Goal: Task Accomplishment & Management: Use online tool/utility

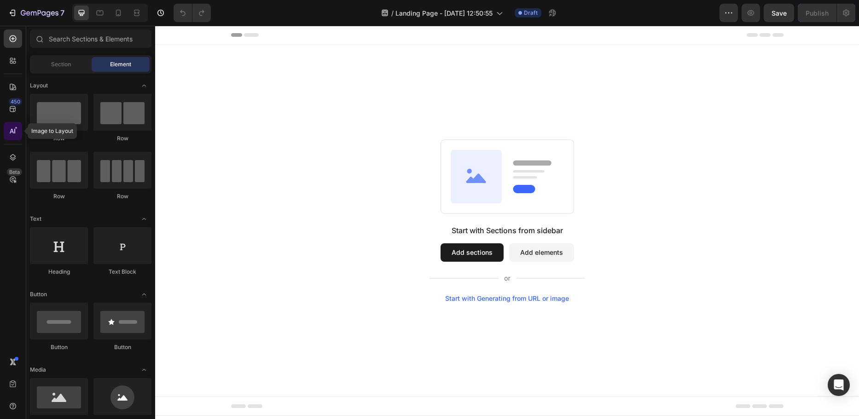
click at [11, 135] on icon at bounding box center [12, 131] width 9 height 9
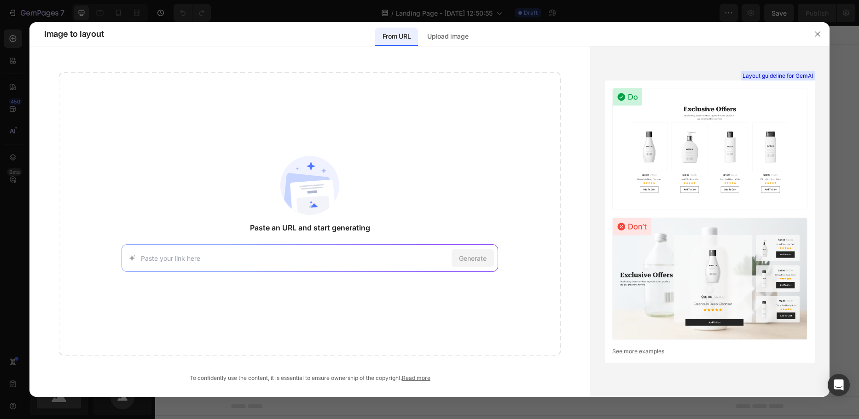
click at [257, 260] on input at bounding box center [294, 259] width 307 height 10
click at [242, 259] on input at bounding box center [294, 259] width 307 height 10
paste input "https://www.apple.com/uk"
type input "https://www.apple.com/uk"
click at [464, 257] on span "Generate" at bounding box center [473, 259] width 28 height 10
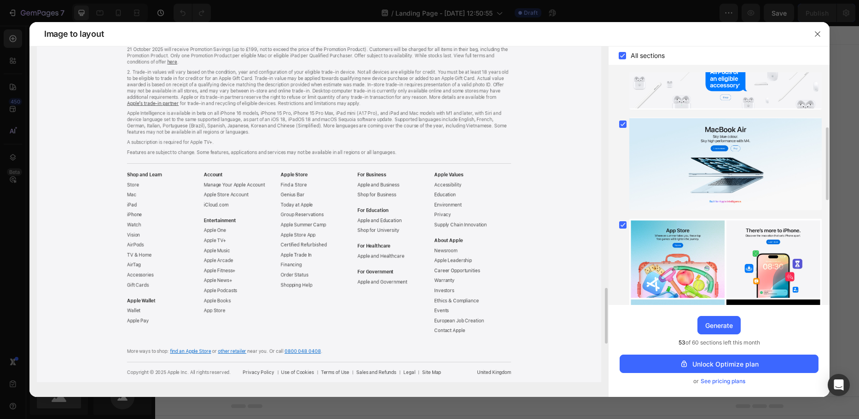
scroll to position [1714, 0]
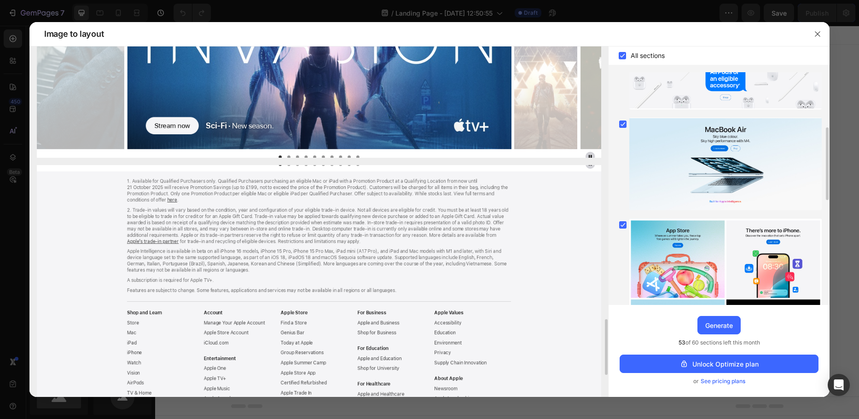
click at [332, 191] on img at bounding box center [319, 342] width 564 height 355
click at [306, 185] on img at bounding box center [319, 342] width 564 height 355
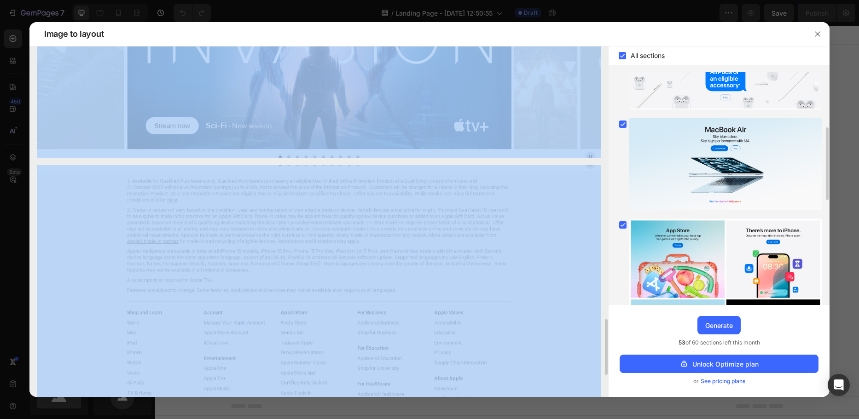
drag, startPoint x: 317, startPoint y: 159, endPoint x: 318, endPoint y: 147, distance: 11.5
click at [321, 181] on img at bounding box center [319, 342] width 564 height 355
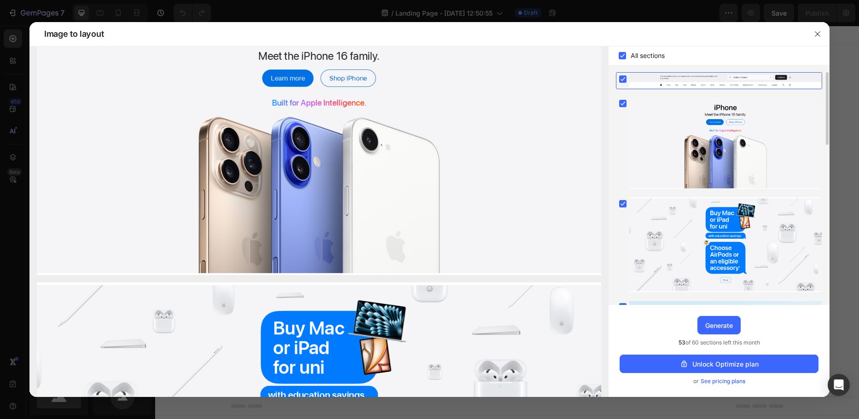
scroll to position [0, 0]
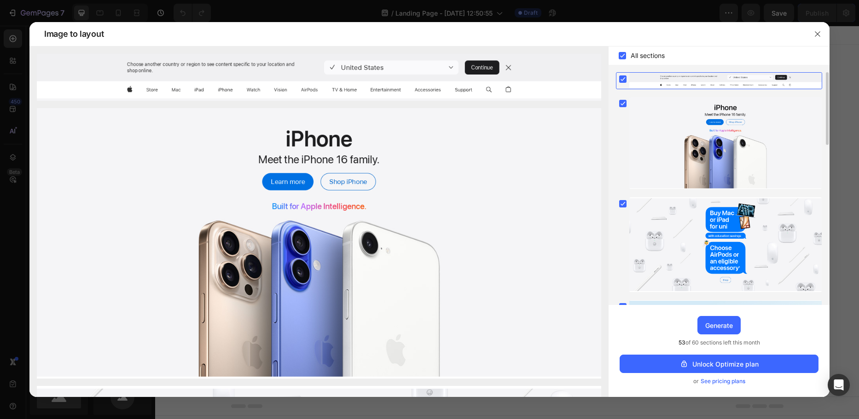
click at [641, 77] on div at bounding box center [725, 81] width 192 height 16
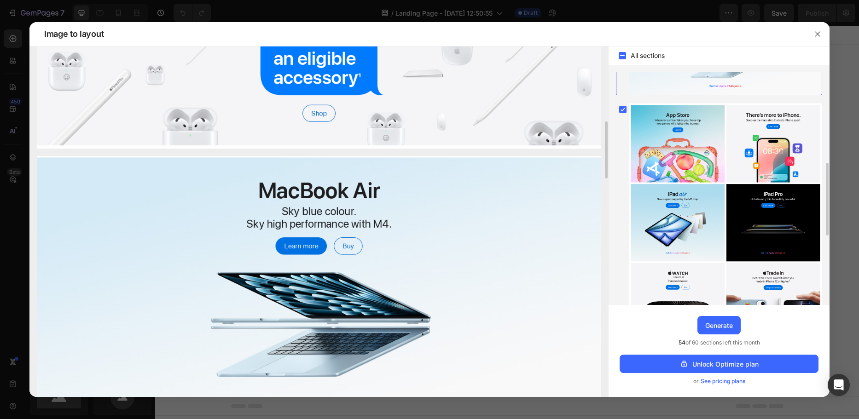
scroll to position [690, 0]
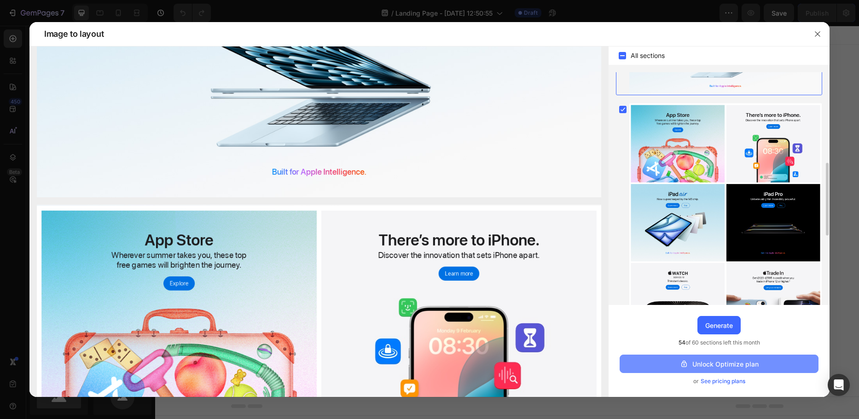
click at [708, 369] on div "Unlock Optimize plan" at bounding box center [718, 364] width 79 height 10
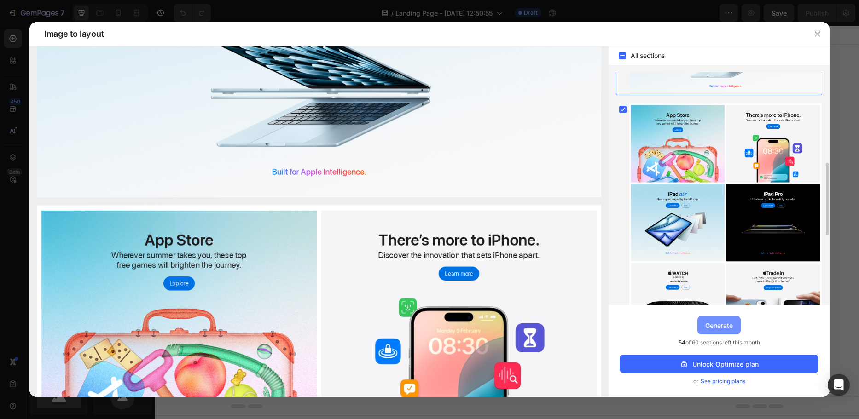
click at [715, 330] on div "Generate" at bounding box center [719, 326] width 28 height 10
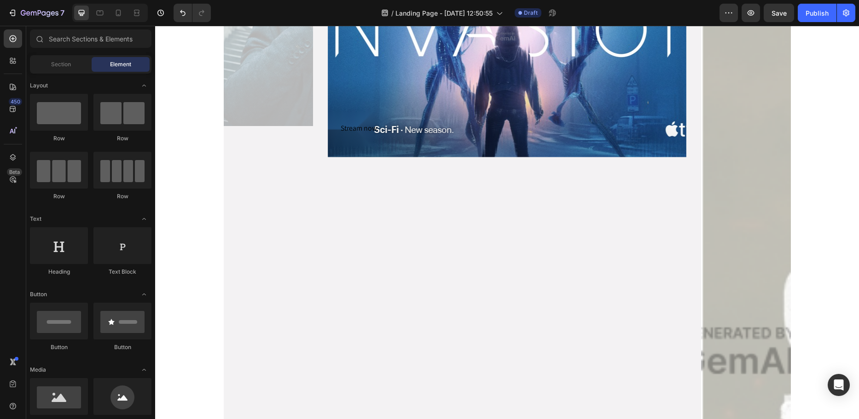
scroll to position [1841, 0]
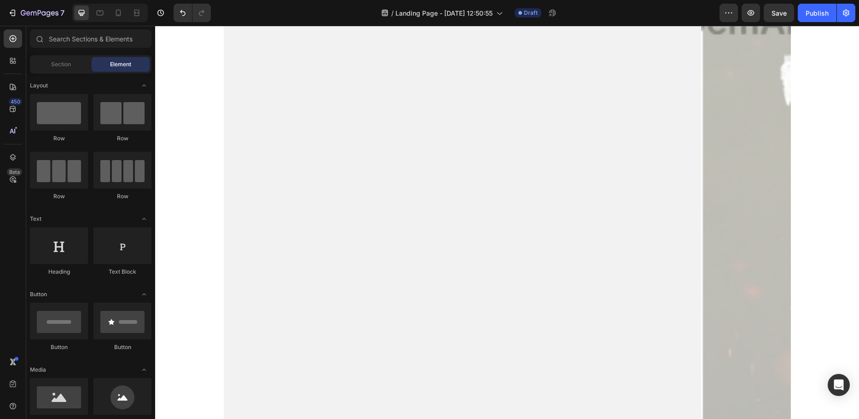
click at [507, 246] on div "Stream now. Button Row Hero Banner" at bounding box center [507, 12] width 358 height 871
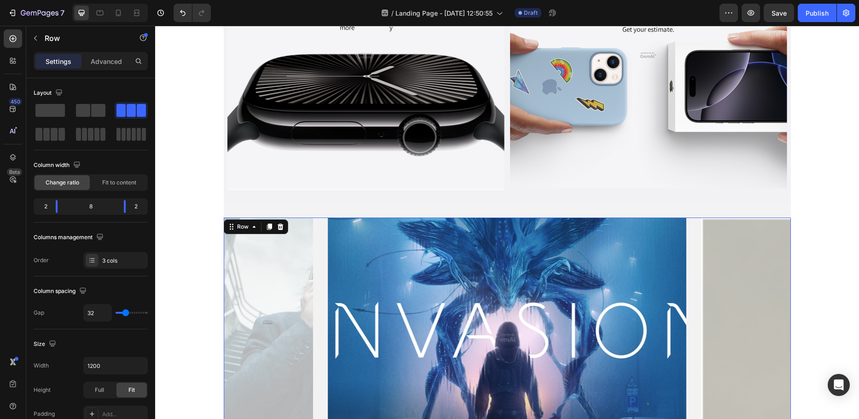
scroll to position [1519, 0]
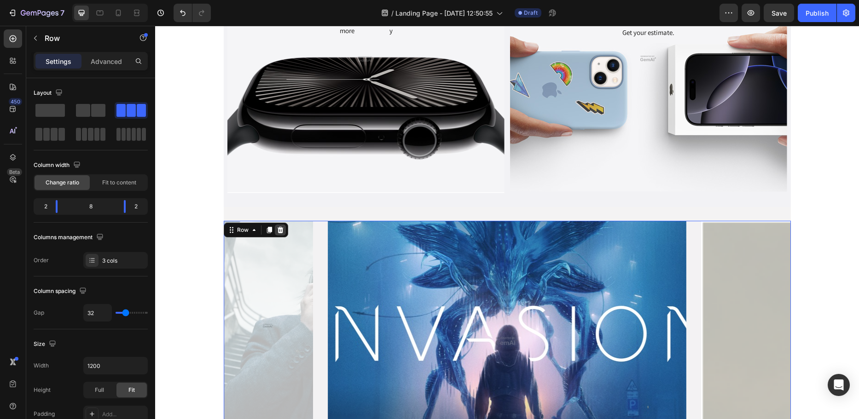
click at [279, 230] on icon at bounding box center [280, 229] width 7 height 7
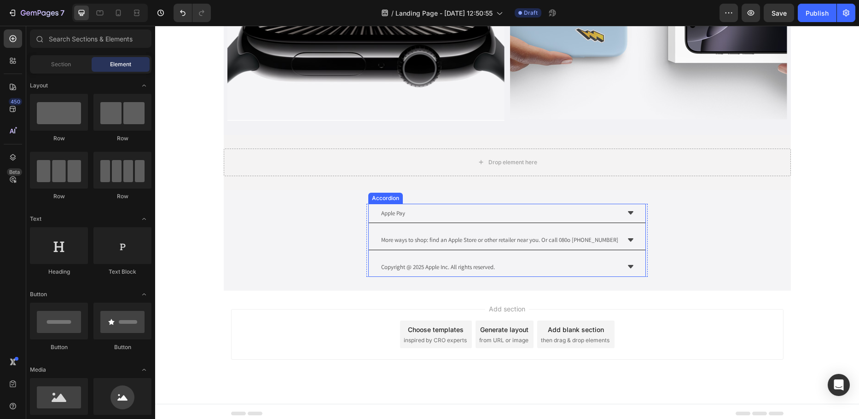
scroll to position [1595, 0]
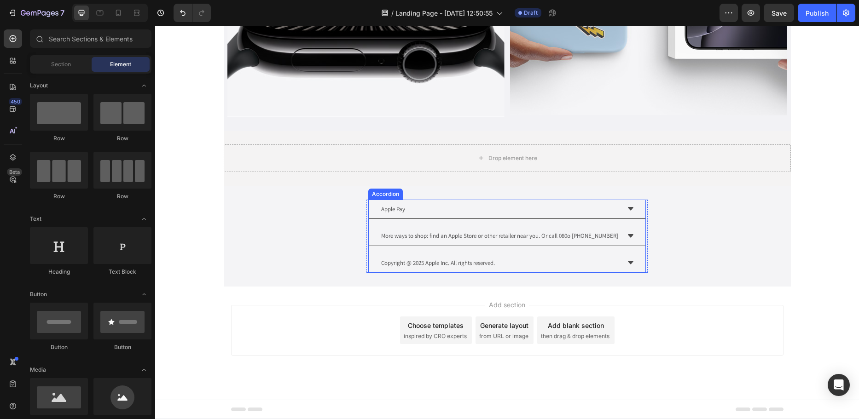
click at [530, 215] on div "Apple Pay" at bounding box center [507, 210] width 277 height 20
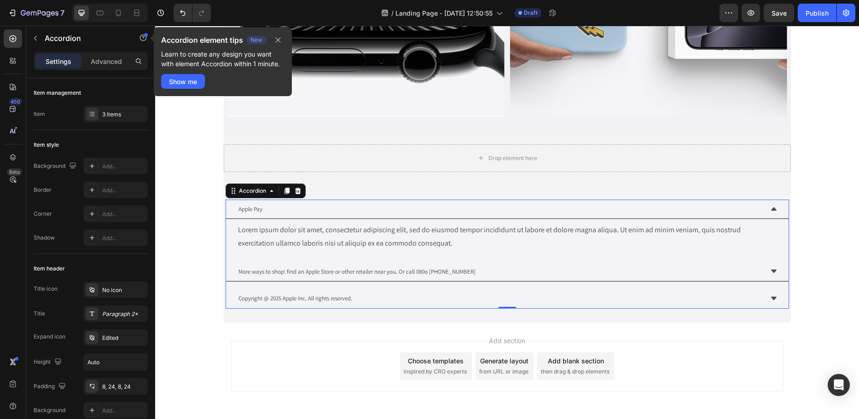
click at [330, 209] on div "Apple Pay" at bounding box center [500, 209] width 526 height 12
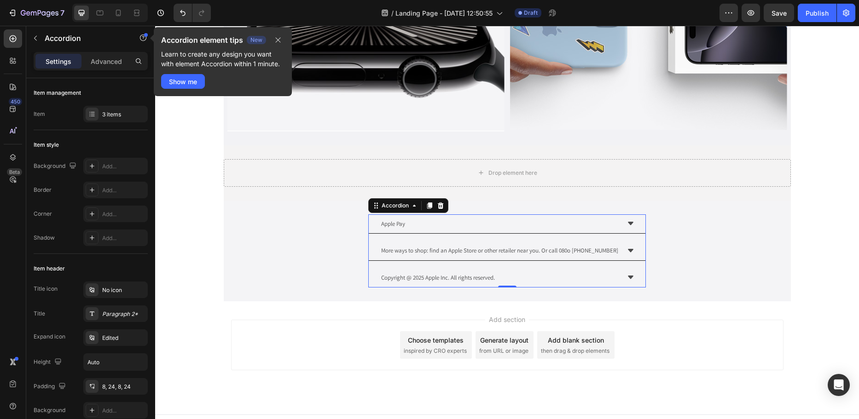
scroll to position [1549, 0]
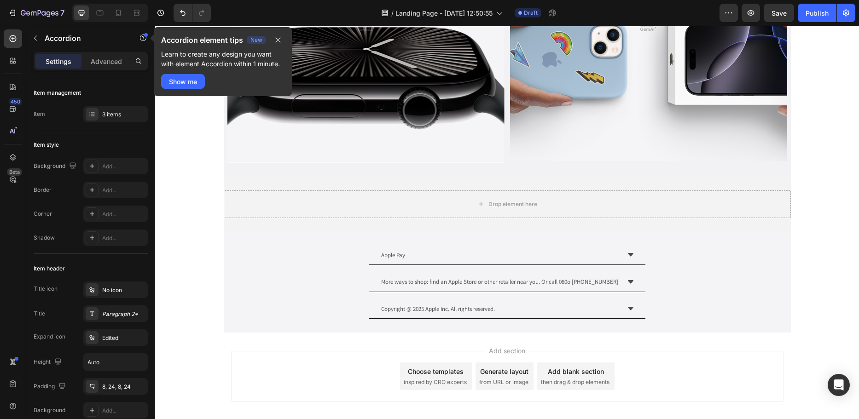
click at [711, 359] on div "Add section Choose templates inspired by CRO experts Generate layout from URL o…" at bounding box center [507, 376] width 552 height 51
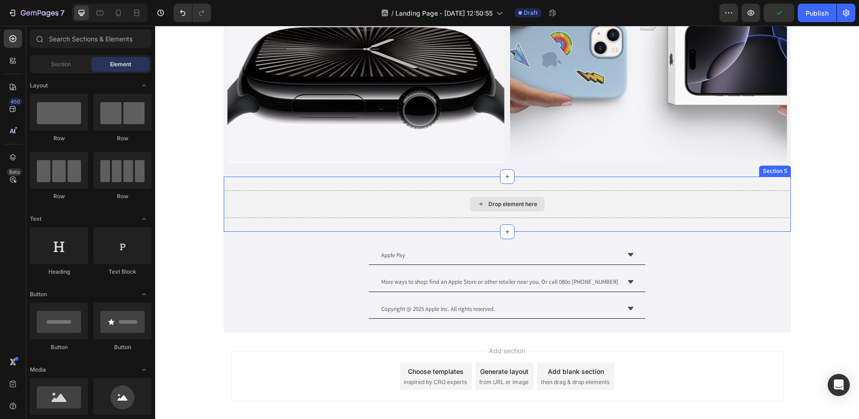
click at [603, 202] on div "Drop element here" at bounding box center [507, 205] width 567 height 28
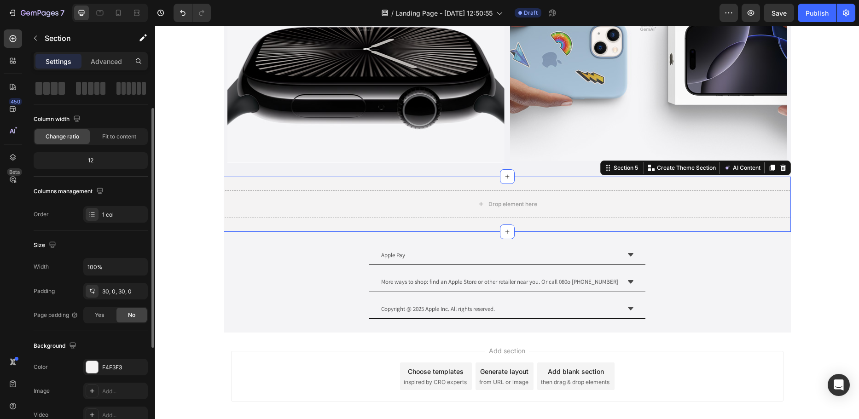
scroll to position [0, 0]
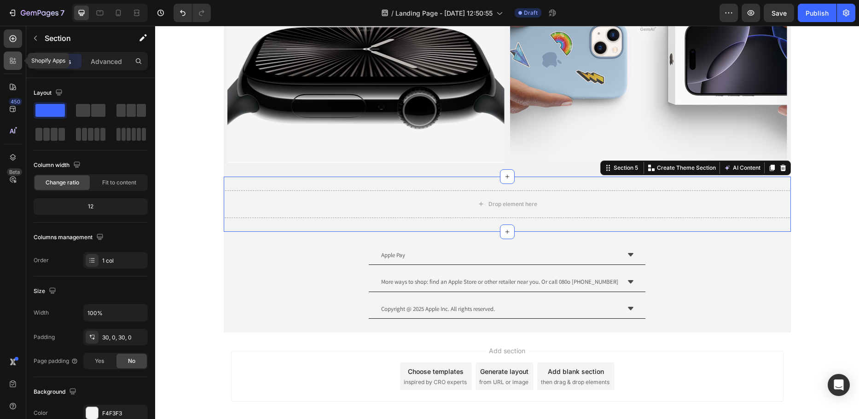
click at [8, 57] on div at bounding box center [13, 61] width 18 height 18
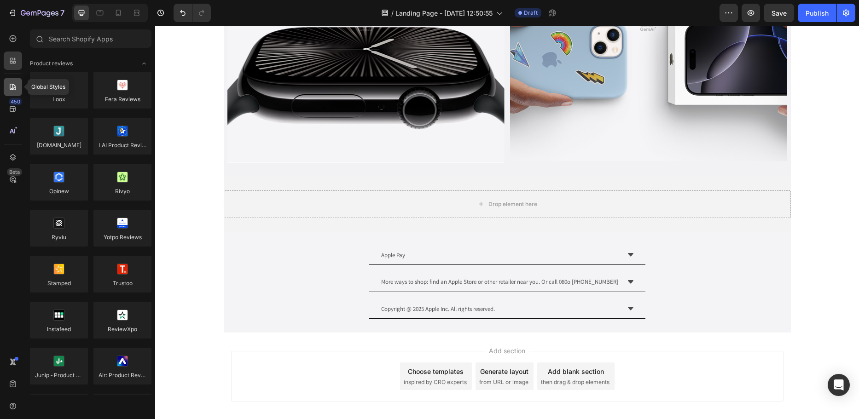
click at [15, 92] on div at bounding box center [13, 87] width 18 height 18
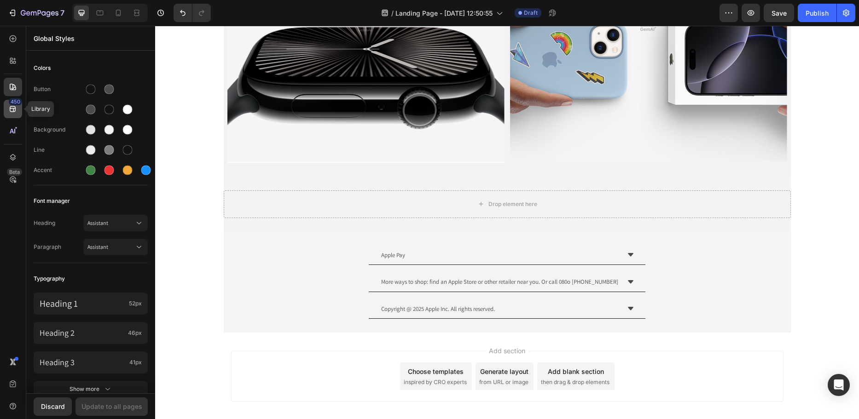
click at [15, 104] on div "450" at bounding box center [15, 101] width 13 height 7
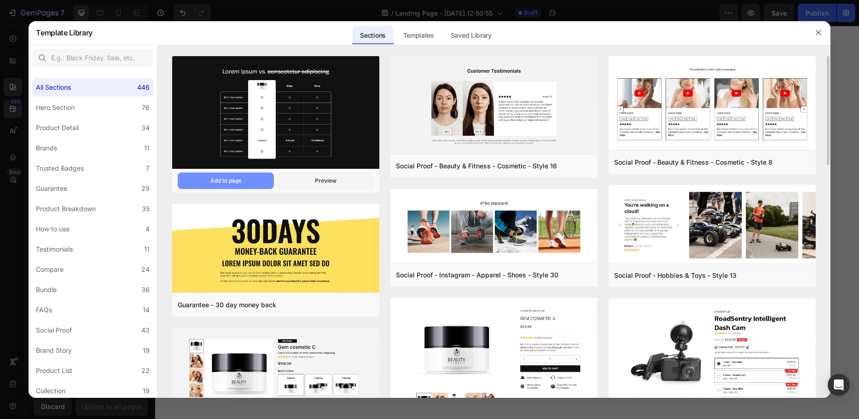
click at [225, 182] on div "Add to page" at bounding box center [225, 181] width 31 height 8
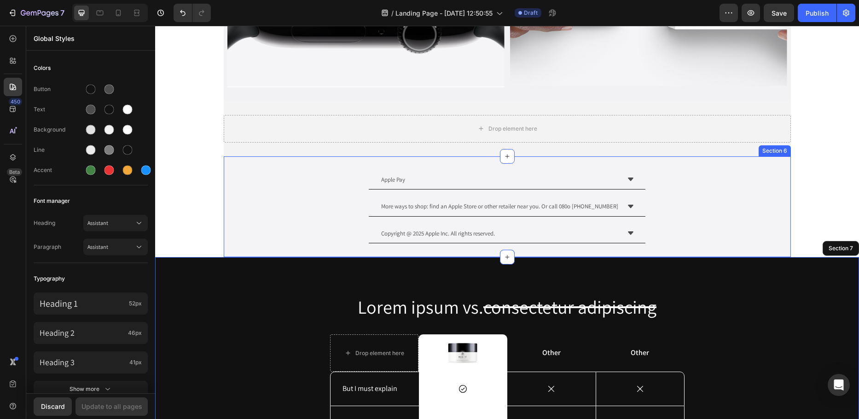
scroll to position [1626, 0]
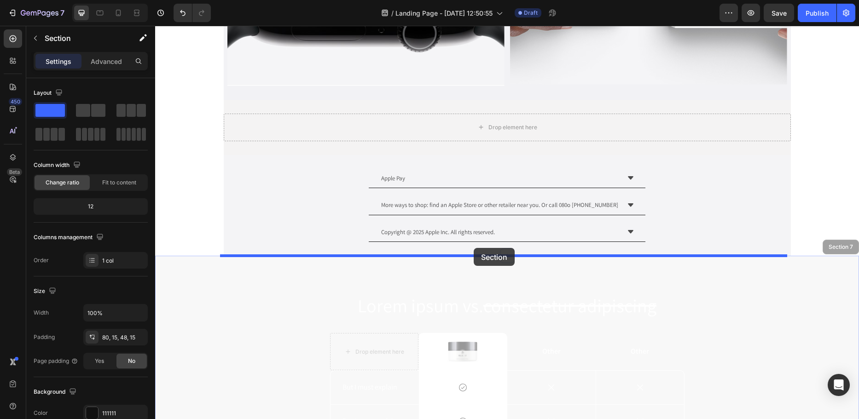
drag, startPoint x: 487, startPoint y: 272, endPoint x: 474, endPoint y: 248, distance: 27.4
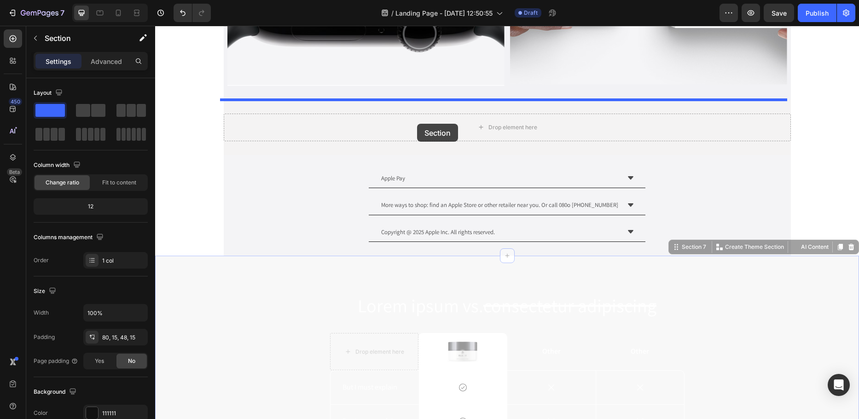
drag, startPoint x: 439, startPoint y: 273, endPoint x: 417, endPoint y: 124, distance: 150.7
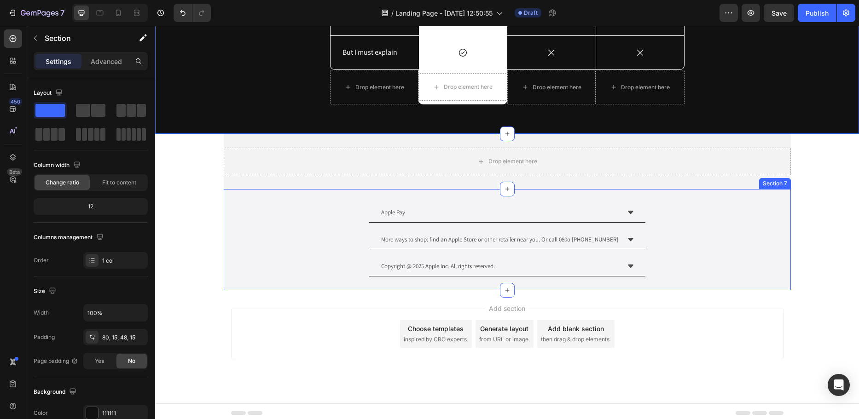
scroll to position [1980, 0]
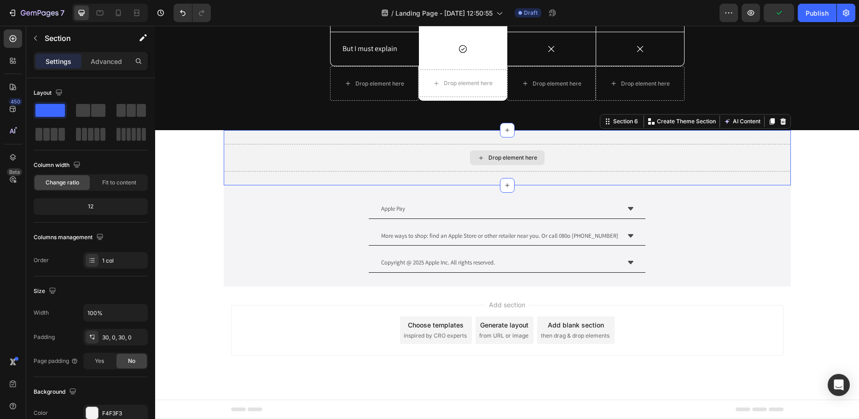
click at [433, 161] on div "Drop element here" at bounding box center [507, 158] width 567 height 28
click at [781, 118] on icon at bounding box center [782, 121] width 7 height 7
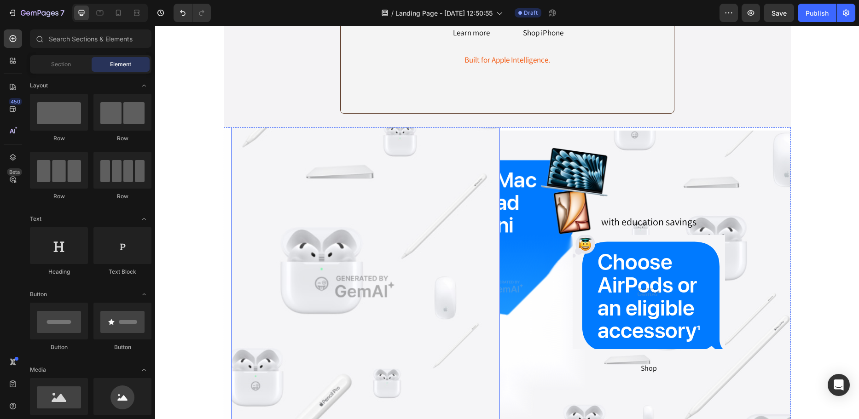
scroll to position [138, 0]
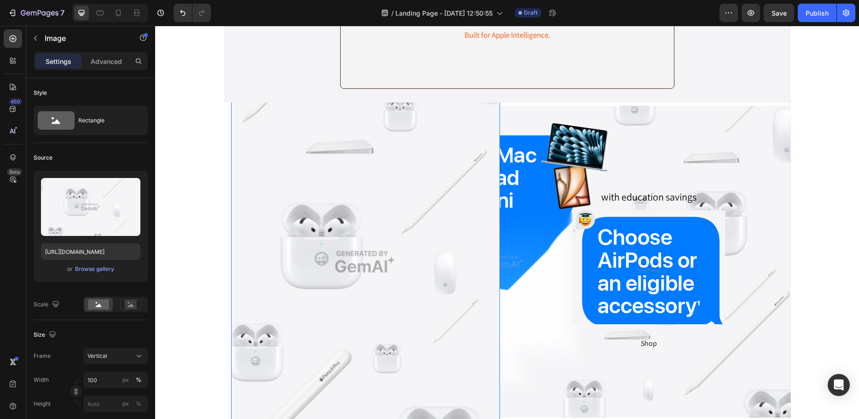
click at [386, 270] on img at bounding box center [365, 261] width 269 height 403
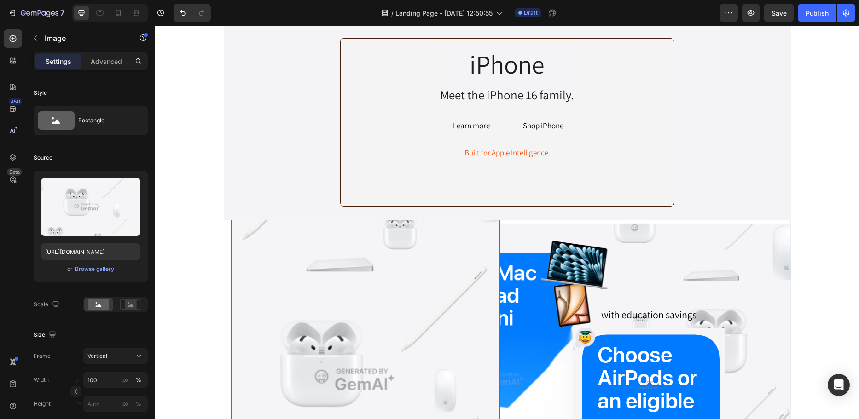
scroll to position [0, 0]
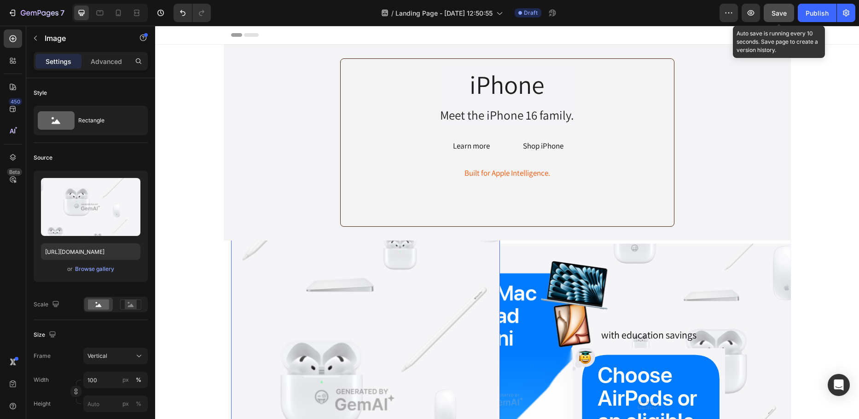
click at [784, 17] on div "Save" at bounding box center [778, 13] width 15 height 10
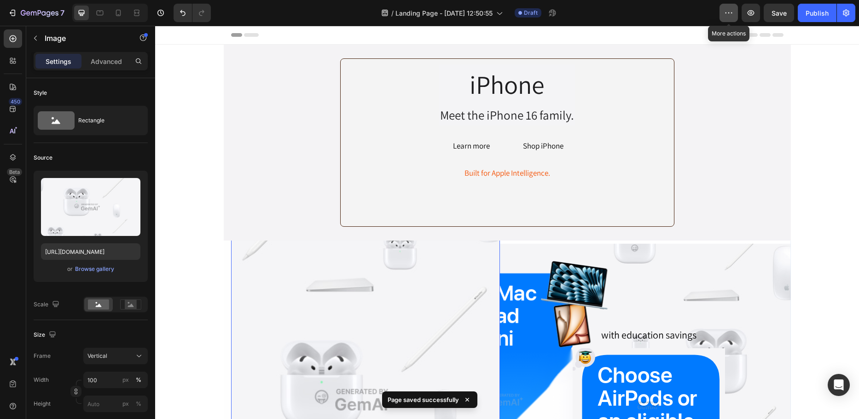
click at [726, 8] on button "button" at bounding box center [728, 13] width 18 height 18
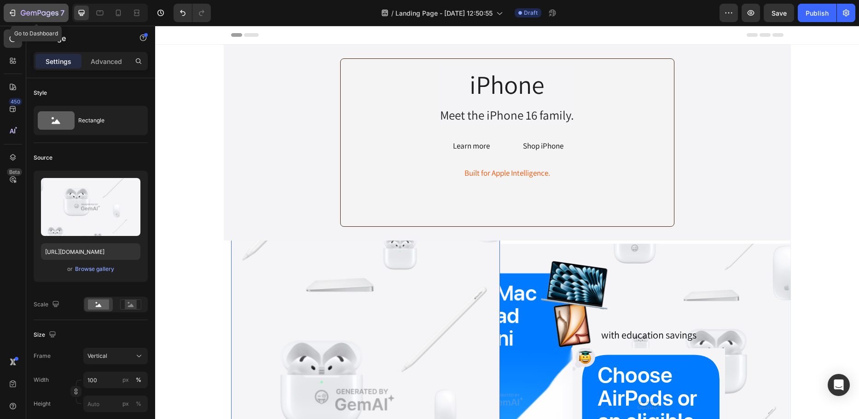
click at [16, 6] on button "7" at bounding box center [36, 13] width 65 height 18
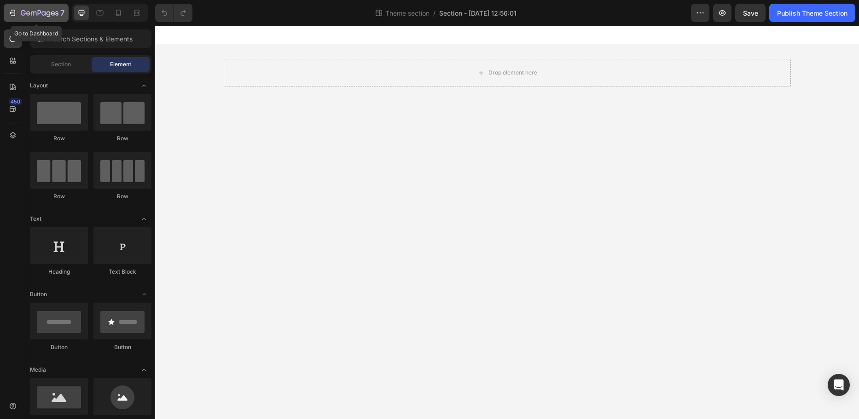
click at [19, 9] on div "7" at bounding box center [36, 12] width 57 height 11
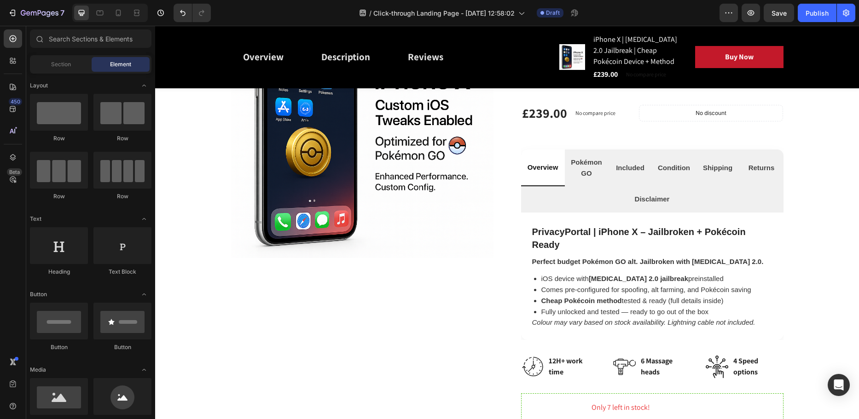
scroll to position [230, 0]
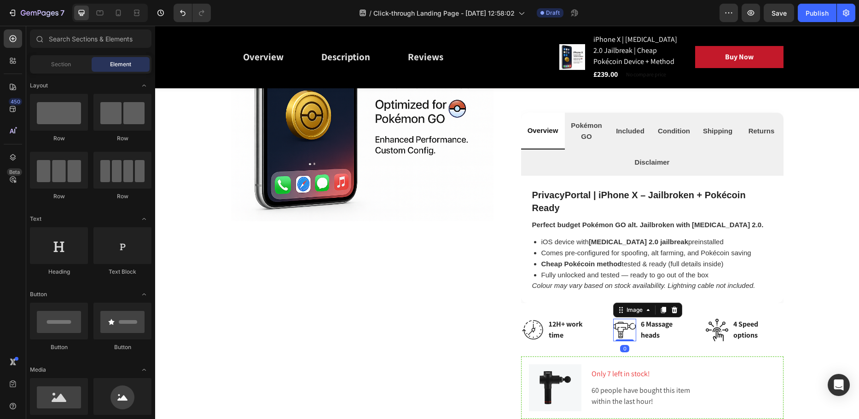
click at [618, 331] on img at bounding box center [624, 330] width 23 height 23
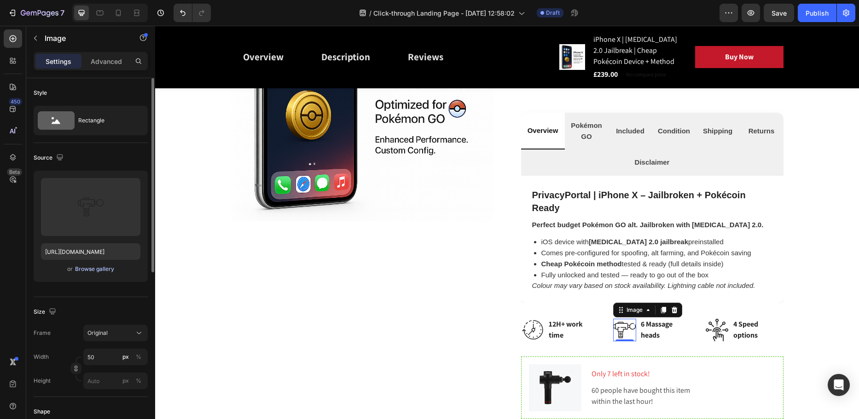
click at [104, 265] on div "Browse gallery" at bounding box center [94, 269] width 39 height 8
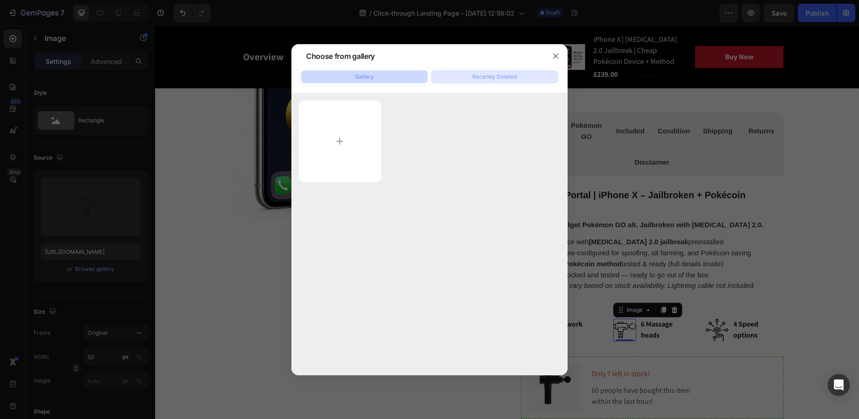
click at [439, 82] on button "Recently Deleted" at bounding box center [494, 76] width 127 height 13
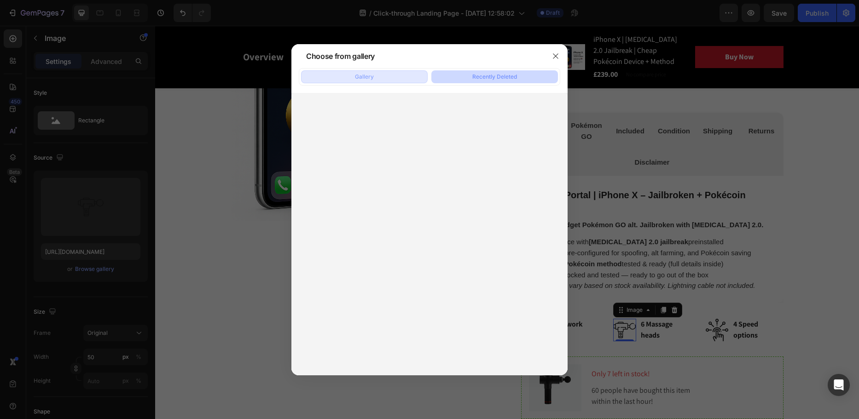
click at [395, 77] on button "Gallery" at bounding box center [364, 76] width 127 height 13
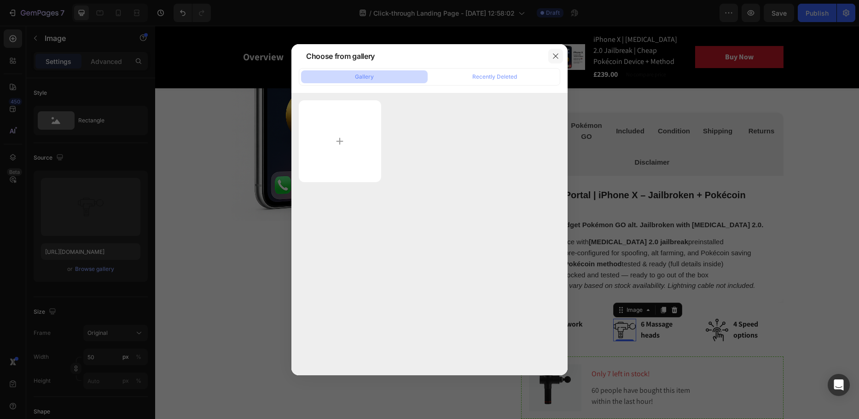
click at [555, 58] on icon "button" at bounding box center [555, 55] width 7 height 7
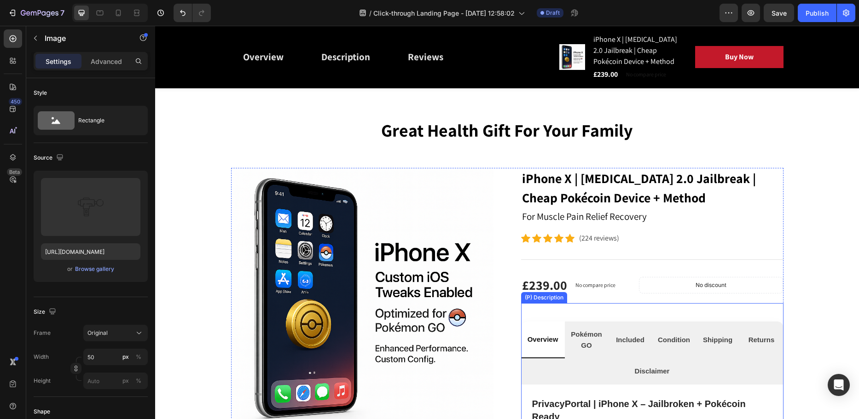
scroll to position [0, 0]
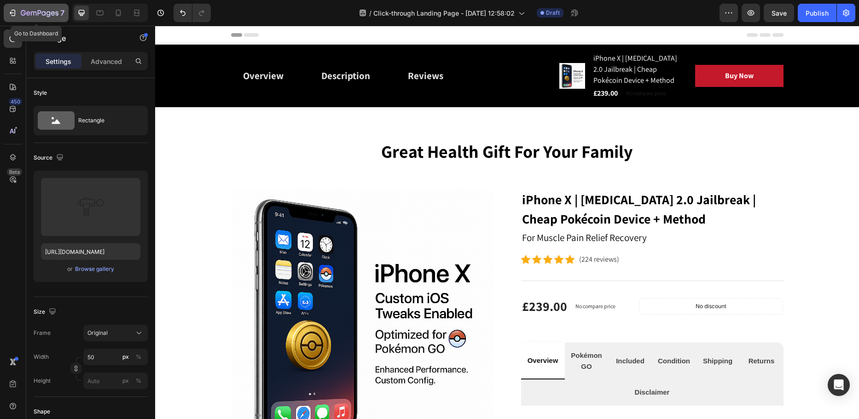
click at [17, 15] on icon "button" at bounding box center [12, 12] width 9 height 9
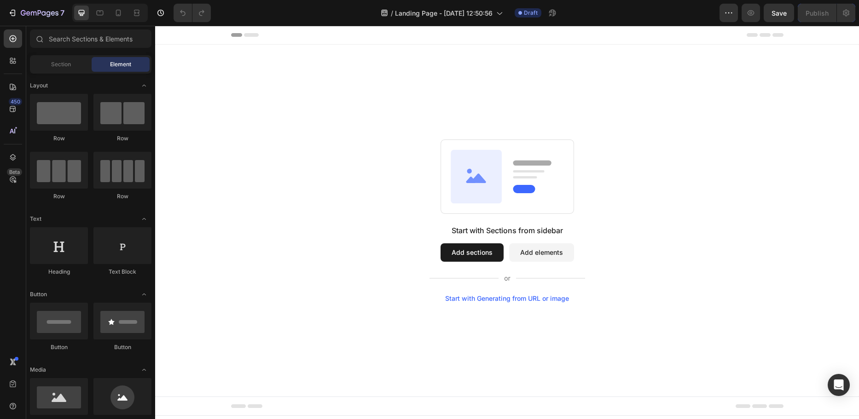
click at [16, 121] on div "450 Beta" at bounding box center [13, 190] width 18 height 323
click at [15, 129] on icon at bounding box center [16, 128] width 3 height 3
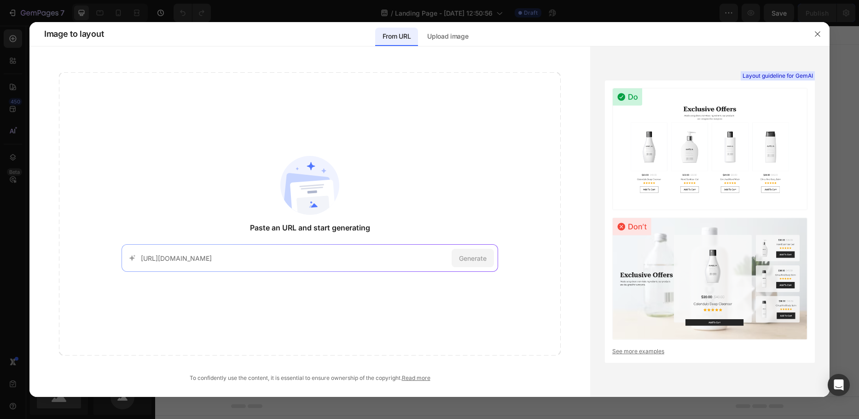
scroll to position [0, 6]
type input "https://mrbeast.store/?srsltid=AfmBOorHSvfZPzM3U2wiDdJ_SjNClrw3_SvJgCXm2FybUhEQ…"
click at [468, 254] on span "Generate" at bounding box center [473, 259] width 28 height 10
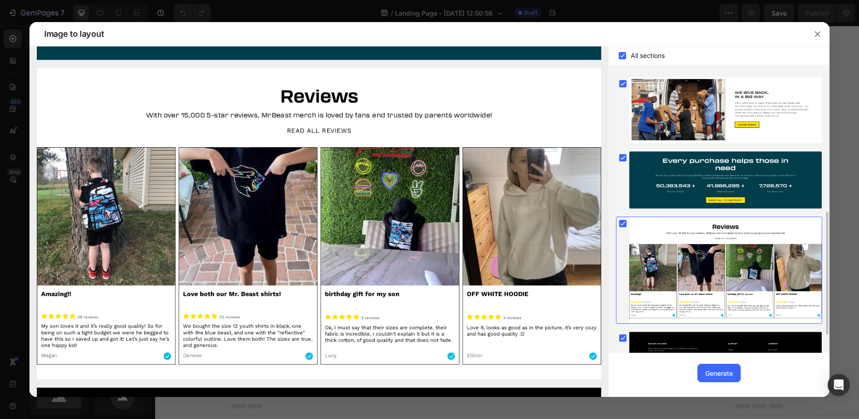
scroll to position [365, 0]
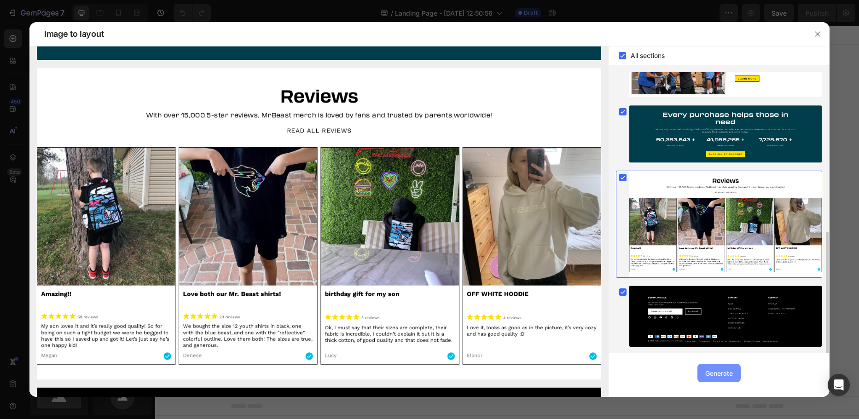
click at [707, 372] on div "Generate" at bounding box center [719, 374] width 28 height 10
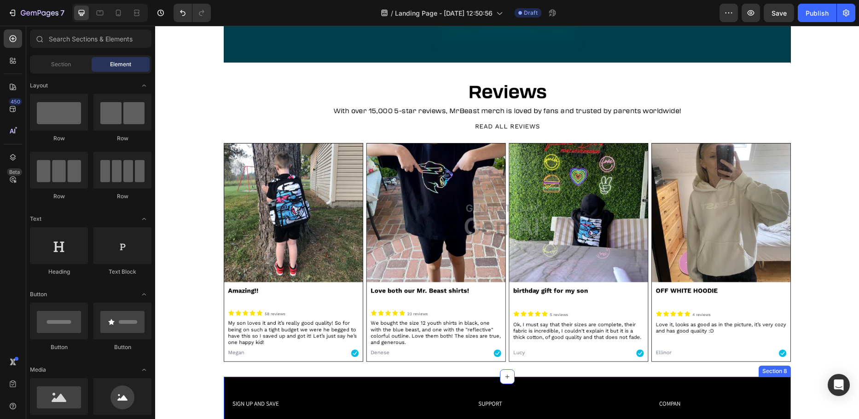
scroll to position [1334, 0]
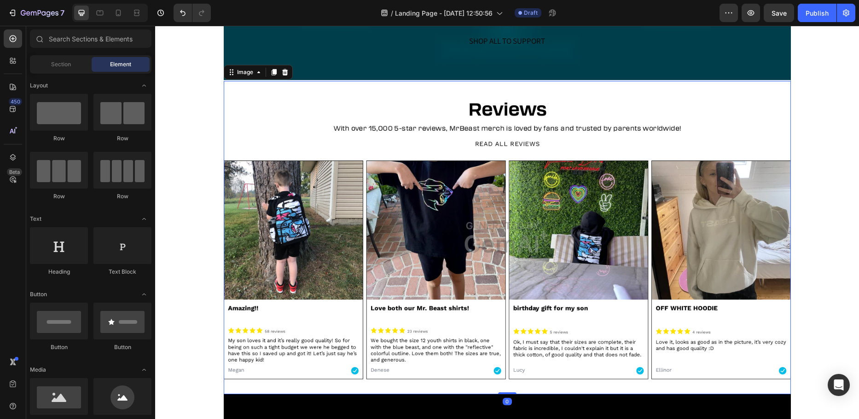
click at [544, 241] on img at bounding box center [507, 237] width 567 height 313
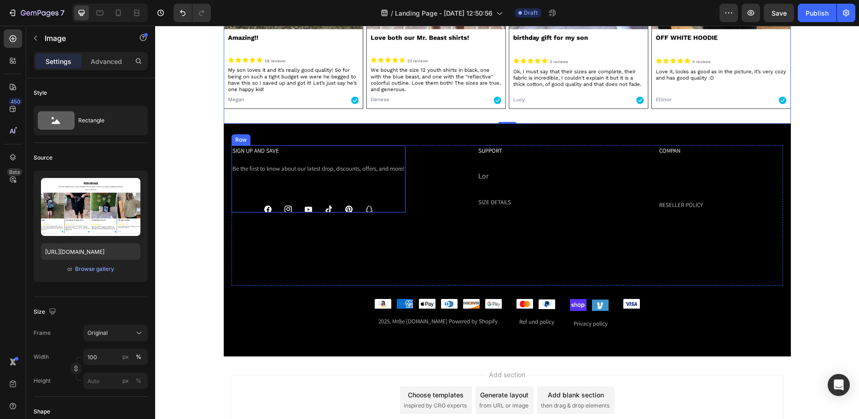
scroll to position [1611, 0]
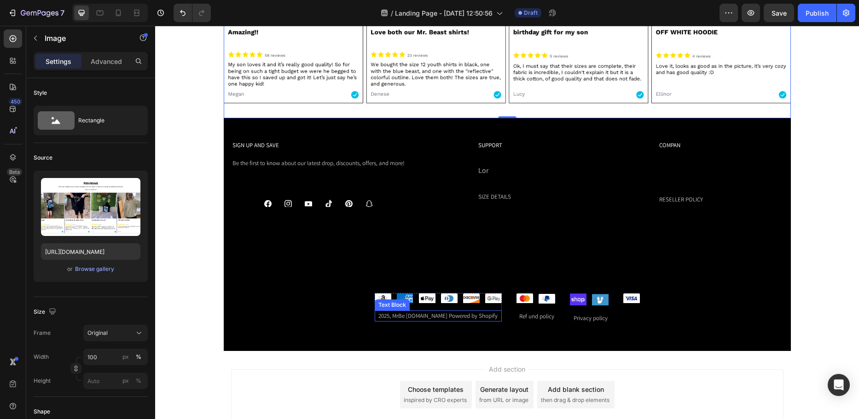
click at [392, 319] on div "2025, MrBe ast.store Powered by Shopify" at bounding box center [438, 316] width 127 height 11
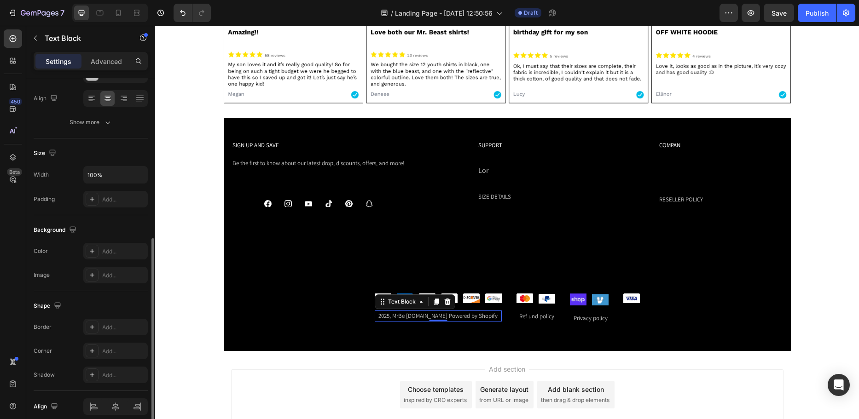
scroll to position [178, 0]
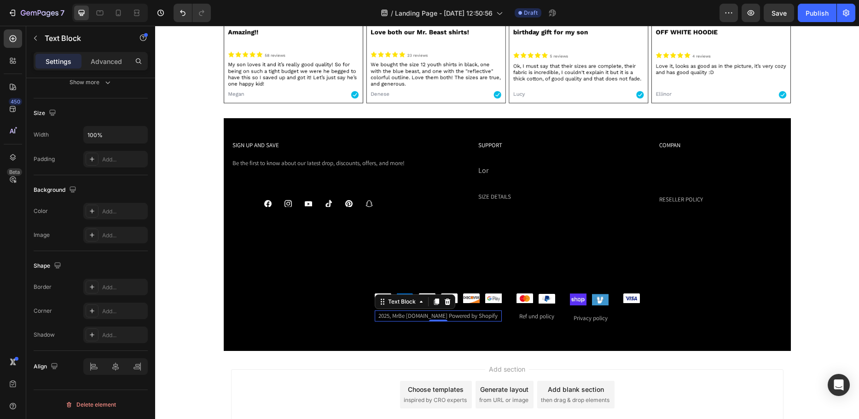
click at [441, 317] on div "2025, MrBe ast.store Powered by Shopify" at bounding box center [438, 316] width 127 height 11
click at [441, 317] on p "2025, MrBe ast.store Powered by Shopify" at bounding box center [437, 316] width 125 height 9
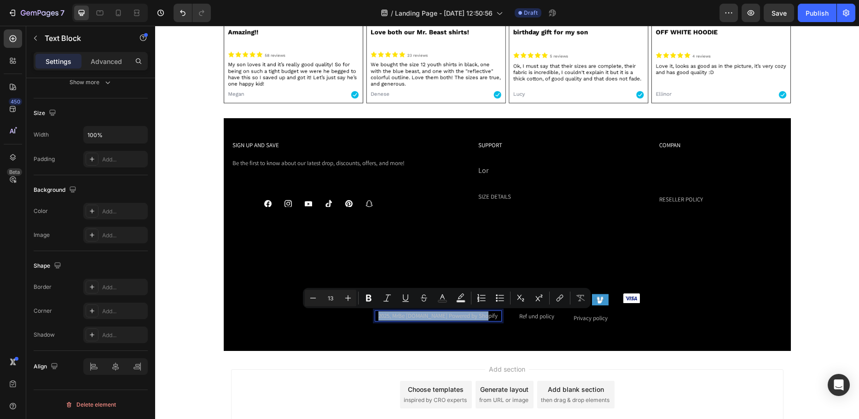
click at [441, 317] on p "2025, MrBe ast.store Powered by Shopify" at bounding box center [437, 316] width 125 height 9
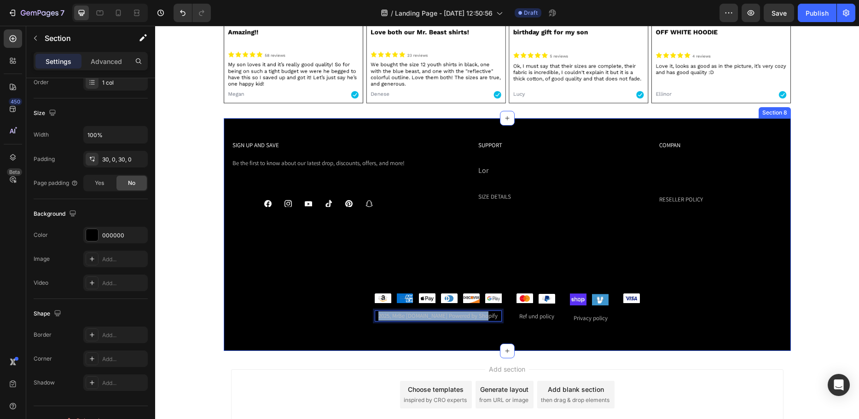
click at [437, 347] on div "SIGN UP AND SAVE Text Block Be the first to know about our Iatest drop, discoun…" at bounding box center [507, 234] width 567 height 233
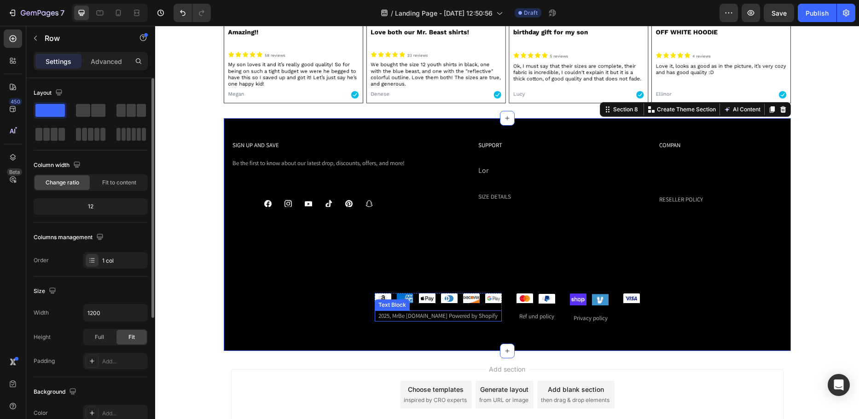
click at [462, 310] on div "Image Image Image Image Image Image Row 2025, MrBe ast.store Powered by Shopify…" at bounding box center [438, 307] width 127 height 29
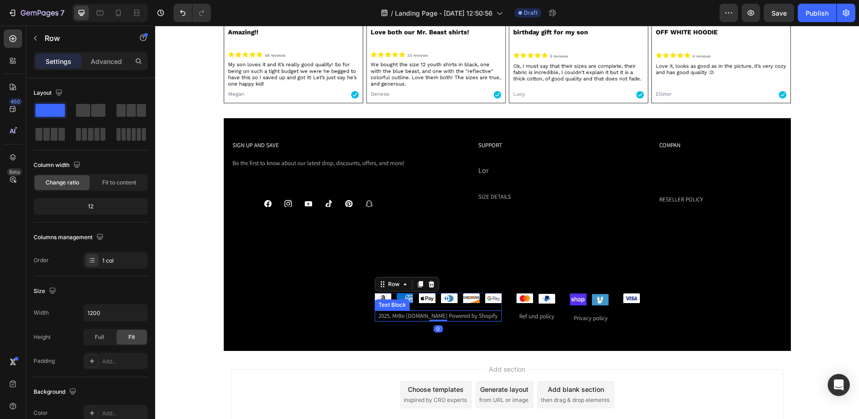
click at [471, 315] on p "2025, MrBe ast.store Powered by Shopify" at bounding box center [437, 316] width 125 height 9
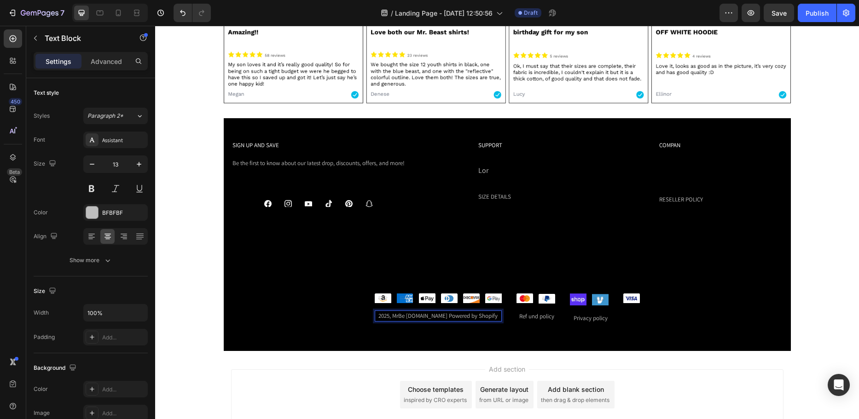
click at [479, 314] on p "2025, MrBe ast.store Powered by Shopify" at bounding box center [437, 316] width 125 height 9
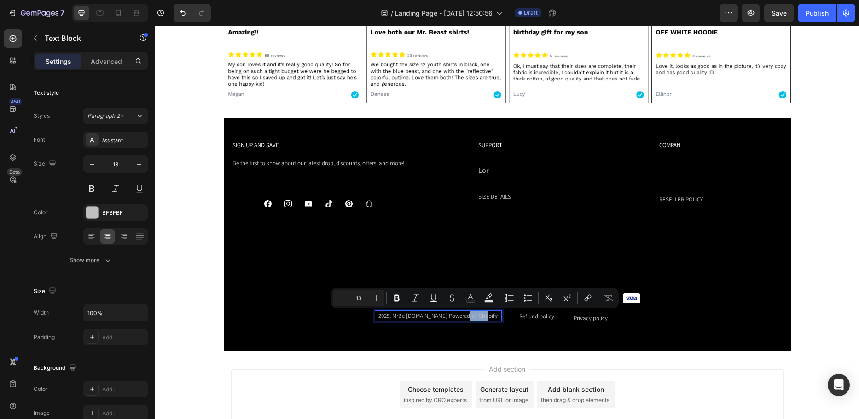
click at [480, 314] on p "2025, MrBe ast.store Powered by Shopify" at bounding box center [437, 316] width 125 height 9
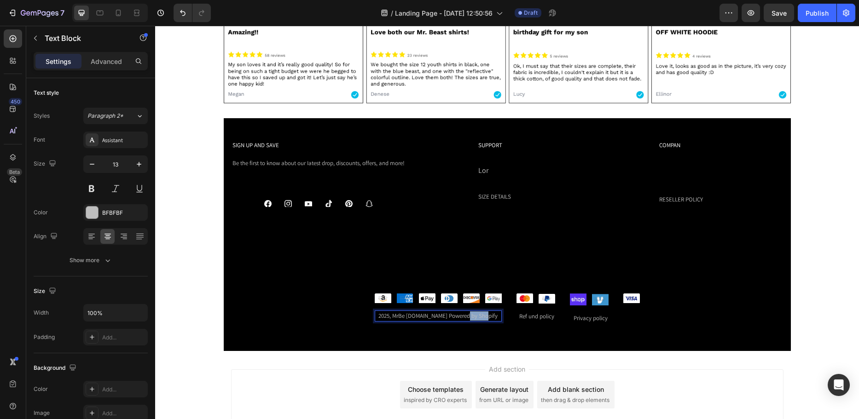
click at [480, 314] on p "2025, MrBe ast.store Powered by Shopify" at bounding box center [437, 316] width 125 height 9
click at [479, 314] on p "2025, MrBe ast.store Powered by Shopify" at bounding box center [437, 316] width 125 height 9
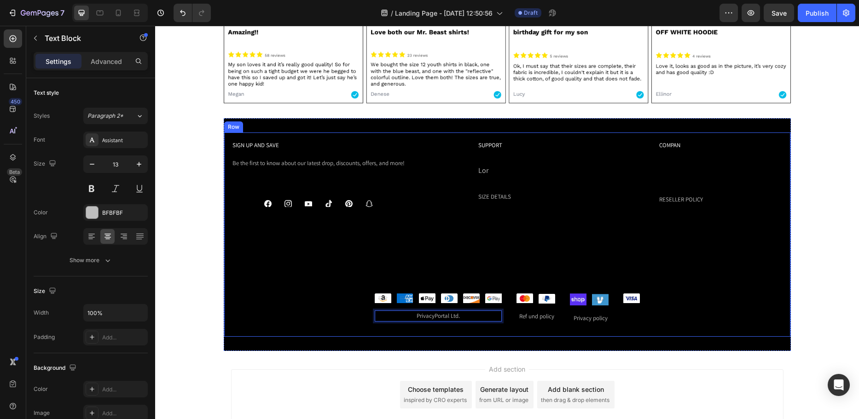
click at [474, 329] on div "SIGN UP AND SAVE Text Block Be the first to know about our Iatest drop, discoun…" at bounding box center [507, 234] width 567 height 205
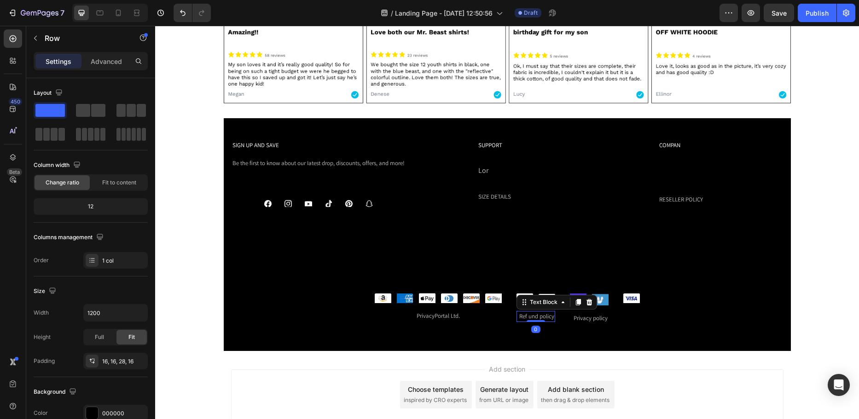
click at [521, 313] on div "Ref und policy" at bounding box center [535, 316] width 39 height 11
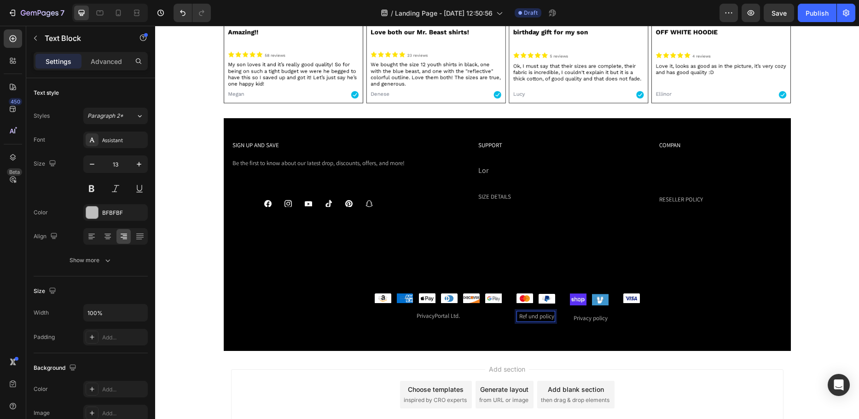
click at [525, 314] on div "Ref und policy" at bounding box center [535, 316] width 39 height 11
click at [525, 314] on p "Ref und policy" at bounding box center [535, 316] width 37 height 9
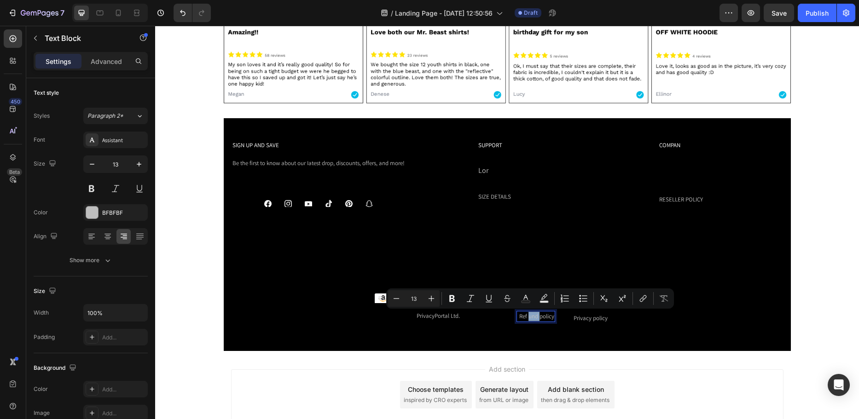
click at [527, 318] on p "Ref und policy" at bounding box center [535, 316] width 37 height 9
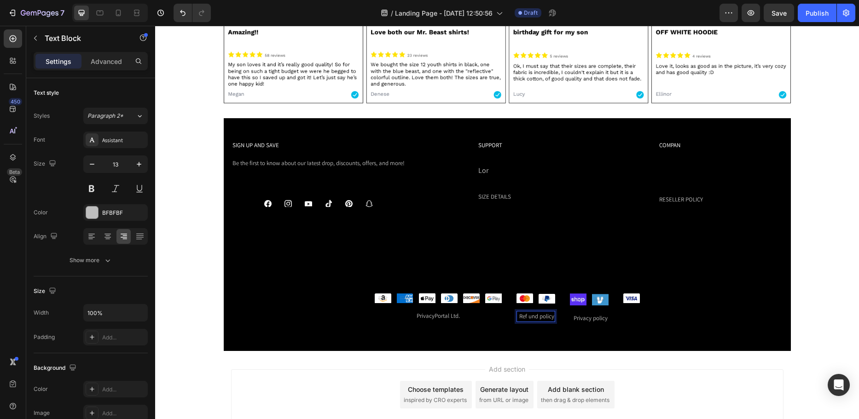
click at [524, 318] on p "Ref und policy" at bounding box center [535, 316] width 37 height 9
click at [524, 316] on p "Ref und policy" at bounding box center [535, 316] width 37 height 9
click at [537, 316] on p "Refund policy" at bounding box center [535, 316] width 37 height 9
click at [537, 317] on p "Refund policy" at bounding box center [535, 316] width 37 height 9
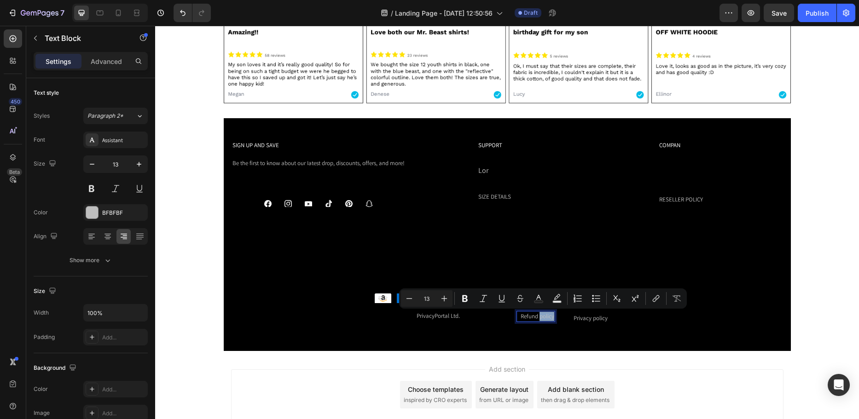
click at [538, 318] on p "Refund policy" at bounding box center [535, 316] width 37 height 9
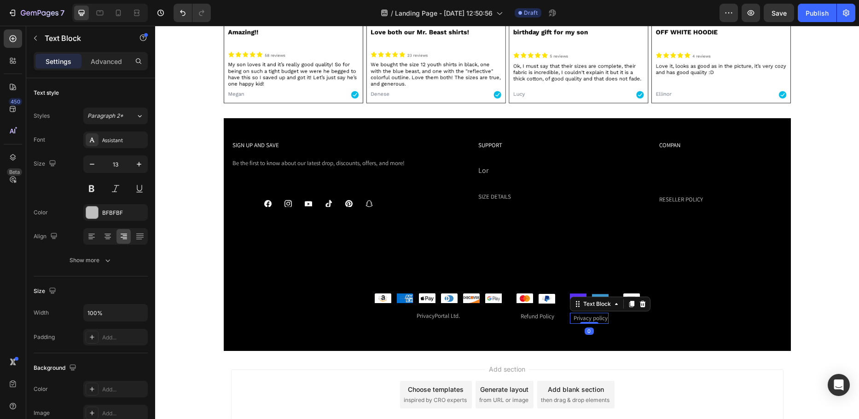
click at [582, 317] on div "Privacy policy" at bounding box center [589, 318] width 39 height 11
click at [589, 318] on div "Privacy policy" at bounding box center [589, 318] width 39 height 11
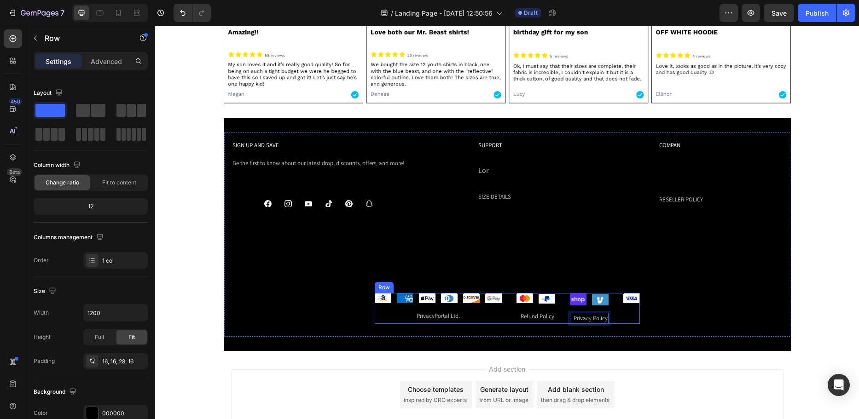
click at [630, 324] on div "SIGN UP AND SAVE Text Block Be the first to know about our Iatest drop, discoun…" at bounding box center [507, 234] width 567 height 205
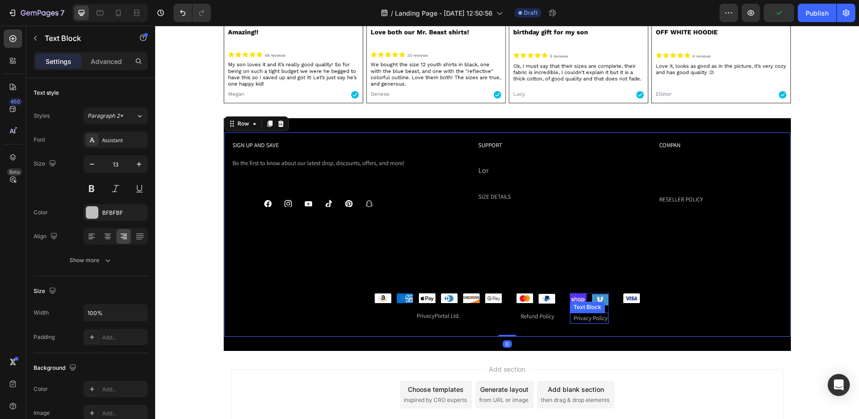
click at [593, 315] on p "Privacy Policy" at bounding box center [589, 318] width 37 height 9
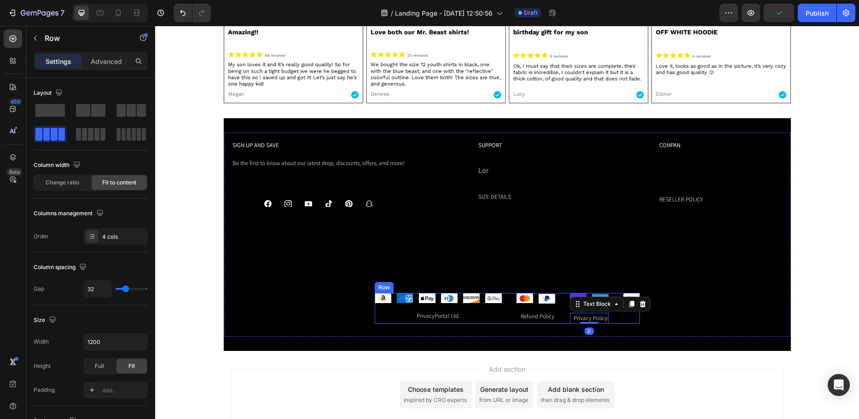
click at [555, 317] on div "Image Image Image Image Image Image Row PrivacyPortal Ltd. Text Block Row Image…" at bounding box center [507, 308] width 265 height 31
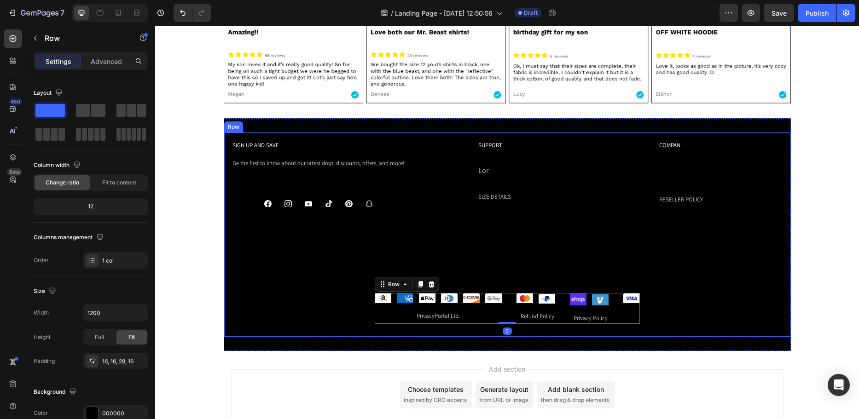
click at [457, 335] on div "SIGN UP AND SAVE Text Block Be the first to know about our Iatest drop, discoun…" at bounding box center [507, 234] width 567 height 205
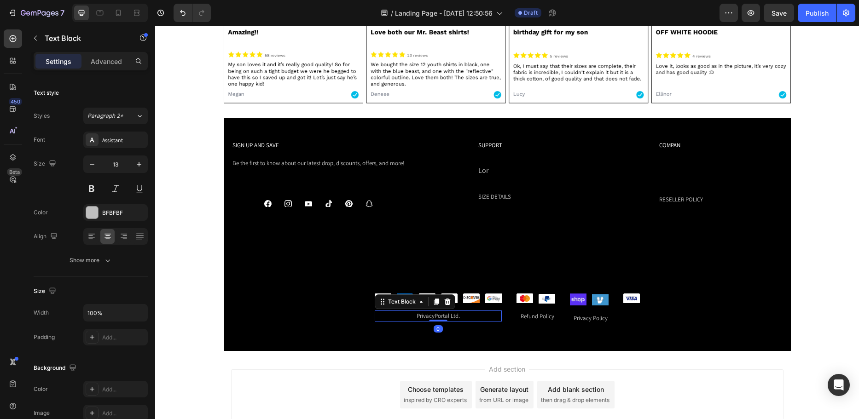
click at [446, 315] on p "PrivacyPortal Ltd." at bounding box center [437, 316] width 125 height 9
click at [449, 316] on p "PrivacyPortal Ltd." at bounding box center [437, 316] width 125 height 9
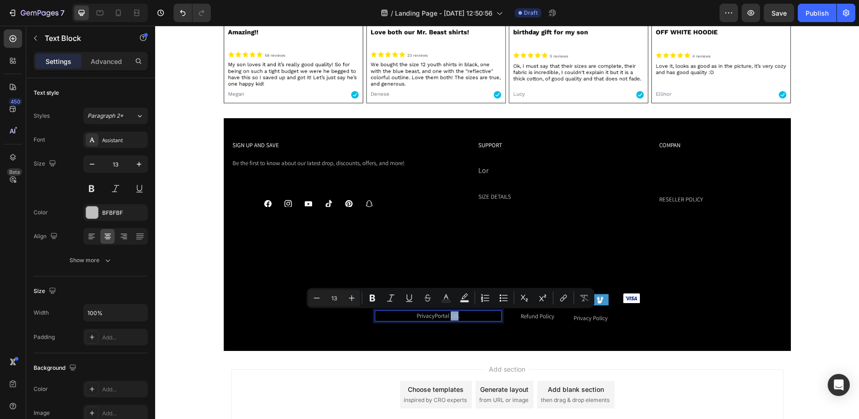
click at [449, 316] on p "PrivacyPortal Ltd." at bounding box center [437, 316] width 125 height 9
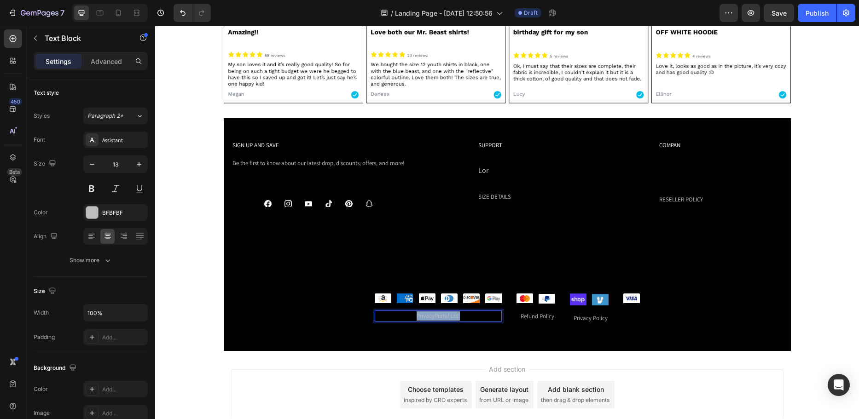
click at [449, 316] on p "PrivacyPortal Ltd." at bounding box center [437, 316] width 125 height 9
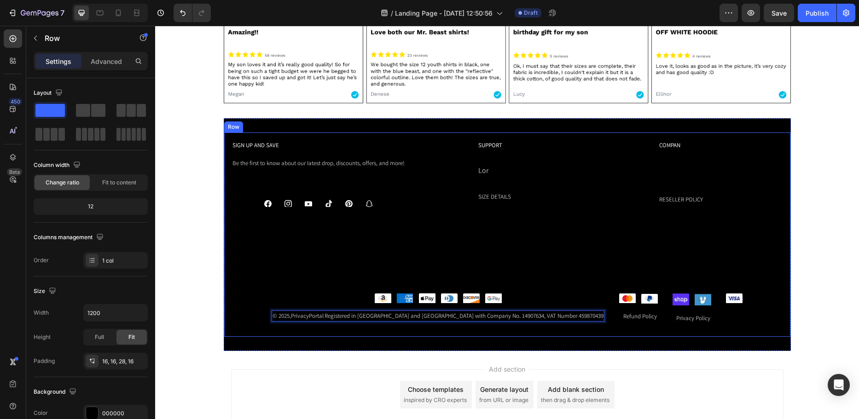
click at [447, 327] on div "SIGN UP AND SAVE Text Block Be the first to know about our Iatest drop, discoun…" at bounding box center [507, 234] width 567 height 205
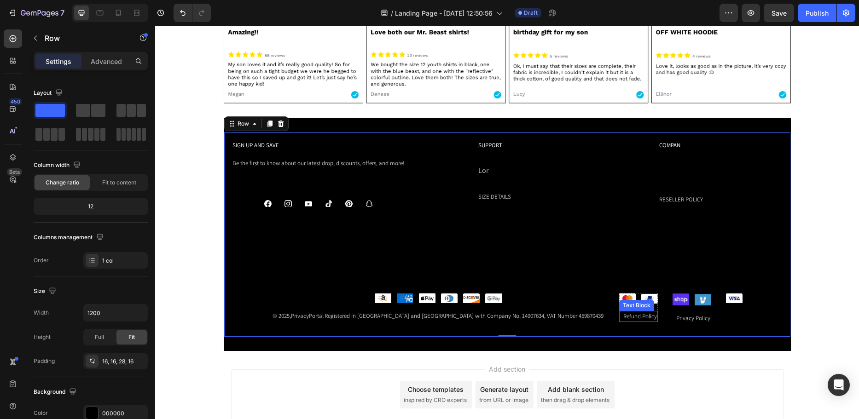
click at [620, 316] on p "Refund Policy" at bounding box center [638, 316] width 37 height 9
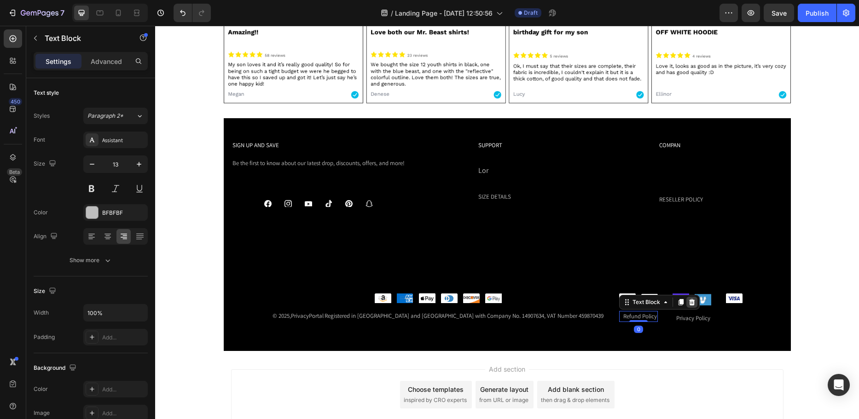
click at [688, 300] on icon at bounding box center [691, 302] width 7 height 7
click at [672, 323] on div "Privacy Policy Text Block" at bounding box center [691, 318] width 39 height 11
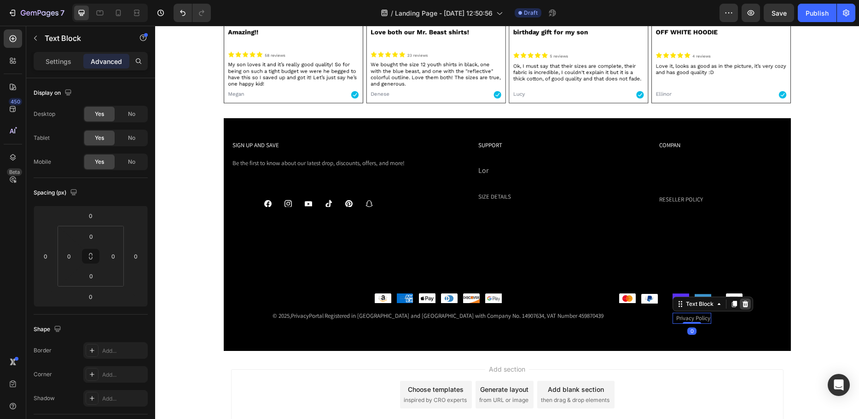
click at [742, 303] on icon at bounding box center [745, 304] width 6 height 6
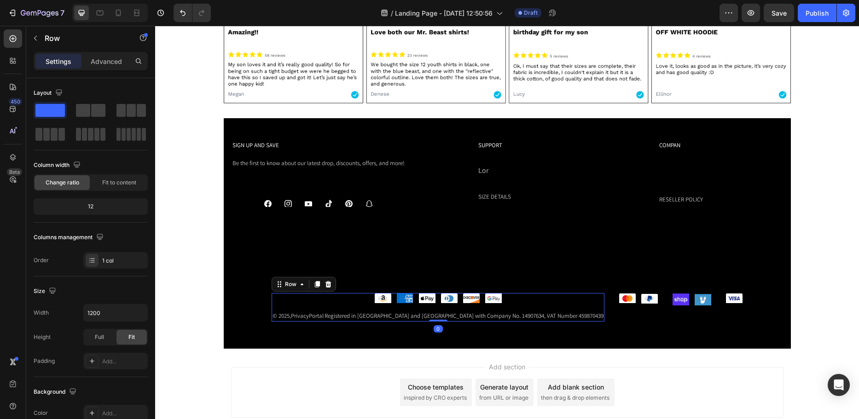
click at [547, 298] on div "Image Image Image Image Image Image Row © 2025, PrivacyPortal Registered in Eng…" at bounding box center [437, 307] width 333 height 29
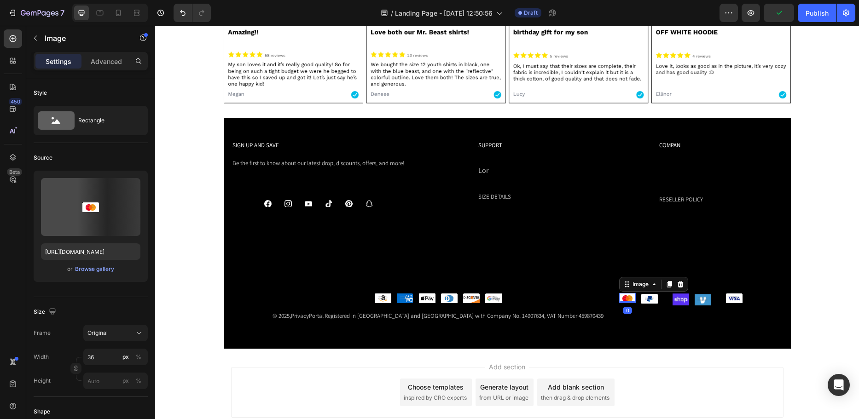
click at [619, 297] on img at bounding box center [627, 298] width 17 height 10
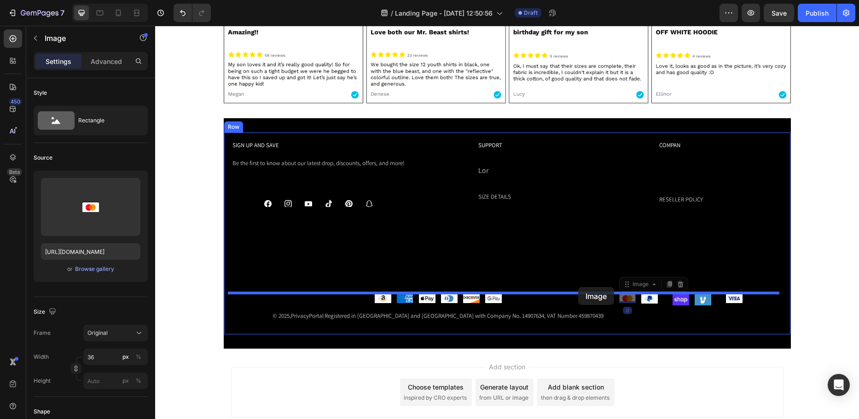
drag, startPoint x: 591, startPoint y: 284, endPoint x: 578, endPoint y: 287, distance: 13.3
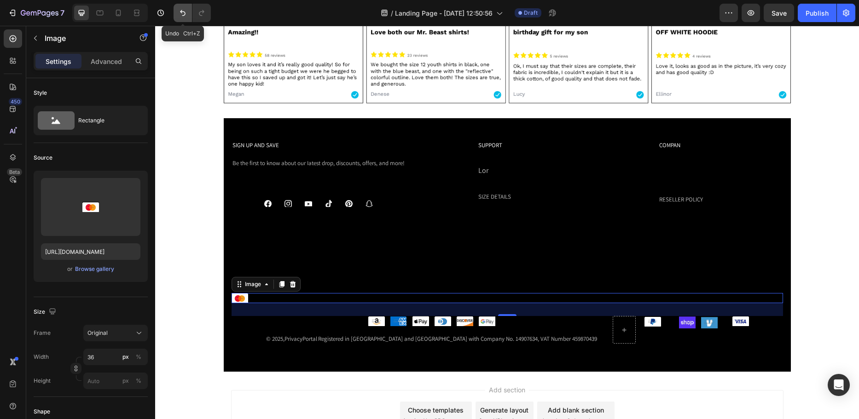
click at [188, 17] on button "Undo/Redo" at bounding box center [182, 13] width 18 height 18
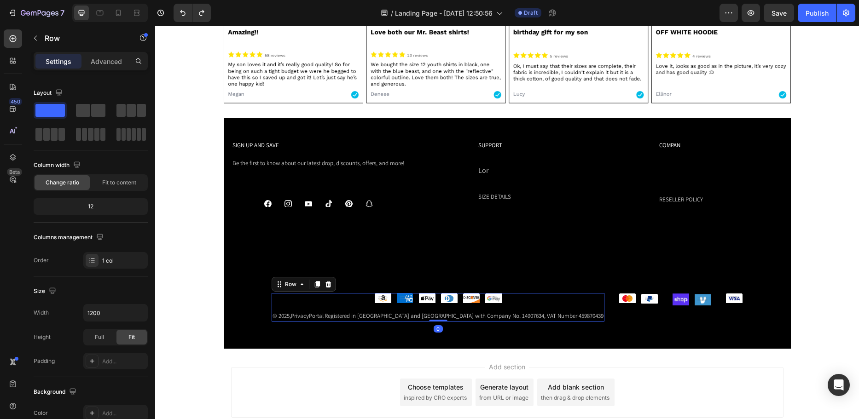
click at [567, 300] on div "Image Image Image Image Image Image Row © 2025, PrivacyPortal Registered in Eng…" at bounding box center [437, 307] width 333 height 29
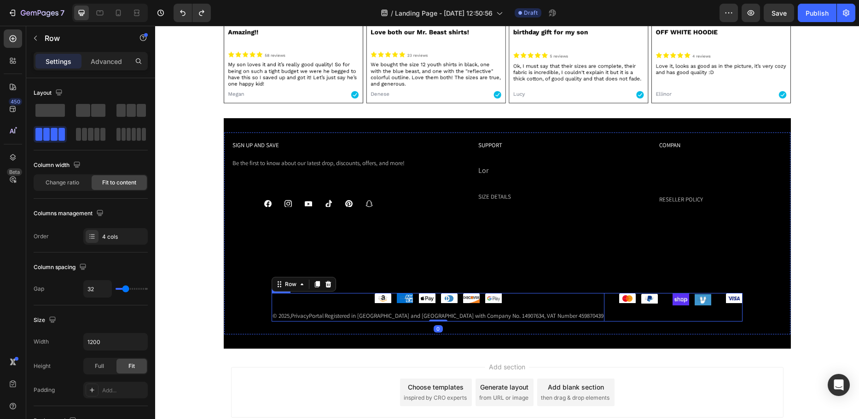
click at [578, 295] on div "Image Image Image Image Image Image Row © 2025, PrivacyPortal Registered in Eng…" at bounding box center [506, 307] width 471 height 29
click at [580, 297] on div "Image Image Image Image Image Image Row © 2025, PrivacyPortal Registered in Eng…" at bounding box center [506, 307] width 471 height 29
click at [694, 295] on img at bounding box center [702, 299] width 17 height 12
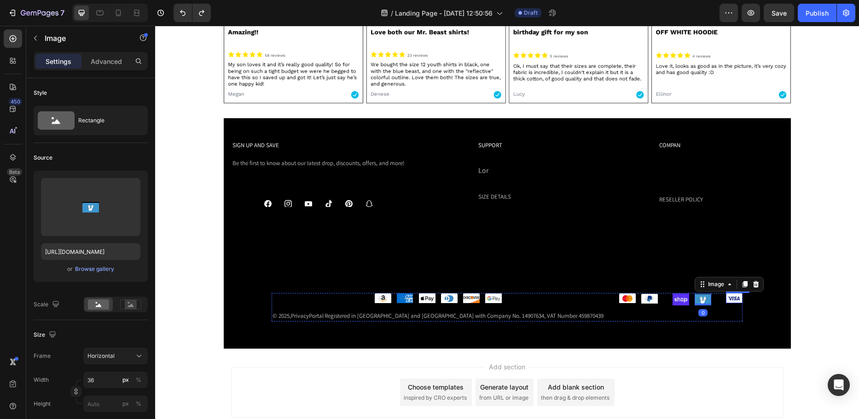
click at [684, 302] on div "Image Image Image Image Image Image Row © 2025, PrivacyPortal Registered in Eng…" at bounding box center [506, 307] width 471 height 29
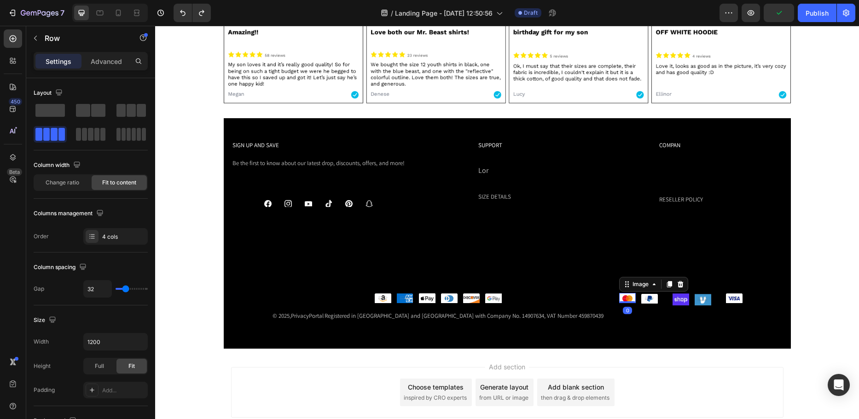
click at [619, 295] on img at bounding box center [627, 298] width 17 height 10
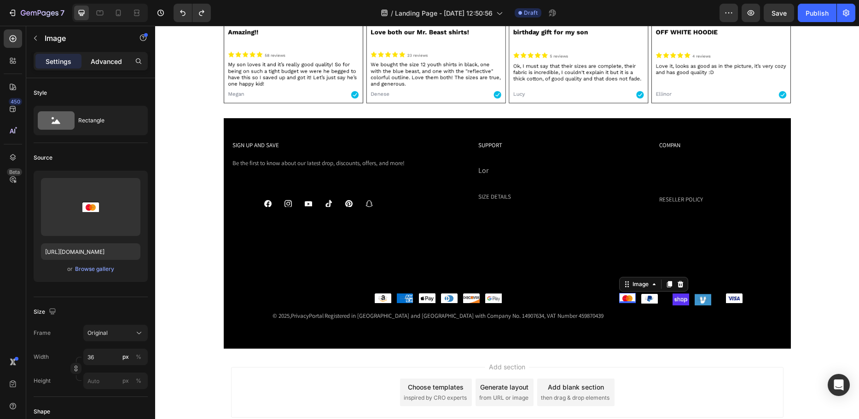
click at [96, 68] on div "Advanced" at bounding box center [106, 61] width 46 height 15
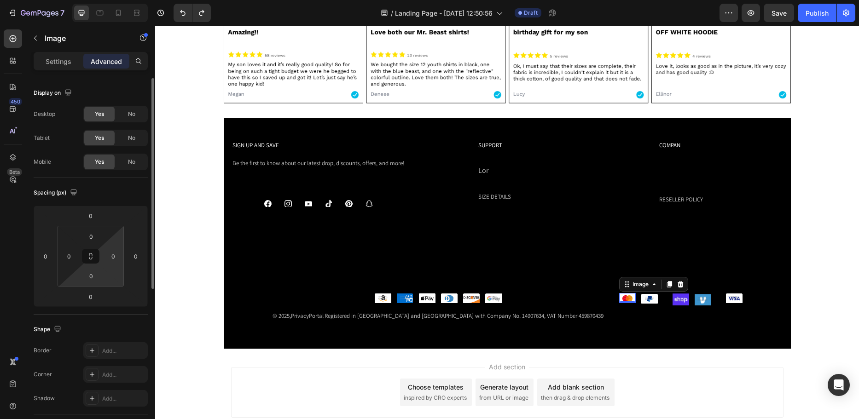
scroll to position [46, 0]
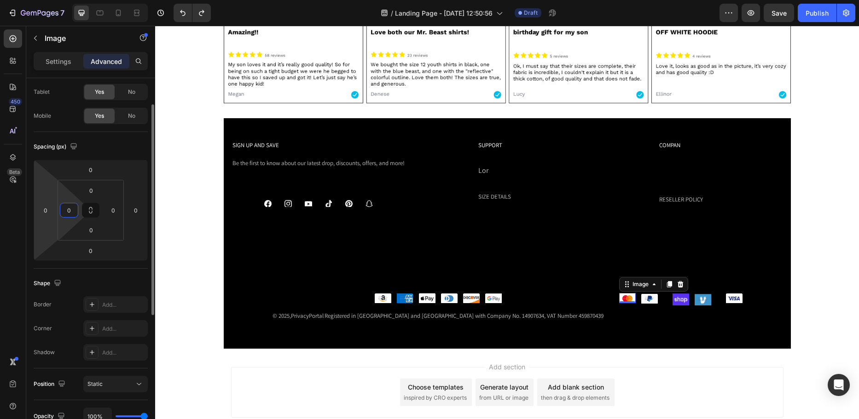
type input "5"
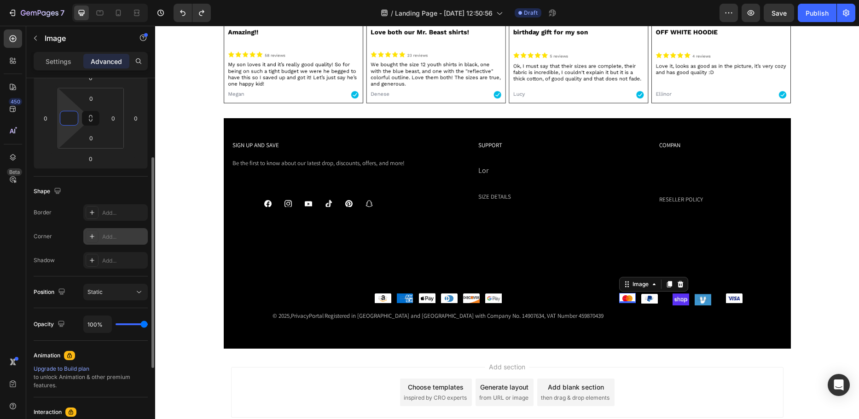
scroll to position [271, 0]
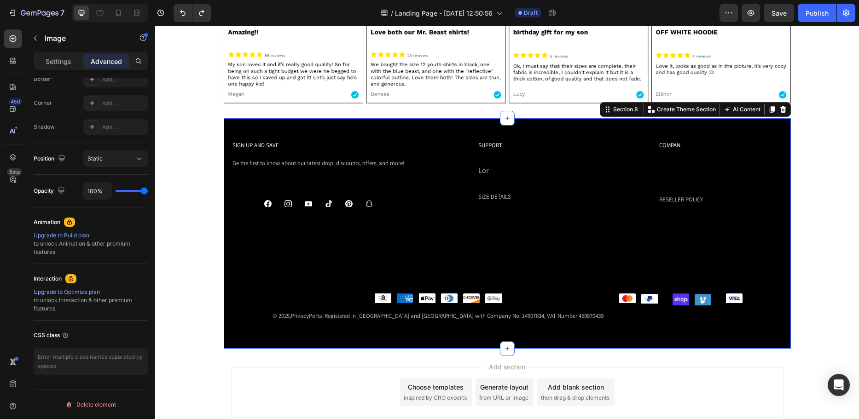
click at [289, 336] on div "SIGN UP AND SAVE Text Block Be the first to know about our Iatest drop, discoun…" at bounding box center [507, 233] width 567 height 231
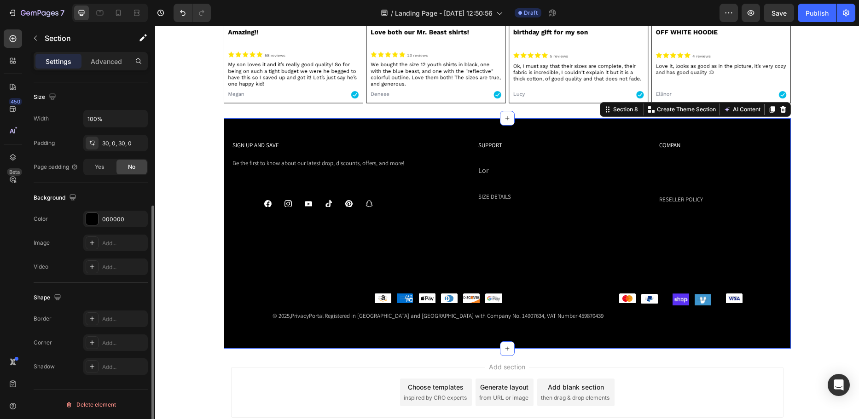
scroll to position [0, 0]
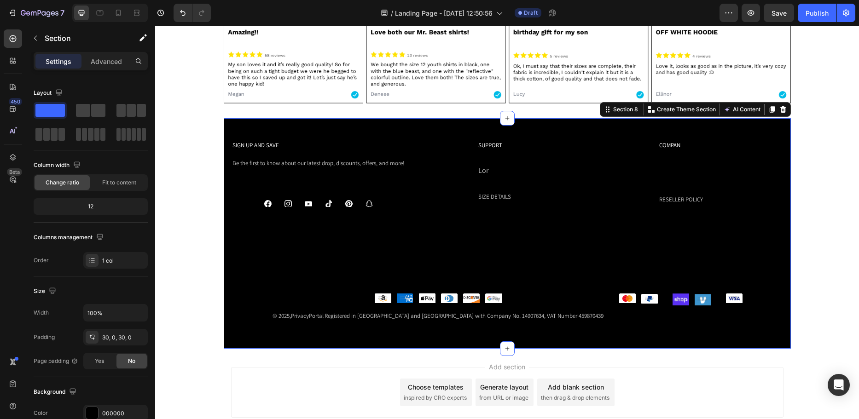
click at [447, 122] on div "SIGN UP AND SAVE Text Block Be the first to know about our Iatest drop, discoun…" at bounding box center [507, 233] width 567 height 231
click at [781, 112] on icon at bounding box center [783, 109] width 6 height 6
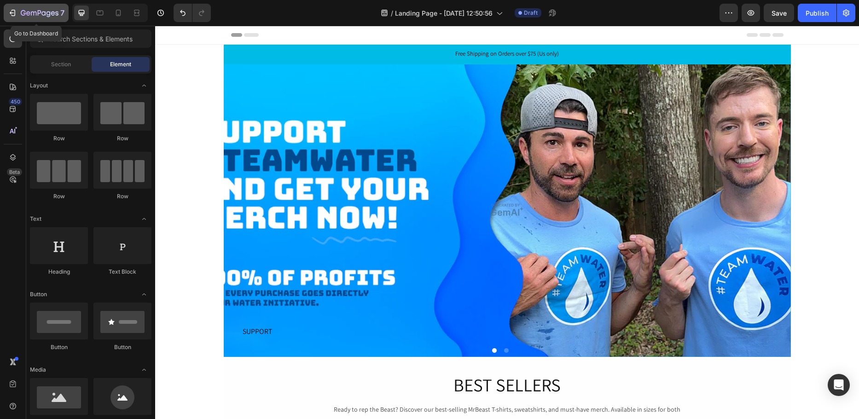
click at [11, 17] on div "7" at bounding box center [36, 12] width 57 height 11
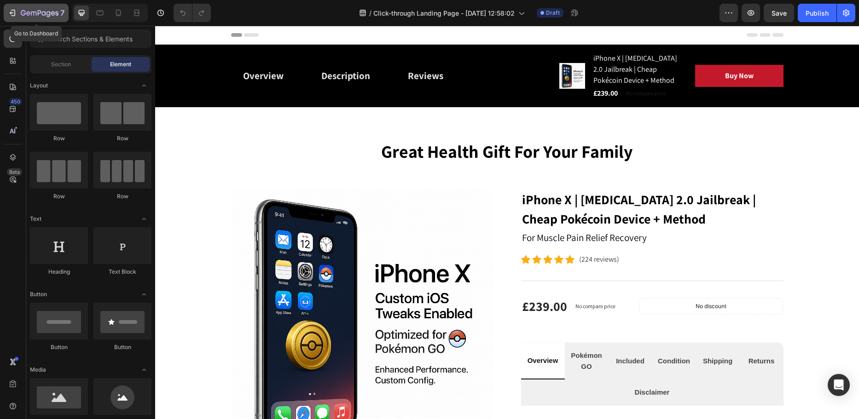
click at [12, 13] on icon "button" at bounding box center [12, 12] width 9 height 9
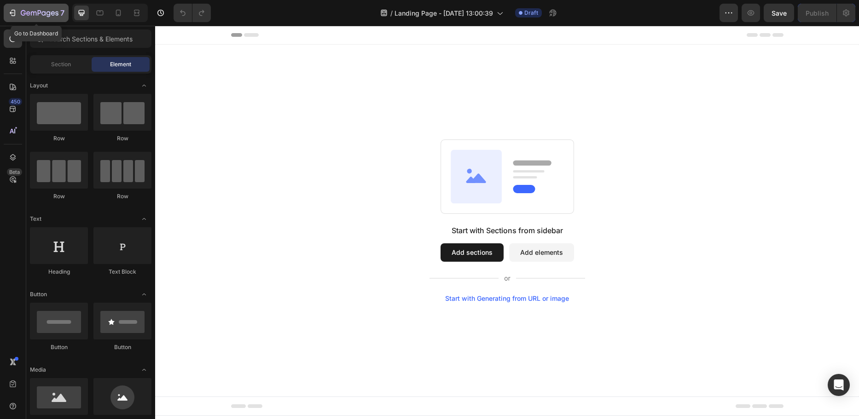
click at [28, 16] on icon "button" at bounding box center [40, 14] width 38 height 8
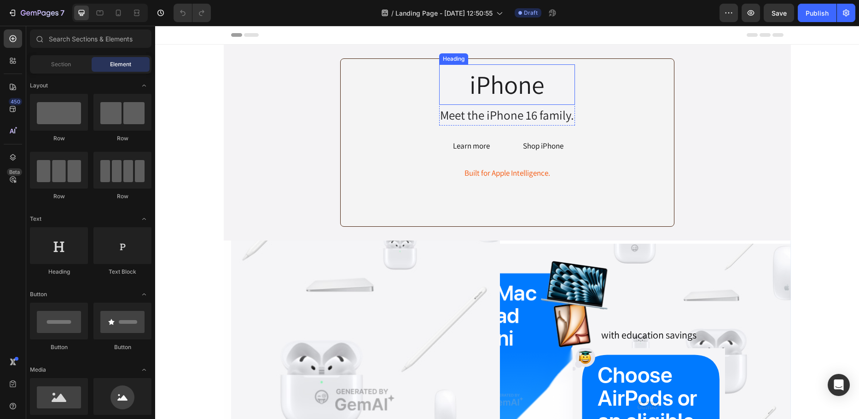
click at [507, 86] on h2 "iPhone" at bounding box center [507, 84] width 136 height 40
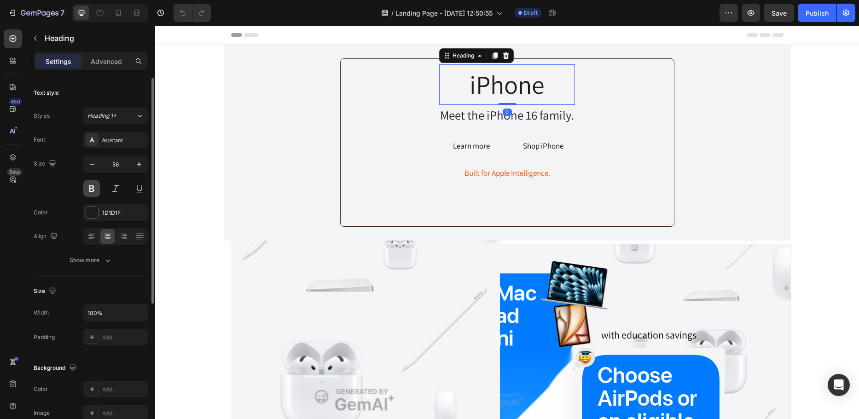
click at [90, 186] on button at bounding box center [91, 188] width 17 height 17
click at [107, 120] on span "Heading 1*" at bounding box center [101, 116] width 29 height 8
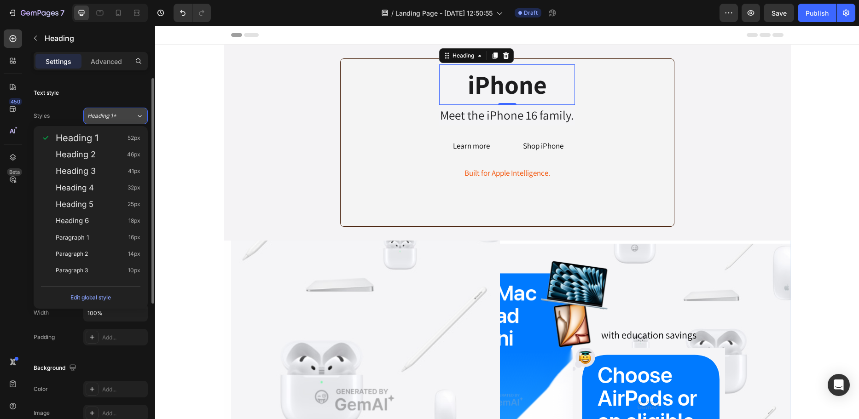
click at [127, 115] on div "Heading 1*" at bounding box center [111, 116] width 48 height 8
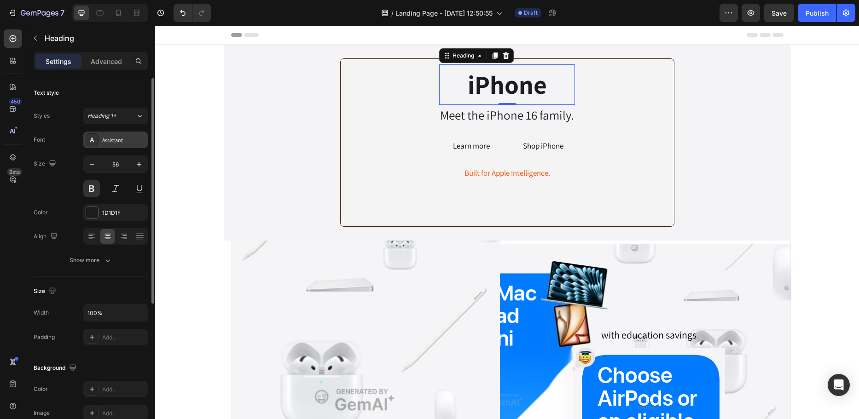
click at [115, 140] on div "Assistant" at bounding box center [123, 140] width 43 height 8
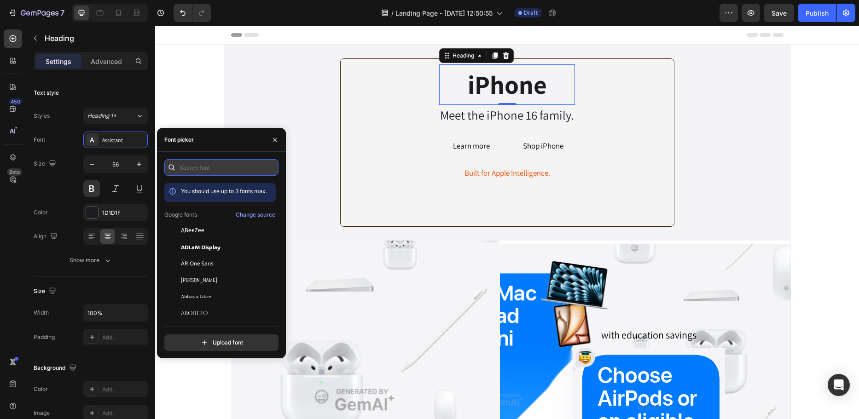
click at [233, 174] on input "text" at bounding box center [221, 167] width 114 height 17
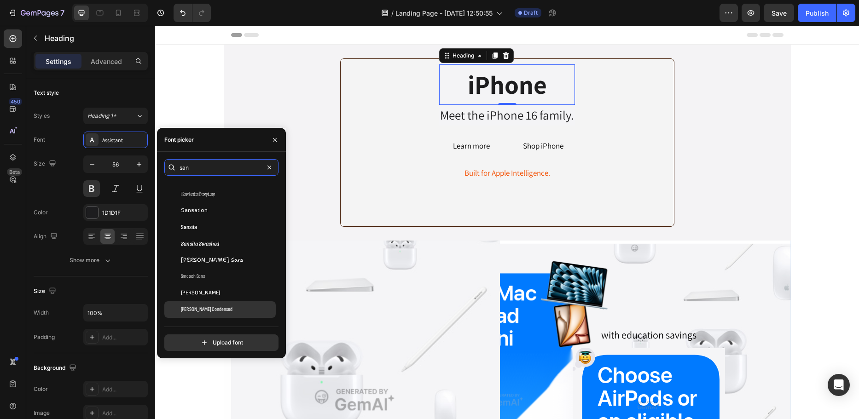
scroll to position [3983, 0]
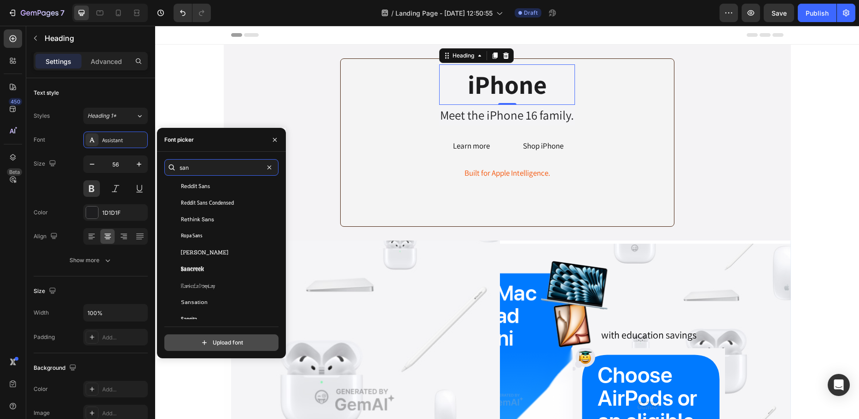
type input "san"
click at [225, 344] on input "file" at bounding box center [241, 343] width 230 height 16
click at [253, 338] on input "file" at bounding box center [241, 343] width 230 height 16
type input "C:\fakepath\SFPRODISPLAYREGULAR.OTF"
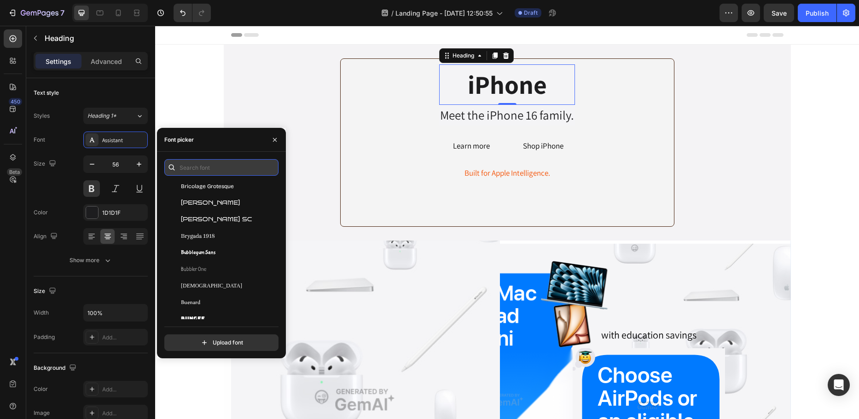
click at [228, 160] on input "text" at bounding box center [221, 167] width 114 height 17
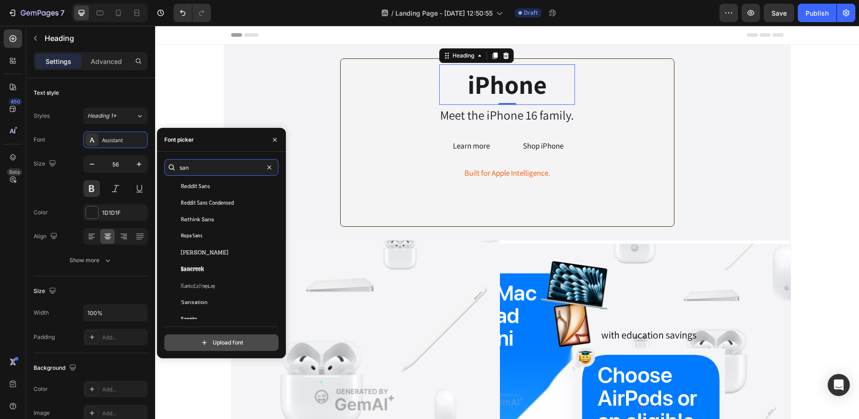
type input "san"
click at [216, 347] on input "file" at bounding box center [241, 343] width 230 height 16
type input "C:\fakepath\SFPRODISPLAYREGULAR.OTF"
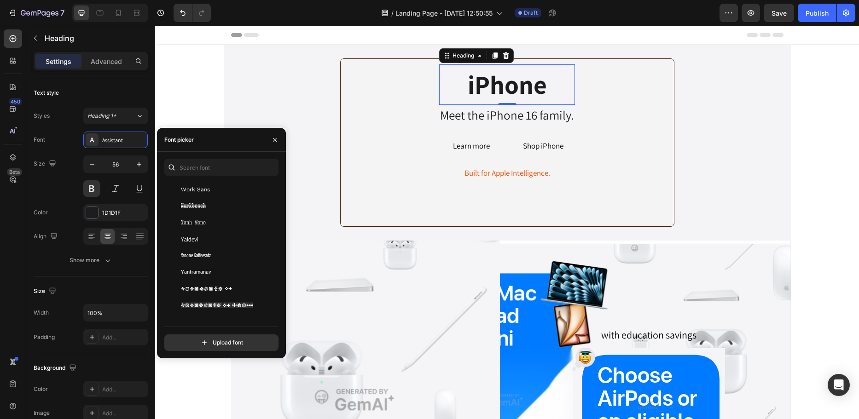
scroll to position [30345, 0]
drag, startPoint x: 280, startPoint y: 311, endPoint x: 141, endPoint y: 235, distance: 158.0
click at [277, 266] on div "You should use up to 3 fonts max. Winky Rough Winky Sans Wire One Wittgenstein …" at bounding box center [221, 255] width 129 height 192
click at [304, 200] on div "iPhone Heading 0 Meet the iPhone 16 family. Text Block Row Learn more Button Sh…" at bounding box center [507, 142] width 567 height 168
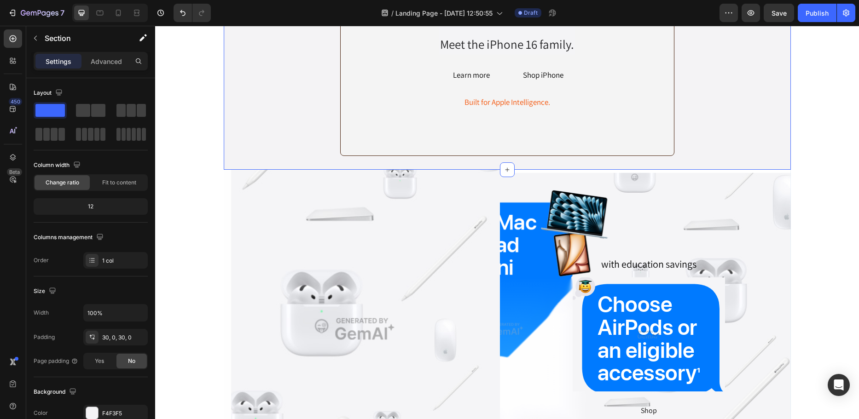
scroll to position [0, 0]
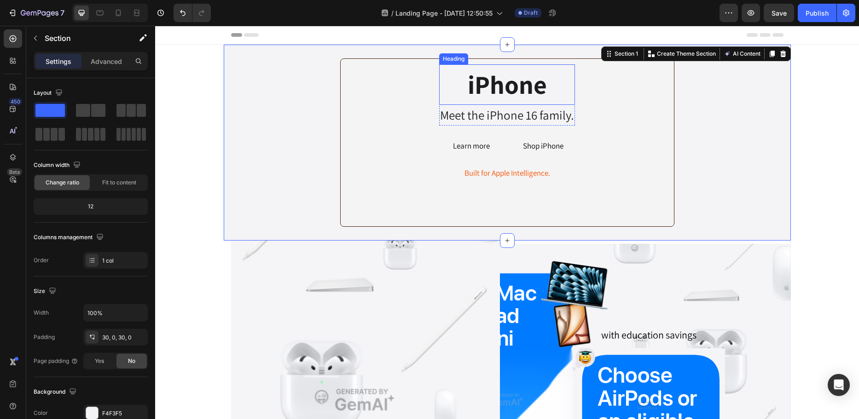
click at [506, 94] on h2 "iPhone" at bounding box center [507, 84] width 136 height 40
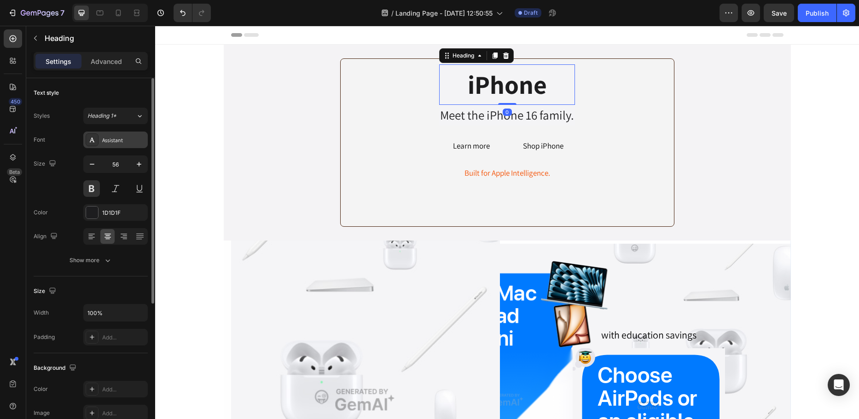
click at [120, 139] on div "Assistant" at bounding box center [123, 140] width 43 height 8
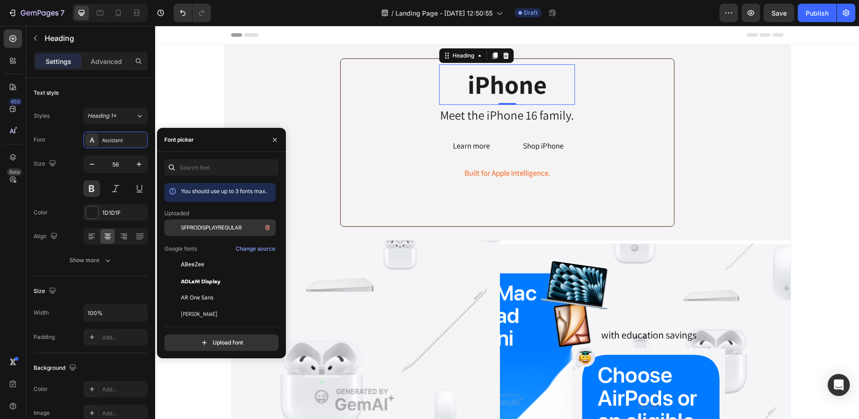
click at [236, 229] on span "SFPRODISPLAYREGULAR" at bounding box center [211, 228] width 61 height 8
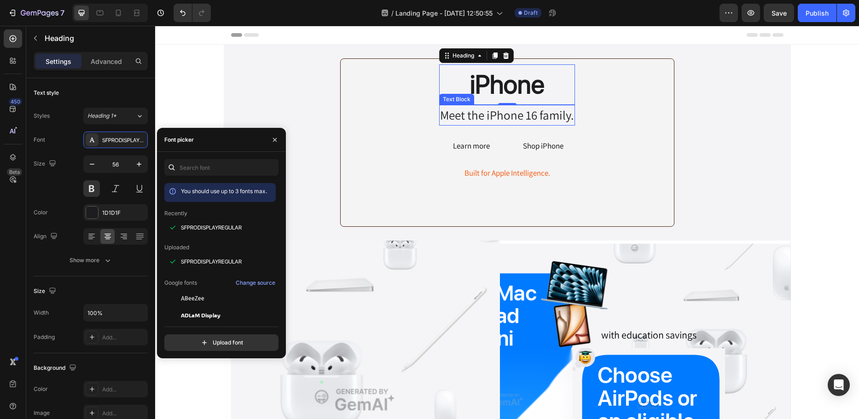
click at [506, 120] on div "Meet the iPhone 16 family." at bounding box center [507, 115] width 136 height 21
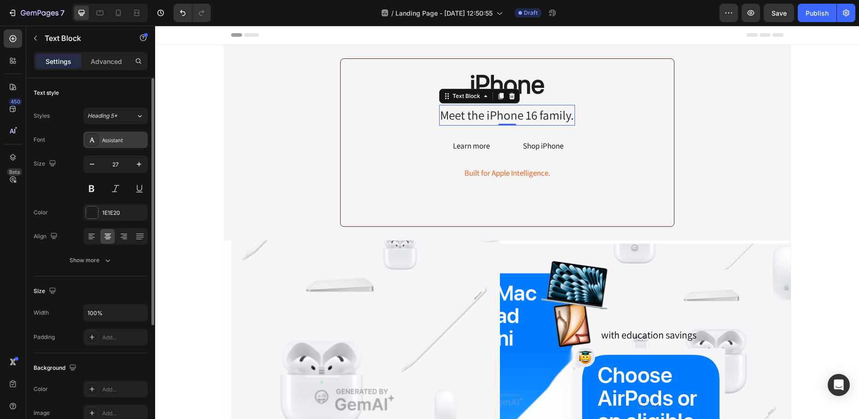
click at [120, 136] on div "Assistant" at bounding box center [123, 140] width 43 height 8
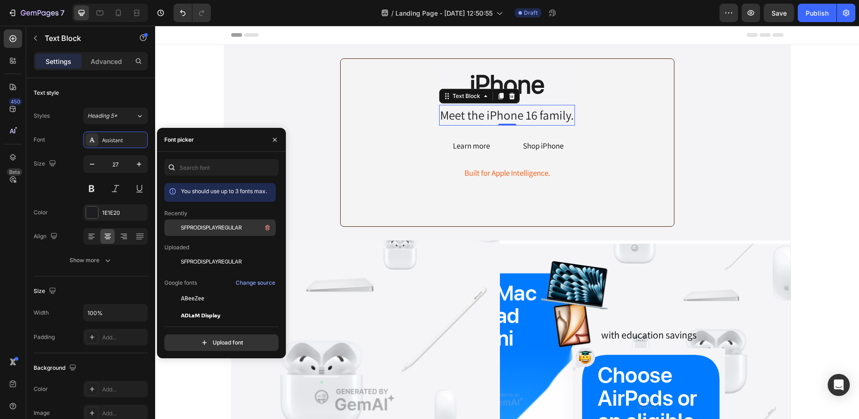
click at [234, 231] on span "SFPRODISPLAYREGULAR" at bounding box center [211, 228] width 61 height 8
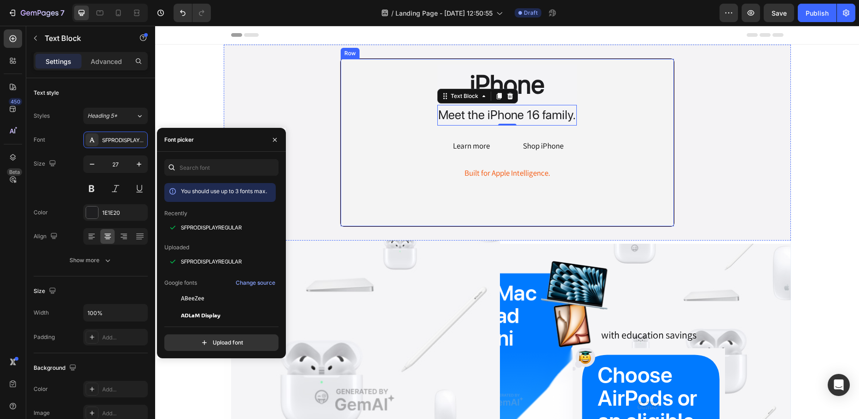
click at [397, 114] on div "iPhone Heading Meet the iPhone 16 family. Text Block 0 Row Learn more Button Sh…" at bounding box center [507, 122] width 318 height 116
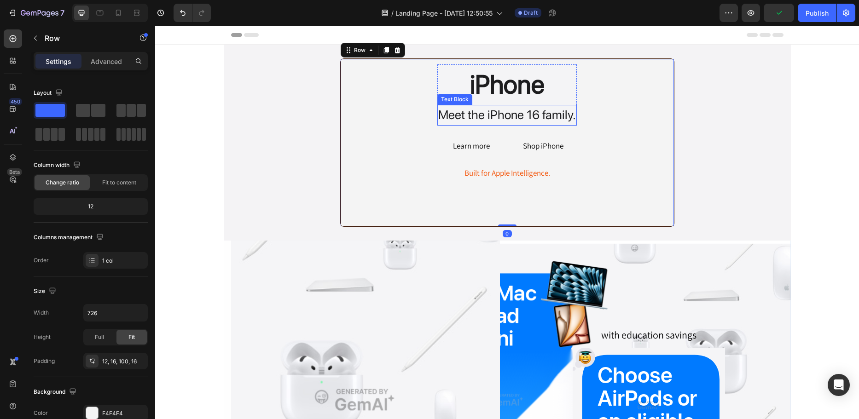
click at [485, 117] on div "Meet the iPhone 16 family." at bounding box center [506, 115] width 139 height 21
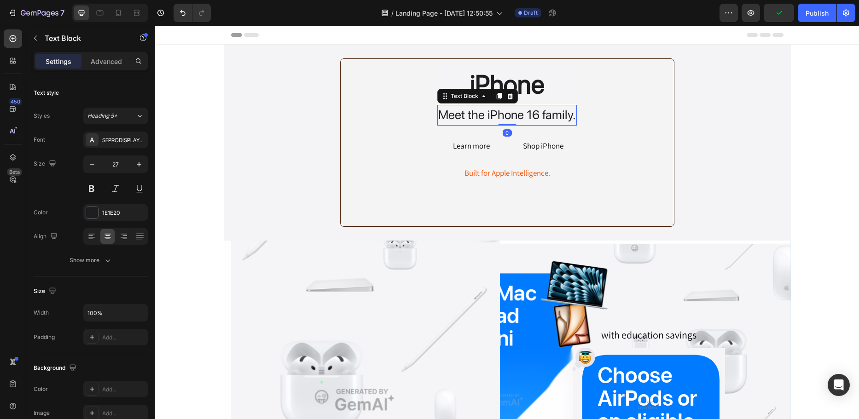
click at [500, 116] on div "Meet the iPhone 16 family." at bounding box center [506, 115] width 139 height 21
click at [561, 141] on button "Shop iPhone" at bounding box center [543, 146] width 63 height 19
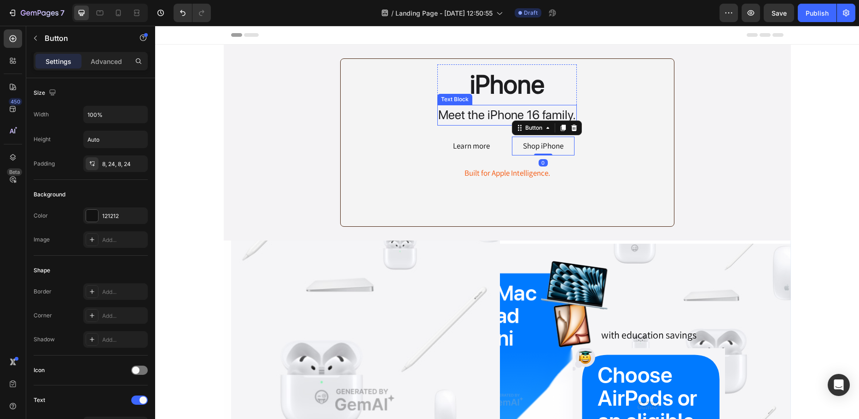
click at [520, 115] on p "Meet the iPhone 16 family." at bounding box center [507, 115] width 138 height 19
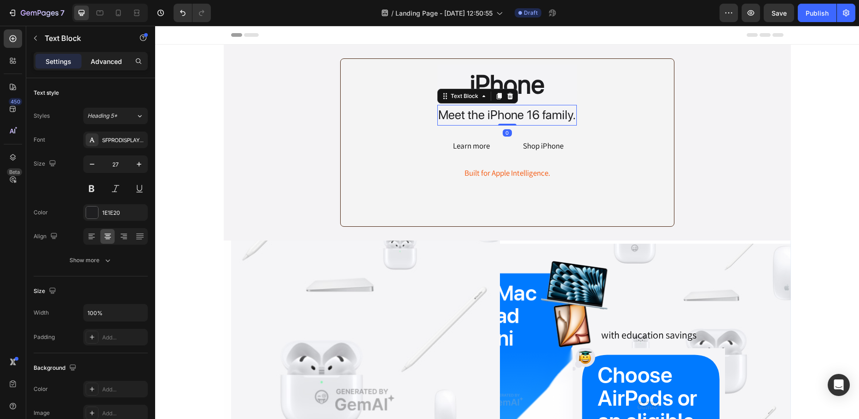
click at [105, 57] on p "Advanced" at bounding box center [106, 62] width 31 height 10
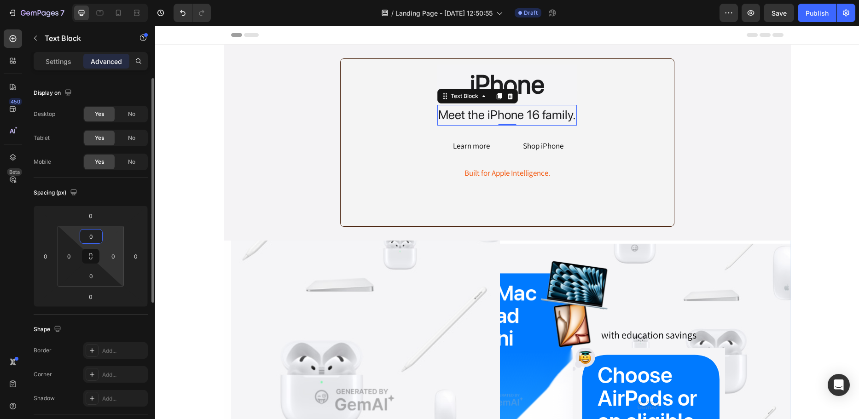
type input "5"
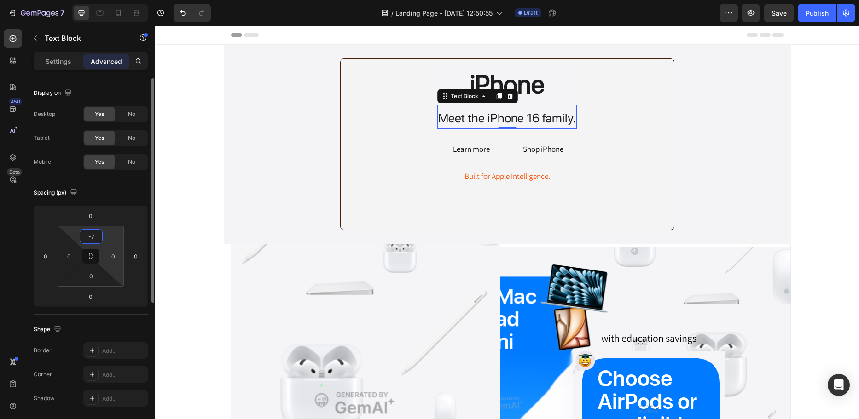
type input "-"
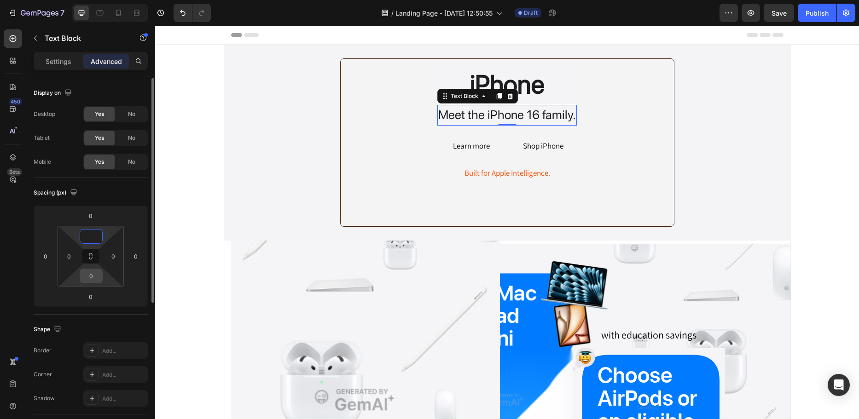
type input "0"
drag, startPoint x: 96, startPoint y: 277, endPoint x: 62, endPoint y: 276, distance: 34.1
click at [62, 276] on div "0 0 0 0" at bounding box center [91, 256] width 66 height 61
drag, startPoint x: 95, startPoint y: 275, endPoint x: 75, endPoint y: 276, distance: 20.3
click at [75, 276] on div "0 0 0 0" at bounding box center [91, 256] width 66 height 61
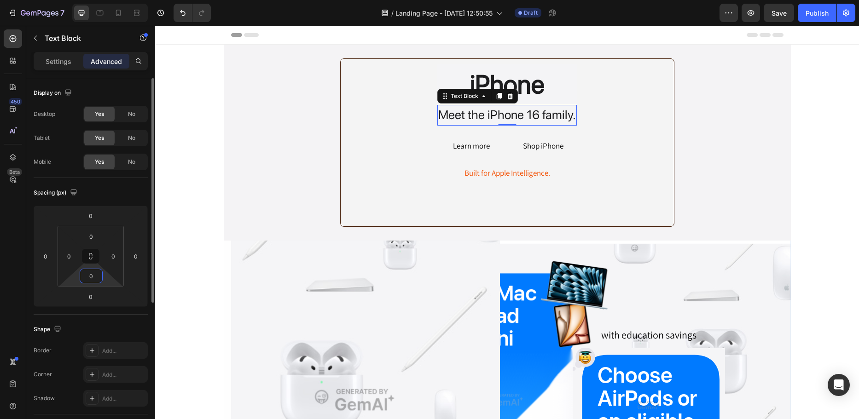
type input "8"
type input "0"
type input "8"
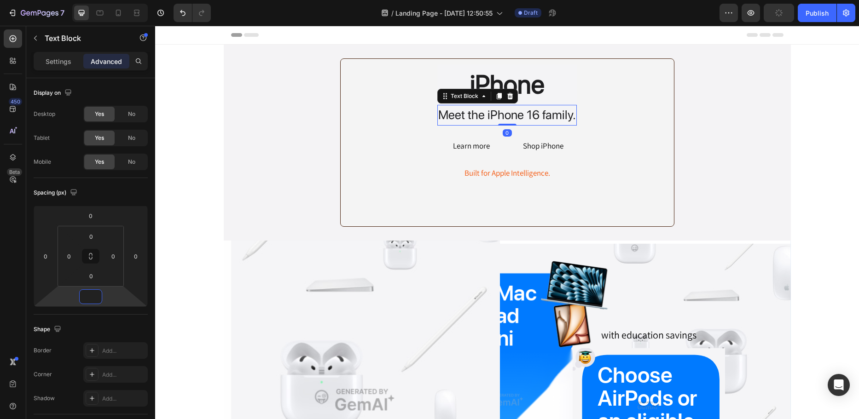
type input "0"
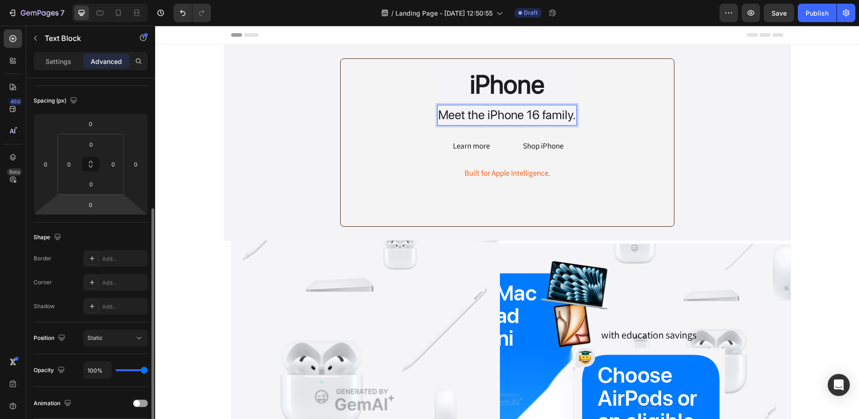
scroll to position [138, 0]
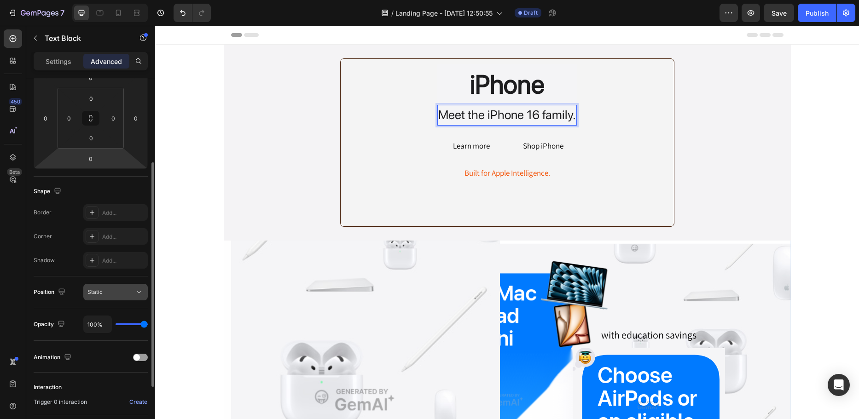
click at [123, 292] on div "Static" at bounding box center [110, 292] width 47 height 8
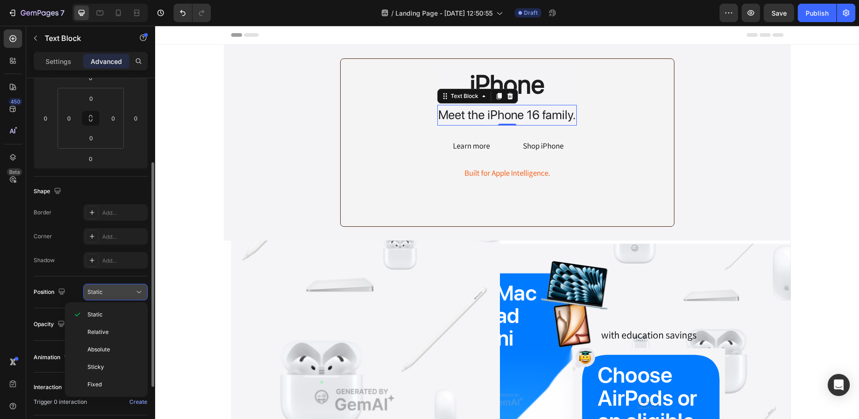
click at [123, 292] on div "Static" at bounding box center [110, 292] width 47 height 8
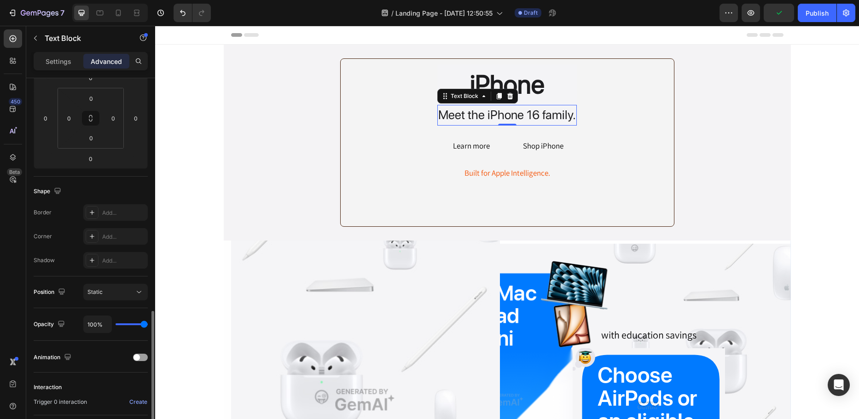
scroll to position [230, 0]
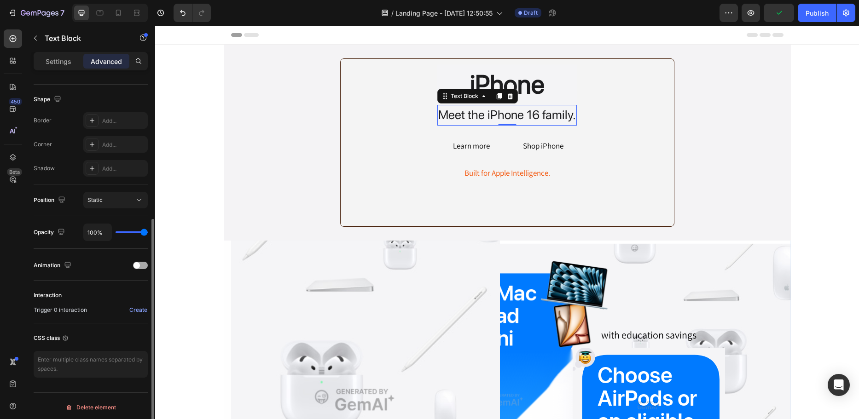
click at [134, 266] on span at bounding box center [136, 265] width 6 height 6
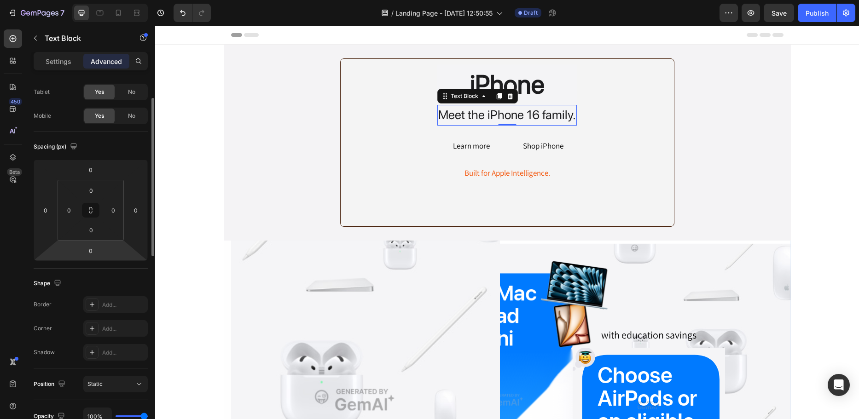
scroll to position [0, 0]
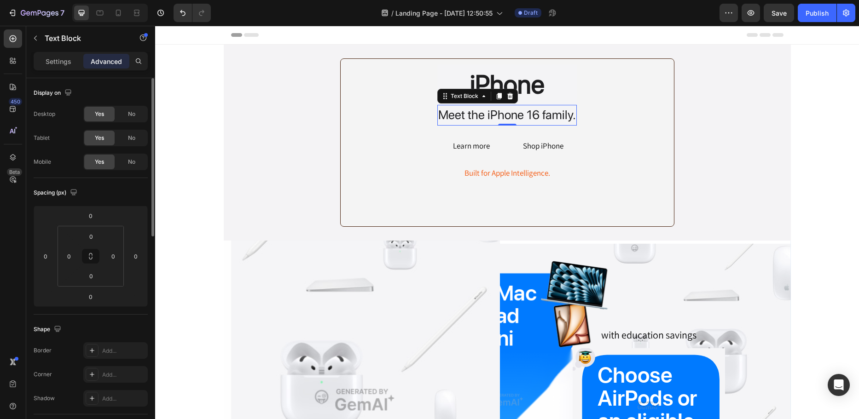
click at [67, 53] on div "Settings Advanced" at bounding box center [91, 61] width 114 height 18
click at [65, 61] on p "Settings" at bounding box center [59, 62] width 26 height 10
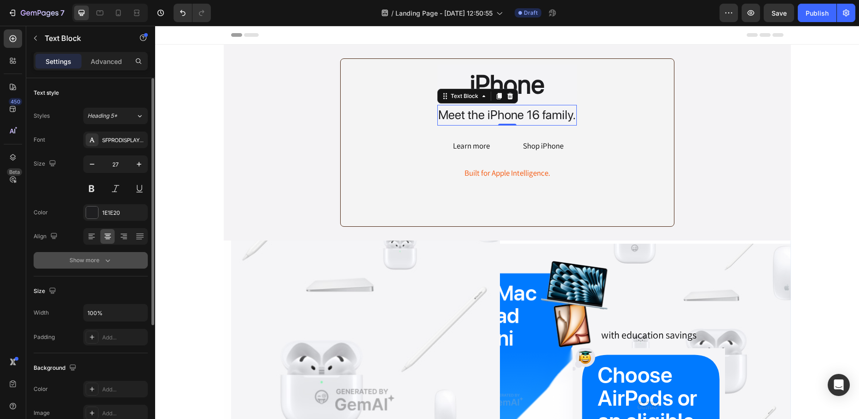
click at [85, 261] on div "Show more" at bounding box center [90, 260] width 43 height 9
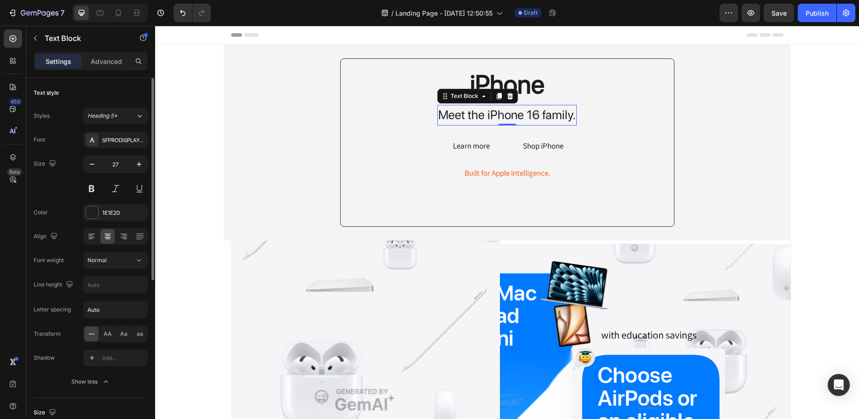
click at [104, 69] on div "Settings Advanced" at bounding box center [91, 61] width 114 height 18
click at [104, 65] on p "Advanced" at bounding box center [106, 62] width 31 height 10
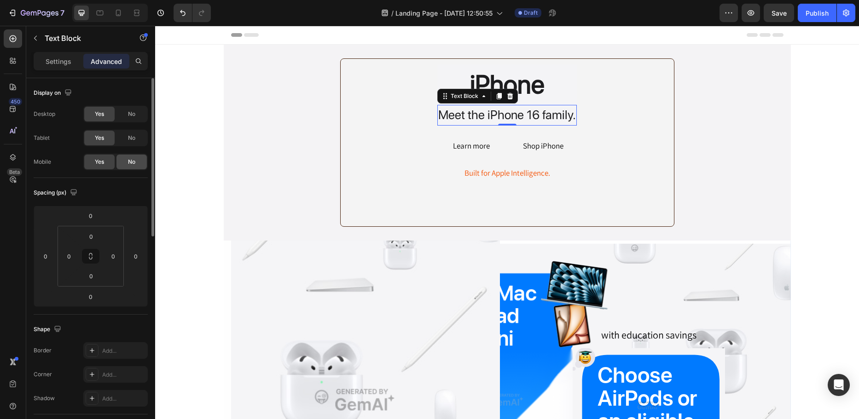
click at [127, 165] on div "No" at bounding box center [131, 162] width 30 height 15
click at [106, 166] on div "Yes" at bounding box center [99, 162] width 30 height 15
click at [118, 17] on icon at bounding box center [118, 12] width 9 height 9
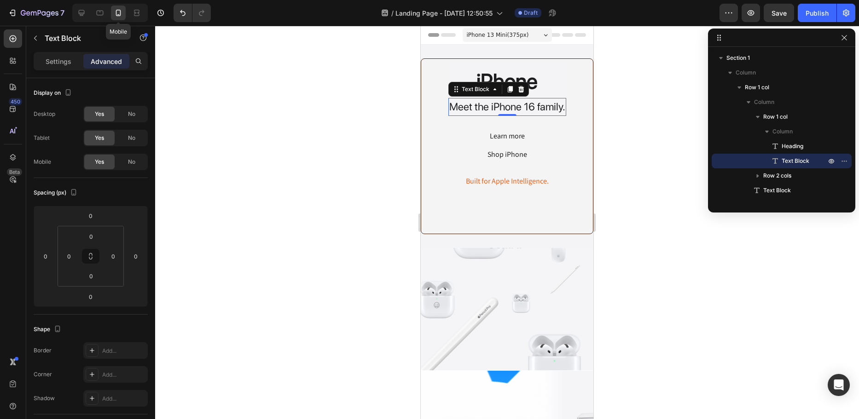
scroll to position [40, 0]
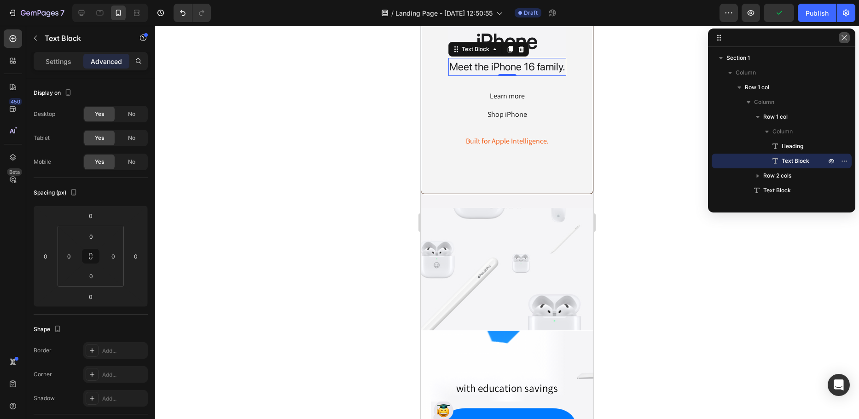
click at [844, 40] on icon "button" at bounding box center [843, 37] width 7 height 7
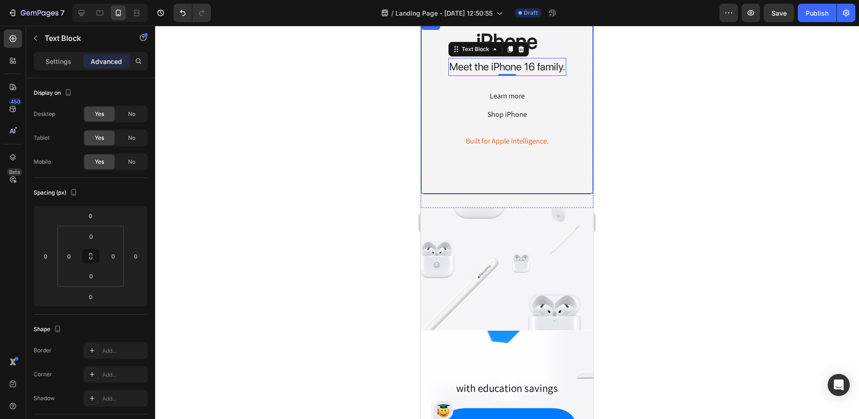
click at [393, 103] on div at bounding box center [507, 222] width 704 height 393
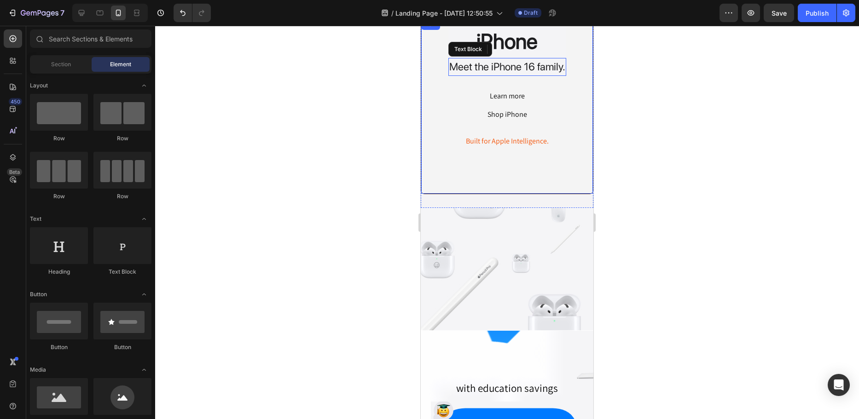
click at [389, 157] on div at bounding box center [507, 222] width 704 height 393
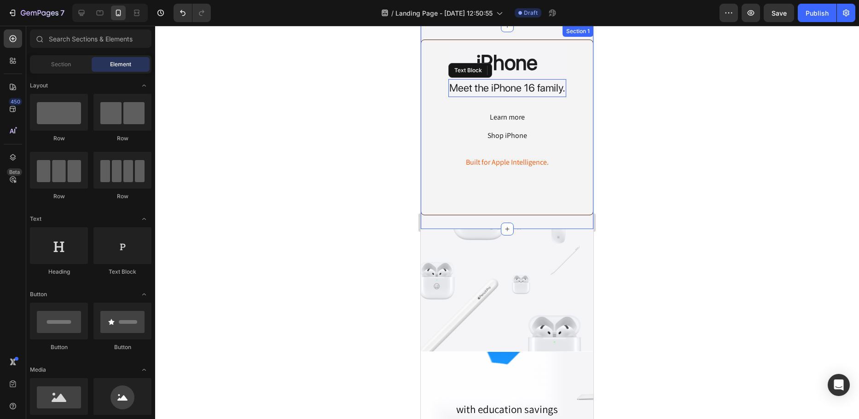
scroll to position [0, 0]
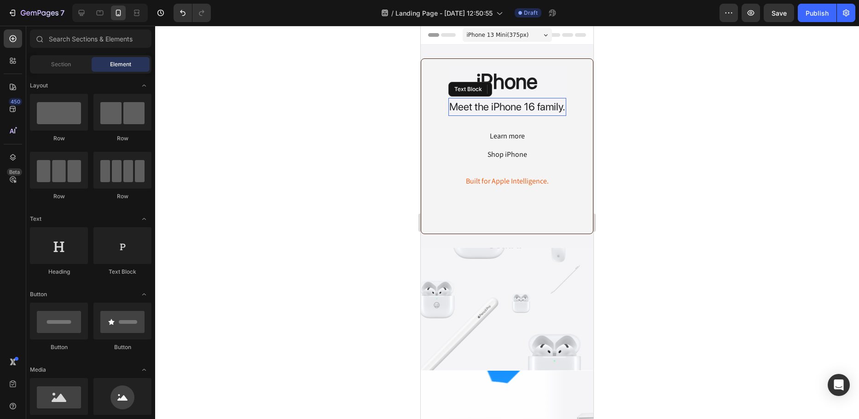
click at [507, 35] on div "iPhone 13 Mini ( 375 px)" at bounding box center [506, 35] width 89 height 14
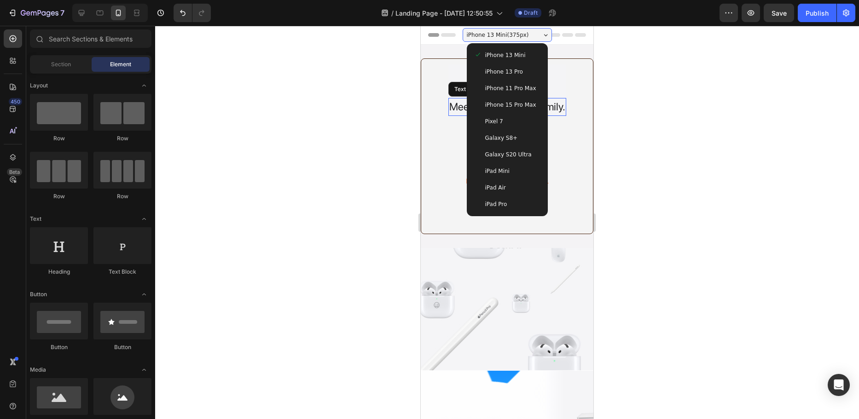
click at [508, 100] on span "iPhone 15 Pro Max" at bounding box center [510, 104] width 51 height 9
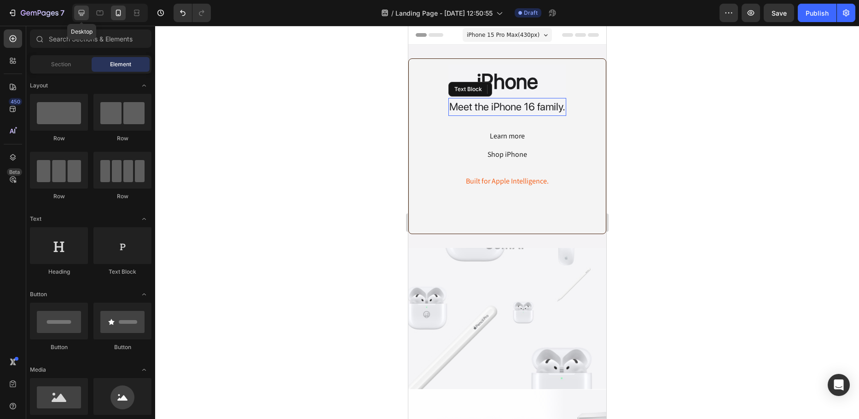
click at [77, 12] on icon at bounding box center [81, 12] width 9 height 9
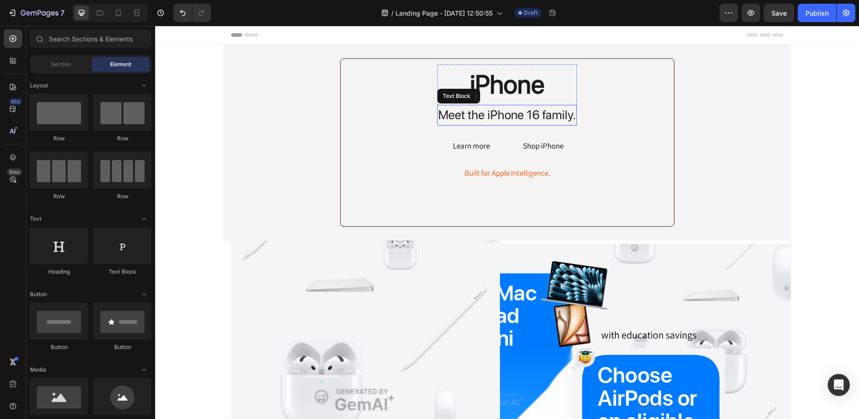
click at [501, 116] on p "Meet the iPhone 16 family." at bounding box center [507, 115] width 138 height 19
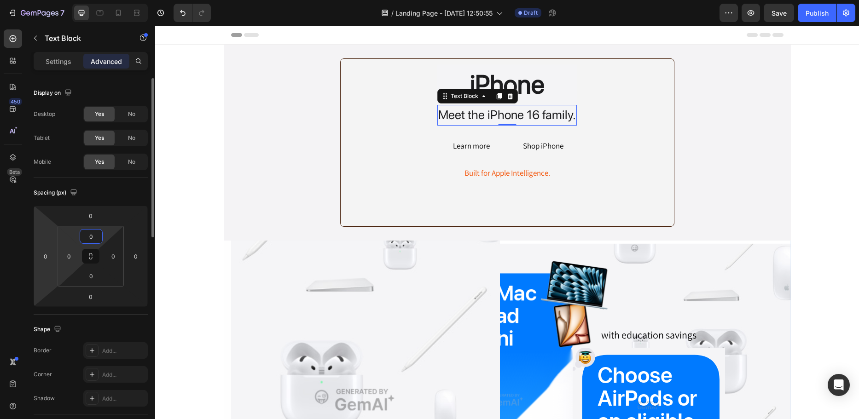
drag, startPoint x: 93, startPoint y: 232, endPoint x: 55, endPoint y: 232, distance: 37.7
click at [55, 232] on div "0 0 0 0 0 0 0 0" at bounding box center [91, 256] width 114 height 101
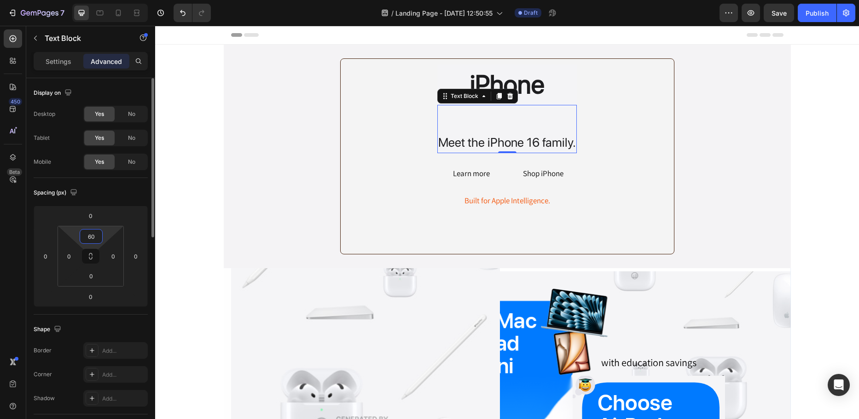
type input "0"
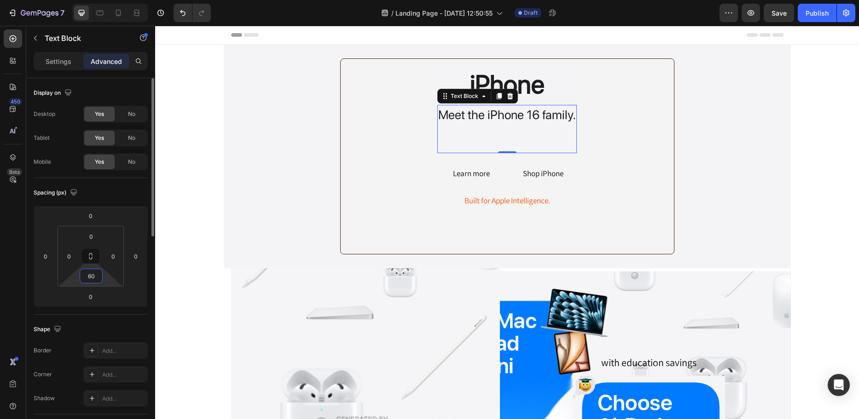
type input "6"
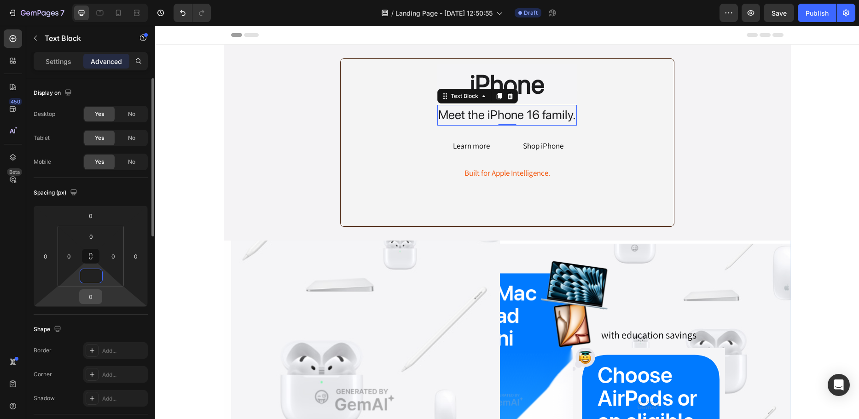
type input "0"
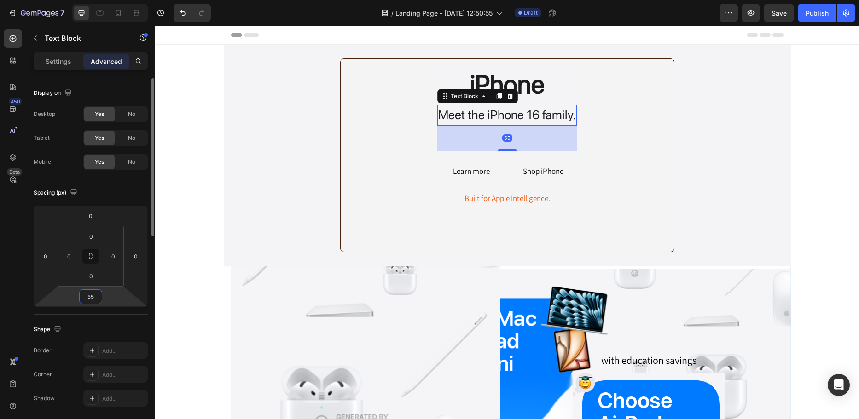
type input "5"
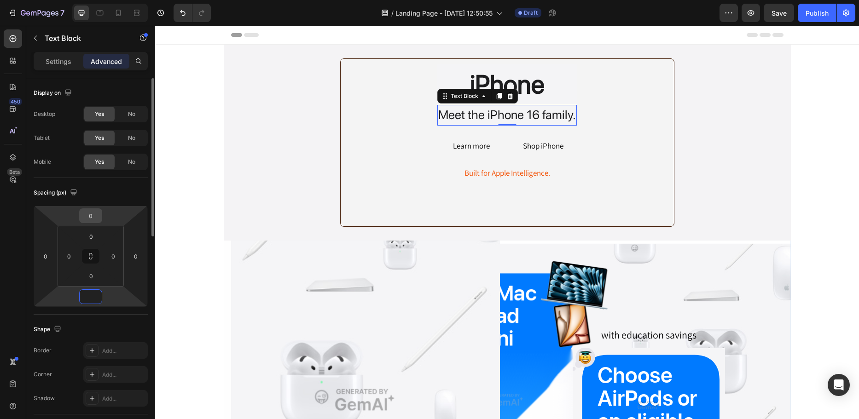
type input "0"
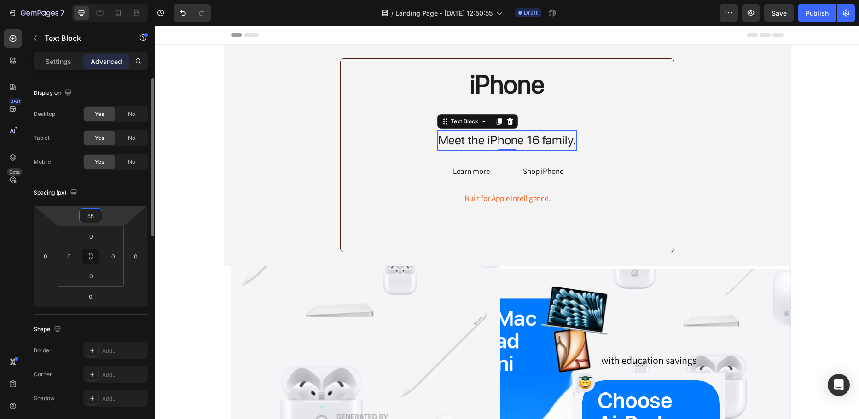
type input "5"
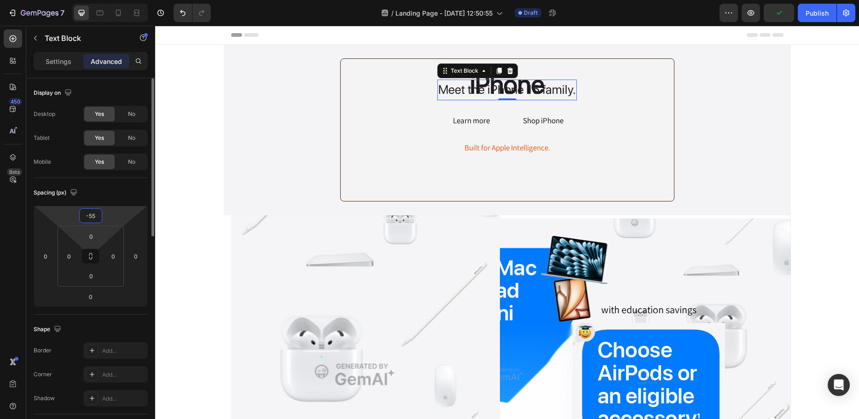
type input "-5"
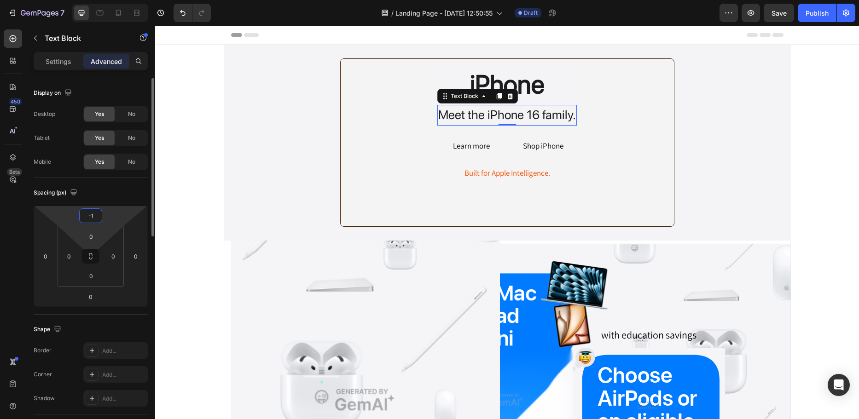
type input "-15"
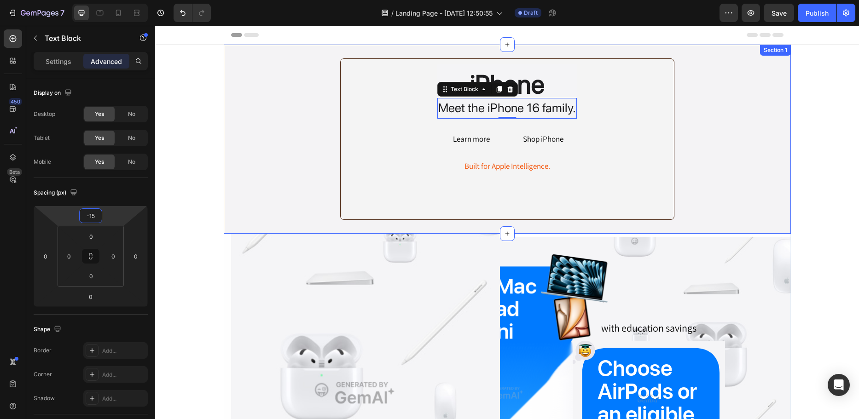
click at [291, 155] on div "iPhone Heading Meet the iPhone 16 family. Text Block 0 Row Learn more Button Sh…" at bounding box center [507, 139] width 567 height 162
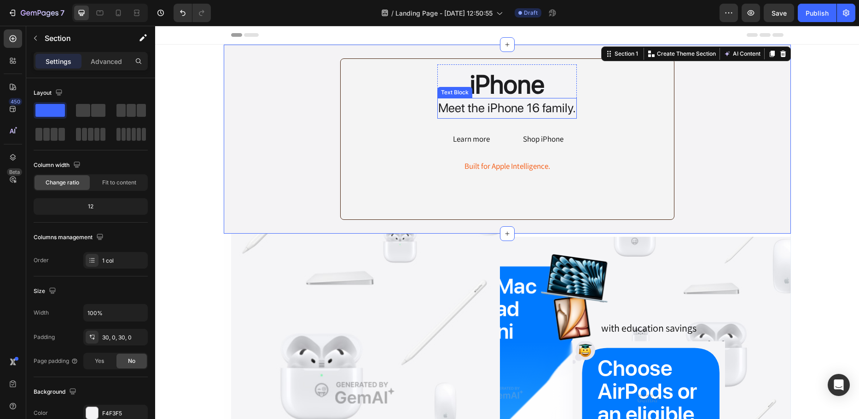
click at [536, 108] on p "Meet the iPhone 16 family." at bounding box center [507, 108] width 138 height 19
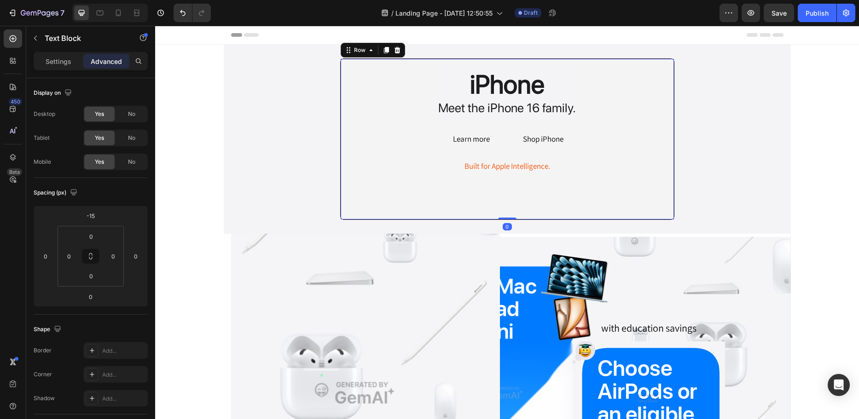
click at [601, 98] on div "iPhone Heading Meet the iPhone 16 family. Text Block Row Learn more Button Shop…" at bounding box center [507, 118] width 318 height 109
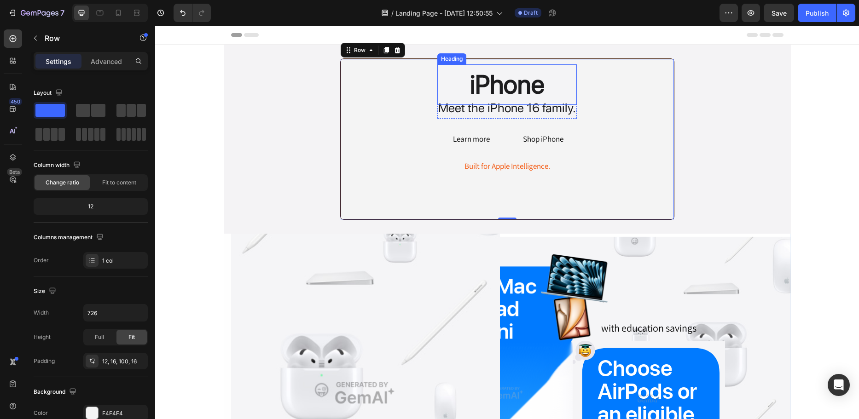
click at [511, 88] on h2 "iPhone" at bounding box center [506, 84] width 139 height 40
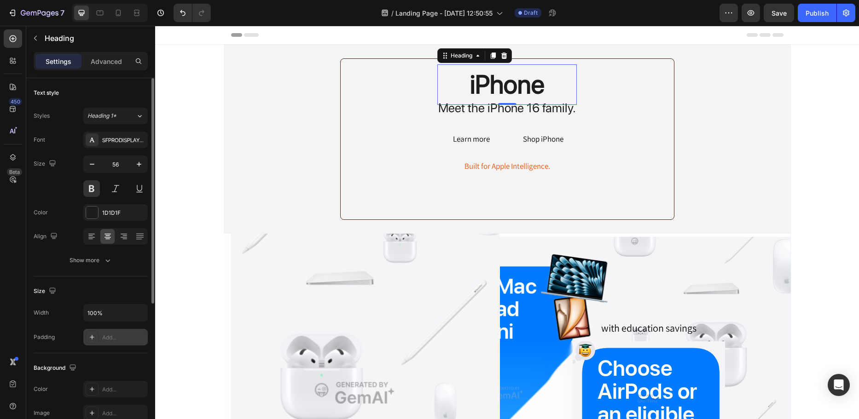
scroll to position [46, 0]
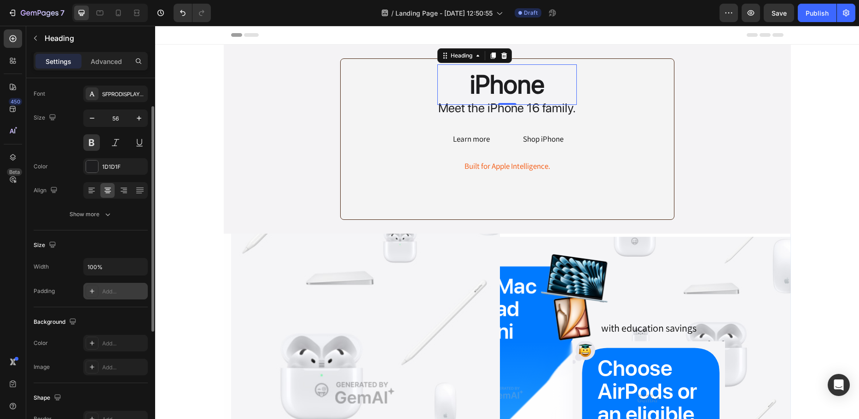
click at [107, 294] on div "Add..." at bounding box center [123, 292] width 43 height 8
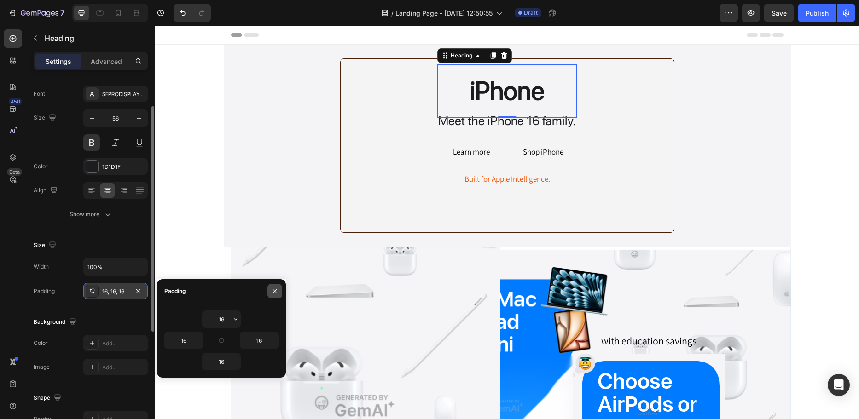
click at [277, 295] on button "button" at bounding box center [274, 291] width 15 height 15
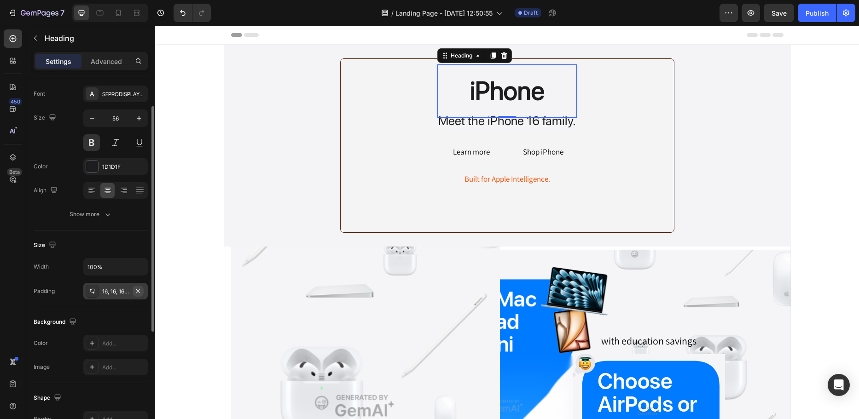
click at [142, 294] on button "button" at bounding box center [138, 291] width 11 height 11
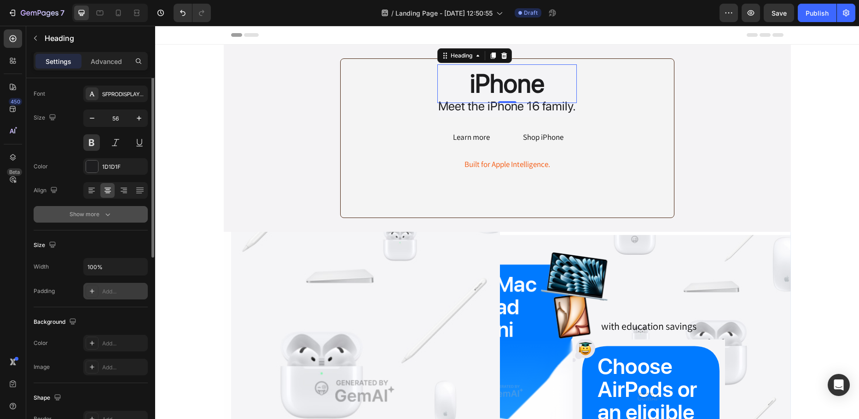
scroll to position [0, 0]
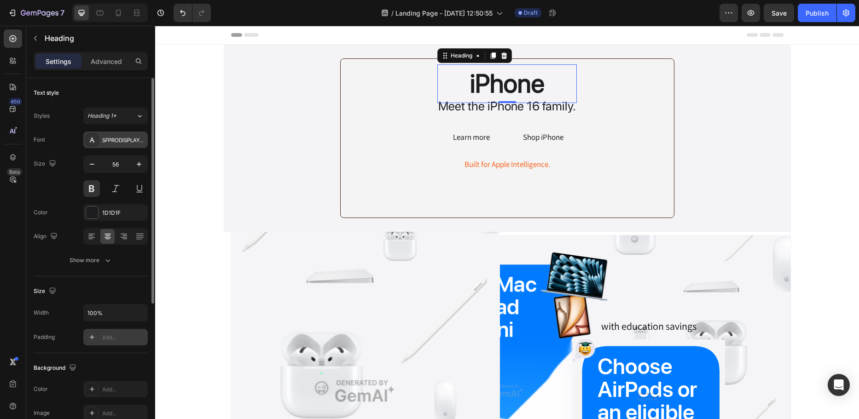
click at [120, 144] on div "SFPRODISPLAYREGULAR" at bounding box center [123, 140] width 43 height 8
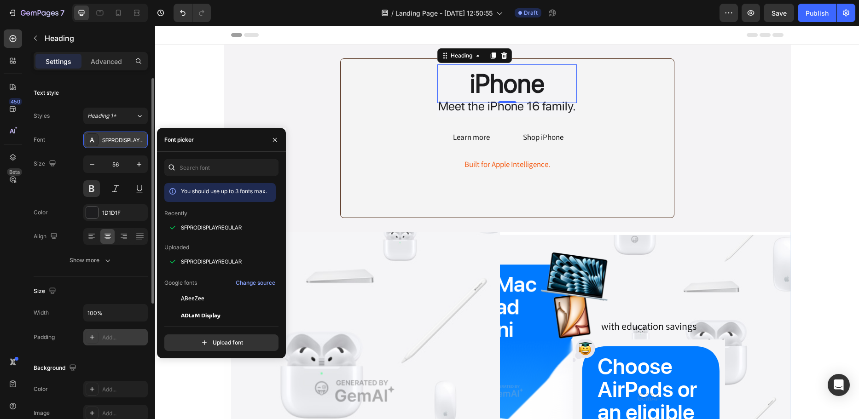
click at [120, 144] on div "SFPRODISPLAYREGULAR" at bounding box center [123, 140] width 43 height 8
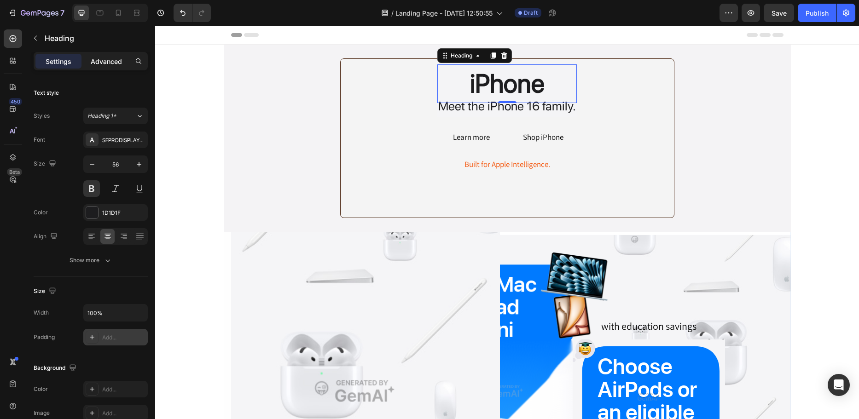
click at [112, 62] on p "Advanced" at bounding box center [106, 62] width 31 height 10
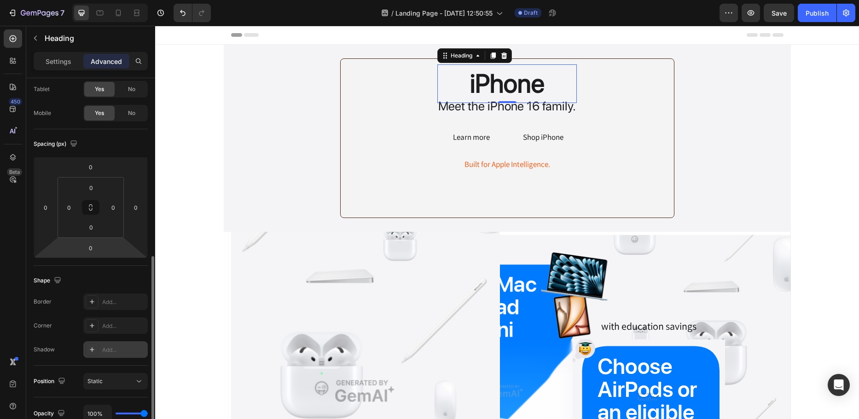
scroll to position [3, 0]
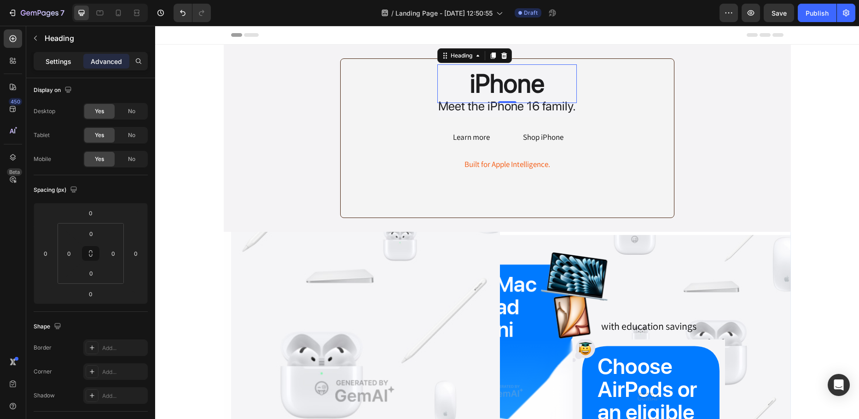
click at [66, 67] on div "Settings" at bounding box center [58, 61] width 46 height 15
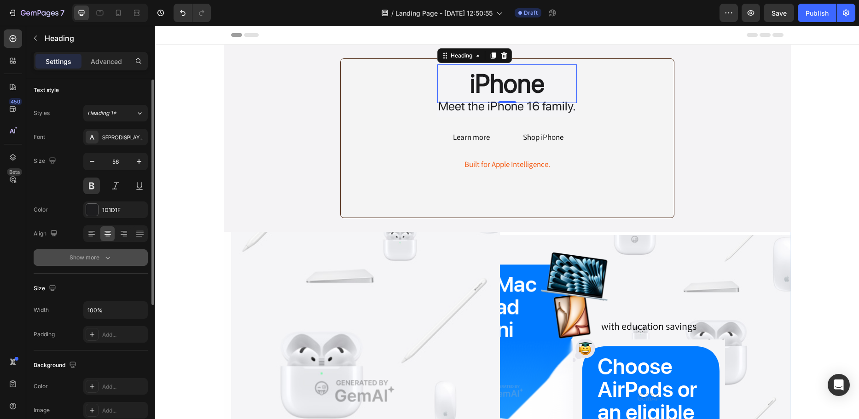
click at [105, 258] on icon "button" at bounding box center [107, 257] width 9 height 9
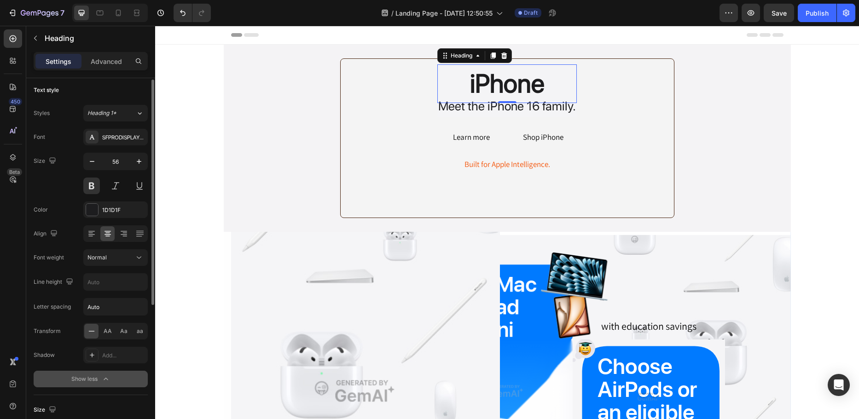
click at [119, 318] on div "Font SFPRODISPLAYREGULAR Size 56 Color 1D1D1F Align Font weight Normal Line hei…" at bounding box center [91, 258] width 114 height 259
click at [119, 307] on input "Auto" at bounding box center [116, 307] width 64 height 17
drag, startPoint x: 119, startPoint y: 306, endPoint x: 73, endPoint y: 306, distance: 45.6
click at [73, 306] on div "Letter spacing Auto" at bounding box center [91, 306] width 114 height 17
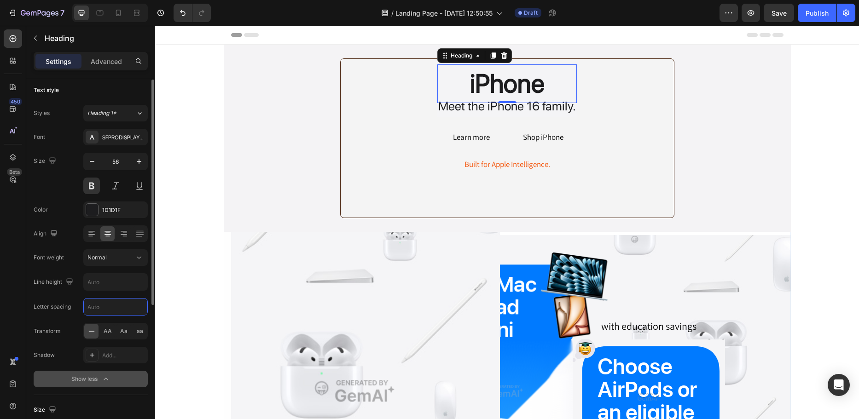
type input "1"
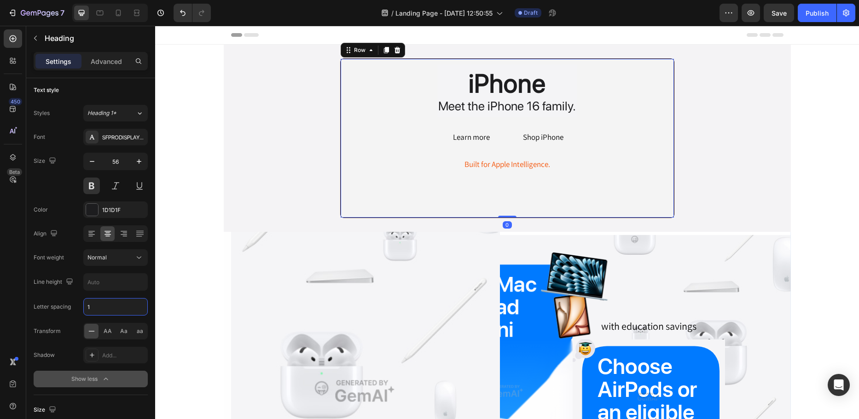
click at [374, 144] on div "iPhone Heading Meet the iPhone 16 family. Text Block Row Learn more Button Shop…" at bounding box center [507, 117] width 318 height 107
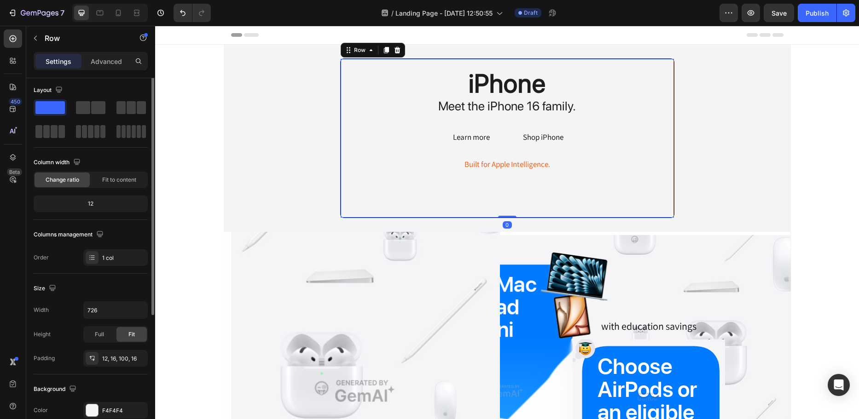
scroll to position [0, 0]
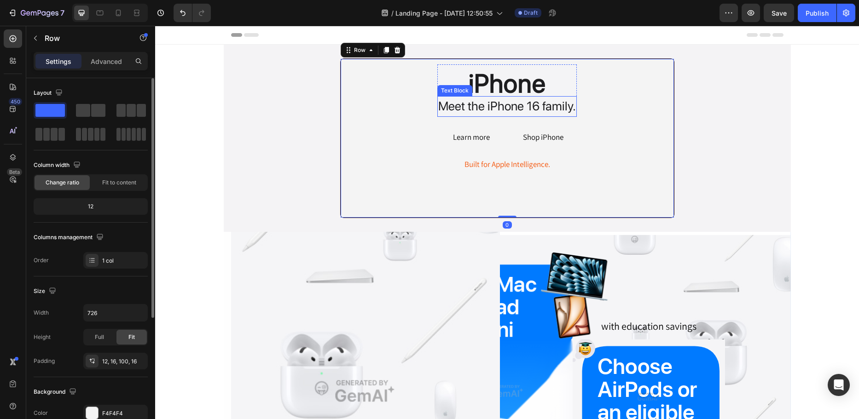
click at [471, 103] on p "Meet the iPhone 16 family." at bounding box center [507, 106] width 138 height 19
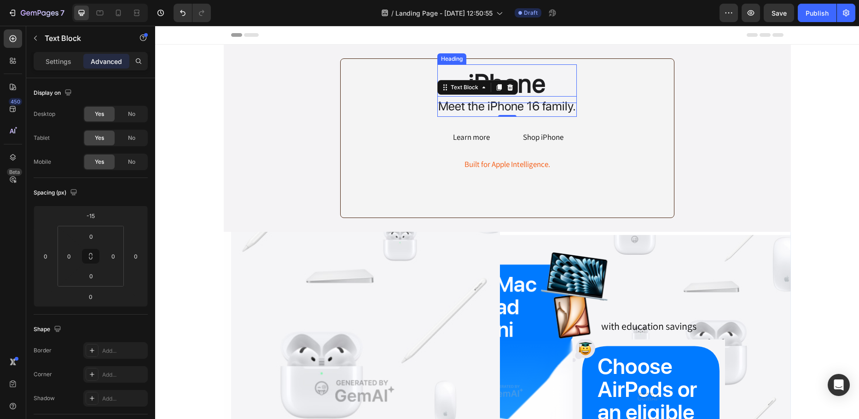
click at [540, 76] on h2 "iPhone" at bounding box center [506, 83] width 139 height 39
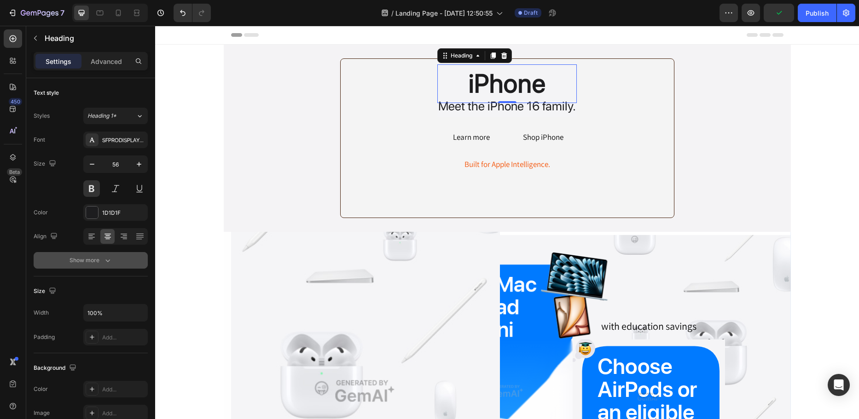
click at [87, 256] on div "Show more" at bounding box center [90, 260] width 43 height 9
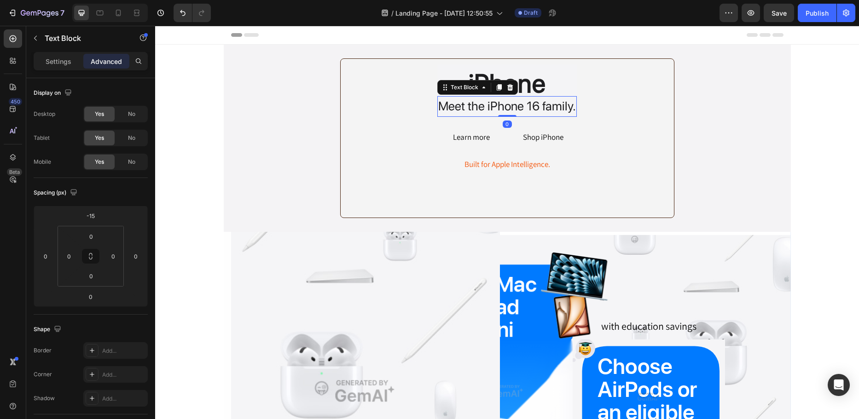
click at [491, 110] on p "Meet the iPhone 16 family." at bounding box center [507, 106] width 138 height 19
click at [61, 61] on p "Settings" at bounding box center [59, 62] width 26 height 10
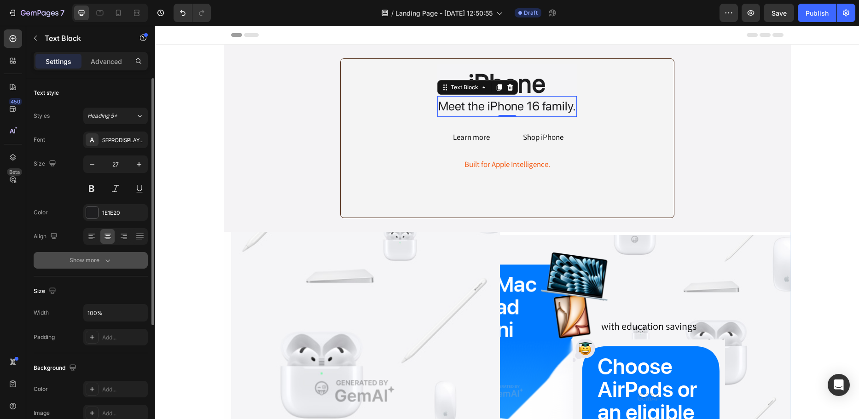
click at [104, 253] on button "Show more" at bounding box center [91, 260] width 114 height 17
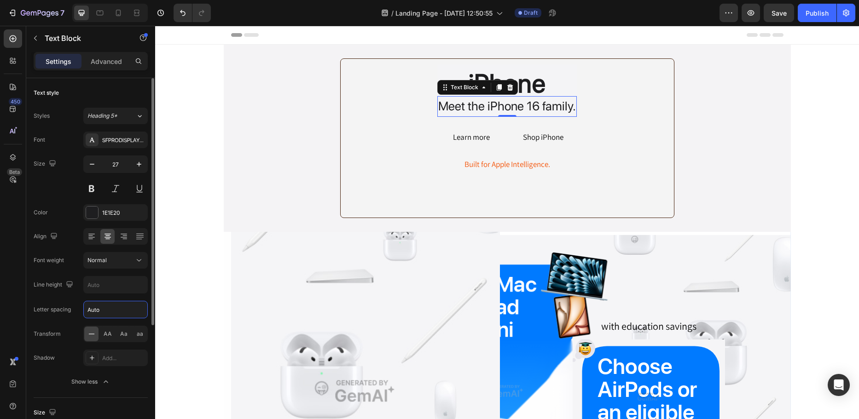
click at [110, 312] on input "Auto" at bounding box center [116, 309] width 64 height 17
type input "1"
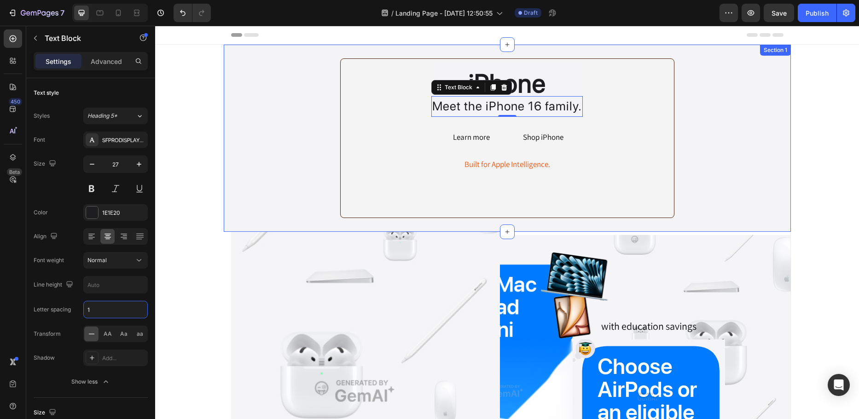
click at [323, 158] on div "iPhone Heading Meet the iPhone 16 family. Text Block 0 Row Learn more Button Sh…" at bounding box center [507, 138] width 567 height 160
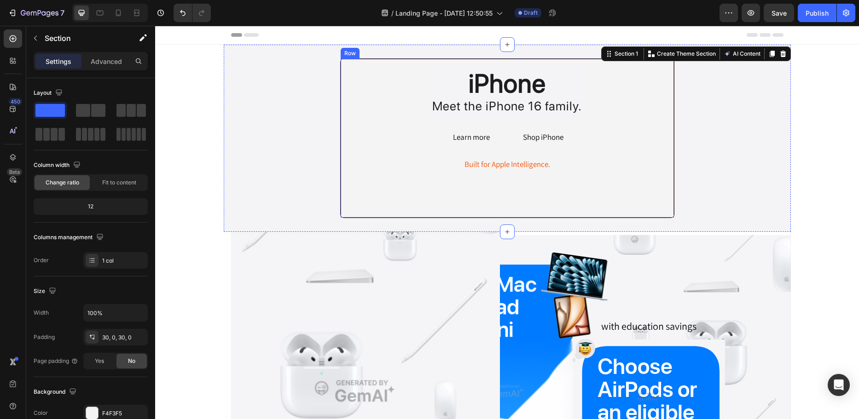
click at [466, 123] on div "iPhone Heading Meet the iPhone 16 family. Text Block Row Learn more Button Shop…" at bounding box center [507, 117] width 318 height 107
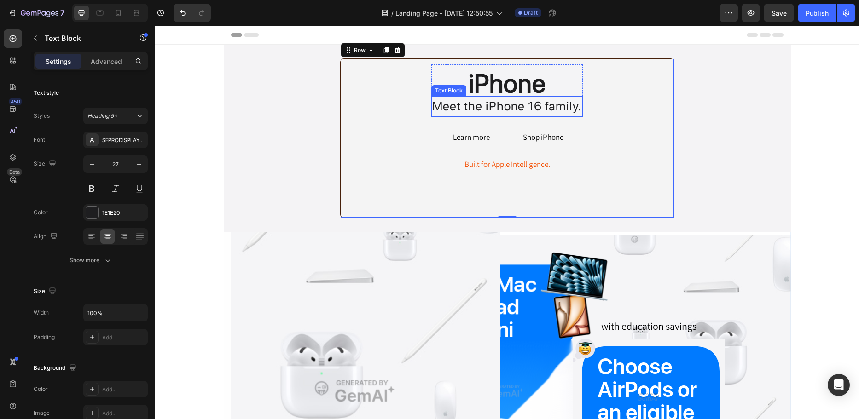
click at [462, 104] on p "Meet the iPhone 16 family." at bounding box center [507, 106] width 150 height 19
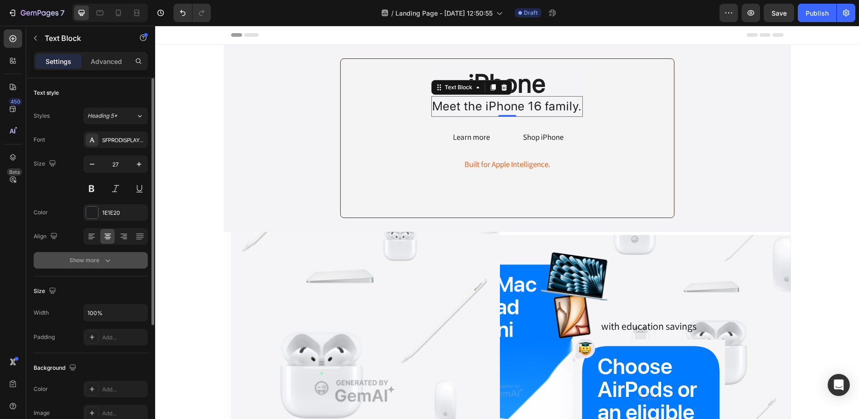
click at [106, 268] on button "Show more" at bounding box center [91, 260] width 114 height 17
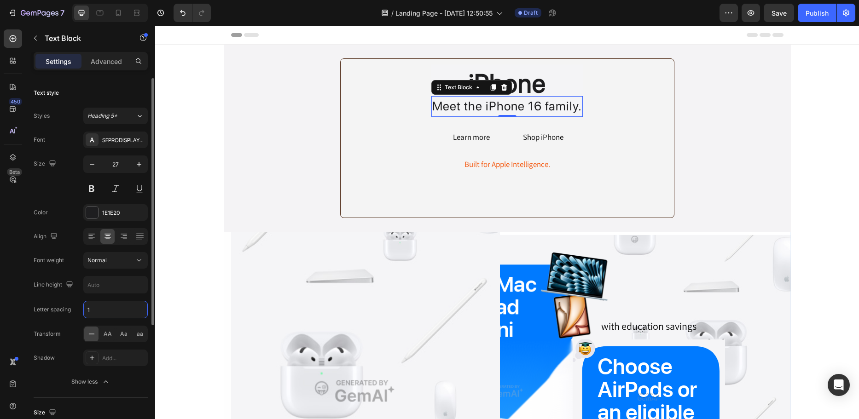
click at [108, 307] on input "1" at bounding box center [116, 309] width 64 height 17
type input "0"
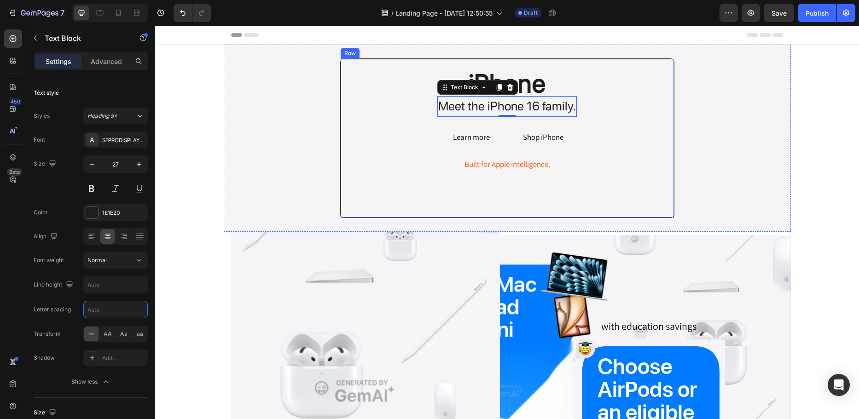
click at [362, 72] on div "iPhone Heading Meet the iPhone 16 family. Text Block 0 Row Learn more Button Sh…" at bounding box center [507, 117] width 318 height 107
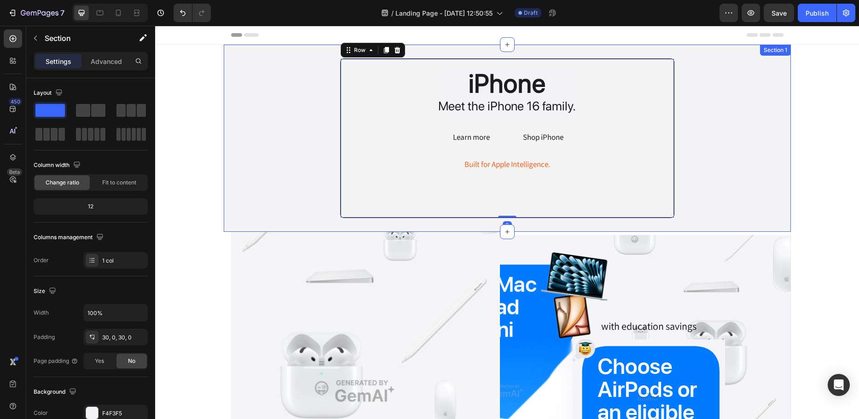
click at [731, 156] on div "iPhone Heading Meet the iPhone 16 family. Text Block Row Learn more Button Shop…" at bounding box center [507, 138] width 567 height 160
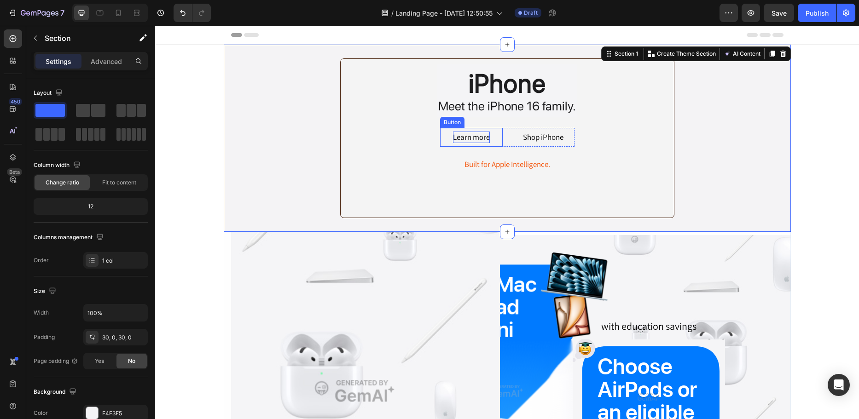
click at [476, 137] on div "Learn more" at bounding box center [471, 138] width 37 height 12
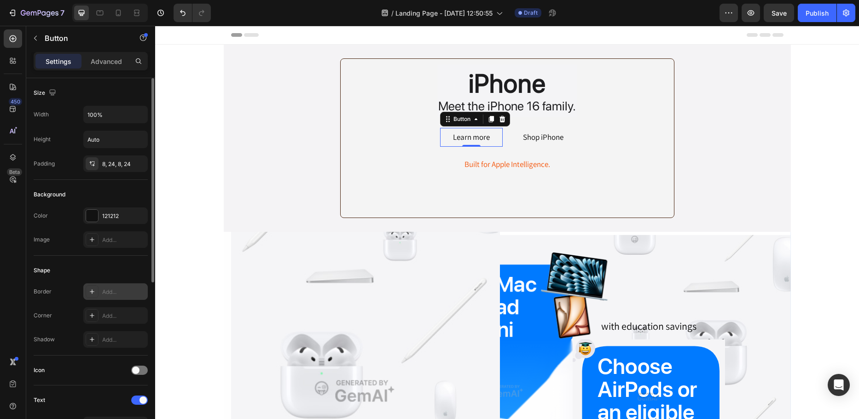
click at [110, 292] on div "Add..." at bounding box center [123, 292] width 43 height 8
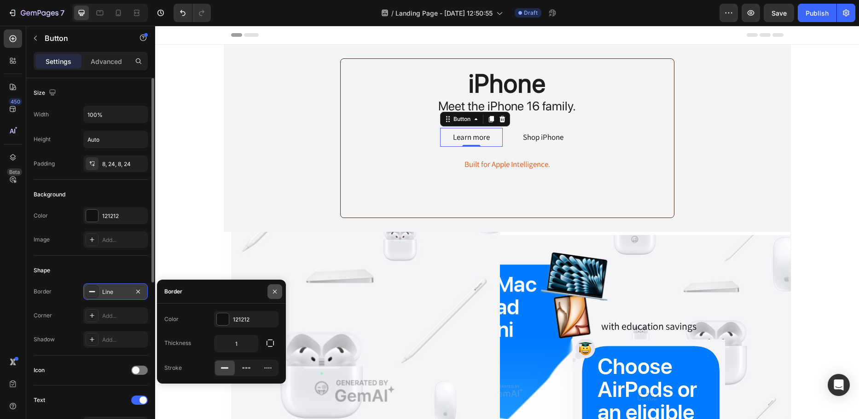
click at [280, 293] on button "button" at bounding box center [274, 291] width 15 height 15
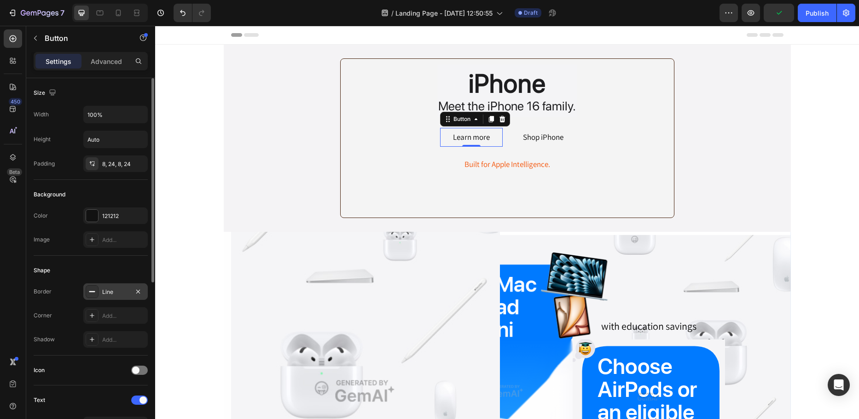
click at [120, 296] on div "Line" at bounding box center [115, 292] width 27 height 8
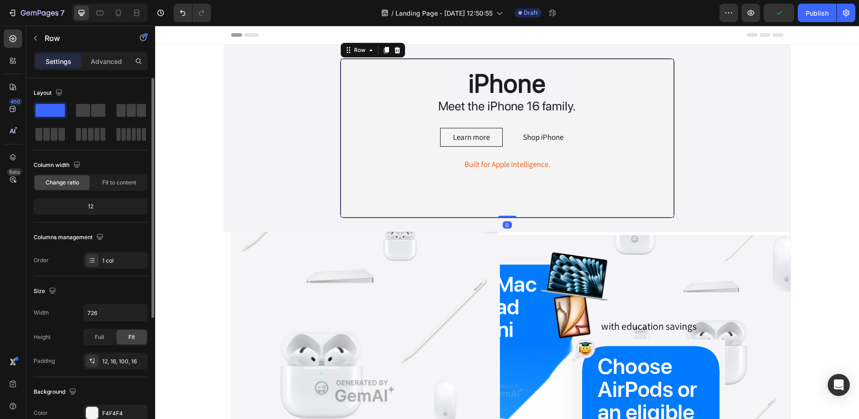
click at [408, 140] on div "iPhone Heading Meet the iPhone 16 family. Text Block Row Learn more Button Shop…" at bounding box center [507, 117] width 318 height 107
click at [455, 136] on div "Learn more" at bounding box center [471, 138] width 37 height 12
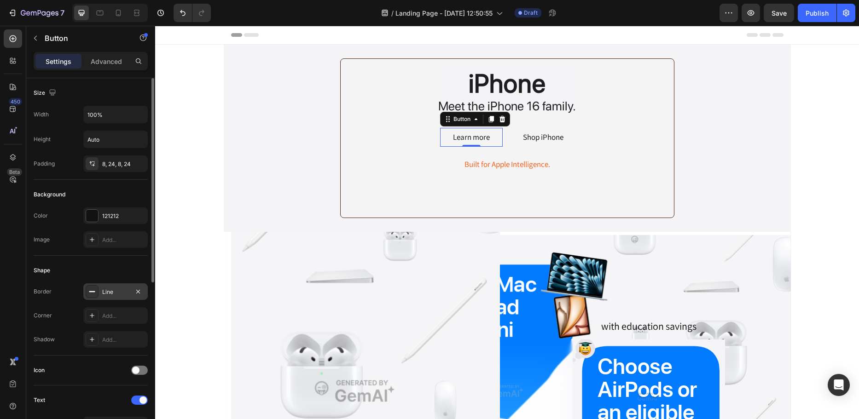
click at [116, 297] on div "Line" at bounding box center [115, 291] width 64 height 17
click at [112, 318] on div "Add..." at bounding box center [123, 316] width 43 height 8
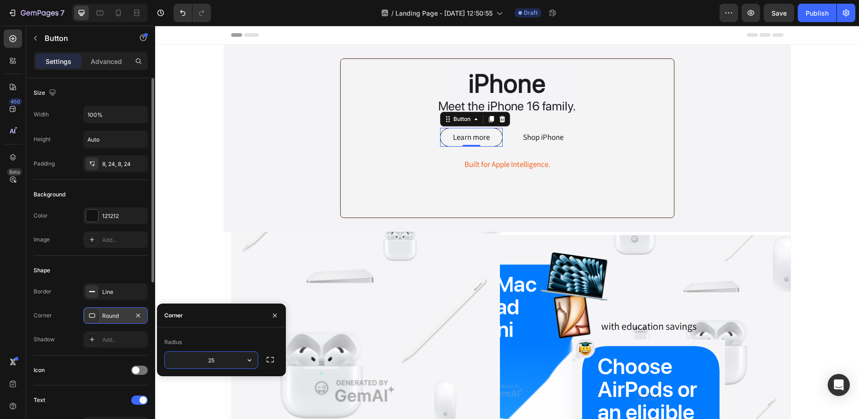
type input "2"
type input "30"
click at [530, 133] on div "Shop iPhone" at bounding box center [543, 138] width 40 height 12
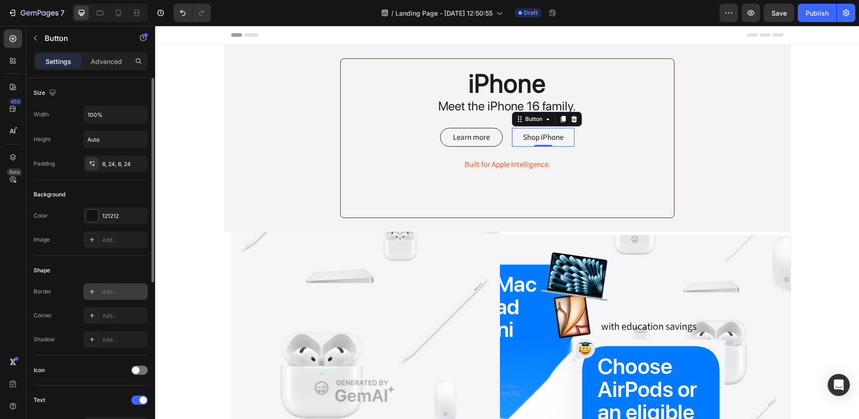
click at [92, 293] on icon at bounding box center [92, 291] width 5 height 5
click at [111, 314] on div "Add..." at bounding box center [123, 316] width 43 height 8
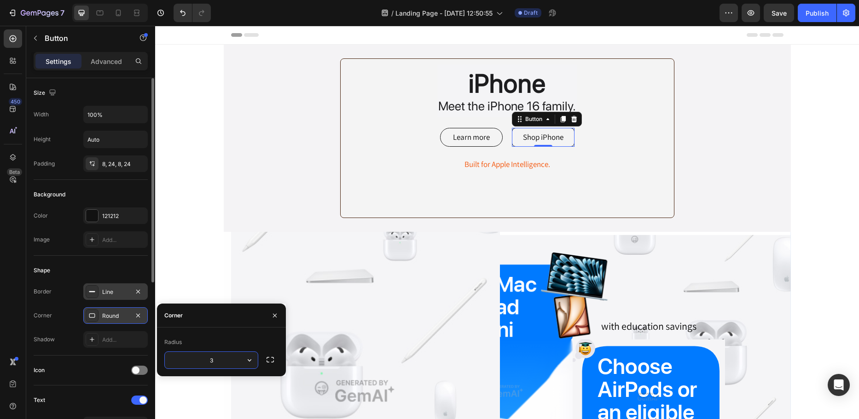
type input "30"
click at [474, 144] on button "Learn more" at bounding box center [471, 137] width 63 height 19
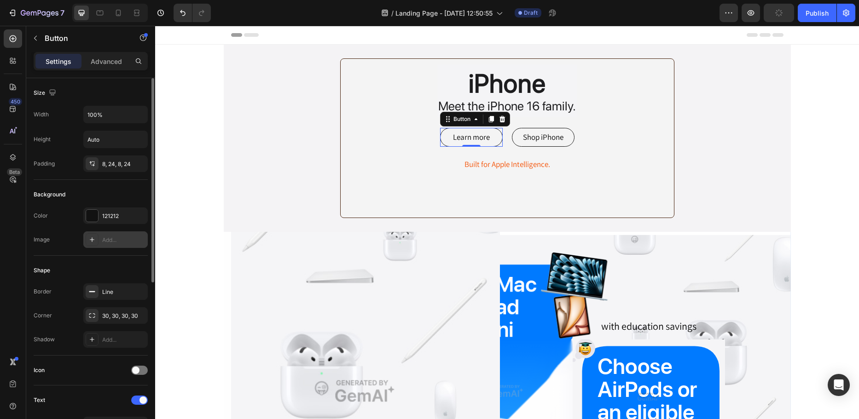
click at [121, 234] on div "Add..." at bounding box center [115, 239] width 64 height 17
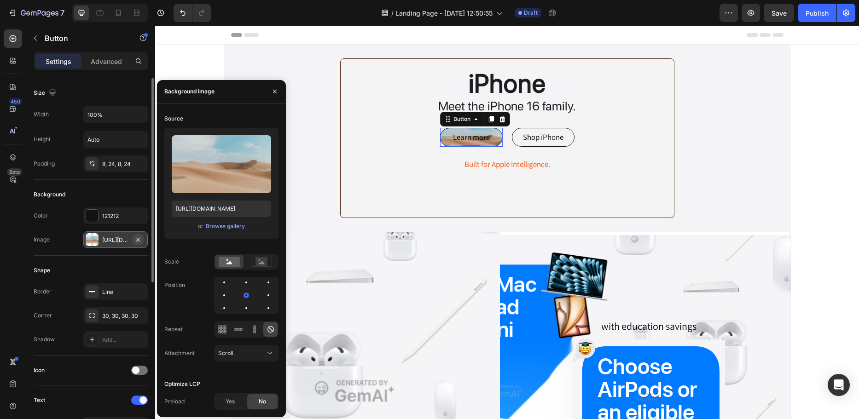
click at [139, 241] on icon "button" at bounding box center [138, 239] width 4 height 4
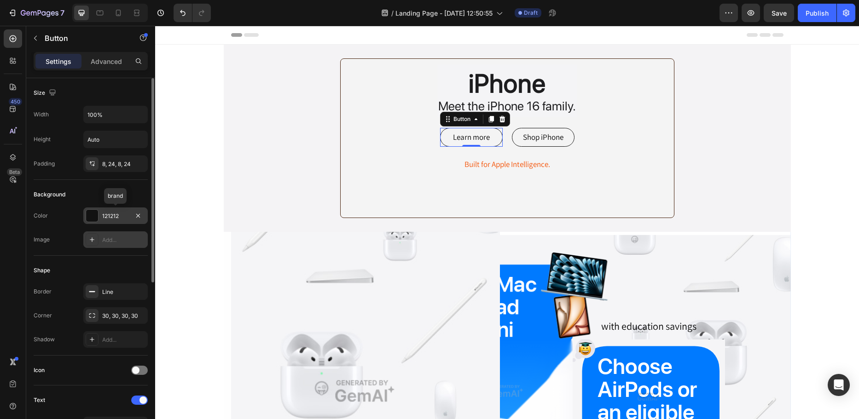
click at [117, 218] on div "121212" at bounding box center [115, 216] width 27 height 8
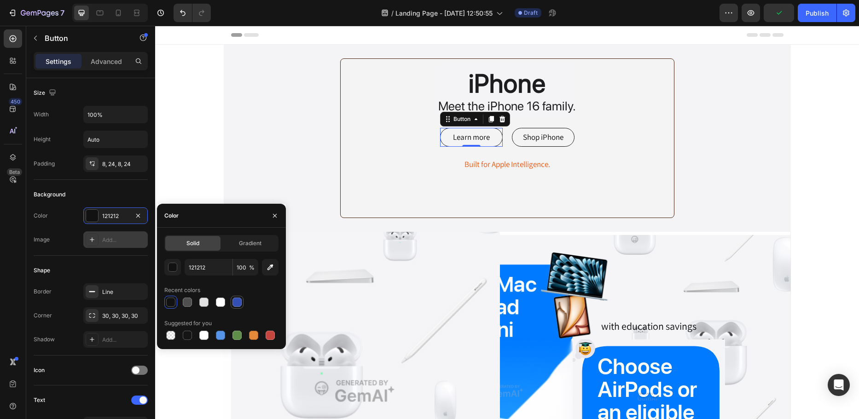
click at [238, 302] on div at bounding box center [236, 302] width 9 height 9
type input "334FB4"
click at [118, 292] on div "Line" at bounding box center [115, 292] width 27 height 8
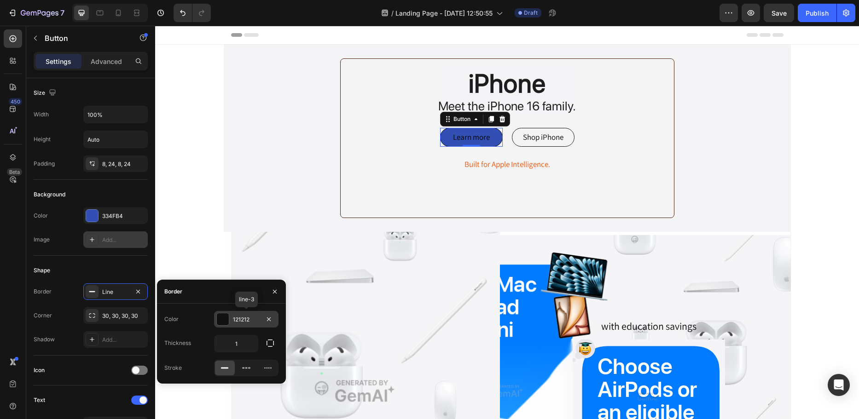
click at [229, 318] on div at bounding box center [222, 319] width 13 height 13
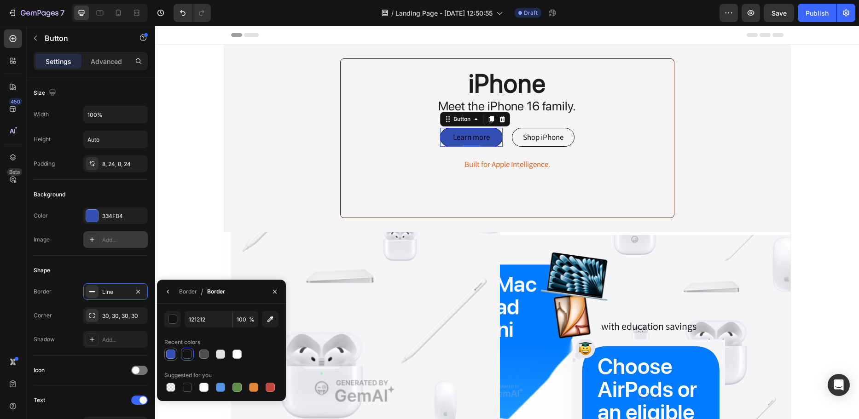
click at [174, 354] on div at bounding box center [170, 354] width 9 height 9
type input "334FB4"
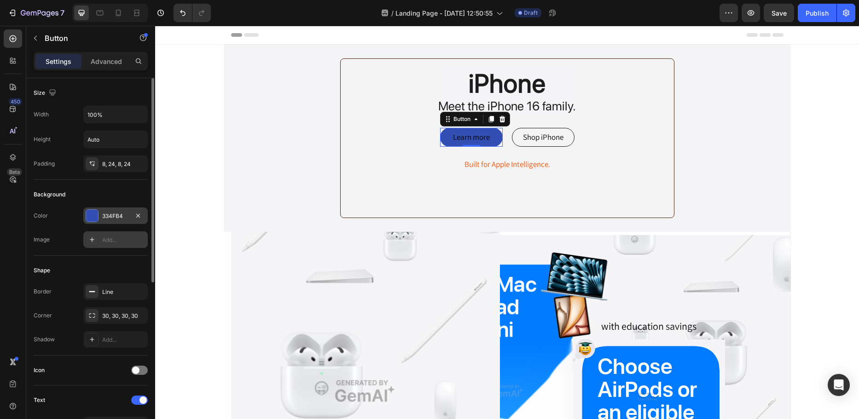
click at [100, 216] on div "334FB4" at bounding box center [115, 216] width 64 height 17
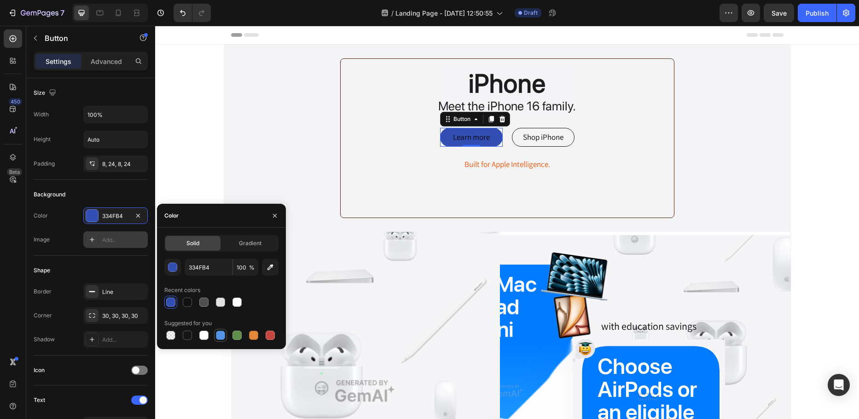
click at [219, 337] on div at bounding box center [220, 335] width 9 height 9
type input "5594E7"
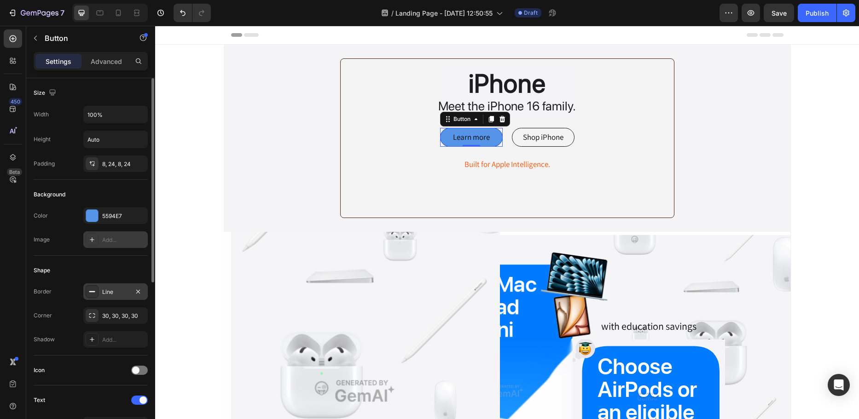
click at [115, 292] on div "Line" at bounding box center [115, 292] width 27 height 8
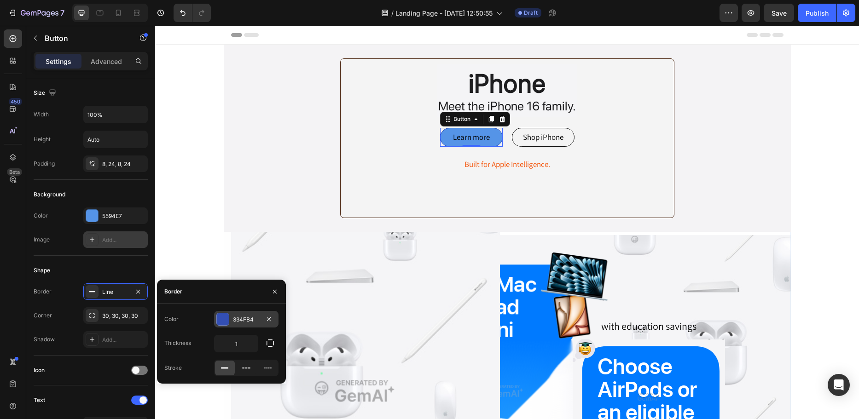
click at [230, 321] on div "334FB4" at bounding box center [246, 319] width 64 height 17
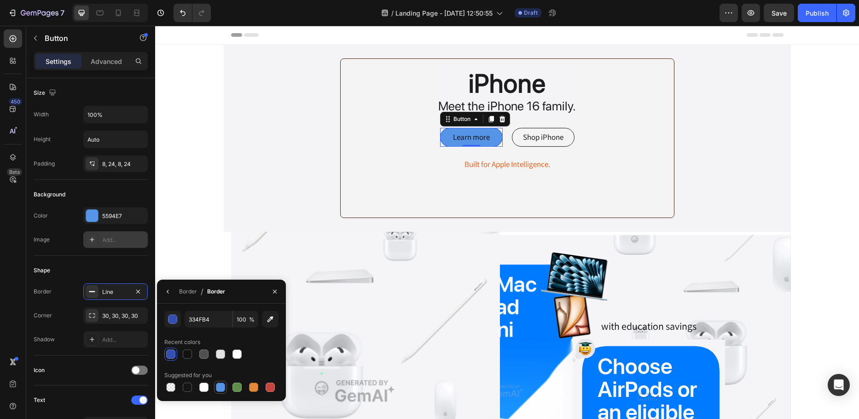
click at [219, 388] on div at bounding box center [220, 387] width 9 height 9
type input "5594E7"
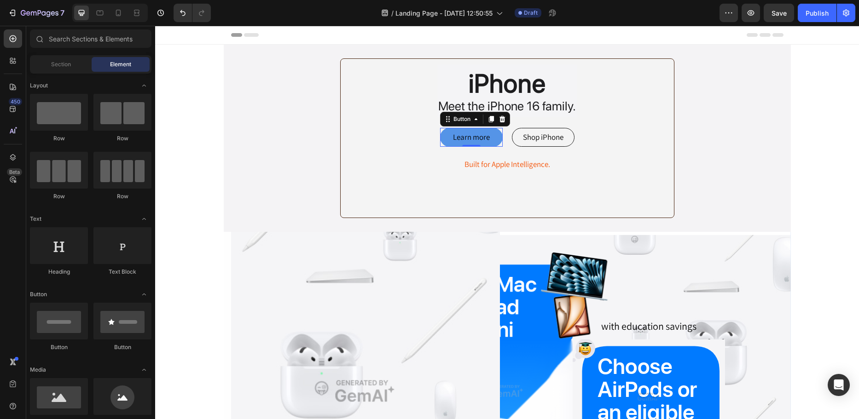
click at [465, 139] on div "Learn more" at bounding box center [471, 138] width 37 height 12
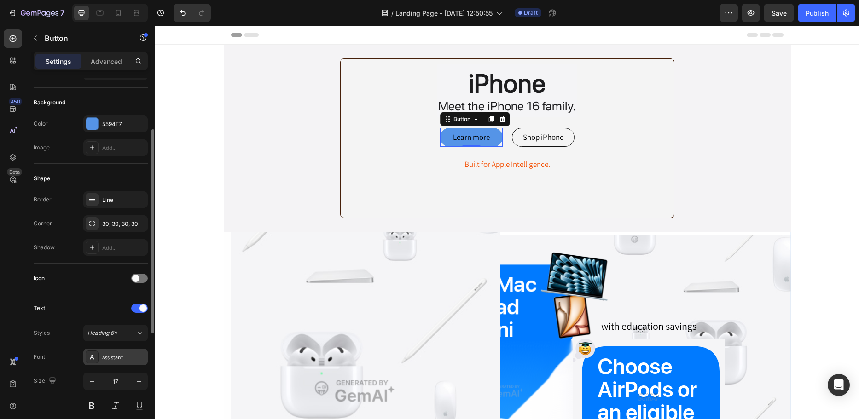
scroll to position [138, 0]
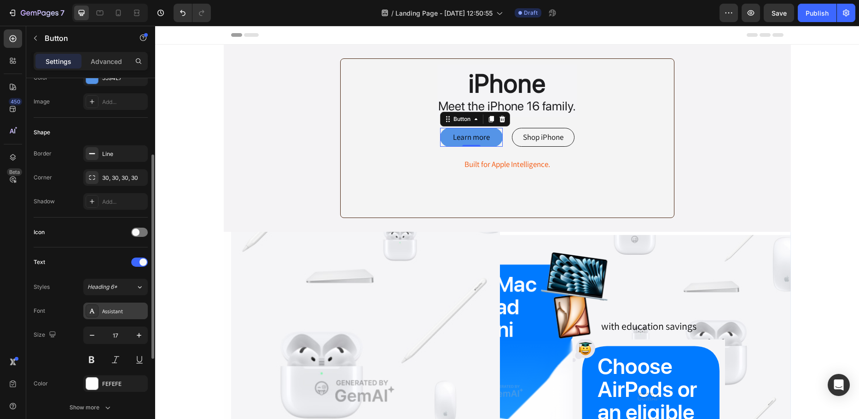
click at [114, 310] on div "Assistant" at bounding box center [123, 311] width 43 height 8
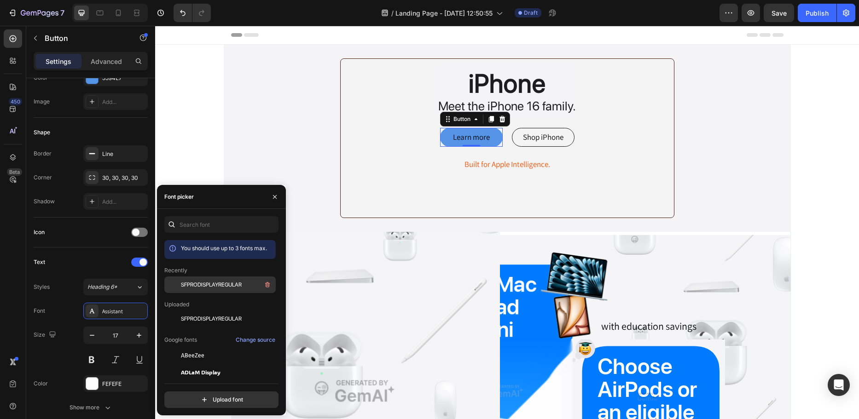
click at [205, 347] on div "SFPRODISPLAYREGULAR" at bounding box center [219, 355] width 111 height 17
click at [531, 137] on div "Shop iPhone" at bounding box center [543, 138] width 40 height 12
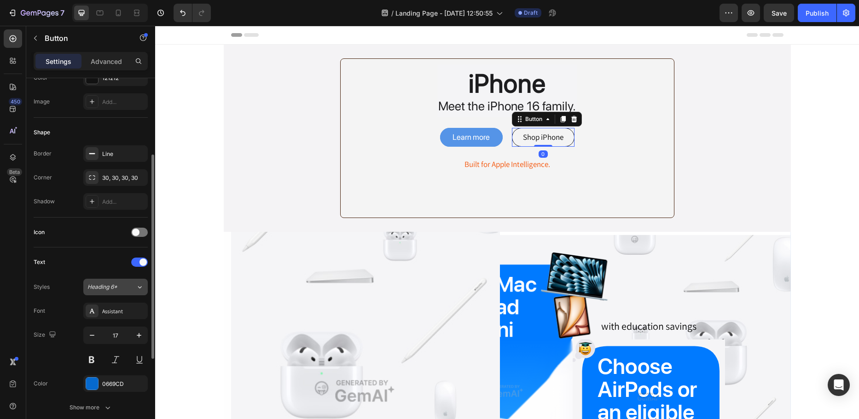
click at [116, 287] on span "Heading 6*" at bounding box center [102, 287] width 30 height 8
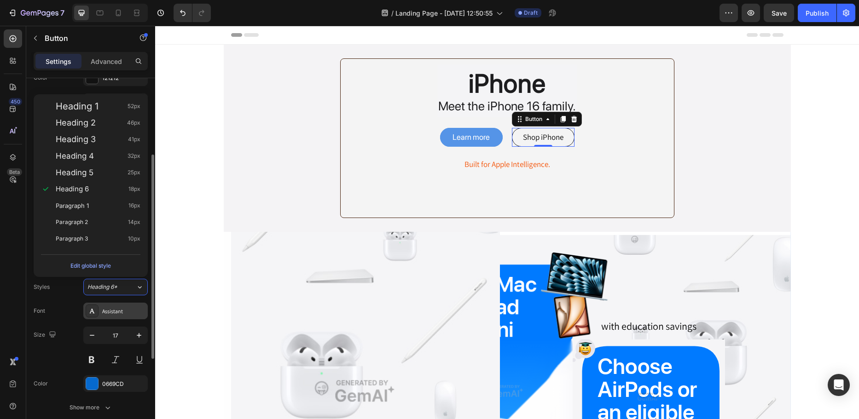
click at [127, 307] on div "Assistant" at bounding box center [123, 311] width 43 height 8
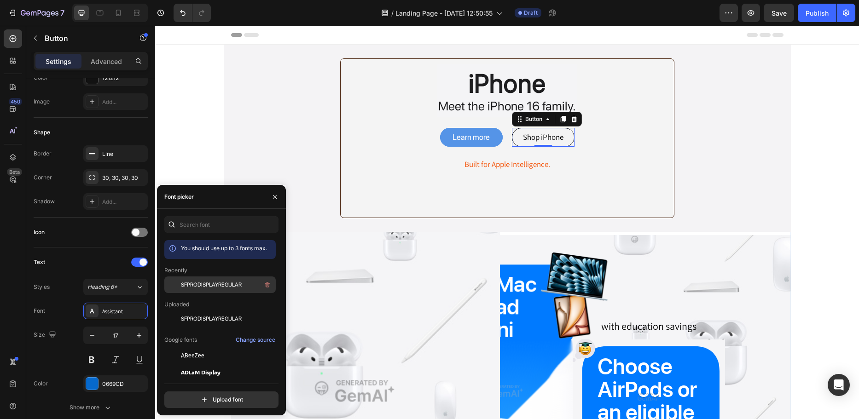
click at [231, 284] on span "SFPRODISPLAYREGULAR" at bounding box center [211, 285] width 61 height 8
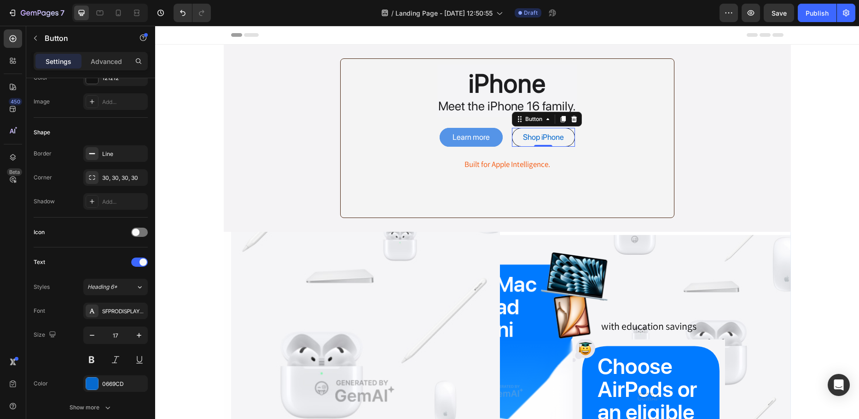
click at [566, 142] on button "Shop iPhone" at bounding box center [543, 137] width 63 height 19
click at [566, 140] on button "Shop iPhone" at bounding box center [543, 137] width 63 height 19
click at [102, 156] on div "Line" at bounding box center [115, 154] width 27 height 8
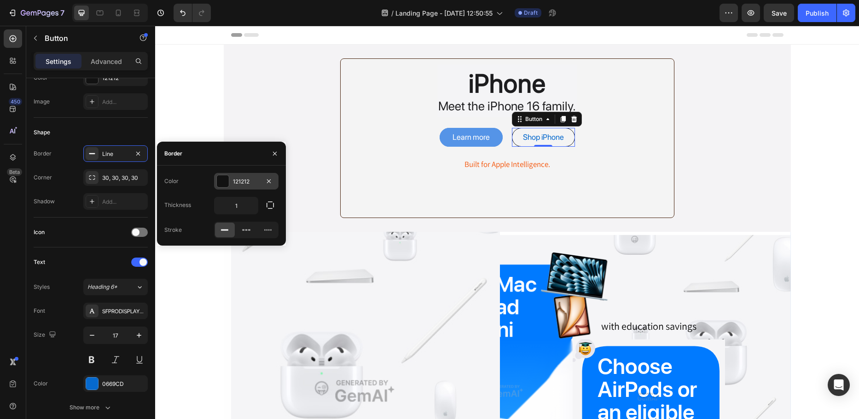
click at [226, 185] on div at bounding box center [223, 181] width 12 height 12
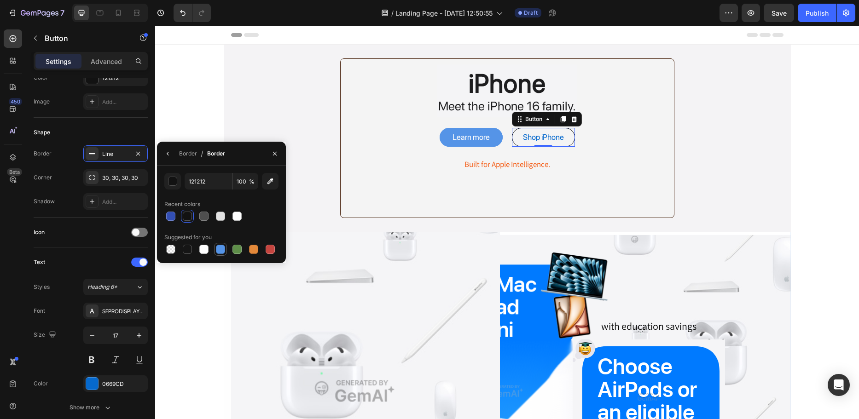
click at [220, 246] on div at bounding box center [220, 249] width 9 height 9
type input "5594E7"
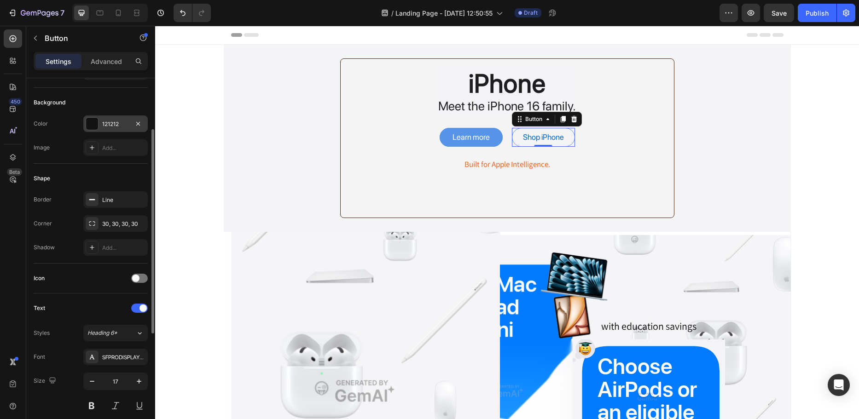
click at [112, 122] on div "121212" at bounding box center [115, 124] width 27 height 8
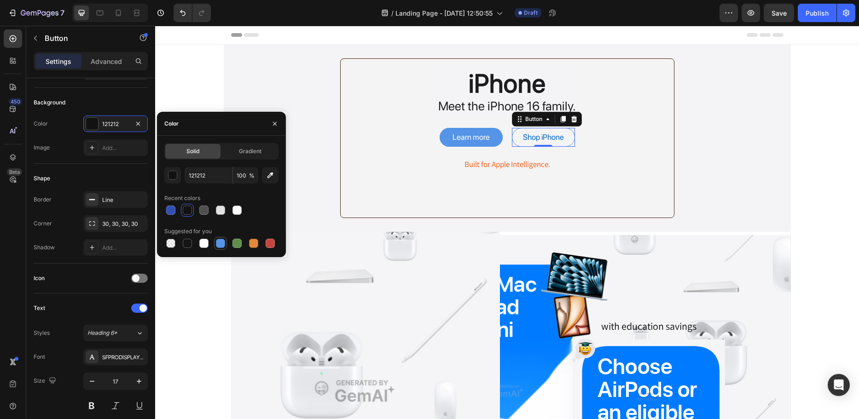
click at [219, 244] on div at bounding box center [220, 243] width 9 height 9
type input "5594E7"
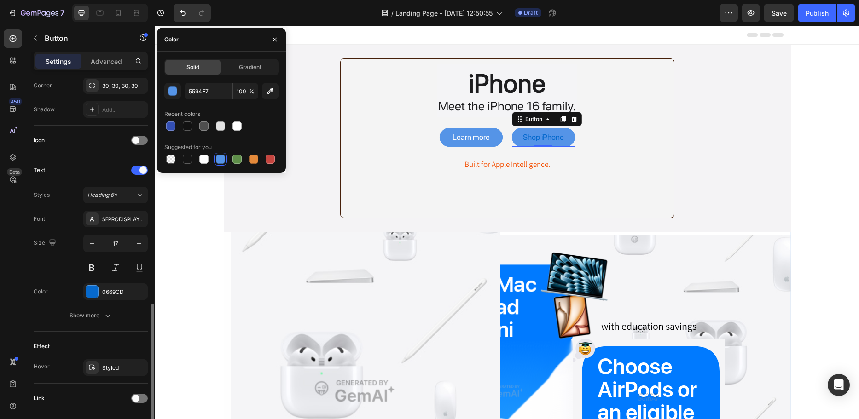
scroll to position [293, 0]
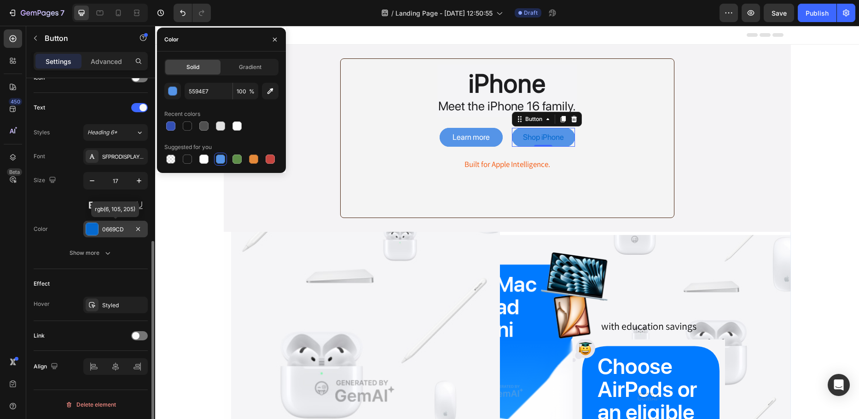
click at [115, 231] on div "0669CD" at bounding box center [115, 229] width 27 height 8
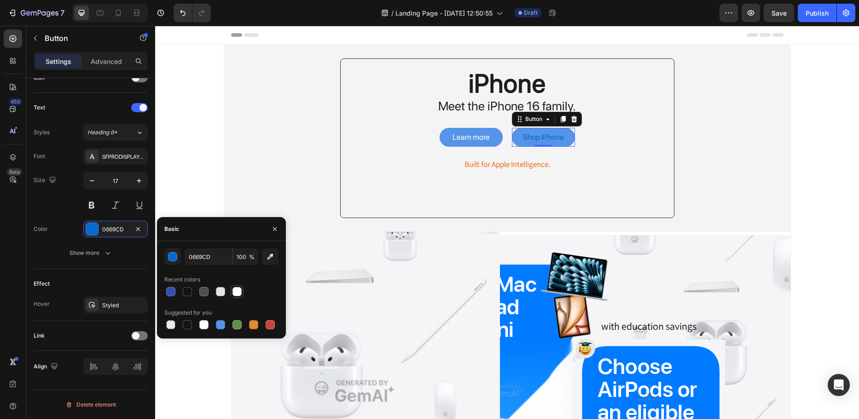
click at [234, 292] on div at bounding box center [236, 291] width 9 height 9
type input "FFFFFF"
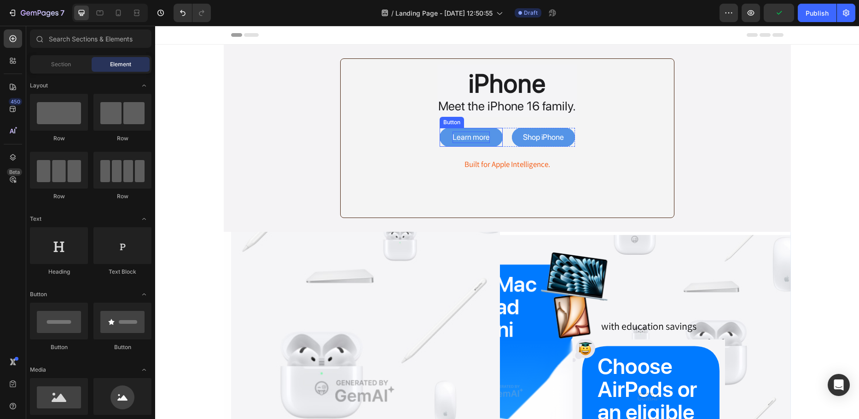
click at [477, 136] on div "Learn more" at bounding box center [470, 138] width 37 height 12
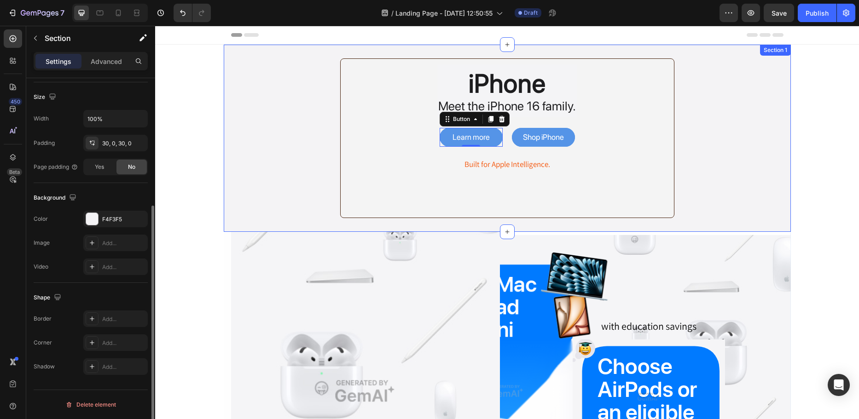
click at [262, 172] on div "iPhone Heading Meet the iPhone 16 family. Text Block Row Learn more Button 0 Sh…" at bounding box center [507, 138] width 567 height 160
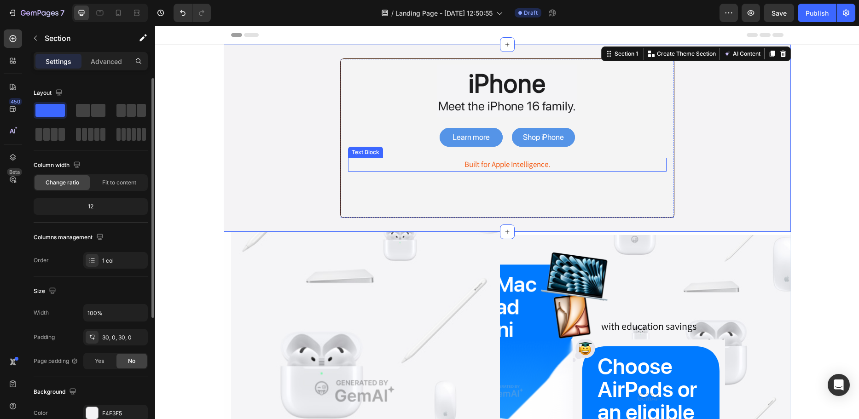
click at [518, 164] on div "Built for Apple Intelligence." at bounding box center [507, 165] width 318 height 14
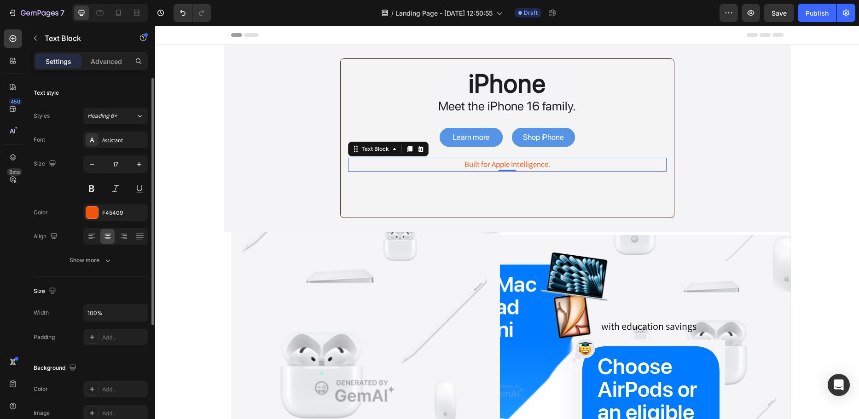
click at [479, 165] on div "Built for Apple Intelligence." at bounding box center [507, 165] width 318 height 14
click at [483, 165] on p "Built for Apple Intelligence." at bounding box center [507, 165] width 317 height 12
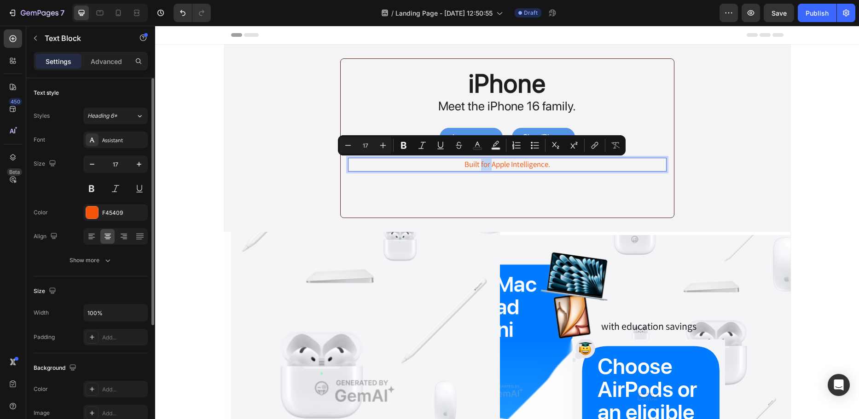
click at [473, 184] on div "iPhone Heading Meet the iPhone 16 family. Text Block Row Learn more Button Shop…" at bounding box center [507, 138] width 334 height 160
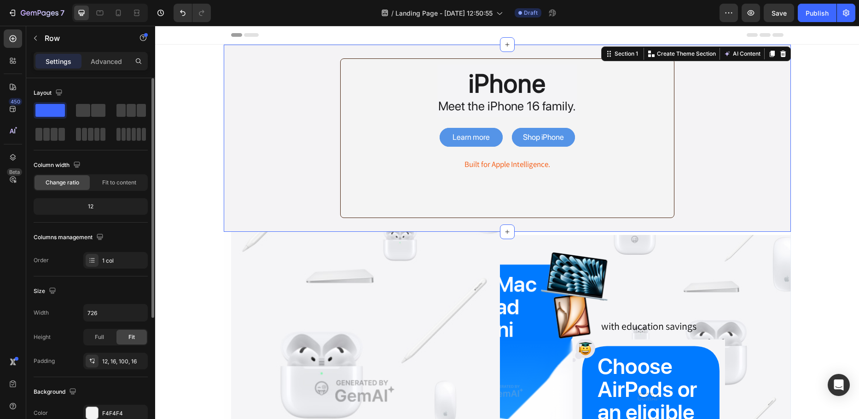
click at [279, 173] on div "iPhone Heading Meet the iPhone 16 family. Text Block Row Learn more Button Shop…" at bounding box center [507, 138] width 567 height 160
click at [517, 164] on p "Built for Apple Intelligence." at bounding box center [507, 165] width 317 height 12
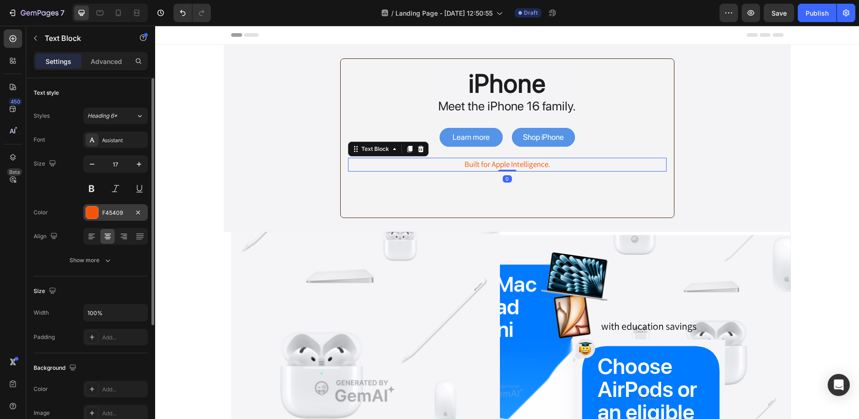
click at [116, 209] on div "F45409" at bounding box center [115, 213] width 27 height 8
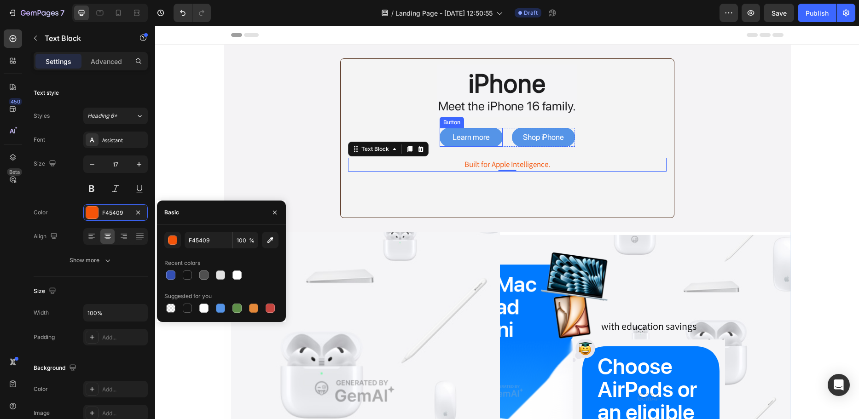
click at [491, 134] on button "Learn more" at bounding box center [470, 137] width 63 height 19
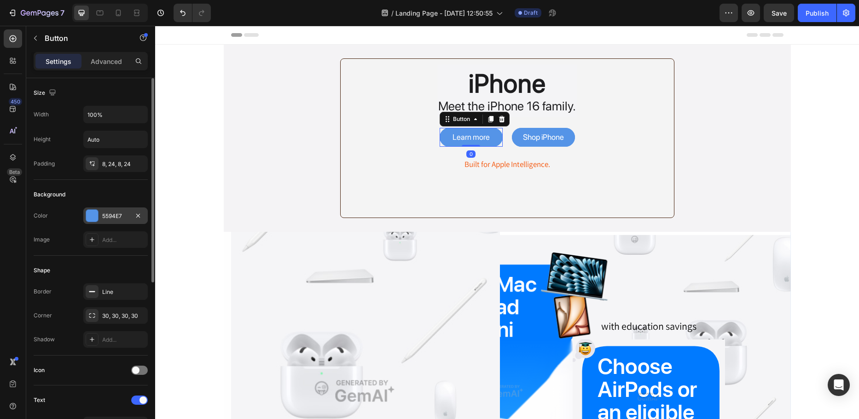
click at [116, 219] on div "5594E7" at bounding box center [115, 216] width 27 height 8
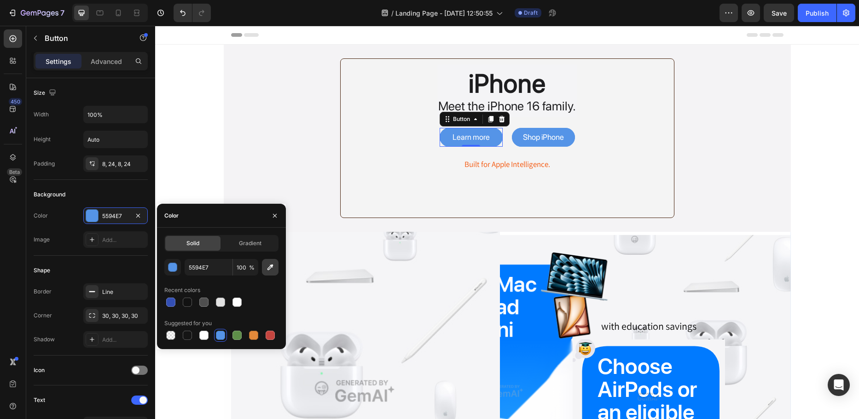
click at [270, 266] on icon "button" at bounding box center [270, 267] width 9 height 9
type input "007AFF"
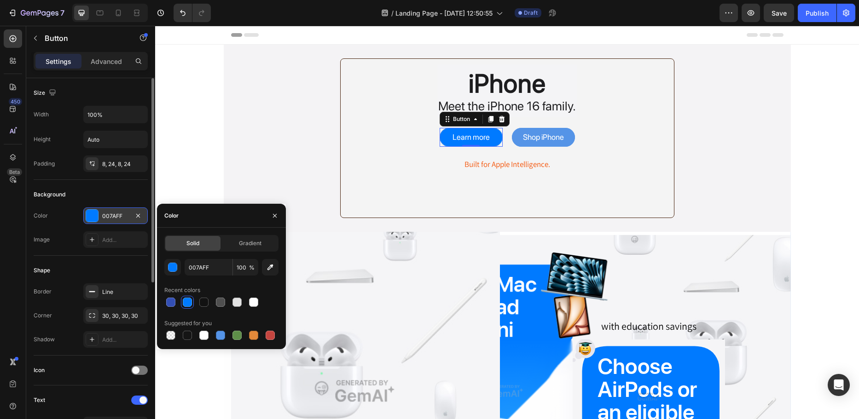
click at [115, 215] on div "007AFF" at bounding box center [115, 216] width 27 height 8
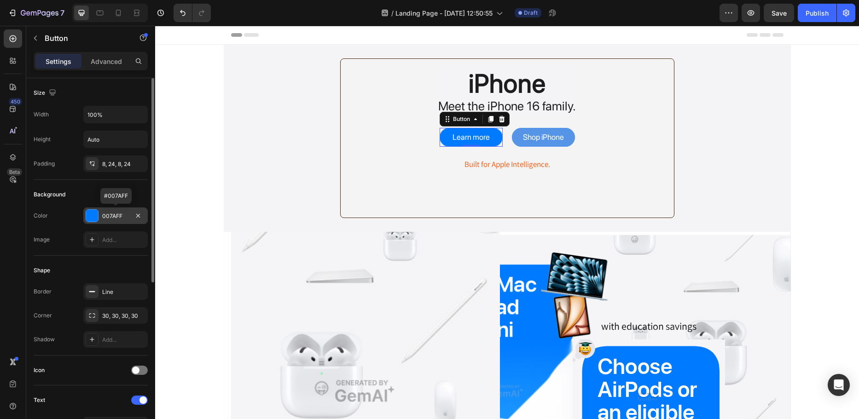
click at [115, 215] on div "007AFF" at bounding box center [115, 216] width 27 height 8
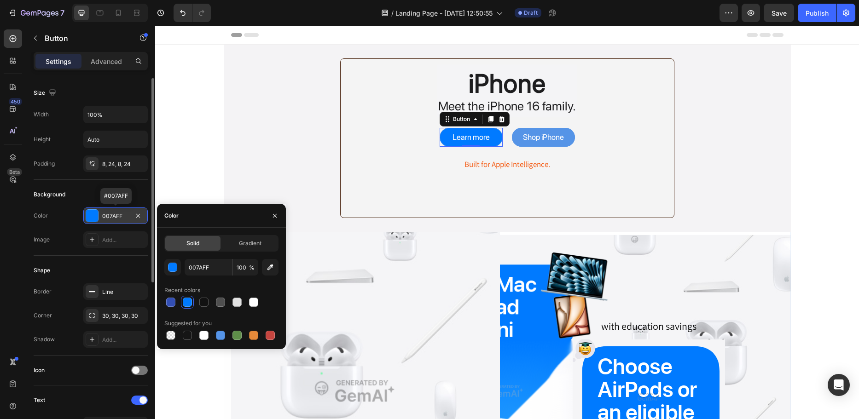
click at [115, 215] on div "007AFF" at bounding box center [115, 216] width 27 height 8
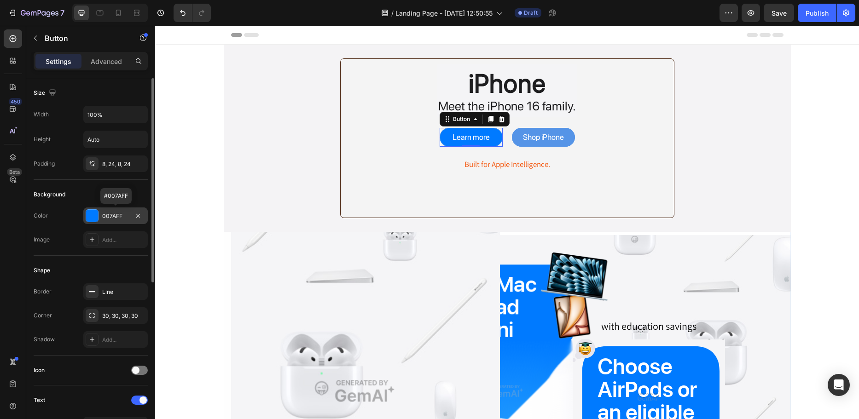
click at [115, 215] on div "007AFF" at bounding box center [115, 216] width 27 height 8
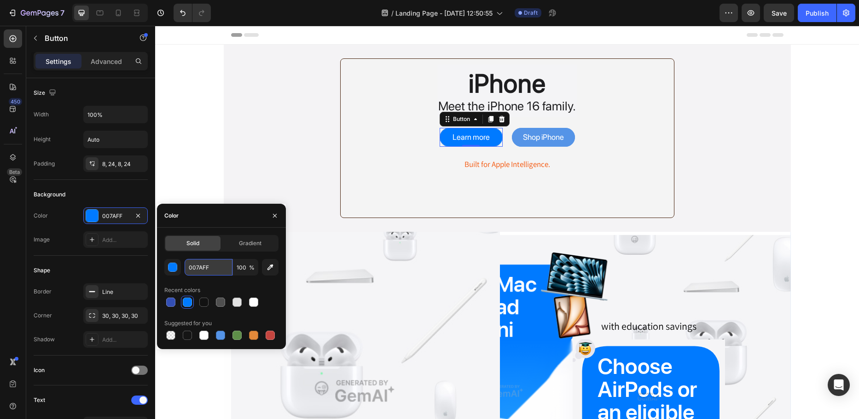
click at [204, 263] on input "007AFF" at bounding box center [209, 267] width 48 height 17
click at [570, 135] on button "Shop iPhone" at bounding box center [543, 137] width 63 height 19
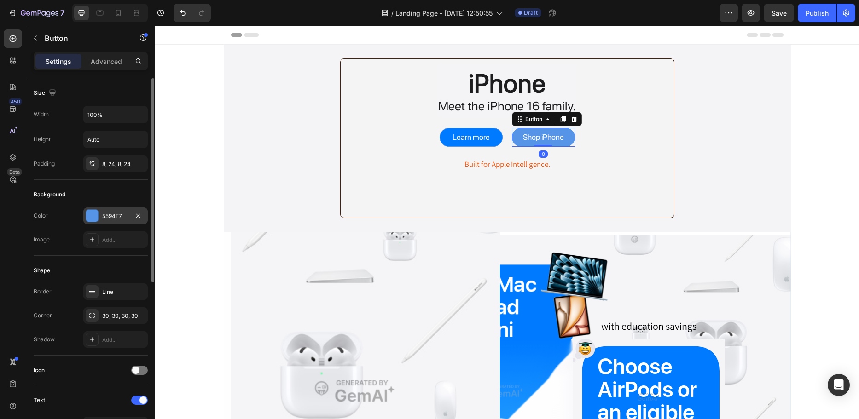
click at [117, 214] on div "5594E7" at bounding box center [115, 216] width 27 height 8
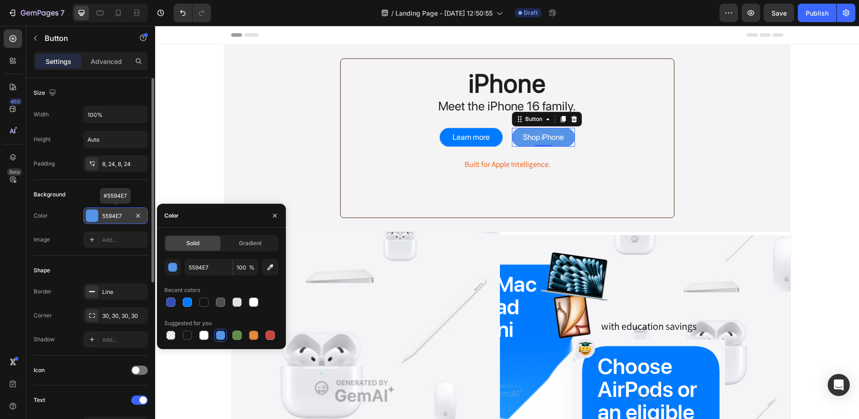
click at [114, 215] on div "5594E7" at bounding box center [115, 216] width 27 height 8
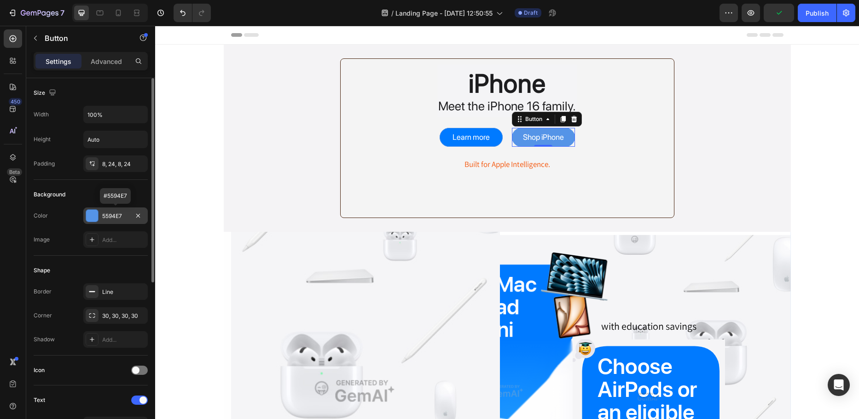
click at [114, 215] on div "5594E7" at bounding box center [115, 216] width 27 height 8
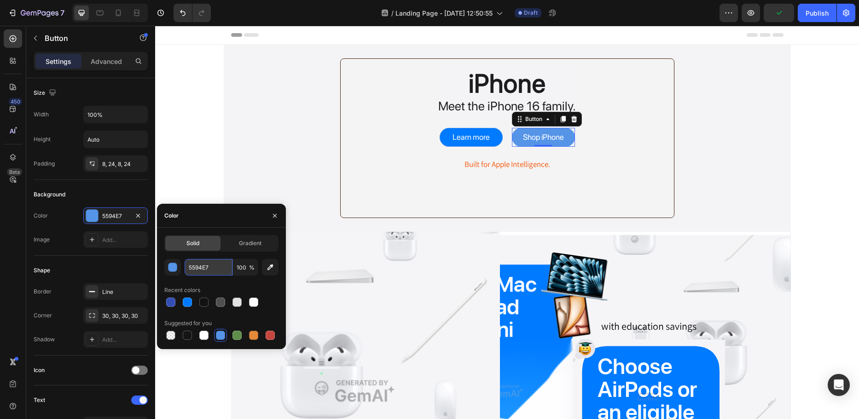
click at [201, 265] on input "5594E7" at bounding box center [209, 267] width 48 height 17
paste input "007AFF"
type input "007AFF"
click at [234, 150] on div "iPhone Heading Meet the iPhone 16 family. Text Block Row Learn more Button Shop…" at bounding box center [507, 138] width 567 height 160
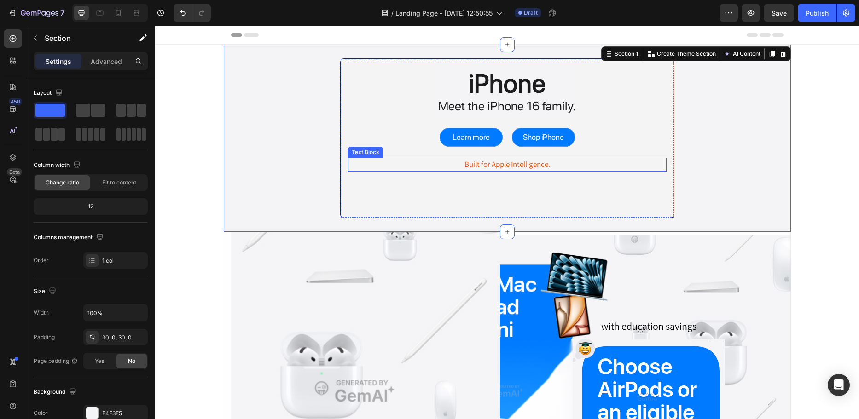
click at [500, 167] on p "Built for Apple Intelligence." at bounding box center [507, 165] width 317 height 12
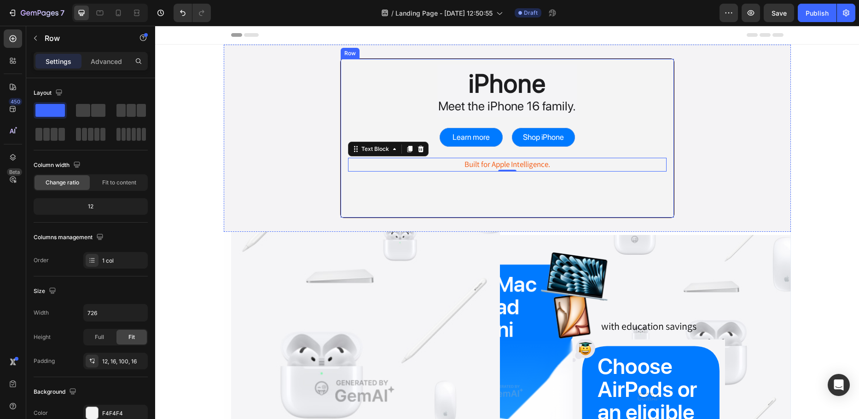
click at [375, 69] on div "iPhone Heading Meet the iPhone 16 family. Text Block Row Learn more Button Shop…" at bounding box center [507, 117] width 318 height 107
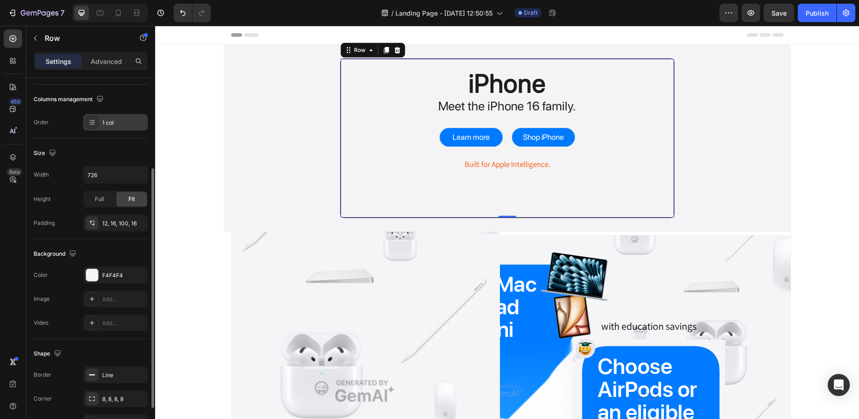
scroll to position [194, 0]
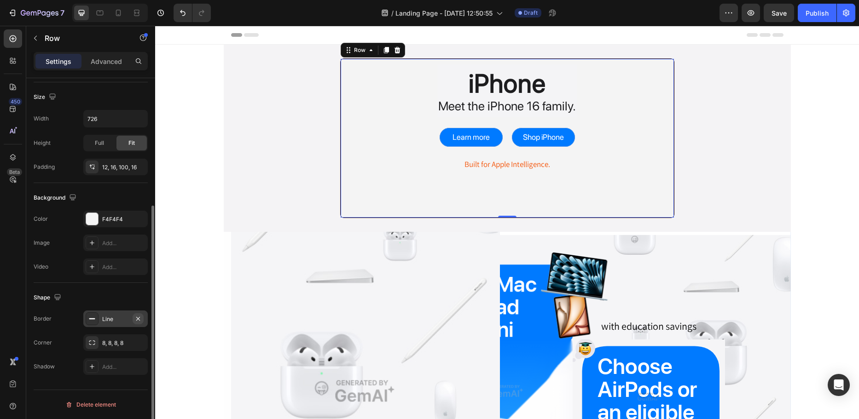
click at [141, 319] on icon "button" at bounding box center [137, 318] width 7 height 7
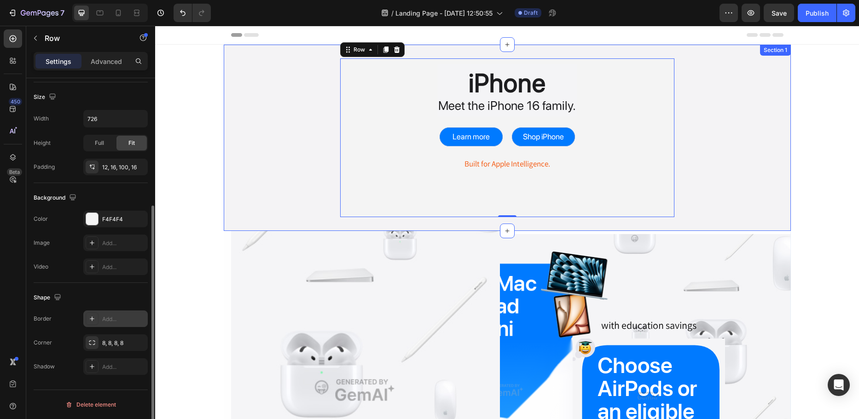
click at [265, 158] on div "iPhone Heading Meet the iPhone 16 family. Text Block Row Learn more Button Shop…" at bounding box center [507, 137] width 567 height 159
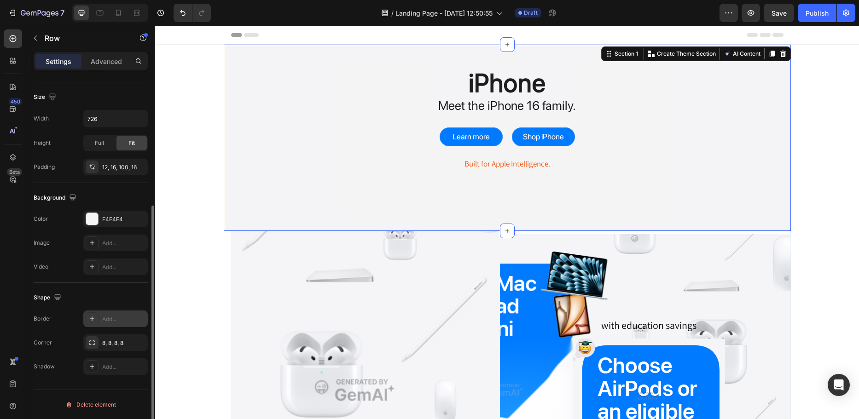
scroll to position [0, 0]
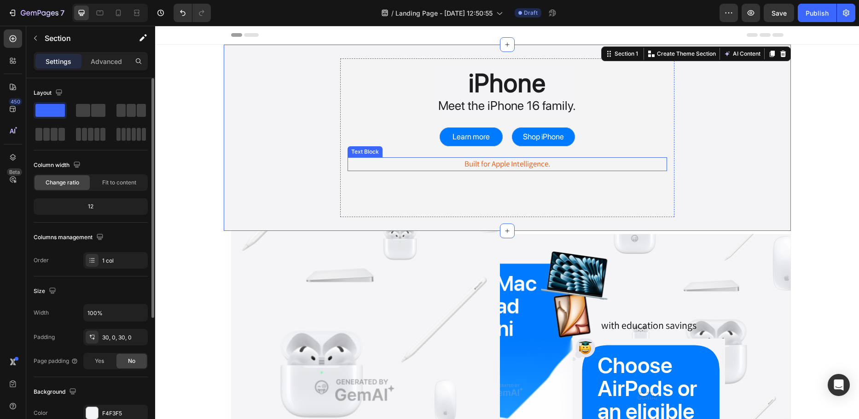
click at [520, 162] on p "Built for Apple Intelligence." at bounding box center [507, 164] width 318 height 12
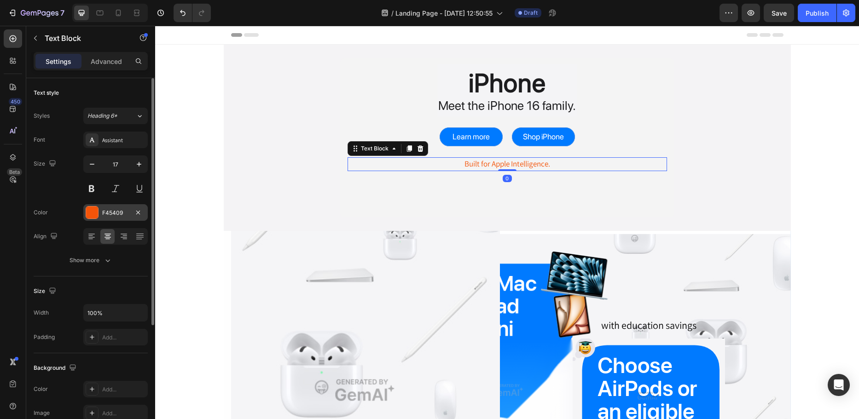
click at [116, 211] on div "F45409" at bounding box center [115, 213] width 27 height 8
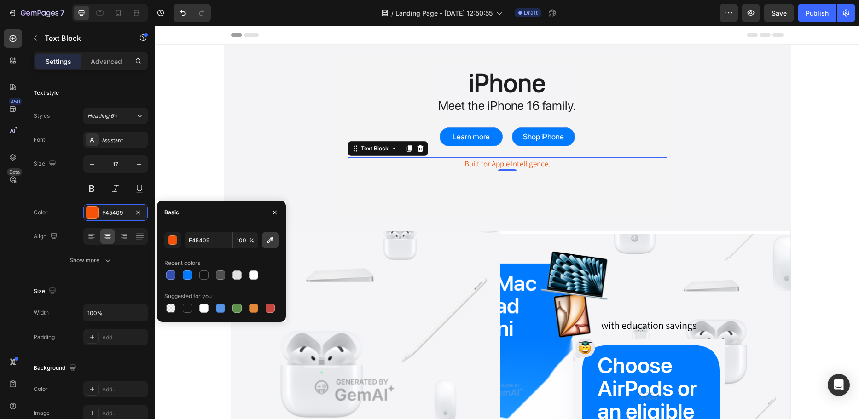
click at [275, 239] on button "button" at bounding box center [270, 240] width 17 height 17
click at [253, 312] on div at bounding box center [253, 308] width 9 height 9
type input "E4893A"
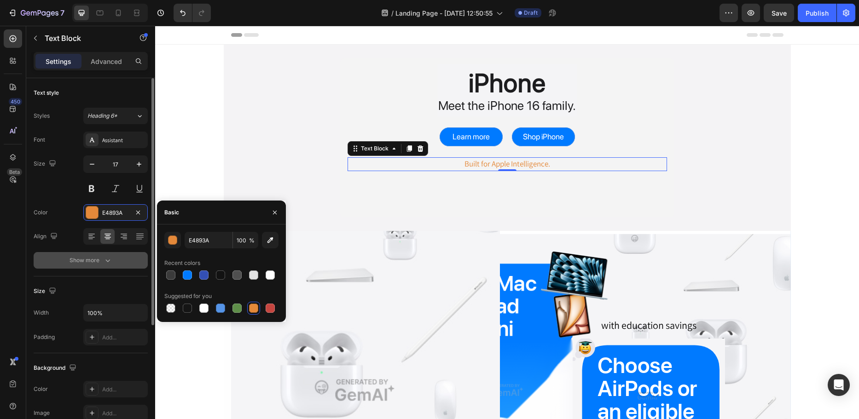
click at [96, 260] on div "Show more" at bounding box center [90, 260] width 43 height 9
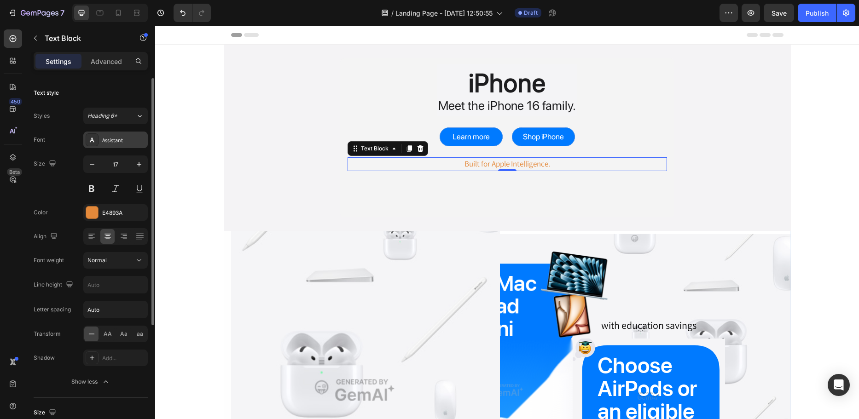
click at [126, 140] on div "Assistant" at bounding box center [123, 140] width 43 height 8
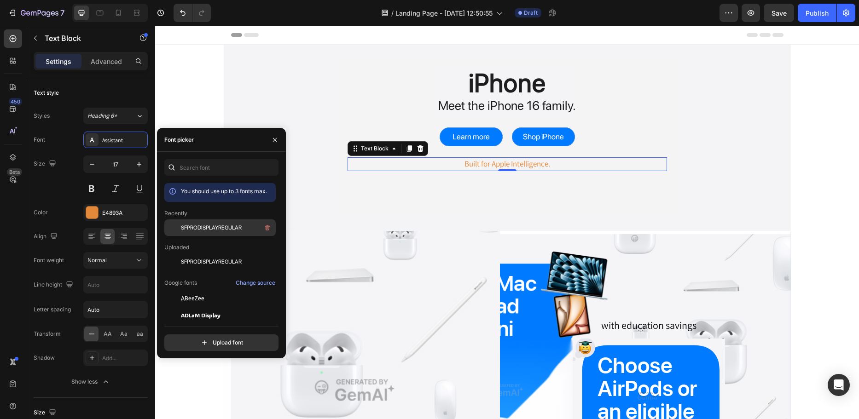
click at [238, 230] on span "SFPRODISPLAYREGULAR" at bounding box center [211, 228] width 61 height 8
click at [442, 187] on div "iPhone Heading Meet the iPhone 16 family. Text Block Row Learn more Button Shop…" at bounding box center [507, 137] width 334 height 159
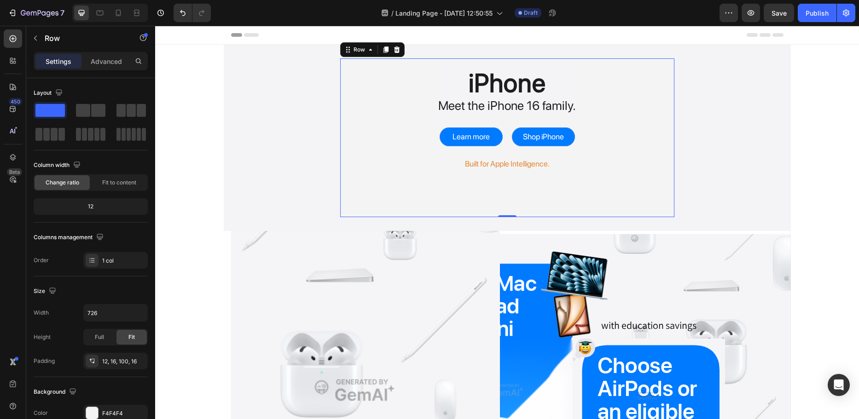
click at [531, 162] on p "Built for Apple Intelligence." at bounding box center [507, 164] width 318 height 12
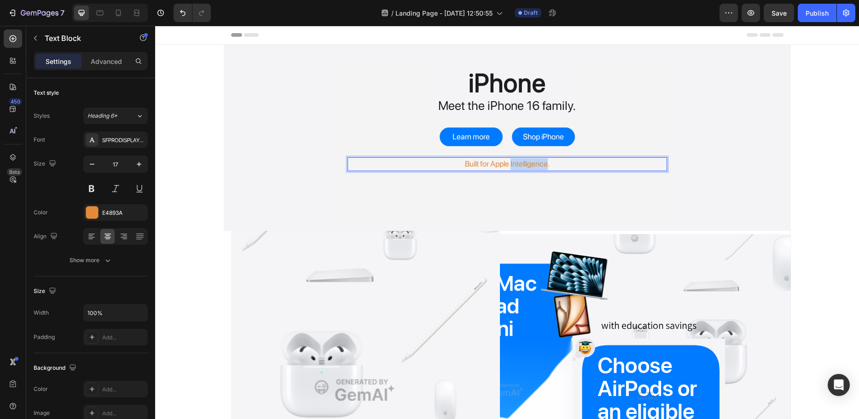
click at [529, 164] on p "Built for Apple Intelligence." at bounding box center [507, 164] width 318 height 12
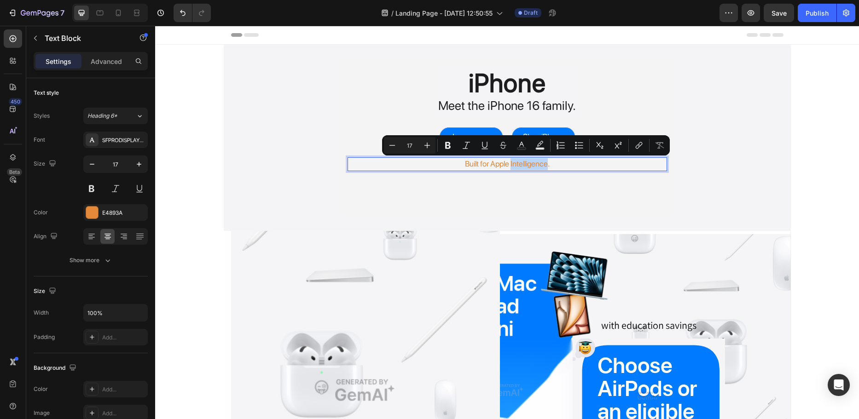
click at [526, 166] on p "Built for Apple Intelligence." at bounding box center [507, 164] width 318 height 12
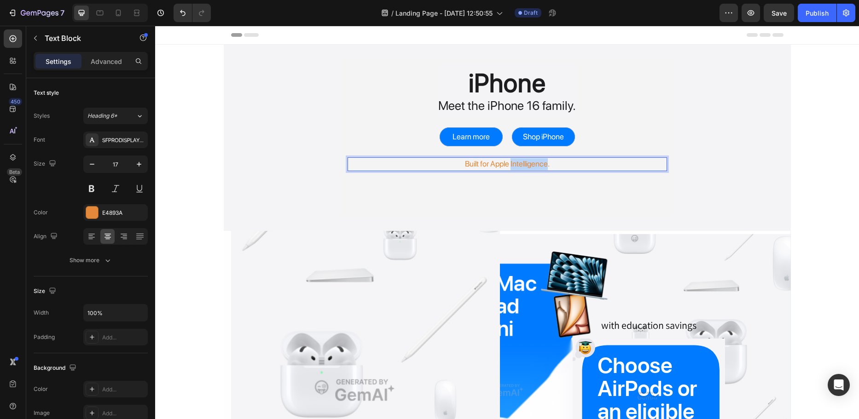
click at [526, 166] on p "Built for Apple Intelligence." at bounding box center [507, 164] width 318 height 12
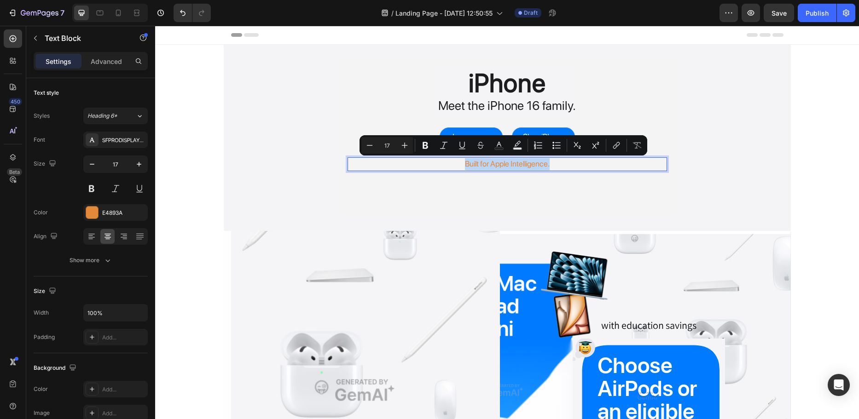
click at [513, 164] on p "Built for Apple Intelligence." at bounding box center [507, 164] width 318 height 12
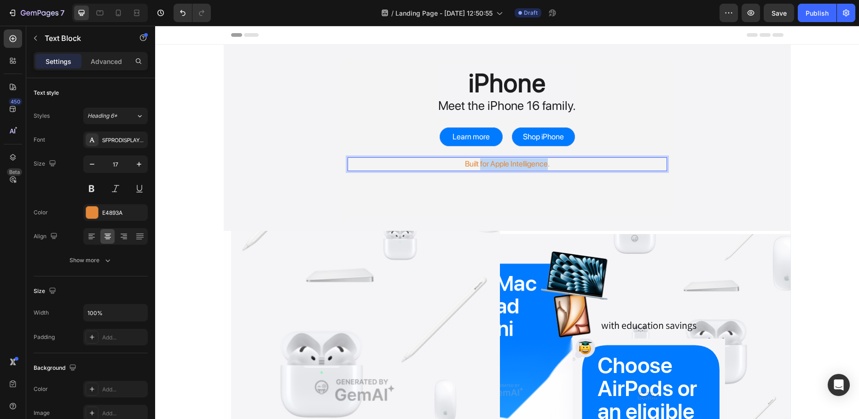
drag, startPoint x: 545, startPoint y: 165, endPoint x: 476, endPoint y: 167, distance: 68.6
click at [476, 167] on p "Built for Apple Intelligence." at bounding box center [507, 164] width 318 height 12
click at [518, 161] on p "Built with Dopamine 2.0." at bounding box center [507, 164] width 318 height 12
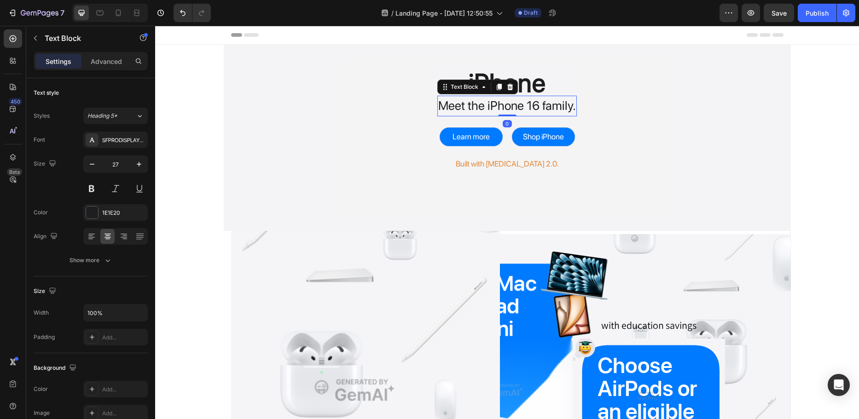
click at [517, 106] on p "Meet the iPhone 16 family." at bounding box center [507, 106] width 138 height 19
click at [529, 105] on p "Meet the iPhone 16 family." at bounding box center [507, 106] width 138 height 19
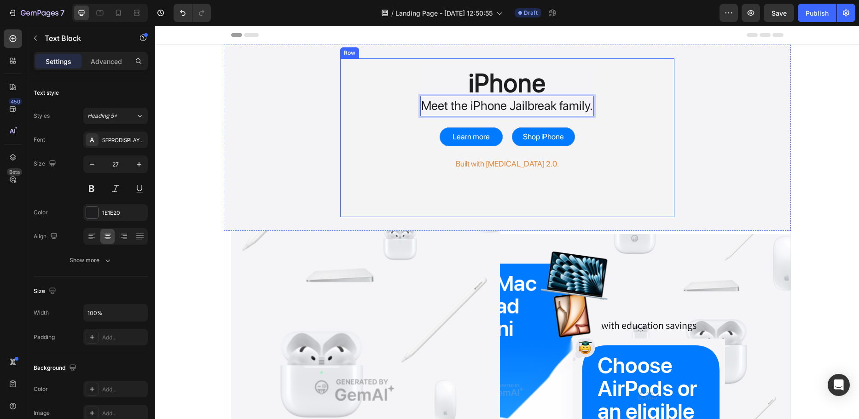
click at [623, 150] on div "iPhone Heading Meet the iPhone Jailbreak family. Text Block 0 Row Learn more Bu…" at bounding box center [506, 117] width 319 height 107
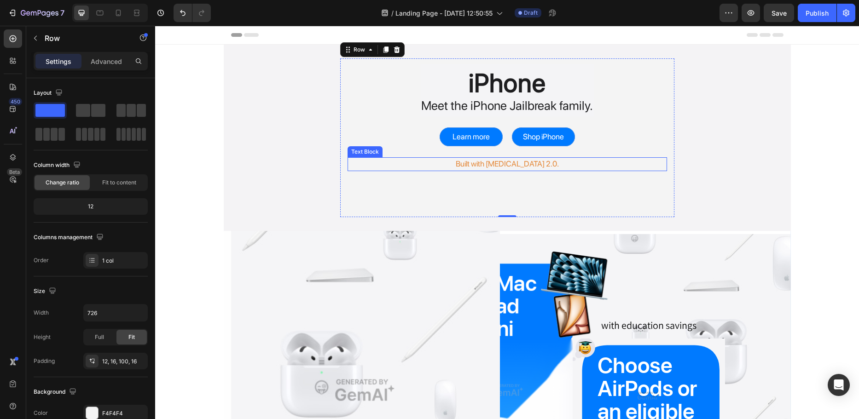
click at [540, 167] on p "Built with Dopamine 2.0." at bounding box center [507, 164] width 318 height 12
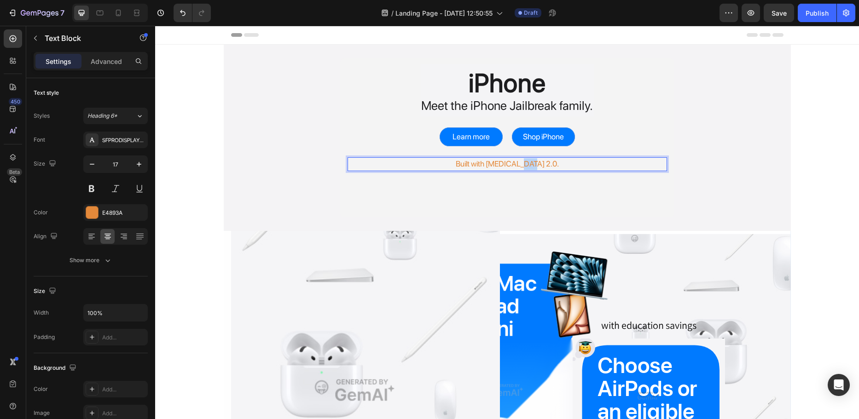
click at [535, 165] on p "Built with Dopamine 2.0." at bounding box center [507, 164] width 318 height 12
click at [549, 165] on p "Built with Dopamine 2.0." at bounding box center [507, 164] width 318 height 12
click at [541, 188] on div "iPhone Heading Meet the iPhone Jailbreak family. Text Block Row Learn more Butt…" at bounding box center [507, 137] width 334 height 159
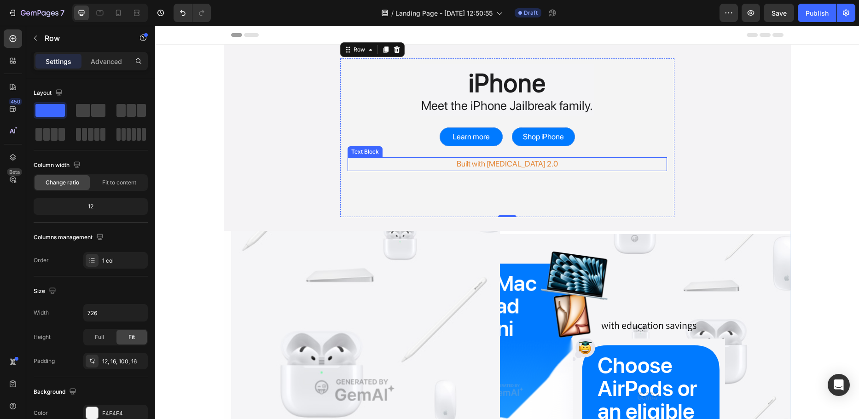
click at [494, 164] on p "Built with [MEDICAL_DATA] 2.0" at bounding box center [507, 164] width 318 height 12
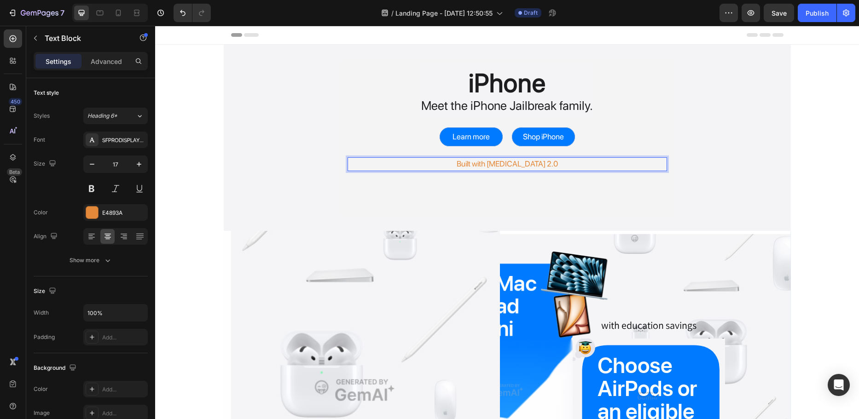
click at [544, 164] on p "Built with [MEDICAL_DATA] 2.0" at bounding box center [507, 164] width 318 height 12
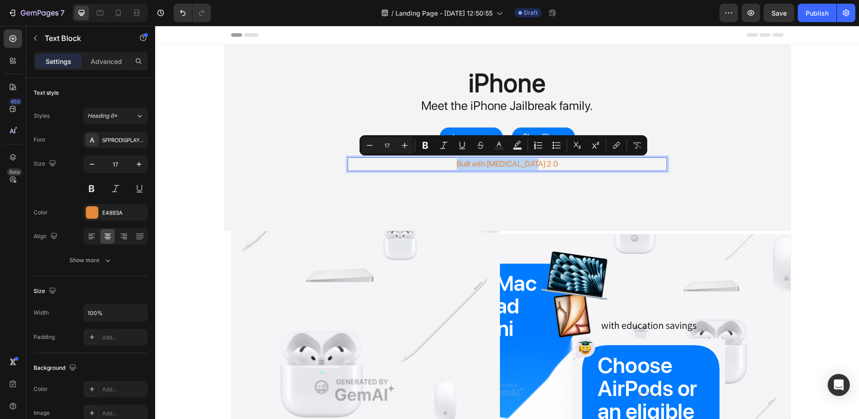
click at [548, 164] on p "Built with [MEDICAL_DATA] 2.0" at bounding box center [507, 164] width 318 height 12
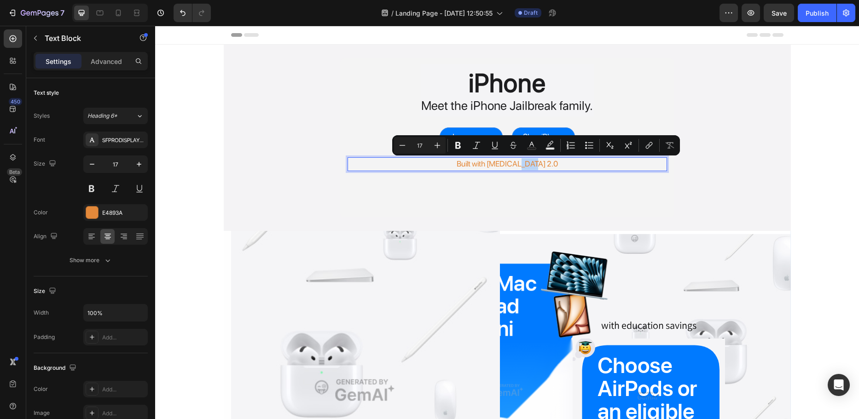
drag, startPoint x: 554, startPoint y: 164, endPoint x: 529, endPoint y: 167, distance: 24.6
click at [529, 167] on p "Built with [MEDICAL_DATA] 2.0" at bounding box center [507, 164] width 318 height 12
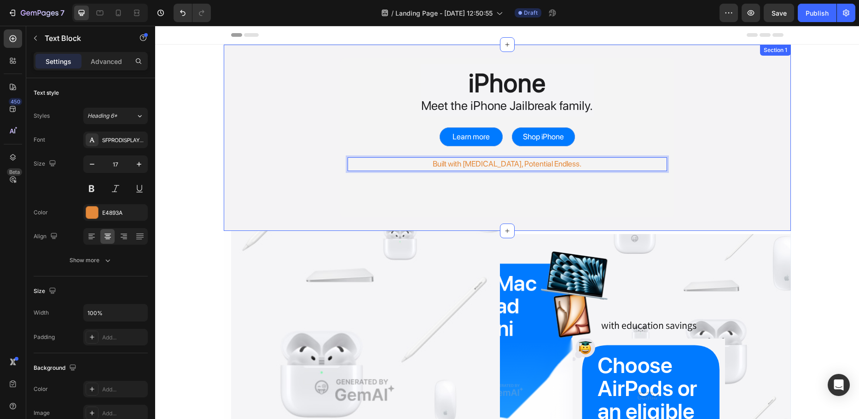
click at [274, 154] on div "iPhone Heading Meet the iPhone Jailbreak family. Text Block Row Learn more Butt…" at bounding box center [507, 137] width 567 height 159
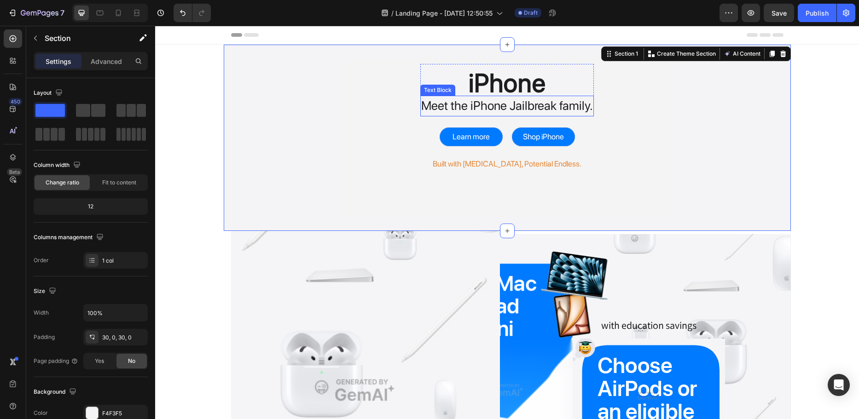
click at [491, 106] on p "Meet the iPhone Jailbreak family." at bounding box center [507, 106] width 172 height 19
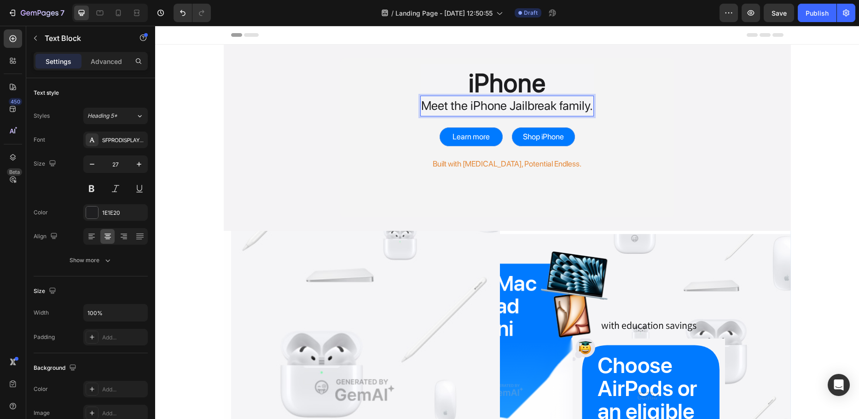
click at [489, 109] on p "Meet the iPhone Jailbreak family." at bounding box center [507, 106] width 172 height 19
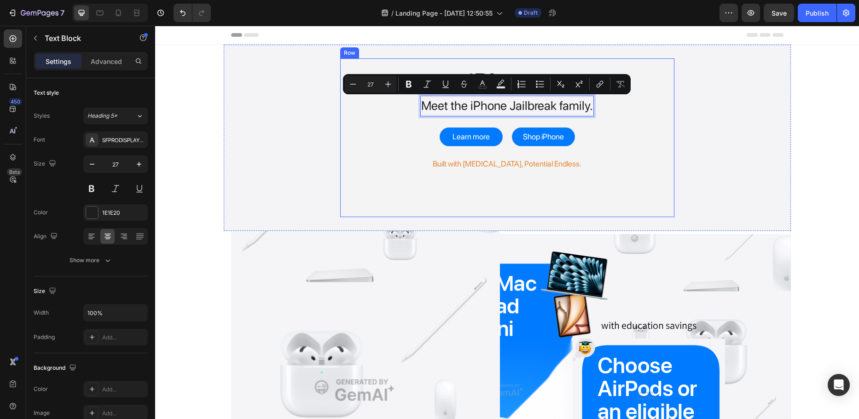
click at [630, 114] on div "iPhone Heading Meet the iPhone Jailbreak family. Text Block 0 Row Learn more Bu…" at bounding box center [506, 117] width 319 height 107
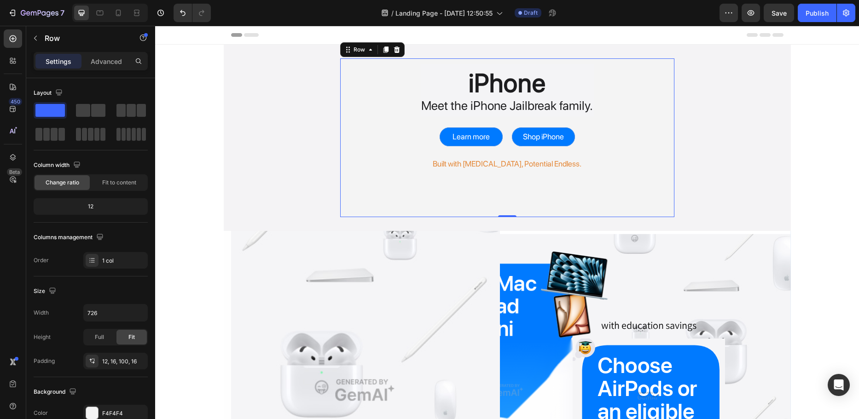
click at [469, 196] on div "iPhone Heading Meet the iPhone Jailbreak family. Text Block Row Learn more Butt…" at bounding box center [507, 137] width 334 height 159
click at [509, 188] on div "iPhone Heading Meet the iPhone Jailbreak family. Text Block Row Learn more Butt…" at bounding box center [507, 137] width 334 height 159
click at [96, 57] on p "Advanced" at bounding box center [106, 62] width 31 height 10
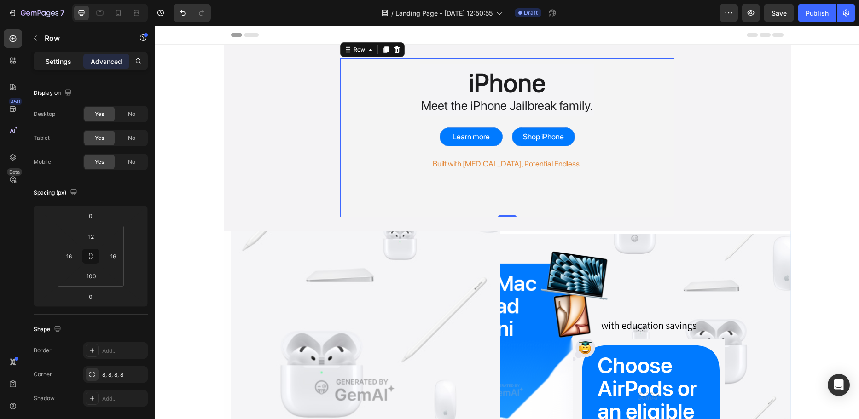
click at [53, 63] on p "Settings" at bounding box center [59, 62] width 26 height 10
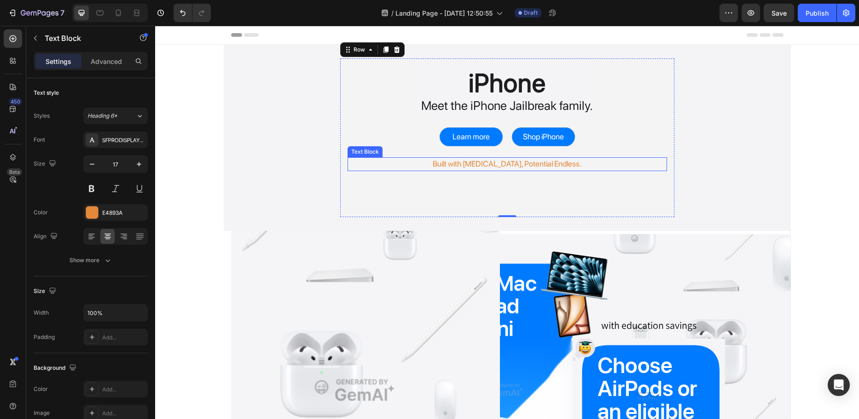
click at [509, 164] on p "Built with Dopamine, Potential Endless." at bounding box center [507, 164] width 318 height 12
click at [517, 164] on p "Built with Dopamine, Potential Endless." at bounding box center [507, 164] width 318 height 12
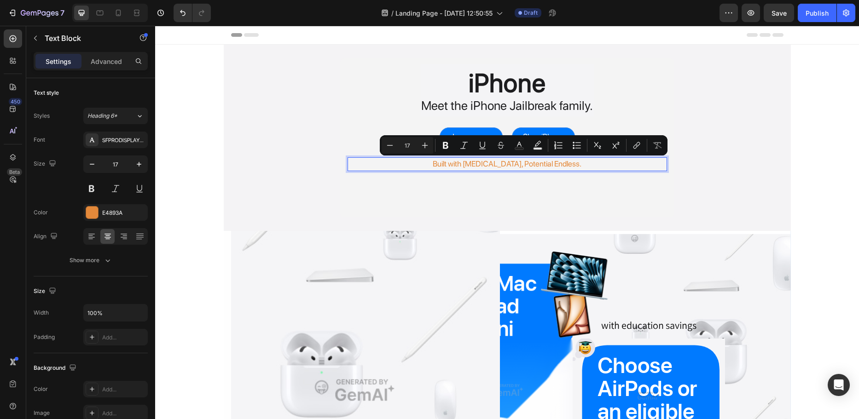
click at [552, 164] on p "Built with Dopamine, Potential Endless." at bounding box center [507, 164] width 318 height 12
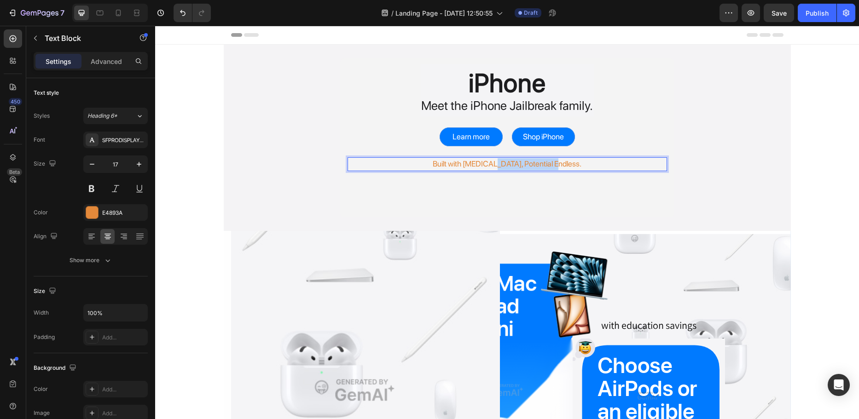
drag, startPoint x: 563, startPoint y: 165, endPoint x: 506, endPoint y: 167, distance: 57.1
click at [506, 167] on p "Built with Dopamine, Potential Endless." at bounding box center [507, 164] width 318 height 12
click at [573, 165] on p "Built with [MEDICAL_DATA]. Endless Potential." at bounding box center [507, 164] width 318 height 12
drag, startPoint x: 573, startPoint y: 165, endPoint x: 506, endPoint y: 163, distance: 67.2
click at [506, 163] on p "Built with [MEDICAL_DATA]. Endless Potential." at bounding box center [507, 164] width 318 height 12
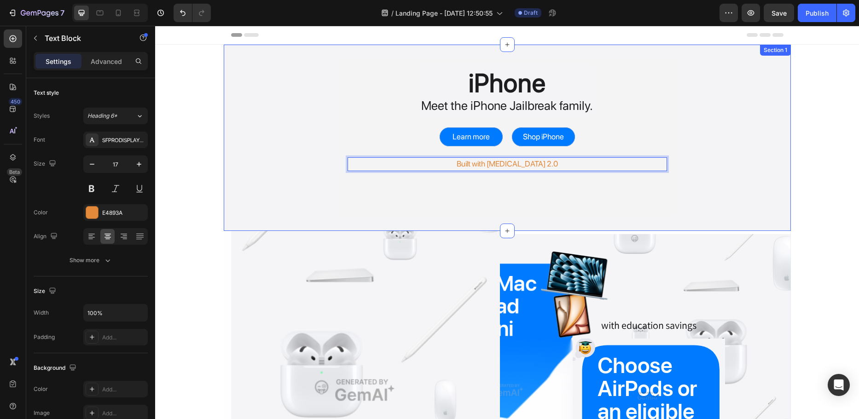
click at [513, 220] on div "iPhone Heading Meet the iPhone Jailbreak family. Text Block Row Learn more Butt…" at bounding box center [507, 138] width 567 height 186
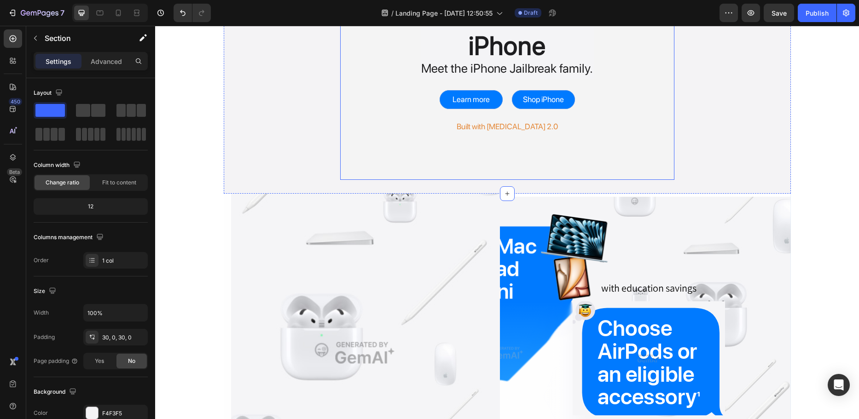
scroll to position [46, 0]
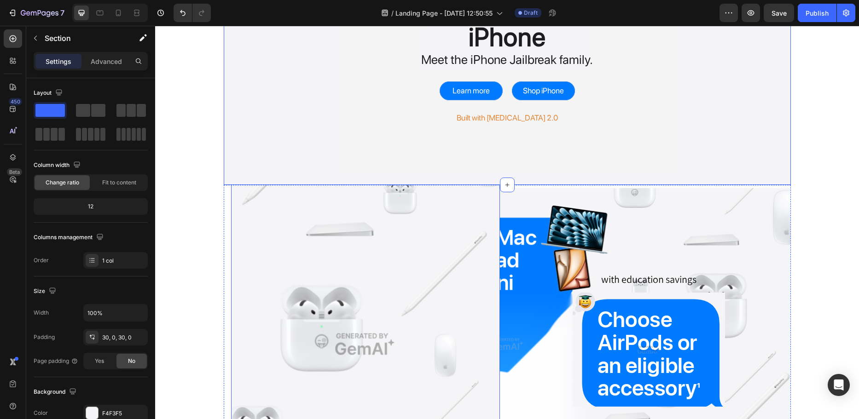
click at [415, 225] on img at bounding box center [365, 344] width 269 height 403
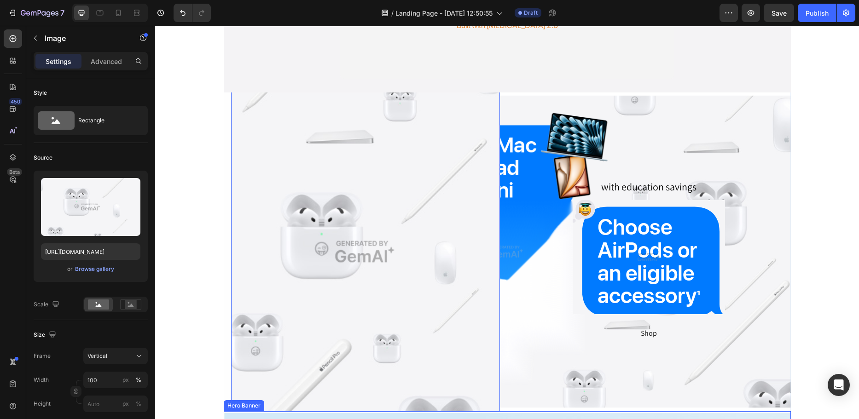
scroll to position [138, 0]
click at [394, 215] on img at bounding box center [365, 252] width 269 height 403
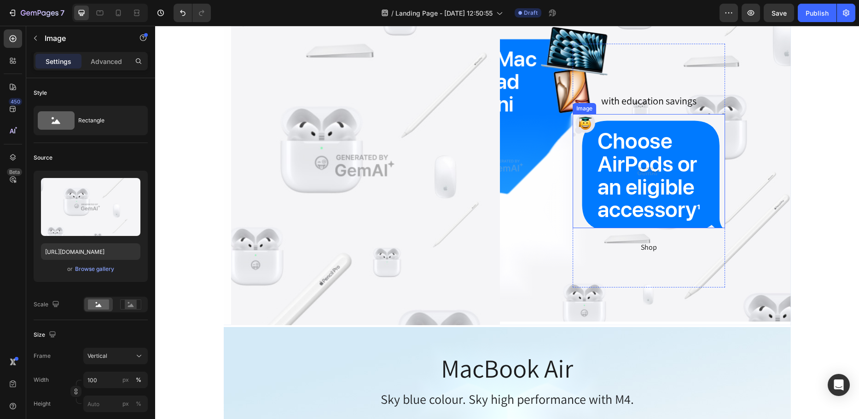
scroll to position [230, 0]
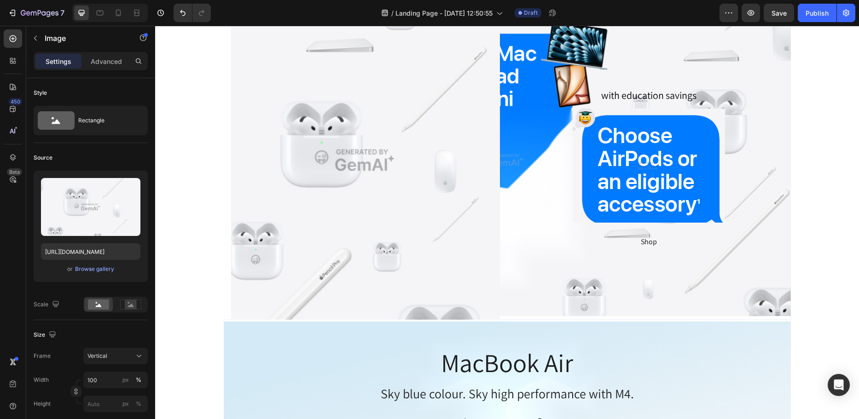
click at [329, 245] on img at bounding box center [365, 160] width 269 height 403
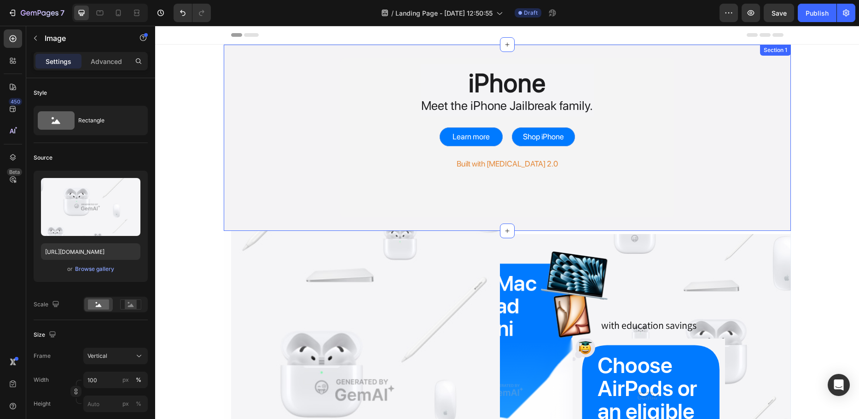
click at [628, 189] on div "iPhone Heading Meet the iPhone Jailbreak family. Text Block Row Learn more Butt…" at bounding box center [507, 137] width 334 height 159
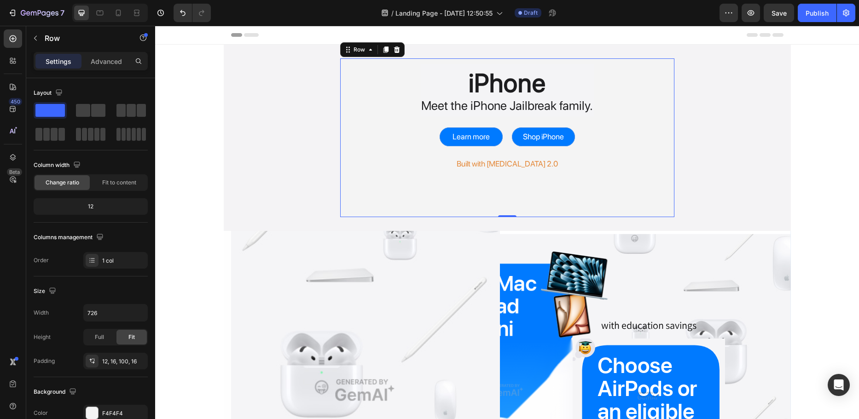
click at [456, 200] on div "iPhone Heading Meet the iPhone Jailbreak family. Text Block Row Learn more Butt…" at bounding box center [507, 137] width 334 height 159
click at [494, 204] on div "iPhone Heading Meet the iPhone Jailbreak family. Text Block Row Learn more Butt…" at bounding box center [507, 137] width 334 height 159
click at [14, 59] on icon at bounding box center [14, 59] width 3 height 3
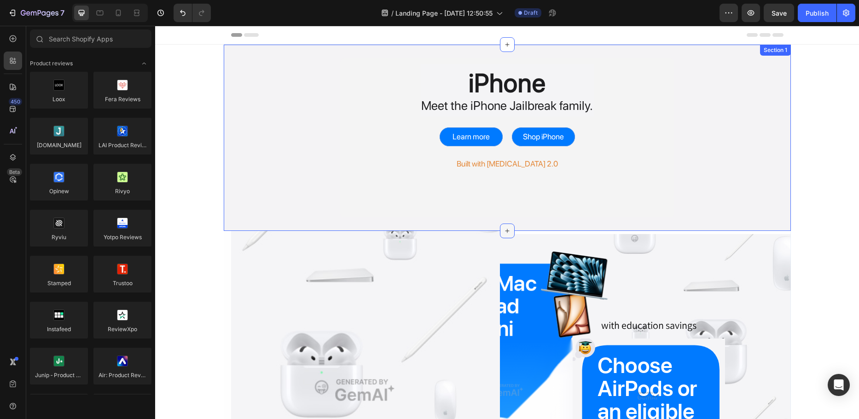
click at [506, 227] on icon at bounding box center [506, 230] width 7 height 7
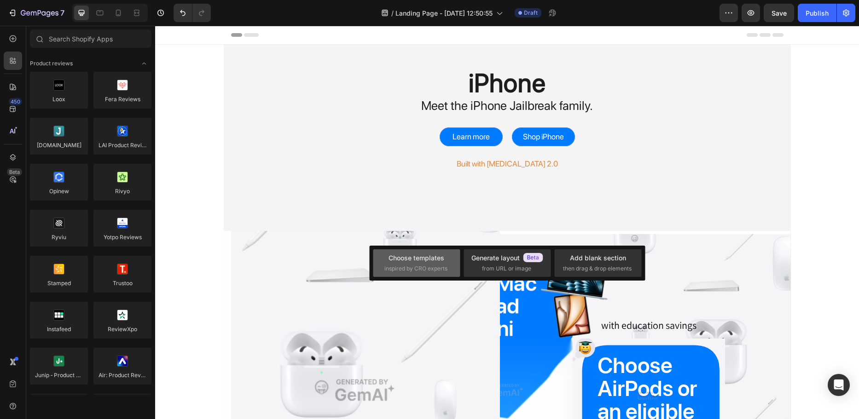
click at [438, 272] on span "inspired by CRO experts" at bounding box center [415, 269] width 63 height 8
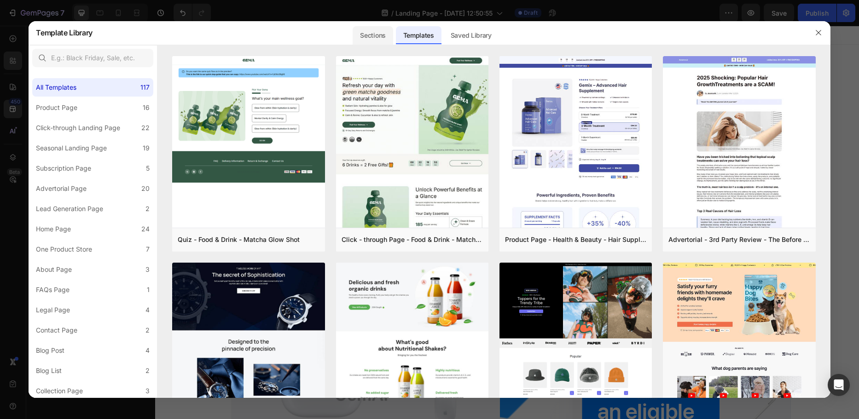
click at [387, 35] on div "Sections" at bounding box center [372, 35] width 40 height 18
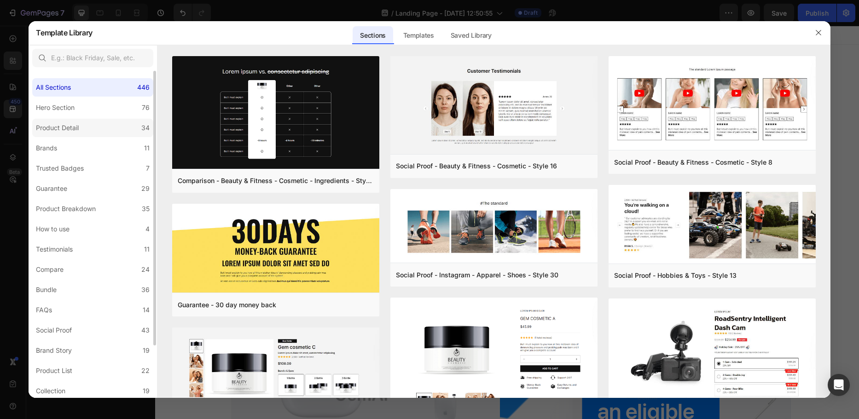
click at [79, 125] on div "Product Detail" at bounding box center [59, 127] width 46 height 11
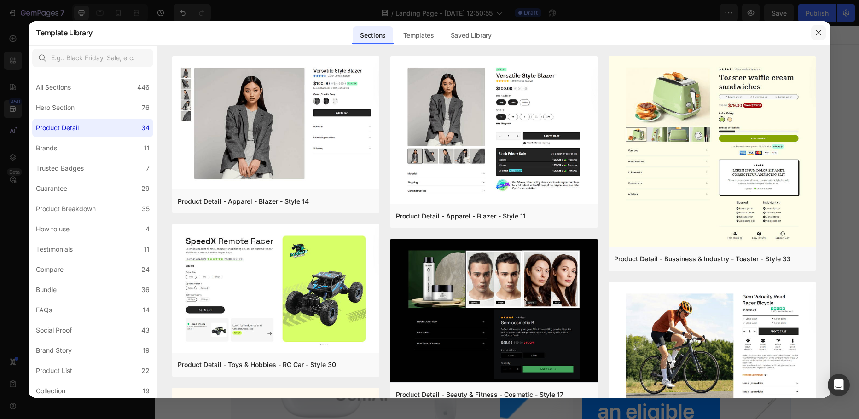
click at [818, 30] on icon "button" at bounding box center [817, 32] width 7 height 7
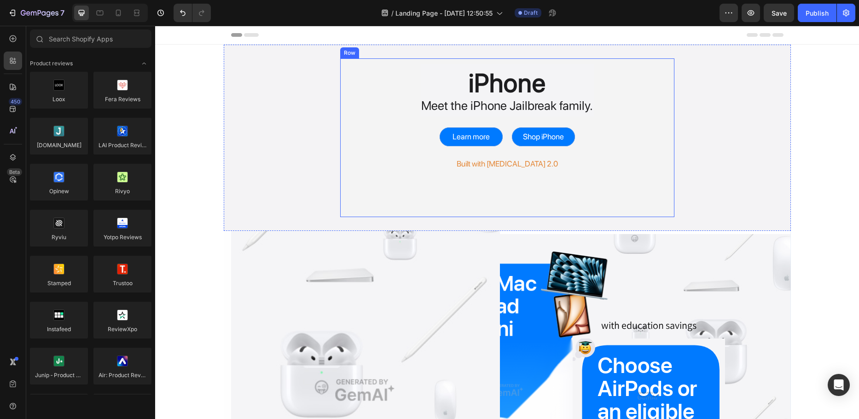
click at [441, 212] on div "iPhone Heading Meet the iPhone Jailbreak family. Text Block Row Learn more Butt…" at bounding box center [507, 137] width 334 height 159
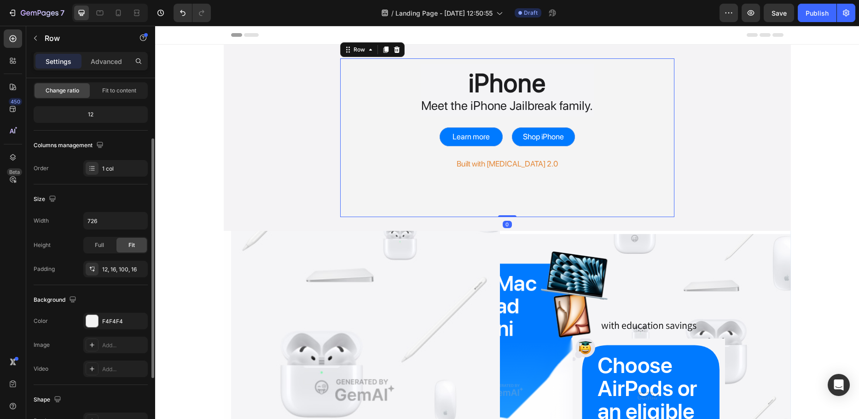
scroll to position [138, 0]
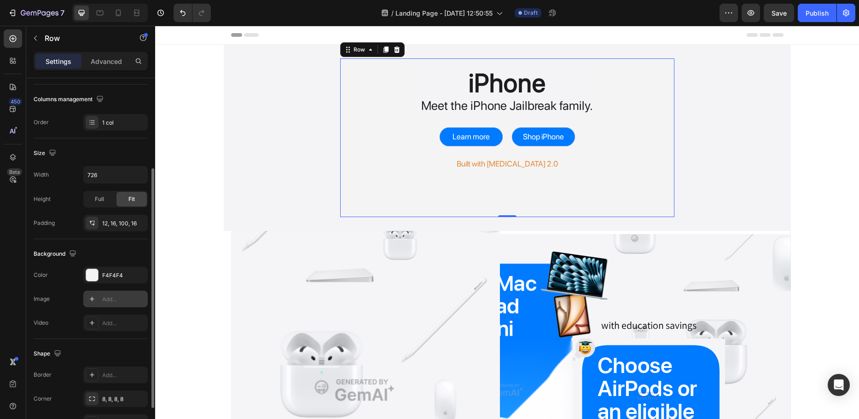
click at [95, 303] on div at bounding box center [92, 299] width 13 height 13
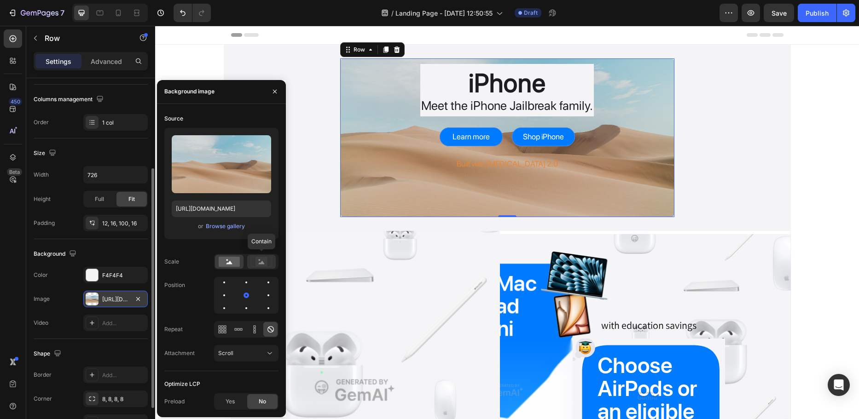
click at [261, 263] on rect at bounding box center [261, 261] width 12 height 9
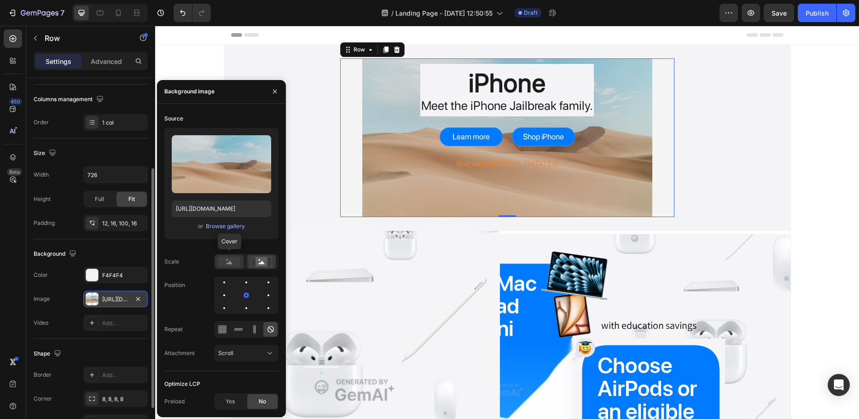
click at [232, 260] on rect at bounding box center [229, 262] width 21 height 10
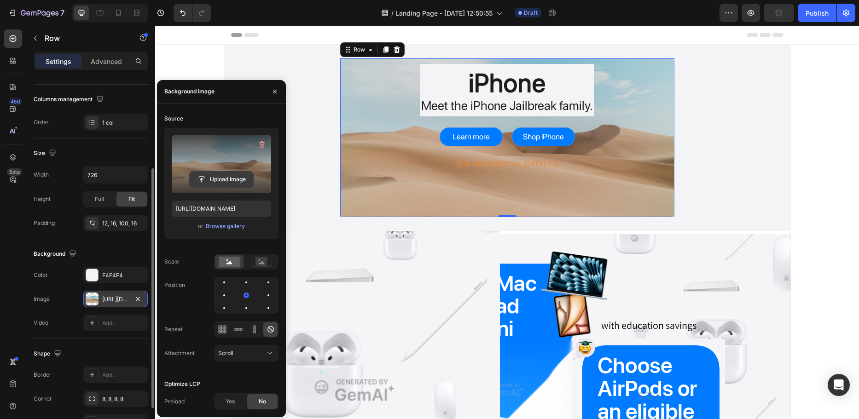
click at [226, 179] on input "file" at bounding box center [222, 180] width 64 height 16
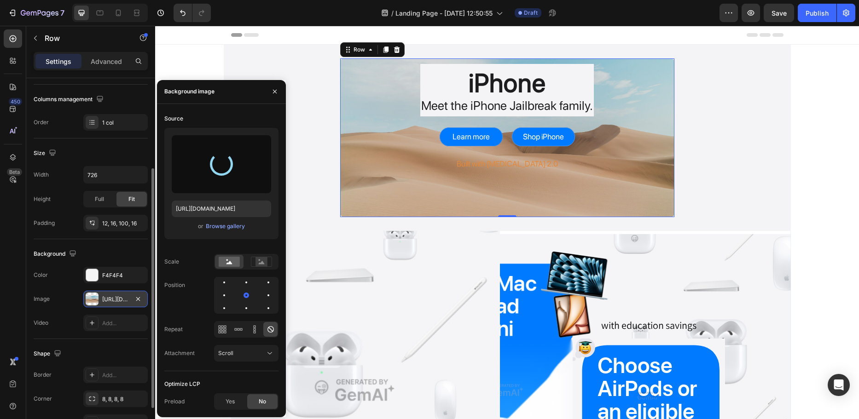
type input "https://cdn.shopify.com/s/files/1/0768/2372/4345/files/gempages_505455385826559…"
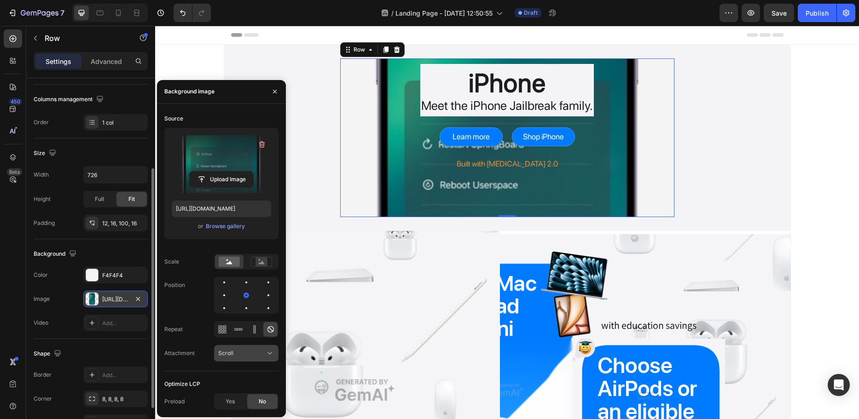
click at [245, 351] on div "Scroll" at bounding box center [241, 353] width 47 height 8
click at [239, 314] on p "Fixed" at bounding box center [244, 311] width 52 height 8
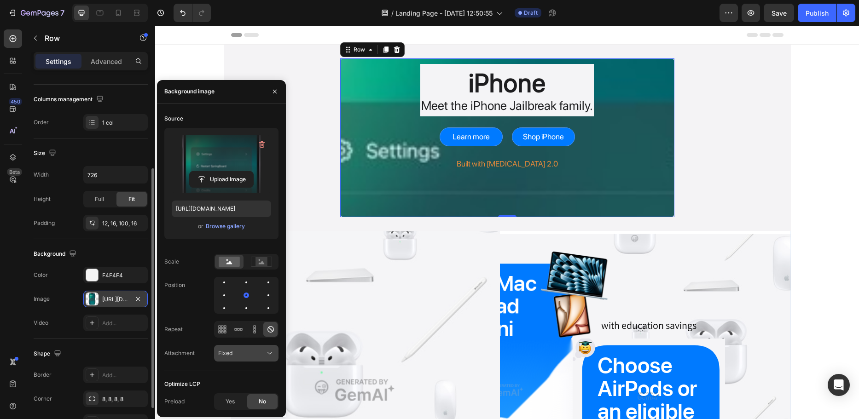
click at [238, 350] on div "Fixed" at bounding box center [241, 353] width 47 height 8
click at [247, 329] on p "Local" at bounding box center [244, 329] width 52 height 8
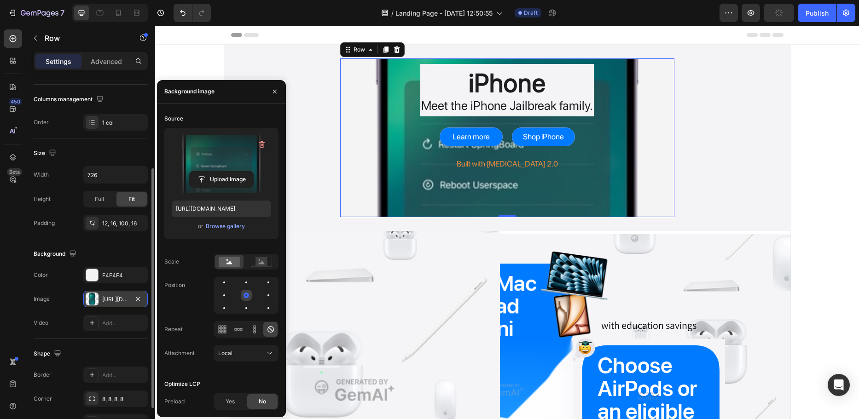
click at [263, 291] on div at bounding box center [268, 295] width 11 height 11
click at [240, 350] on div "Local" at bounding box center [241, 353] width 47 height 8
click at [240, 351] on div "Local" at bounding box center [241, 353] width 47 height 8
click at [263, 278] on div at bounding box center [268, 282] width 11 height 11
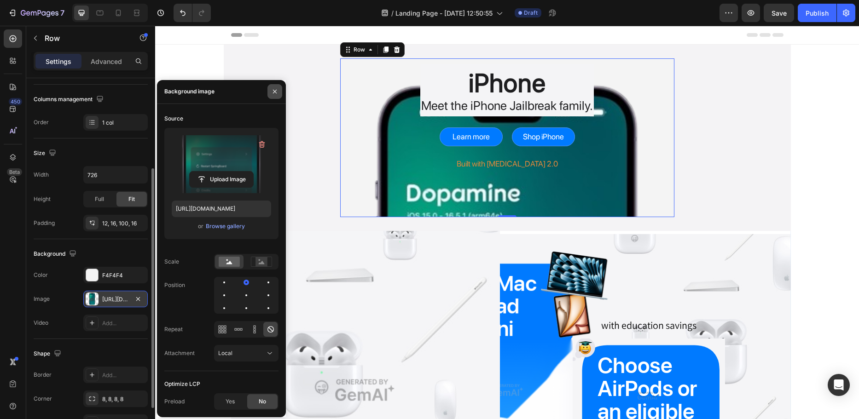
click at [275, 92] on icon "button" at bounding box center [274, 91] width 7 height 7
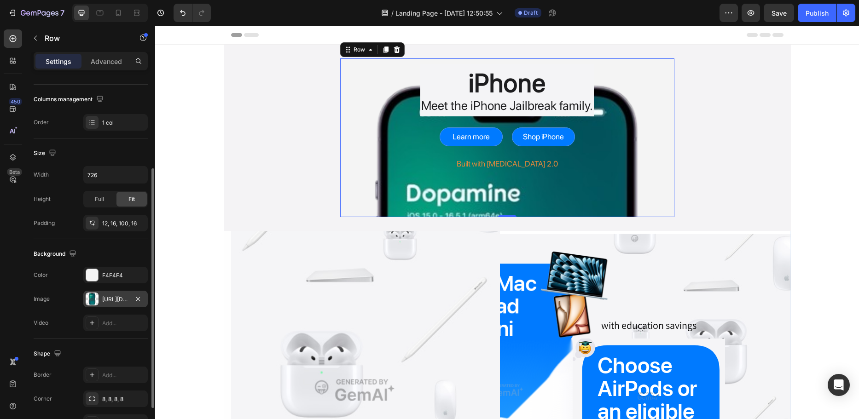
click at [116, 303] on div "https://cdn.shopify.com/s/files/1/0768/2372/4345/files/gempages_505455385826559…" at bounding box center [115, 299] width 27 height 8
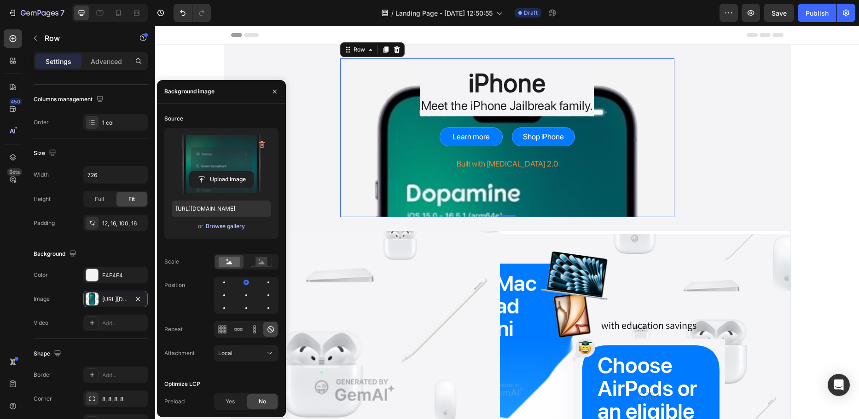
click at [228, 225] on div "Browse gallery" at bounding box center [225, 226] width 39 height 8
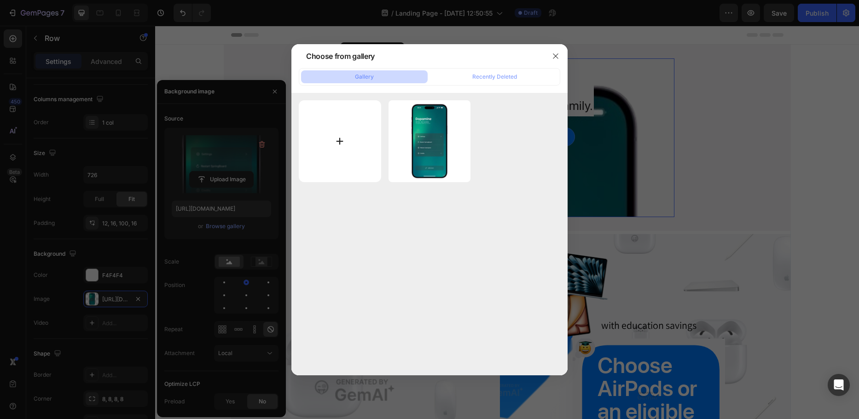
click at [348, 128] on input "file" at bounding box center [340, 141] width 82 height 82
type input "C:\fakepath\dopamine-jailbreak.jpg"
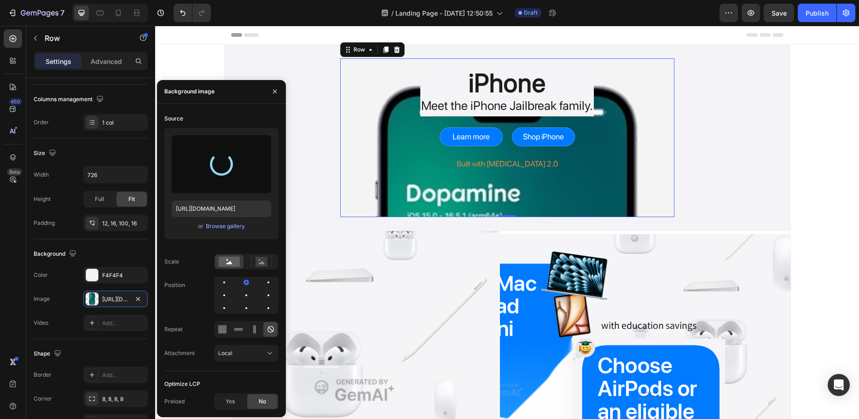
type input "https://cdn.shopify.com/s/files/1/0768/2372/4345/files/gempages_505455385826559…"
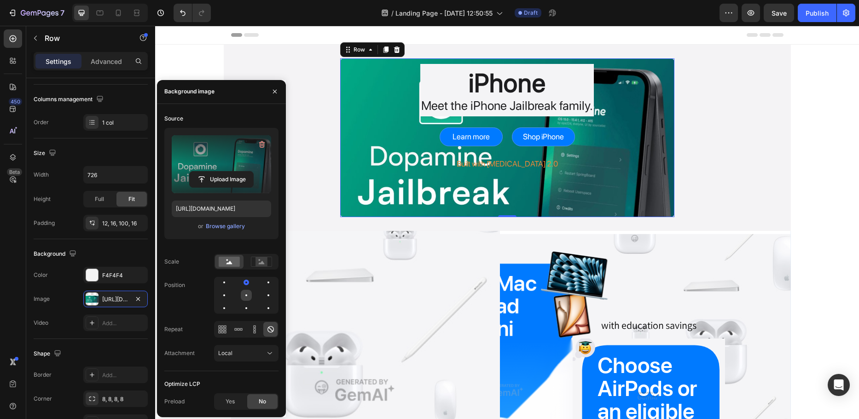
click at [263, 295] on div at bounding box center [268, 295] width 11 height 11
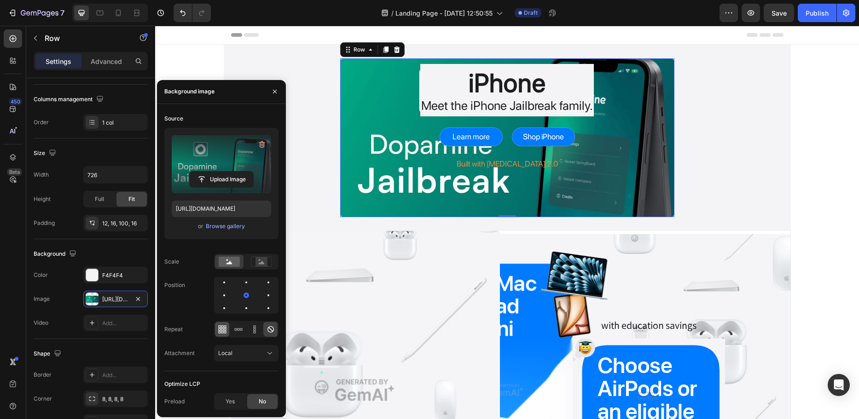
click at [220, 331] on icon at bounding box center [219, 332] width 2 height 2
click at [237, 325] on icon at bounding box center [238, 329] width 9 height 9
click at [258, 325] on icon at bounding box center [254, 329] width 9 height 9
click at [273, 327] on icon at bounding box center [270, 329] width 6 height 6
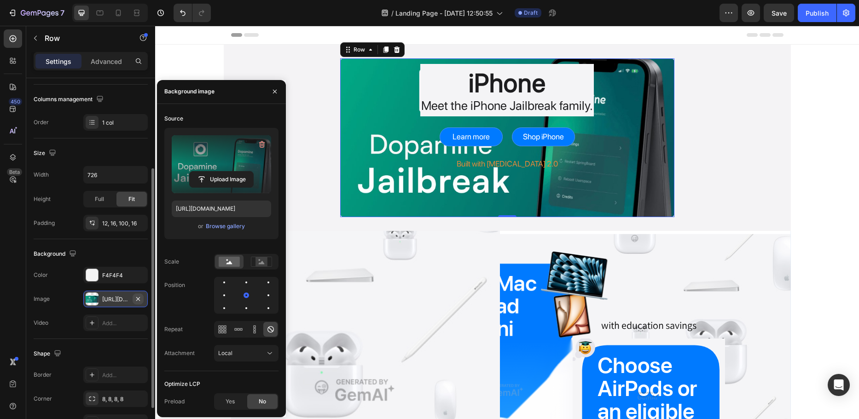
click at [139, 298] on icon "button" at bounding box center [137, 298] width 7 height 7
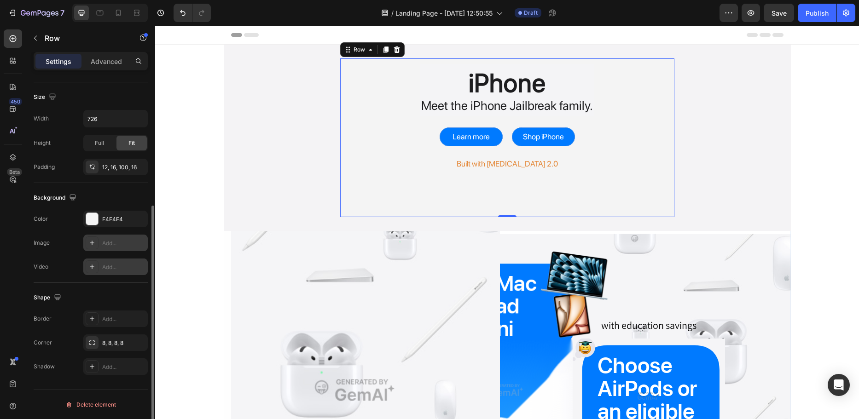
scroll to position [0, 0]
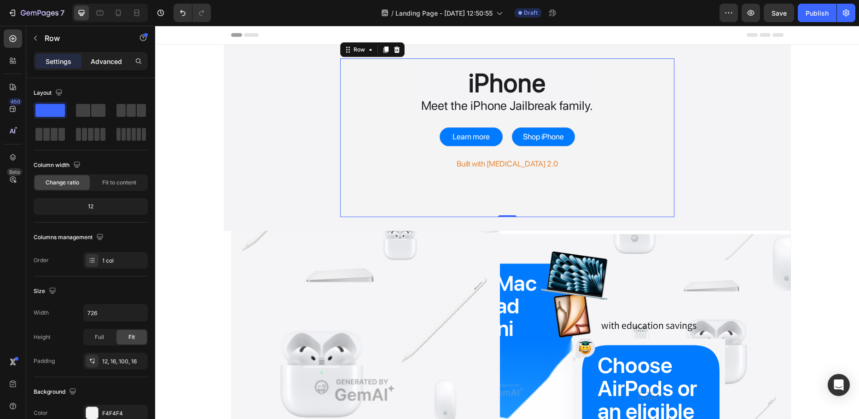
click at [107, 63] on p "Advanced" at bounding box center [106, 62] width 31 height 10
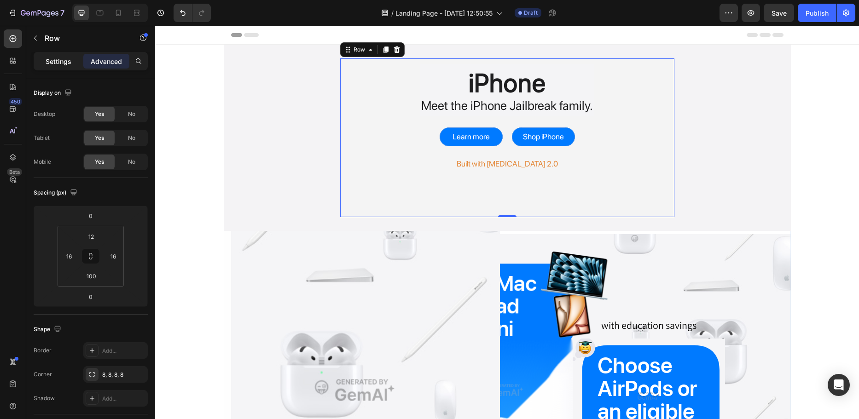
click at [76, 62] on div "Settings" at bounding box center [58, 61] width 46 height 15
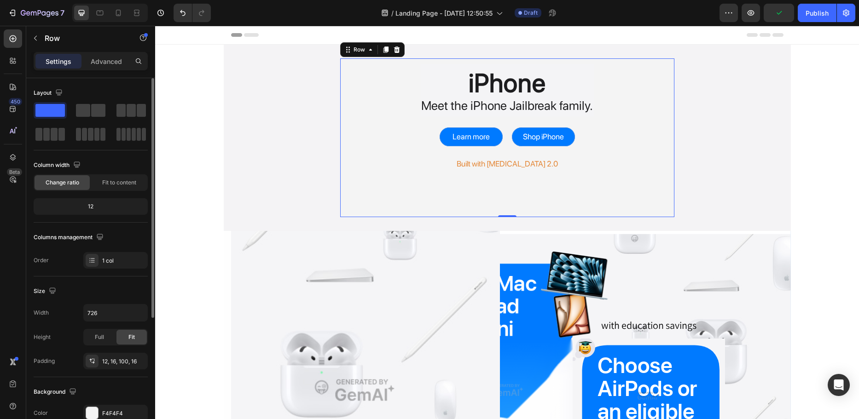
click at [452, 196] on div "iPhone Heading Meet the iPhone Jailbreak family. Text Block Row Learn more Butt…" at bounding box center [507, 137] width 334 height 159
drag, startPoint x: 503, startPoint y: 216, endPoint x: 503, endPoint y: 191, distance: 25.3
click at [503, 191] on div "iPhone Heading Meet the iPhone Jailbreak family. Text Block Row Learn more Butt…" at bounding box center [507, 137] width 334 height 159
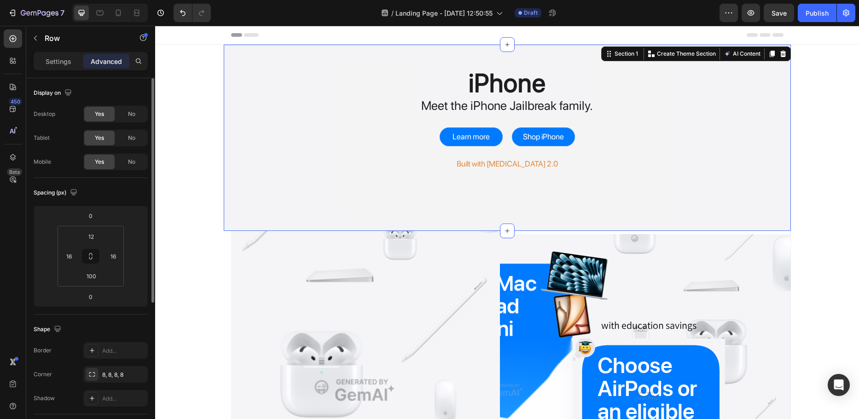
click at [482, 226] on div "iPhone Heading Meet the iPhone Jailbreak family. Text Block Row Learn more Butt…" at bounding box center [507, 138] width 567 height 186
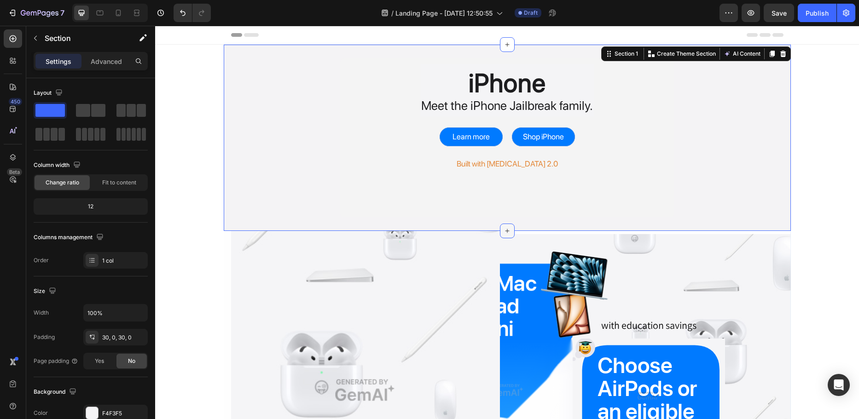
click at [503, 226] on div at bounding box center [507, 231] width 15 height 15
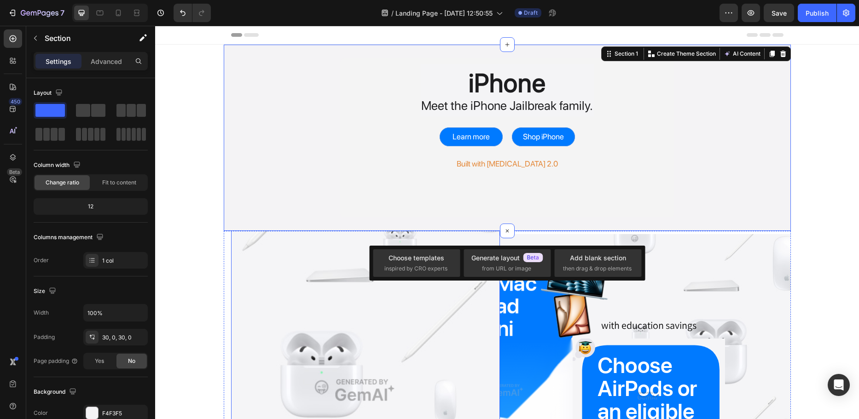
click at [418, 264] on div "Choose templates inspired by CRO experts" at bounding box center [416, 263] width 64 height 20
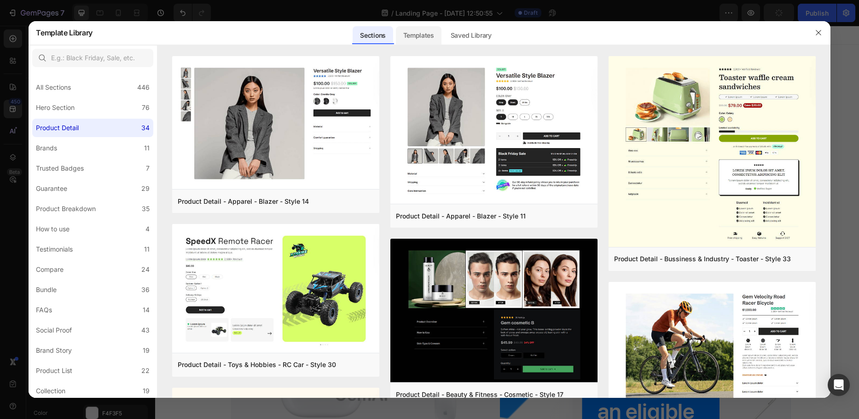
click at [415, 33] on div "Templates" at bounding box center [419, 35] width 46 height 18
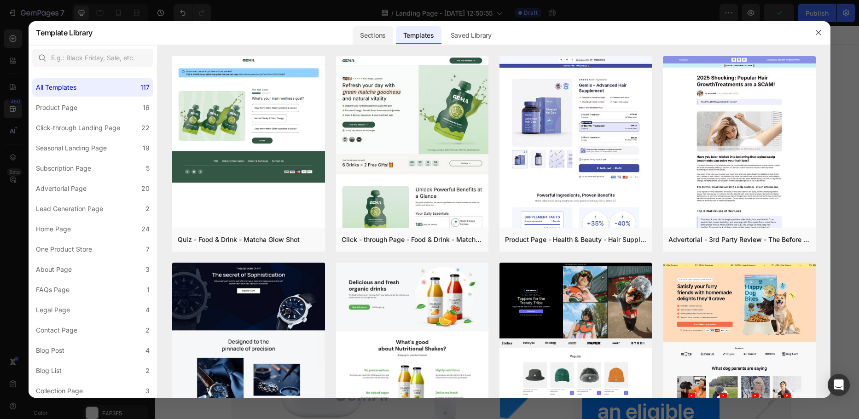
click at [377, 38] on div "Sections" at bounding box center [372, 35] width 40 height 18
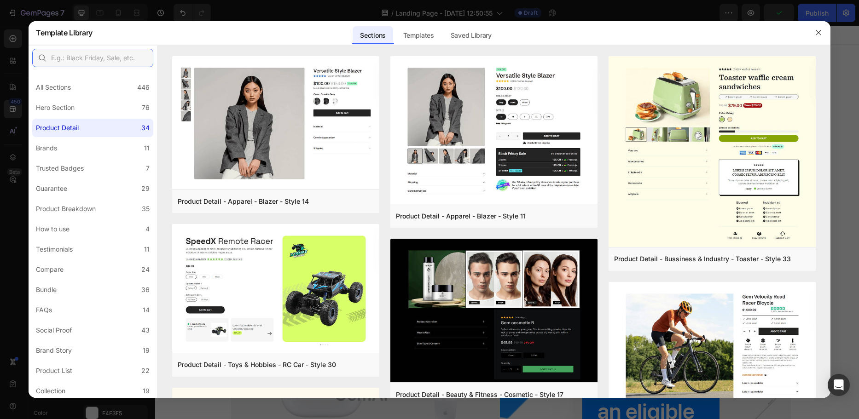
click at [116, 55] on input "text" at bounding box center [92, 58] width 121 height 18
type input "photo"
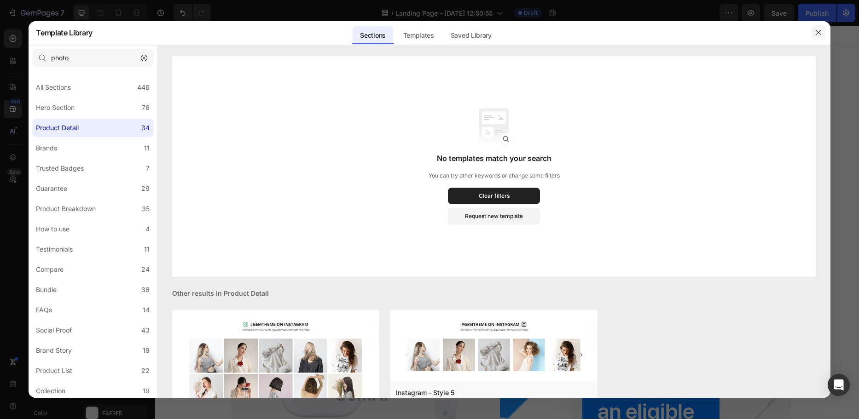
click at [815, 34] on icon "button" at bounding box center [817, 32] width 7 height 7
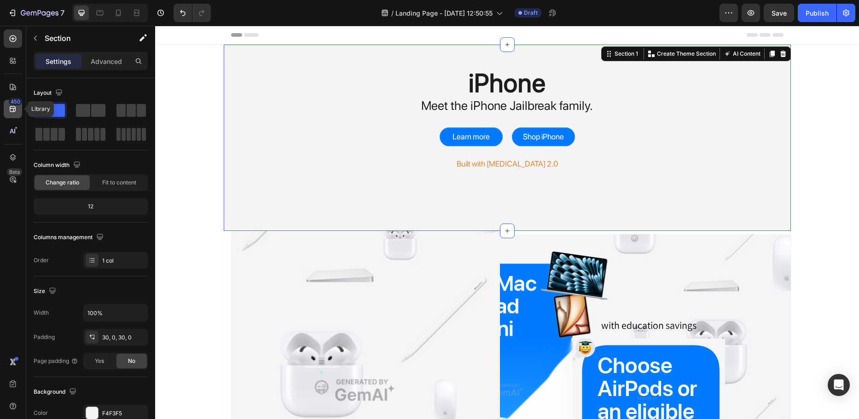
click at [12, 116] on div "450" at bounding box center [13, 109] width 18 height 18
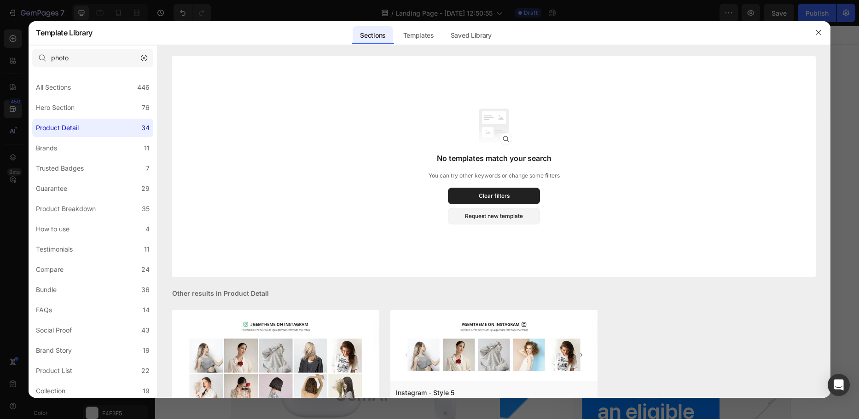
click at [22, 49] on div at bounding box center [429, 209] width 859 height 419
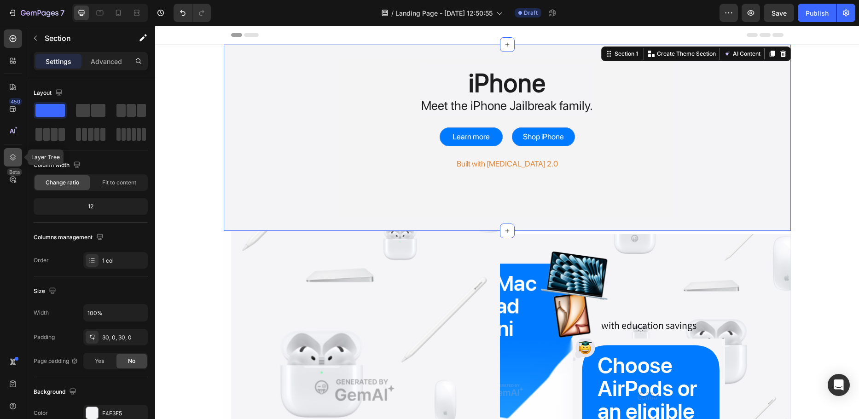
click at [17, 156] on icon at bounding box center [12, 157] width 9 height 9
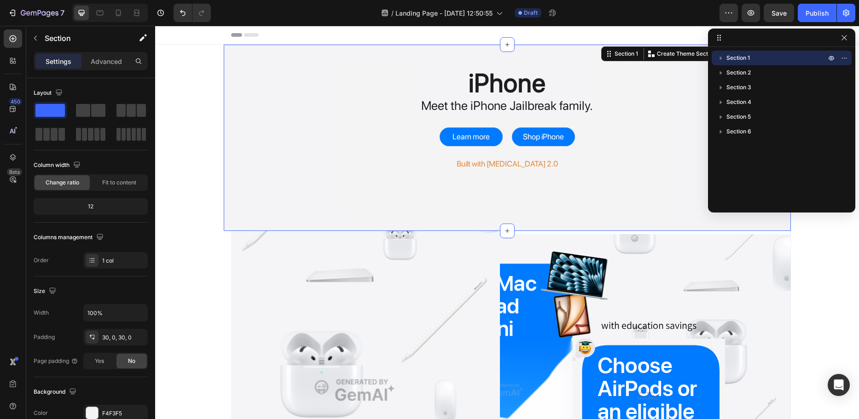
click at [717, 58] on icon "button" at bounding box center [720, 57] width 9 height 9
click at [373, 58] on div "iPhone Heading Meet the iPhone Jailbreak family. Text Block Row Learn more Butt…" at bounding box center [507, 137] width 334 height 159
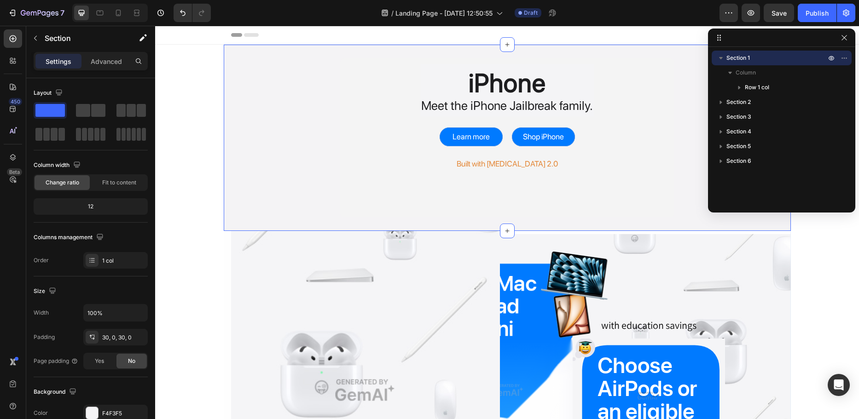
click at [252, 116] on div "iPhone Heading Meet the iPhone Jailbreak family. Text Block Row Learn more Butt…" at bounding box center [507, 137] width 567 height 159
click at [688, 134] on div "iPhone Heading Meet the iPhone Jailbreak family. Text Block Row Learn more Butt…" at bounding box center [507, 137] width 567 height 159
click at [847, 32] on button "button" at bounding box center [843, 37] width 11 height 11
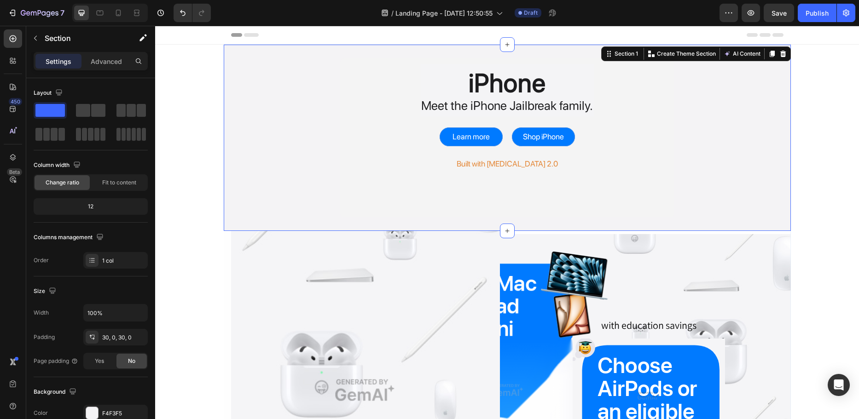
click at [726, 83] on div "iPhone Heading Meet the iPhone Jailbreak family. Text Block Row Learn more Butt…" at bounding box center [507, 137] width 567 height 159
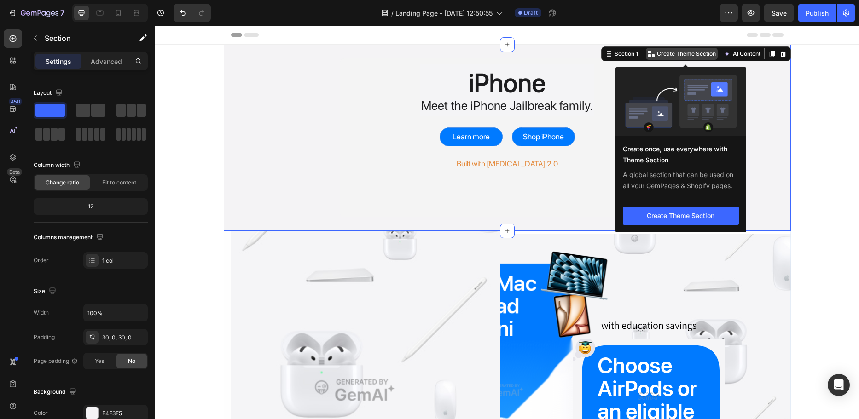
click at [714, 53] on p "Create Theme Section" at bounding box center [686, 54] width 59 height 8
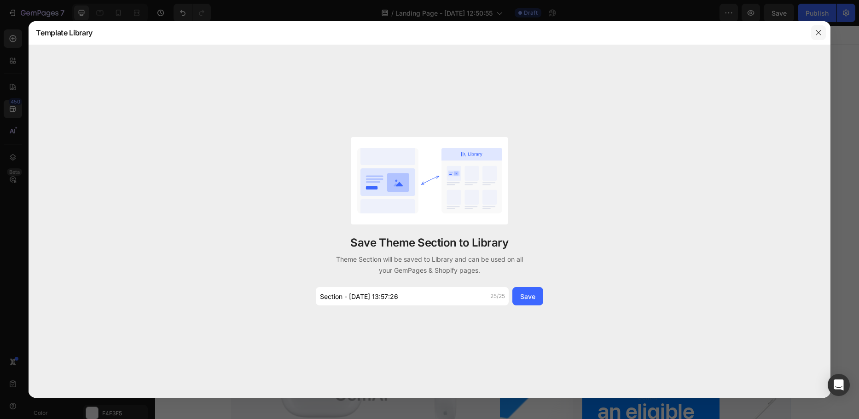
click at [812, 32] on button "button" at bounding box center [818, 32] width 15 height 15
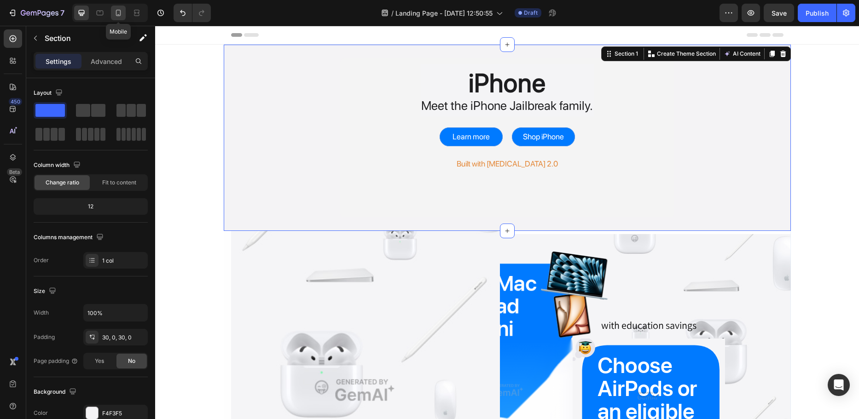
click at [123, 12] on icon at bounding box center [118, 12] width 9 height 9
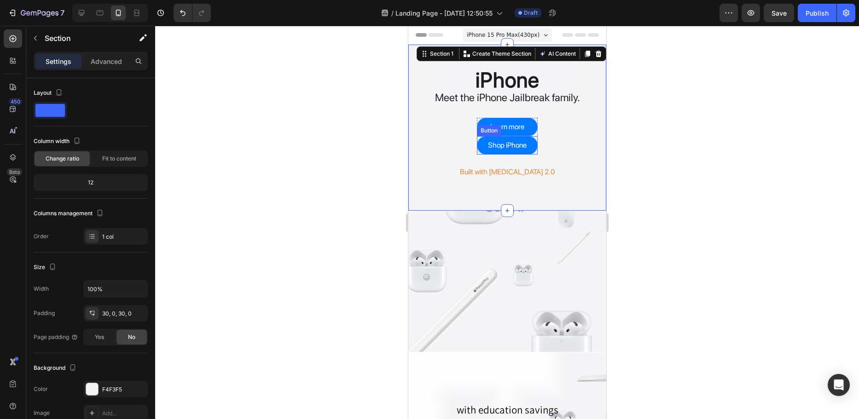
click at [531, 143] on button "Shop iPhone" at bounding box center [506, 145] width 61 height 18
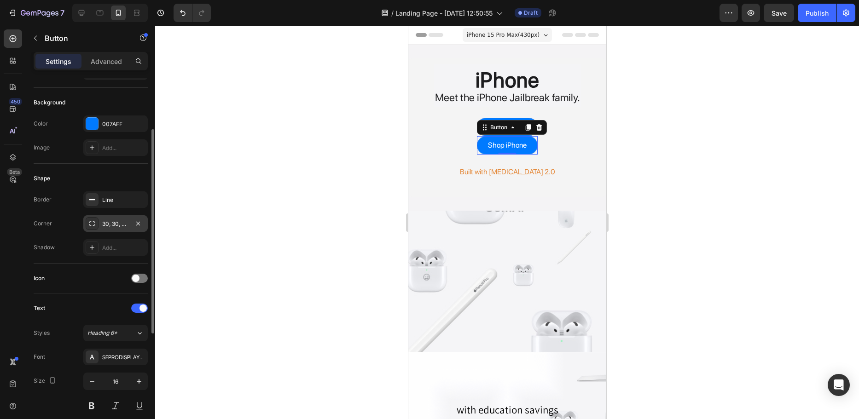
scroll to position [46, 0]
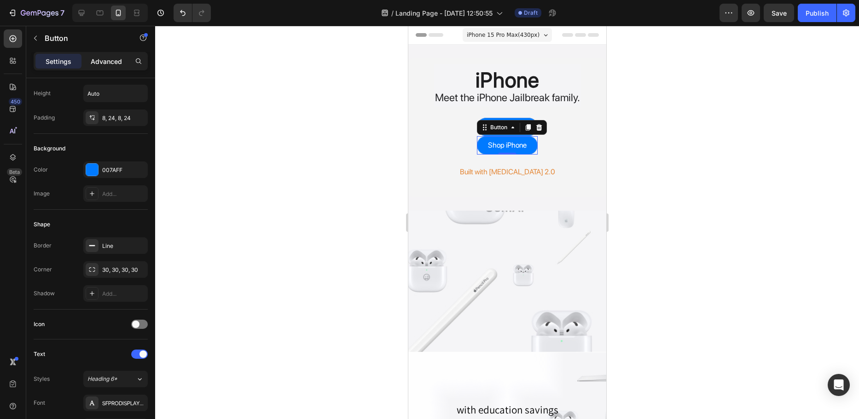
click at [117, 65] on p "Advanced" at bounding box center [106, 62] width 31 height 10
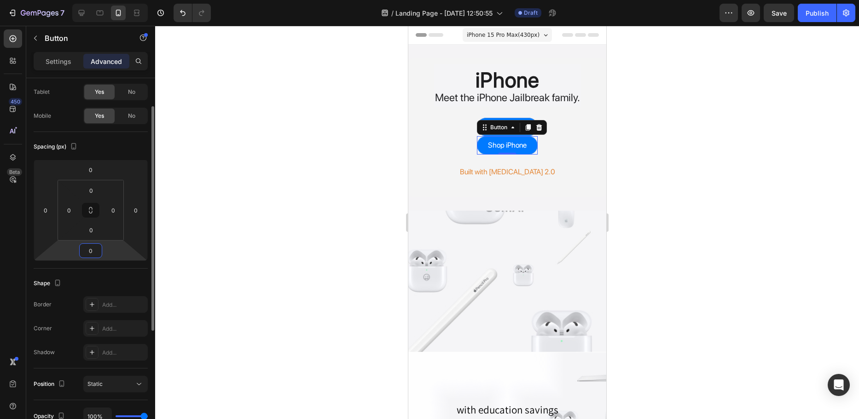
click at [97, 253] on input "0" at bounding box center [90, 251] width 18 height 14
type input "7"
type input "0"
click at [94, 172] on input "0" at bounding box center [90, 170] width 18 height 14
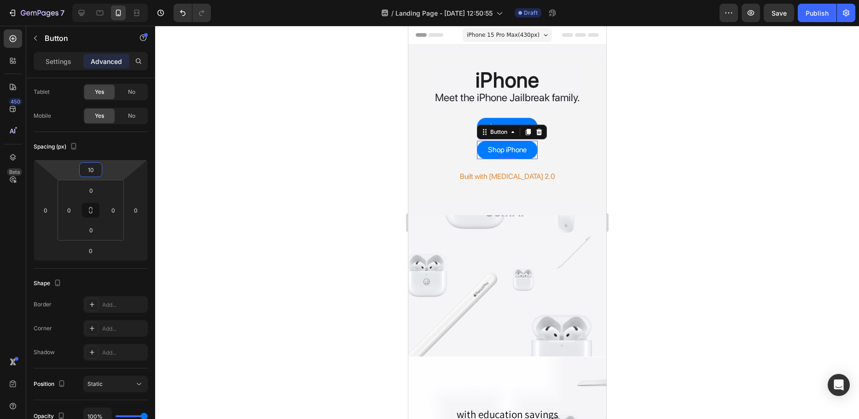
type input "10"
click at [192, 103] on div at bounding box center [507, 222] width 704 height 393
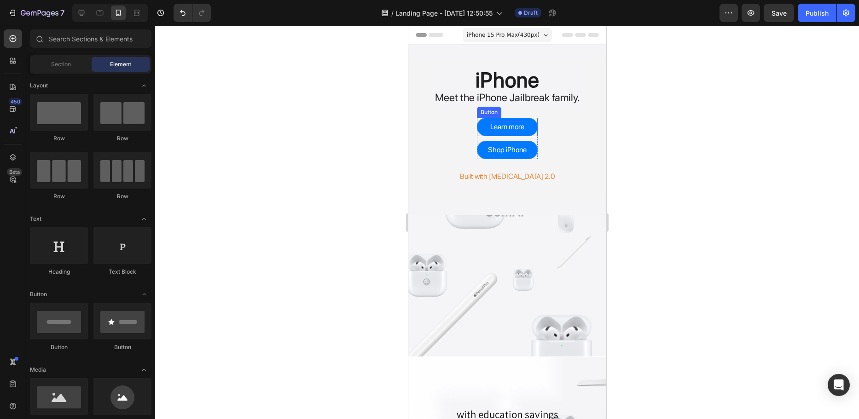
click at [508, 124] on div "Learn more" at bounding box center [507, 126] width 34 height 11
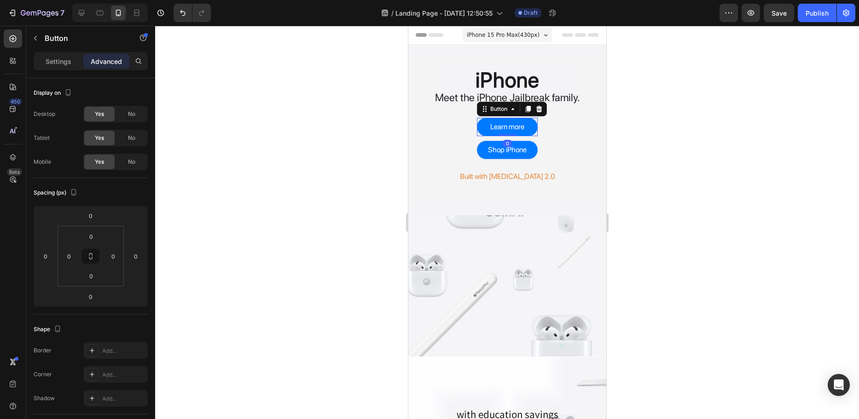
click at [650, 151] on div at bounding box center [507, 222] width 704 height 393
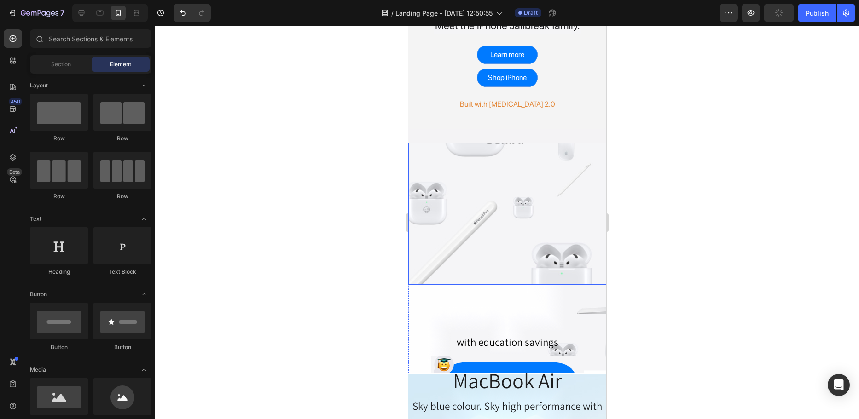
scroll to position [0, 0]
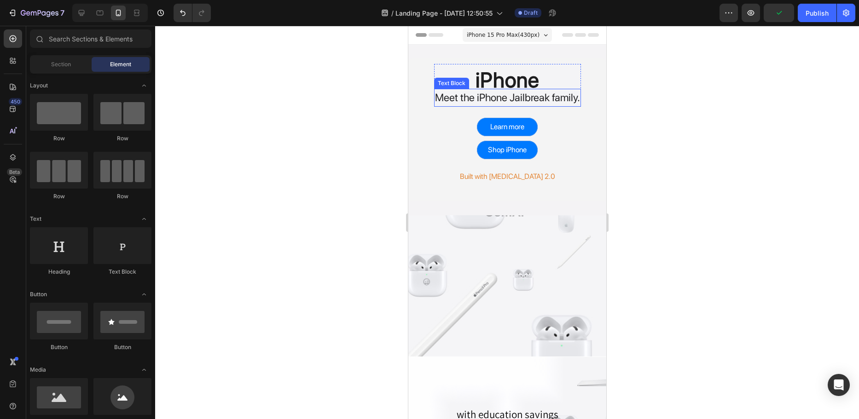
click at [523, 98] on p "Meet the iPhone Jailbreak family." at bounding box center [506, 98] width 145 height 16
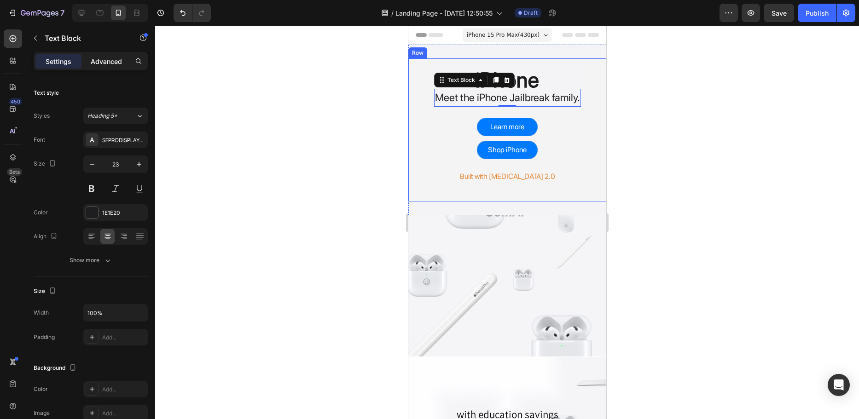
click at [116, 63] on p "Advanced" at bounding box center [106, 62] width 31 height 10
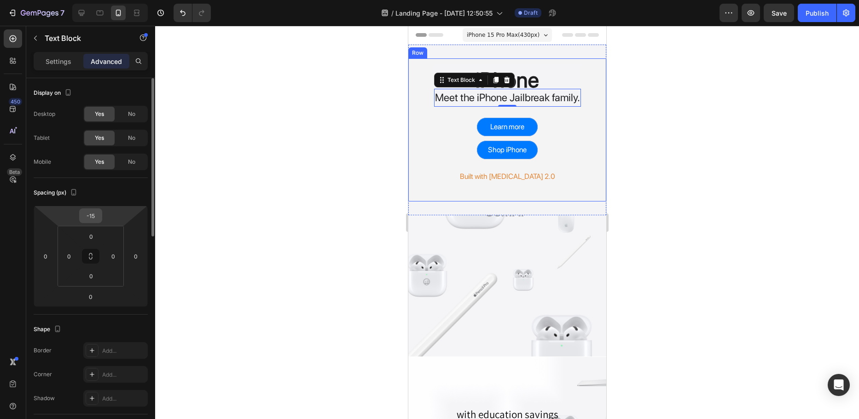
click at [95, 217] on input "-15" at bounding box center [90, 216] width 18 height 14
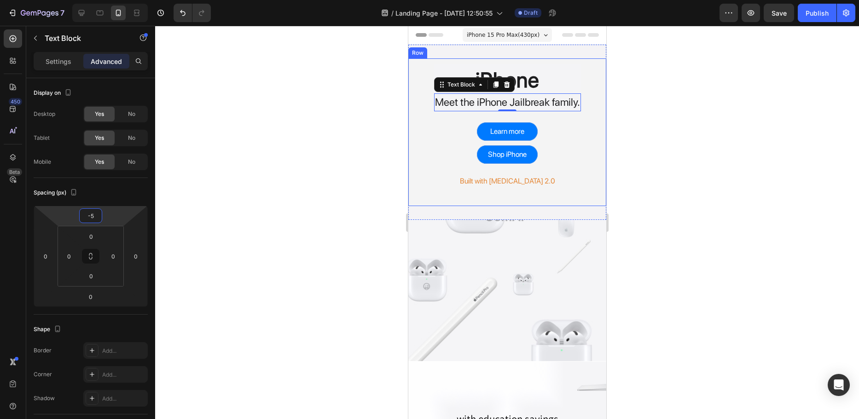
type input "-5"
click at [236, 199] on div at bounding box center [507, 222] width 704 height 393
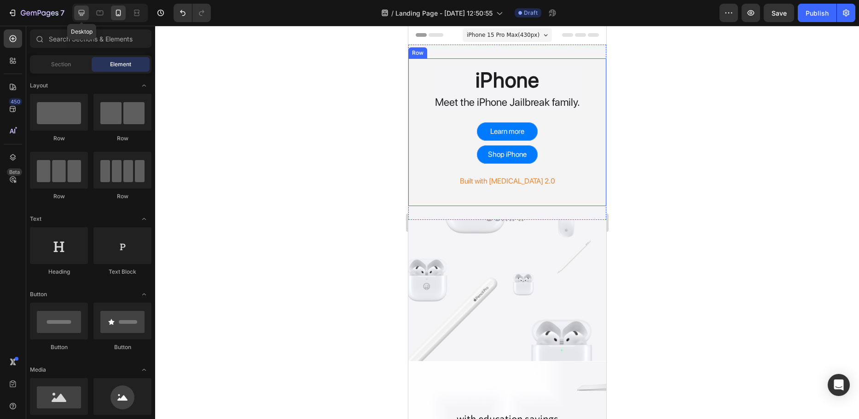
click at [87, 12] on div at bounding box center [81, 13] width 15 height 15
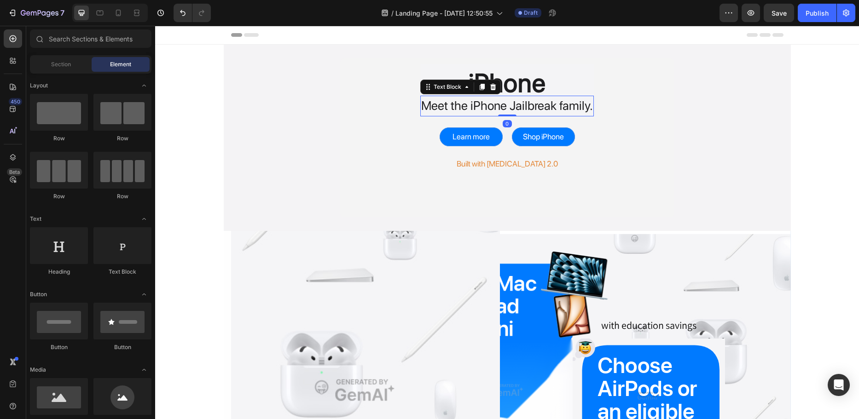
click at [486, 106] on p "Meet the iPhone Jailbreak family." at bounding box center [507, 106] width 172 height 19
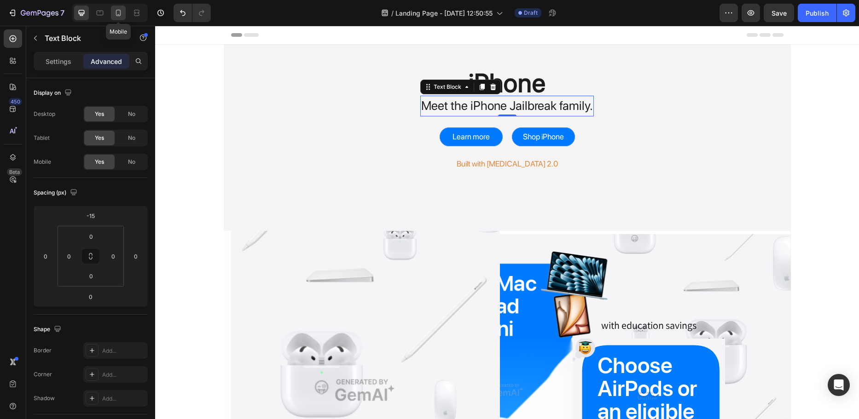
click at [120, 8] on icon at bounding box center [118, 12] width 9 height 9
type input "-5"
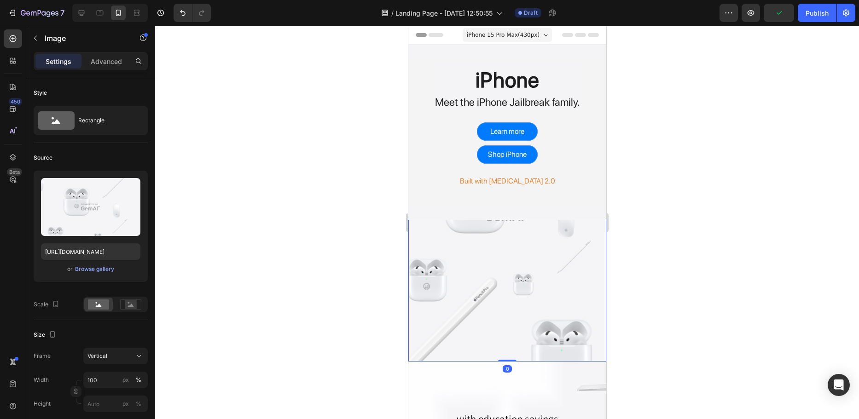
click at [531, 254] on img at bounding box center [507, 213] width 198 height 297
click at [506, 246] on img at bounding box center [507, 213] width 198 height 297
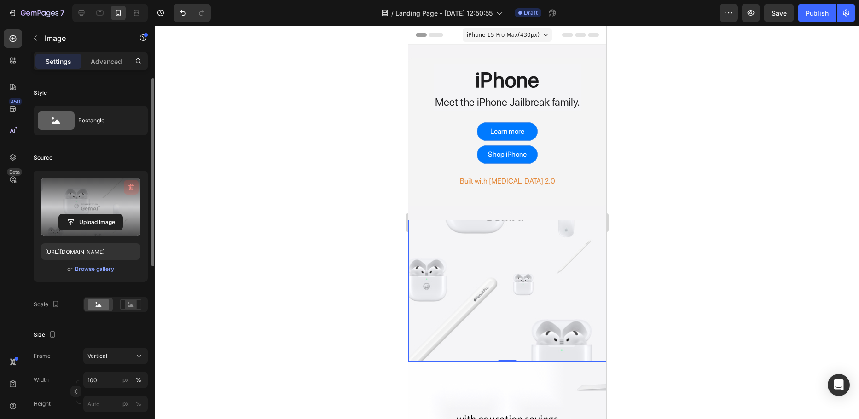
click at [130, 189] on icon "button" at bounding box center [131, 187] width 9 height 9
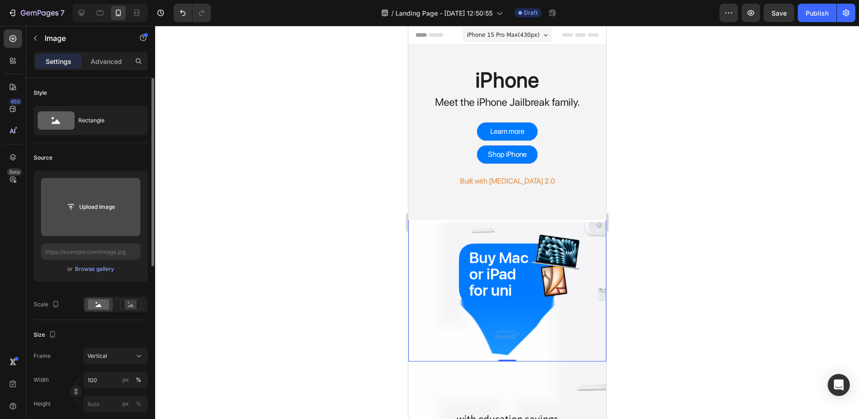
click at [89, 205] on input "file" at bounding box center [91, 207] width 64 height 16
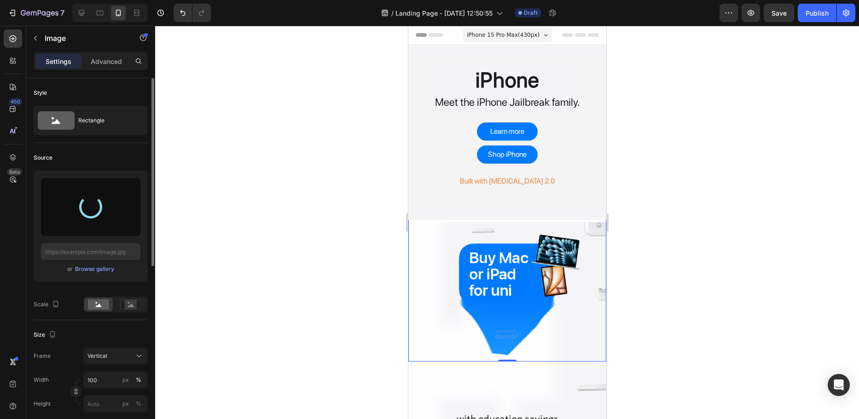
type input "https://cdn.shopify.com/s/files/1/0768/2372/4345/files/gempages_505455385826559…"
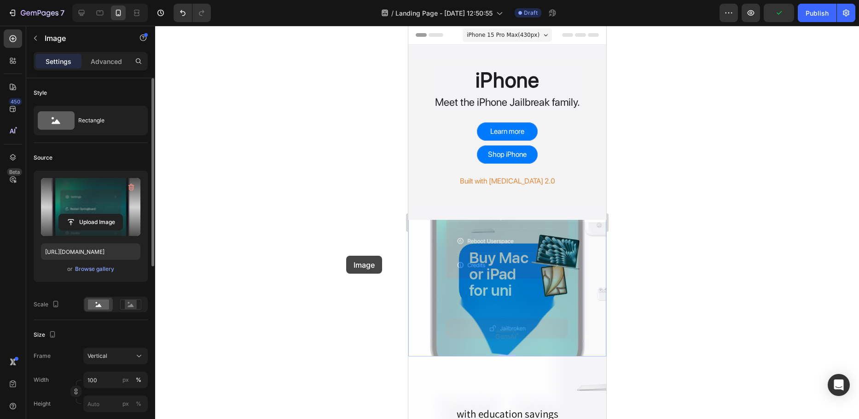
click at [346, 256] on div at bounding box center [507, 222] width 704 height 393
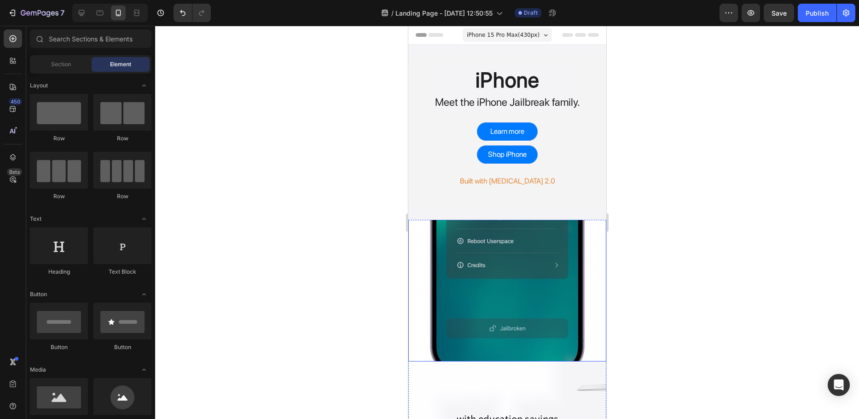
click at [474, 235] on img at bounding box center [507, 213] width 198 height 297
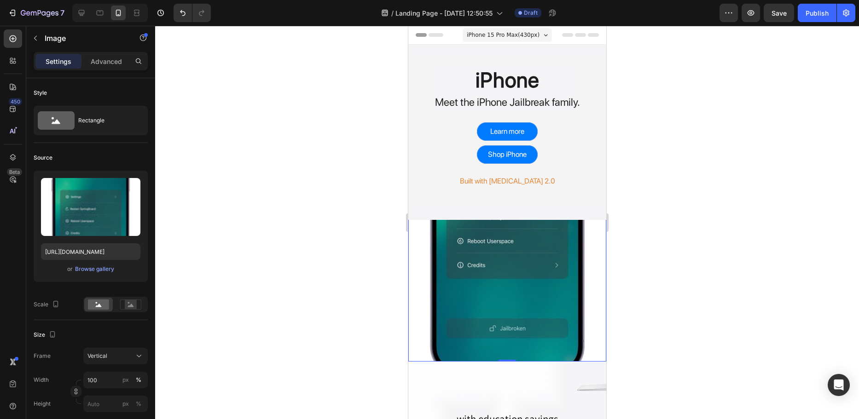
click at [497, 300] on img at bounding box center [507, 213] width 198 height 297
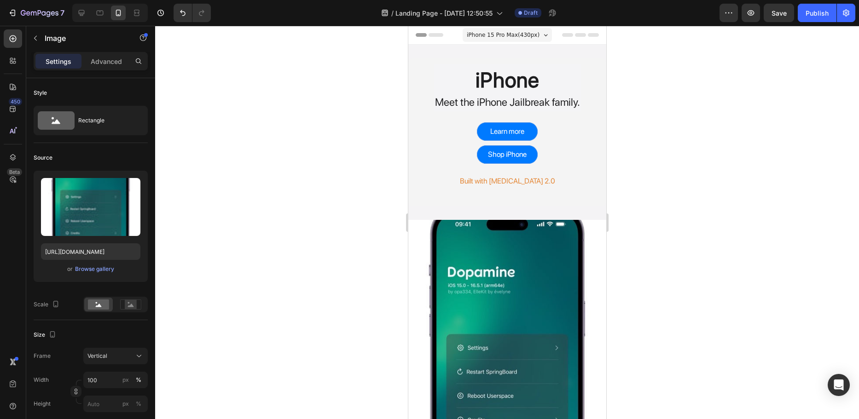
click at [485, 246] on img at bounding box center [507, 368] width 198 height 297
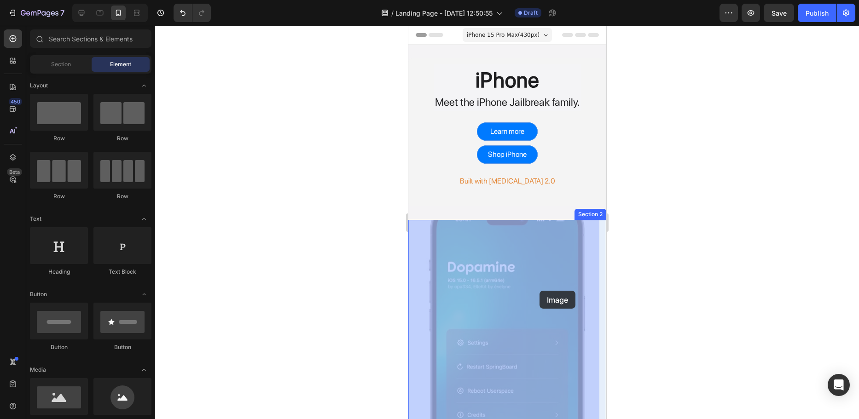
drag, startPoint x: 540, startPoint y: 276, endPoint x: 539, endPoint y: 291, distance: 14.8
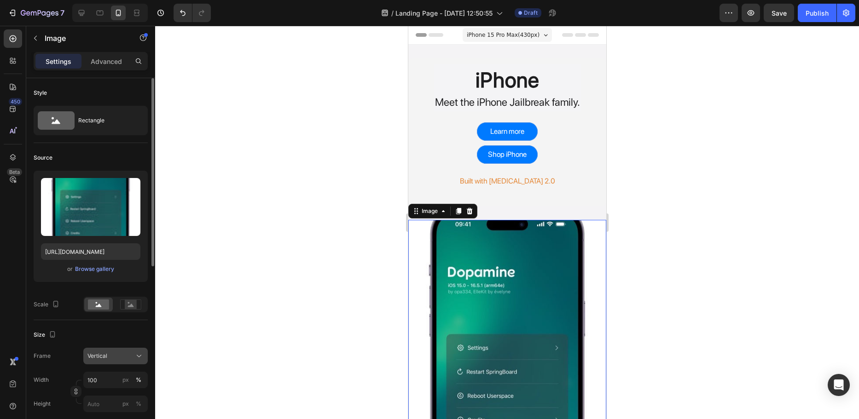
scroll to position [46, 0]
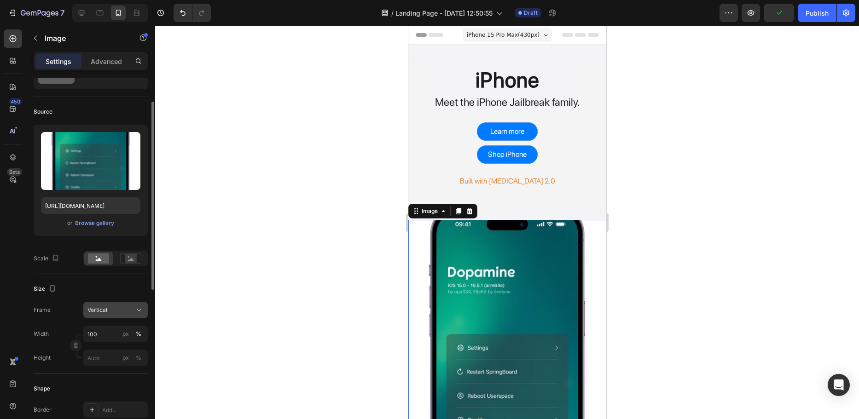
click at [133, 306] on div "Vertical" at bounding box center [115, 310] width 56 height 9
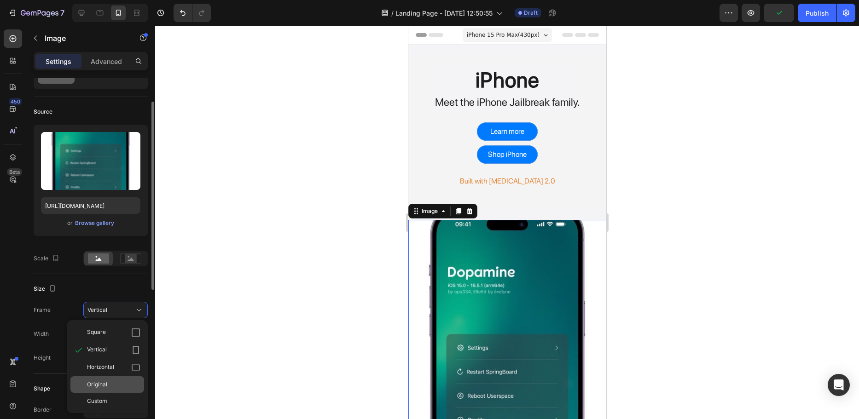
click at [104, 387] on span "Original" at bounding box center [97, 385] width 20 height 8
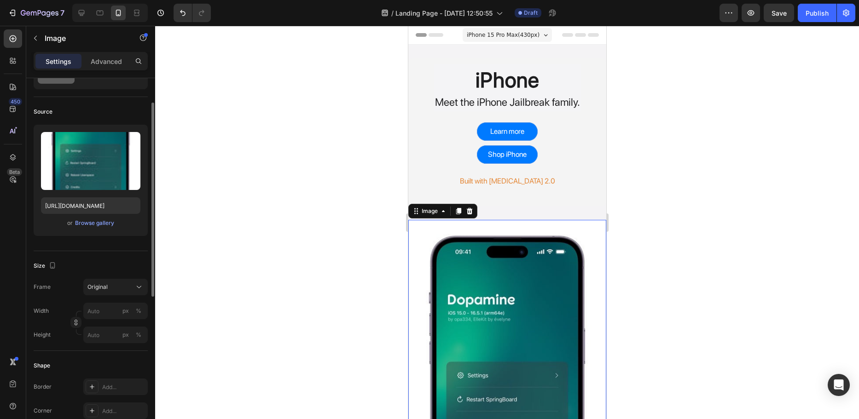
click at [227, 194] on div at bounding box center [507, 222] width 704 height 393
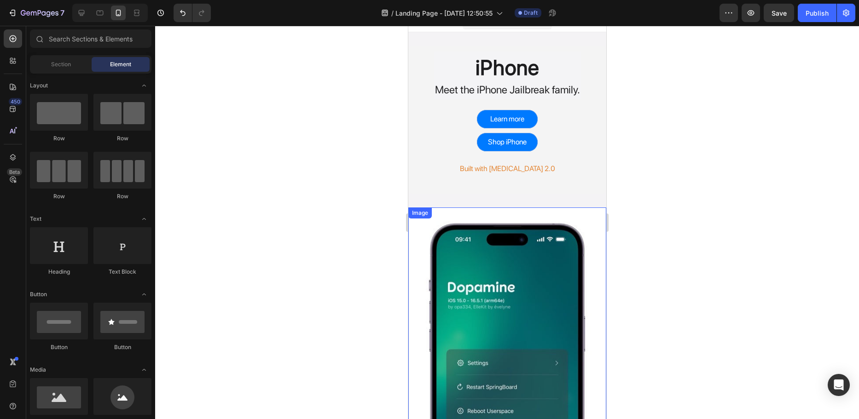
scroll to position [0, 0]
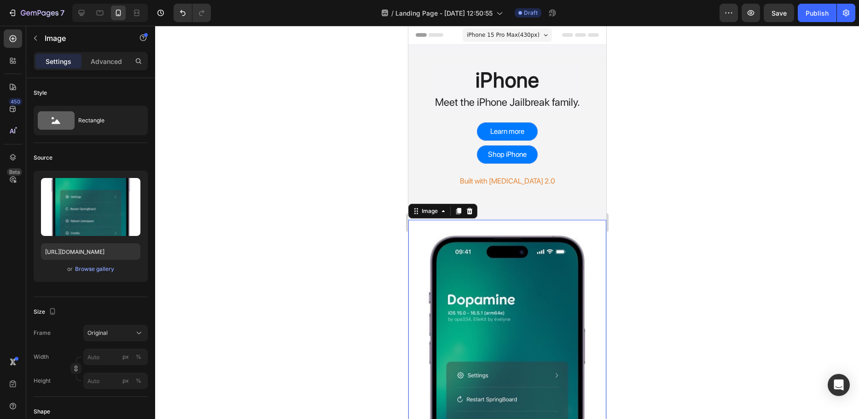
click at [466, 230] on img at bounding box center [507, 396] width 198 height 352
click at [679, 242] on div at bounding box center [507, 222] width 704 height 393
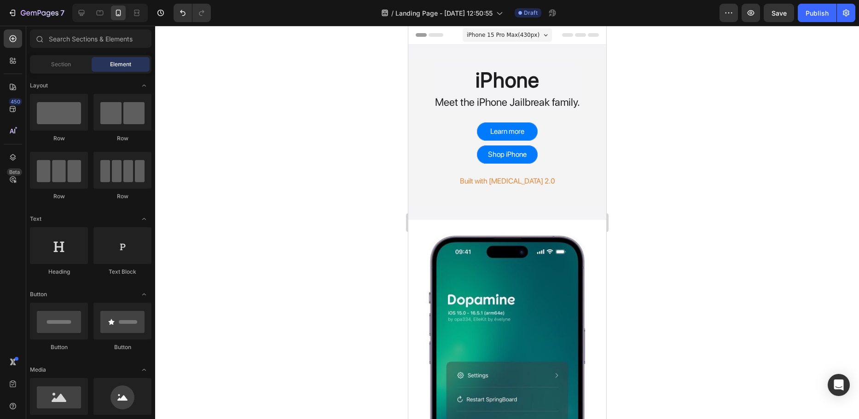
click at [285, 239] on div at bounding box center [507, 222] width 704 height 393
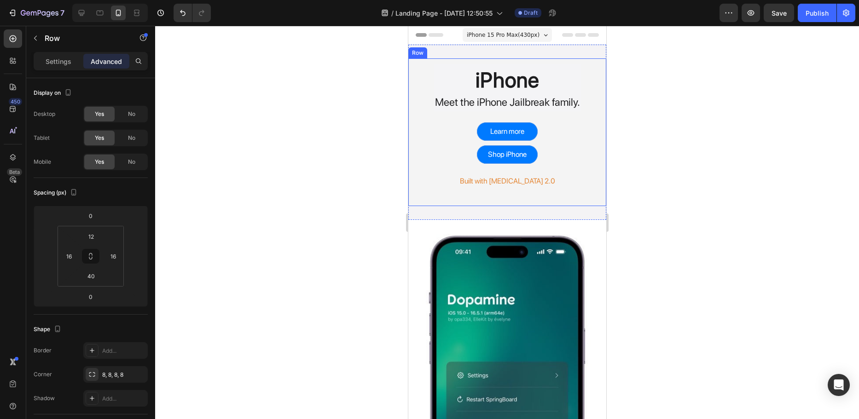
click at [498, 194] on div "iPhone Heading Meet the iPhone Jailbreak family. Text Block Row Learn more Butt…" at bounding box center [507, 132] width 198 height 148
drag, startPoint x: 504, startPoint y: 206, endPoint x: 504, endPoint y: 193, distance: 12.9
click at [504, 193] on div "iPhone Heading Meet the iPhone Jailbreak family. Text Block Row Learn more Butt…" at bounding box center [507, 132] width 198 height 148
drag, startPoint x: 502, startPoint y: 213, endPoint x: 502, endPoint y: 200, distance: 12.9
click at [502, 200] on div "iPhone Heading Meet the iPhone Jailbreak family. Text Block Row Learn more Butt…" at bounding box center [507, 132] width 198 height 148
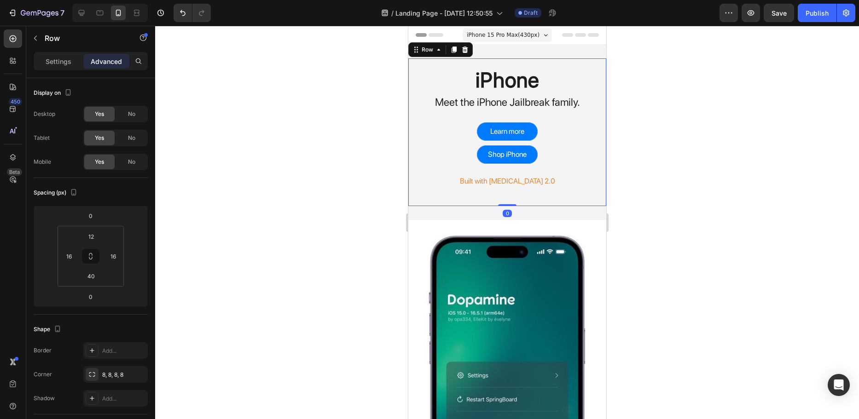
drag, startPoint x: 505, startPoint y: 205, endPoint x: 466, endPoint y: 202, distance: 39.7
click at [466, 202] on div "iPhone Heading Meet the iPhone Jailbreak family. Text Block Row Learn more Butt…" at bounding box center [507, 132] width 198 height 148
click at [504, 212] on div "0" at bounding box center [506, 213] width 9 height 7
click at [509, 199] on div "iPhone Heading Meet the iPhone Jailbreak family. Text Block Row Learn more Butt…" at bounding box center [507, 132] width 198 height 148
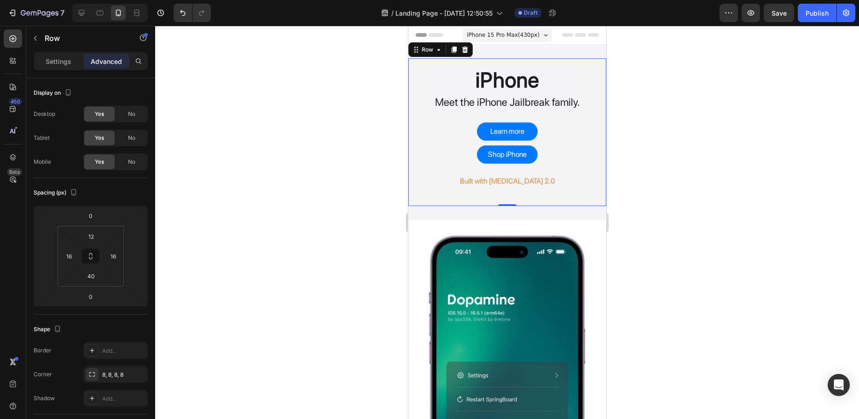
click at [513, 199] on div "iPhone Heading Meet the iPhone Jailbreak family. Text Block Row Learn more Butt…" at bounding box center [507, 132] width 198 height 148
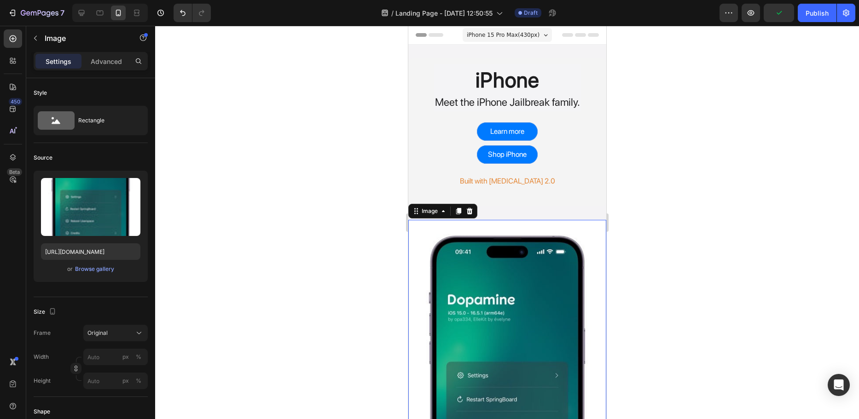
click at [451, 299] on img at bounding box center [507, 396] width 198 height 352
click at [86, 14] on icon at bounding box center [81, 12] width 9 height 9
type input "100"
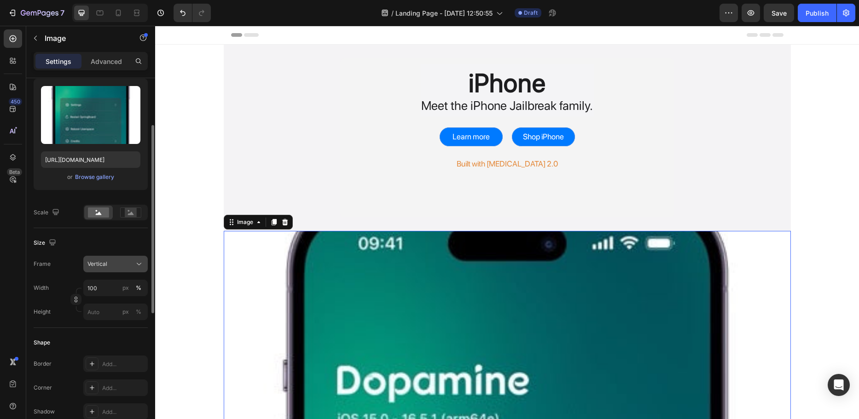
click at [112, 262] on div "Vertical" at bounding box center [109, 264] width 45 height 8
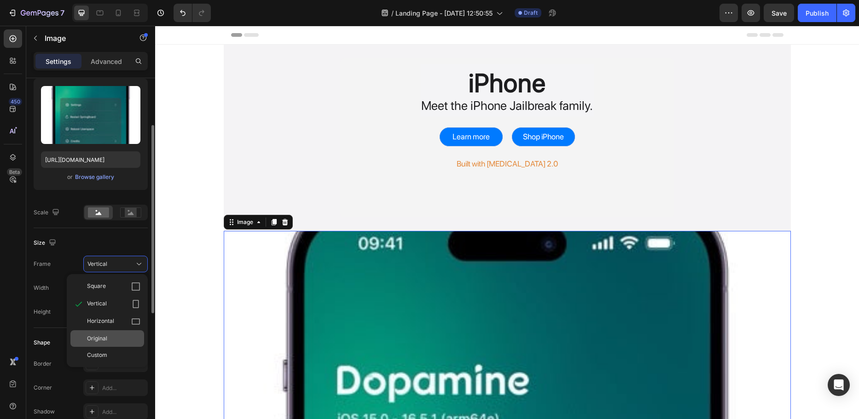
click at [112, 335] on div "Original" at bounding box center [113, 339] width 53 height 8
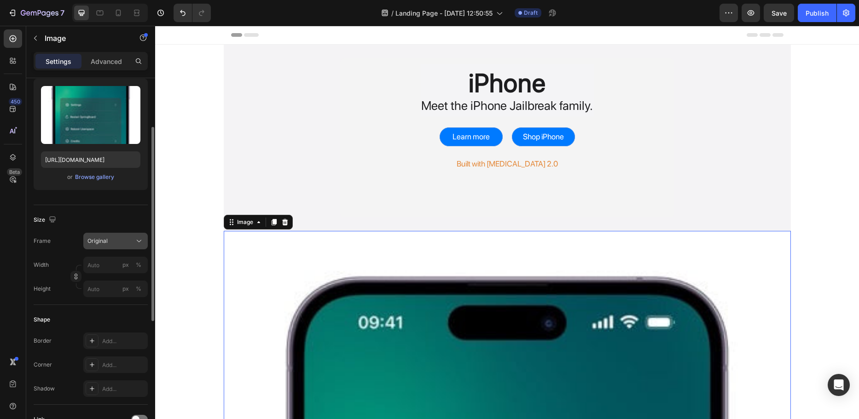
click at [114, 242] on div "Original" at bounding box center [109, 241] width 45 height 8
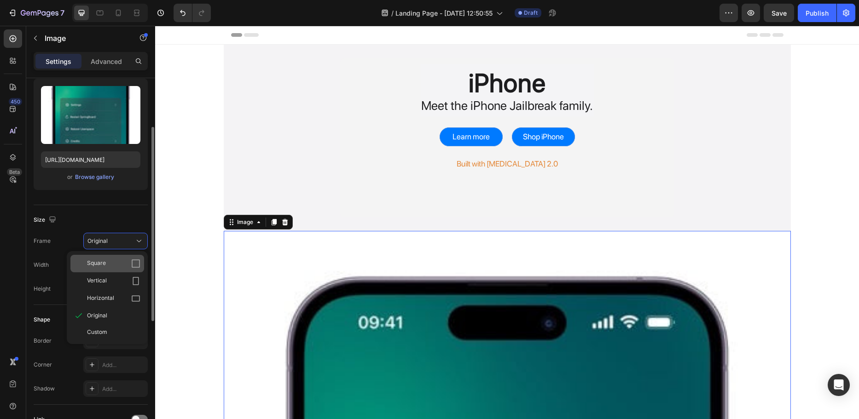
click at [114, 267] on div "Square" at bounding box center [107, 263] width 74 height 17
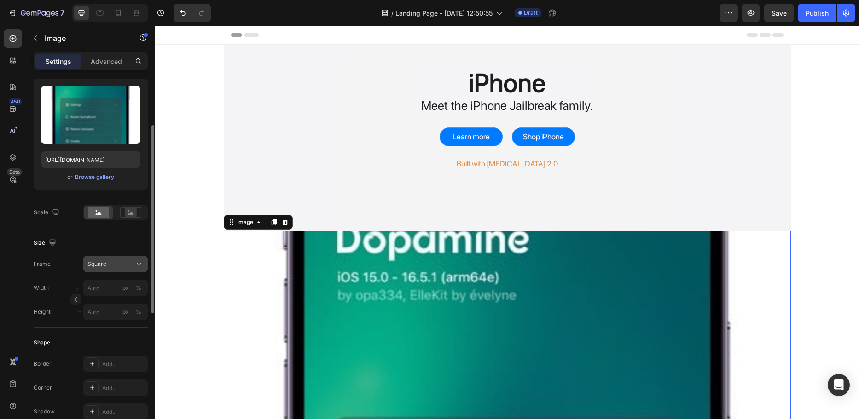
click at [110, 261] on div "Square" at bounding box center [109, 264] width 45 height 8
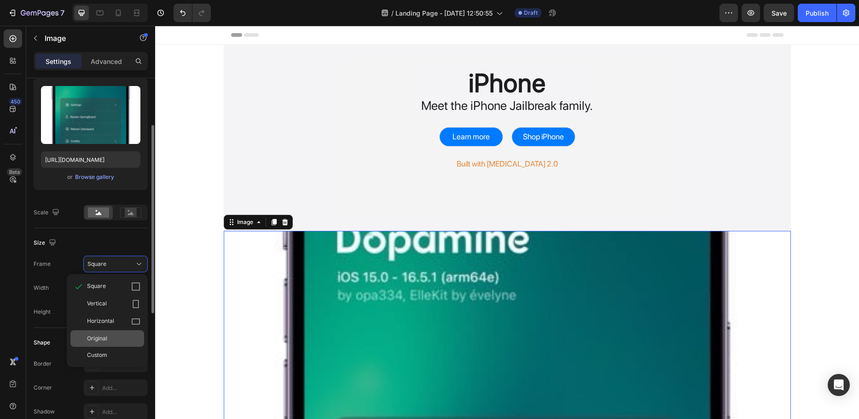
click at [120, 341] on div "Original" at bounding box center [107, 338] width 74 height 17
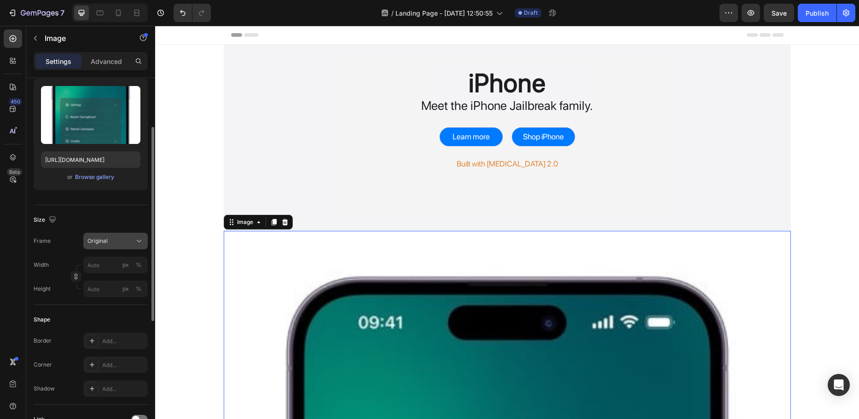
click at [101, 233] on button "Original" at bounding box center [115, 241] width 64 height 17
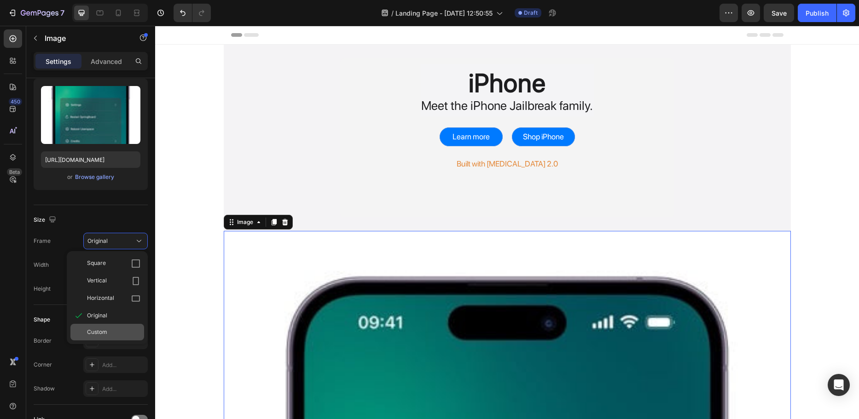
click at [115, 331] on div "Custom" at bounding box center [113, 332] width 53 height 8
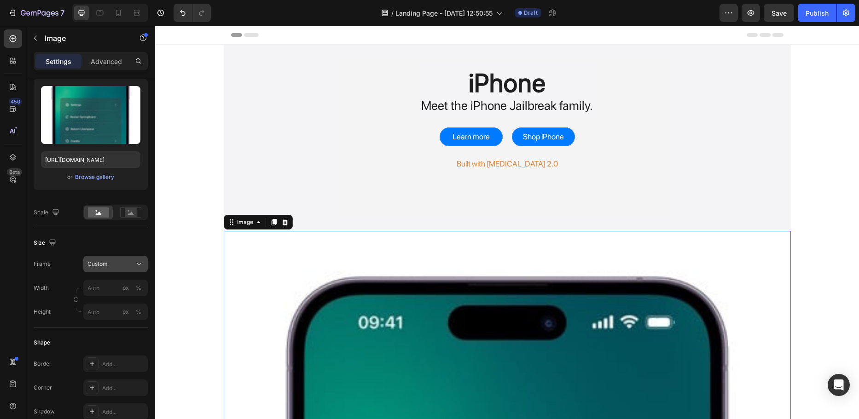
click at [115, 260] on div "Custom" at bounding box center [109, 264] width 45 height 8
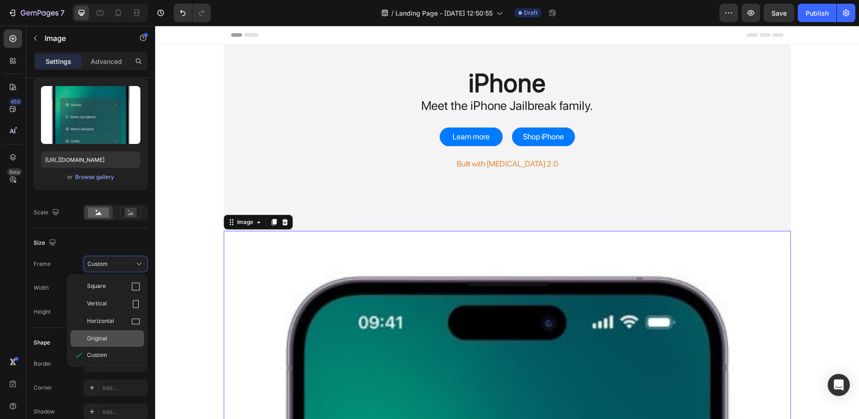
click at [116, 335] on div "Original" at bounding box center [113, 339] width 53 height 8
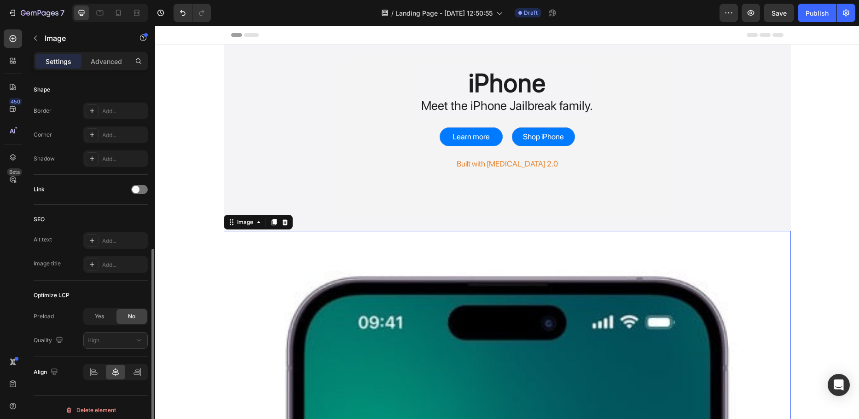
scroll to position [326, 0]
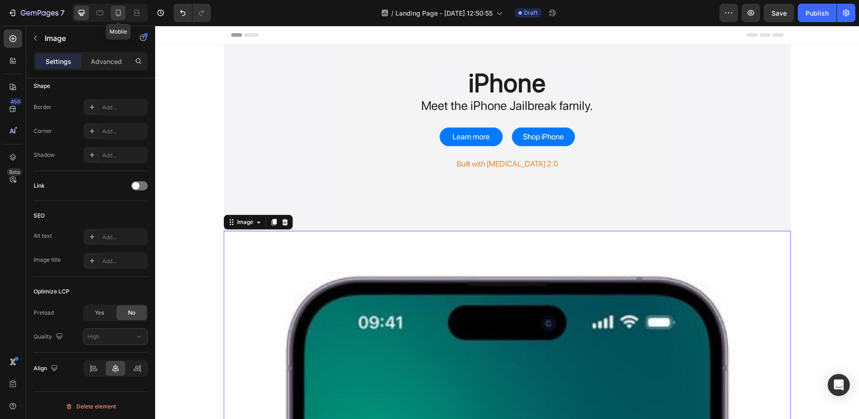
click at [115, 7] on div at bounding box center [118, 13] width 15 height 15
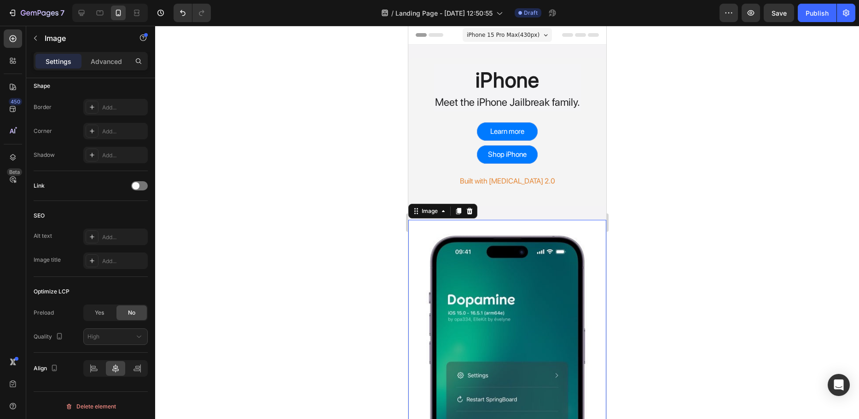
click at [501, 270] on img at bounding box center [507, 396] width 198 height 352
click at [356, 262] on div at bounding box center [507, 222] width 704 height 393
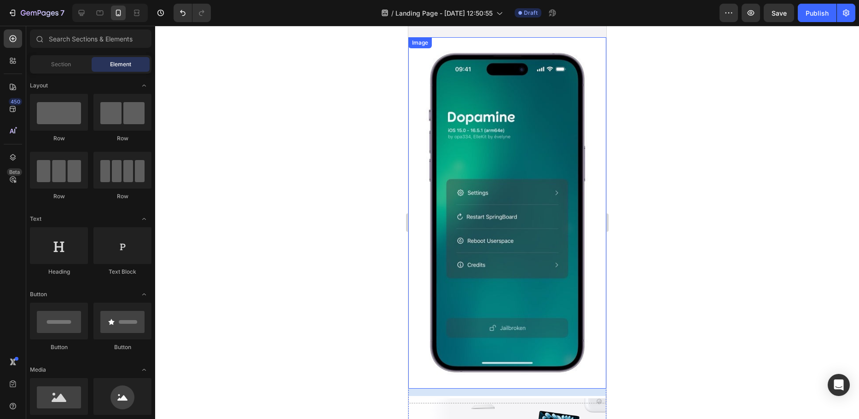
scroll to position [230, 0]
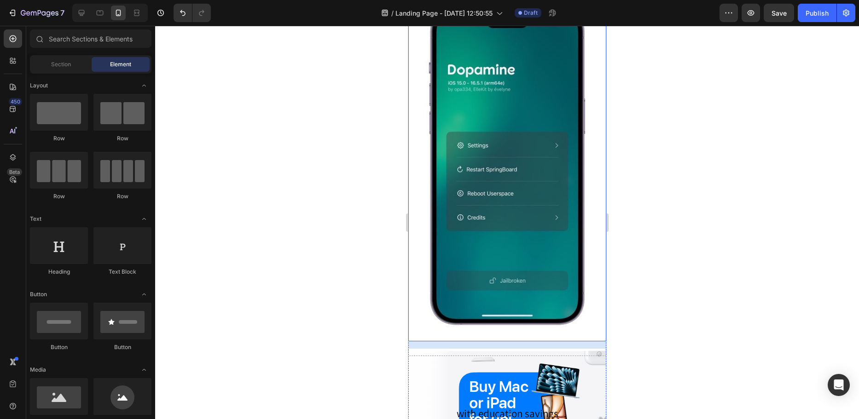
click at [508, 321] on img at bounding box center [507, 166] width 198 height 352
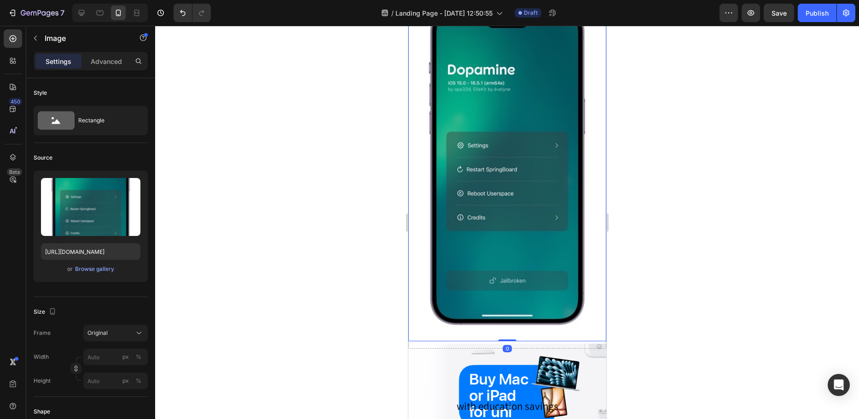
drag, startPoint x: 508, startPoint y: 336, endPoint x: 505, endPoint y: 295, distance: 41.5
click at [505, 295] on div "Image 0" at bounding box center [507, 166] width 198 height 352
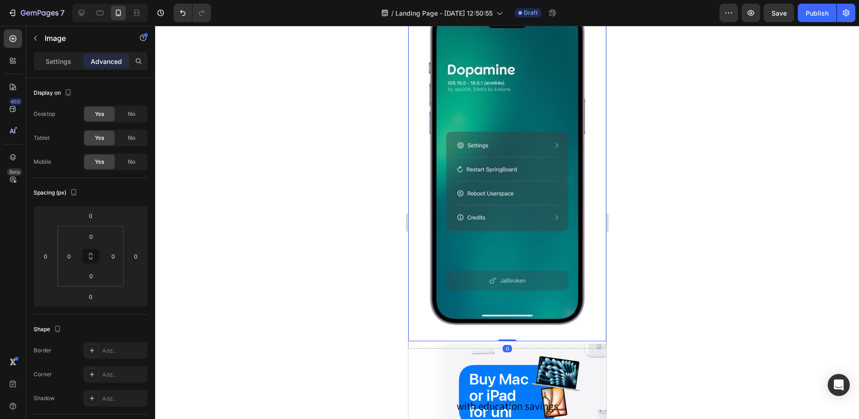
click at [693, 294] on div at bounding box center [507, 222] width 704 height 393
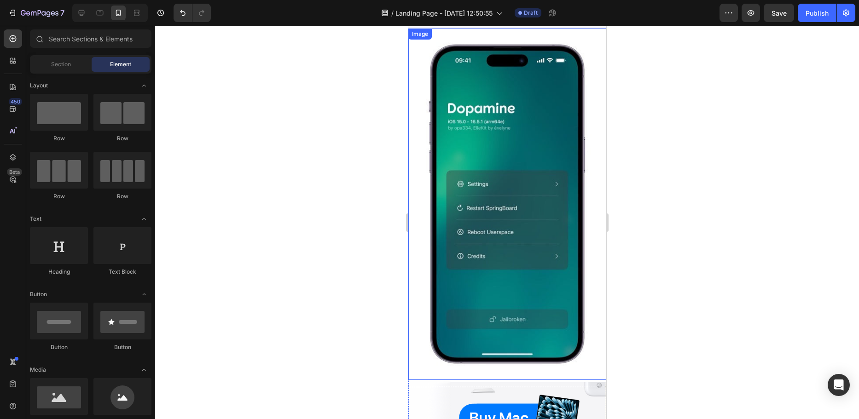
scroll to position [0, 0]
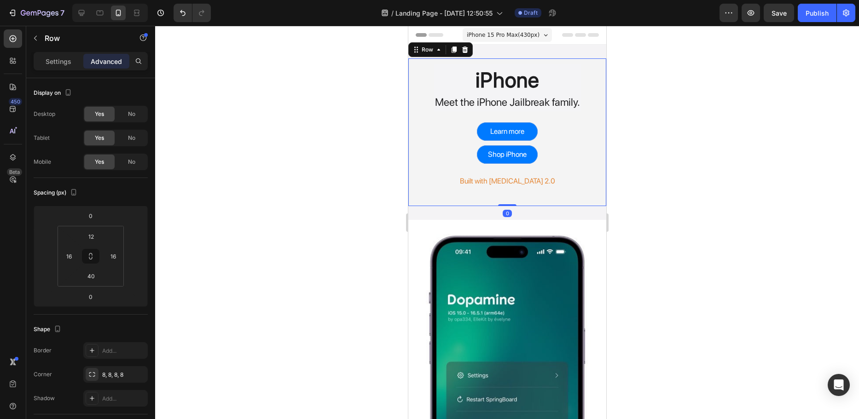
click at [495, 206] on div "iPhone Heading Meet the iPhone Jailbreak family. Text Block Row Learn more Butt…" at bounding box center [507, 132] width 198 height 148
click at [489, 215] on div "iPhone Heading Meet the iPhone Jailbreak family. Text Block Row Learn more Butt…" at bounding box center [507, 132] width 198 height 175
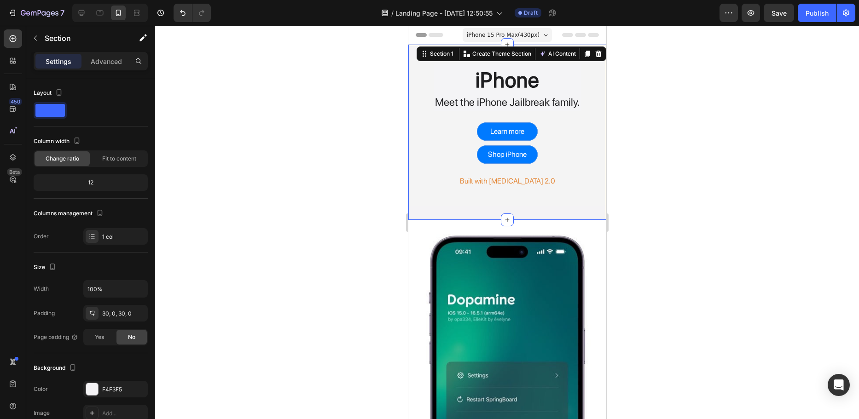
click at [479, 214] on div "iPhone Heading Meet the iPhone Jailbreak family. Text Block Row Learn more Butt…" at bounding box center [507, 132] width 198 height 175
click at [464, 253] on img at bounding box center [507, 396] width 198 height 352
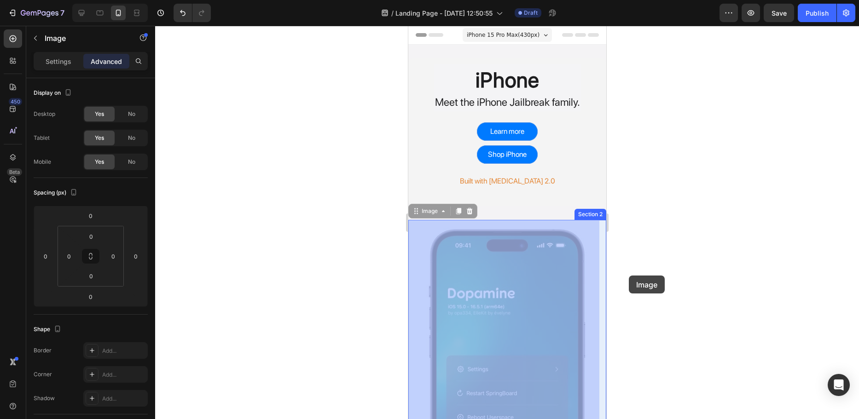
click at [660, 274] on div at bounding box center [507, 222] width 704 height 393
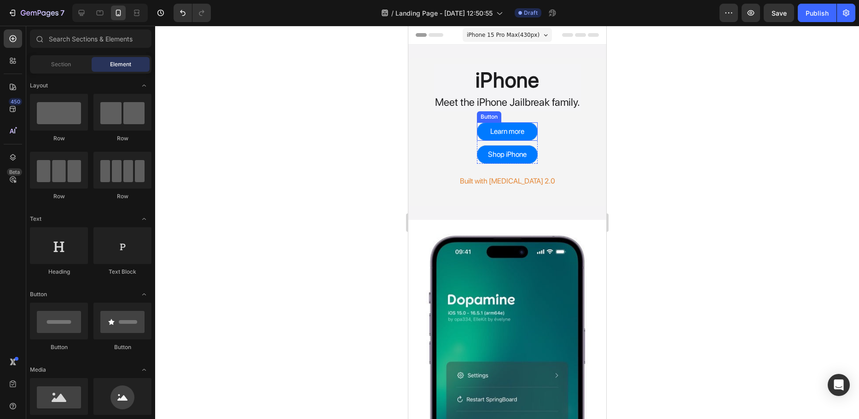
click at [531, 126] on button "Learn more" at bounding box center [506, 131] width 61 height 18
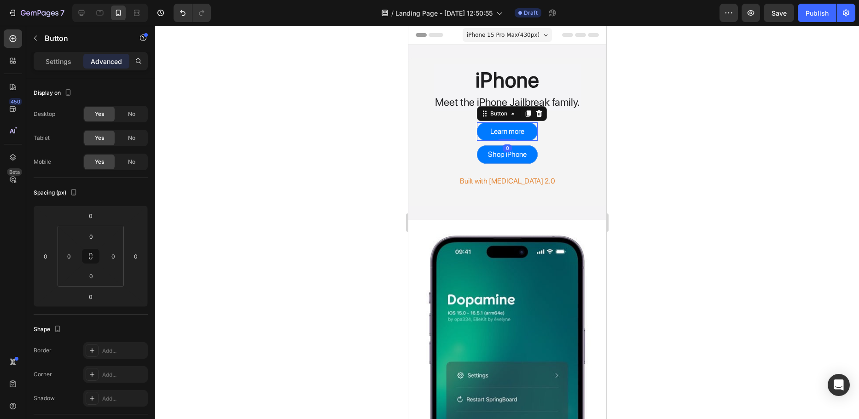
click at [678, 196] on div at bounding box center [507, 222] width 704 height 393
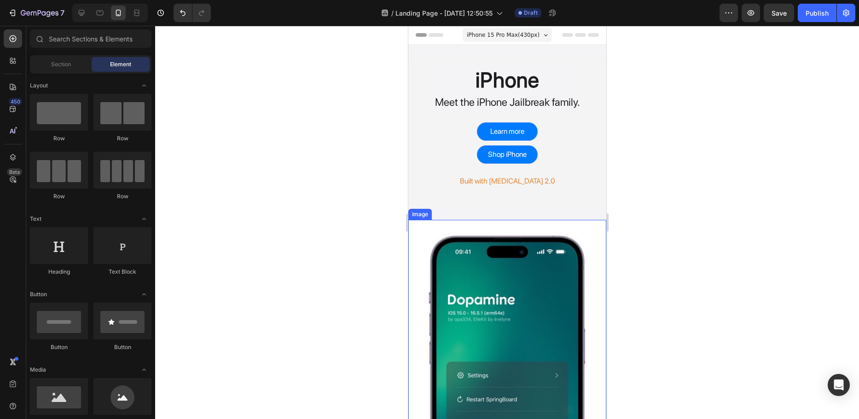
click at [459, 224] on img at bounding box center [507, 396] width 198 height 352
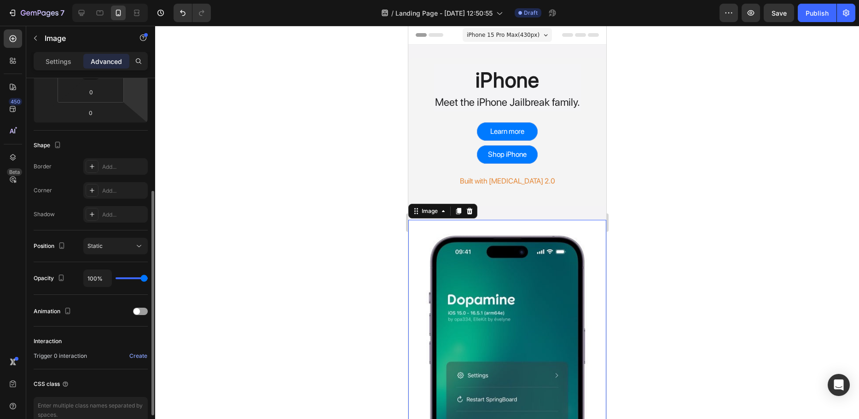
scroll to position [233, 0]
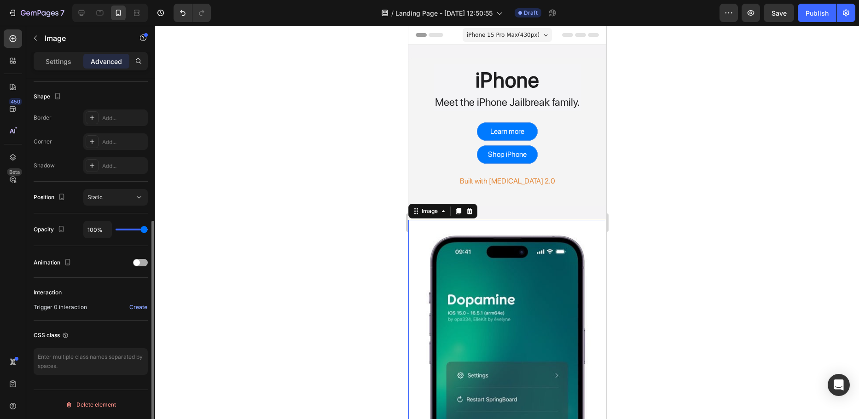
click at [142, 262] on div at bounding box center [140, 262] width 15 height 7
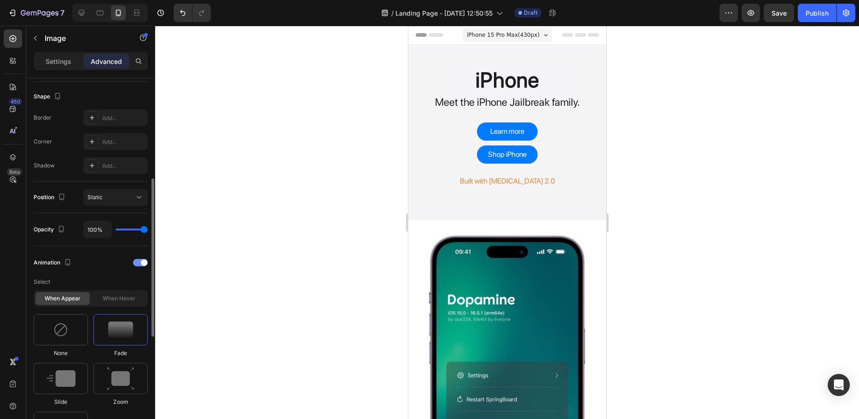
click at [142, 262] on span at bounding box center [144, 263] width 6 height 6
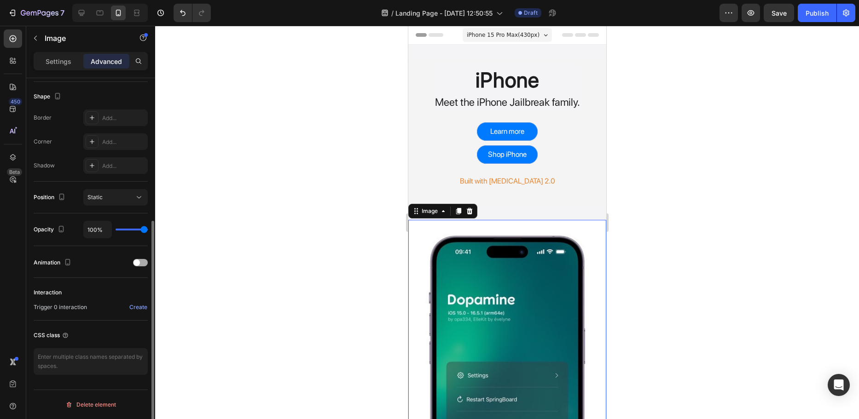
click at [142, 262] on div at bounding box center [140, 262] width 15 height 7
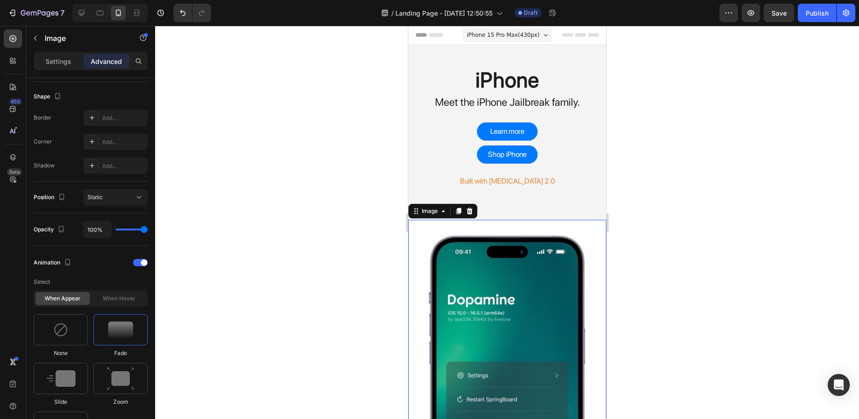
click at [291, 195] on div at bounding box center [507, 222] width 704 height 393
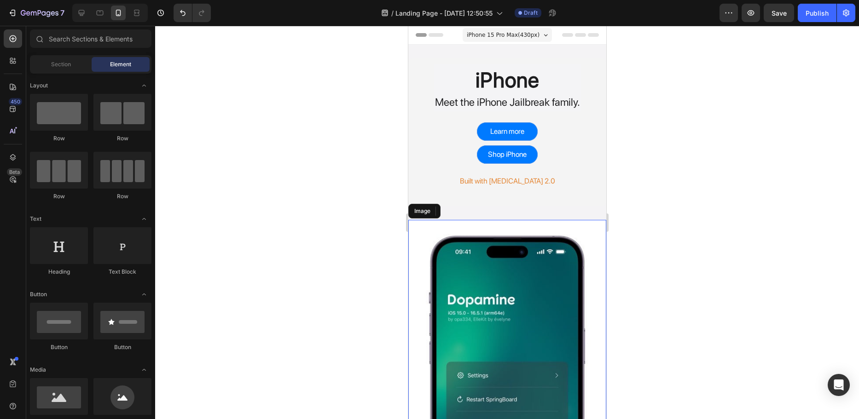
click at [333, 144] on div at bounding box center [507, 222] width 704 height 393
click at [329, 150] on div at bounding box center [507, 222] width 704 height 393
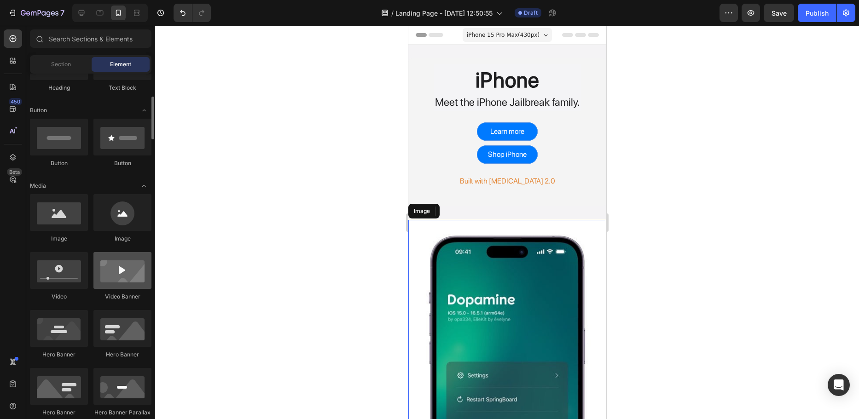
scroll to position [276, 0]
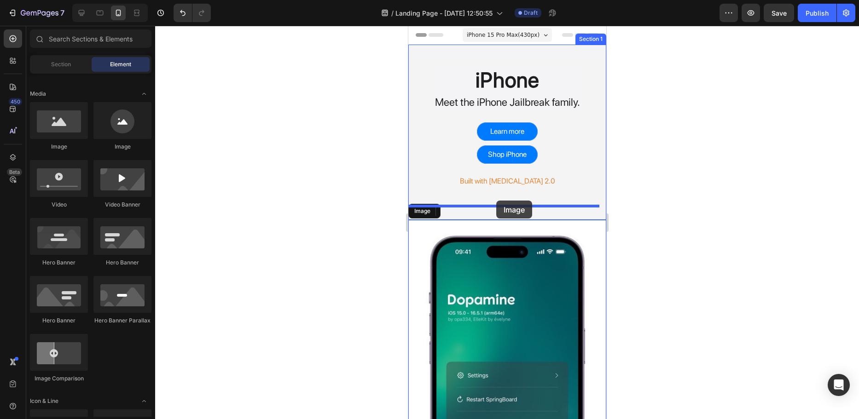
drag, startPoint x: 531, startPoint y: 155, endPoint x: 496, endPoint y: 201, distance: 58.0
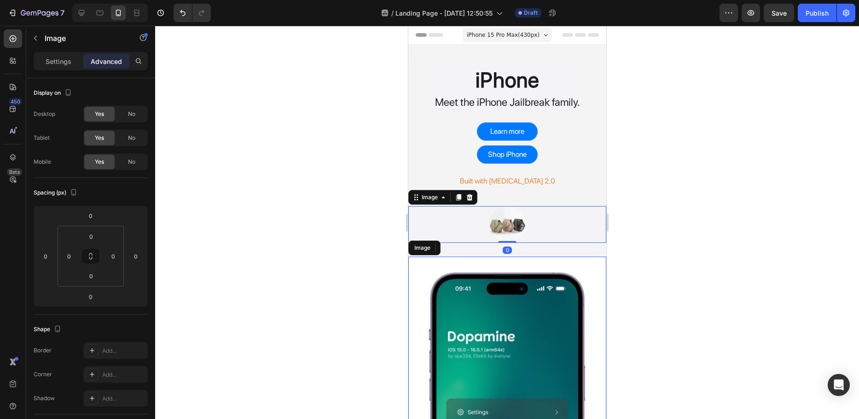
click at [511, 227] on img at bounding box center [506, 224] width 37 height 37
click at [488, 225] on img at bounding box center [506, 224] width 37 height 37
click at [509, 225] on img at bounding box center [506, 224] width 37 height 37
click at [67, 67] on div "Settings" at bounding box center [58, 61] width 46 height 15
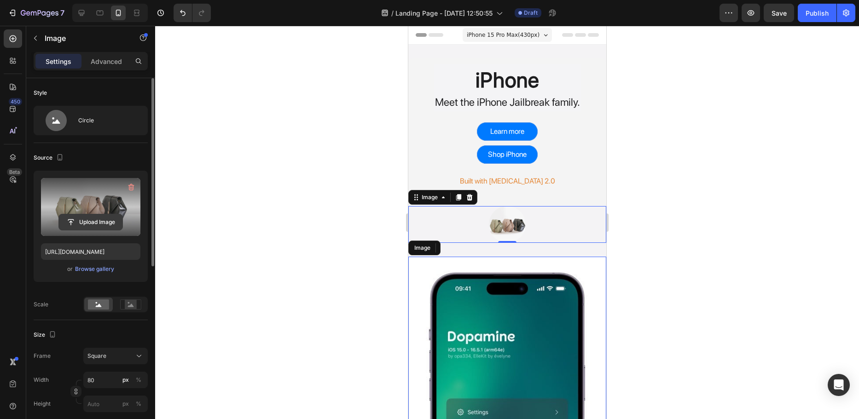
click at [98, 220] on input "file" at bounding box center [91, 222] width 64 height 16
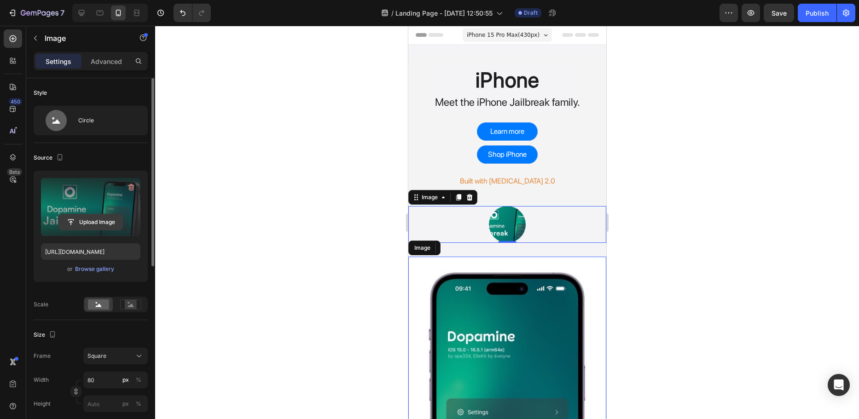
click at [101, 225] on input "file" at bounding box center [91, 222] width 64 height 16
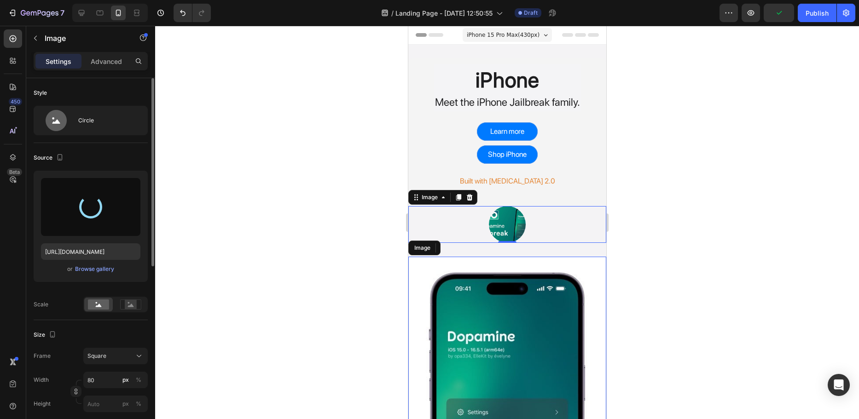
type input "https://cdn.shopify.com/s/files/1/0768/2372/4345/files/gempages_505455385826559…"
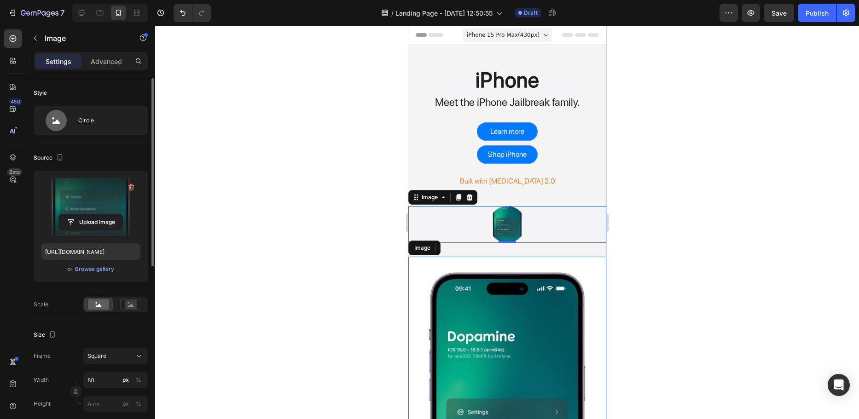
click at [505, 227] on img at bounding box center [506, 224] width 37 height 37
click at [108, 273] on div "Upload Image https://cdn.shopify.com/s/files/1/0768/2372/4345/files/gempages_50…" at bounding box center [91, 226] width 114 height 111
click at [106, 268] on div "Browse gallery" at bounding box center [94, 269] width 39 height 8
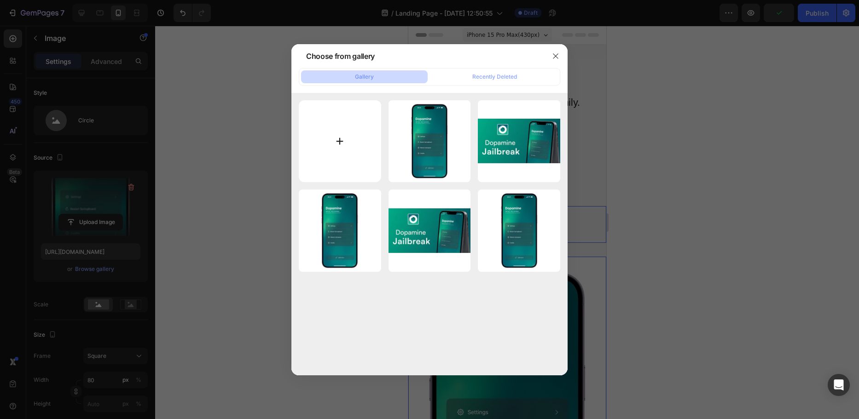
click at [365, 133] on input "file" at bounding box center [340, 141] width 82 height 82
type input "C:\fakepath\800px-Dopamine_icon.png"
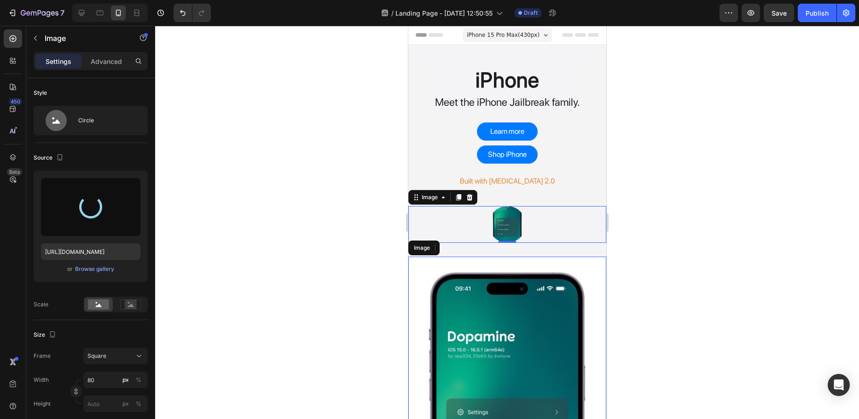
type input "https://cdn.shopify.com/s/files/1/0768/2372/4345/files/gempages_505455385826559…"
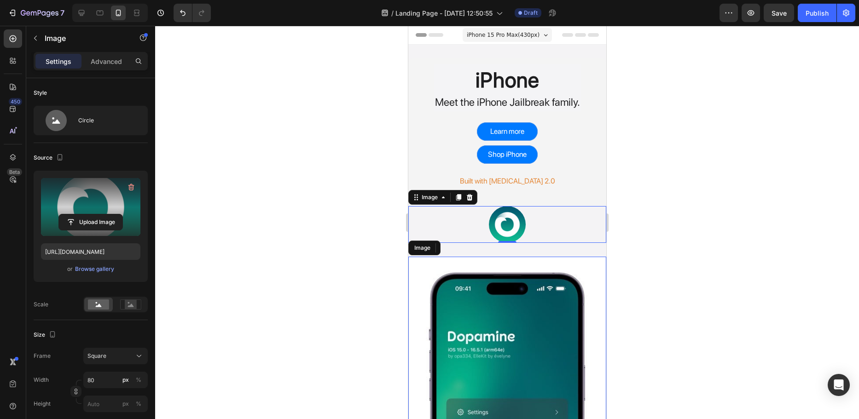
click at [337, 204] on div at bounding box center [507, 222] width 704 height 393
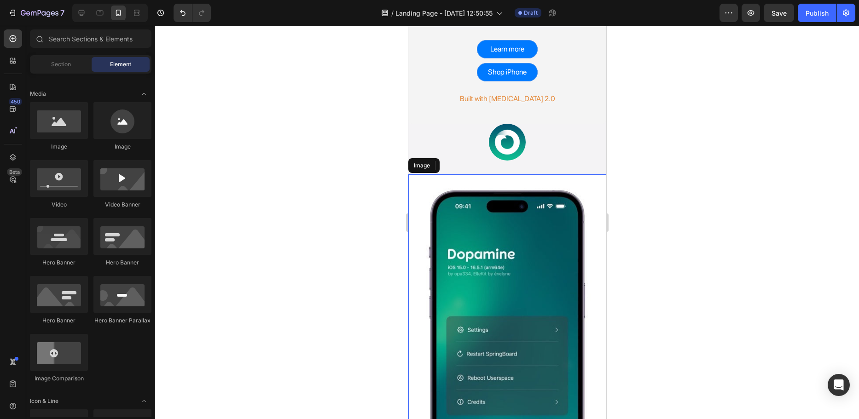
scroll to position [138, 0]
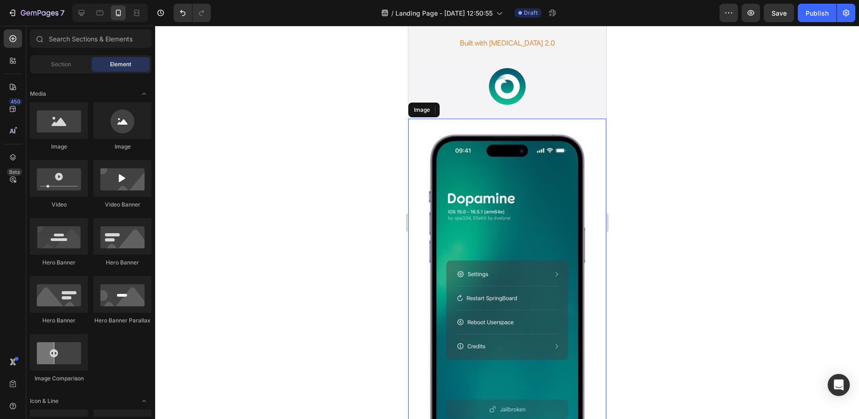
click at [518, 266] on img at bounding box center [507, 295] width 198 height 352
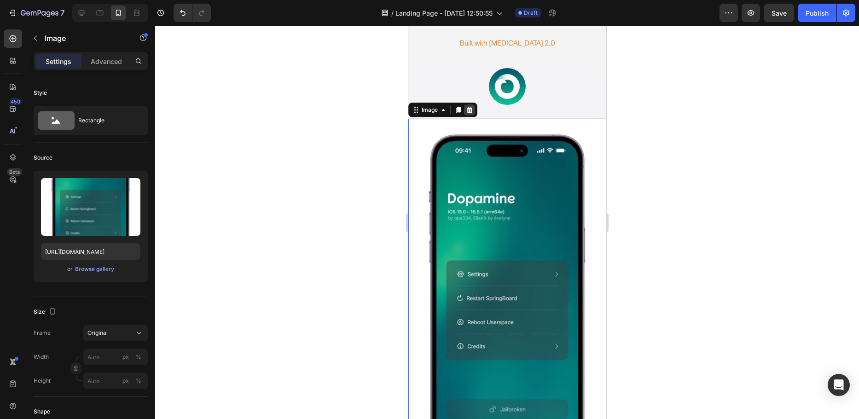
click at [466, 112] on icon at bounding box center [468, 109] width 7 height 7
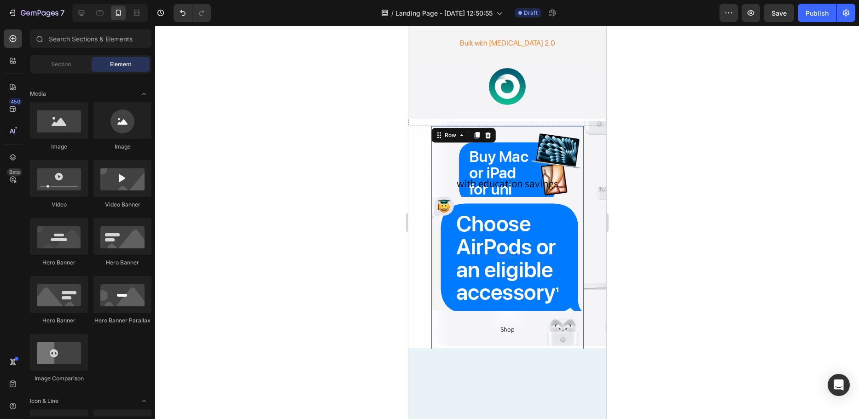
click at [447, 151] on div "with education savings Button Image Shop Button Row 0" at bounding box center [507, 247] width 152 height 243
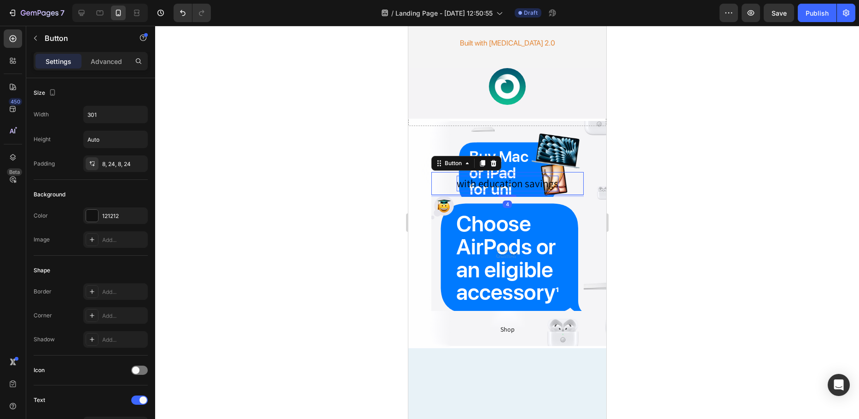
click at [493, 183] on div "with education savings" at bounding box center [507, 184] width 102 height 16
click at [490, 163] on icon at bounding box center [493, 163] width 6 height 6
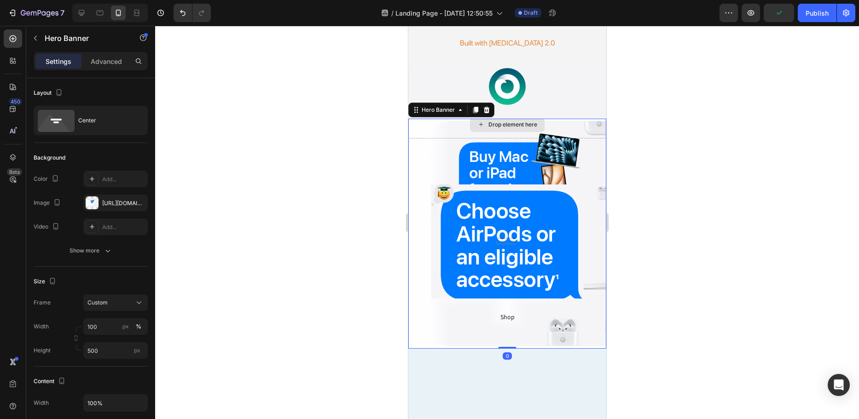
click at [593, 127] on div "Drop element here" at bounding box center [507, 125] width 198 height 28
click at [142, 202] on button "button" at bounding box center [138, 202] width 11 height 11
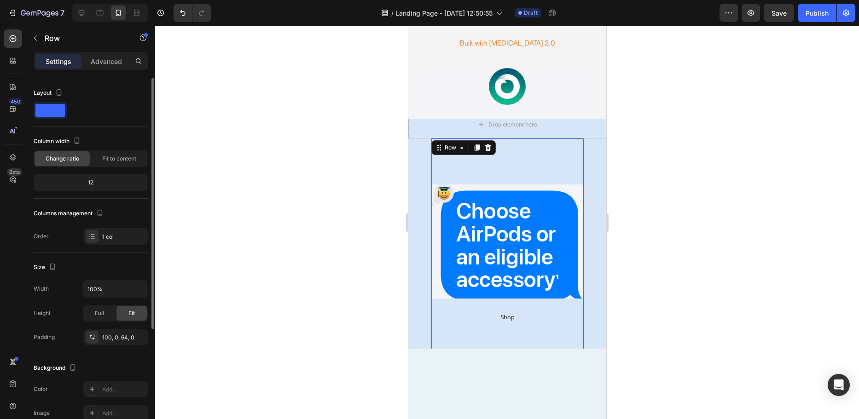
click at [477, 153] on div "Image Shop Button Row 0" at bounding box center [507, 248] width 152 height 218
click at [302, 162] on div at bounding box center [507, 222] width 704 height 393
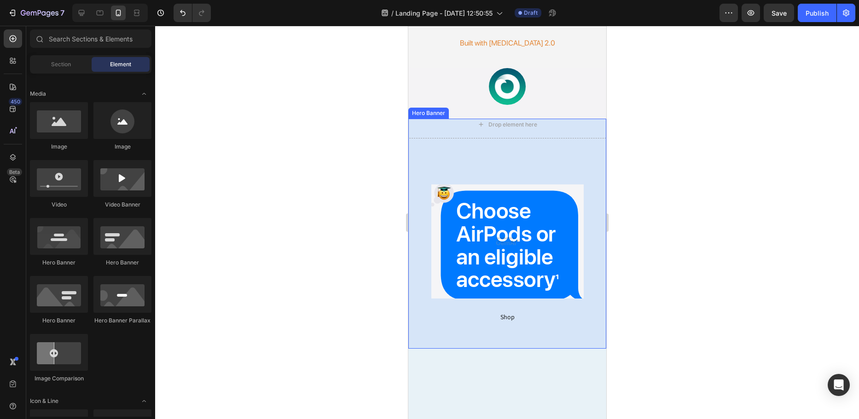
click at [255, 191] on div at bounding box center [507, 222] width 704 height 393
click at [514, 153] on div "Image Shop Button Row" at bounding box center [507, 248] width 152 height 218
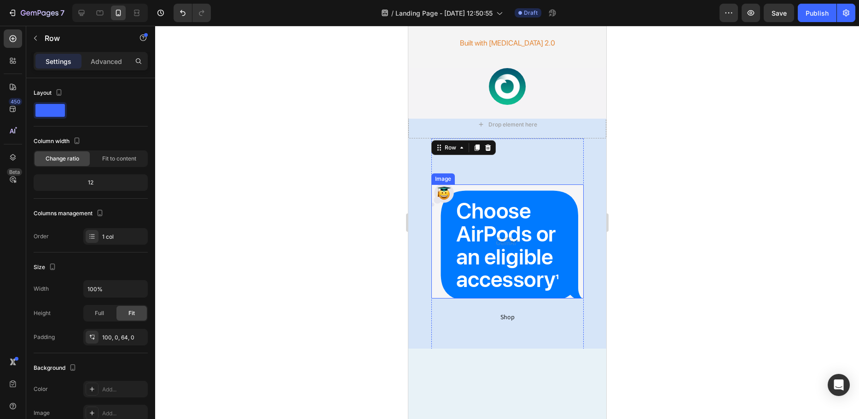
click at [514, 214] on img at bounding box center [507, 242] width 152 height 114
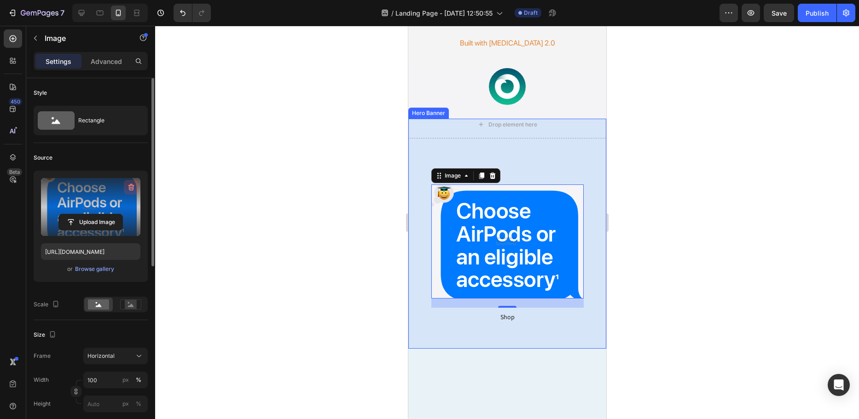
click at [134, 190] on icon "button" at bounding box center [131, 187] width 9 height 9
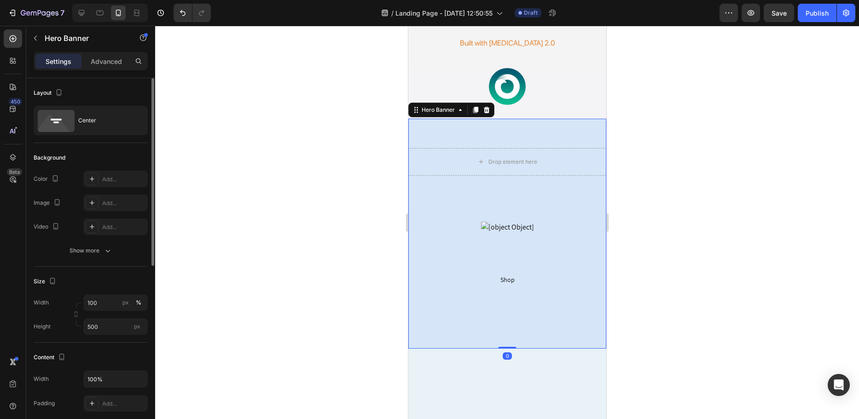
click at [541, 281] on div "Image Shop Button Row" at bounding box center [507, 247] width 198 height 143
click at [503, 275] on div "Shop" at bounding box center [507, 280] width 14 height 12
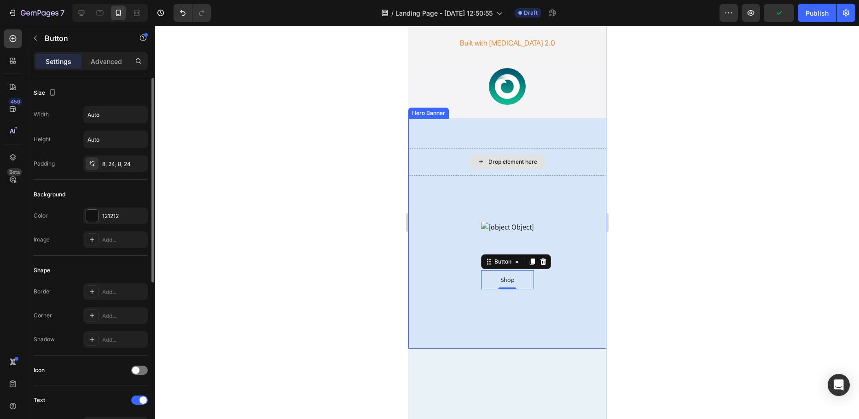
click at [472, 168] on div "Drop element here" at bounding box center [507, 162] width 198 height 28
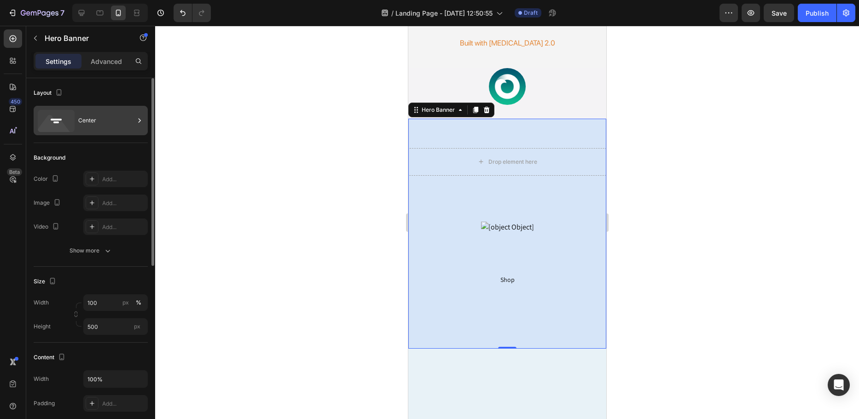
click at [104, 116] on div "Center" at bounding box center [106, 120] width 56 height 21
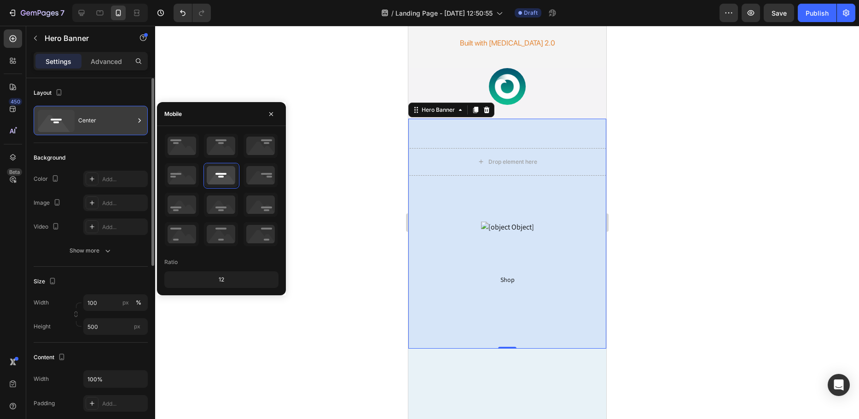
click at [104, 116] on div "Center" at bounding box center [106, 120] width 56 height 21
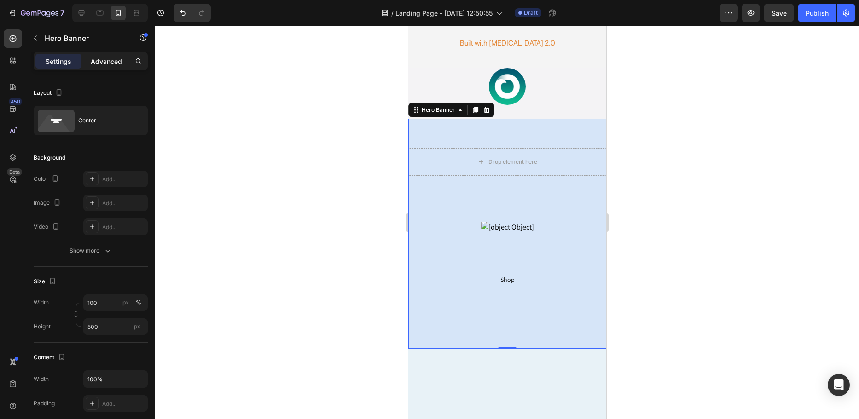
click at [107, 67] on div "Advanced" at bounding box center [106, 61] width 46 height 15
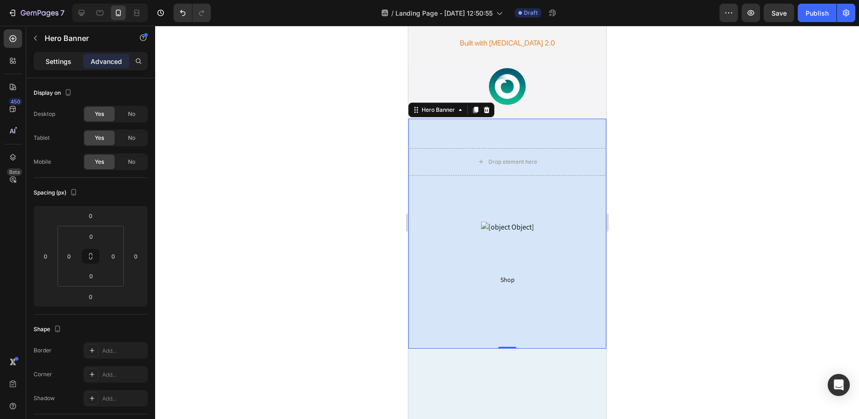
click at [60, 62] on p "Settings" at bounding box center [59, 62] width 26 height 10
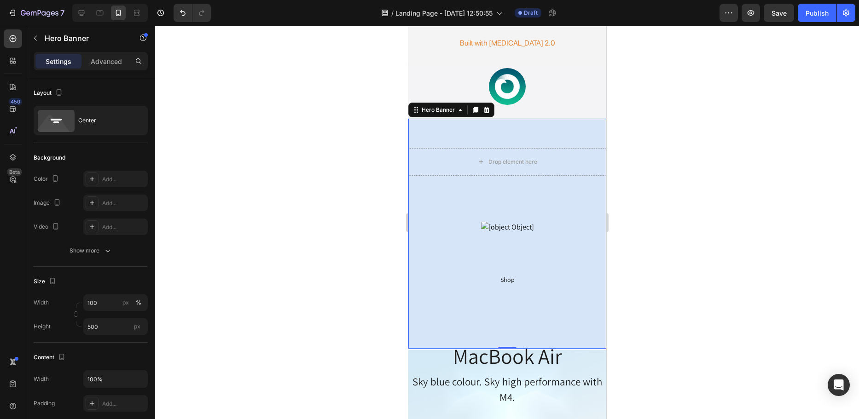
scroll to position [0, 0]
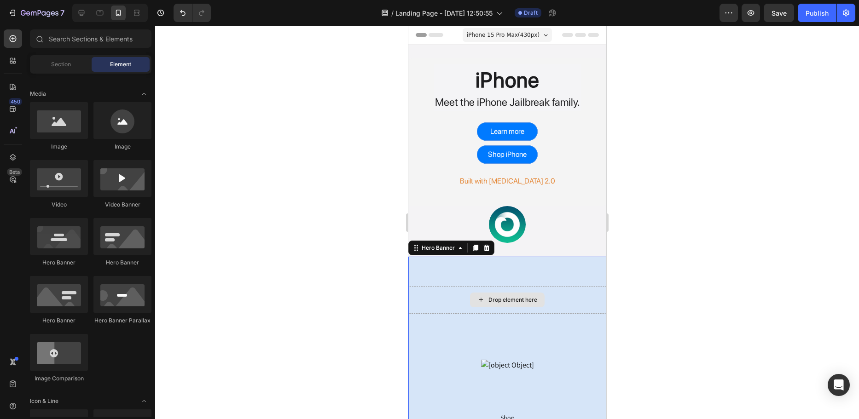
click at [513, 304] on div "Drop element here" at bounding box center [512, 299] width 49 height 7
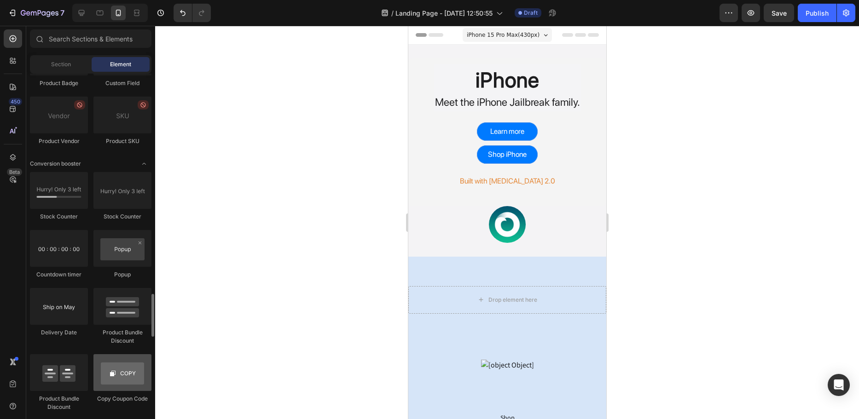
scroll to position [1887, 0]
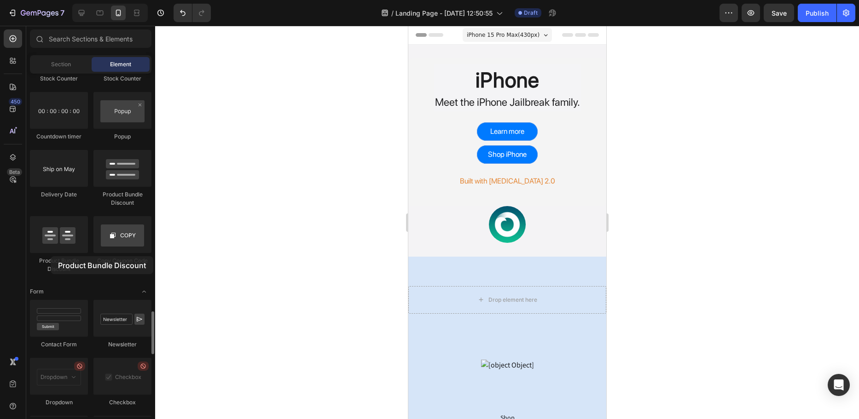
click at [51, 257] on div "Product Bundle Discount" at bounding box center [59, 265] width 58 height 17
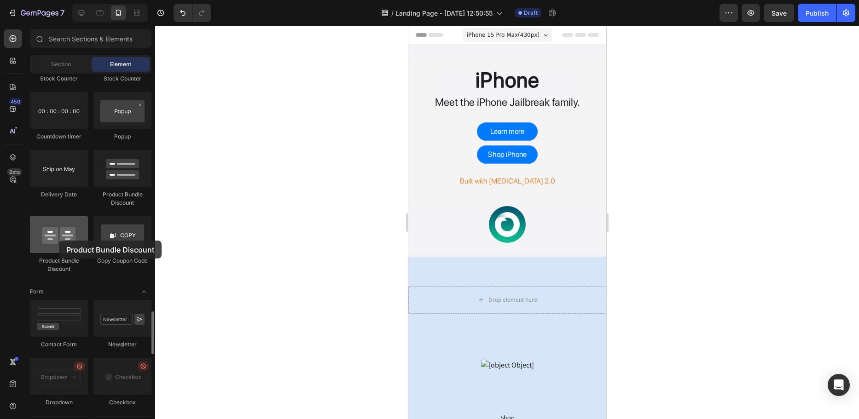
click at [59, 241] on div at bounding box center [59, 234] width 58 height 37
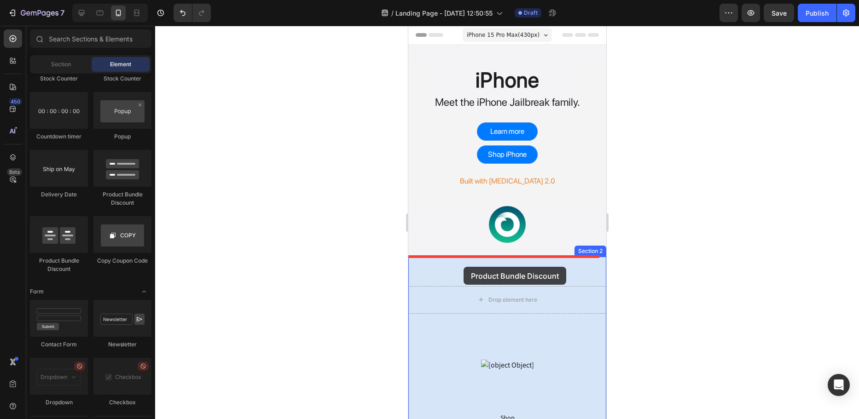
drag, startPoint x: 467, startPoint y: 266, endPoint x: 462, endPoint y: 263, distance: 5.9
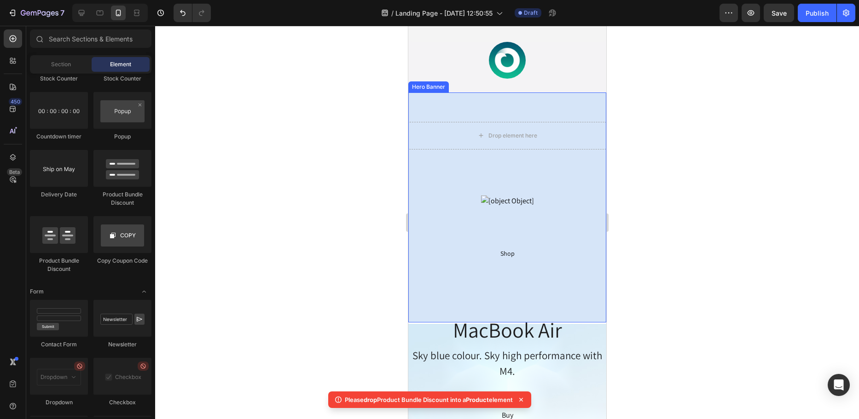
scroll to position [92, 0]
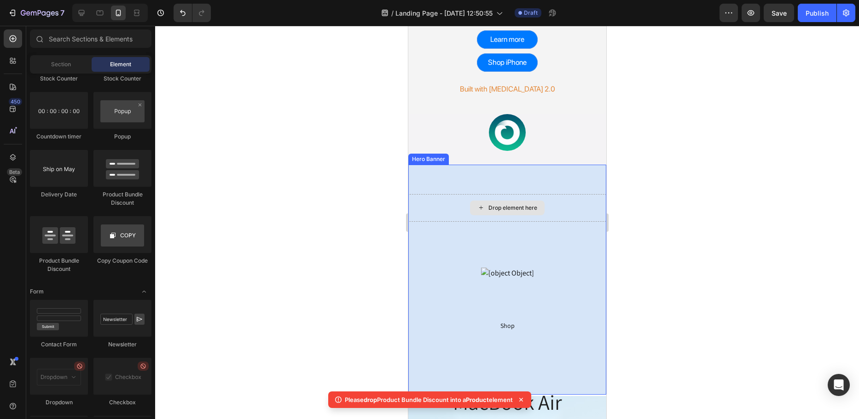
click at [498, 211] on div "Drop element here" at bounding box center [512, 207] width 49 height 7
click at [477, 210] on div "Drop element here" at bounding box center [506, 208] width 75 height 15
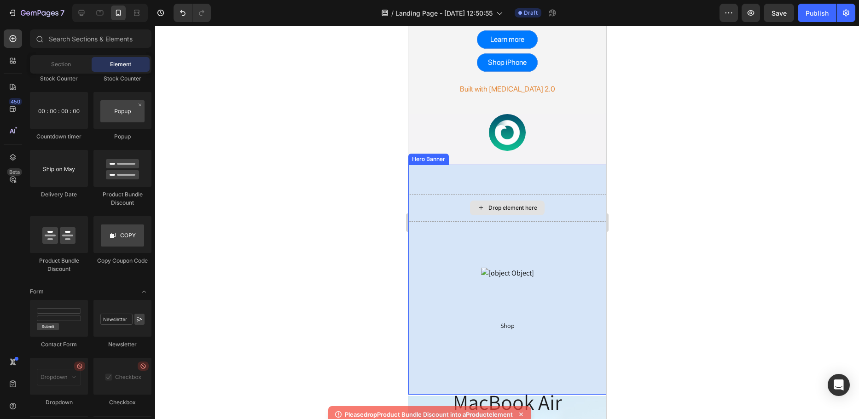
click at [477, 210] on div "Drop element here" at bounding box center [506, 208] width 75 height 15
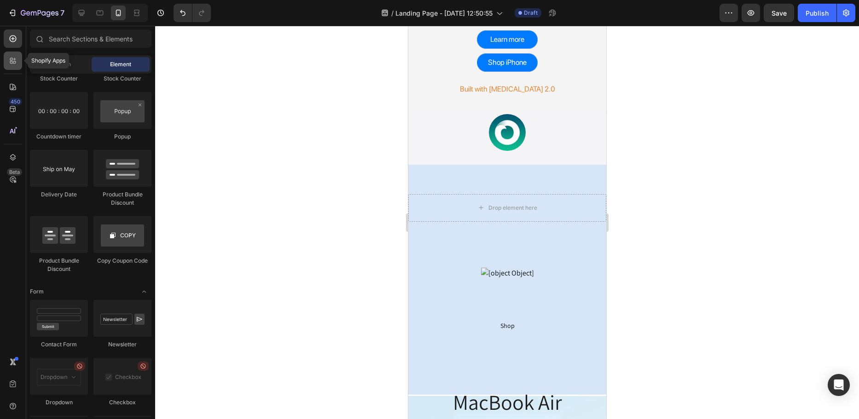
click at [12, 53] on div at bounding box center [13, 61] width 18 height 18
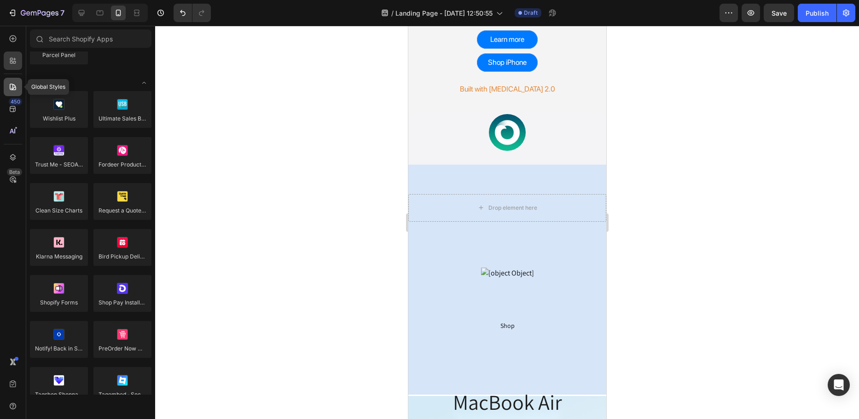
click at [18, 87] on div at bounding box center [13, 87] width 18 height 18
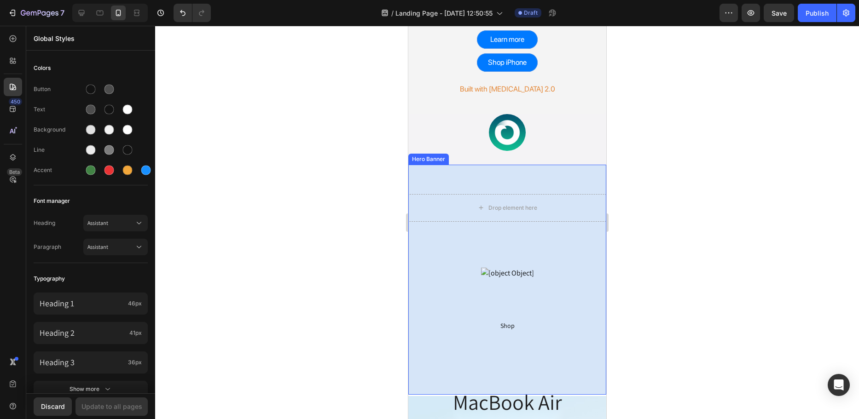
click at [513, 191] on div "Overlay" at bounding box center [507, 280] width 198 height 230
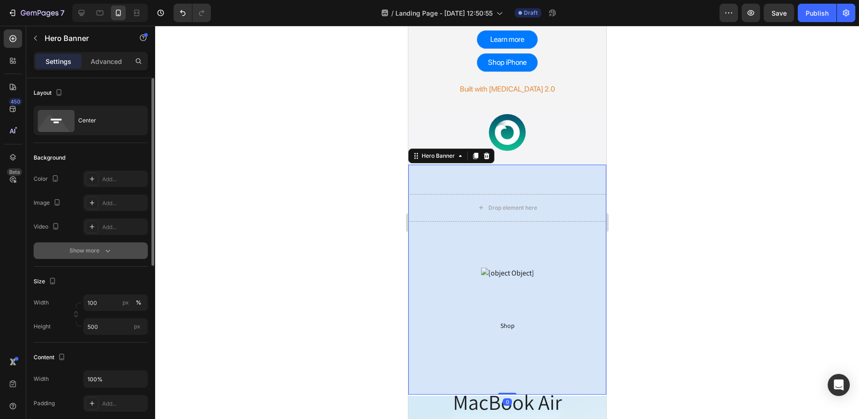
click at [92, 252] on div "Show more" at bounding box center [90, 250] width 43 height 9
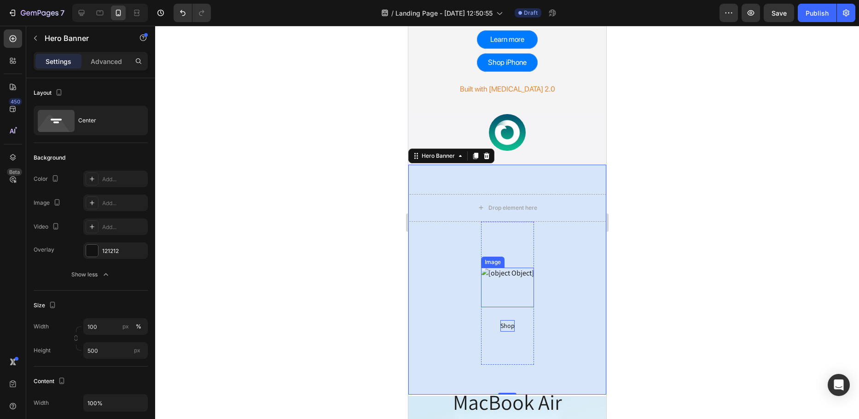
click at [504, 327] on div "Shop" at bounding box center [507, 326] width 14 height 12
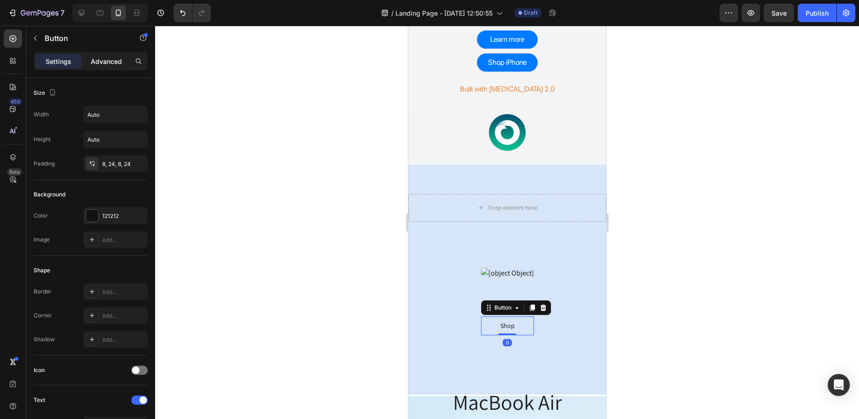
click at [103, 55] on div "Advanced" at bounding box center [106, 61] width 46 height 15
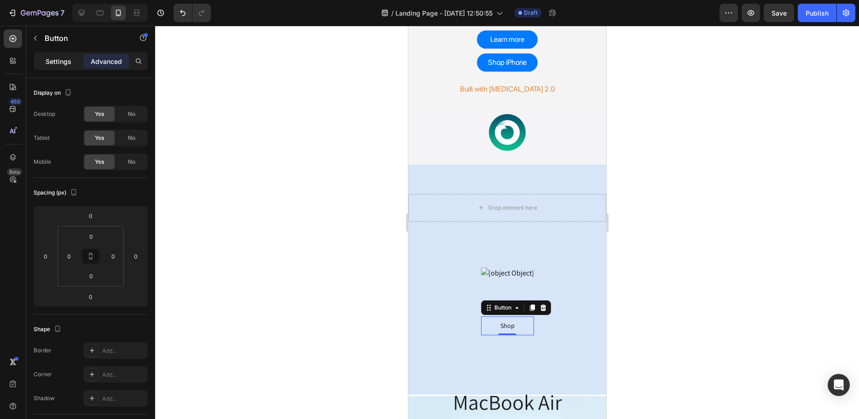
click at [60, 58] on p "Settings" at bounding box center [59, 62] width 26 height 10
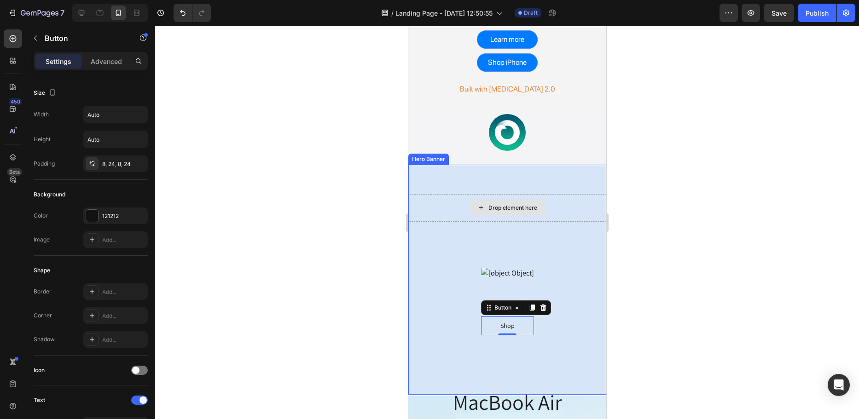
click at [494, 198] on div "Drop element here" at bounding box center [507, 208] width 198 height 28
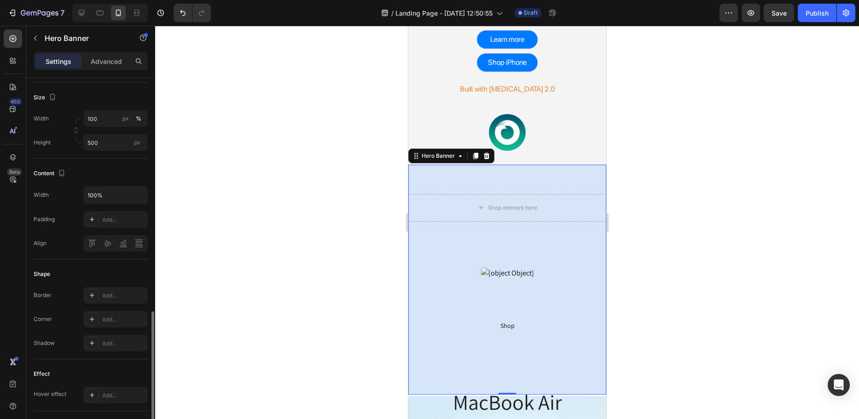
scroll to position [350, 0]
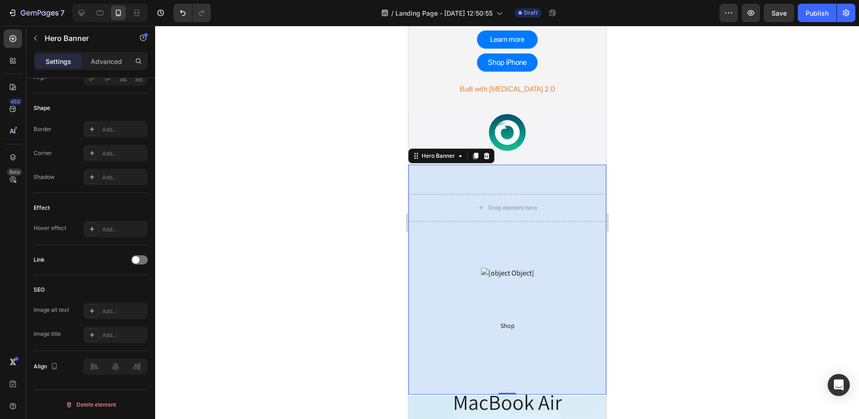
click at [498, 184] on div "Overlay" at bounding box center [507, 280] width 198 height 230
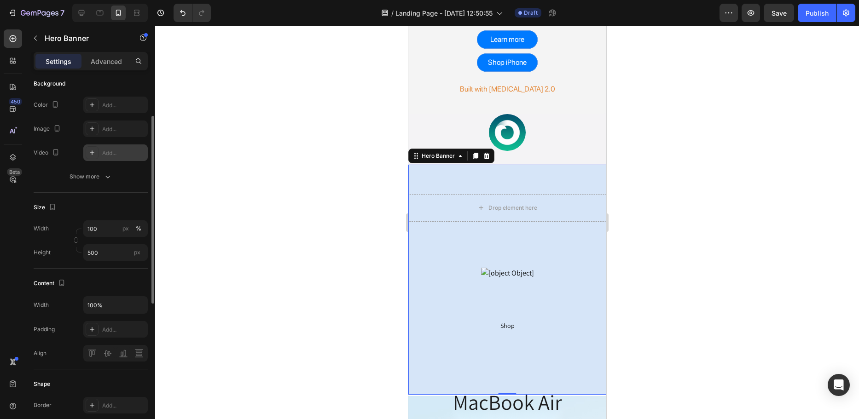
scroll to position [0, 0]
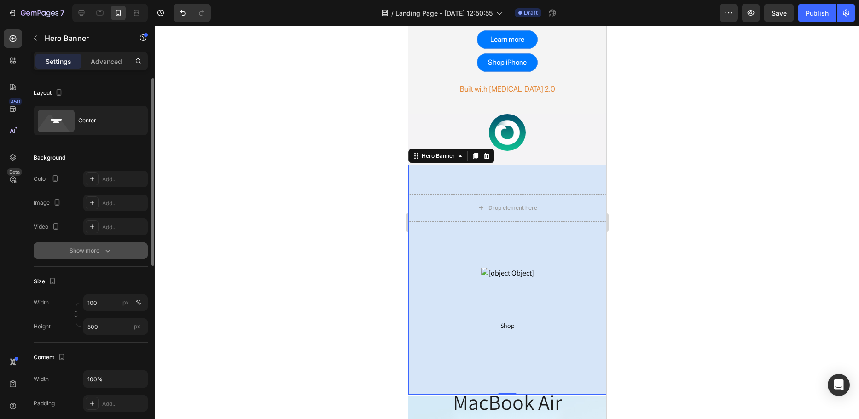
click at [89, 249] on div "Show more" at bounding box center [90, 250] width 43 height 9
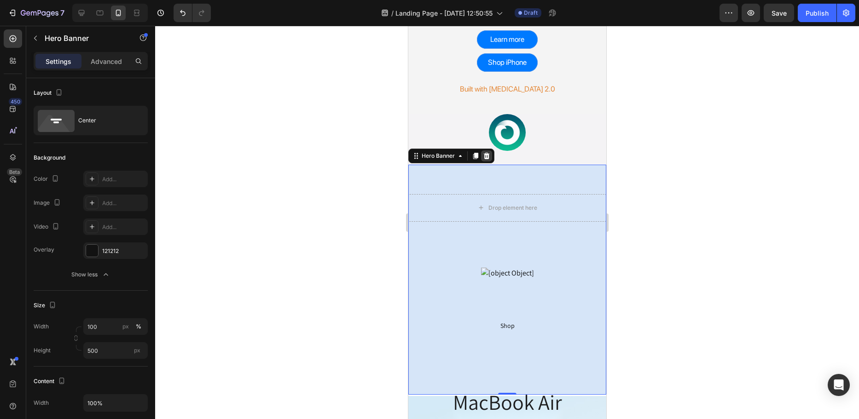
click at [487, 157] on icon at bounding box center [486, 155] width 6 height 6
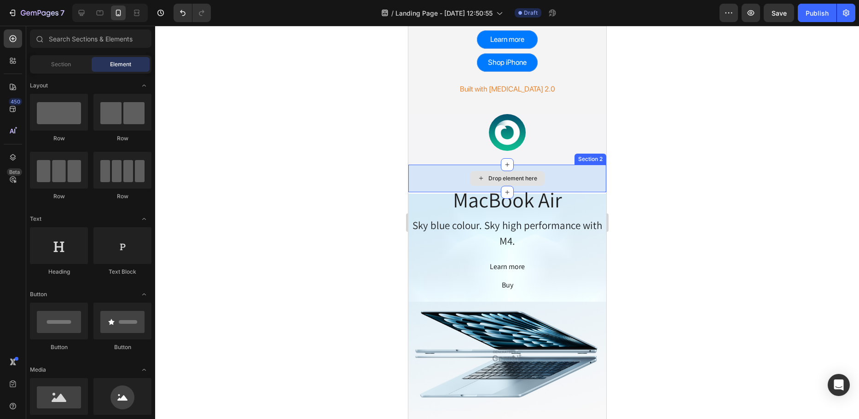
click at [510, 180] on div "Drop element here" at bounding box center [512, 178] width 49 height 7
click at [17, 91] on icon at bounding box center [12, 86] width 9 height 9
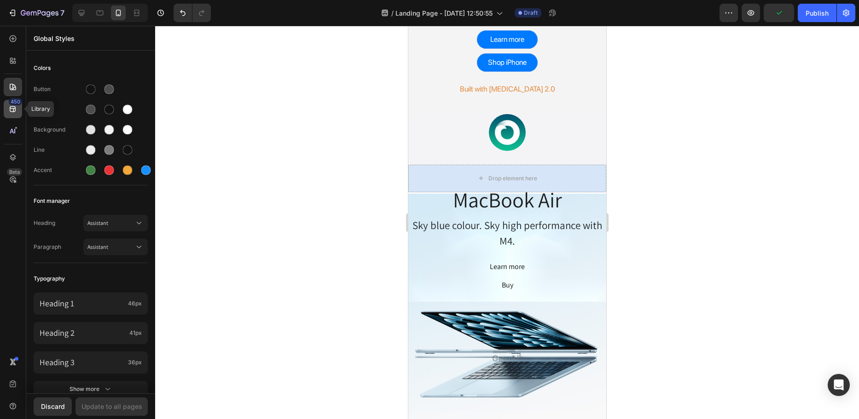
click at [16, 113] on icon at bounding box center [12, 108] width 9 height 9
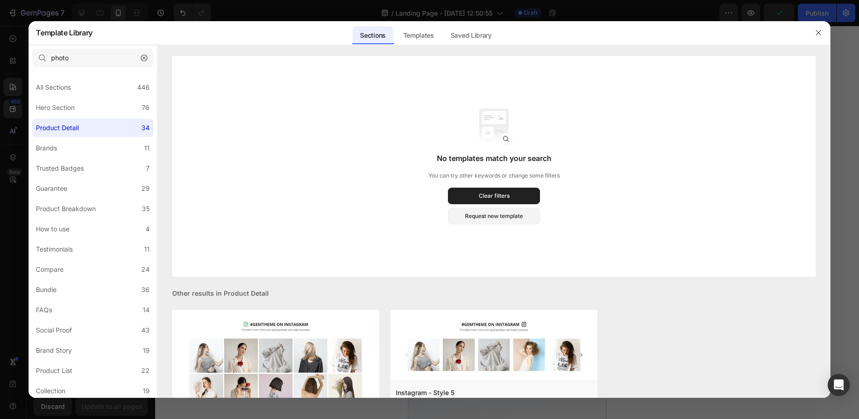
click at [27, 83] on div at bounding box center [429, 209] width 859 height 419
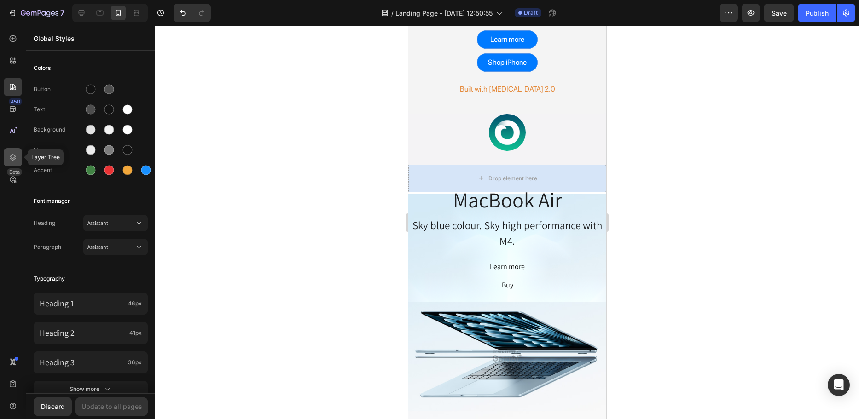
click at [10, 155] on icon at bounding box center [12, 157] width 9 height 9
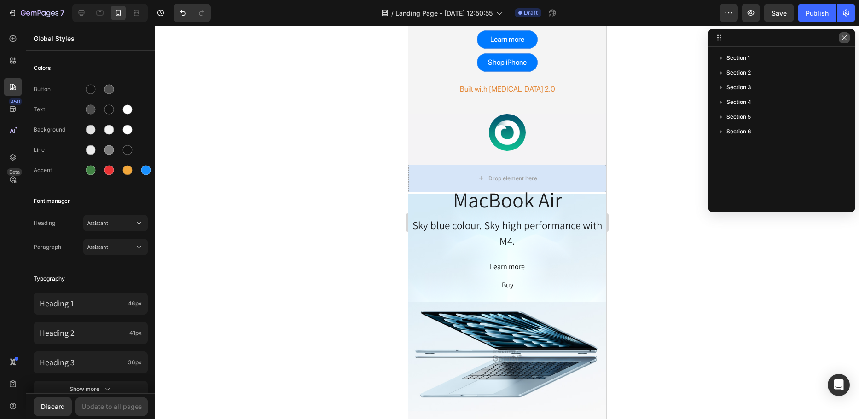
click at [846, 38] on icon "button" at bounding box center [843, 37] width 7 height 7
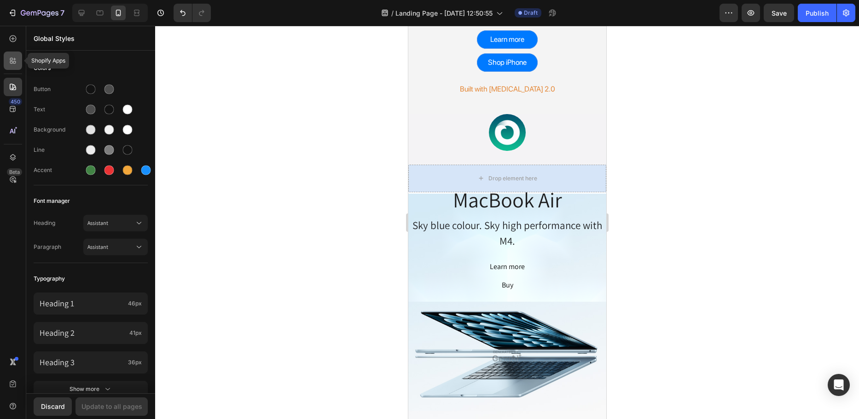
click at [10, 62] on icon at bounding box center [12, 60] width 9 height 9
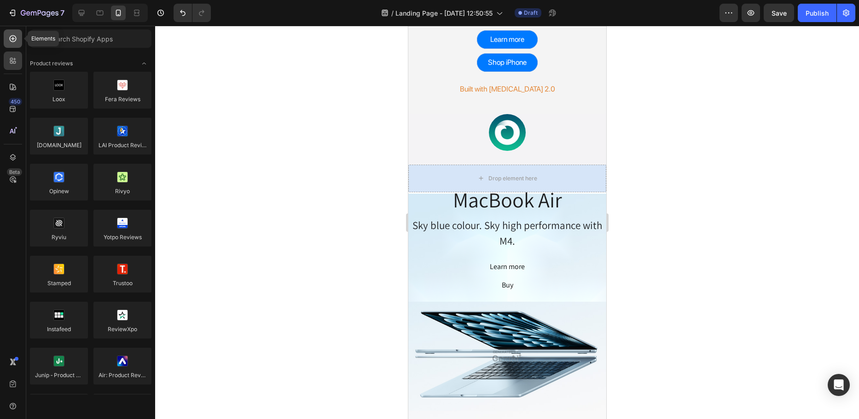
click at [10, 40] on icon at bounding box center [13, 38] width 7 height 7
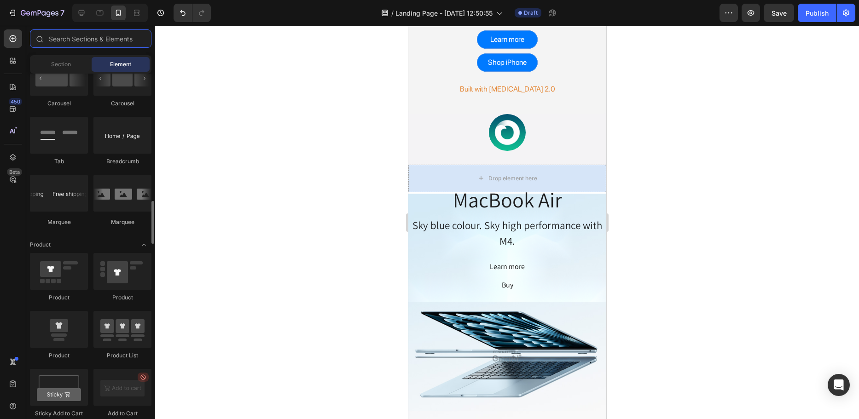
scroll to position [1104, 0]
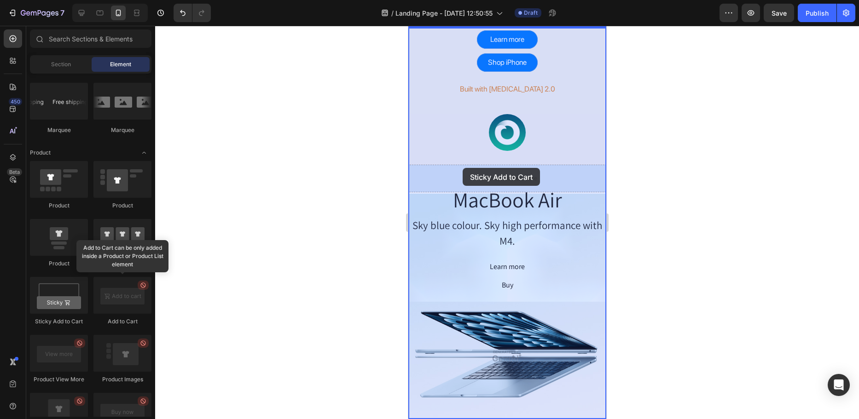
drag, startPoint x: 470, startPoint y: 318, endPoint x: 462, endPoint y: 168, distance: 149.8
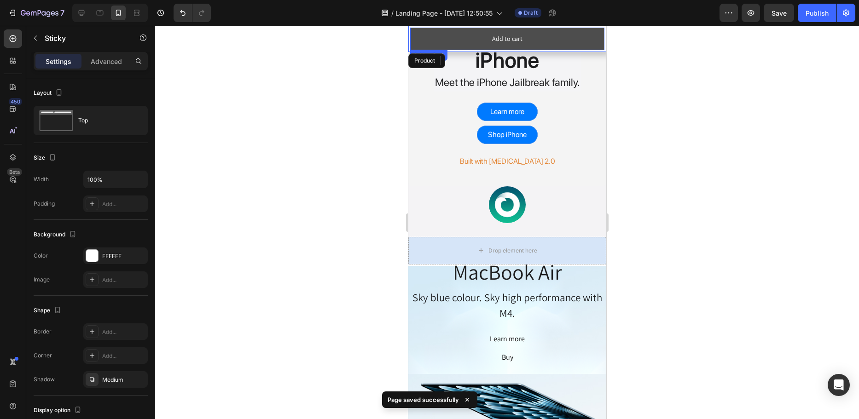
scroll to position [0, 0]
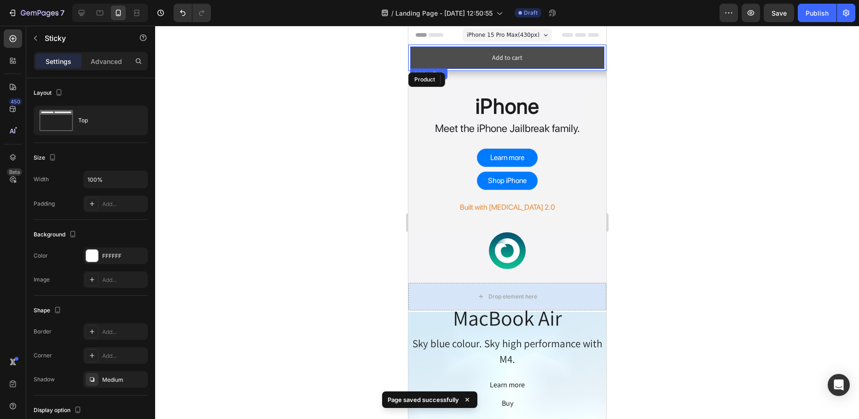
click at [460, 51] on button "Add to cart" at bounding box center [507, 57] width 194 height 23
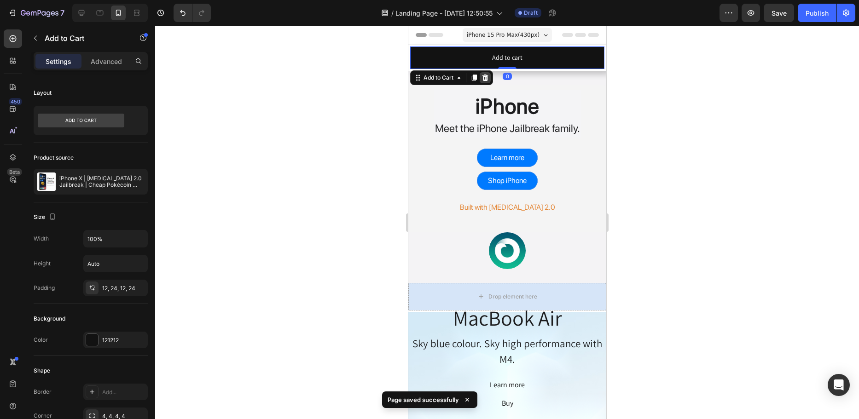
click at [485, 75] on icon at bounding box center [484, 77] width 7 height 7
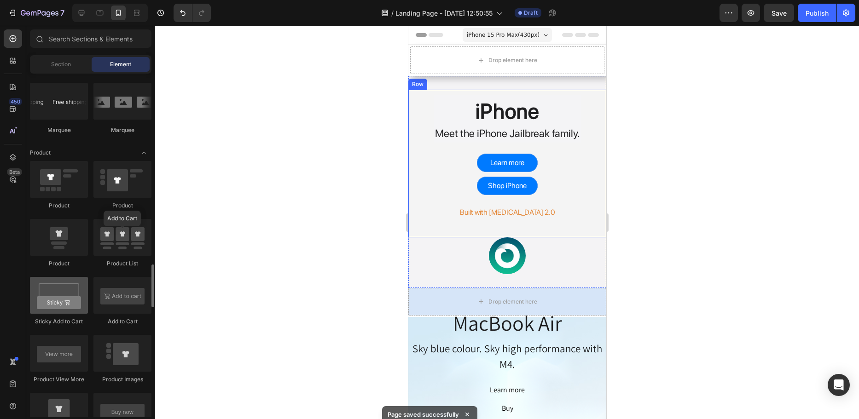
scroll to position [1150, 0]
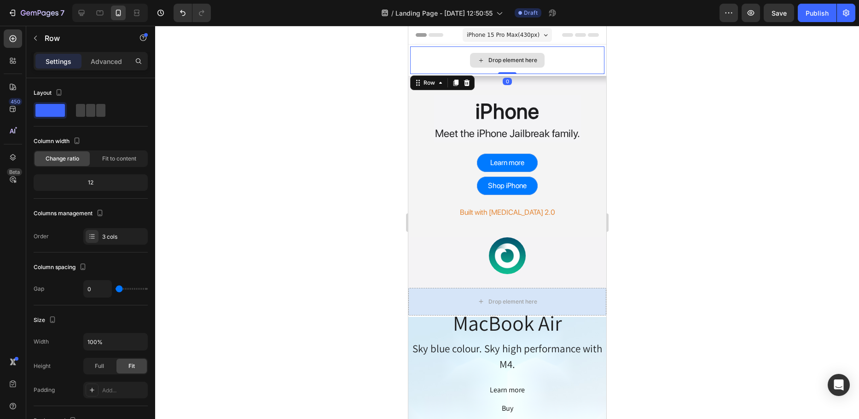
click at [541, 55] on div "Drop element here" at bounding box center [507, 60] width 194 height 28
click at [468, 78] on div at bounding box center [466, 82] width 11 height 11
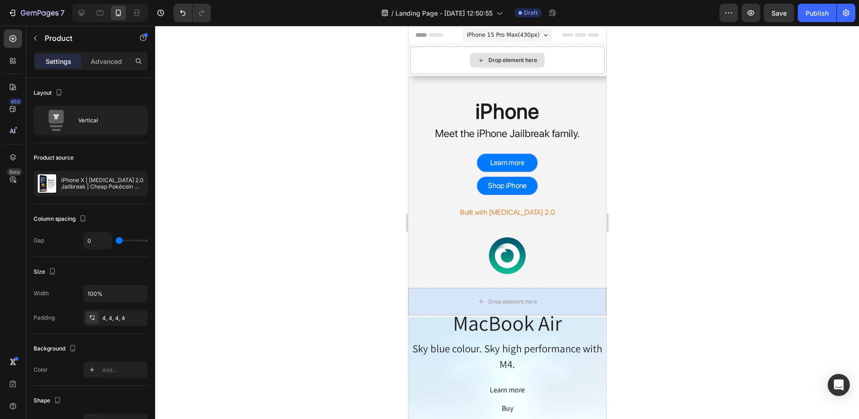
click at [525, 65] on div "Drop element here" at bounding box center [506, 60] width 75 height 15
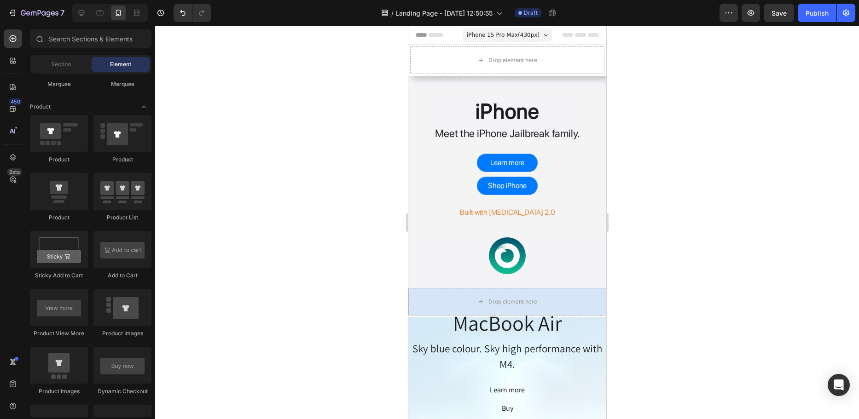
click at [302, 105] on div at bounding box center [507, 222] width 704 height 393
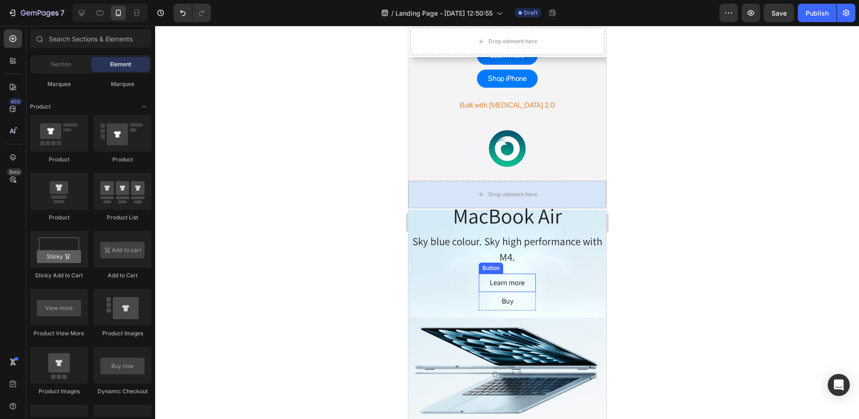
scroll to position [0, 0]
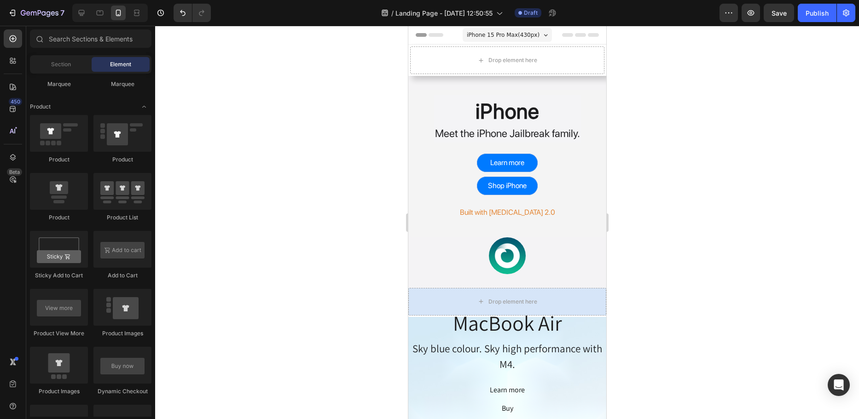
click at [355, 110] on div at bounding box center [507, 222] width 704 height 393
click at [58, 68] on span "Section" at bounding box center [61, 64] width 20 height 8
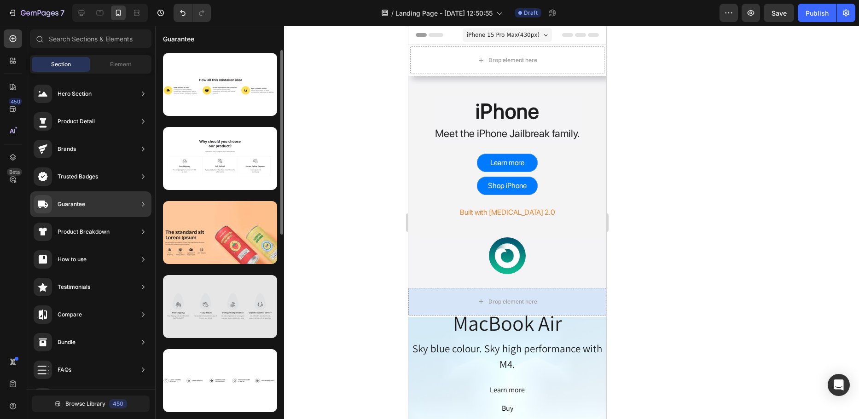
click at [229, 329] on div at bounding box center [220, 306] width 114 height 63
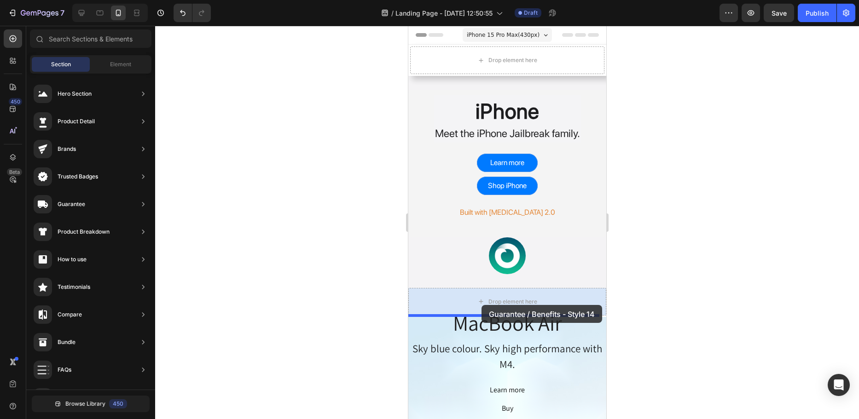
drag, startPoint x: 649, startPoint y: 330, endPoint x: 481, endPoint y: 305, distance: 169.9
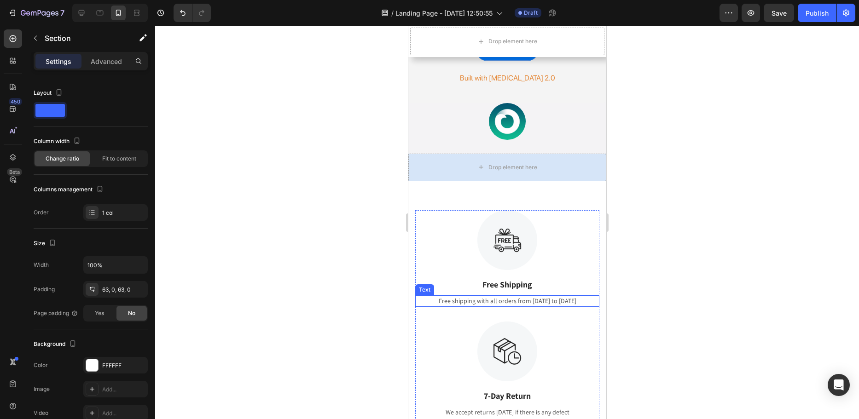
scroll to position [138, 0]
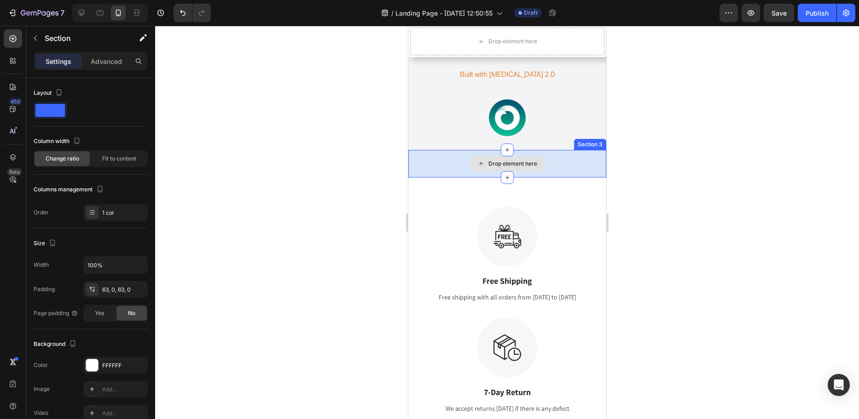
click at [526, 154] on div "Drop element here" at bounding box center [507, 164] width 198 height 28
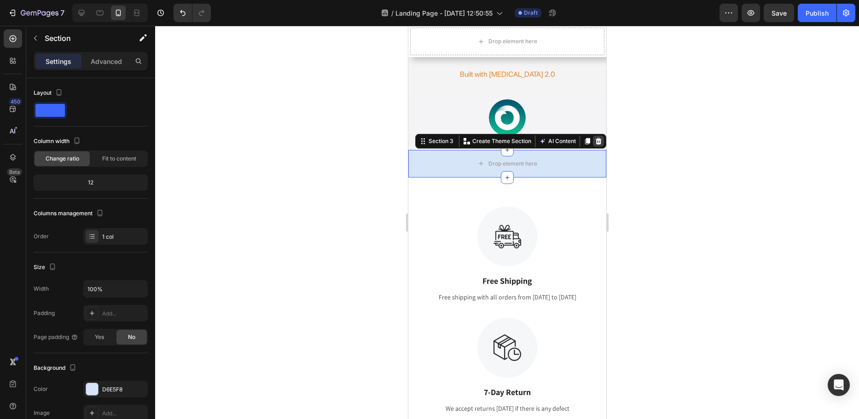
click at [594, 138] on icon at bounding box center [597, 141] width 7 height 7
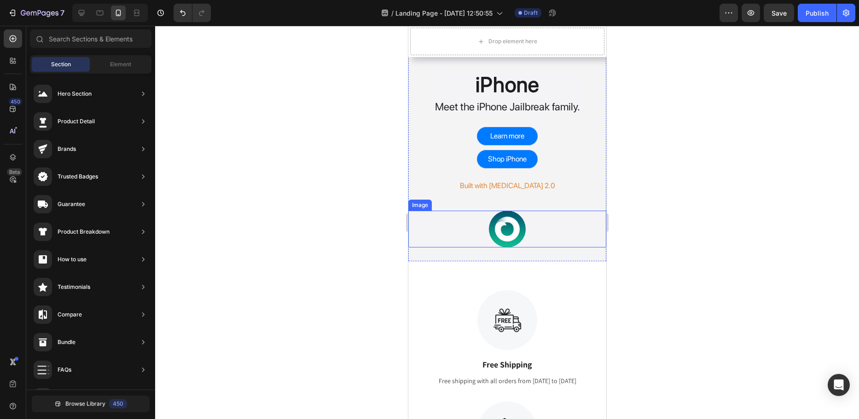
scroll to position [184, 0]
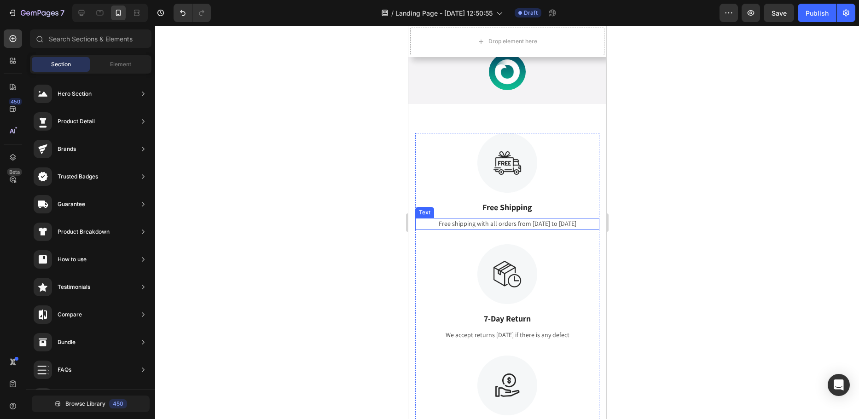
click at [535, 225] on div "Free shipping with all orders from April 1 to April 17" at bounding box center [507, 224] width 184 height 12
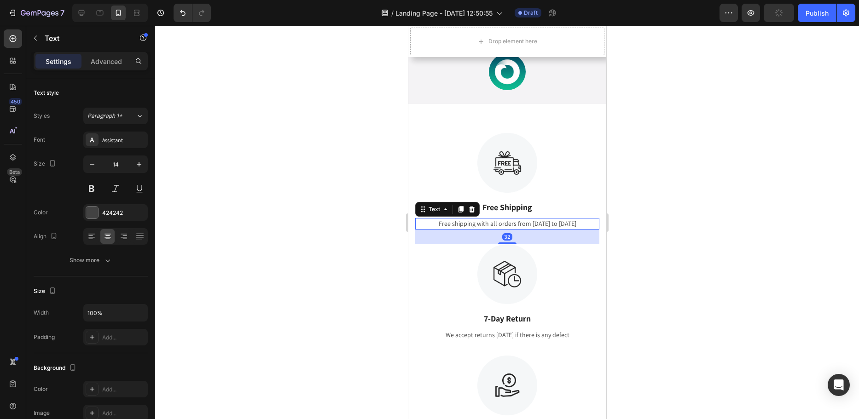
click at [504, 224] on div "Free shipping with all orders from April 1 to April 17" at bounding box center [507, 224] width 184 height 12
click at [504, 224] on p "Free shipping with all orders from April 1 to April 17" at bounding box center [507, 224] width 182 height 10
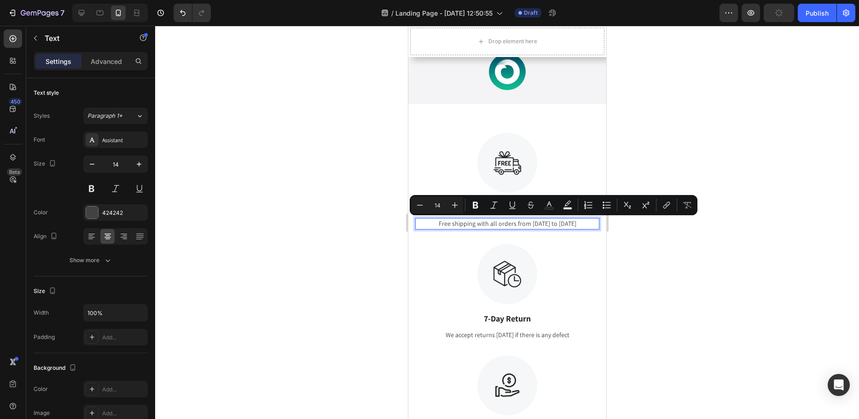
click at [531, 224] on p "Free shipping with all orders from April 1 to April 17" at bounding box center [507, 224] width 182 height 10
drag, startPoint x: 567, startPoint y: 221, endPoint x: 493, endPoint y: 228, distance: 73.9
click at [493, 228] on p "Free shipping with all orders from April 1 to April 17" at bounding box center [507, 224] width 182 height 10
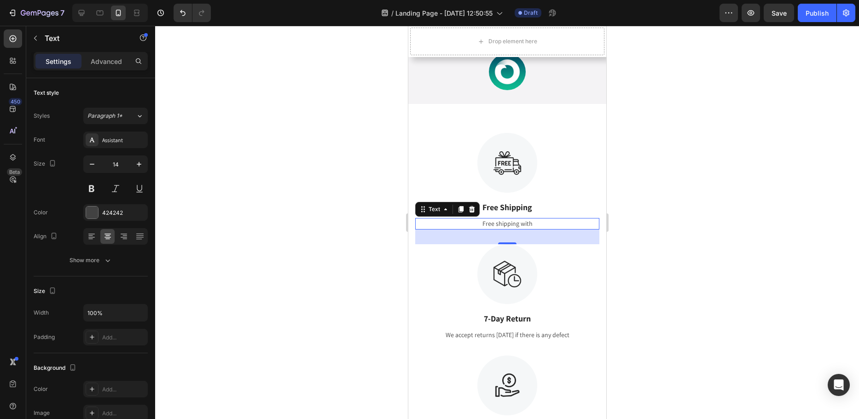
click at [527, 223] on p "Free shipping with" at bounding box center [507, 224] width 182 height 10
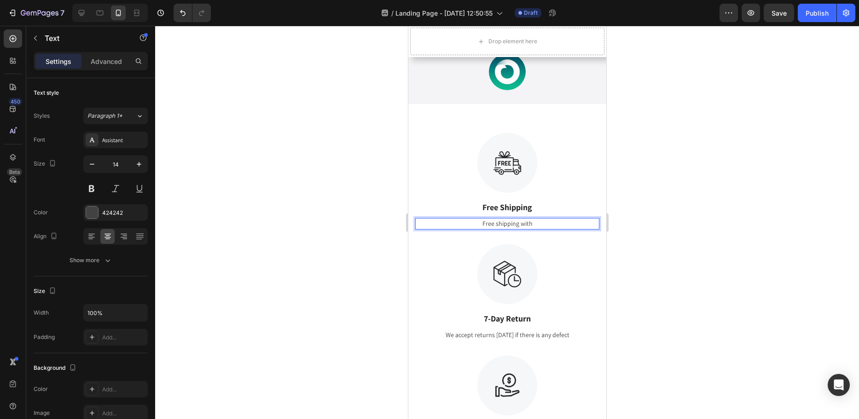
click at [527, 223] on p "Free shipping with" at bounding box center [507, 224] width 182 height 10
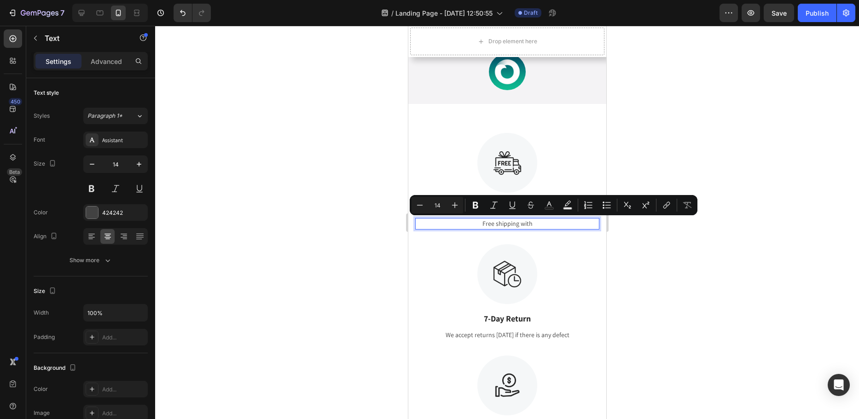
click at [538, 227] on p "Free shipping with" at bounding box center [507, 224] width 182 height 10
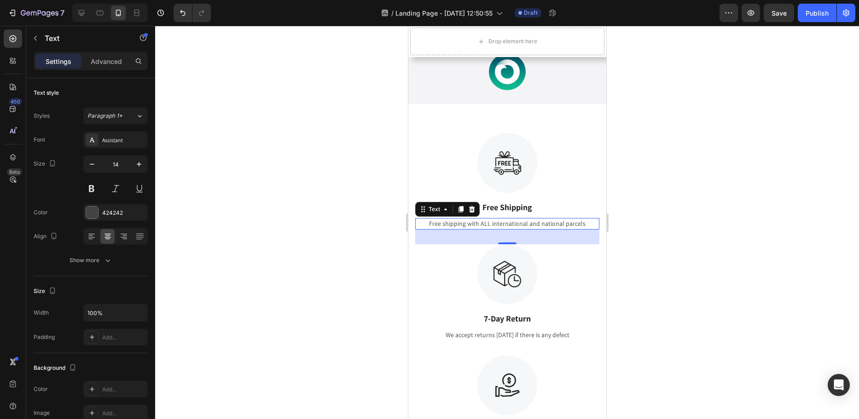
click at [651, 201] on div at bounding box center [507, 222] width 704 height 393
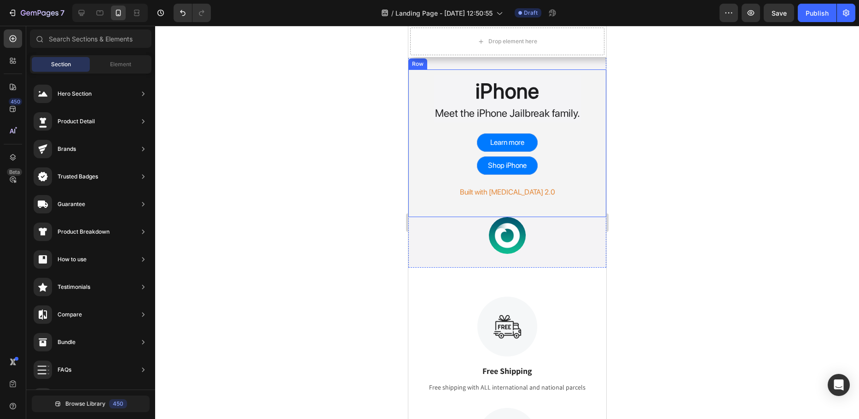
scroll to position [0, 0]
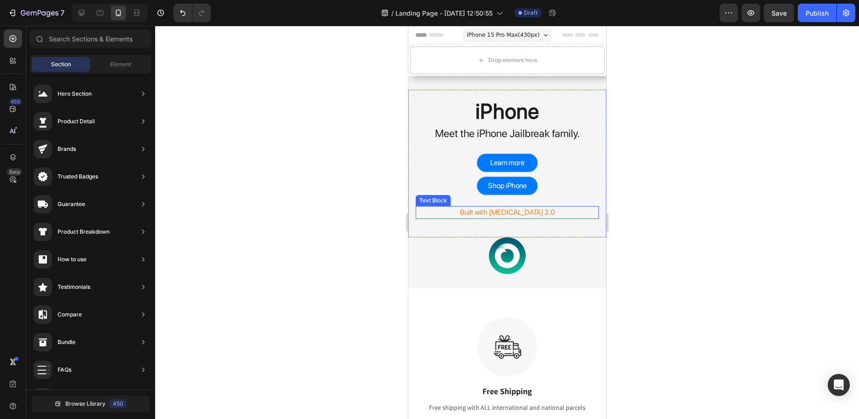
click at [522, 216] on p "Built with Dopamine 2.0" at bounding box center [506, 212] width 181 height 11
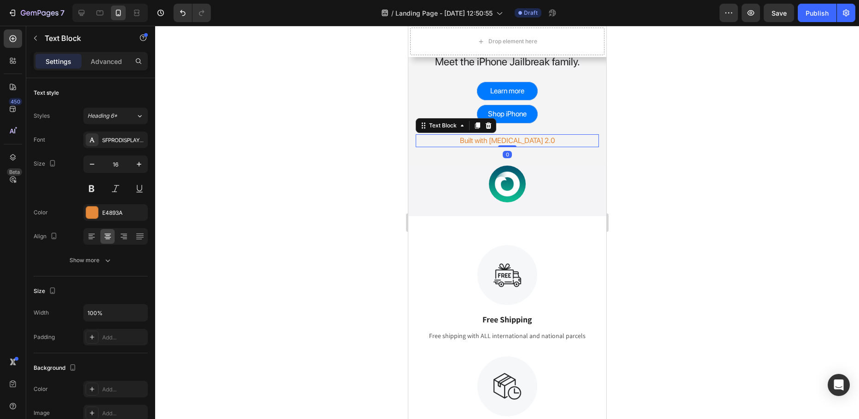
scroll to position [92, 0]
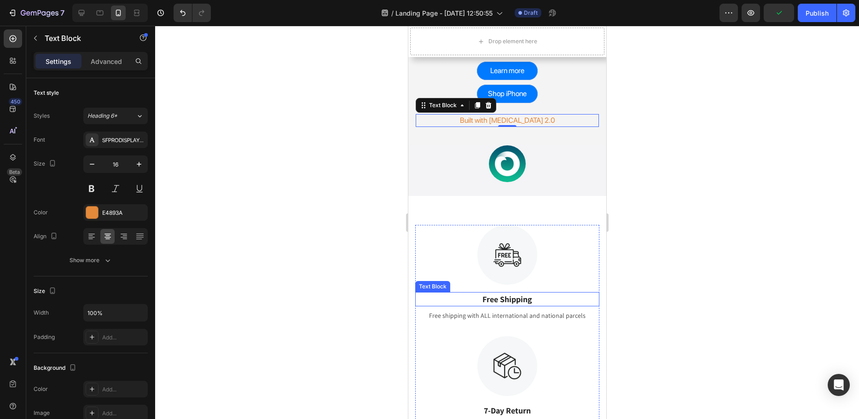
click at [505, 299] on p "Free Shipping" at bounding box center [507, 299] width 182 height 12
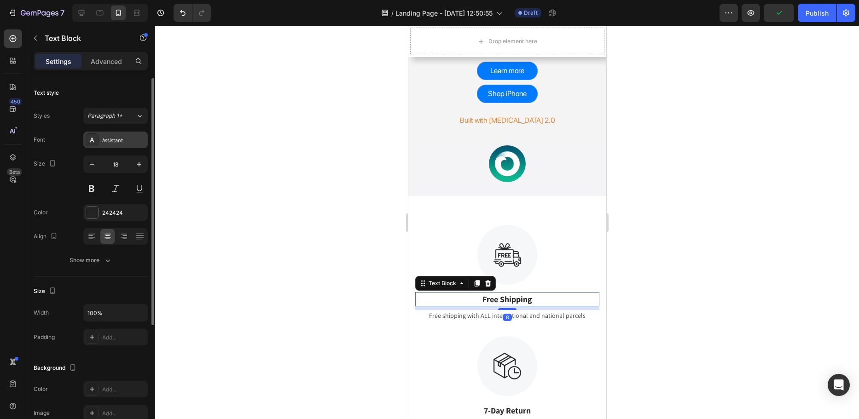
click at [120, 143] on div "Assistant" at bounding box center [123, 140] width 43 height 8
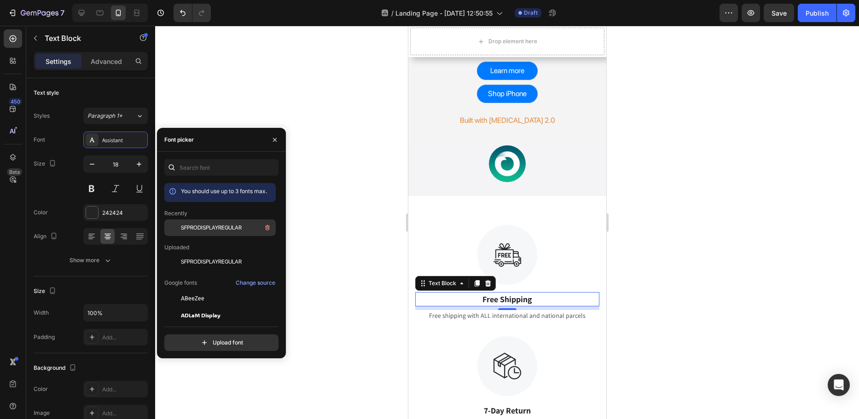
click at [221, 228] on span "SFPRODISPLAYREGULAR" at bounding box center [211, 228] width 61 height 8
click at [499, 313] on p "Free shipping with ALL international and national parcels" at bounding box center [507, 316] width 182 height 10
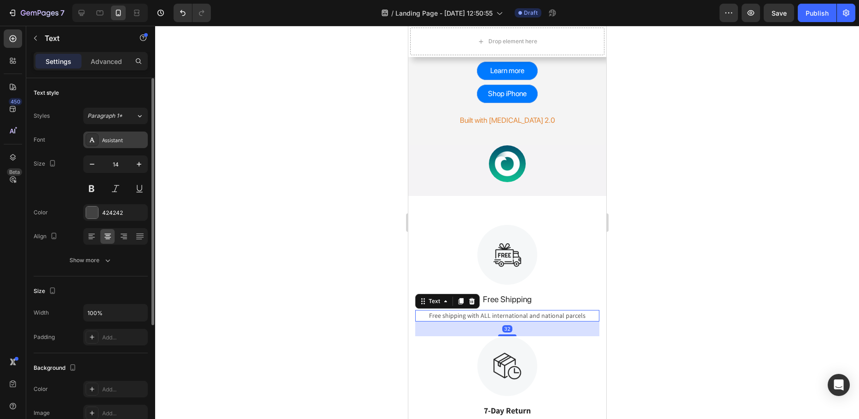
click at [109, 144] on div "Assistant" at bounding box center [115, 140] width 64 height 17
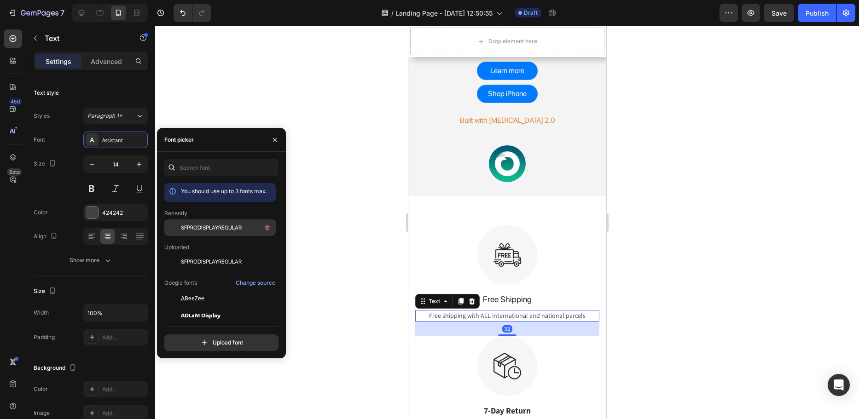
click at [217, 229] on span "SFPRODISPLAYREGULAR" at bounding box center [211, 228] width 61 height 8
click at [520, 300] on p "Free Shipping" at bounding box center [507, 299] width 182 height 12
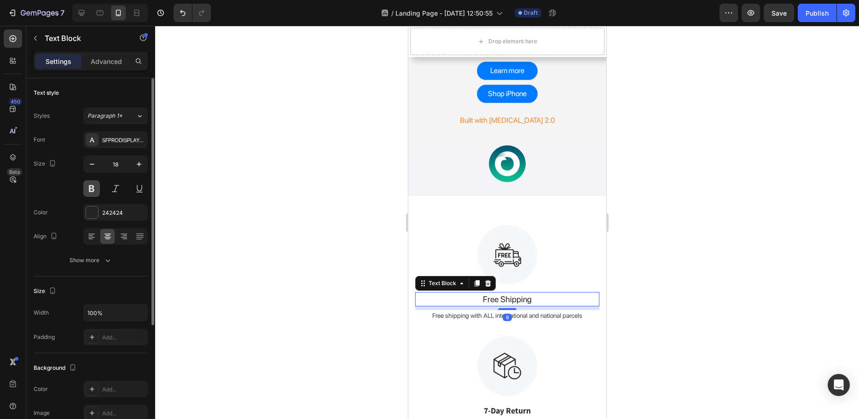
click at [89, 188] on button at bounding box center [91, 188] width 17 height 17
click at [346, 263] on div at bounding box center [507, 222] width 704 height 393
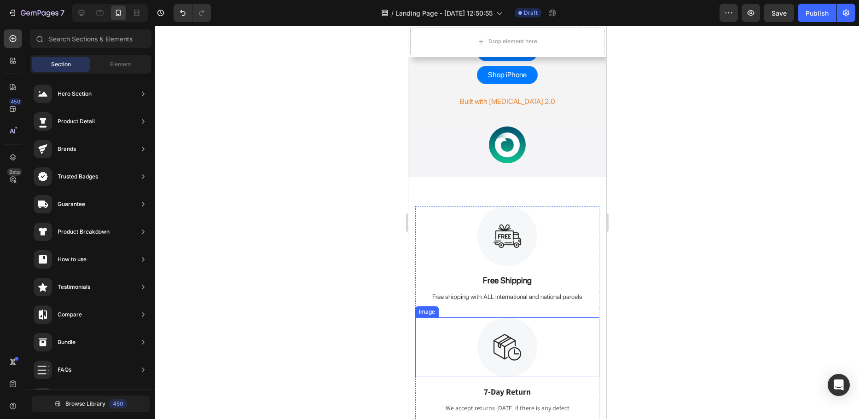
scroll to position [230, 0]
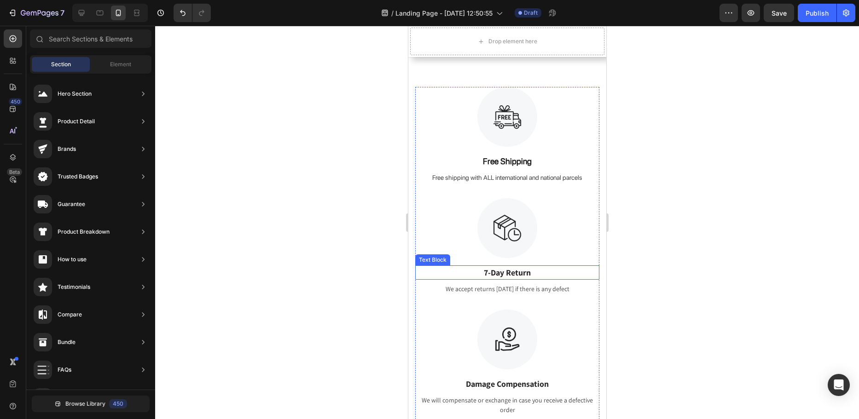
click at [523, 275] on p "7-Day Return" at bounding box center [507, 272] width 182 height 12
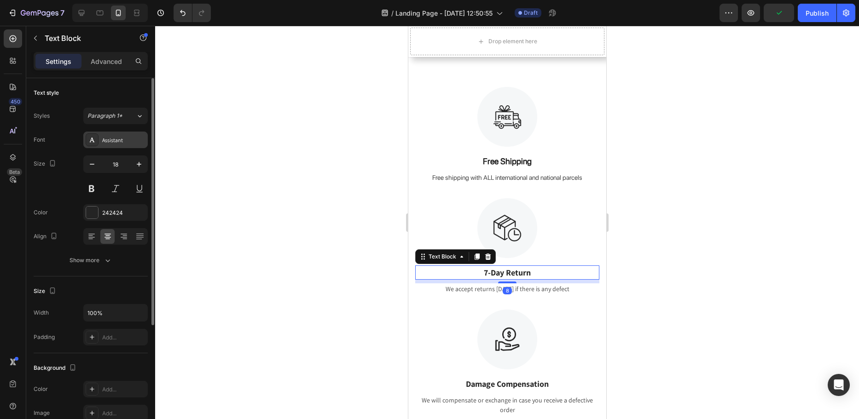
click at [114, 143] on div "Assistant" at bounding box center [123, 140] width 43 height 8
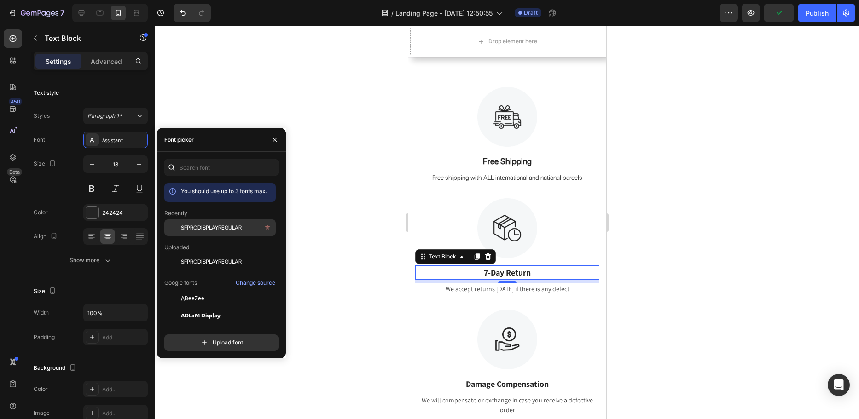
click at [212, 229] on span "SFPRODISPLAYREGULAR" at bounding box center [211, 228] width 61 height 8
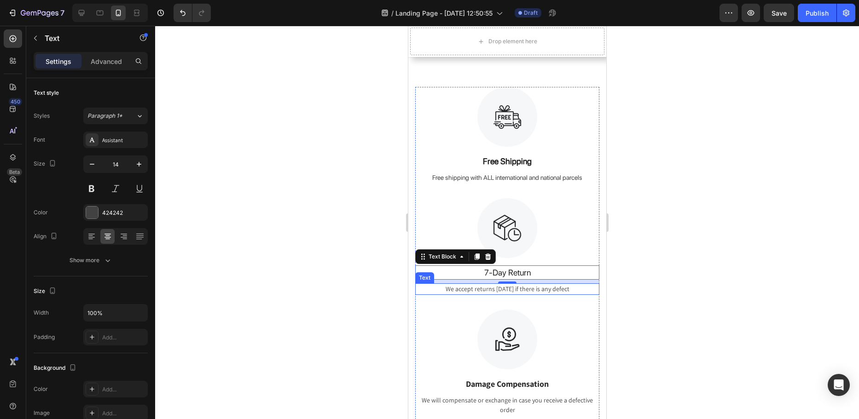
click at [468, 286] on div "We accept returns within 7 days if there is any defect" at bounding box center [507, 289] width 184 height 12
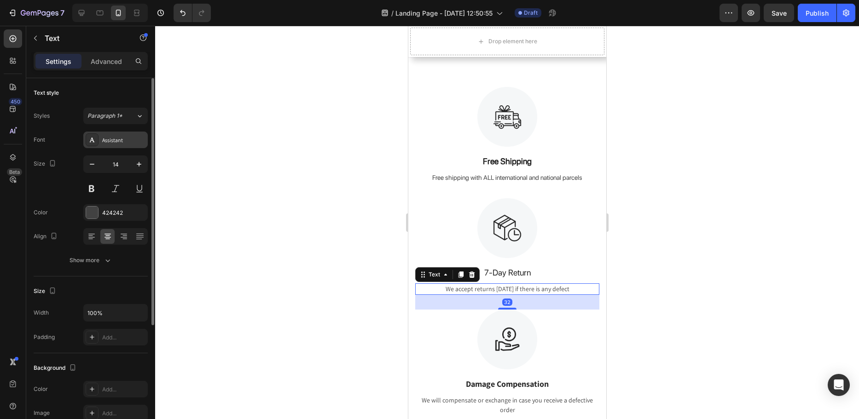
click at [108, 141] on div "Assistant" at bounding box center [123, 140] width 43 height 8
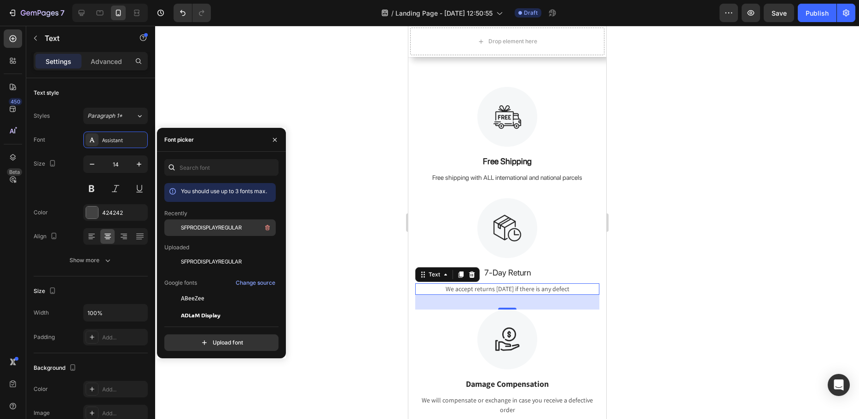
click at [219, 229] on span "SFPRODISPLAYREGULAR" at bounding box center [211, 228] width 61 height 8
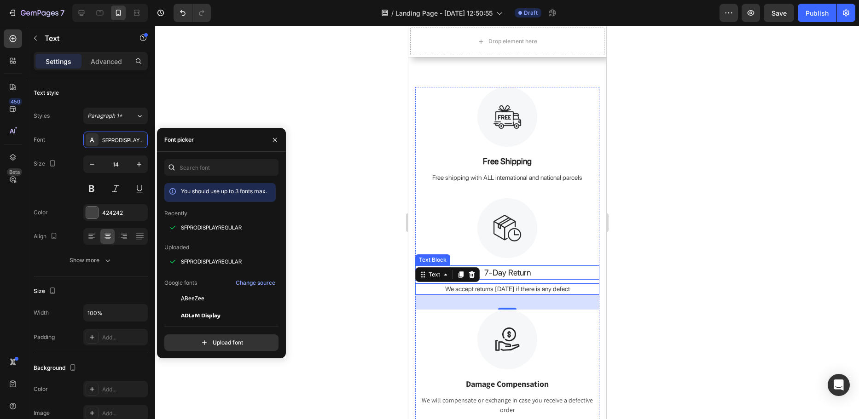
click at [495, 271] on p "7-Day Return" at bounding box center [507, 272] width 182 height 12
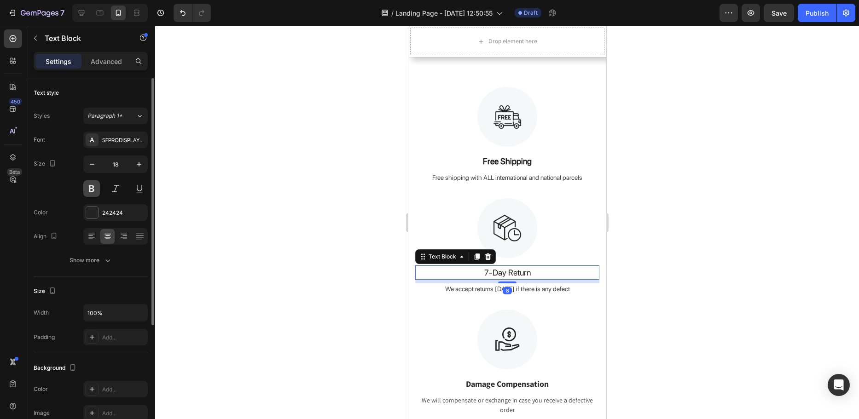
click at [97, 192] on button at bounding box center [91, 188] width 17 height 17
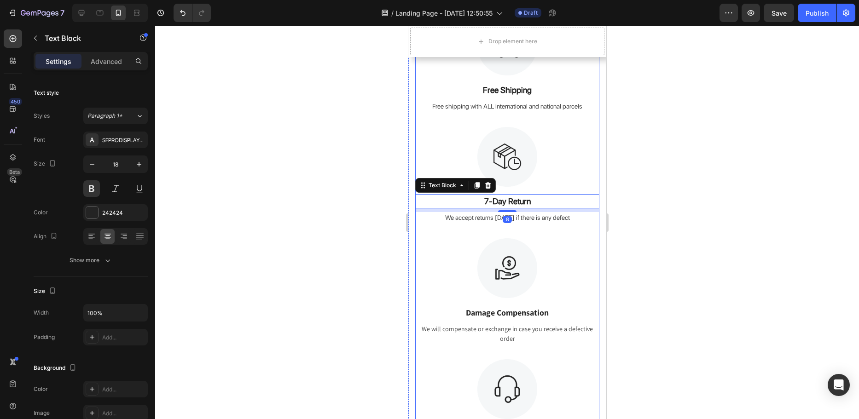
scroll to position [322, 0]
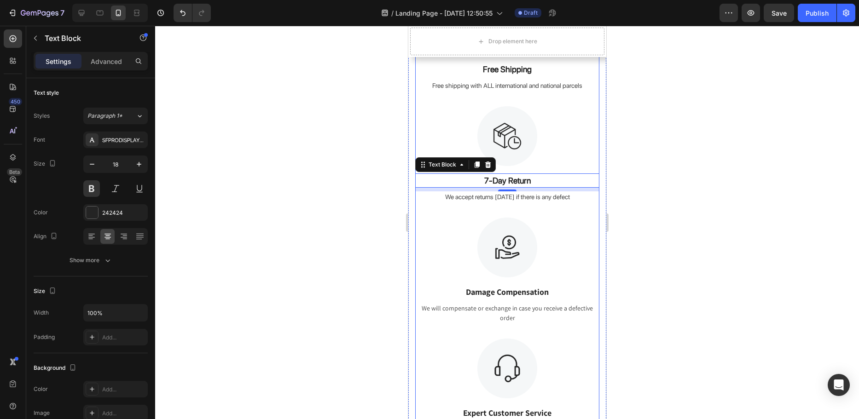
click at [503, 289] on p "Damage Compensation" at bounding box center [507, 292] width 182 height 12
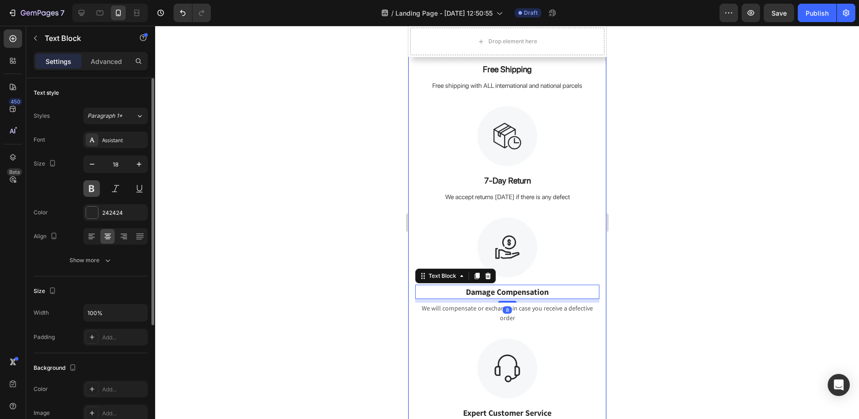
click at [90, 191] on button at bounding box center [91, 188] width 17 height 17
click at [118, 143] on div "Assistant" at bounding box center [123, 140] width 43 height 8
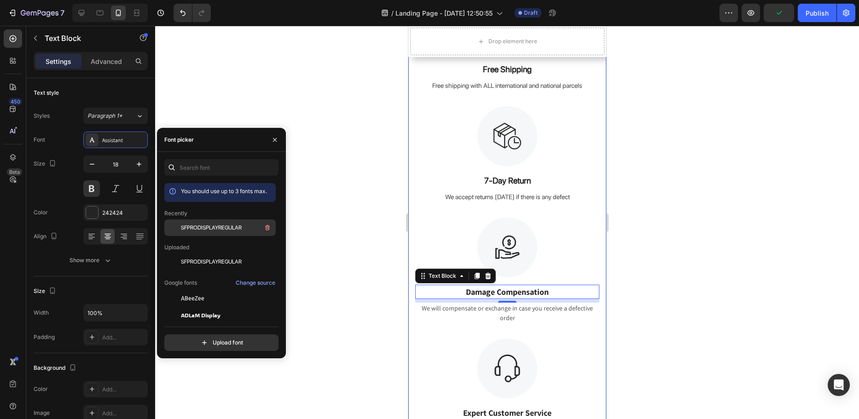
click at [209, 231] on span "SFPRODISPLAYREGULAR" at bounding box center [211, 228] width 61 height 8
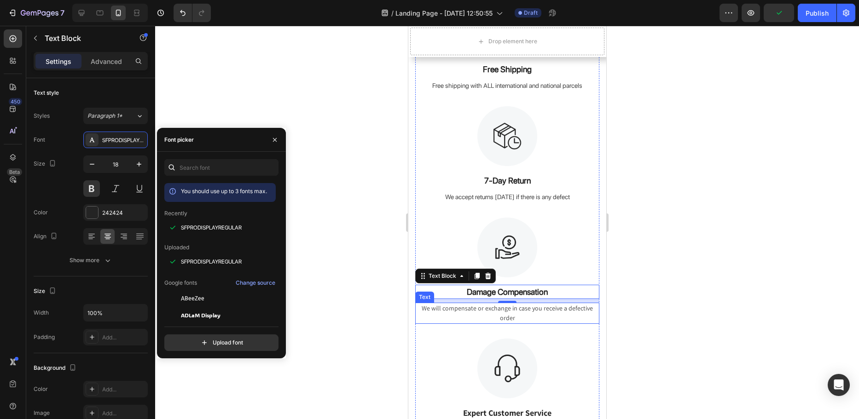
click at [506, 314] on div "We will compensate or exchange in case you receive a defective order" at bounding box center [507, 313] width 184 height 21
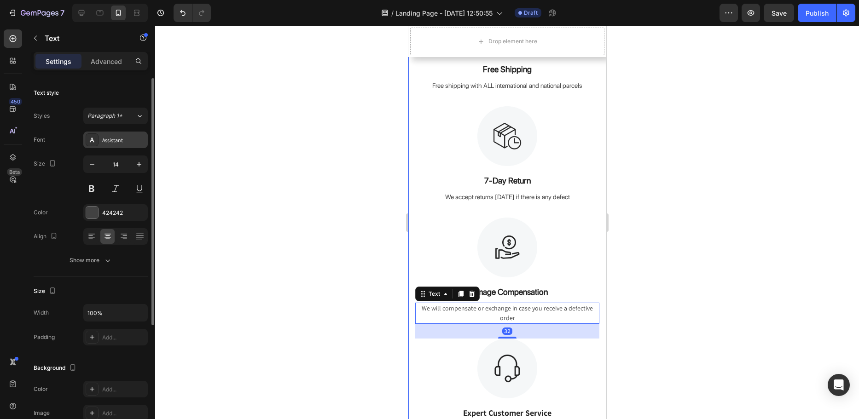
click at [120, 142] on div "Assistant" at bounding box center [123, 140] width 43 height 8
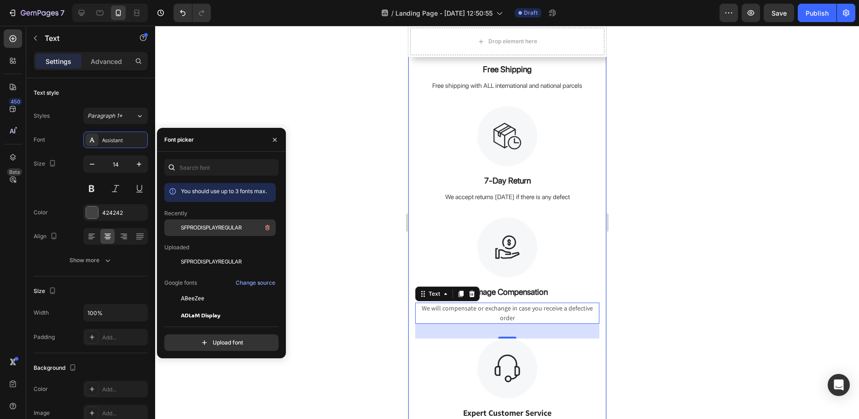
click at [225, 229] on span "SFPRODISPLAYREGULAR" at bounding box center [211, 228] width 61 height 8
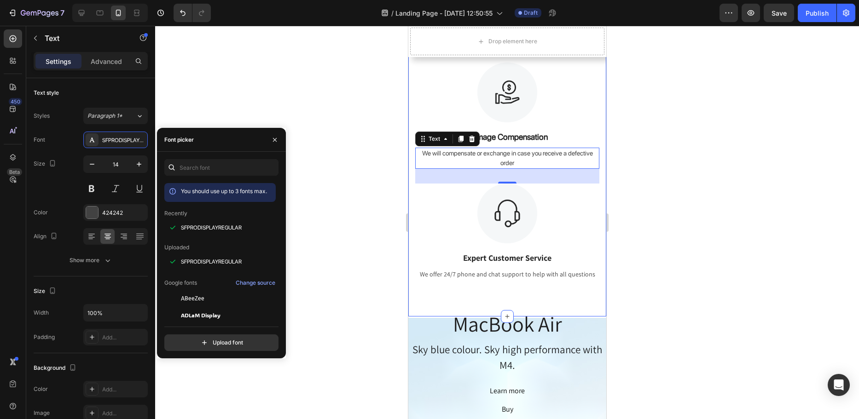
scroll to position [506, 0]
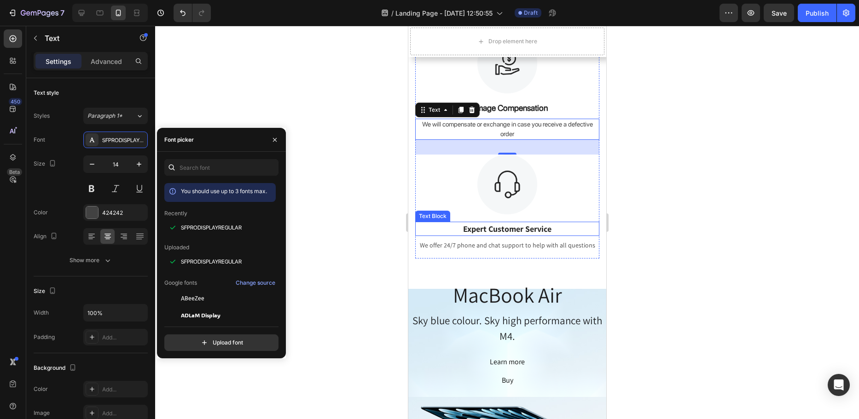
click at [502, 227] on p "Expert Customer Service" at bounding box center [507, 229] width 182 height 12
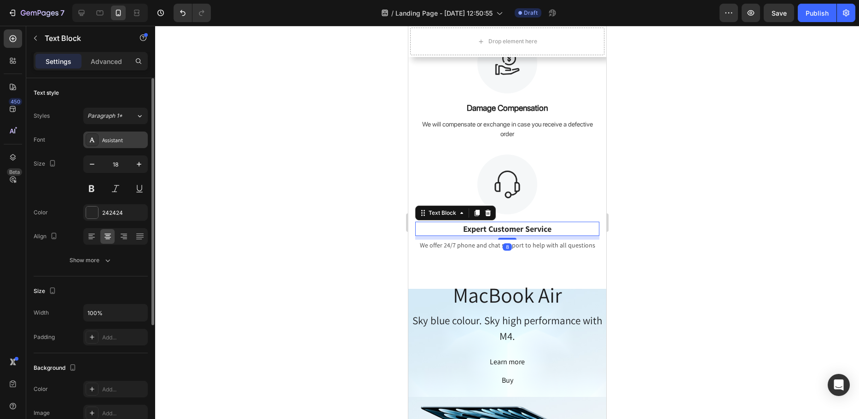
click at [114, 138] on div "Assistant" at bounding box center [123, 140] width 43 height 8
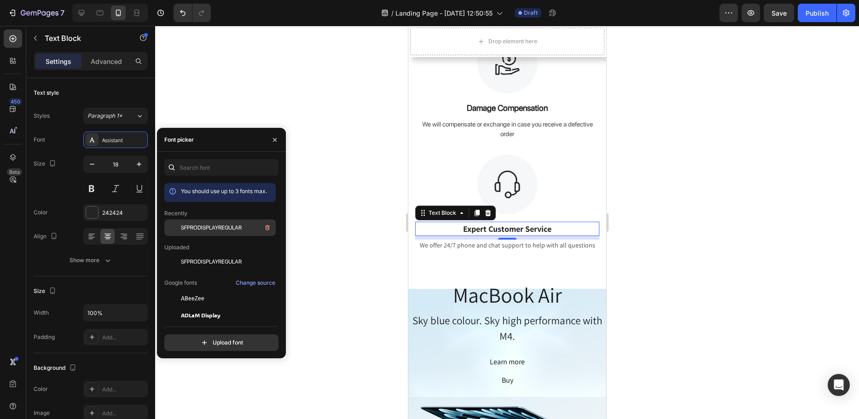
click at [219, 231] on span "SFPRODISPLAYREGULAR" at bounding box center [211, 228] width 61 height 8
click at [505, 244] on div "8" at bounding box center [506, 246] width 9 height 7
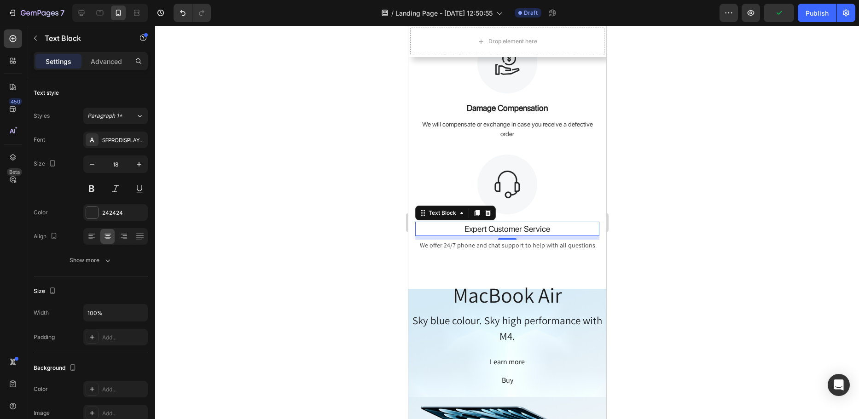
click at [497, 231] on p "Expert Customer Service" at bounding box center [507, 229] width 182 height 12
click at [543, 245] on div "We offer 24/7 phone and chat support to help with all questions" at bounding box center [507, 246] width 184 height 12
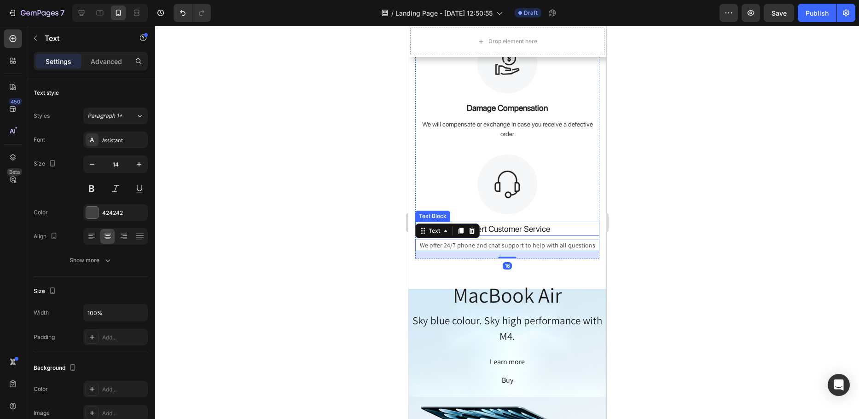
click at [542, 230] on p "Expert Customer Service" at bounding box center [507, 229] width 182 height 12
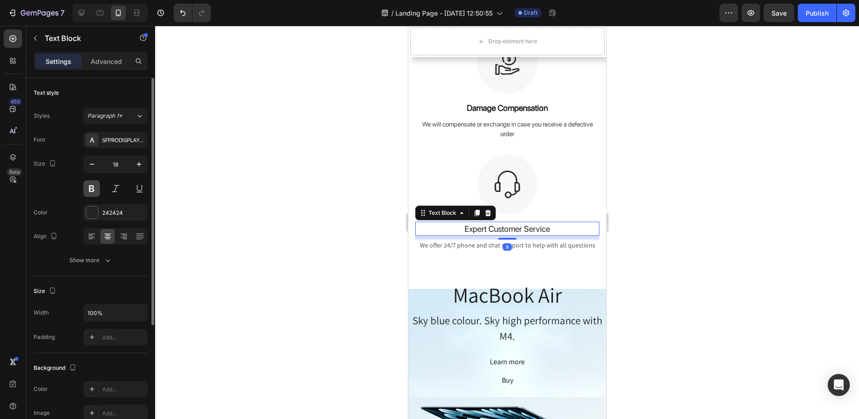
click at [92, 187] on button at bounding box center [91, 188] width 17 height 17
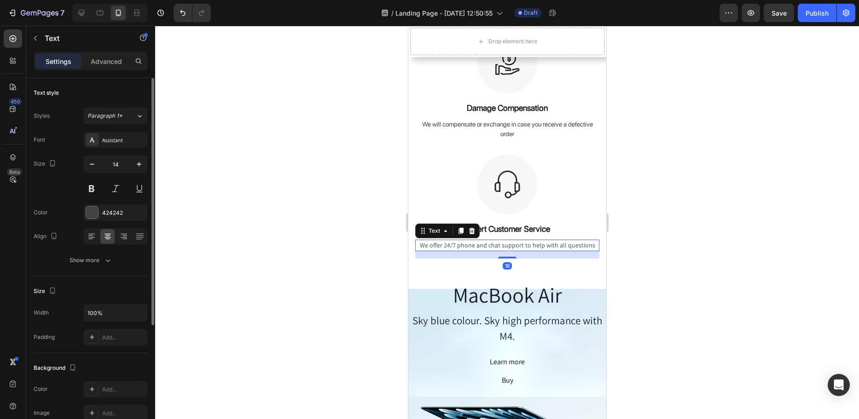
click at [479, 244] on div "We offer 24/7 phone and chat support to help with all questions" at bounding box center [507, 246] width 184 height 12
click at [116, 139] on div "Assistant" at bounding box center [123, 140] width 43 height 8
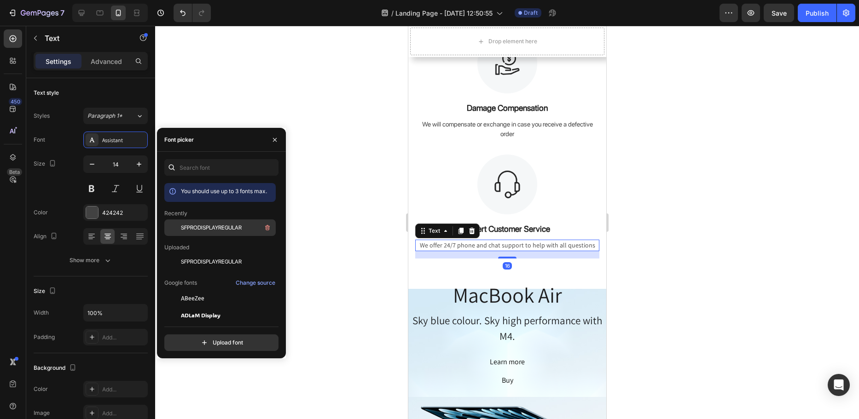
click at [206, 228] on span "SFPRODISPLAYREGULAR" at bounding box center [211, 228] width 61 height 8
click at [347, 248] on div at bounding box center [507, 222] width 704 height 393
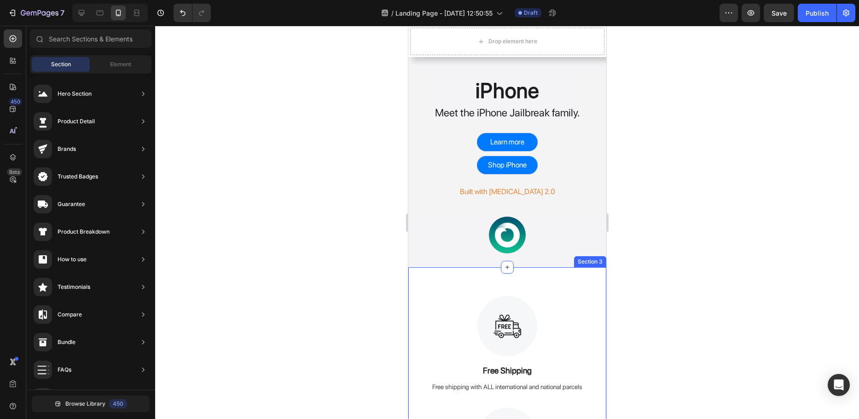
scroll to position [92, 0]
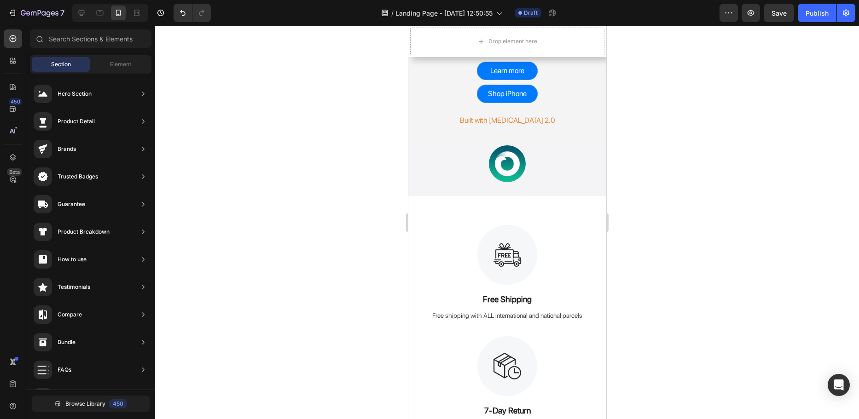
click at [280, 211] on div at bounding box center [507, 222] width 704 height 393
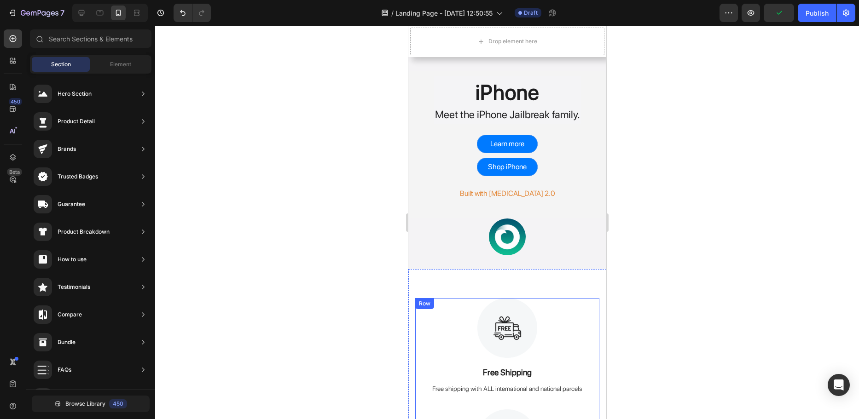
scroll to position [0, 0]
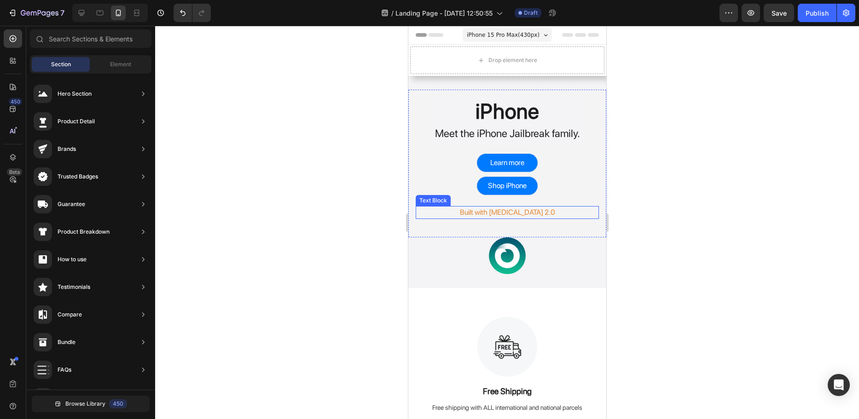
click at [340, 179] on div at bounding box center [507, 222] width 704 height 393
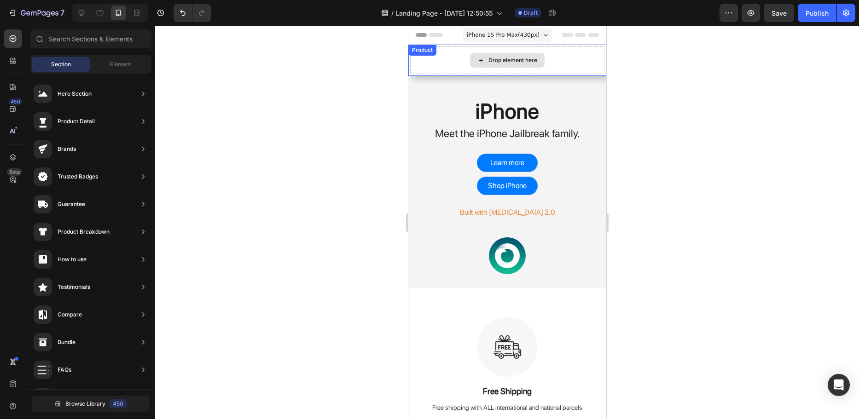
click at [445, 49] on div "Product Images iPhone X | Dopamine 2.0 Jailbreak | Cheap Pokécoin Device + Meth…" at bounding box center [507, 60] width 198 height 31
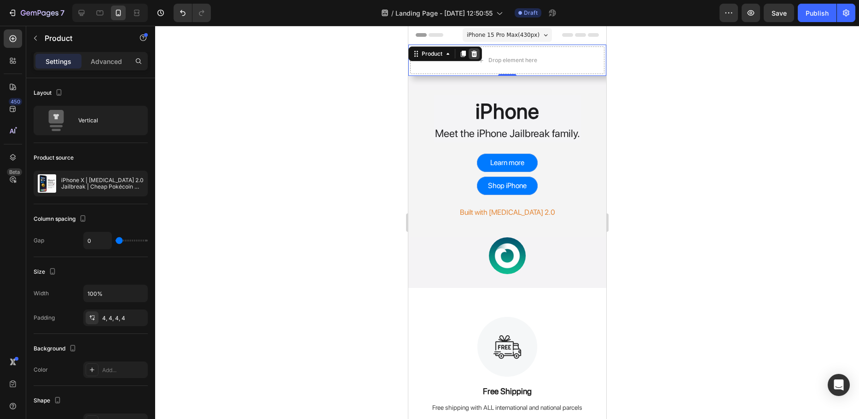
click at [472, 57] on icon at bounding box center [473, 53] width 7 height 7
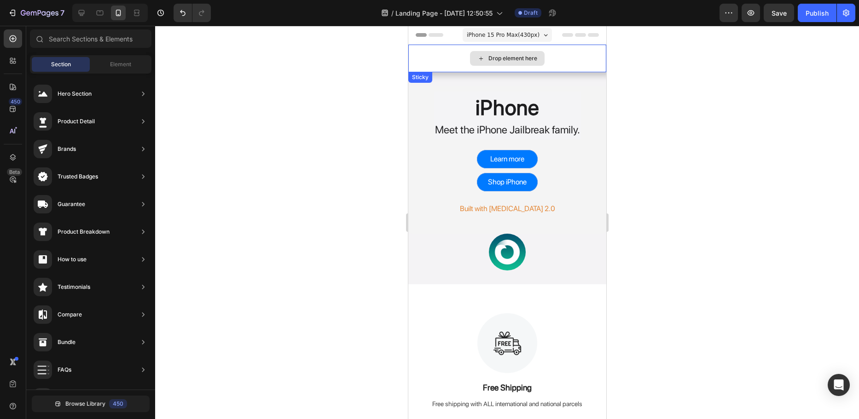
click at [426, 58] on div "Drop element here" at bounding box center [507, 59] width 198 height 28
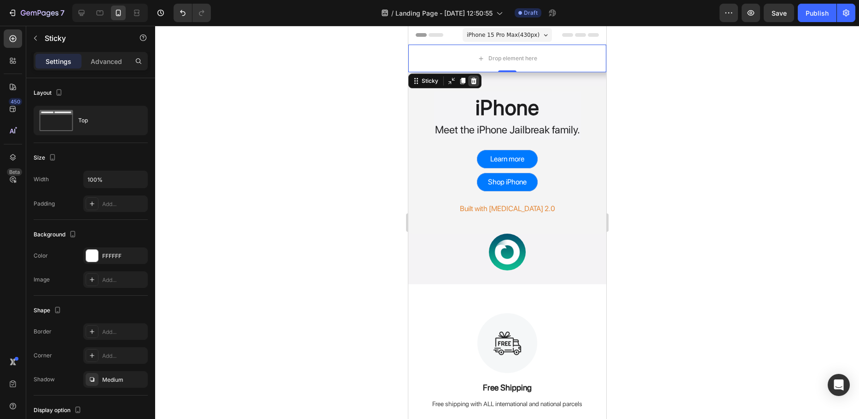
click at [472, 81] on icon at bounding box center [473, 81] width 6 height 6
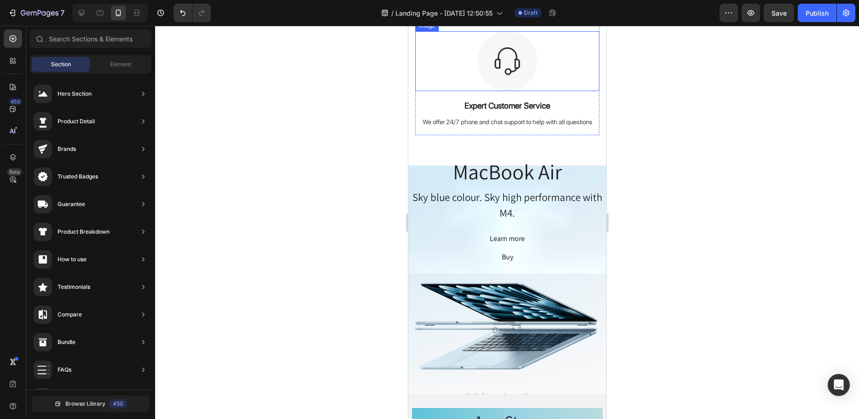
scroll to position [644, 0]
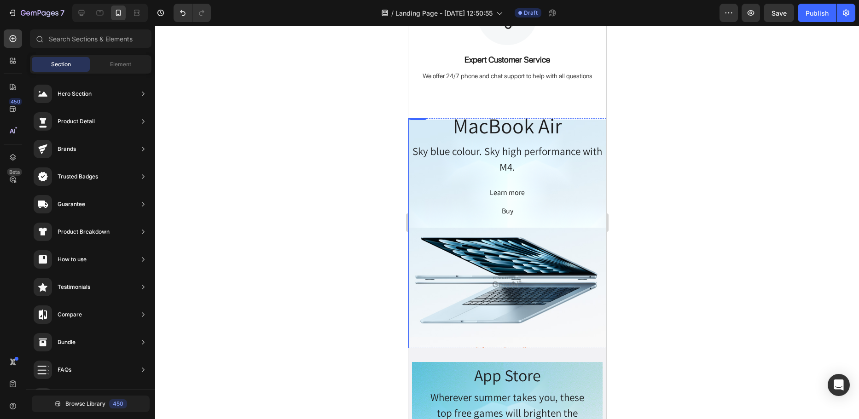
click at [501, 185] on div "MacBook Air Heading Sky blue colour. Sky high performance with M4. Heading Lear…" at bounding box center [507, 233] width 198 height 248
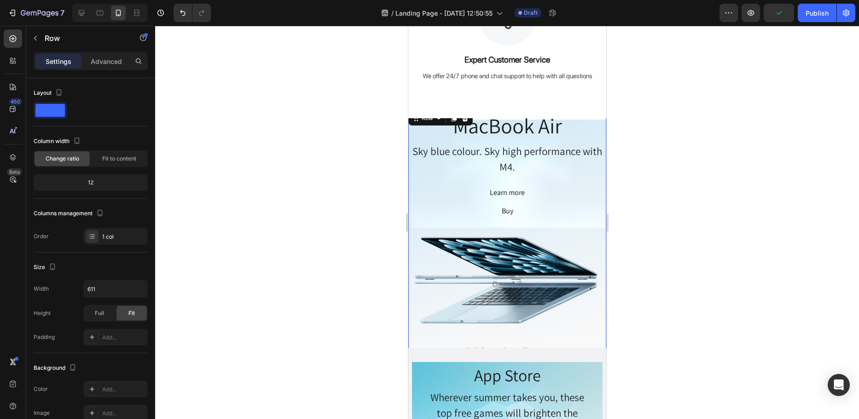
click at [355, 199] on div at bounding box center [507, 222] width 704 height 393
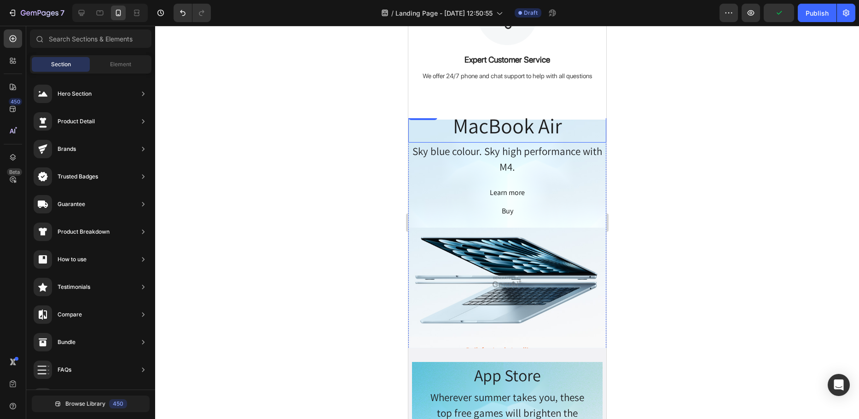
click at [497, 130] on h2 "MacBook Air" at bounding box center [507, 126] width 198 height 34
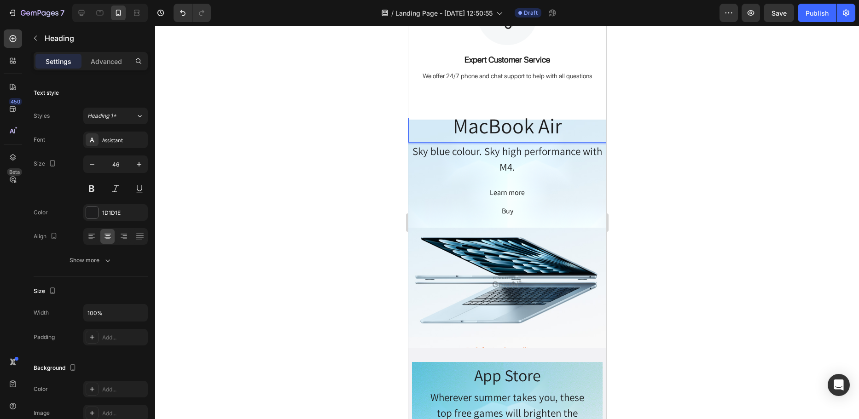
click at [516, 133] on h2 "MacBook Air" at bounding box center [507, 126] width 198 height 34
click at [342, 162] on div at bounding box center [507, 222] width 704 height 393
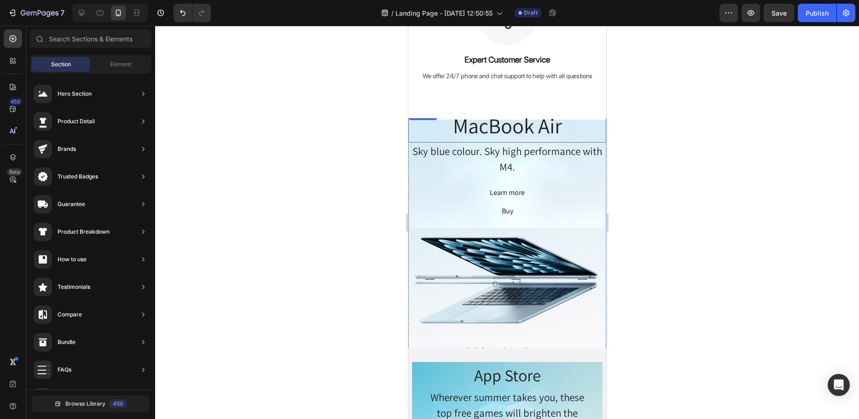
click at [554, 127] on p "MacBook Air" at bounding box center [507, 126] width 196 height 32
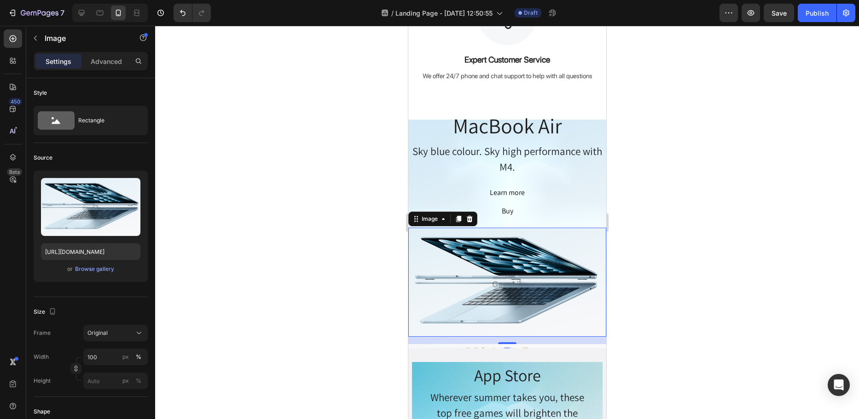
click at [462, 275] on img at bounding box center [507, 283] width 198 height 110
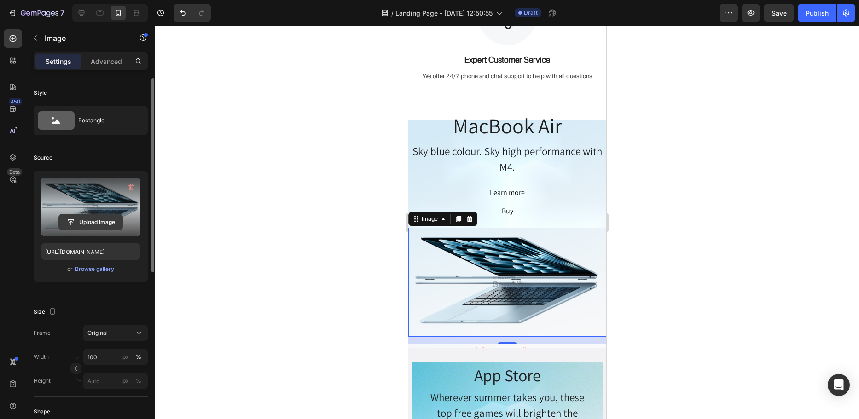
click at [103, 224] on input "file" at bounding box center [91, 222] width 64 height 16
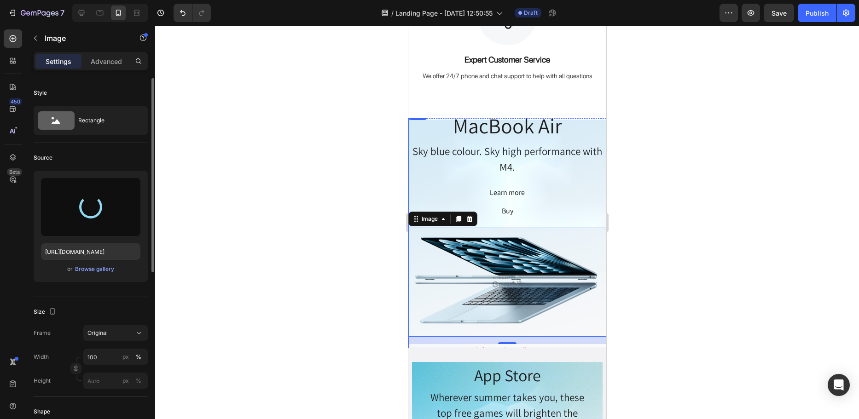
type input "[URL][DOMAIN_NAME]"
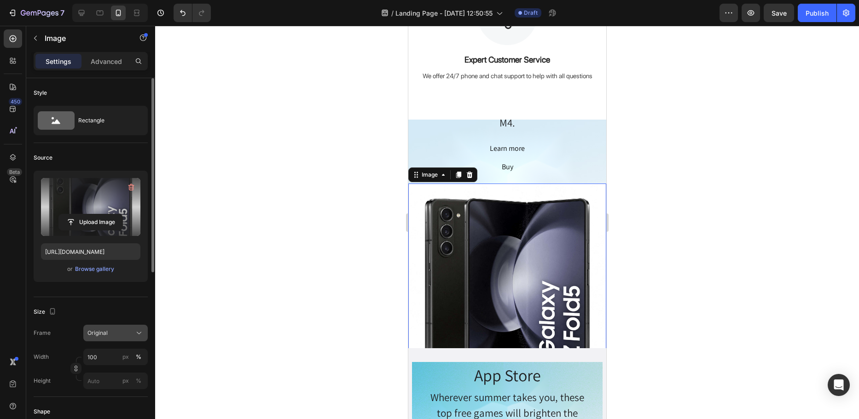
click at [127, 333] on div "Original" at bounding box center [109, 333] width 45 height 8
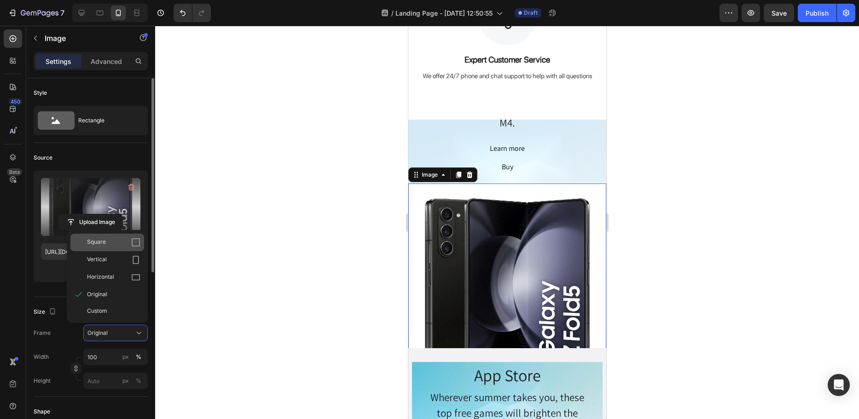
click at [118, 243] on div "Square" at bounding box center [113, 242] width 53 height 9
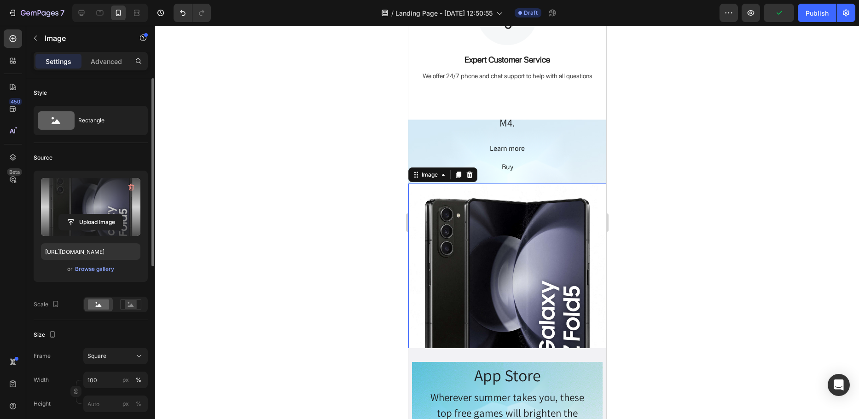
click at [336, 240] on div at bounding box center [507, 222] width 704 height 393
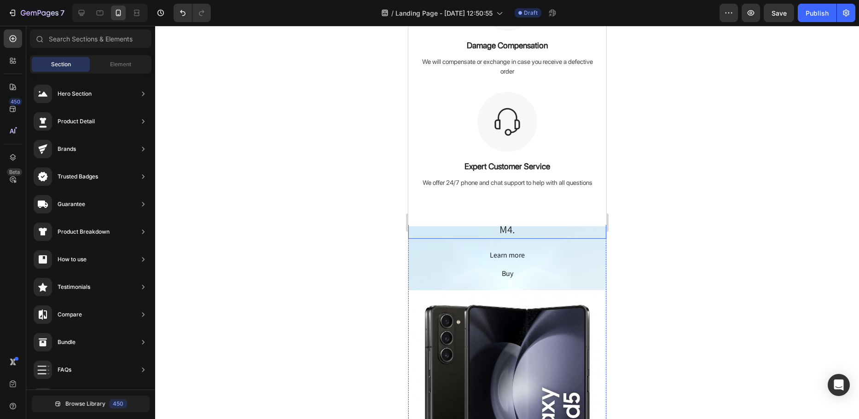
scroll to position [506, 0]
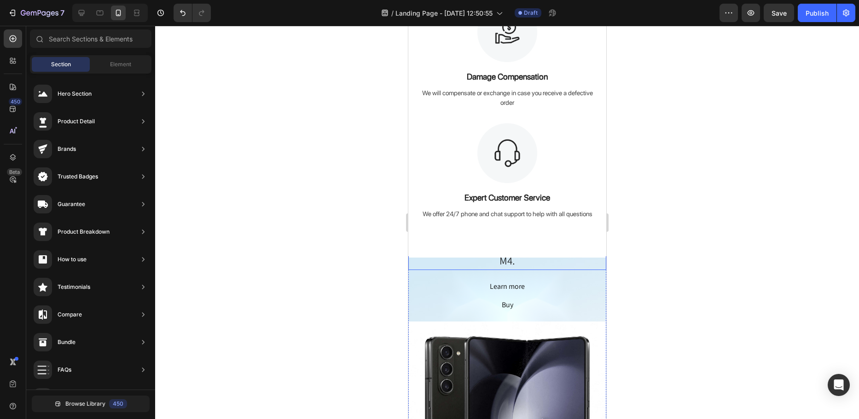
click at [510, 264] on h2 "Sky blue colour. Sky high performance with M4." at bounding box center [507, 254] width 198 height 34
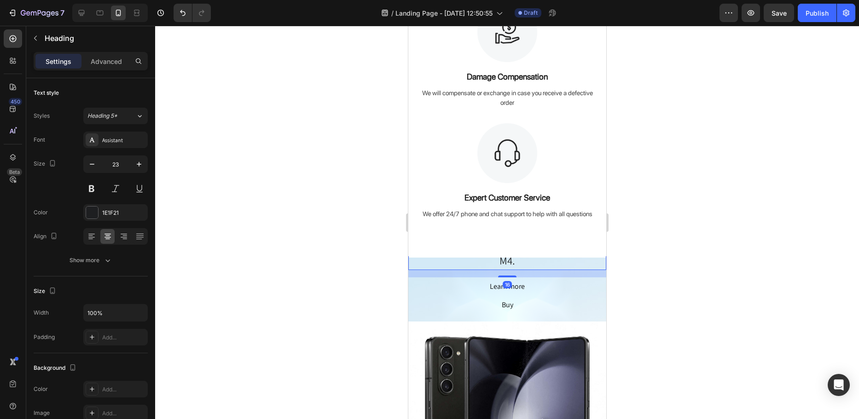
click at [503, 267] on h2 "Sky blue colour. Sky high performance with M4." at bounding box center [507, 254] width 198 height 34
click at [503, 267] on p "Sky blue colour. Sky high performance with M4." at bounding box center [507, 253] width 196 height 32
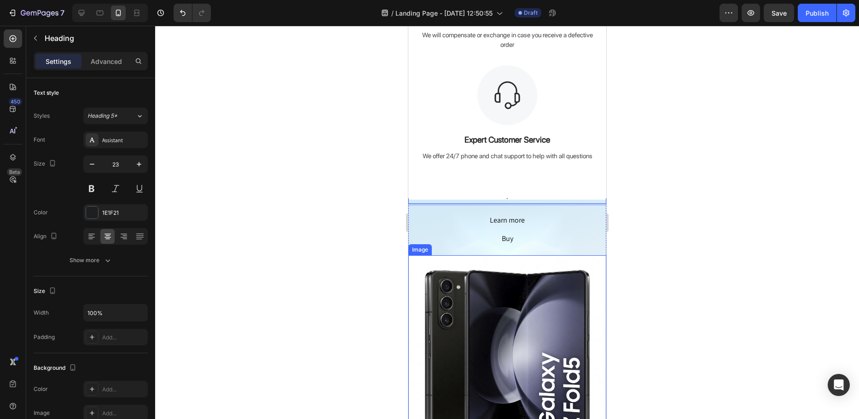
scroll to position [560, 0]
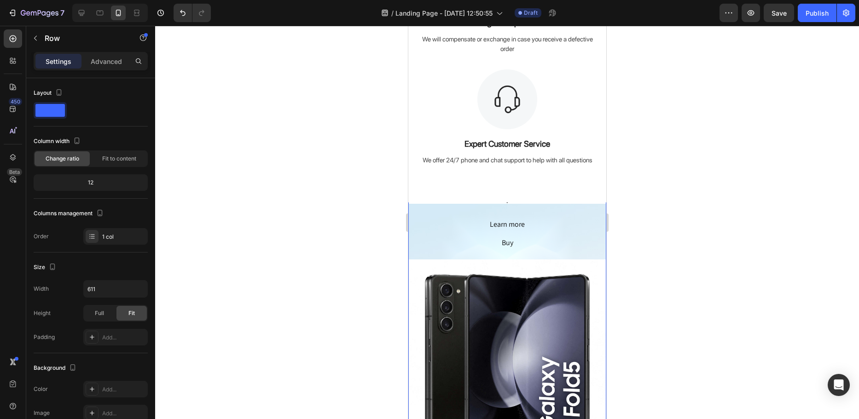
click at [558, 237] on div "MacBook Air Heading . Heading Learn more Button Buy Button Row Image Built for …" at bounding box center [507, 317] width 198 height 321
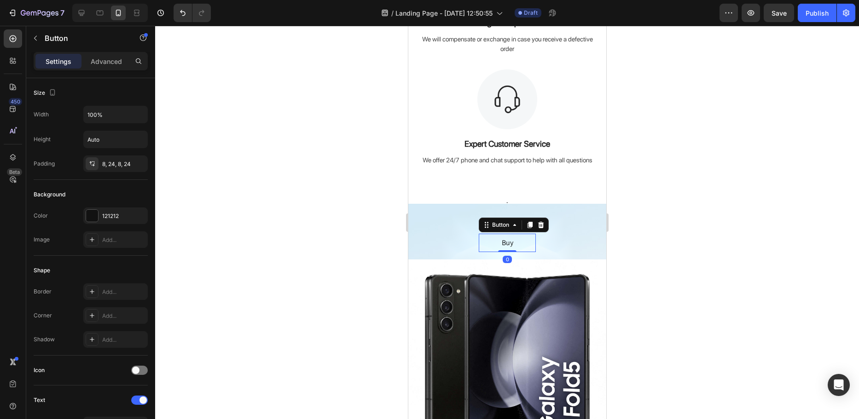
click at [514, 244] on button "Buy" at bounding box center [506, 243] width 57 height 18
click at [537, 228] on icon at bounding box center [540, 225] width 6 height 6
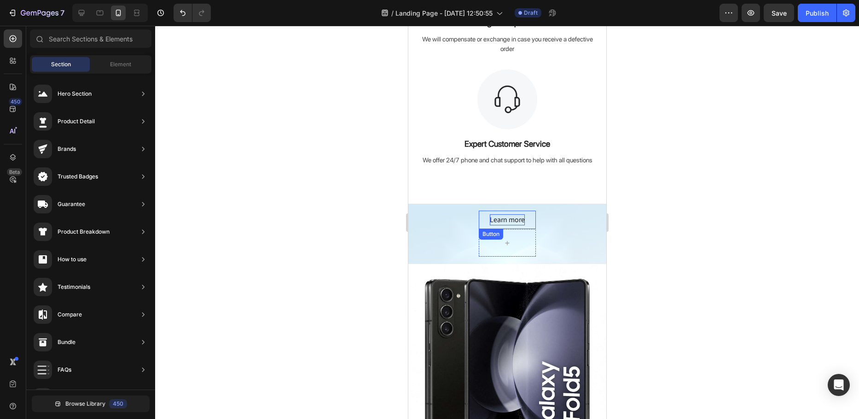
click at [513, 222] on div "Learn more" at bounding box center [506, 219] width 35 height 11
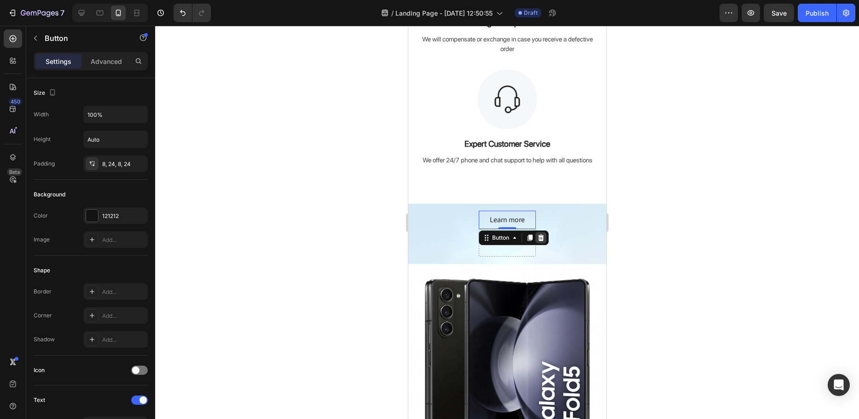
click at [538, 240] on icon at bounding box center [540, 238] width 6 height 6
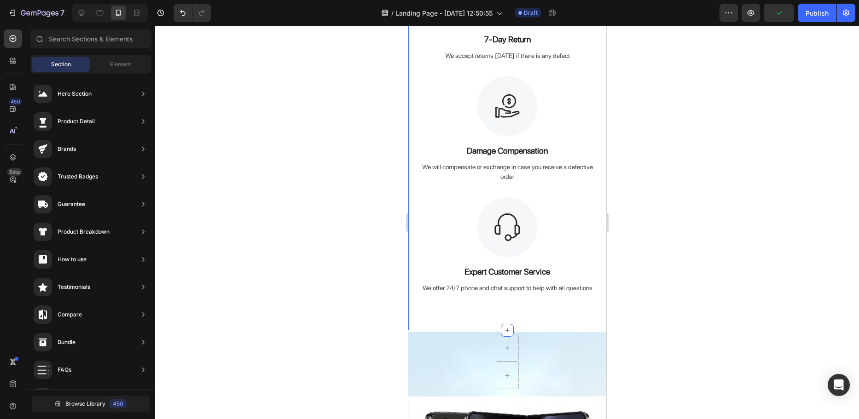
scroll to position [422, 0]
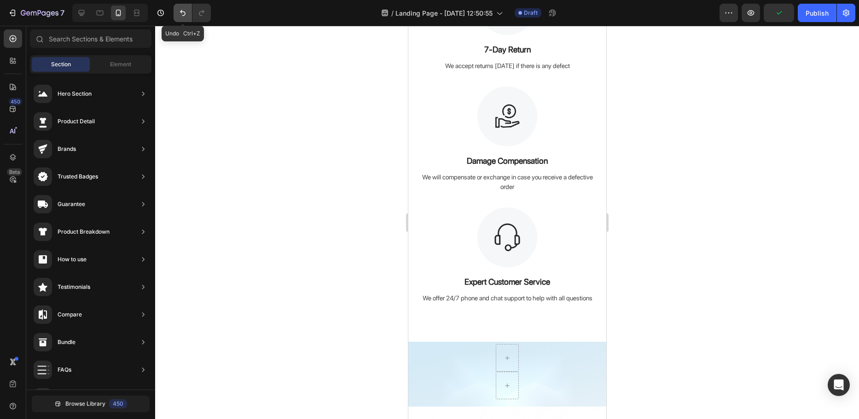
click at [184, 15] on icon "Undo/Redo" at bounding box center [183, 13] width 6 height 6
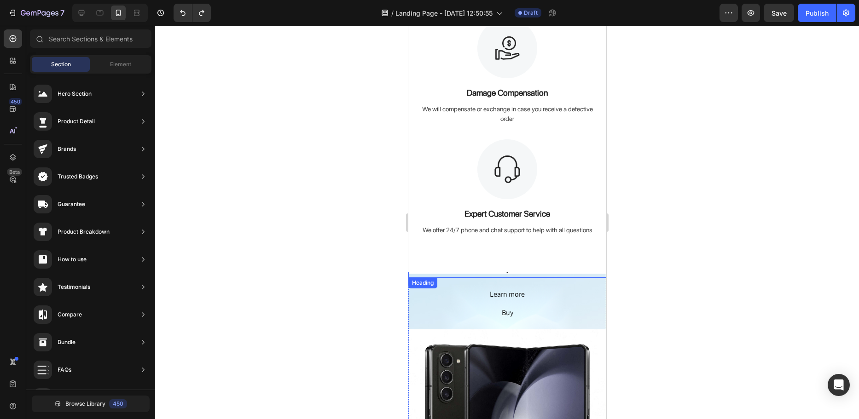
scroll to position [514, 0]
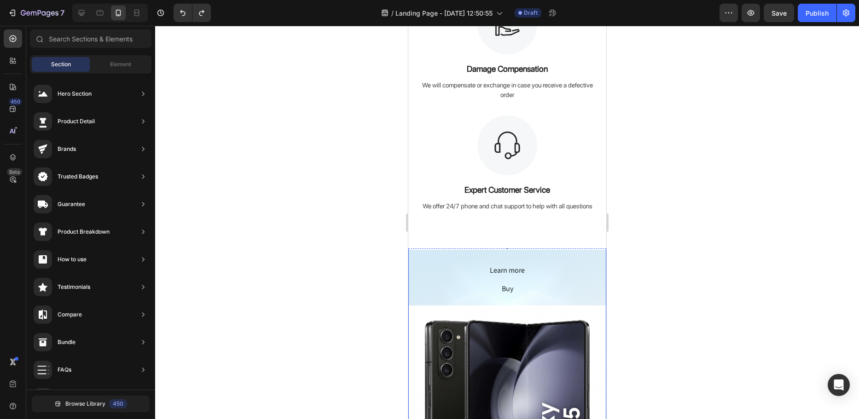
click at [540, 277] on div "MacBook Air Heading . Heading Learn more Button Buy Button Row Image Built for …" at bounding box center [507, 363] width 198 height 321
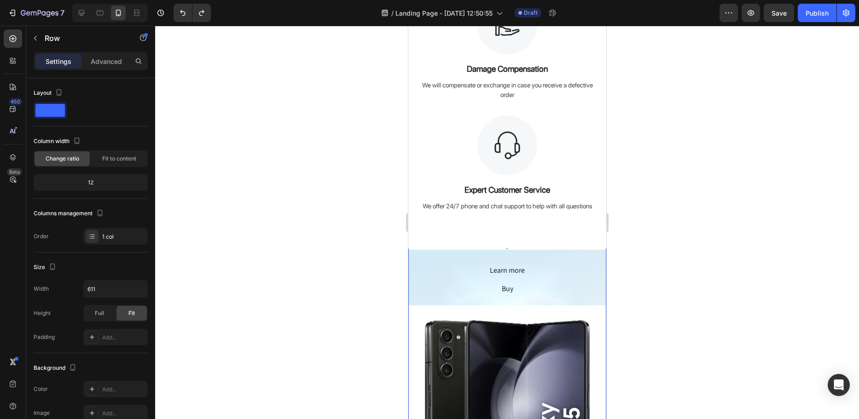
click at [551, 267] on div "MacBook Air Heading . Heading Learn more Button Buy Button Row Image Built for …" at bounding box center [507, 363] width 198 height 321
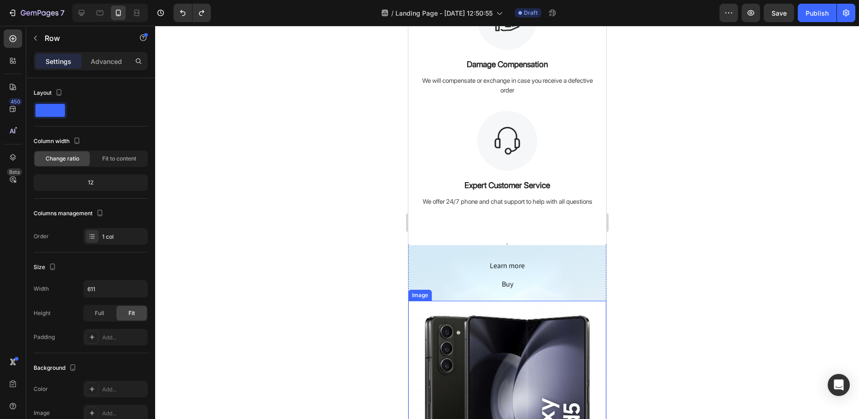
scroll to position [652, 0]
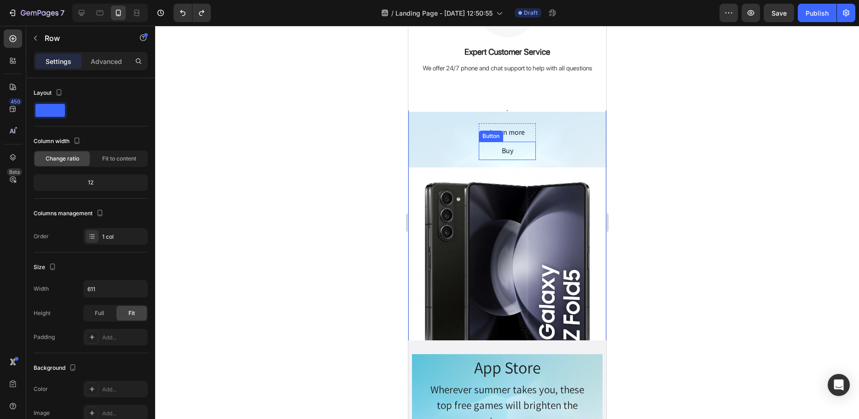
click at [493, 159] on button "Buy" at bounding box center [506, 151] width 57 height 18
click at [461, 150] on div "MacBook Air Heading . Heading Learn more Button Buy Button 0 Row Image Built fo…" at bounding box center [507, 225] width 198 height 321
click at [460, 144] on div "MacBook Air Heading . Heading Learn more Button Buy Button Row Image Built for …" at bounding box center [507, 225] width 198 height 321
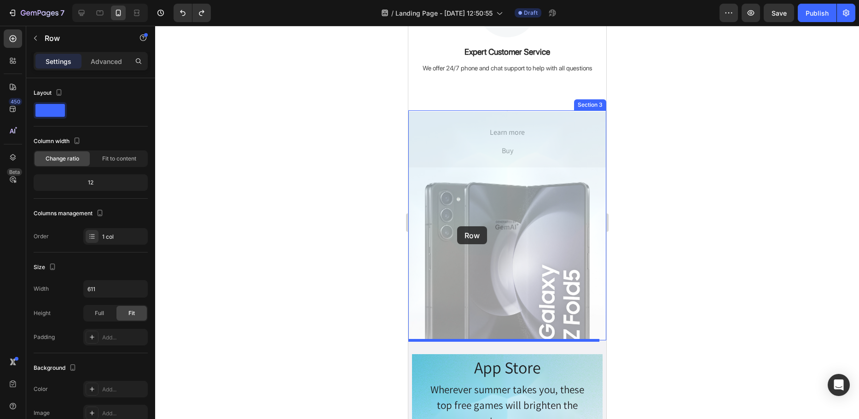
drag, startPoint x: 458, startPoint y: 140, endPoint x: 456, endPoint y: 226, distance: 86.1
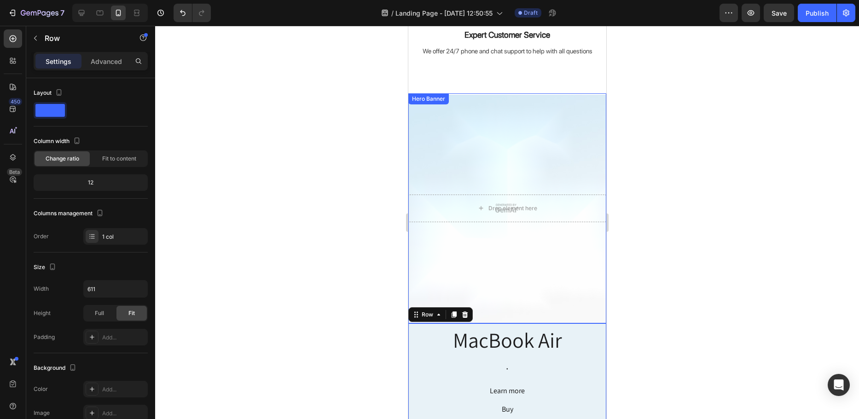
scroll to position [560, 0]
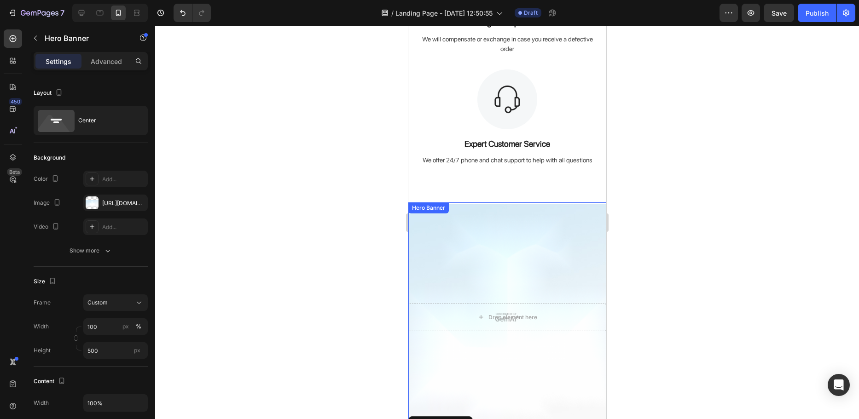
click at [546, 244] on div "Overlay" at bounding box center [507, 317] width 198 height 230
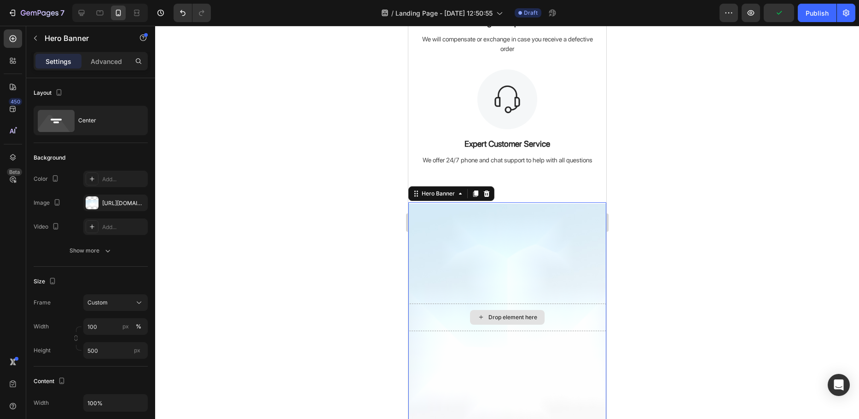
click at [514, 328] on div "Drop element here" at bounding box center [507, 318] width 198 height 28
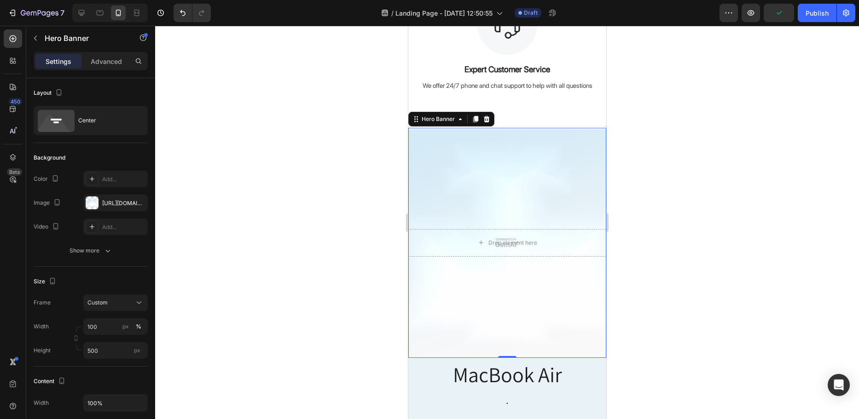
scroll to position [652, 0]
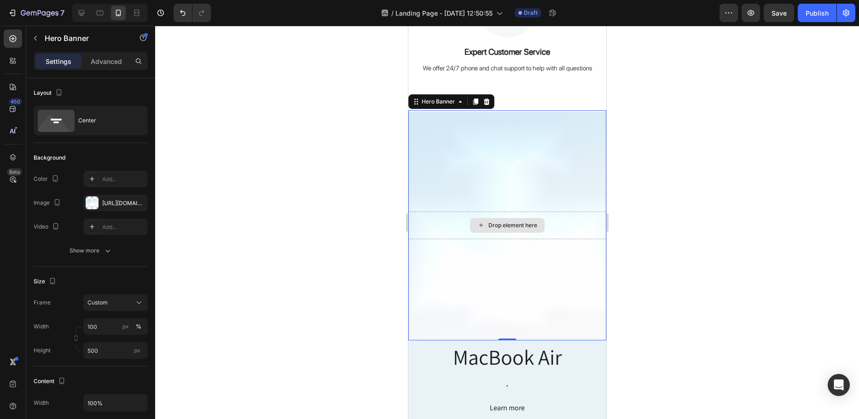
click at [490, 207] on div "Overlay" at bounding box center [507, 225] width 198 height 230
click at [140, 204] on icon "button" at bounding box center [137, 202] width 7 height 7
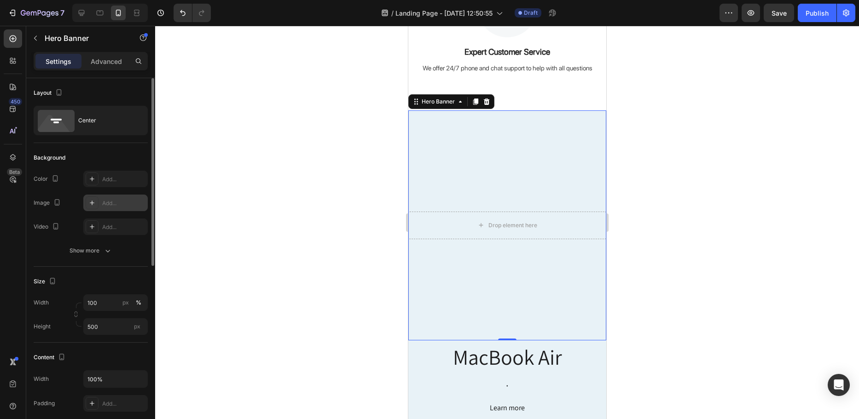
click at [489, 296] on div "Overlay" at bounding box center [507, 225] width 198 height 230
click at [487, 105] on div at bounding box center [485, 101] width 11 height 11
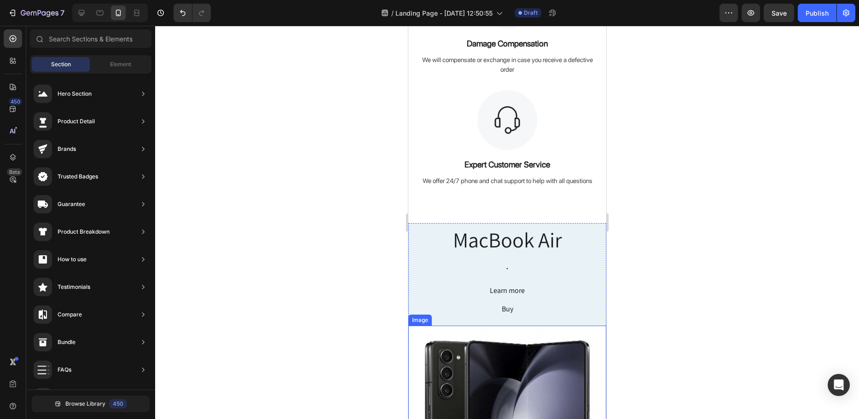
scroll to position [514, 0]
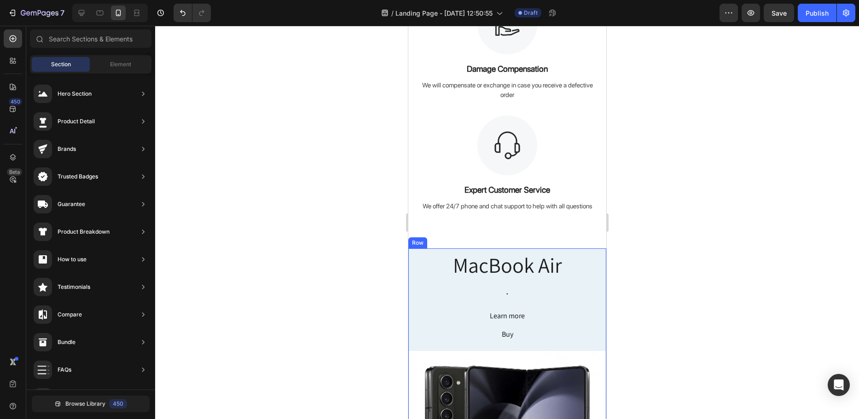
click at [437, 297] on h2 "." at bounding box center [507, 291] width 198 height 18
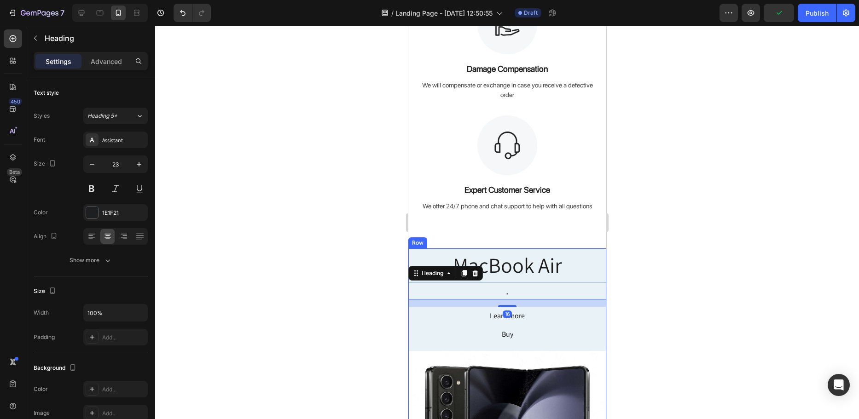
click at [461, 328] on div "MacBook Air Heading . Heading 16 Learn more Button Buy Button Row Image Built f…" at bounding box center [507, 408] width 198 height 321
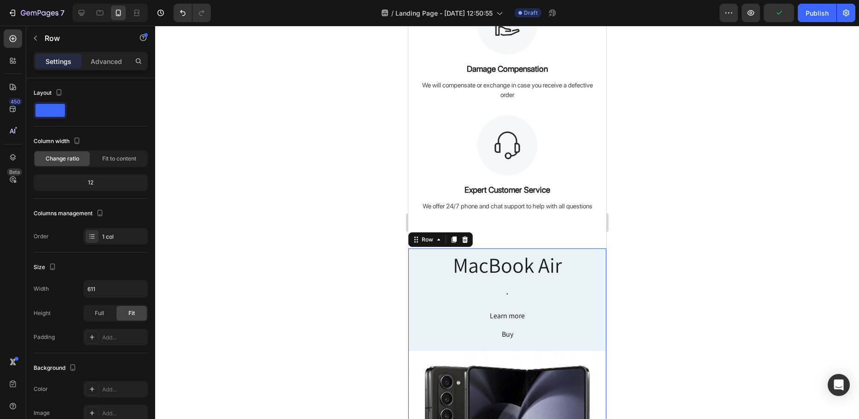
click at [440, 335] on div "MacBook Air Heading . Heading Learn more Button Buy Button Row Image Built for …" at bounding box center [507, 408] width 198 height 321
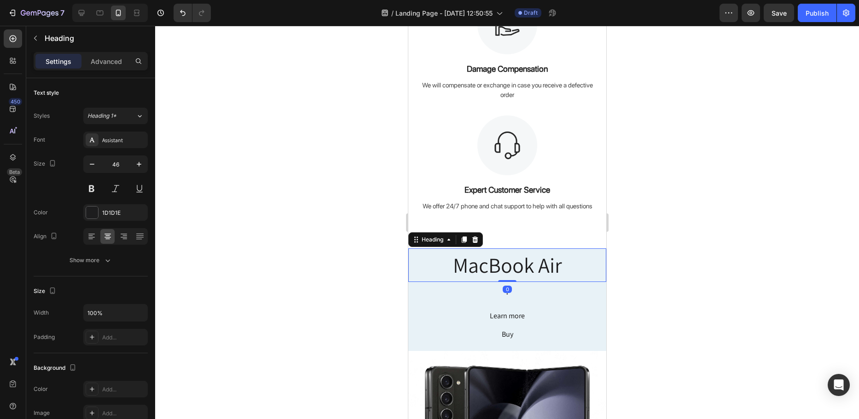
click at [430, 260] on h2 "MacBook Air" at bounding box center [507, 265] width 198 height 34
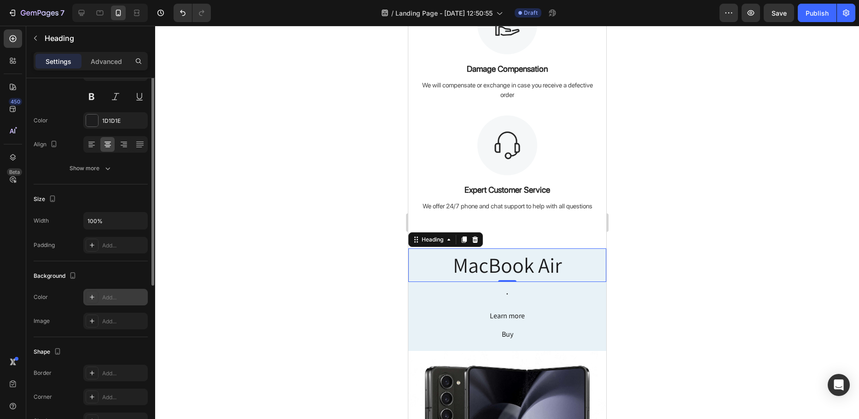
scroll to position [46, 0]
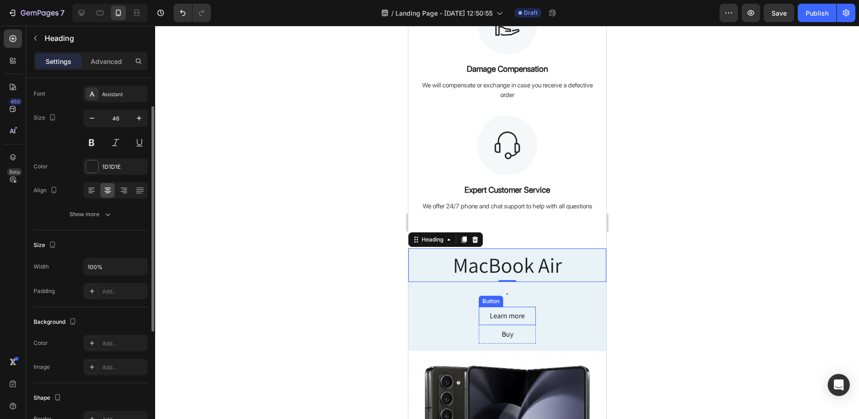
click at [504, 325] on button "Buy" at bounding box center [506, 334] width 57 height 18
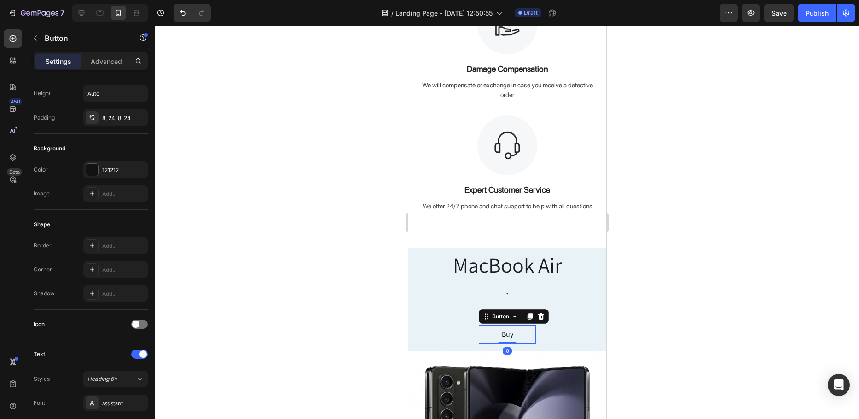
scroll to position [0, 0]
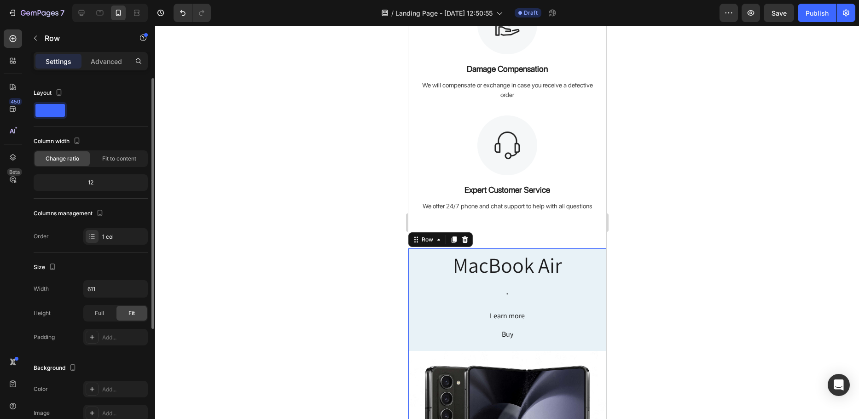
click at [571, 325] on div "MacBook Air Heading . Heading Learn more Button Buy Button Row Image Built for …" at bounding box center [507, 408] width 198 height 321
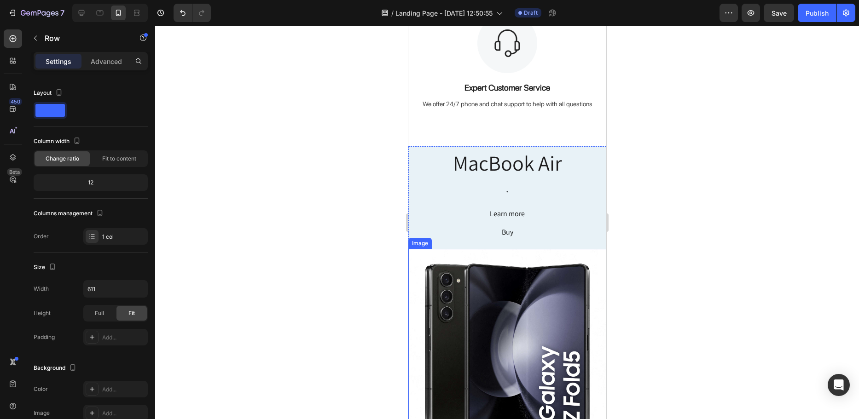
scroll to position [598, 0]
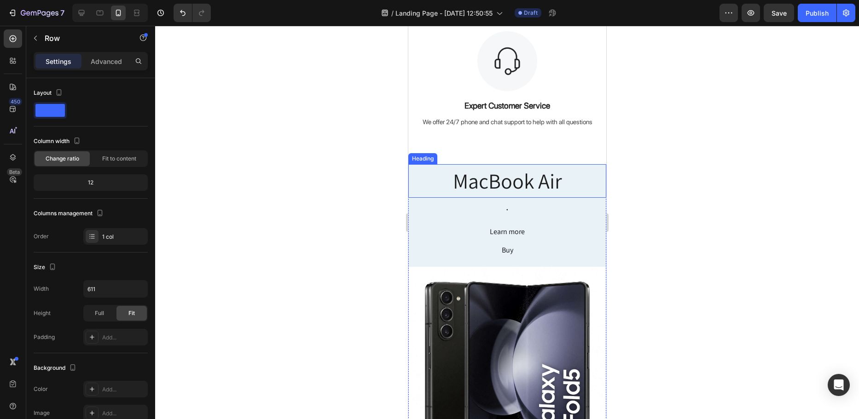
click at [501, 184] on h2 "MacBook Air" at bounding box center [507, 181] width 198 height 34
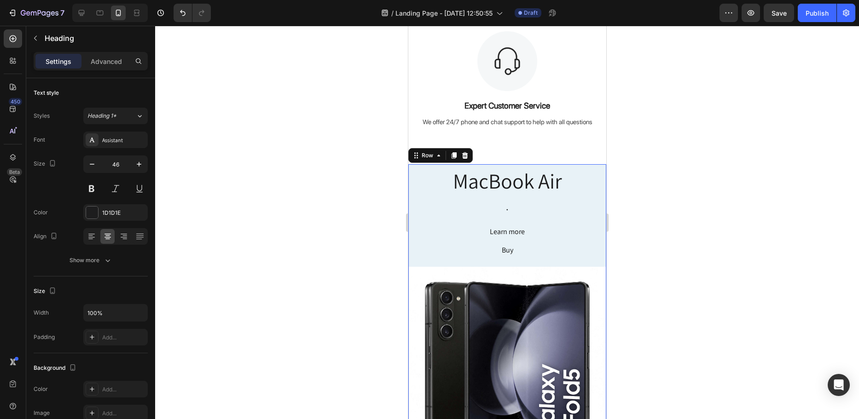
click at [564, 251] on div "MacBook Air Heading . Heading Learn more Button Buy Button Row Image Built for …" at bounding box center [507, 324] width 198 height 321
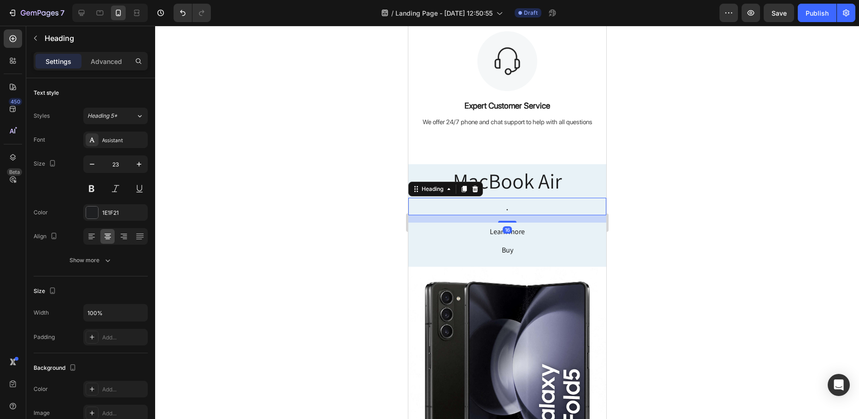
click at [536, 207] on h2 "." at bounding box center [507, 207] width 198 height 18
click at [479, 189] on div at bounding box center [474, 189] width 11 height 11
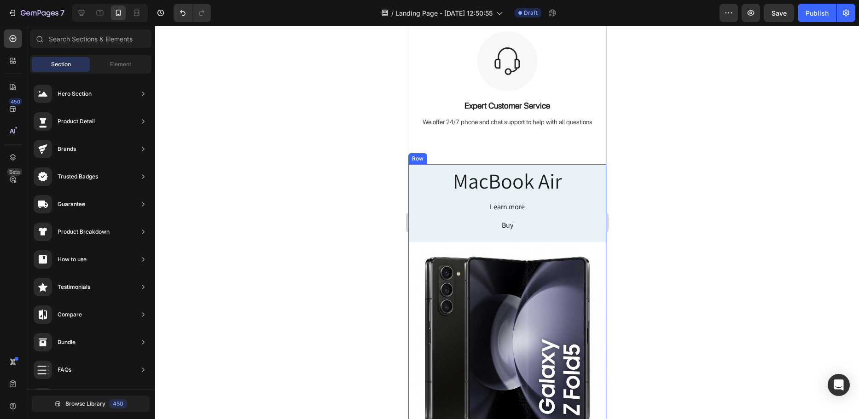
click at [427, 198] on div "MacBook Air Heading Learn more Button Buy Button Row Image Built for Apple Inte…" at bounding box center [507, 312] width 198 height 296
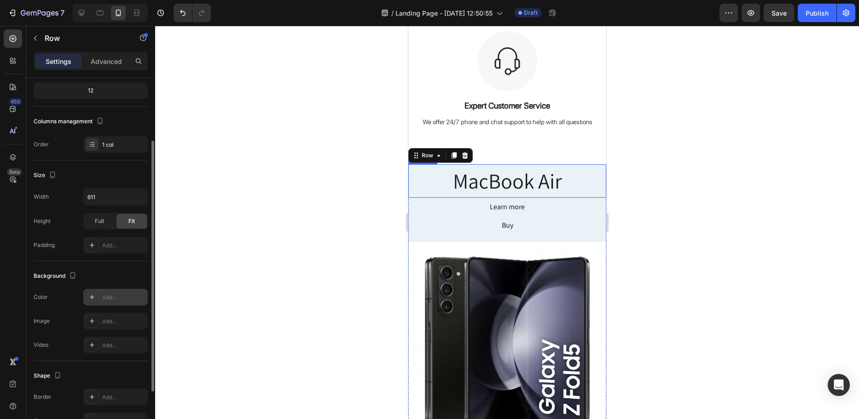
scroll to position [170, 0]
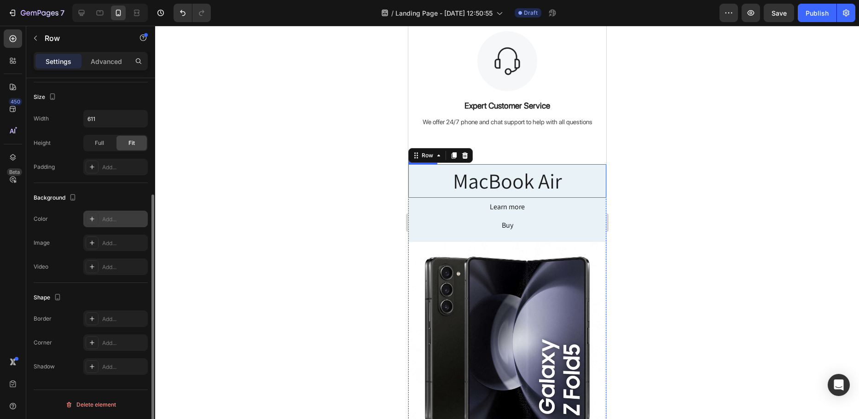
click at [94, 218] on icon at bounding box center [91, 218] width 7 height 7
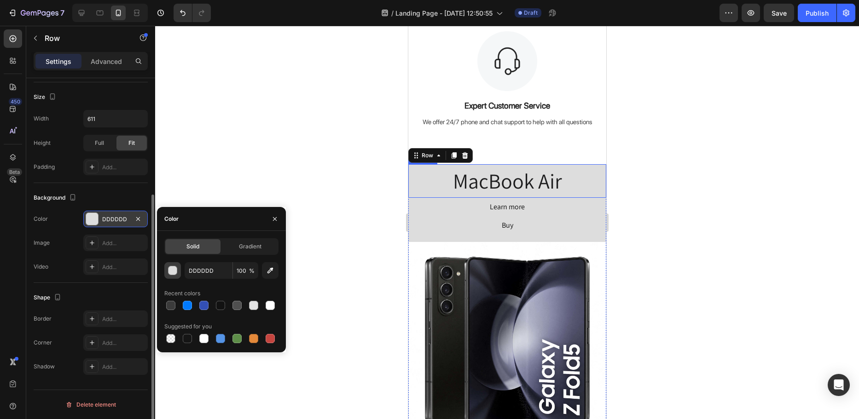
click at [171, 268] on div "button" at bounding box center [172, 270] width 9 height 9
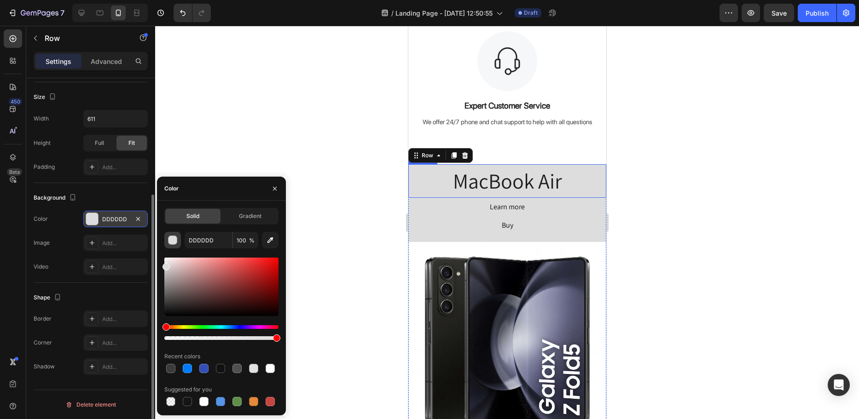
click at [168, 241] on div "button" at bounding box center [172, 240] width 9 height 9
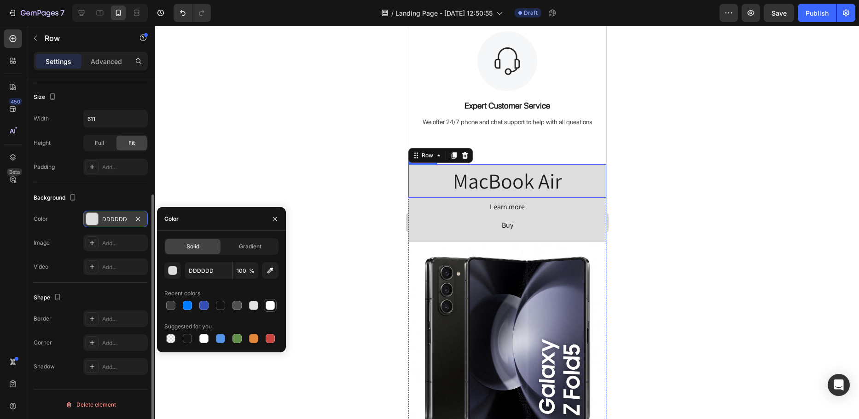
click at [273, 306] on div at bounding box center [270, 305] width 9 height 9
type input "FFFFFF"
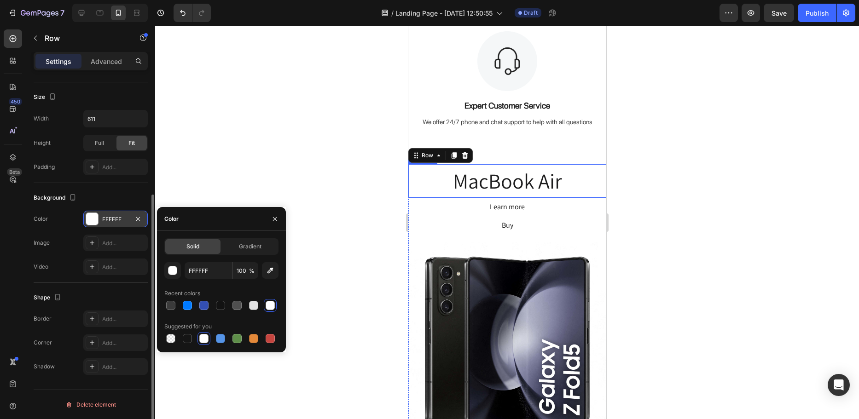
click at [318, 264] on div at bounding box center [507, 222] width 704 height 393
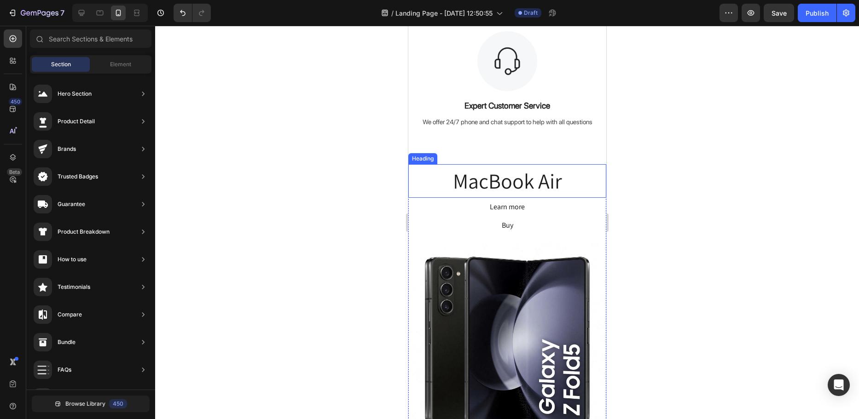
click at [527, 181] on h2 "MacBook Air" at bounding box center [507, 181] width 198 height 34
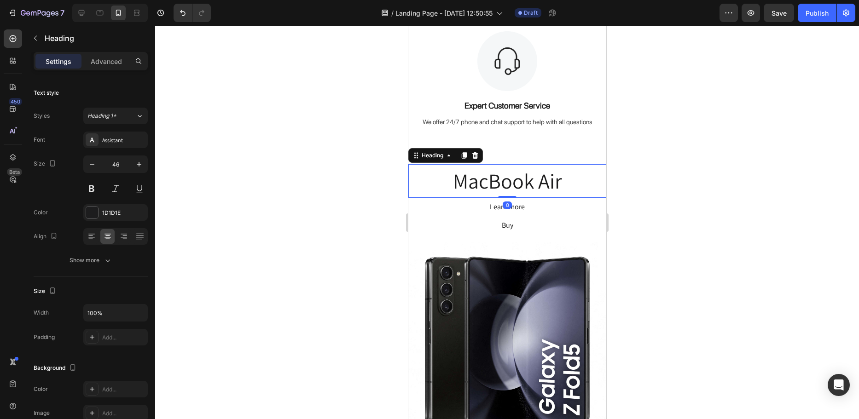
click at [540, 180] on h2 "MacBook Air" at bounding box center [507, 181] width 198 height 34
click at [540, 180] on p "MacBook Air" at bounding box center [507, 181] width 196 height 32
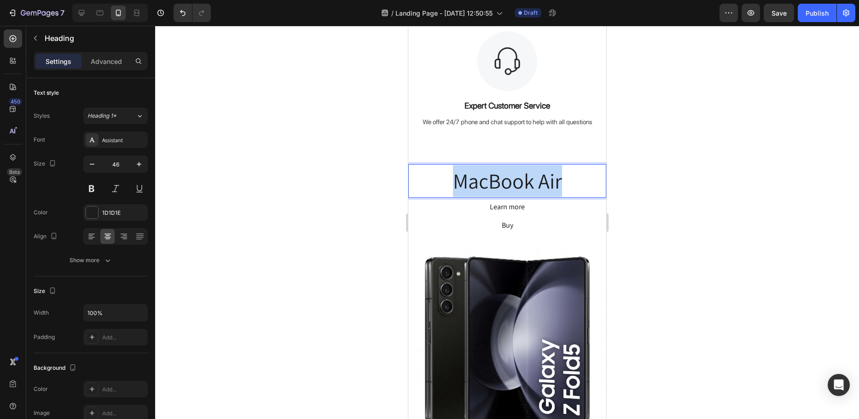
click at [540, 180] on p "MacBook Air" at bounding box center [507, 181] width 196 height 32
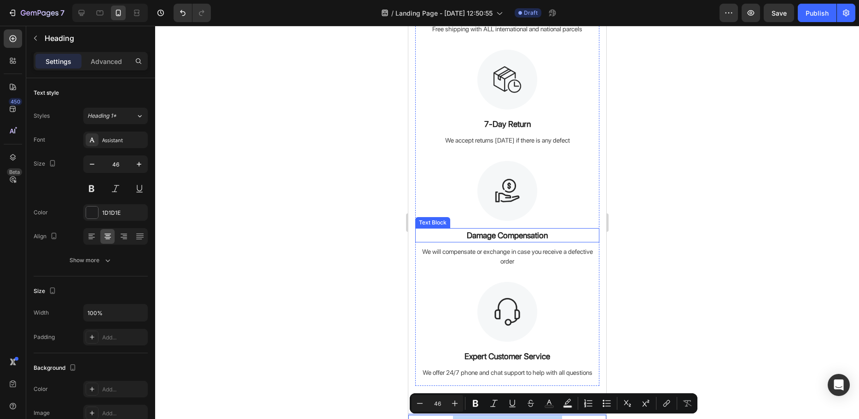
type input "12"
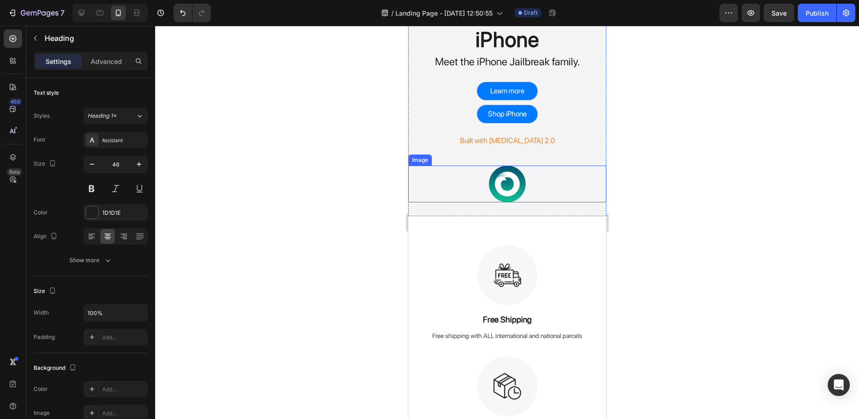
scroll to position [46, 0]
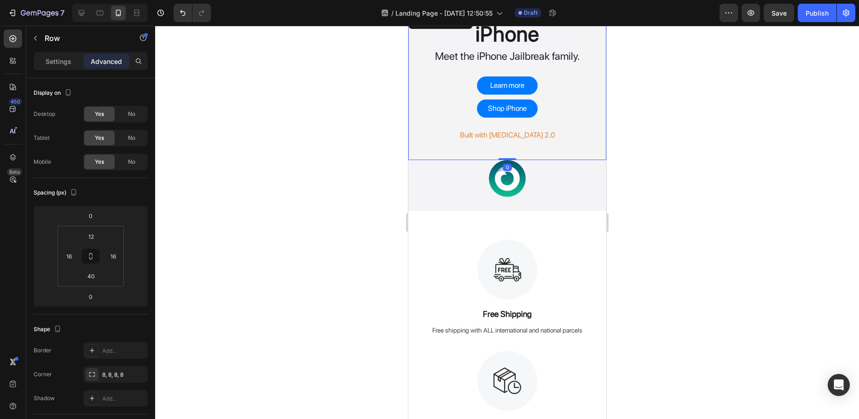
click at [434, 107] on div "iPhone Heading Meet the iPhone Jailbreak family. Text Block Row Learn more Butt…" at bounding box center [506, 80] width 183 height 124
click at [63, 57] on p "Settings" at bounding box center [59, 62] width 26 height 10
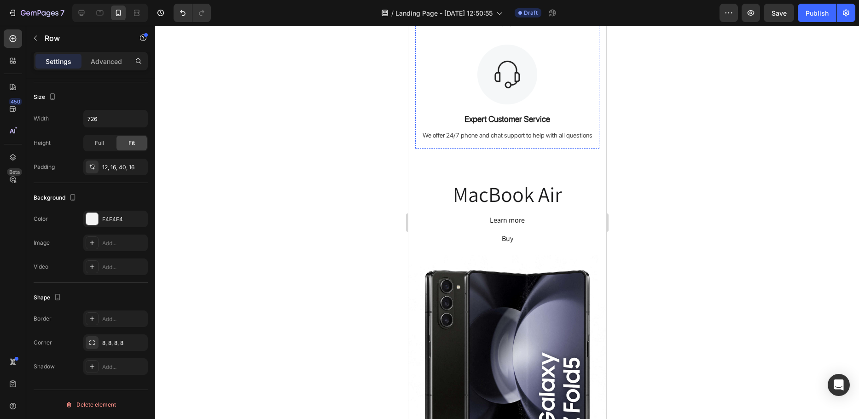
scroll to position [598, 0]
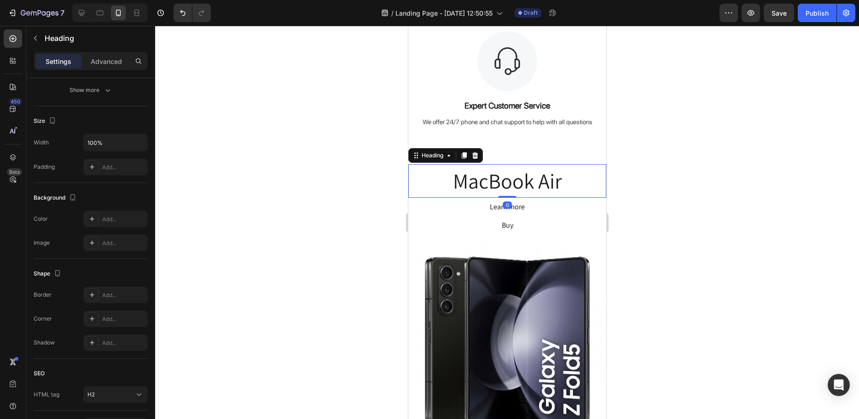
click at [433, 180] on h2 "MacBook Air" at bounding box center [507, 181] width 198 height 34
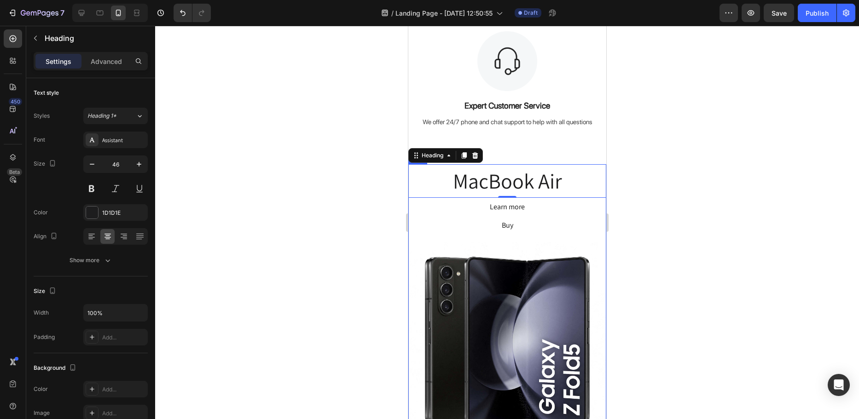
click at [421, 216] on div "MacBook Air Heading 0 Learn more Button Buy Button Row Image Built for Apple In…" at bounding box center [507, 312] width 198 height 296
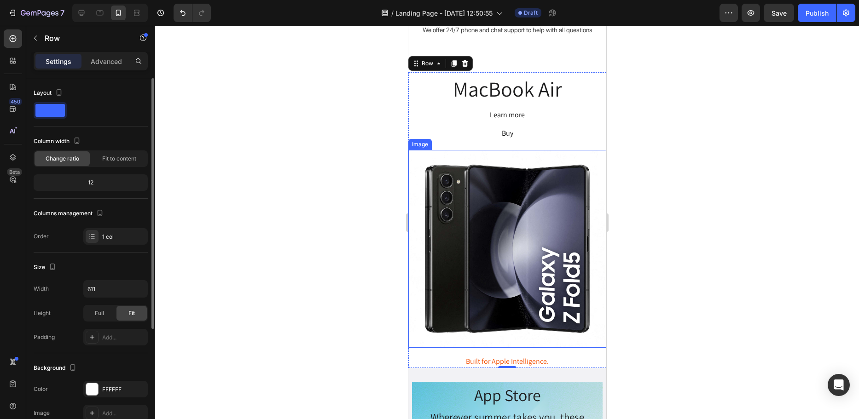
scroll to position [170, 0]
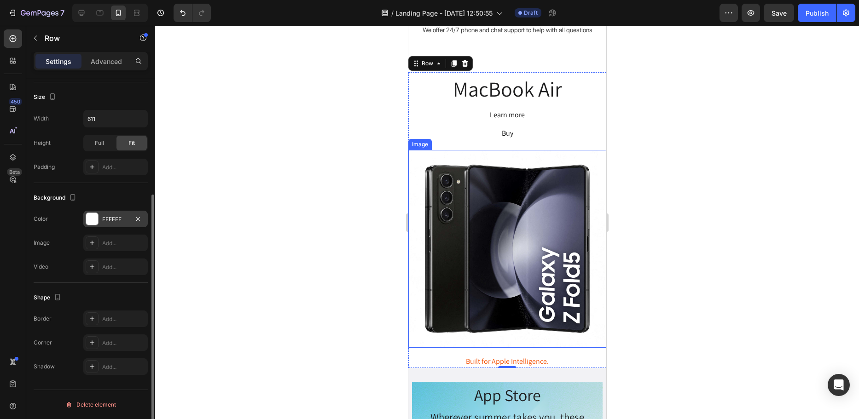
click at [118, 221] on div "FFFFFF" at bounding box center [115, 219] width 27 height 8
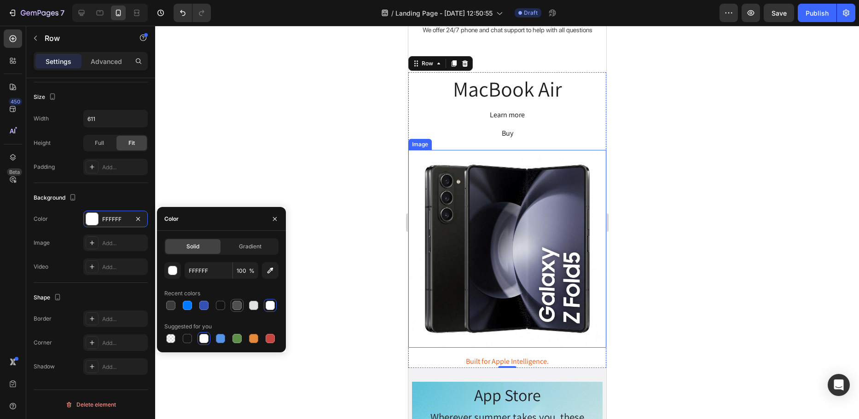
click at [238, 307] on div at bounding box center [236, 305] width 9 height 9
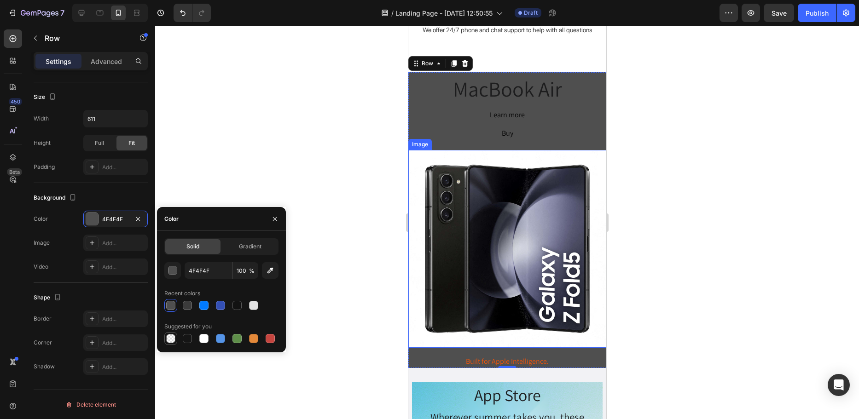
click at [171, 336] on div at bounding box center [170, 338] width 9 height 9
type input "000000"
type input "0"
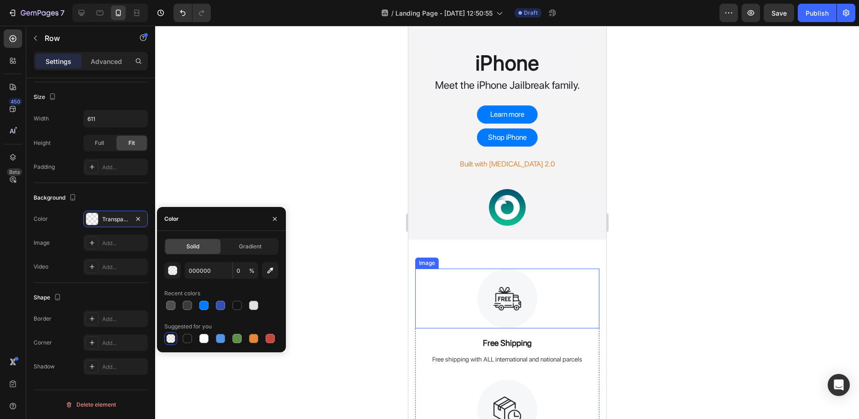
scroll to position [0, 0]
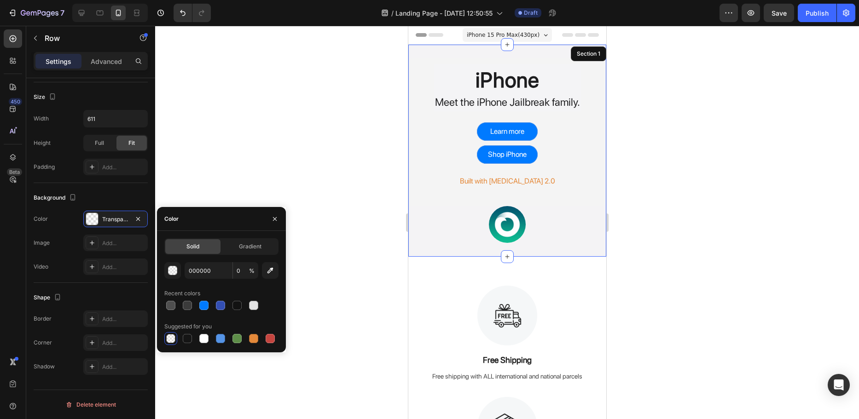
click at [413, 51] on div "iPhone Heading Meet the iPhone Jailbreak family. Text Block Row Learn more Butt…" at bounding box center [507, 151] width 198 height 212
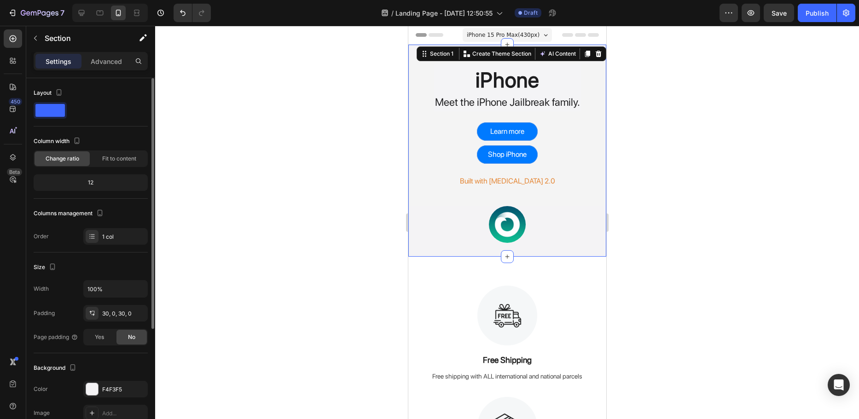
scroll to position [138, 0]
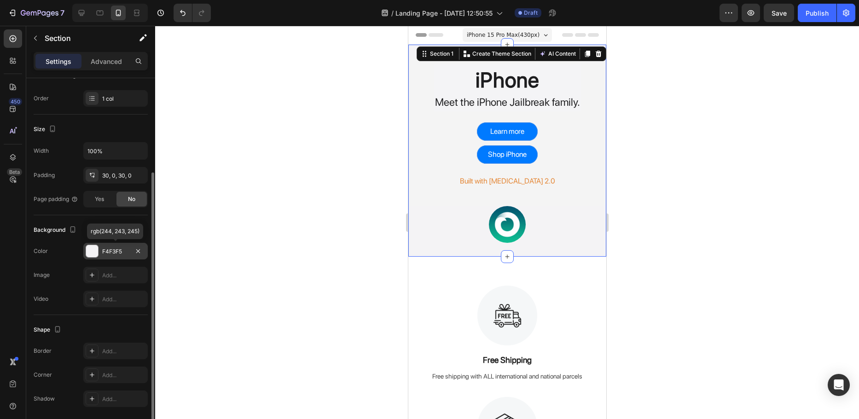
click at [94, 250] on div at bounding box center [92, 251] width 12 height 12
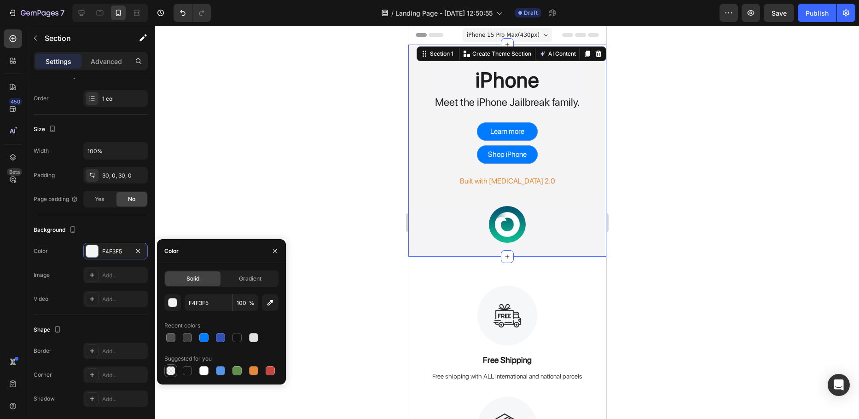
click at [173, 371] on div at bounding box center [170, 370] width 9 height 9
type input "000000"
type input "0"
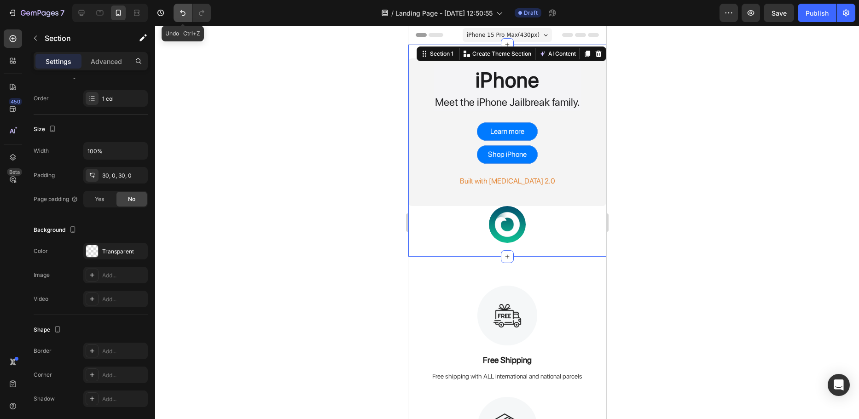
click at [178, 6] on button "Undo/Redo" at bounding box center [182, 13] width 18 height 18
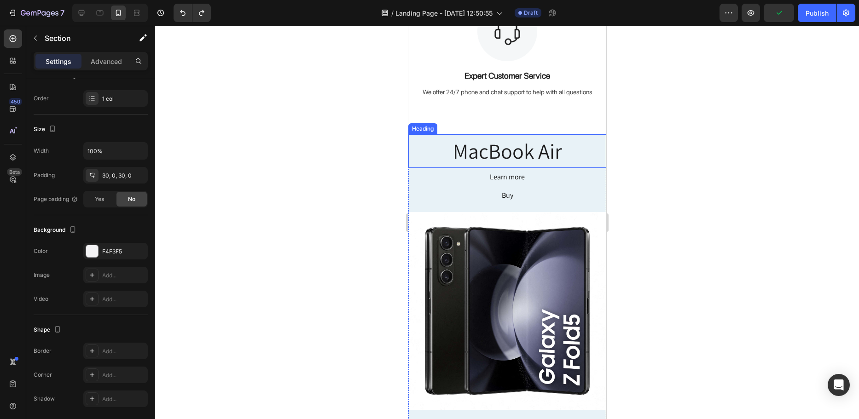
scroll to position [644, 0]
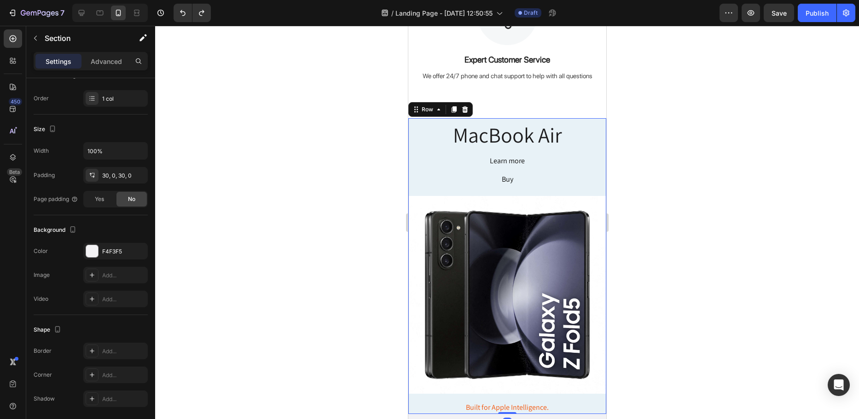
click at [548, 162] on div "MacBook Air Heading Learn more Button Buy Button Row Image Built for Apple Inte…" at bounding box center [507, 266] width 198 height 296
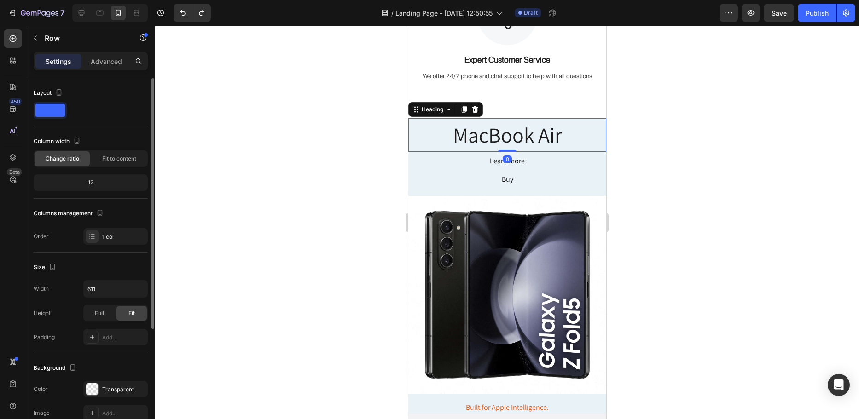
click at [421, 125] on h2 "MacBook Air" at bounding box center [507, 135] width 198 height 34
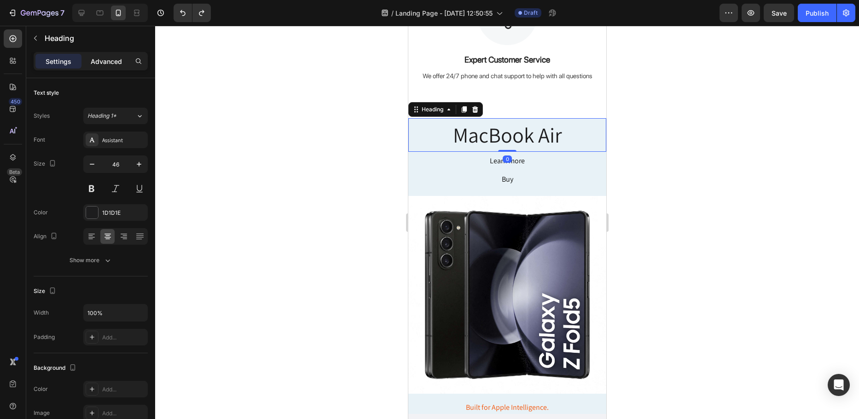
click at [105, 62] on p "Advanced" at bounding box center [106, 62] width 31 height 10
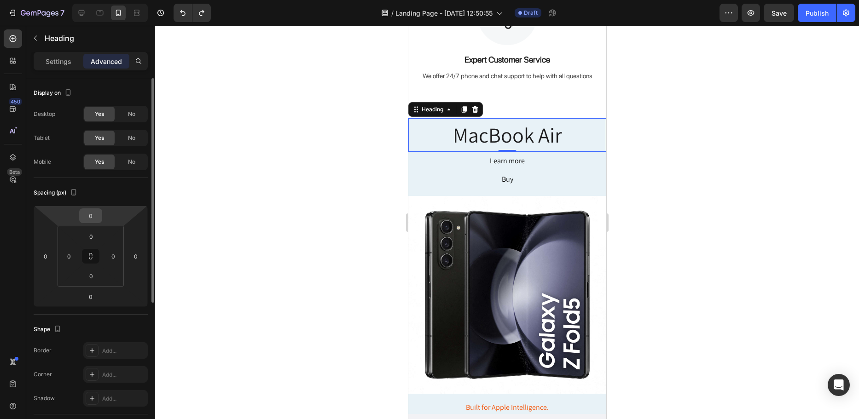
click at [98, 214] on input "0" at bounding box center [90, 216] width 18 height 14
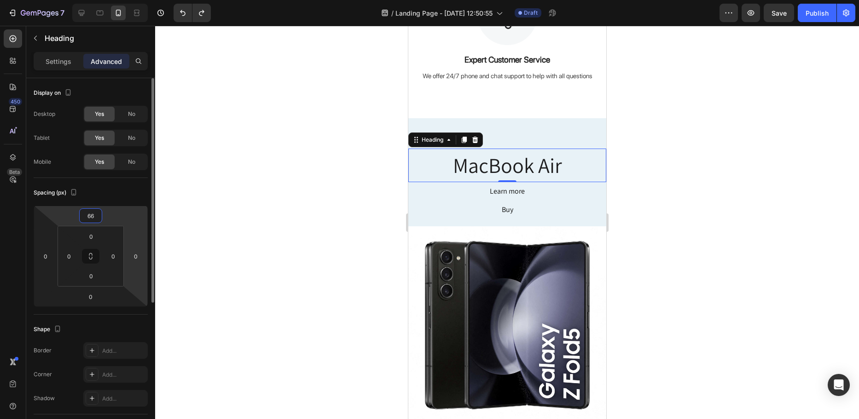
type input "6"
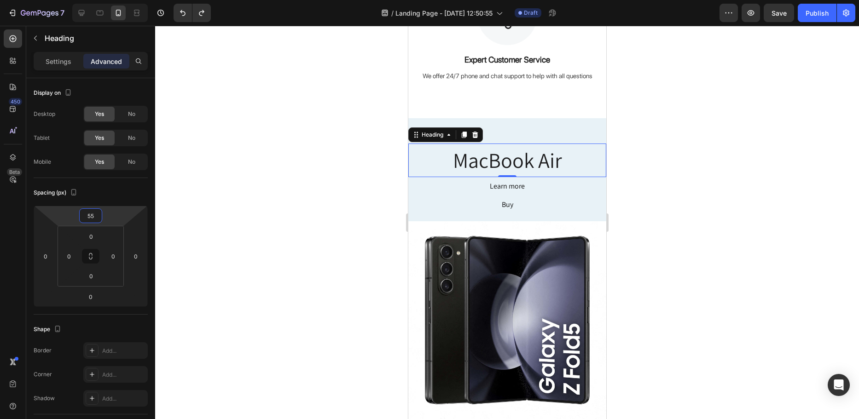
type input "55"
click at [307, 192] on div at bounding box center [507, 222] width 704 height 393
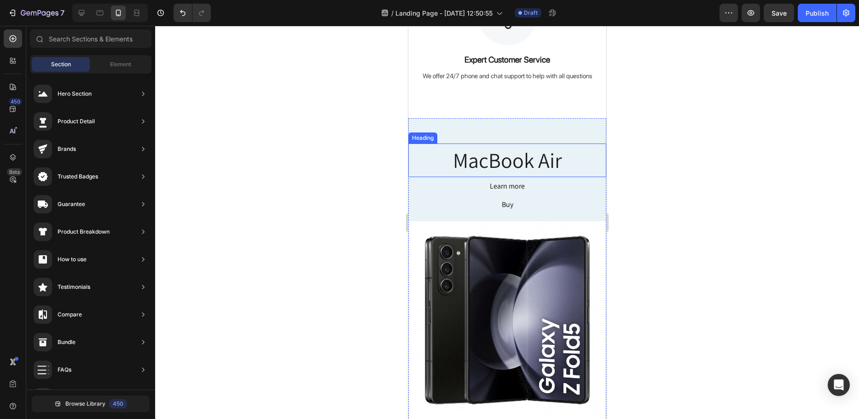
click at [508, 160] on h2 "MacBook Air" at bounding box center [507, 161] width 198 height 34
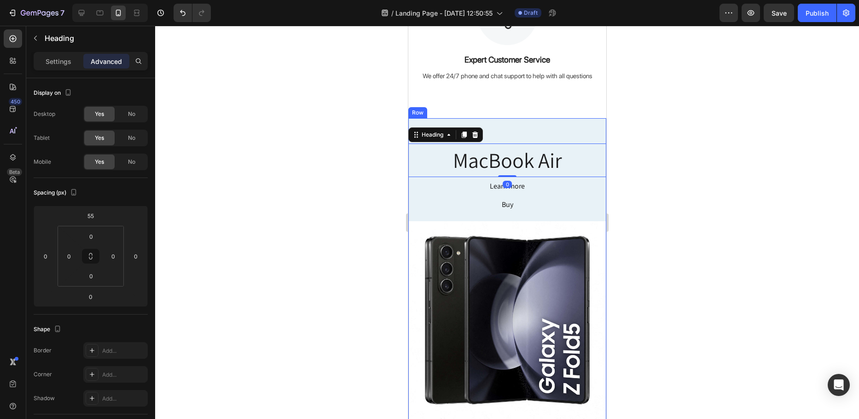
click at [522, 129] on div "MacBook Air Heading 0 Learn more Button Buy Button Row Image Built for Apple In…" at bounding box center [507, 278] width 198 height 321
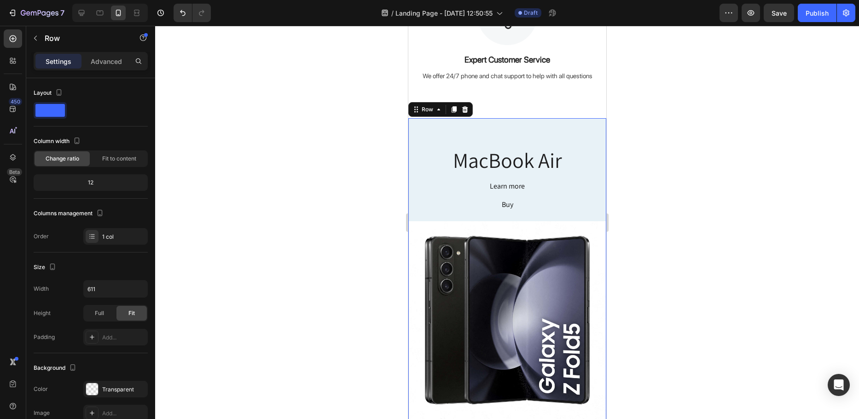
click at [428, 202] on div "MacBook Air Heading Learn more Button Buy Button Row Image Built for Apple Inte…" at bounding box center [507, 278] width 198 height 321
click at [470, 159] on h2 "MacBook Air" at bounding box center [507, 161] width 198 height 34
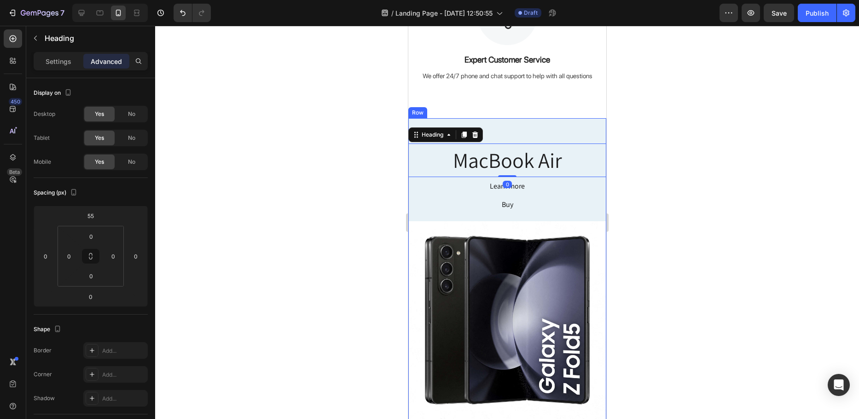
click at [493, 122] on div "MacBook Air Heading 0 Learn more Button Buy Button Row Image Built for Apple In…" at bounding box center [507, 278] width 198 height 321
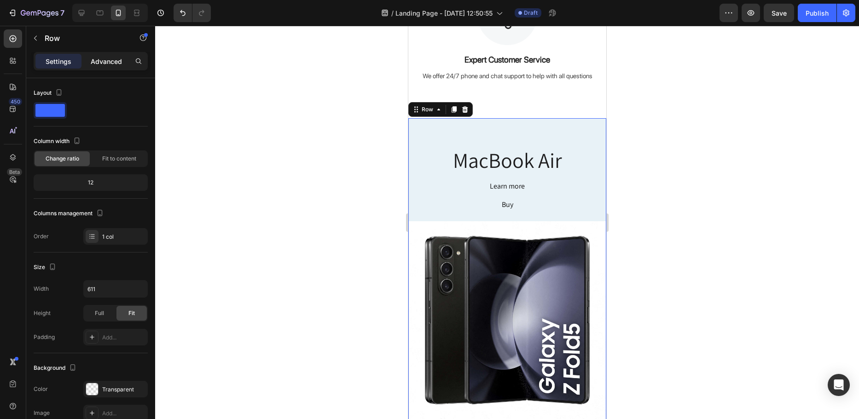
click at [116, 60] on p "Advanced" at bounding box center [106, 62] width 31 height 10
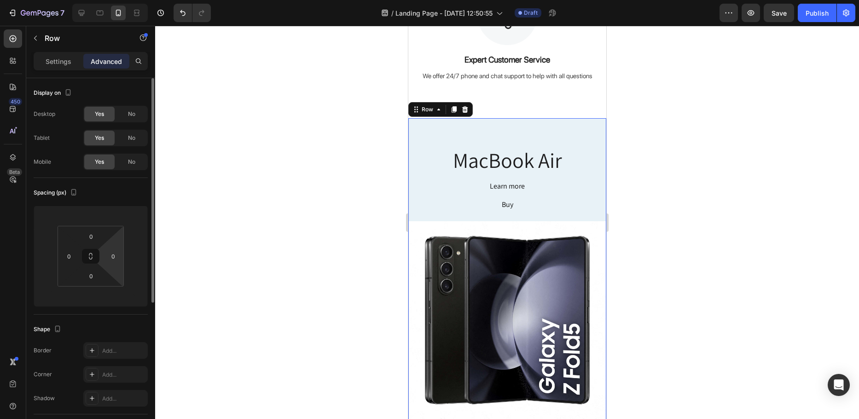
scroll to position [138, 0]
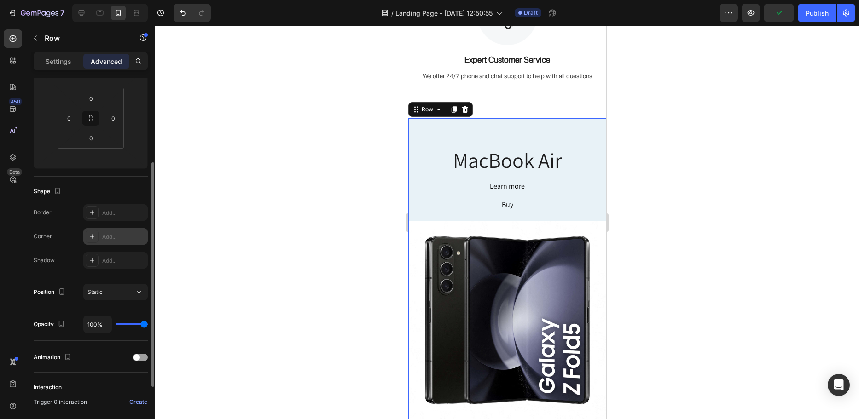
click at [110, 236] on div "Add..." at bounding box center [123, 237] width 43 height 8
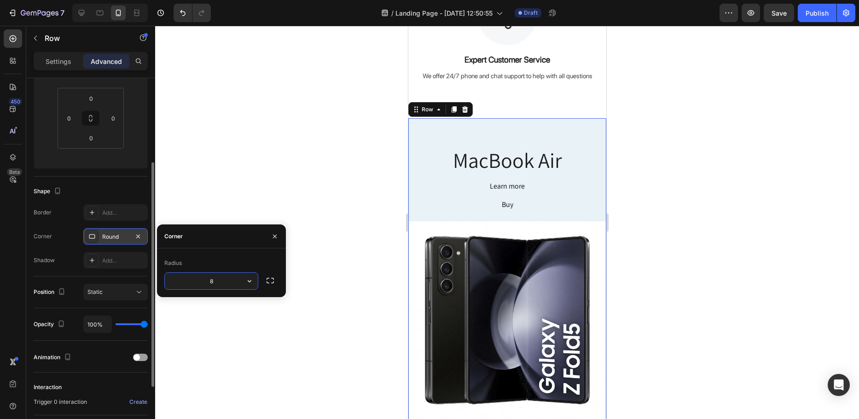
type input "88"
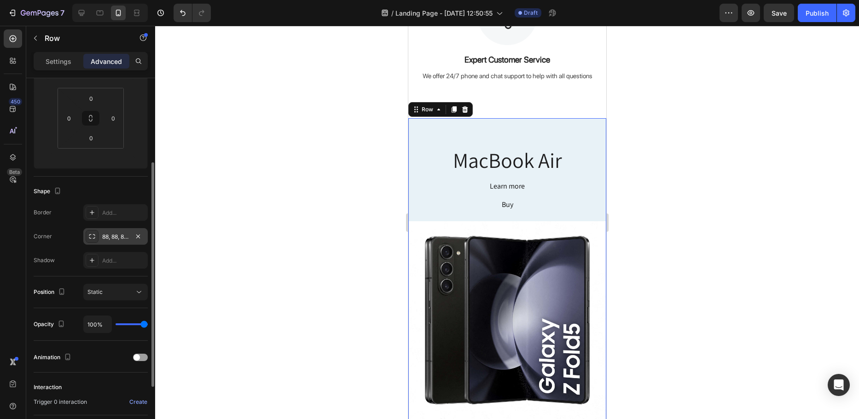
click at [309, 186] on div at bounding box center [507, 222] width 704 height 393
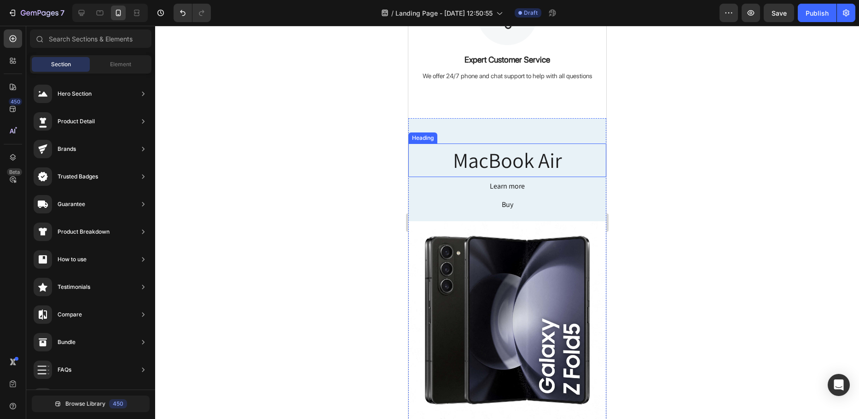
click at [478, 166] on h2 "MacBook Air" at bounding box center [507, 161] width 198 height 34
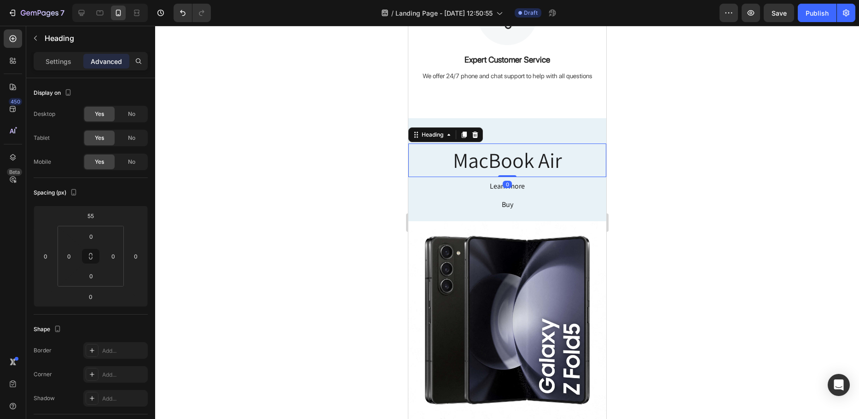
click at [421, 127] on div "Heading" at bounding box center [445, 134] width 75 height 15
click at [522, 133] on div "MacBook Air Heading 0 Learn more Button Buy Button Row Image Built for Apple In…" at bounding box center [507, 278] width 198 height 321
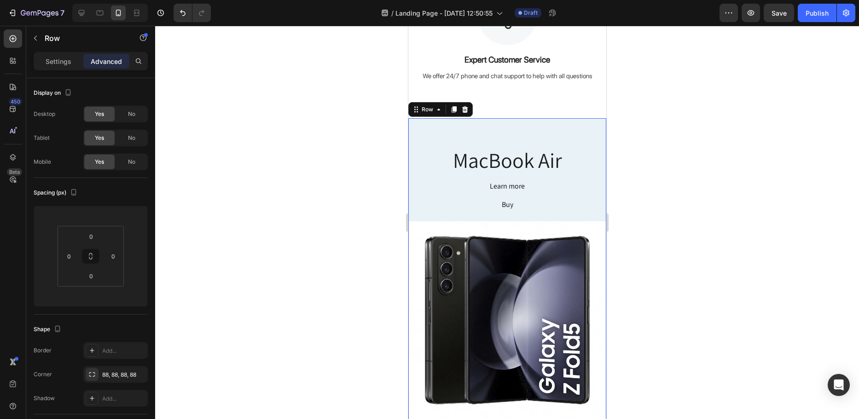
click at [522, 133] on div "MacBook Air Heading Learn more Button Buy Button Row Image Built for Apple Inte…" at bounding box center [507, 278] width 198 height 321
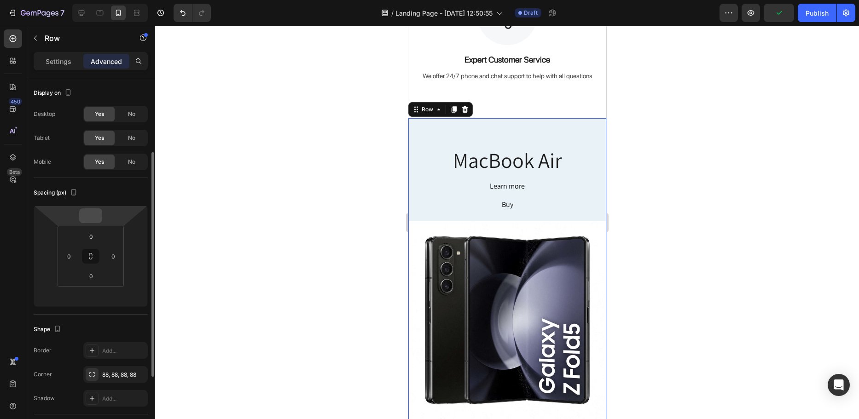
scroll to position [46, 0]
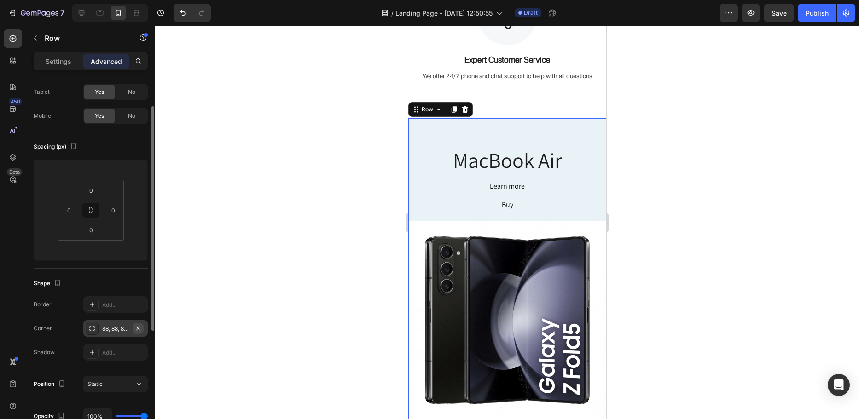
click at [136, 329] on icon "button" at bounding box center [137, 328] width 7 height 7
click at [105, 332] on div "Add..." at bounding box center [123, 329] width 43 height 8
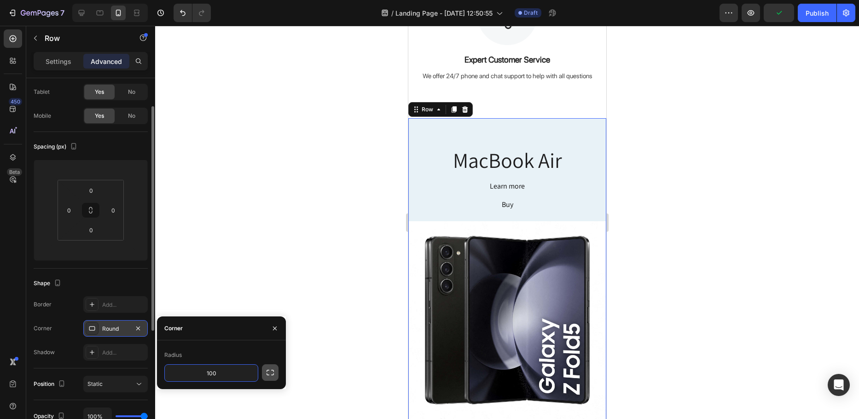
type input "100"
click at [269, 373] on icon "button" at bounding box center [270, 372] width 9 height 9
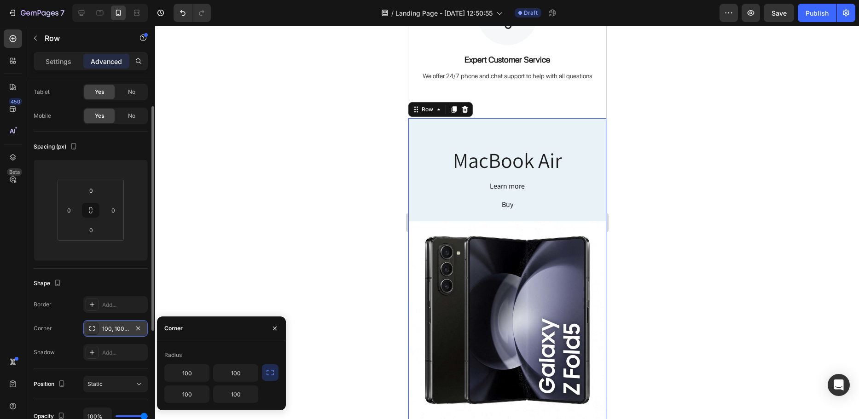
click at [305, 330] on div at bounding box center [507, 222] width 704 height 393
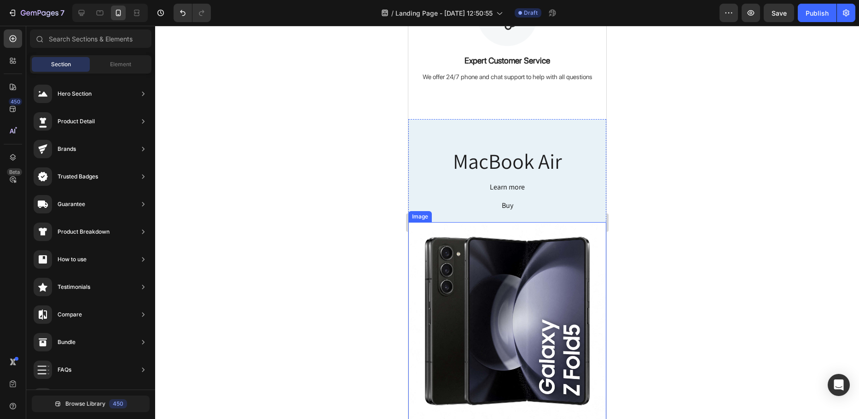
scroll to position [644, 0]
click at [432, 191] on div "MacBook Air Heading Learn more Button Buy Button Row Image Built for Apple Inte…" at bounding box center [507, 278] width 198 height 321
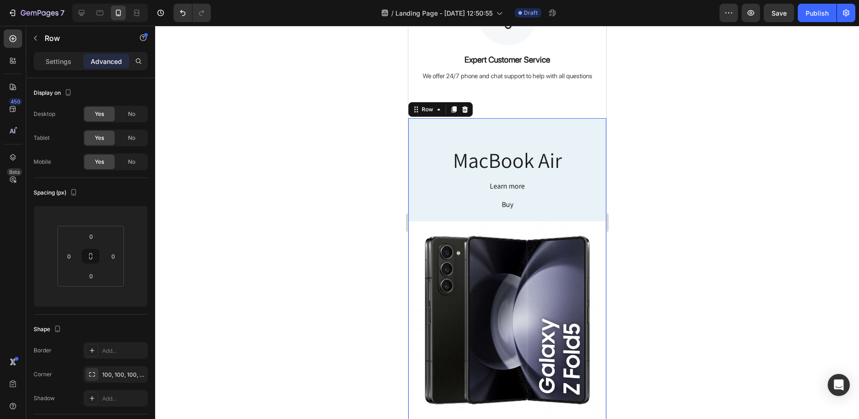
click at [435, 214] on div "MacBook Air Heading Learn more Button Buy Button Row Image Built for Apple Inte…" at bounding box center [507, 278] width 198 height 321
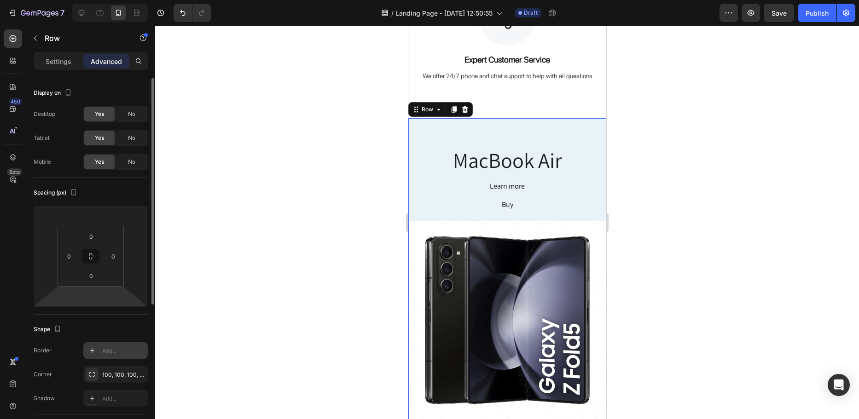
scroll to position [46, 0]
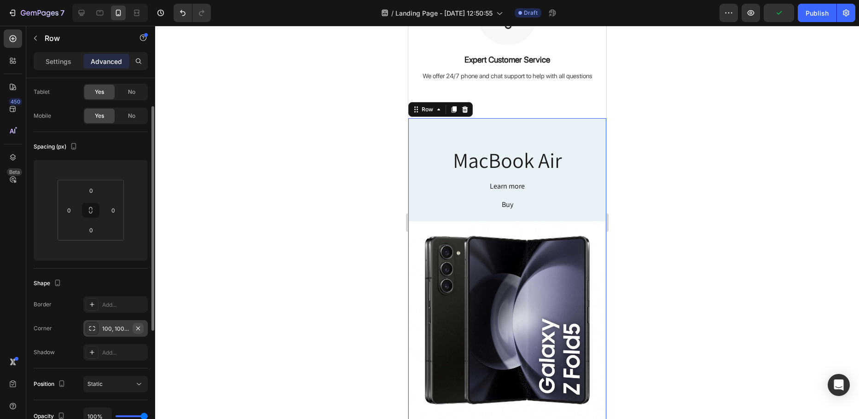
click at [142, 330] on button "button" at bounding box center [138, 328] width 11 height 11
click at [129, 306] on div "Add..." at bounding box center [123, 305] width 43 height 8
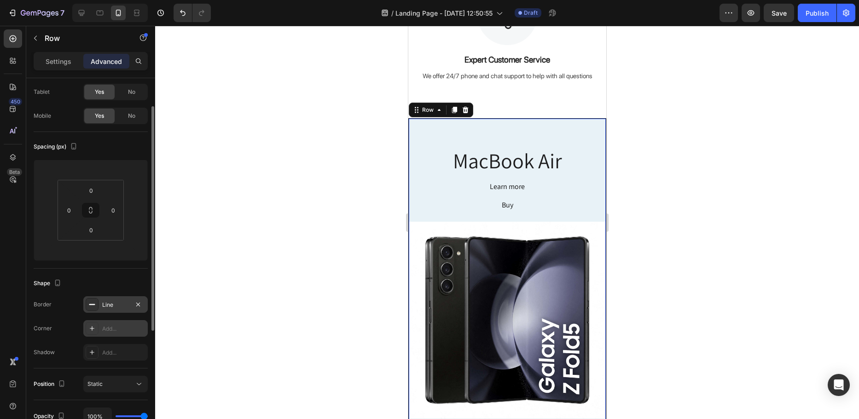
click at [254, 238] on div at bounding box center [507, 222] width 704 height 393
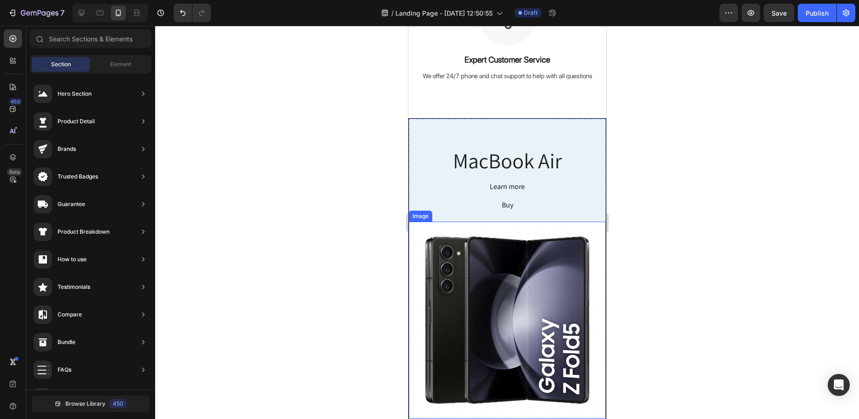
click at [243, 285] on div at bounding box center [507, 222] width 704 height 393
click at [696, 219] on div at bounding box center [507, 222] width 704 height 393
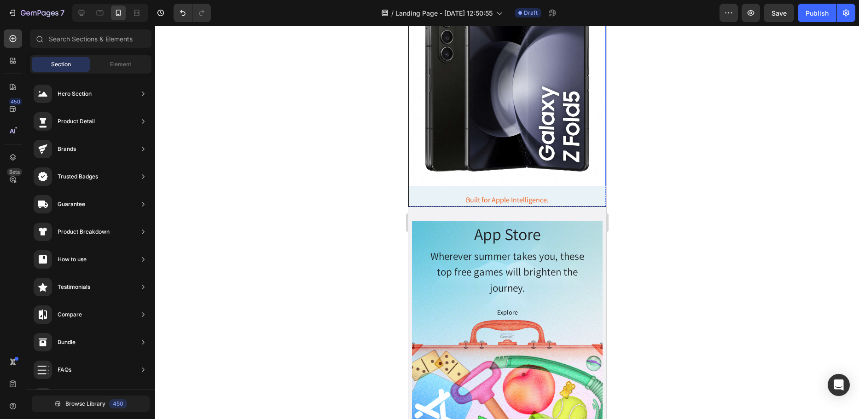
scroll to position [874, 0]
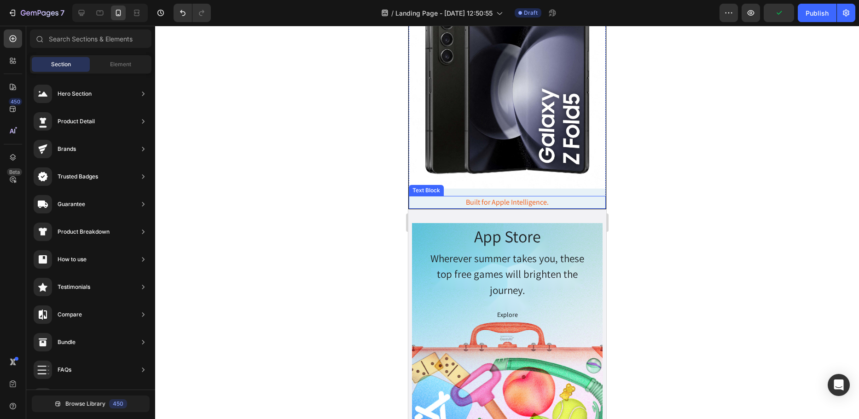
click at [485, 196] on div "Built for Apple Intelligence." at bounding box center [506, 202] width 197 height 13
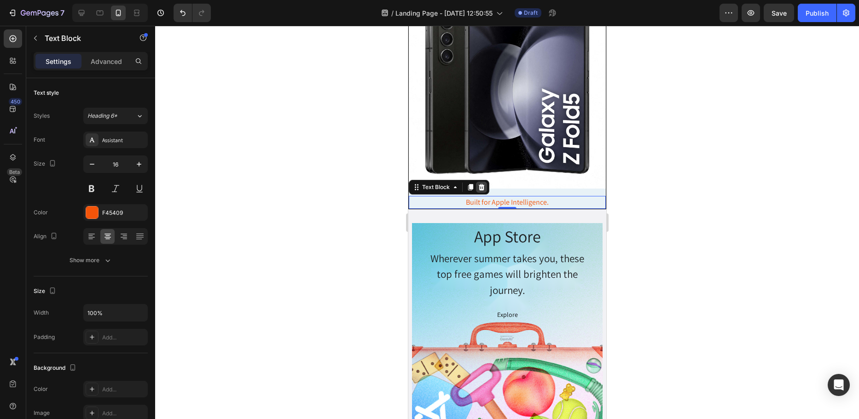
click at [482, 184] on icon at bounding box center [481, 187] width 6 height 6
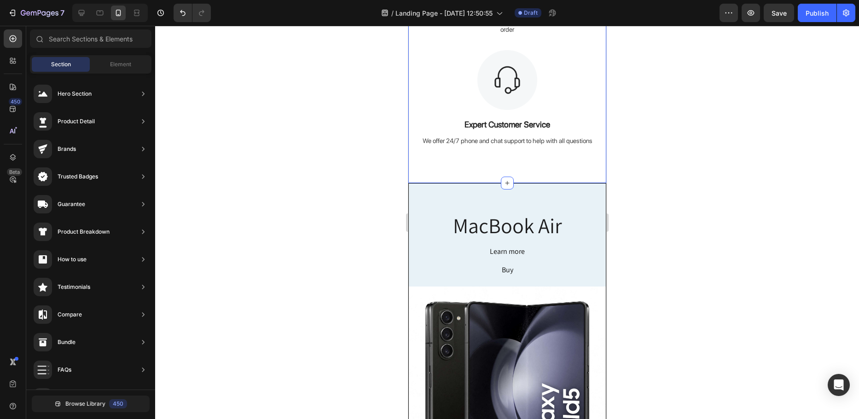
scroll to position [552, 0]
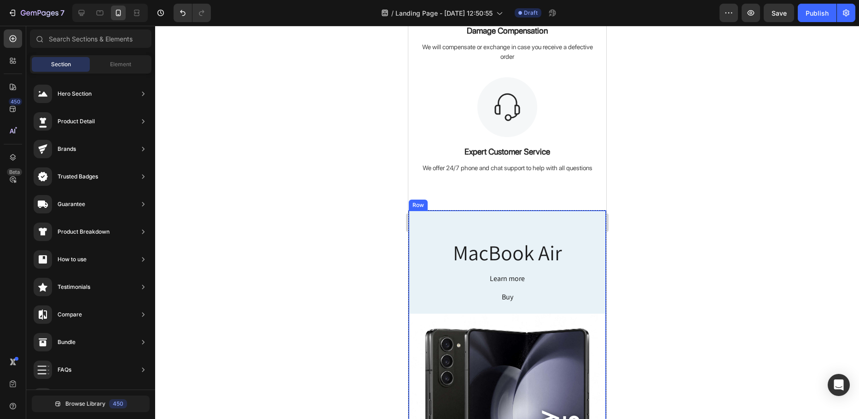
click at [330, 234] on div at bounding box center [507, 222] width 704 height 393
click at [447, 223] on div "MacBook Air Heading Learn more Button Buy Button Row Image" at bounding box center [506, 361] width 197 height 300
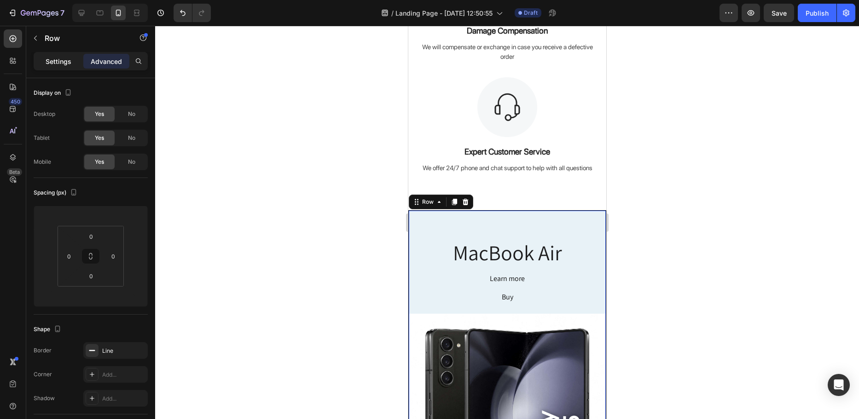
click at [55, 61] on p "Settings" at bounding box center [59, 62] width 26 height 10
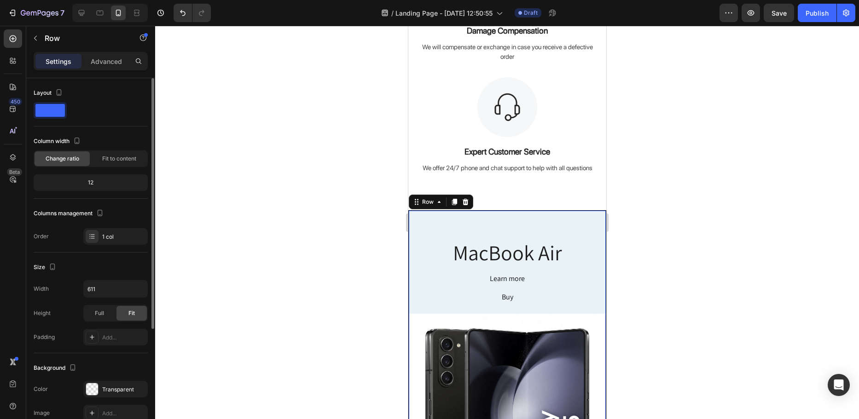
scroll to position [92, 0]
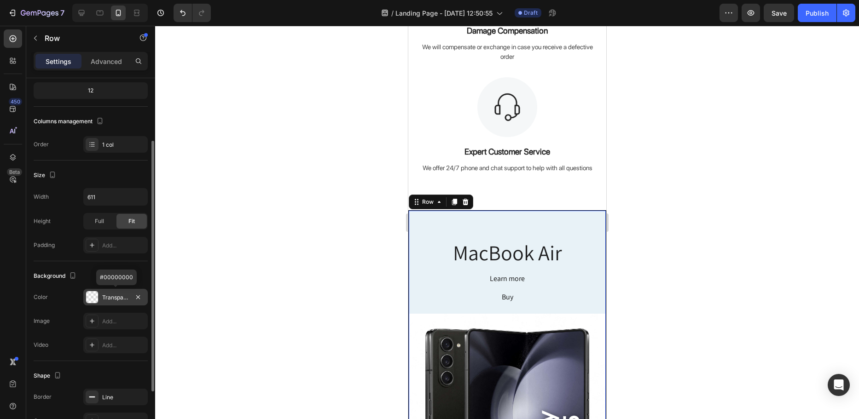
click at [112, 294] on div "Transparent" at bounding box center [115, 298] width 27 height 8
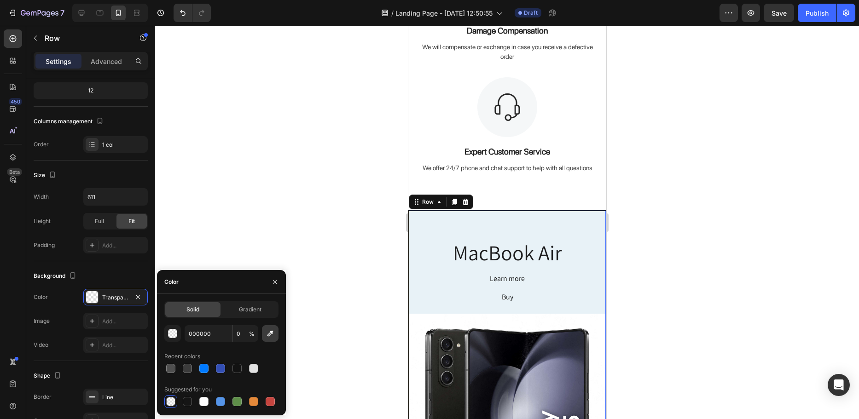
click at [273, 336] on icon "button" at bounding box center [270, 333] width 9 height 9
type input "313131"
type input "100"
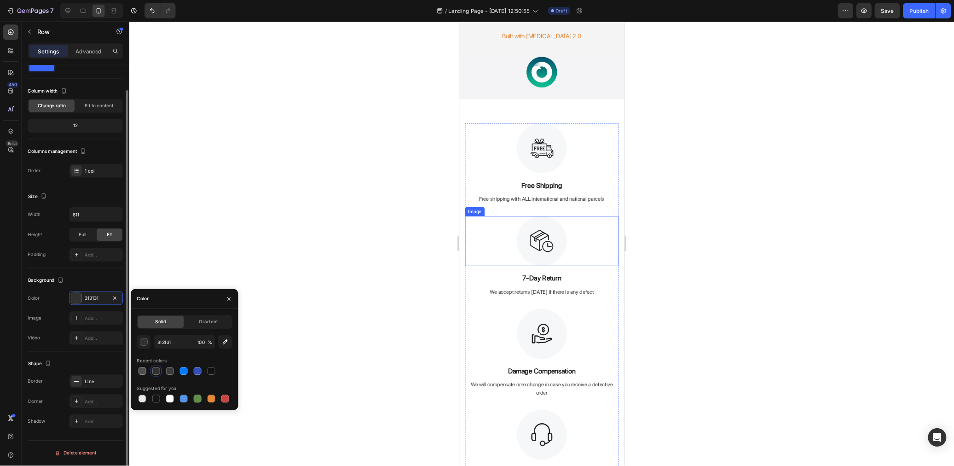
scroll to position [0, 0]
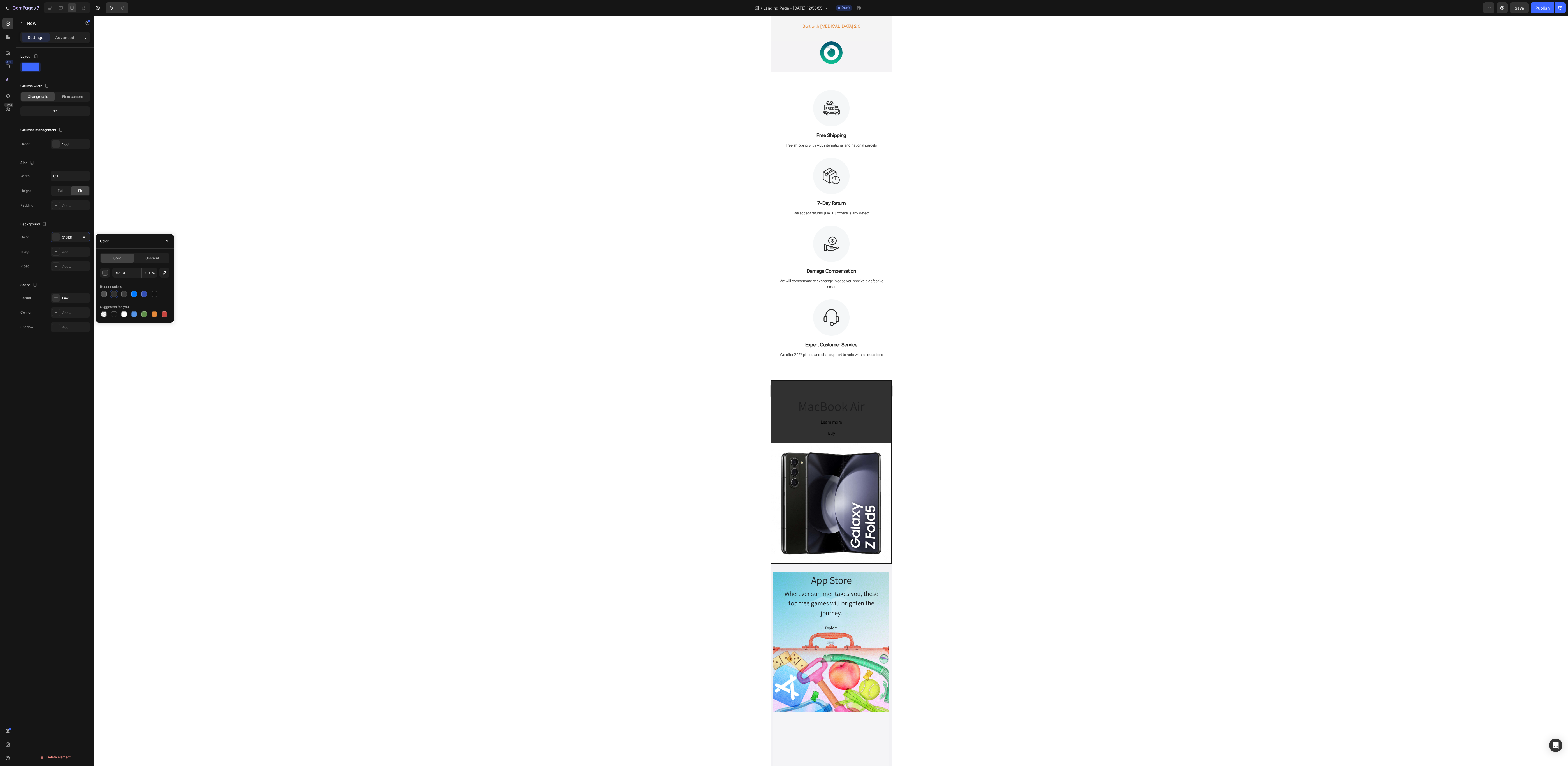
click at [522, 255] on div "MacBook Air Heading Learn more Button Buy Button Row Image" at bounding box center [831, 472] width 120 height 183
click at [82, 239] on icon "button" at bounding box center [83, 237] width 4 height 4
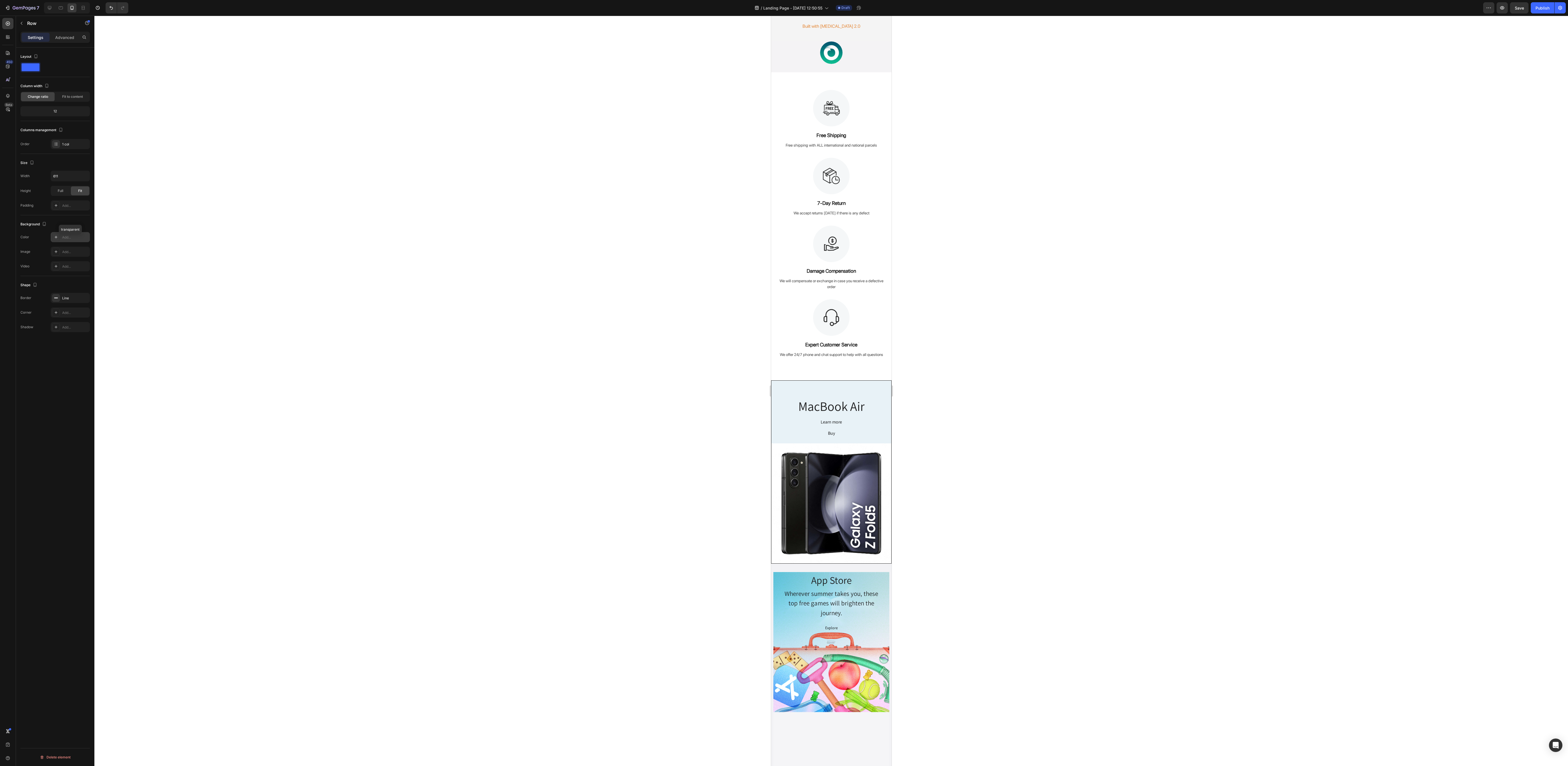
click at [77, 240] on div "Add..." at bounding box center [75, 237] width 26 height 5
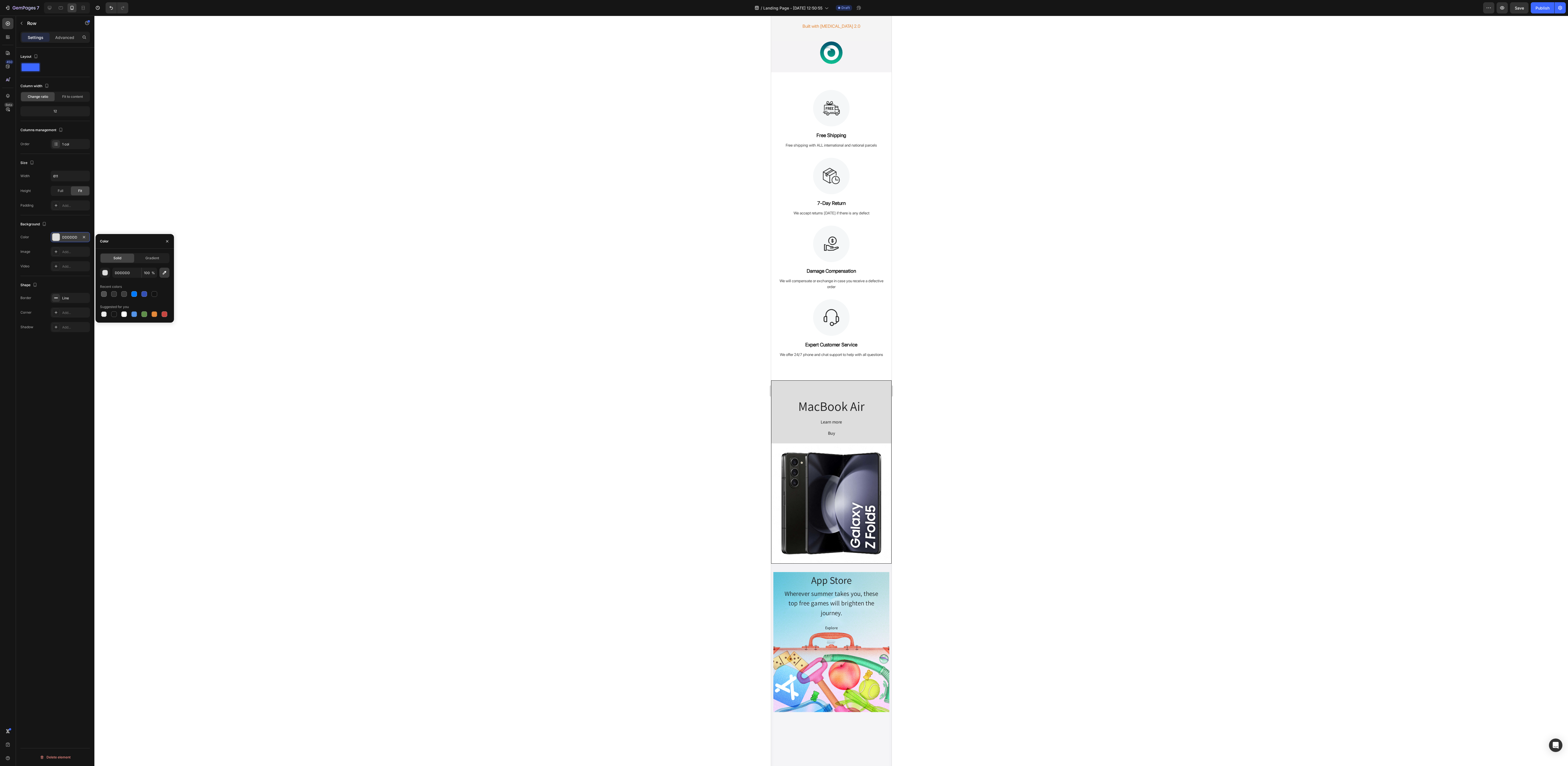
click at [166, 255] on icon "button" at bounding box center [164, 272] width 5 height 5
type input "F4F3F5"
click at [166, 239] on icon "button" at bounding box center [167, 241] width 4 height 4
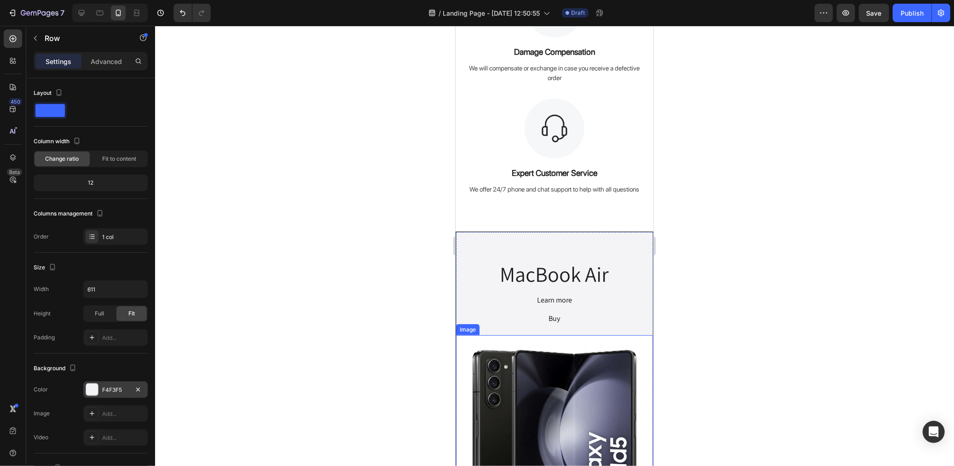
scroll to position [649, 0]
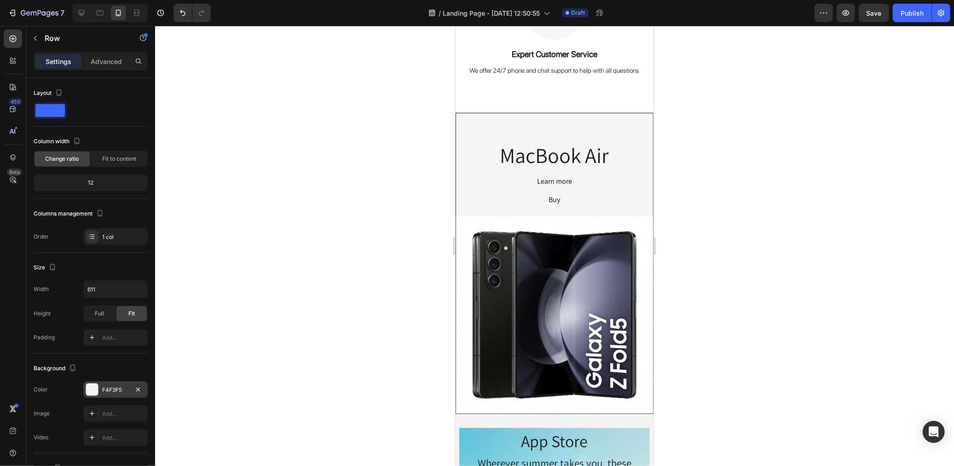
click at [748, 214] on div at bounding box center [554, 246] width 799 height 440
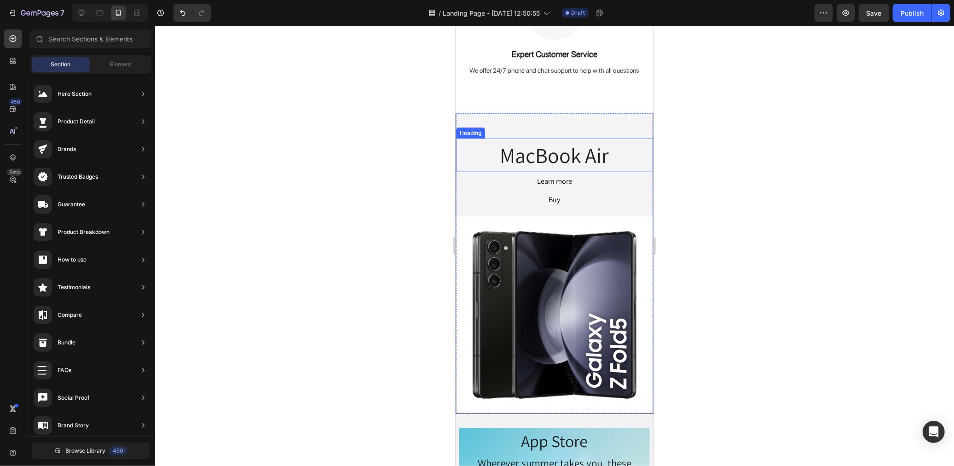
click at [583, 156] on h2 "MacBook Air" at bounding box center [554, 155] width 197 height 34
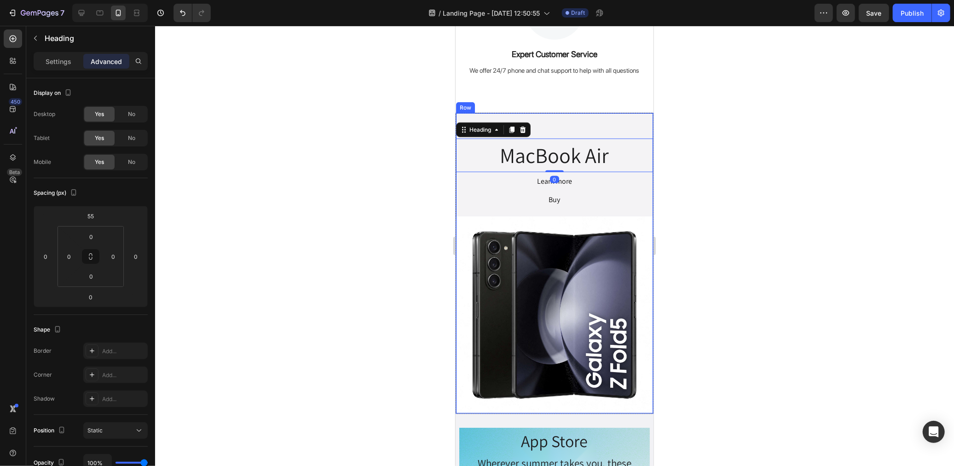
click at [54, 53] on div "Settings Advanced" at bounding box center [91, 61] width 114 height 18
click at [53, 63] on p "Settings" at bounding box center [59, 62] width 26 height 10
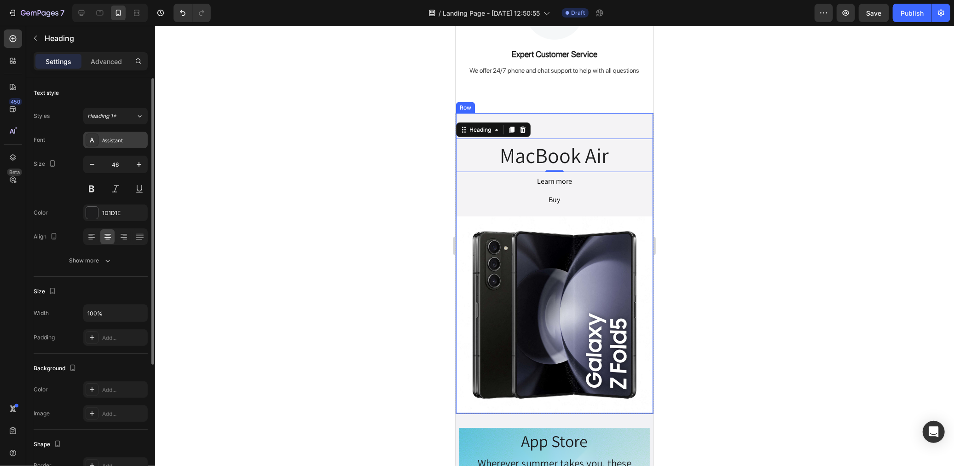
click at [107, 136] on div "Assistant" at bounding box center [123, 140] width 43 height 8
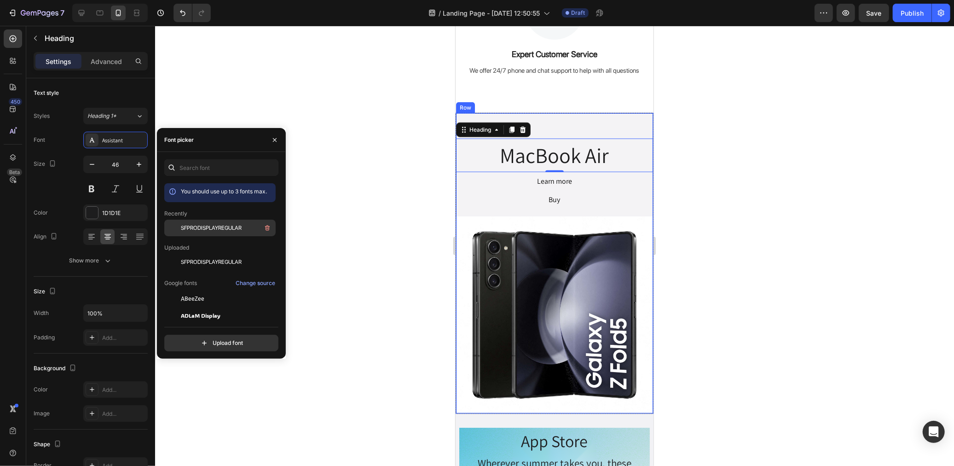
click at [210, 223] on div "SFPRODISPLAYREGULAR" at bounding box center [227, 227] width 93 height 11
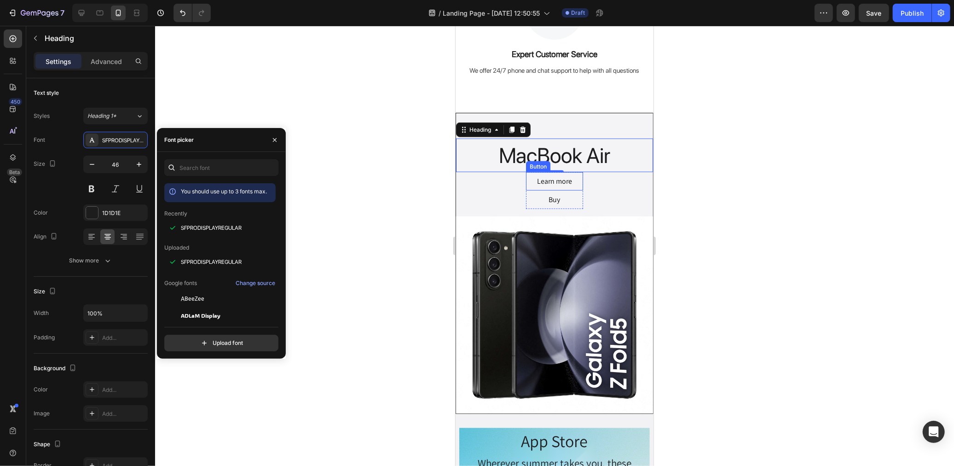
click at [570, 183] on button "Learn more" at bounding box center [554, 181] width 57 height 18
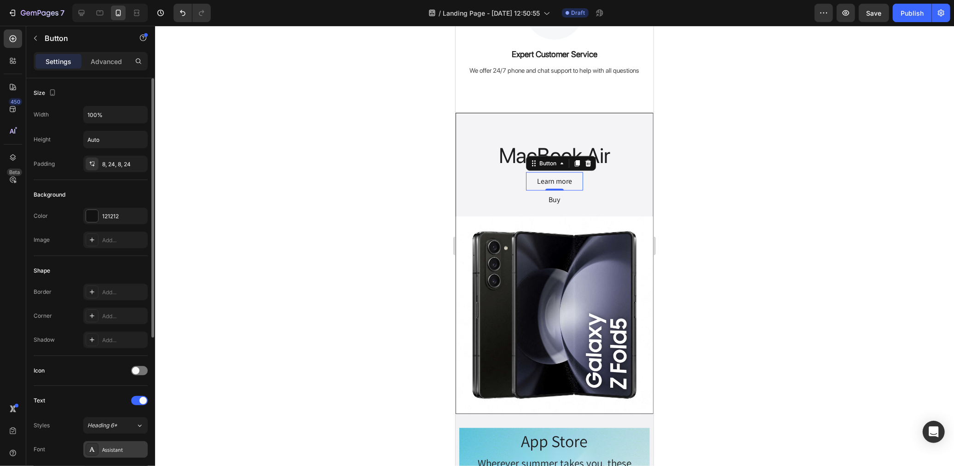
scroll to position [153, 0]
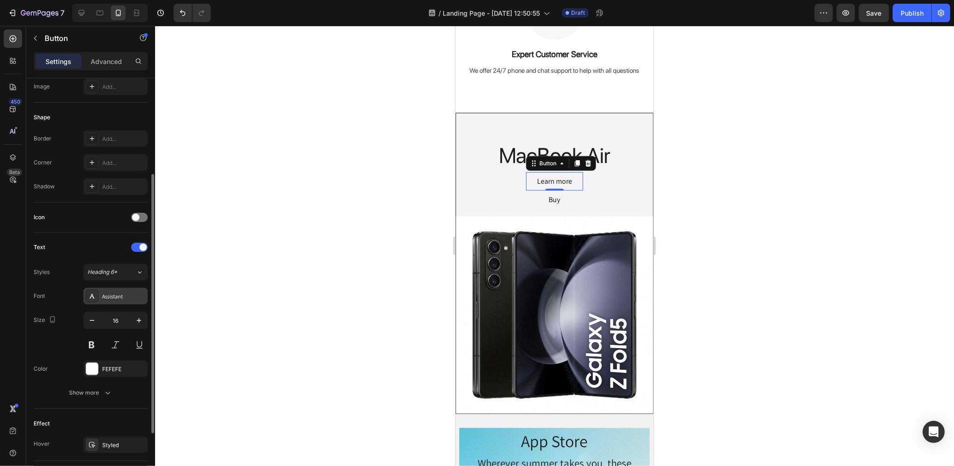
click at [121, 290] on div "Assistant" at bounding box center [115, 296] width 64 height 17
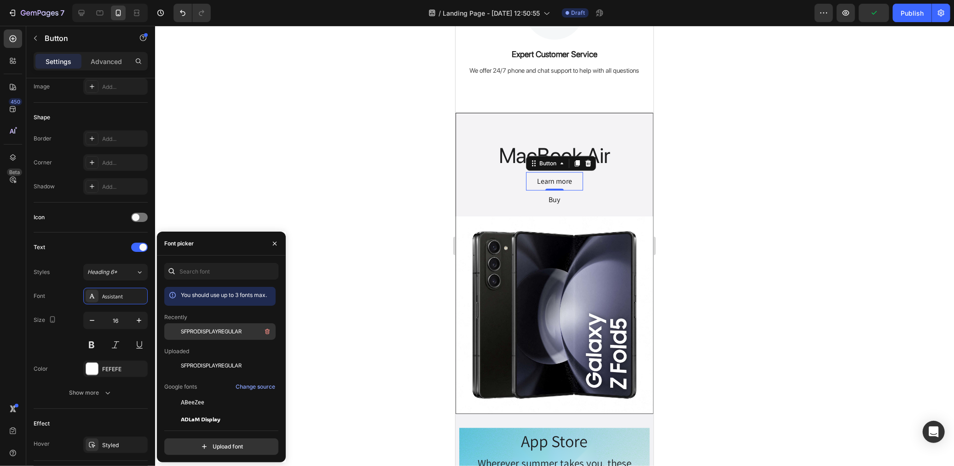
click at [223, 335] on span "SFPRODISPLAYREGULAR" at bounding box center [211, 331] width 61 height 8
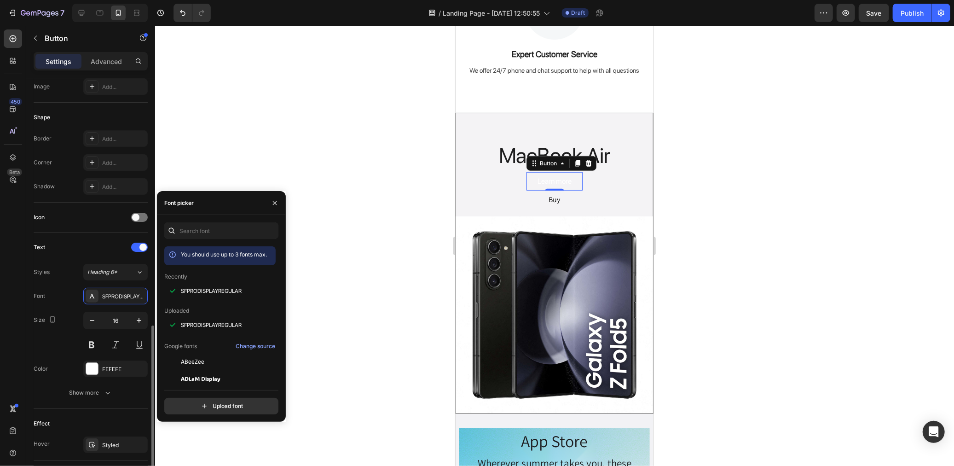
scroll to position [246, 0]
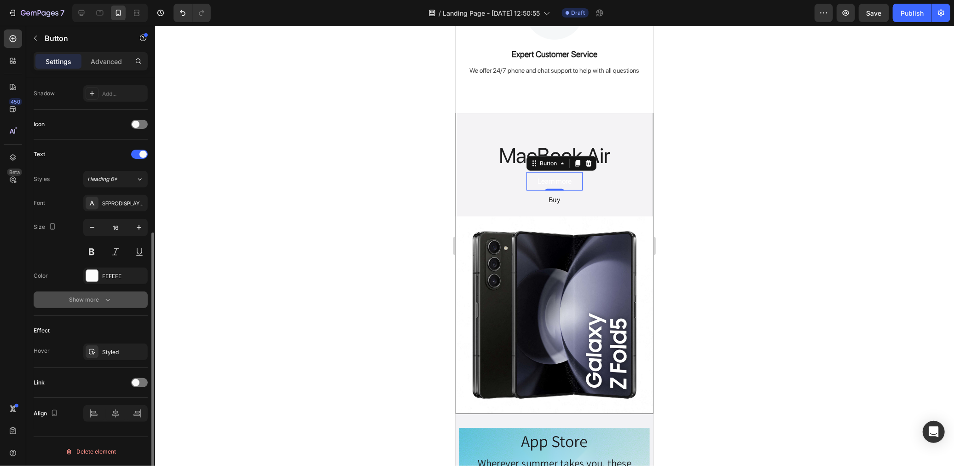
click at [97, 302] on div "Show more" at bounding box center [90, 299] width 43 height 9
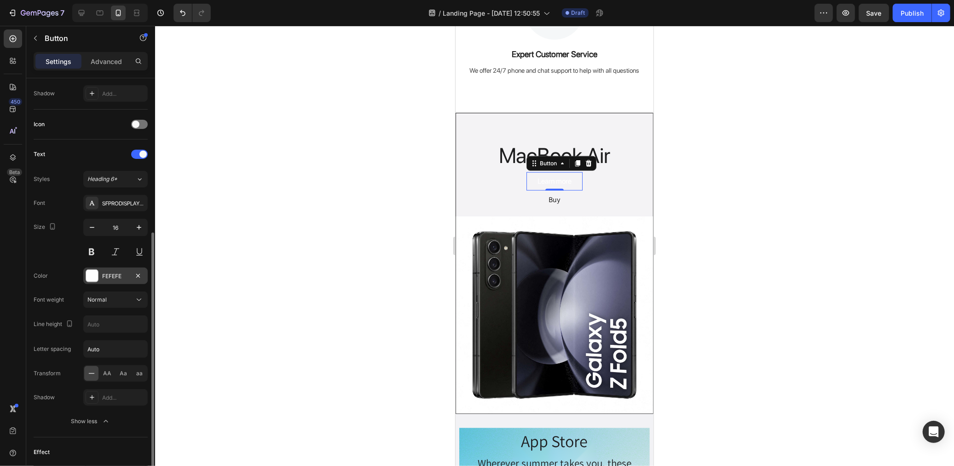
click at [108, 278] on div "FEFEFE" at bounding box center [115, 276] width 27 height 8
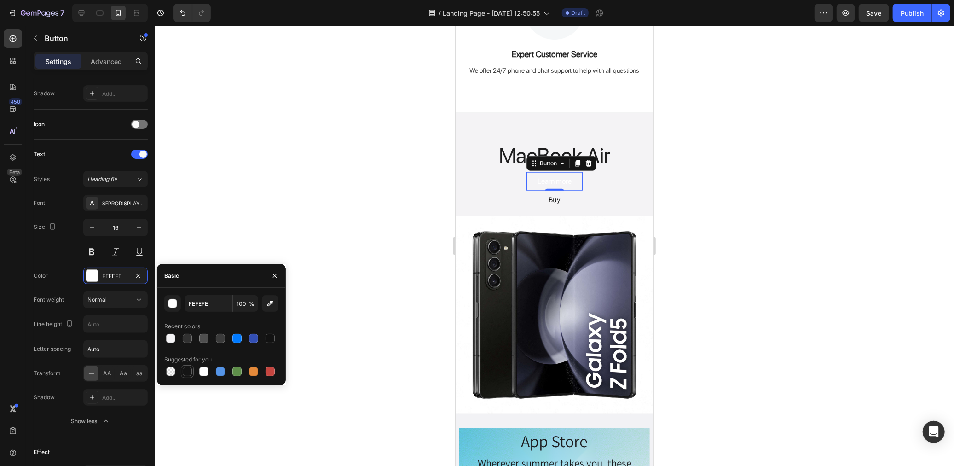
click at [187, 371] on div at bounding box center [187, 371] width 9 height 9
type input "151515"
click at [557, 198] on button "Buy" at bounding box center [554, 199] width 56 height 18
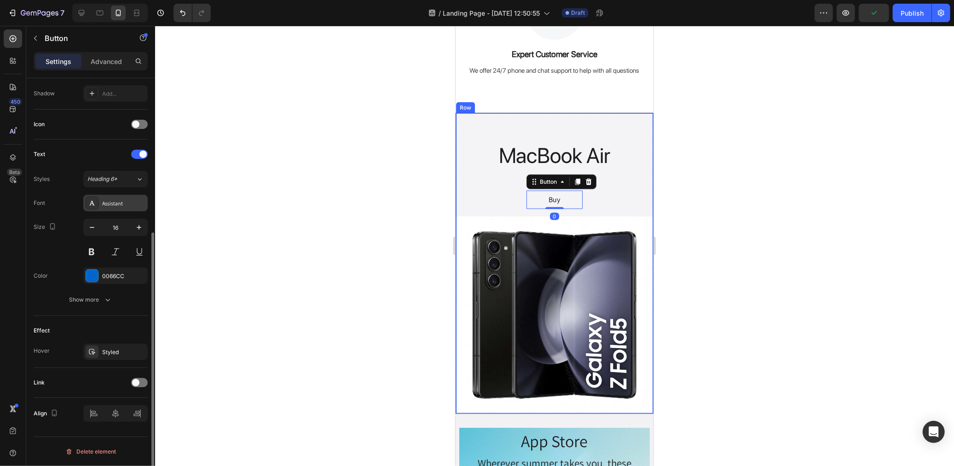
click at [117, 197] on div "Assistant" at bounding box center [115, 203] width 64 height 17
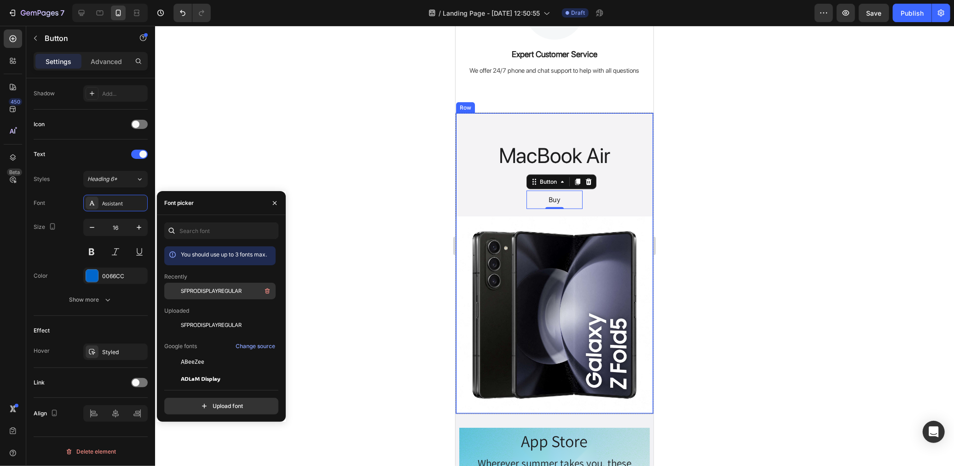
click at [208, 293] on span "SFPRODISPLAYREGULAR" at bounding box center [211, 291] width 61 height 8
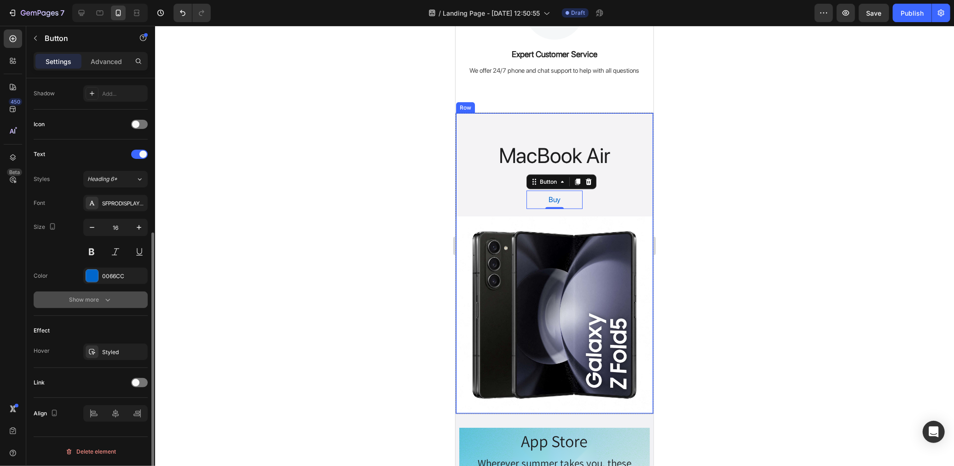
click at [98, 297] on div "Show more" at bounding box center [90, 299] width 43 height 9
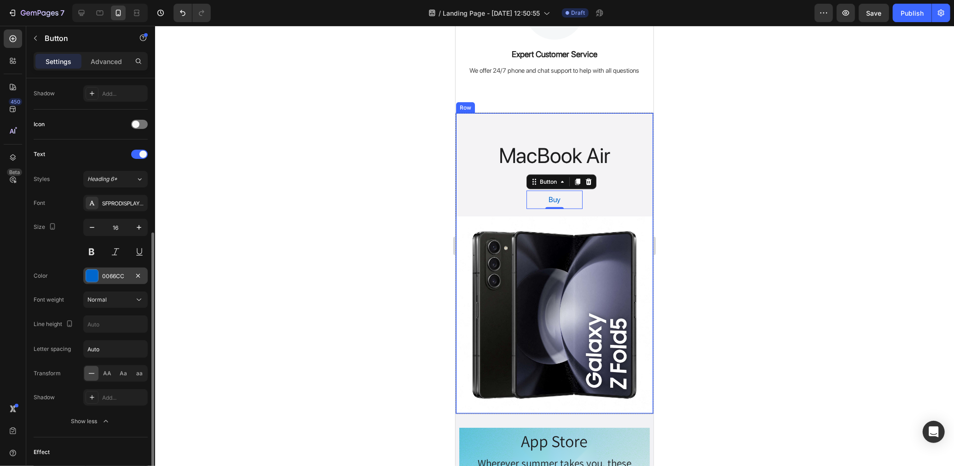
click at [113, 280] on div "0066CC" at bounding box center [115, 275] width 64 height 17
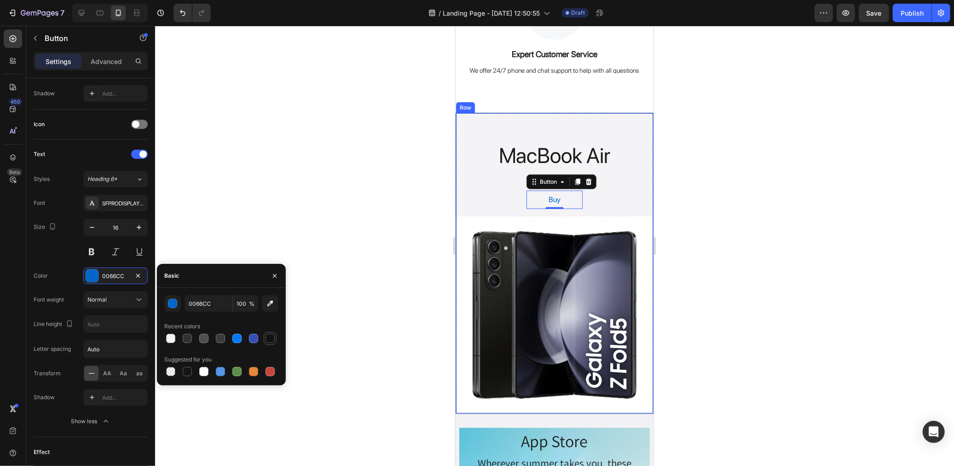
click at [274, 341] on div at bounding box center [270, 338] width 9 height 9
type input "121212"
click at [327, 207] on div at bounding box center [554, 246] width 799 height 440
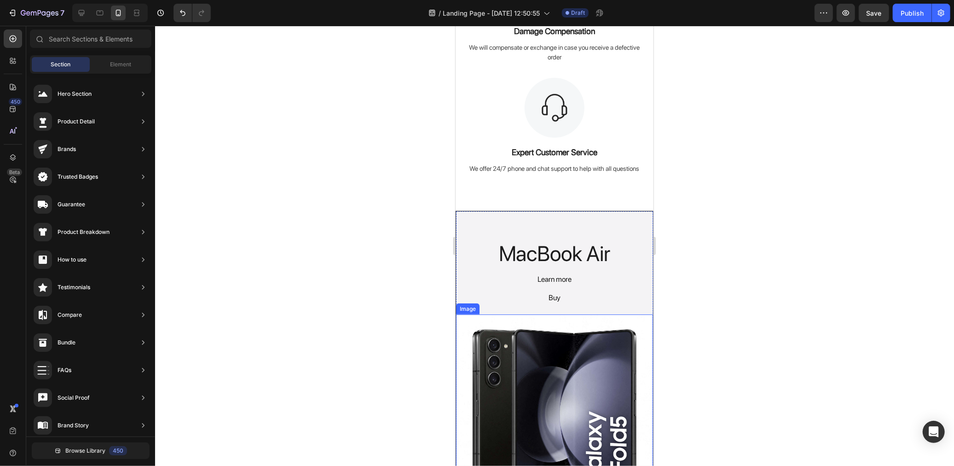
scroll to position [547, 0]
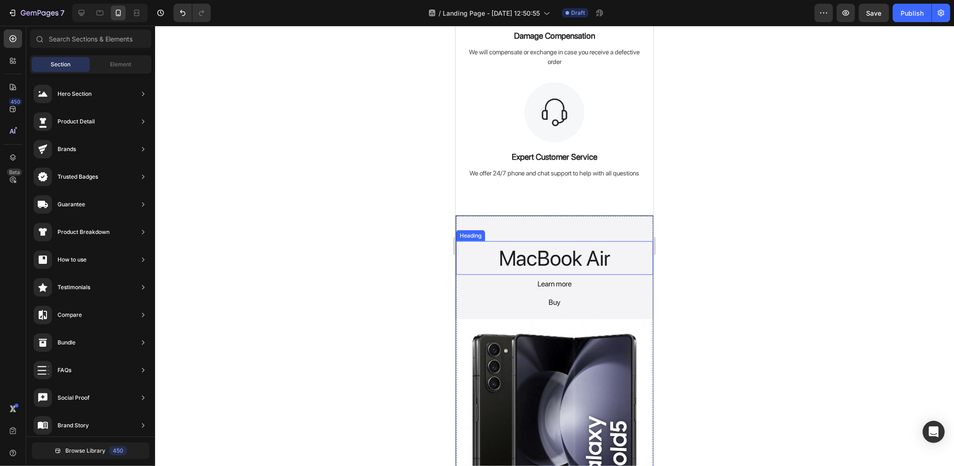
click at [559, 245] on h2 "MacBook Air" at bounding box center [554, 258] width 197 height 34
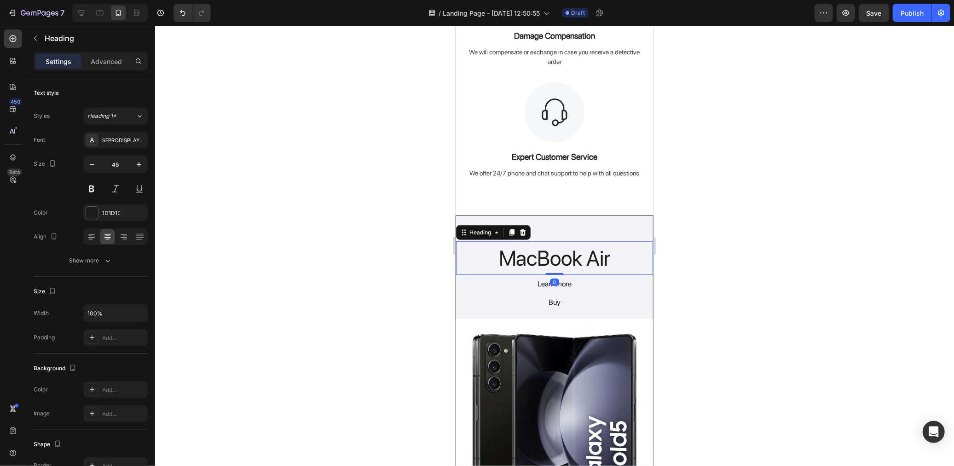
click at [558, 250] on p "MacBook Air" at bounding box center [553, 258] width 195 height 32
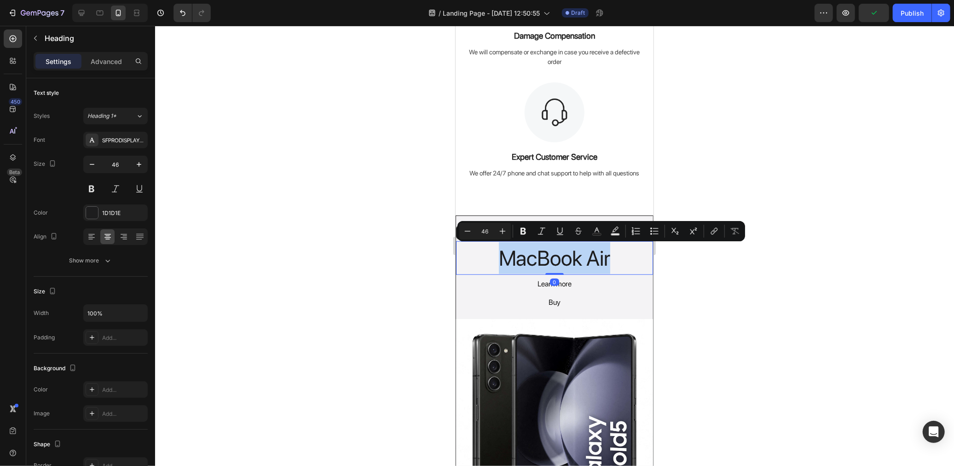
click at [558, 250] on p "MacBook Air" at bounding box center [553, 258] width 195 height 32
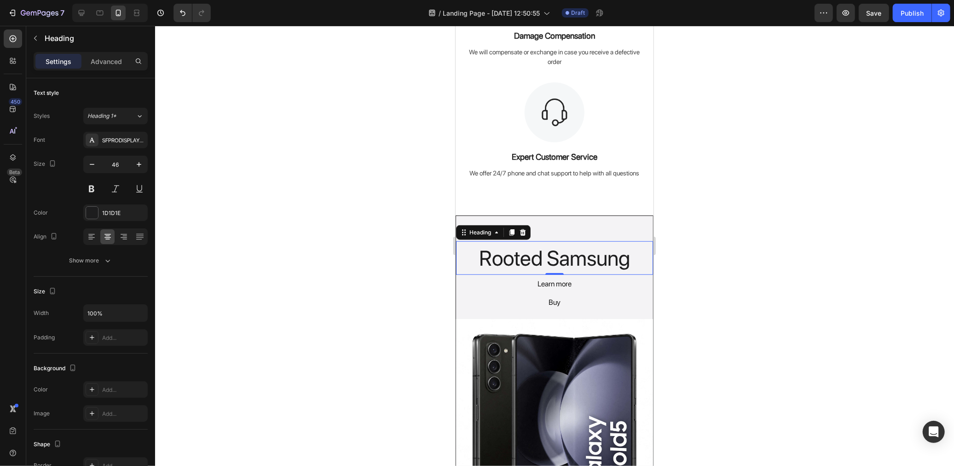
click at [718, 235] on div at bounding box center [554, 246] width 799 height 440
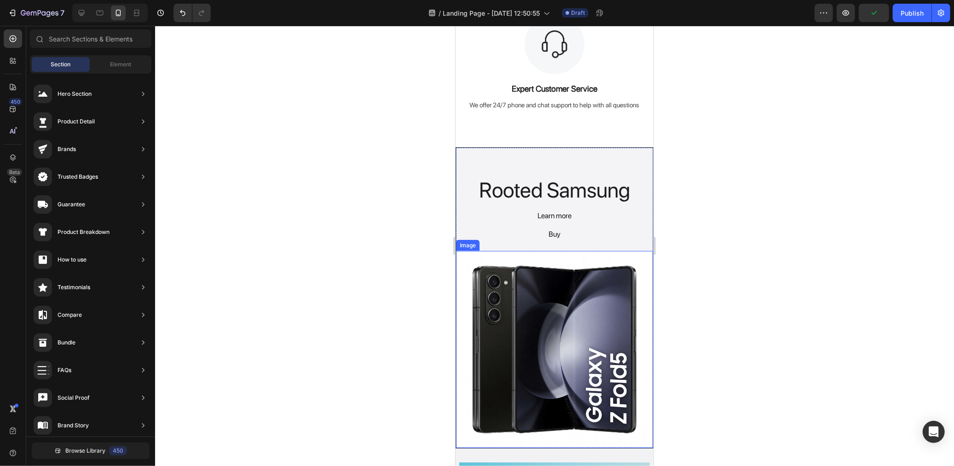
scroll to position [562, 0]
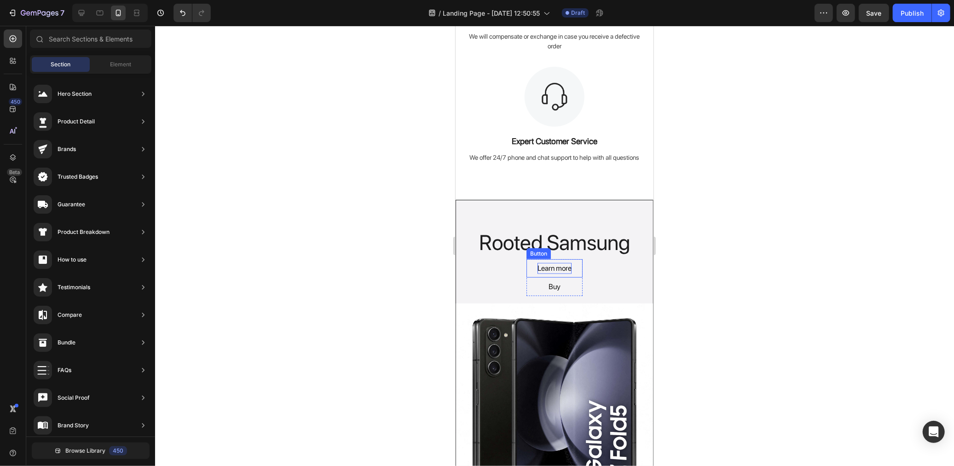
click at [553, 266] on div "Learn more" at bounding box center [554, 267] width 34 height 11
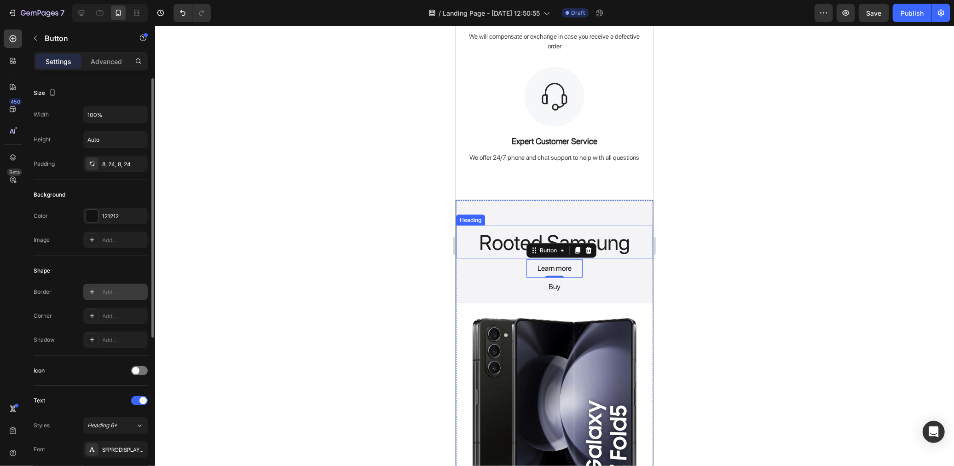
click at [114, 291] on div "Add..." at bounding box center [123, 292] width 43 height 8
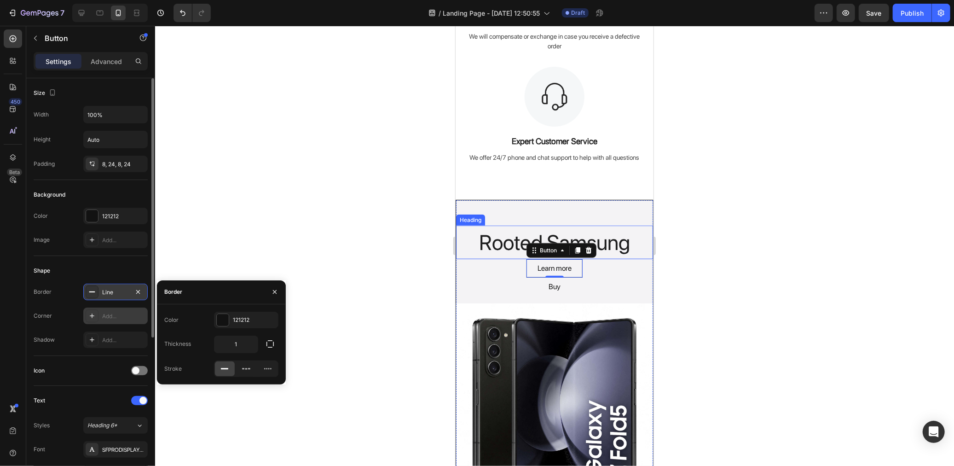
click at [133, 318] on div "Add..." at bounding box center [123, 316] width 43 height 8
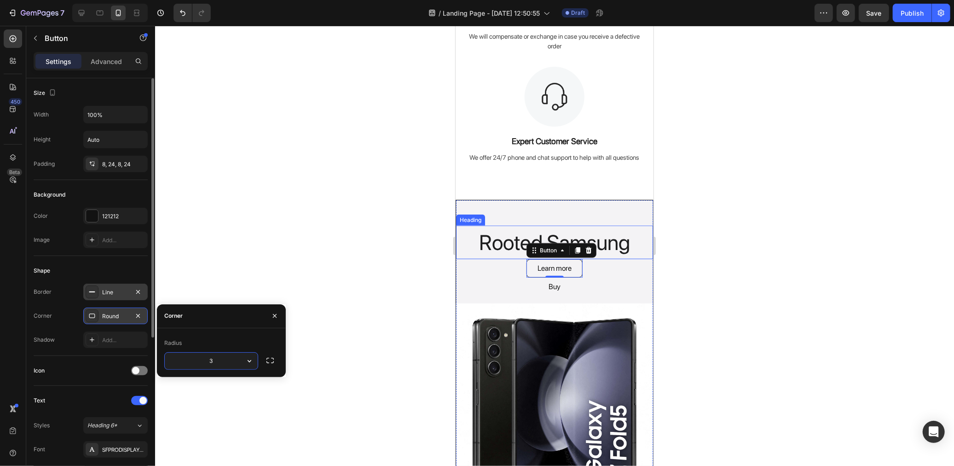
type input "30"
click at [569, 286] on button "Buy" at bounding box center [554, 286] width 56 height 18
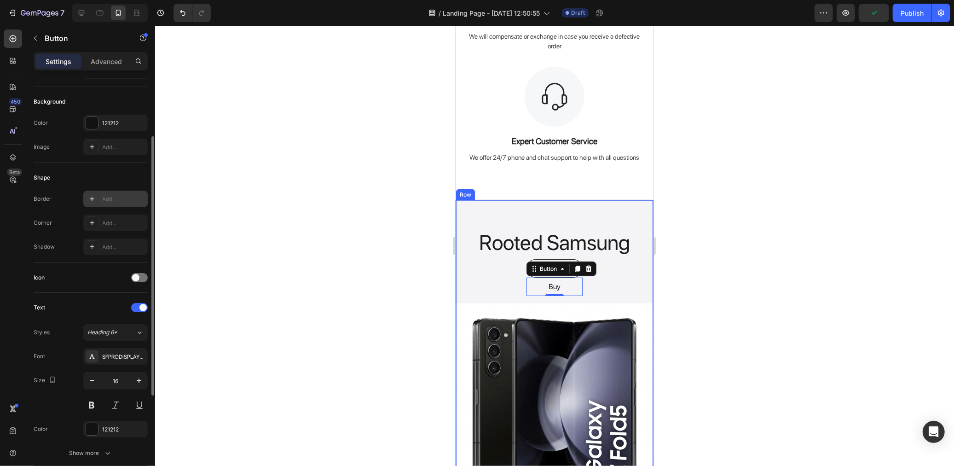
scroll to position [0, 0]
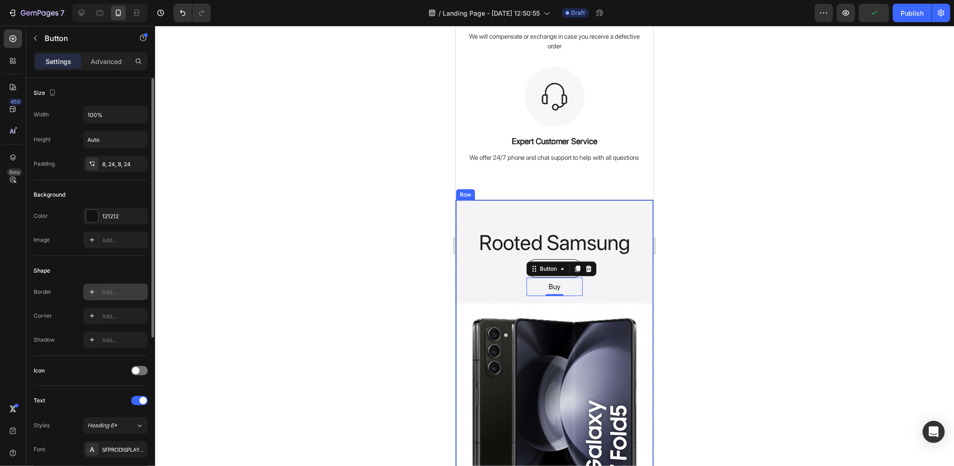
click at [116, 293] on div "Add..." at bounding box center [123, 292] width 43 height 8
click at [118, 312] on div "Add..." at bounding box center [123, 316] width 43 height 8
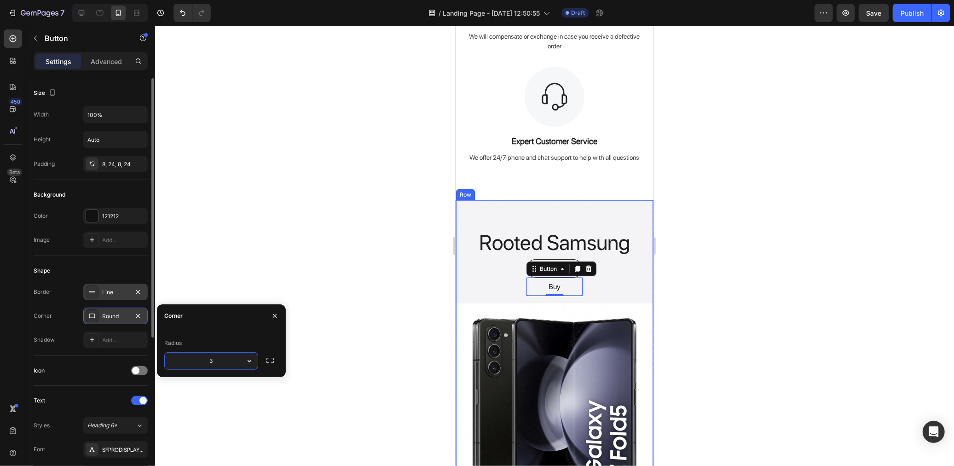
type input "30"
click at [333, 268] on div at bounding box center [554, 246] width 799 height 440
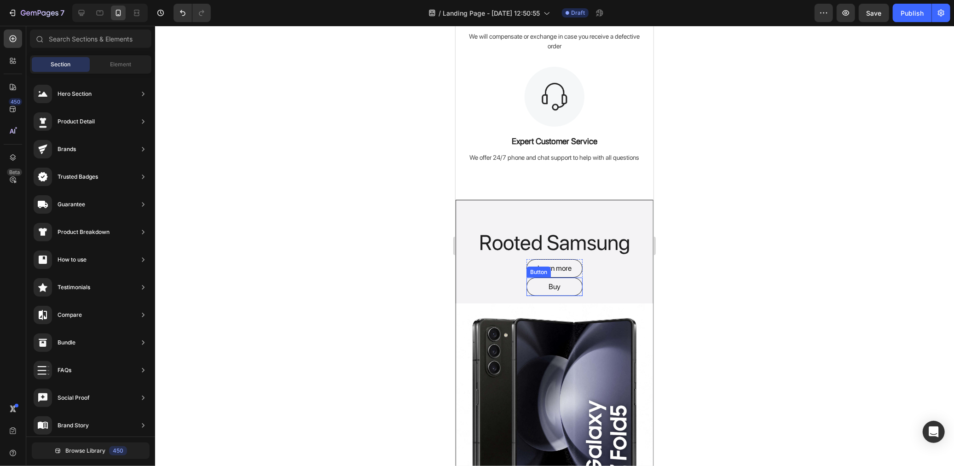
click at [572, 288] on button "Buy" at bounding box center [554, 286] width 56 height 18
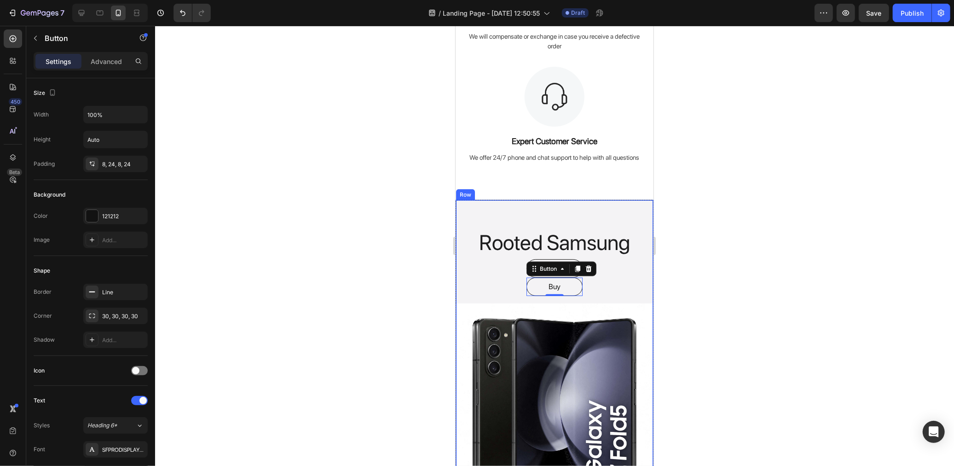
click at [490, 288] on div "Rooted Samsung Heading Learn more Button Buy Button 0 Row Image" at bounding box center [554, 350] width 197 height 300
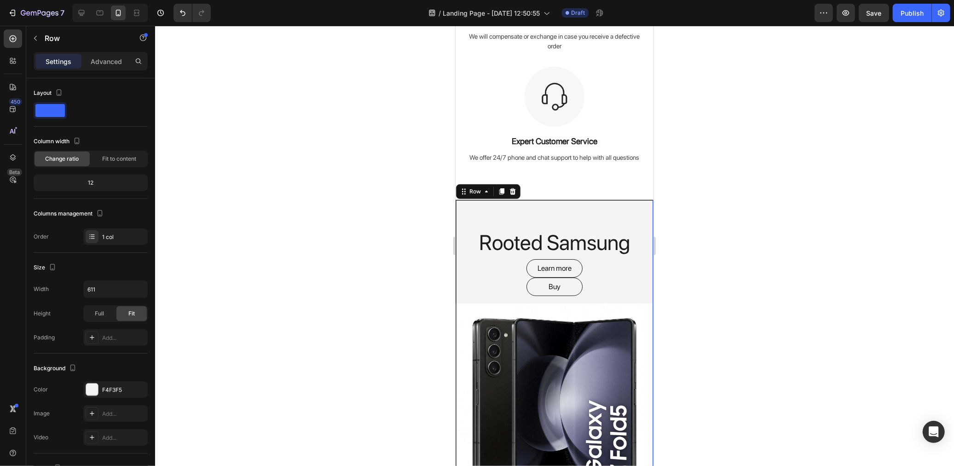
click at [499, 292] on div "Rooted Samsung Heading Learn more Button Buy Button Row Image" at bounding box center [554, 350] width 197 height 300
click at [608, 283] on div "Rooted Samsung Heading Learn more Button Buy Button Row Image" at bounding box center [554, 350] width 197 height 300
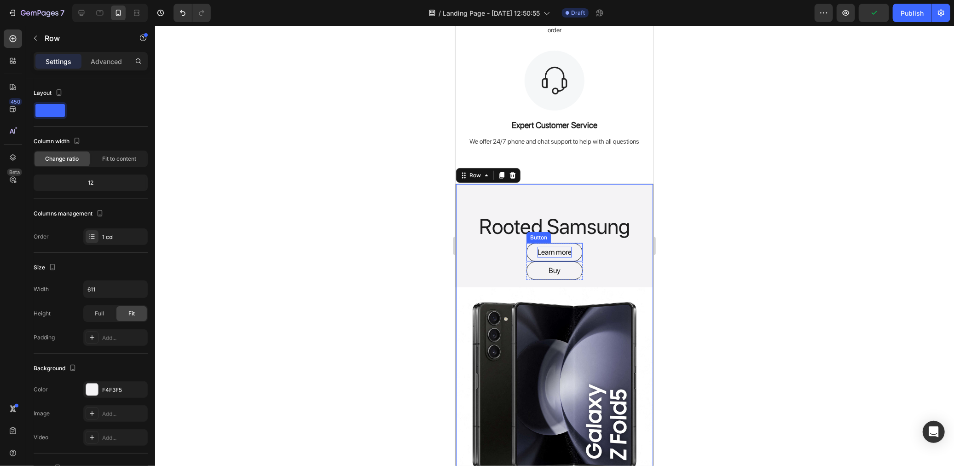
scroll to position [664, 0]
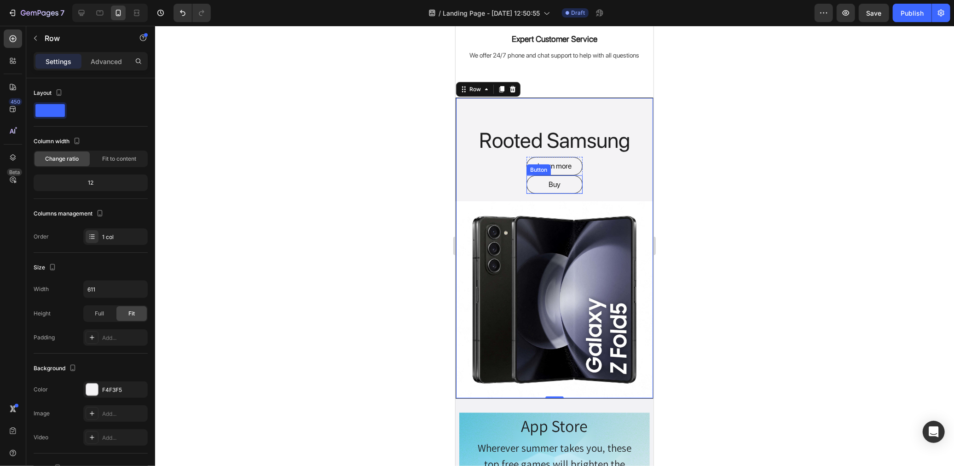
click at [568, 186] on button "Buy" at bounding box center [554, 184] width 56 height 18
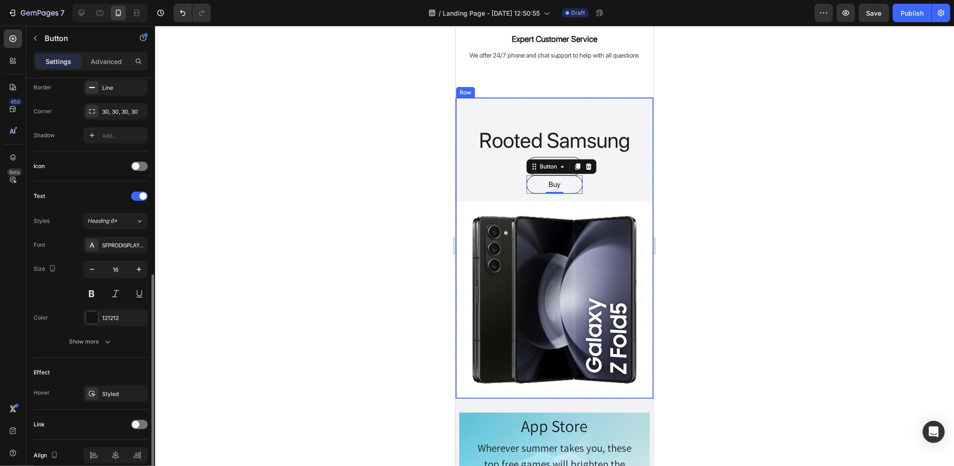
scroll to position [246, 0]
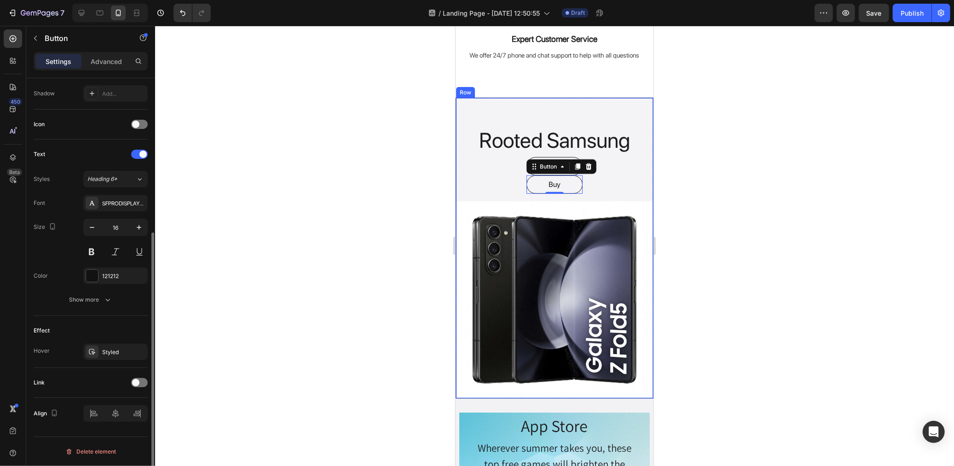
click at [114, 293] on button "Show more" at bounding box center [91, 299] width 114 height 17
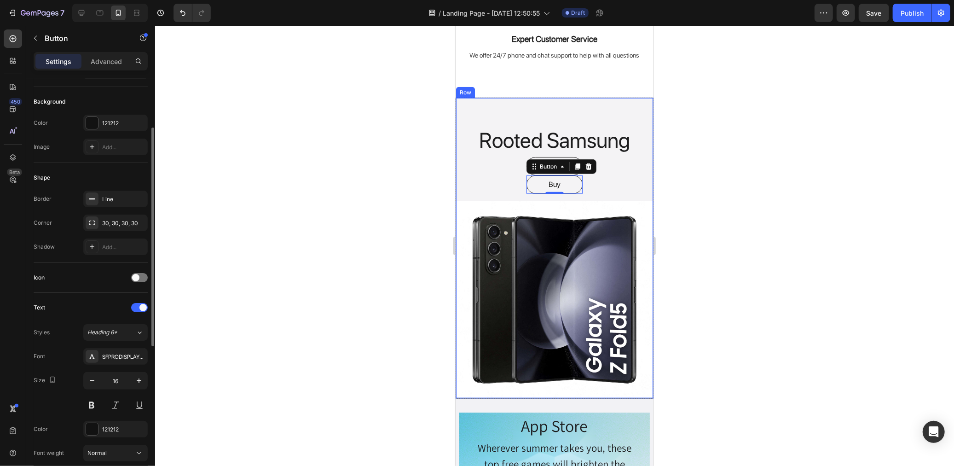
scroll to position [0, 0]
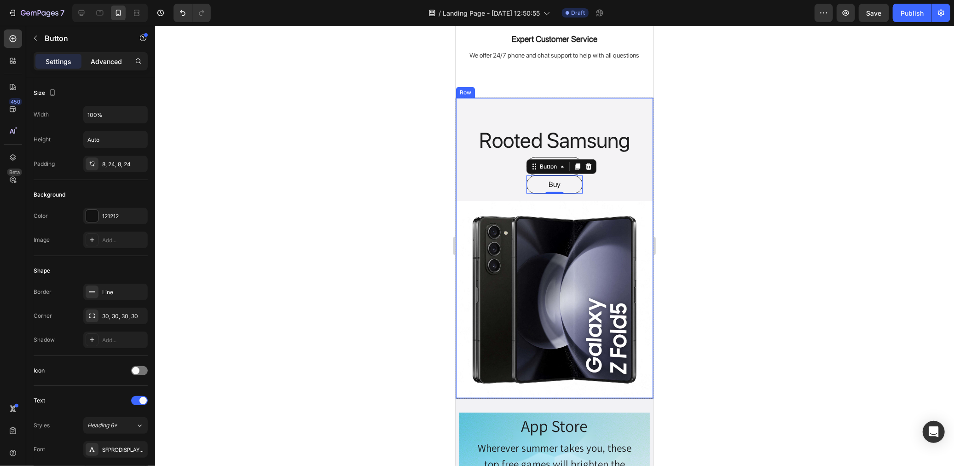
click at [112, 62] on p "Advanced" at bounding box center [106, 62] width 31 height 10
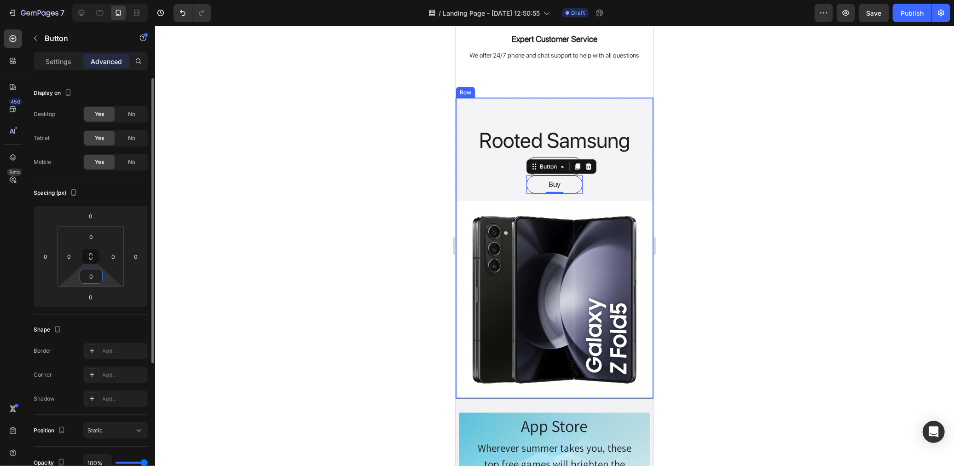
click at [97, 279] on input "0" at bounding box center [91, 276] width 18 height 14
type input "6"
type input "5"
type input "0"
click at [96, 238] on input "0" at bounding box center [91, 237] width 18 height 14
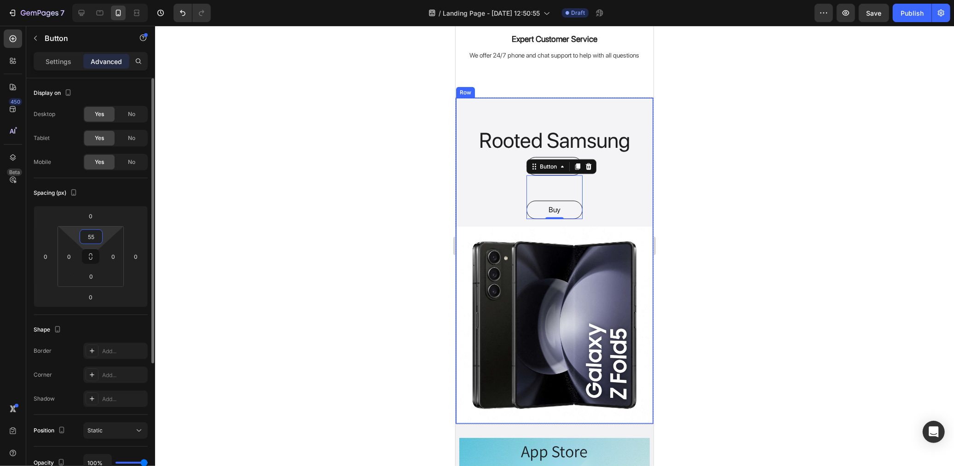
type input "5"
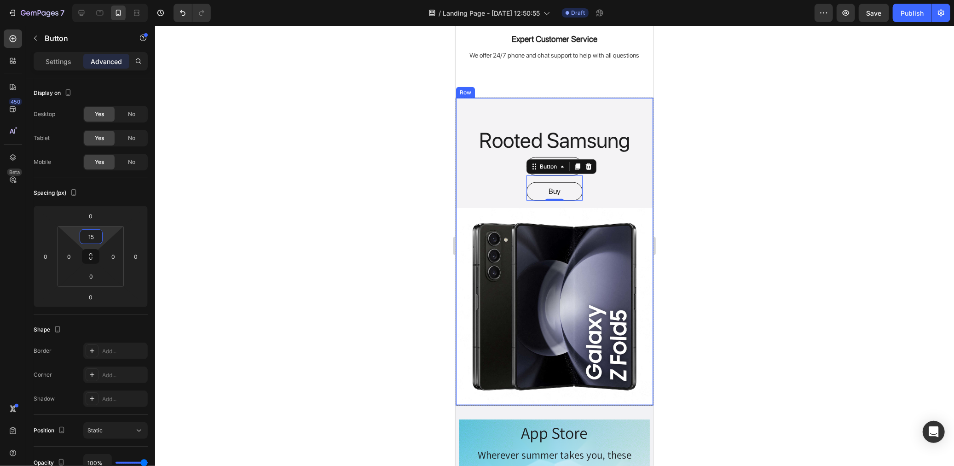
type input "15"
click at [343, 189] on div at bounding box center [554, 246] width 799 height 440
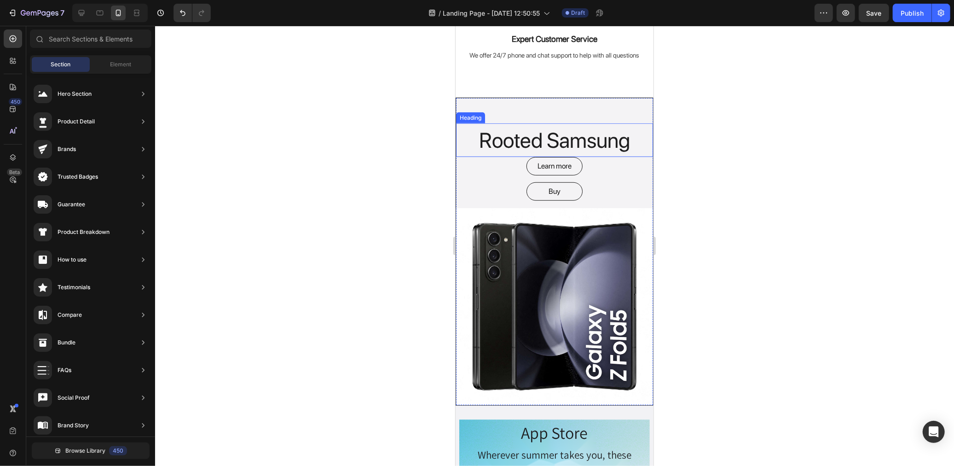
click at [572, 161] on button "Learn more" at bounding box center [554, 165] width 56 height 18
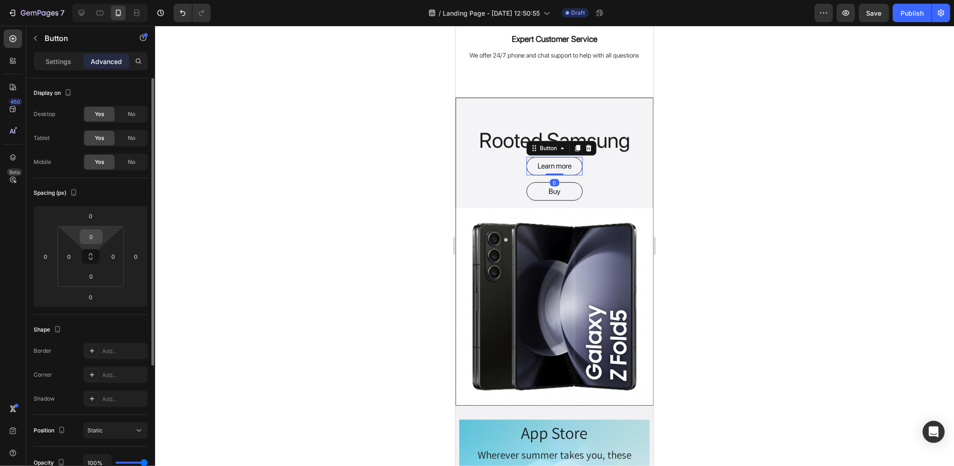
click at [100, 233] on div "0" at bounding box center [91, 236] width 23 height 15
click at [97, 234] on input "0" at bounding box center [91, 237] width 18 height 14
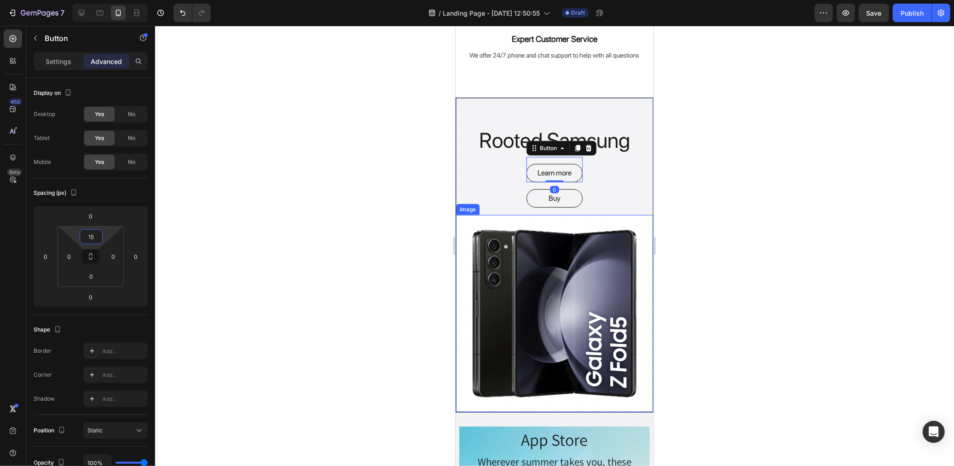
type input "15"
click at [765, 288] on div at bounding box center [554, 246] width 799 height 440
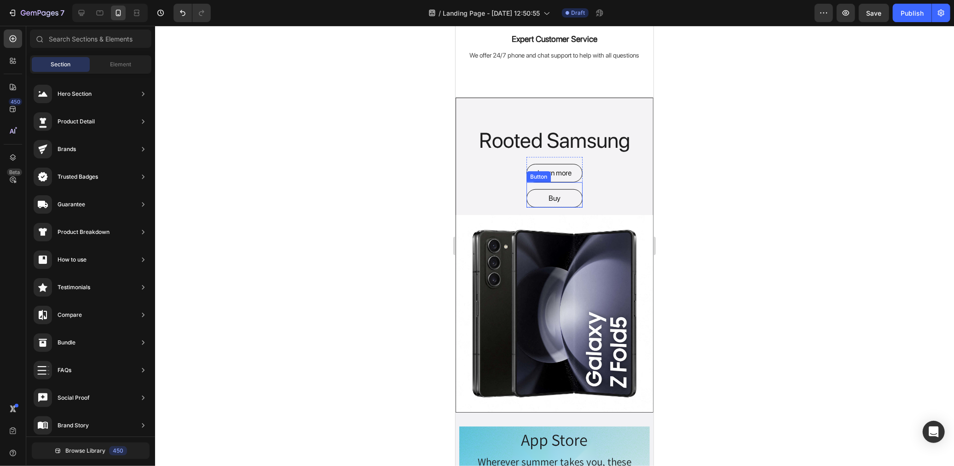
click at [570, 200] on button "Buy" at bounding box center [554, 198] width 56 height 18
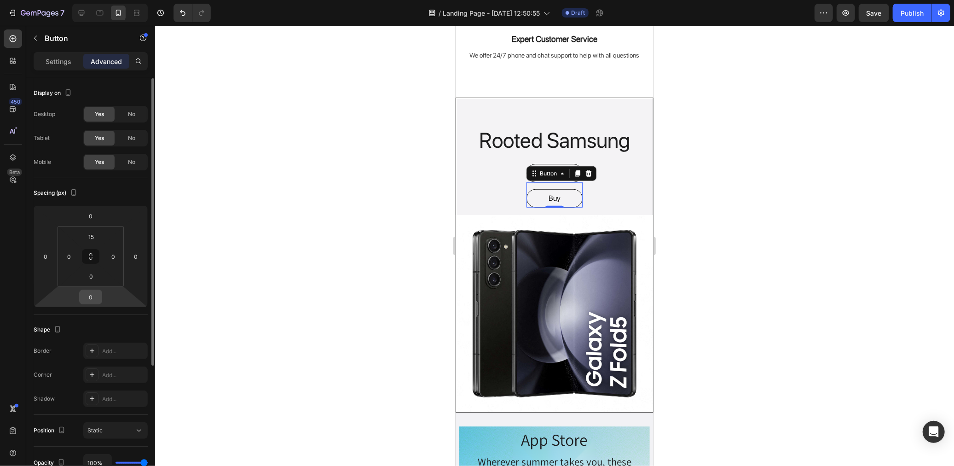
click at [97, 297] on input "0" at bounding box center [90, 297] width 18 height 14
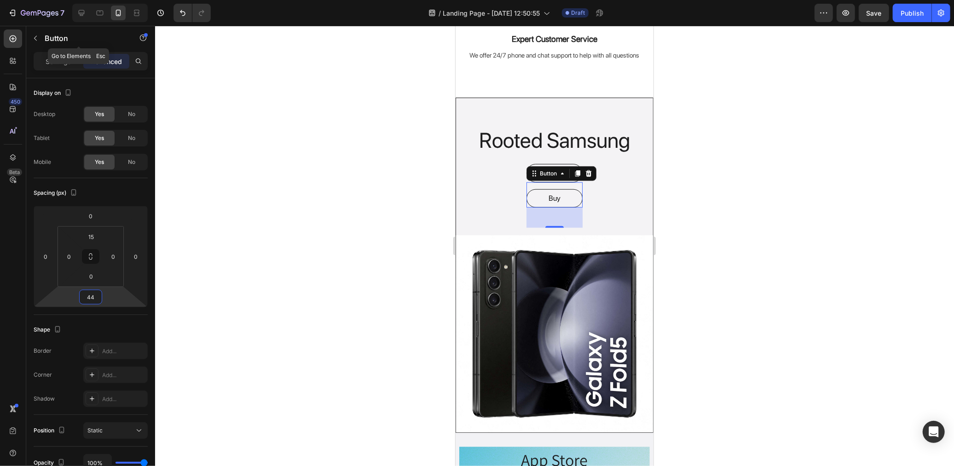
type input "44"
click at [309, 67] on div at bounding box center [554, 246] width 799 height 440
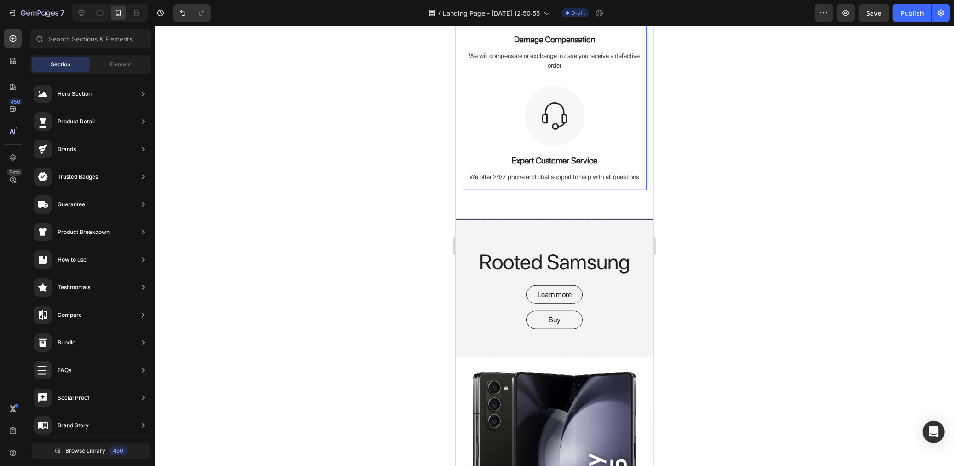
scroll to position [562, 0]
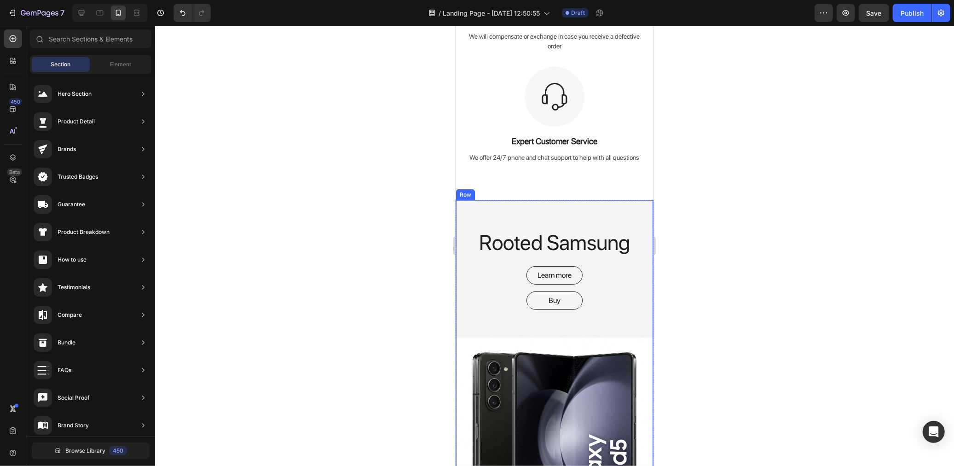
click at [598, 316] on div "Rooted Samsung Heading Learn more Button Buy Button Row Image" at bounding box center [554, 367] width 197 height 334
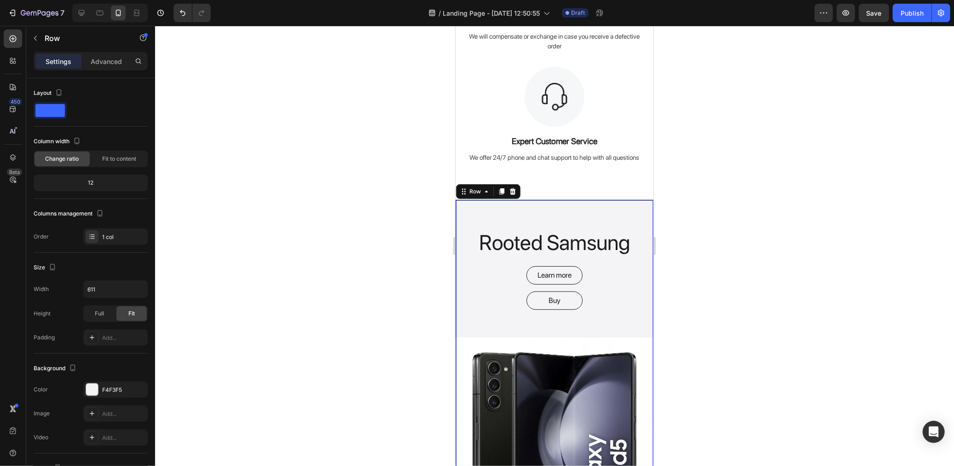
click at [592, 322] on div "Rooted Samsung Heading Learn more Button Buy Button Row Image" at bounding box center [554, 367] width 197 height 334
click at [516, 325] on div "Rooted Samsung Heading Learn more Button Buy Button Row Image" at bounding box center [554, 367] width 197 height 334
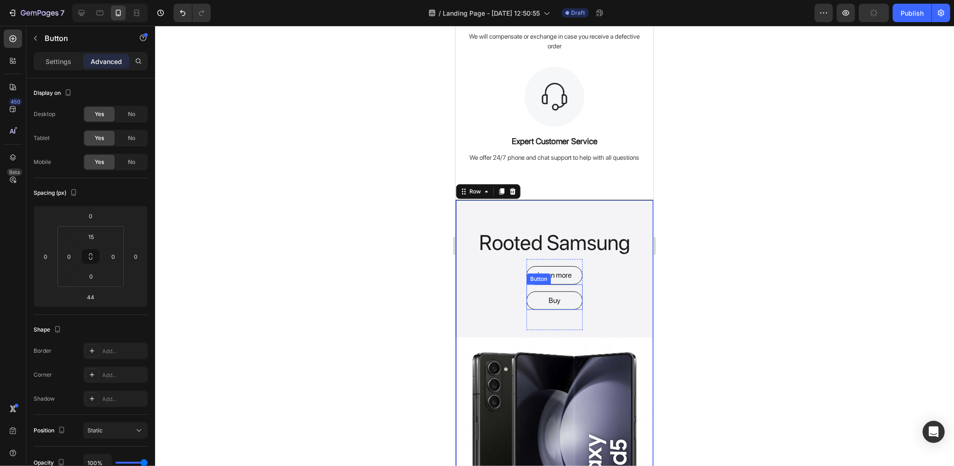
click at [576, 306] on button "Buy" at bounding box center [554, 300] width 56 height 18
drag, startPoint x: 554, startPoint y: 326, endPoint x: 555, endPoint y: 319, distance: 7.6
click at [555, 319] on div "44" at bounding box center [554, 319] width 56 height 20
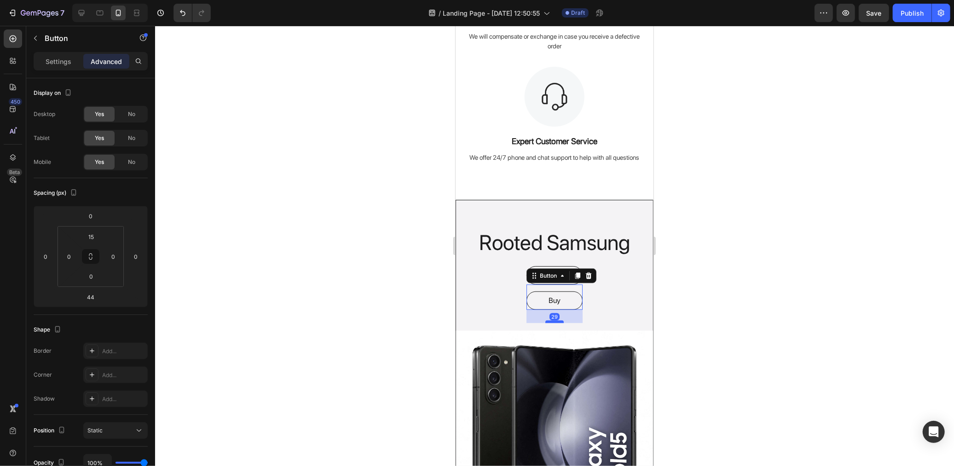
drag, startPoint x: 554, startPoint y: 328, endPoint x: 555, endPoint y: 321, distance: 7.0
click at [555, 321] on div at bounding box center [554, 321] width 18 height 3
type input "29"
click at [711, 288] on div at bounding box center [554, 246] width 799 height 440
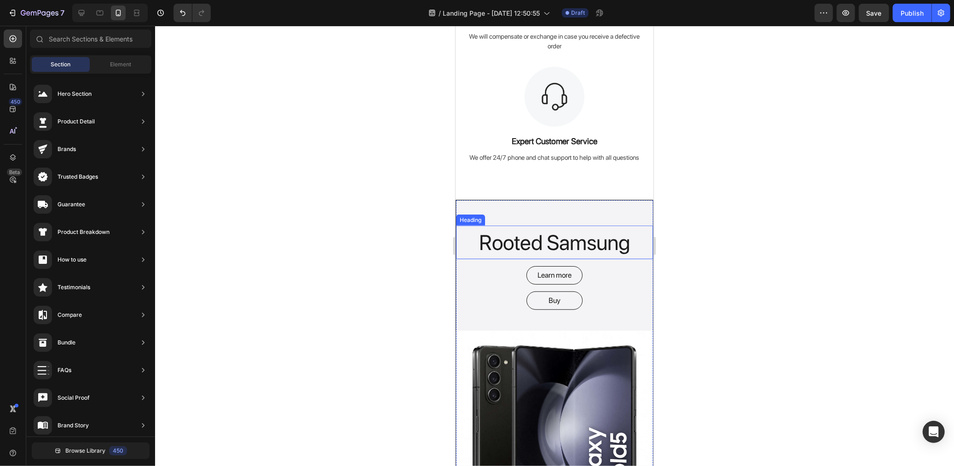
click at [544, 241] on h2 "Rooted Samsung" at bounding box center [554, 242] width 197 height 34
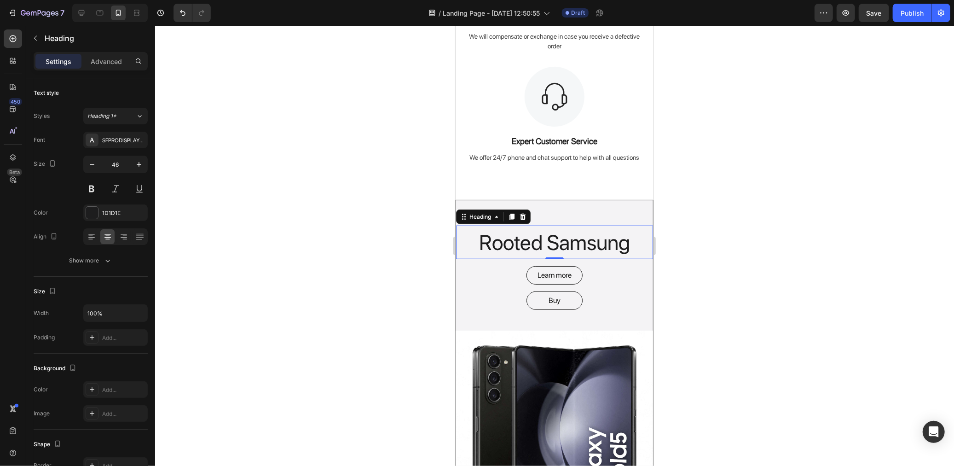
click at [375, 240] on div at bounding box center [554, 246] width 799 height 440
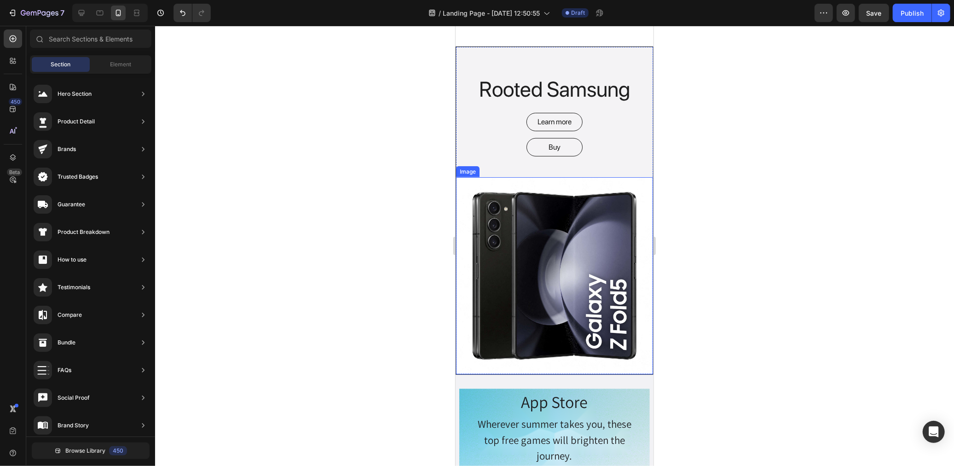
scroll to position [613, 0]
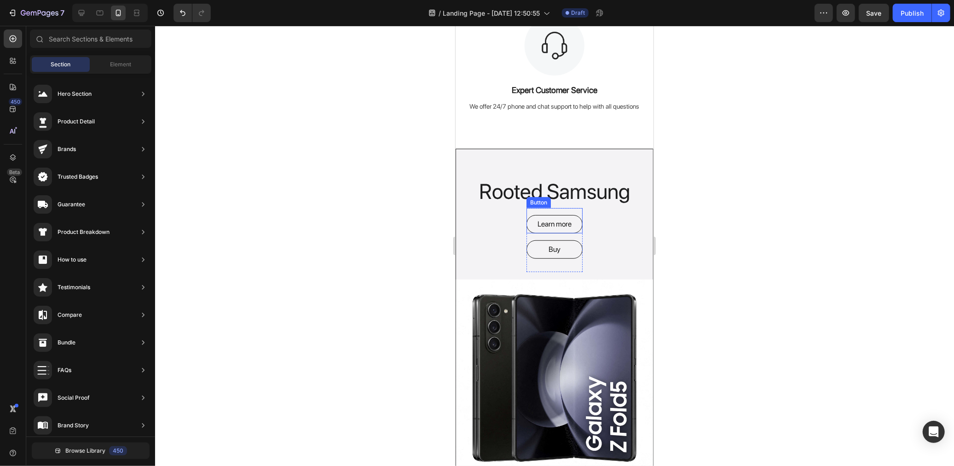
click at [576, 220] on button "Learn more" at bounding box center [554, 223] width 56 height 18
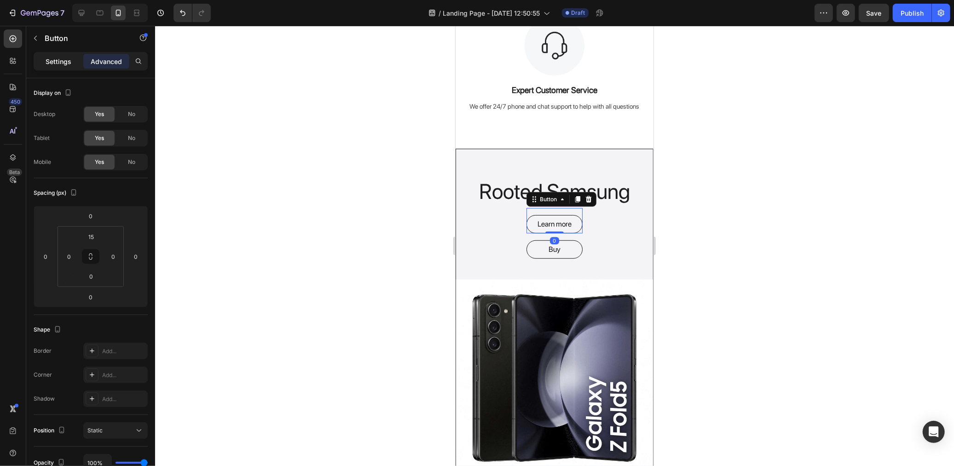
click at [50, 65] on p "Settings" at bounding box center [59, 62] width 26 height 10
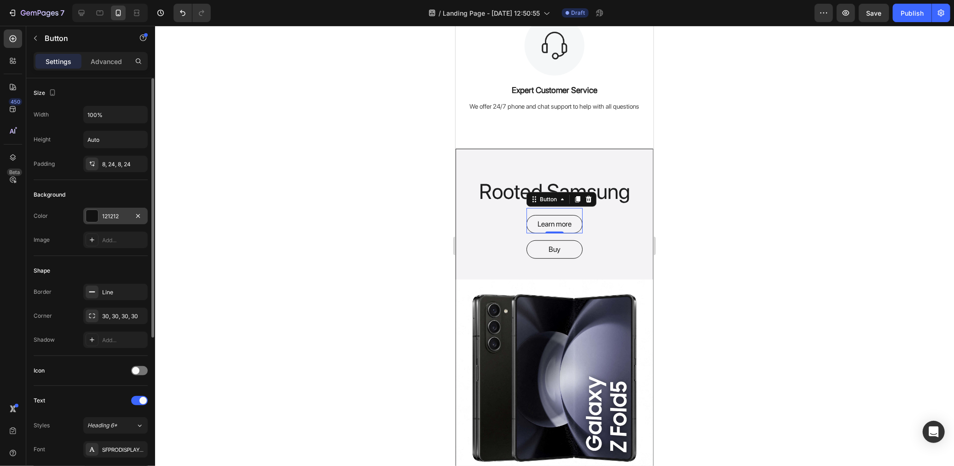
click at [112, 212] on div "121212" at bounding box center [115, 216] width 64 height 17
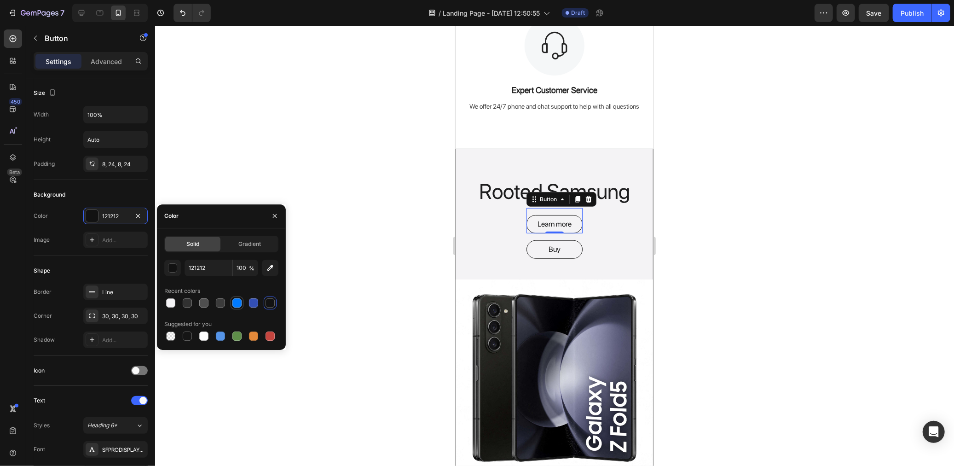
click at [237, 302] on div at bounding box center [236, 302] width 9 height 9
type input "007AFF"
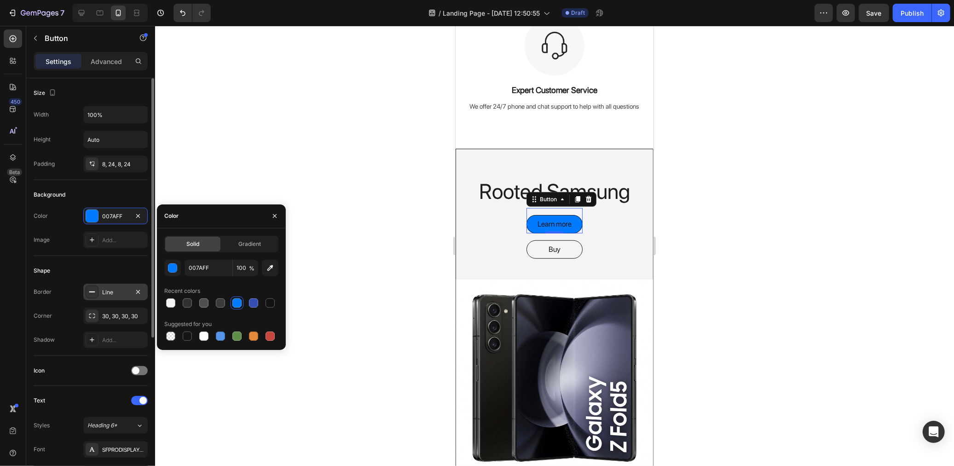
click at [121, 292] on div "Line" at bounding box center [115, 292] width 27 height 8
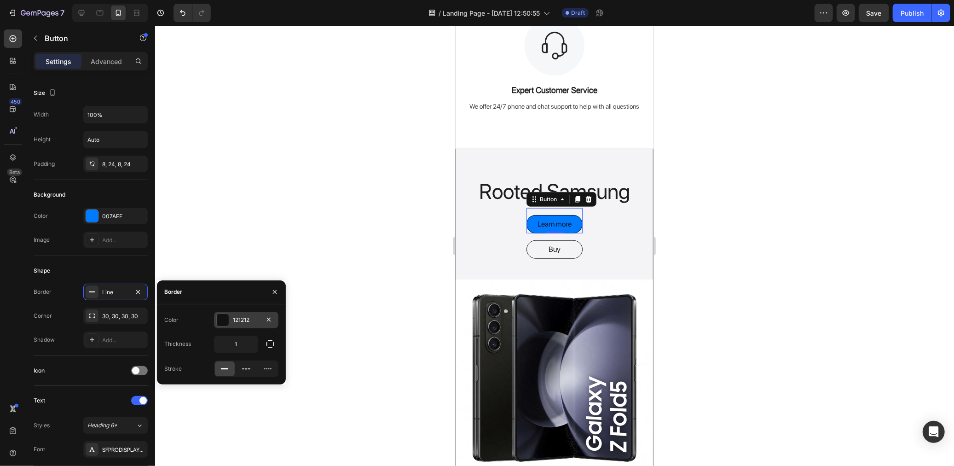
click at [245, 320] on div "121212" at bounding box center [246, 320] width 27 height 8
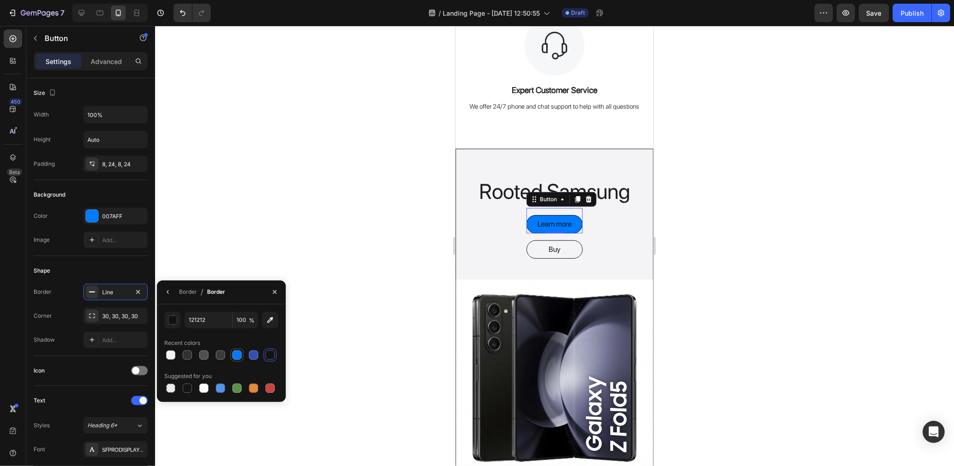
click at [237, 353] on div at bounding box center [236, 354] width 9 height 9
type input "007AFF"
click at [569, 248] on button "Buy" at bounding box center [554, 249] width 56 height 18
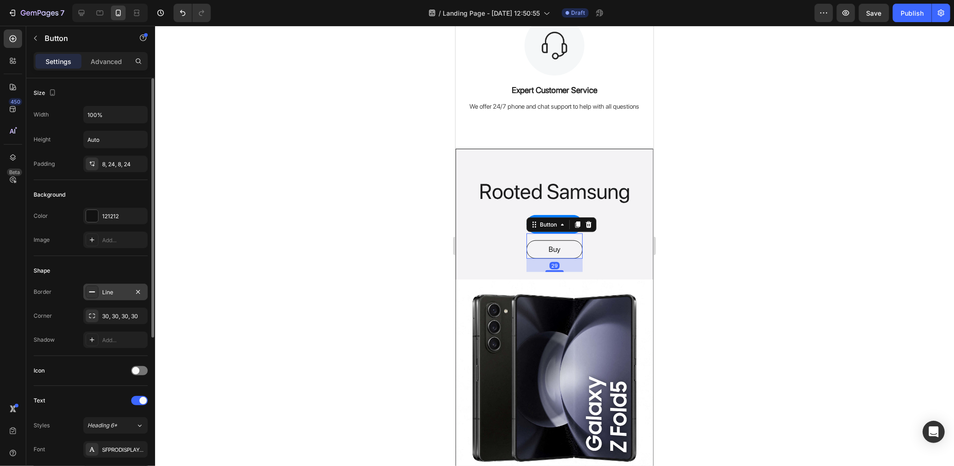
click at [116, 294] on div "Line" at bounding box center [115, 292] width 27 height 8
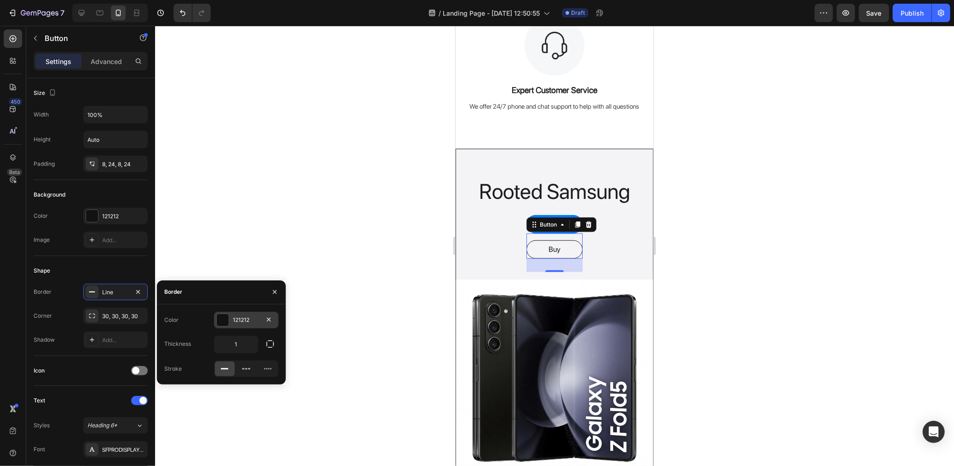
click at [236, 321] on div "121212" at bounding box center [246, 320] width 27 height 8
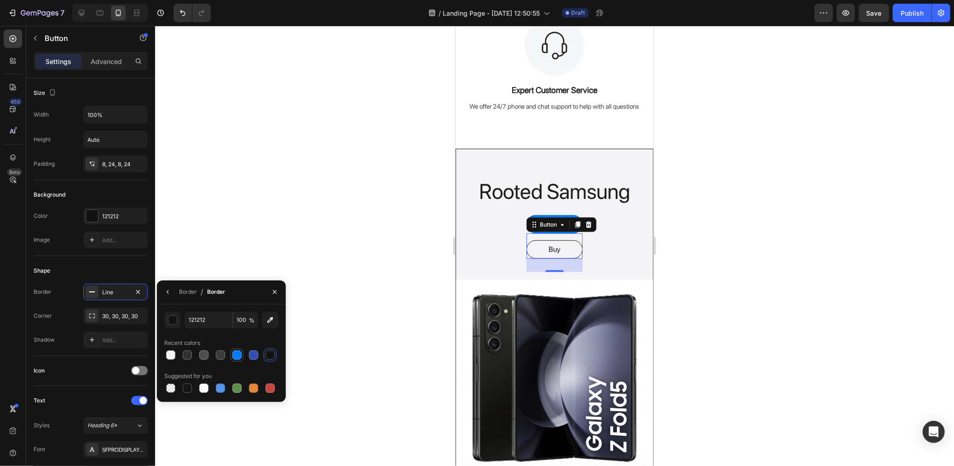
click at [237, 353] on div at bounding box center [236, 354] width 9 height 9
type input "007AFF"
click at [112, 216] on div "121212" at bounding box center [115, 216] width 27 height 8
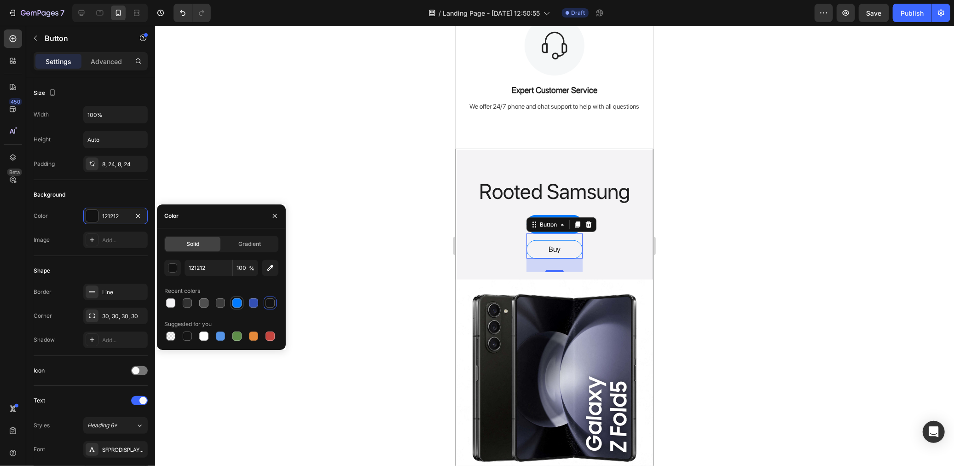
click at [238, 300] on div at bounding box center [236, 302] width 9 height 9
type input "007AFF"
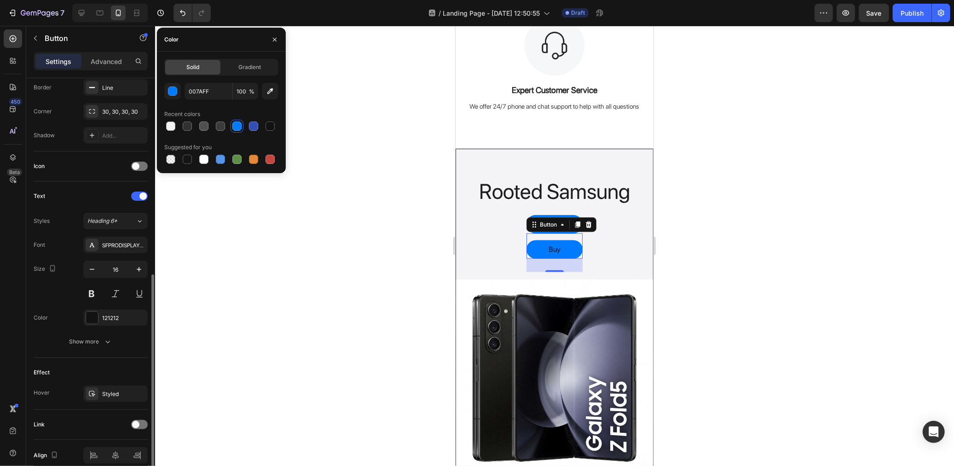
scroll to position [246, 0]
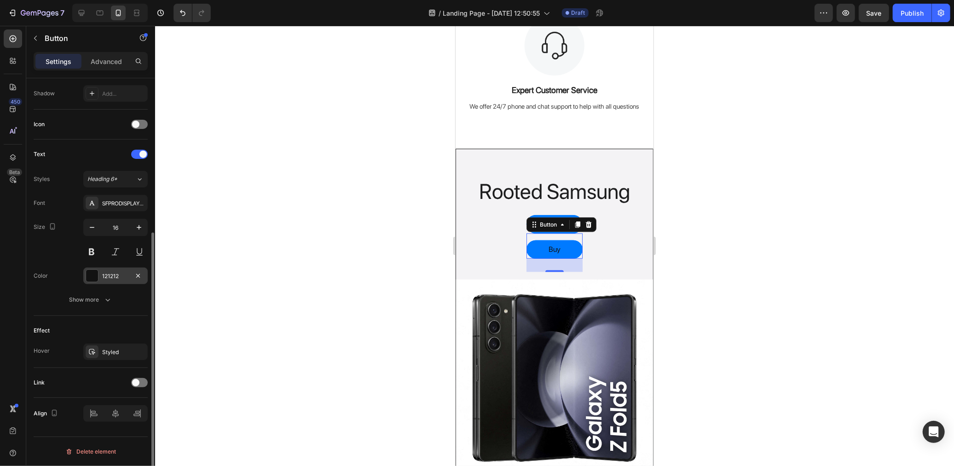
click at [117, 278] on div "121212" at bounding box center [115, 276] width 27 height 8
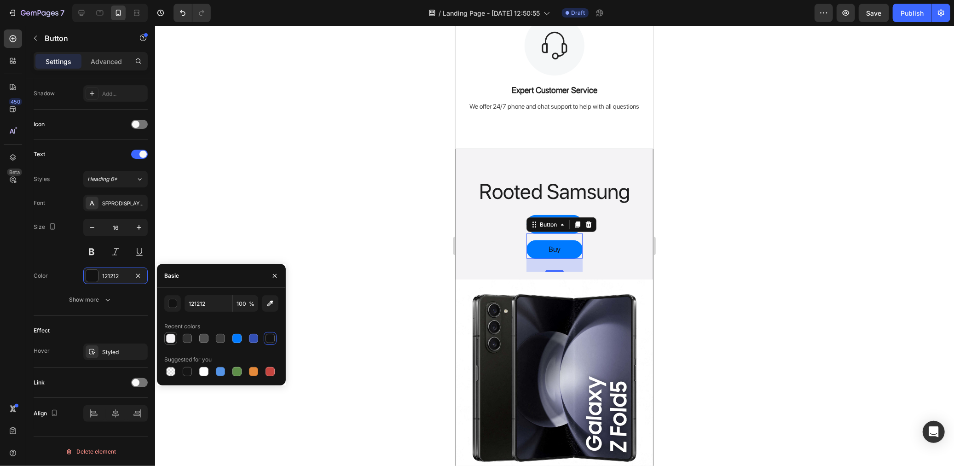
click at [172, 341] on div at bounding box center [170, 338] width 9 height 9
type input "F4F3F5"
click at [603, 248] on div "Rooted Samsung Heading Learn more Button Buy Button 29 Row Image" at bounding box center [554, 312] width 197 height 327
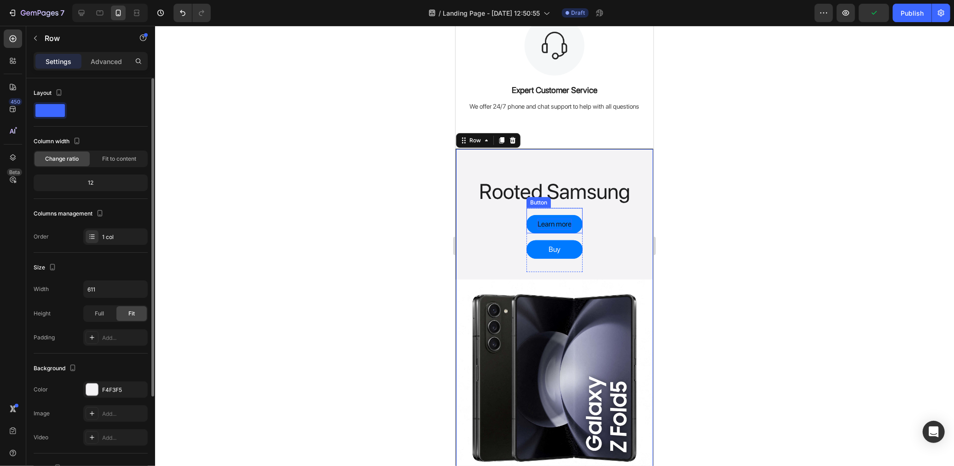
click at [554, 224] on div "Learn more" at bounding box center [554, 223] width 34 height 11
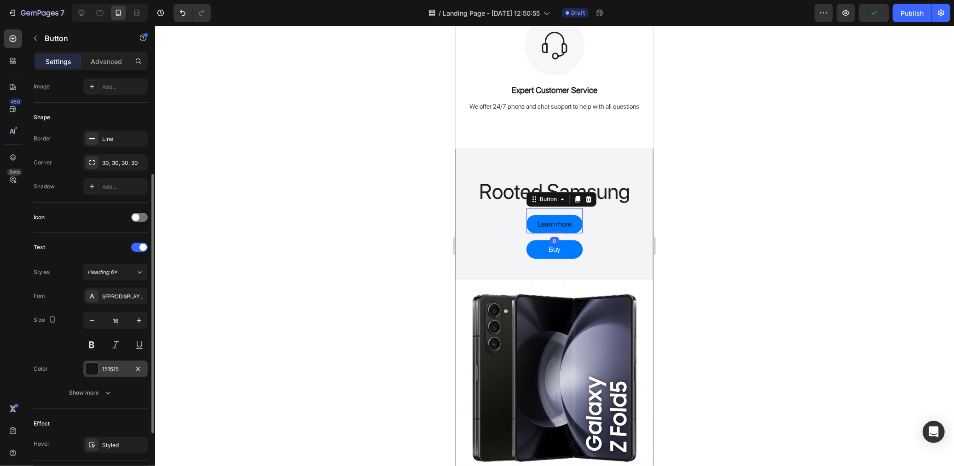
scroll to position [246, 0]
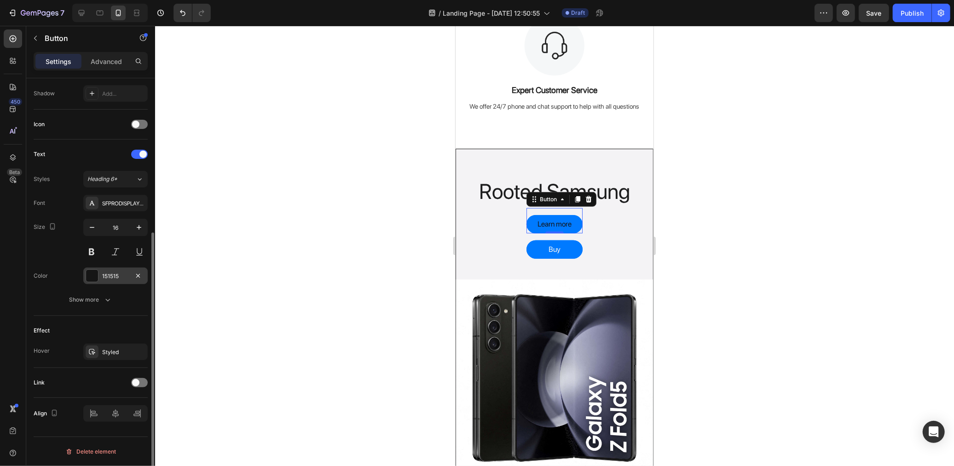
click at [97, 276] on div at bounding box center [92, 276] width 12 height 12
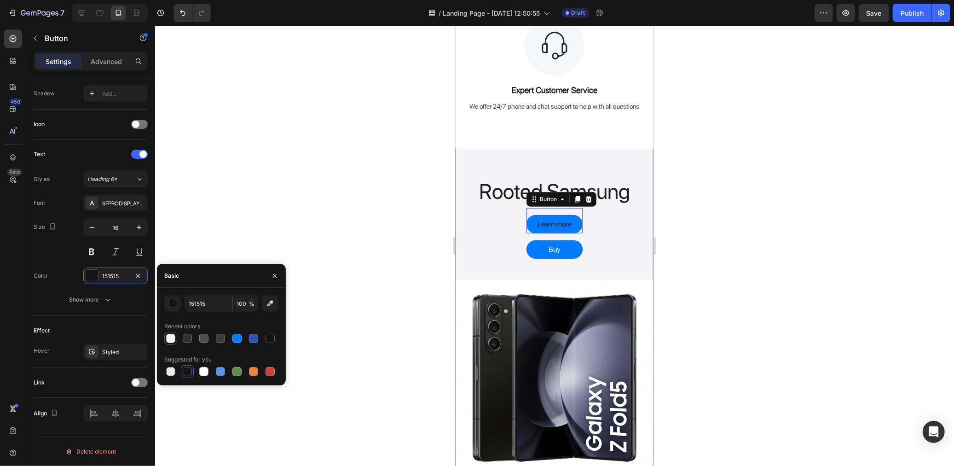
click at [170, 335] on div at bounding box center [170, 338] width 9 height 9
type input "F4F3F5"
click at [327, 169] on div at bounding box center [554, 246] width 799 height 440
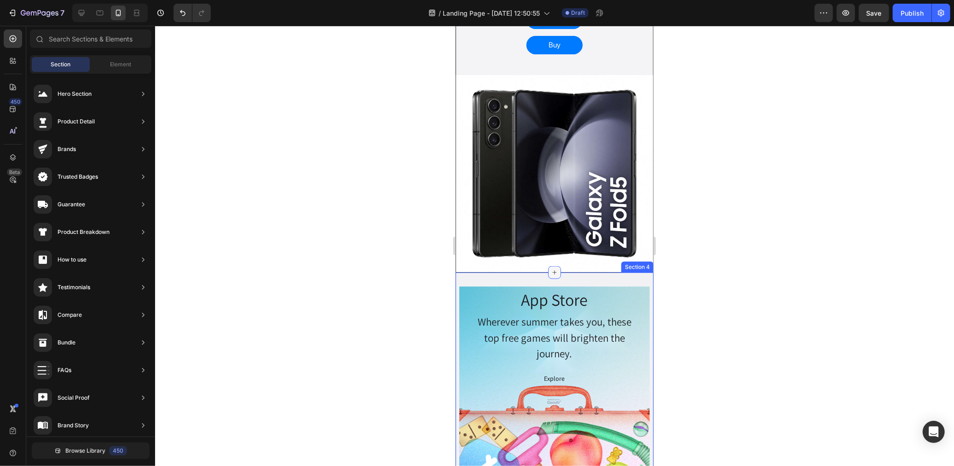
scroll to position [562, 0]
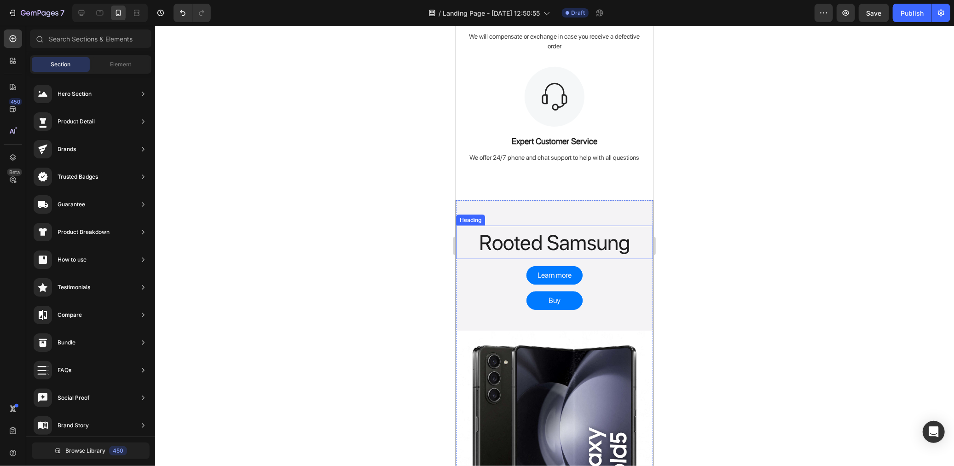
click at [62, 65] on span "Section" at bounding box center [61, 64] width 20 height 8
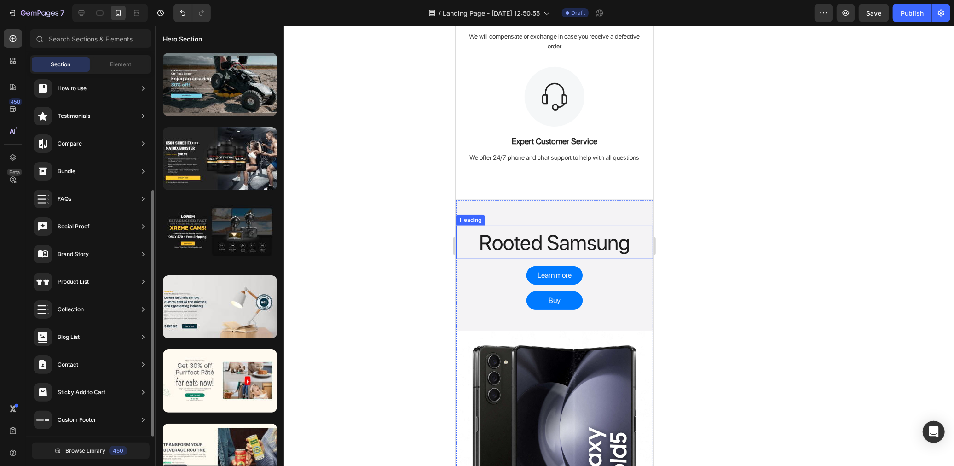
scroll to position [0, 0]
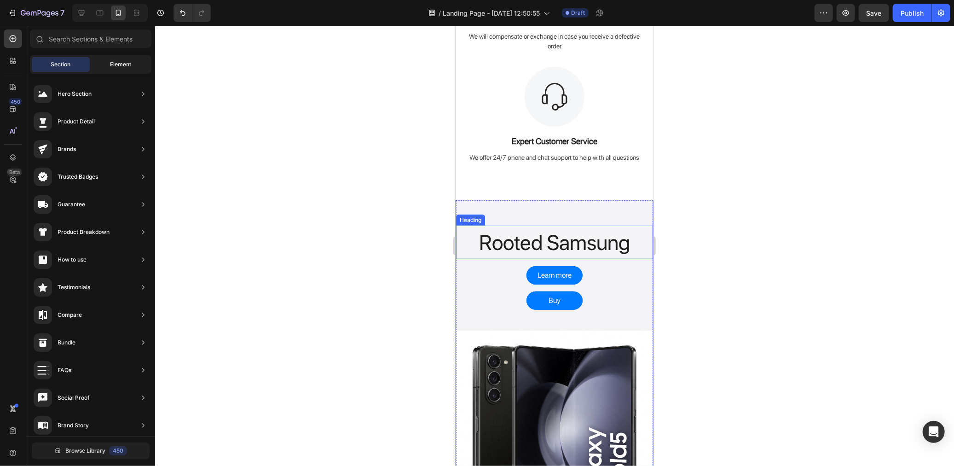
click at [116, 64] on span "Element" at bounding box center [120, 64] width 21 height 8
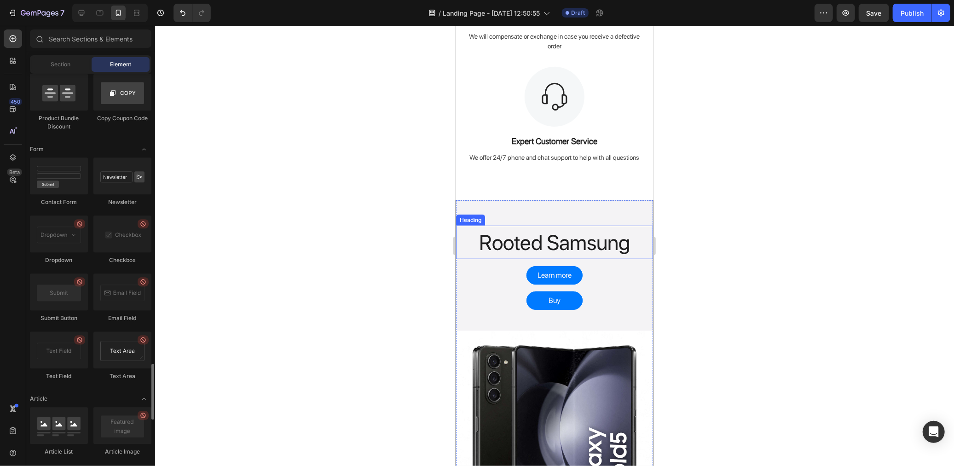
scroll to position [2131, 0]
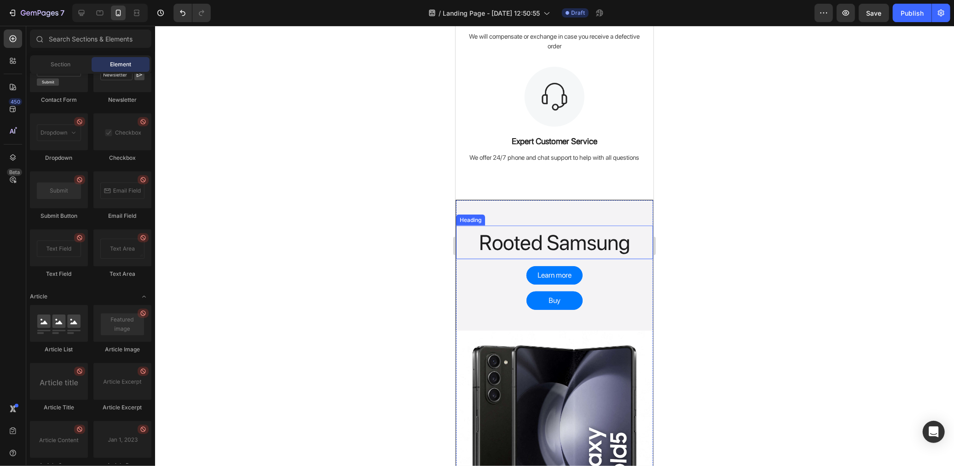
click at [601, 255] on h2 "Rooted Samsung" at bounding box center [554, 242] width 197 height 34
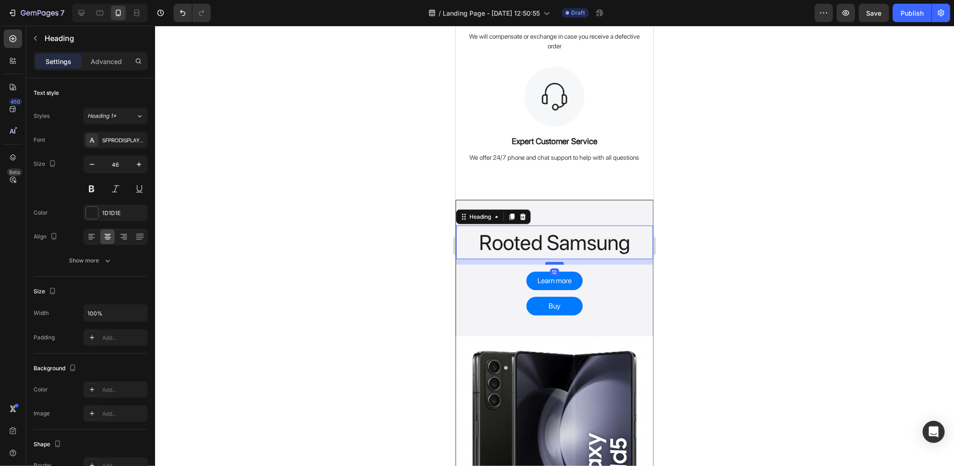
drag, startPoint x: 554, startPoint y: 256, endPoint x: 553, endPoint y: 262, distance: 5.5
click at [553, 262] on div at bounding box center [554, 262] width 18 height 3
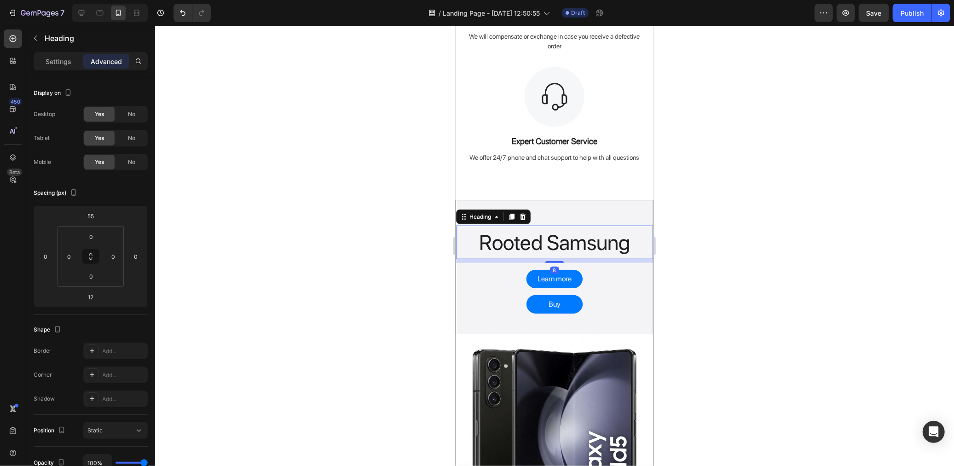
click at [554, 260] on div at bounding box center [554, 261] width 18 height 2
type input "8"
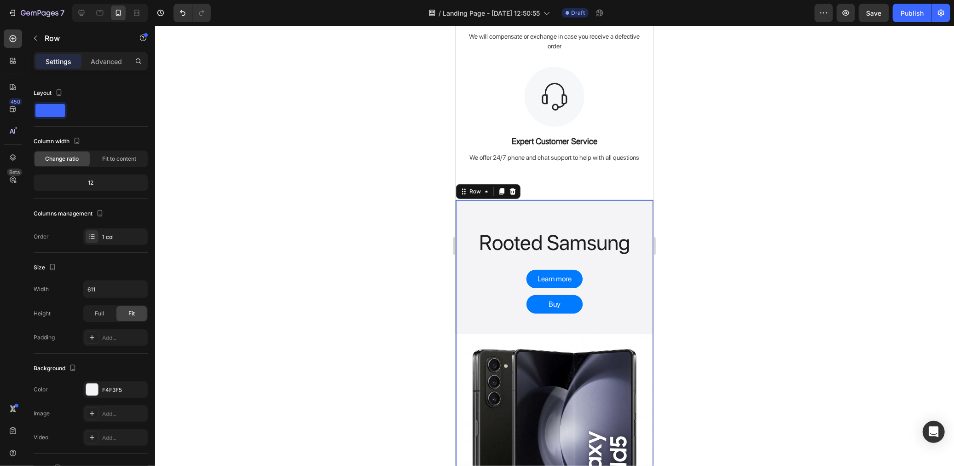
click at [635, 273] on div "Rooted Samsung Heading Learn more Button Buy Button Row Image" at bounding box center [554, 365] width 197 height 331
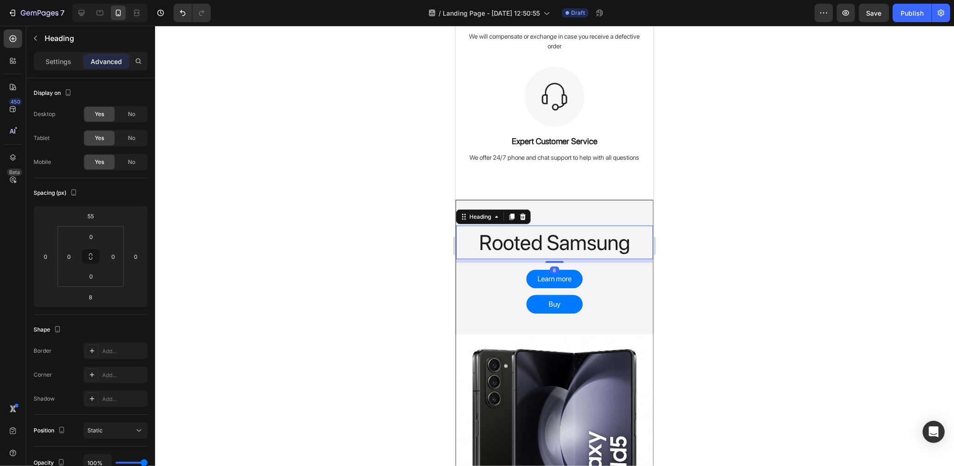
click at [576, 243] on h2 "Rooted Samsung" at bounding box center [554, 242] width 197 height 34
click at [112, 356] on div "Add..." at bounding box center [115, 350] width 64 height 17
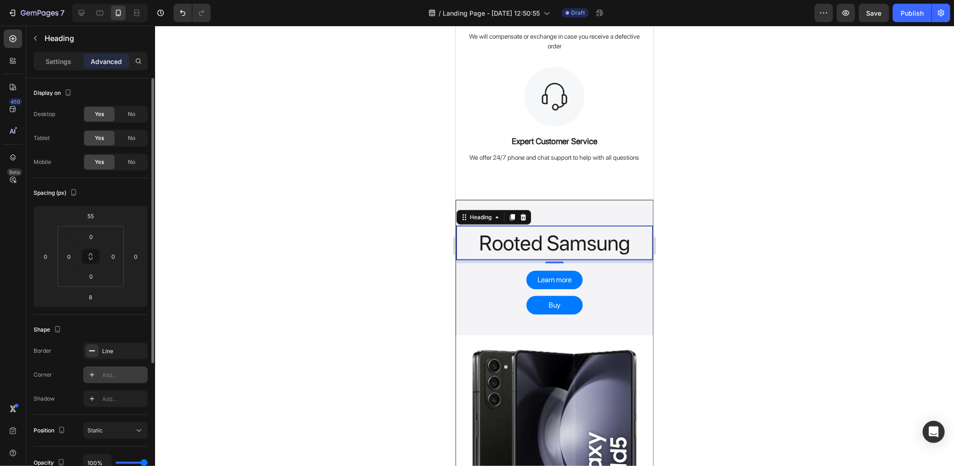
click at [117, 371] on div "Add..." at bounding box center [123, 375] width 43 height 8
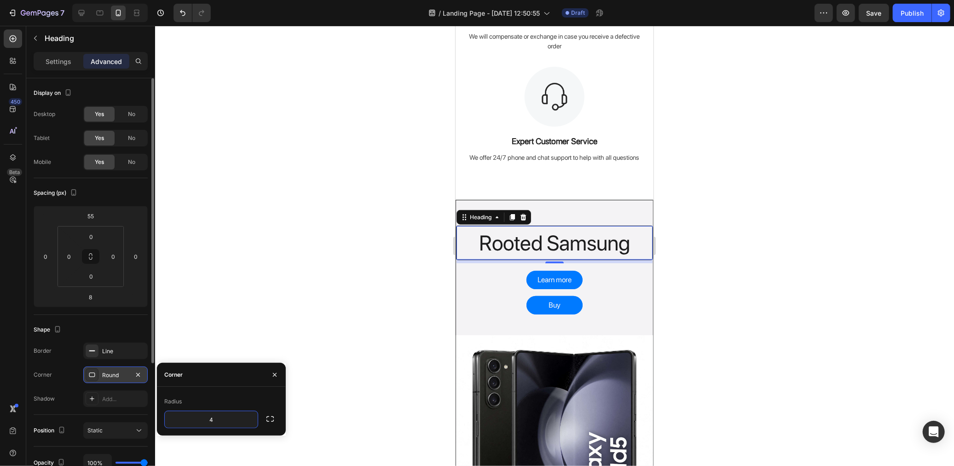
type input "45"
click at [117, 400] on div "Add..." at bounding box center [123, 399] width 43 height 8
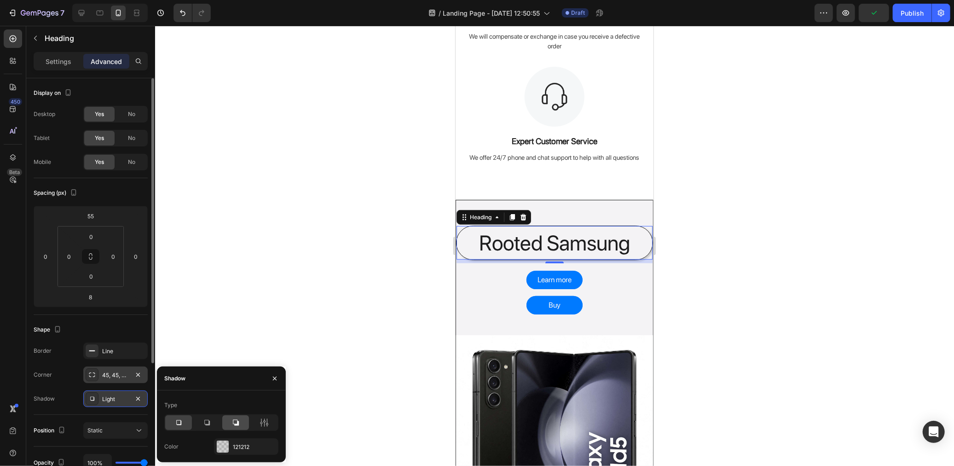
click at [241, 419] on div at bounding box center [235, 422] width 27 height 15
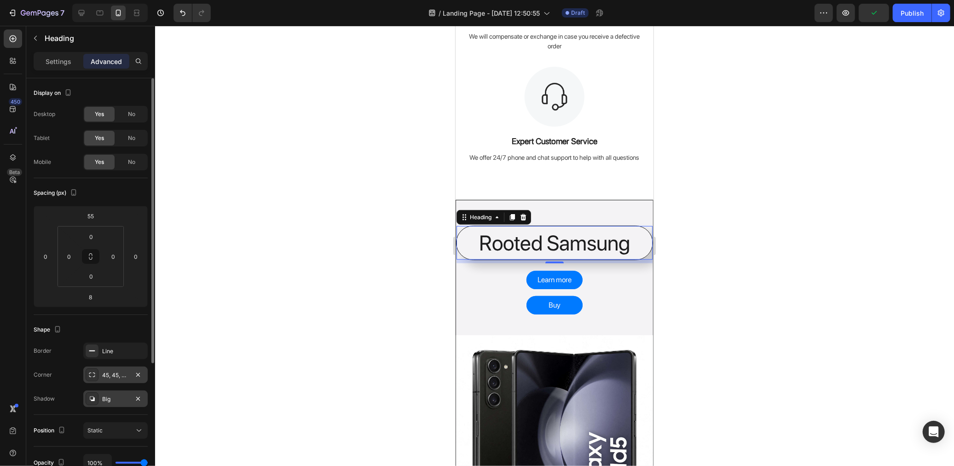
click at [340, 219] on div at bounding box center [554, 246] width 799 height 440
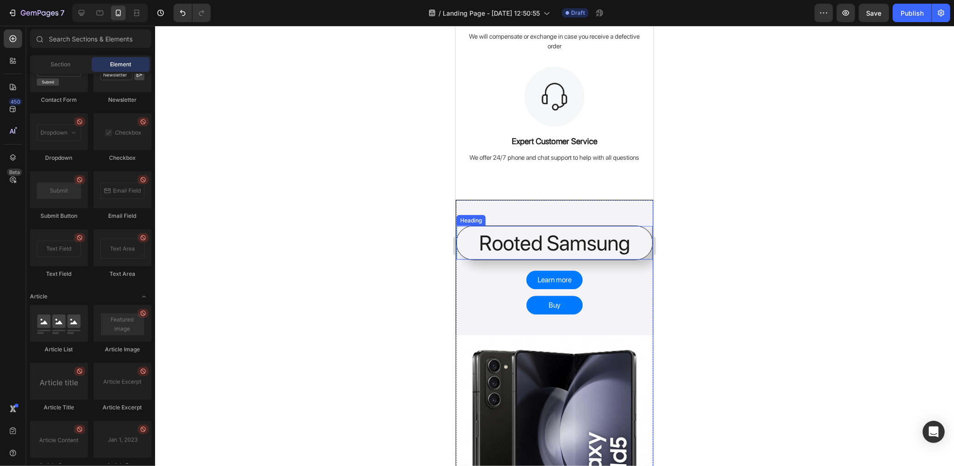
click at [468, 253] on h2 "Rooted Samsung" at bounding box center [554, 242] width 196 height 34
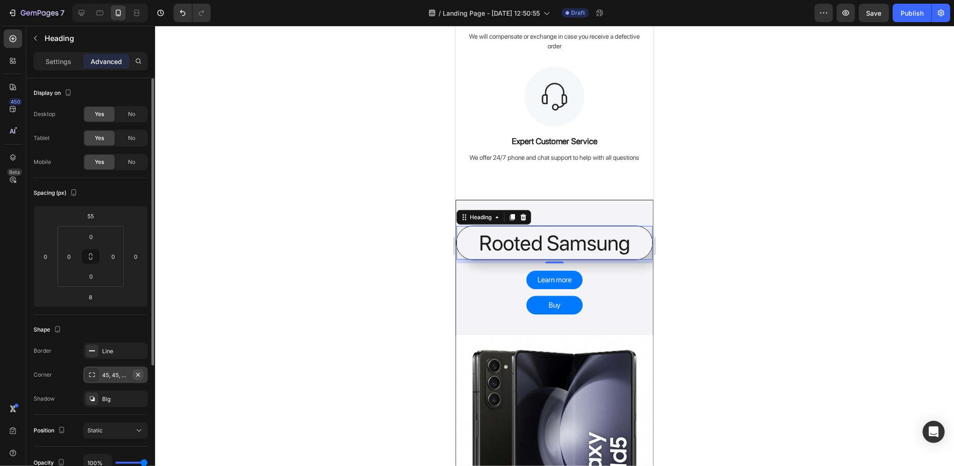
click at [143, 374] on button "button" at bounding box center [138, 374] width 11 height 11
click at [142, 351] on button "button" at bounding box center [138, 350] width 11 height 11
click at [288, 323] on div at bounding box center [554, 246] width 799 height 440
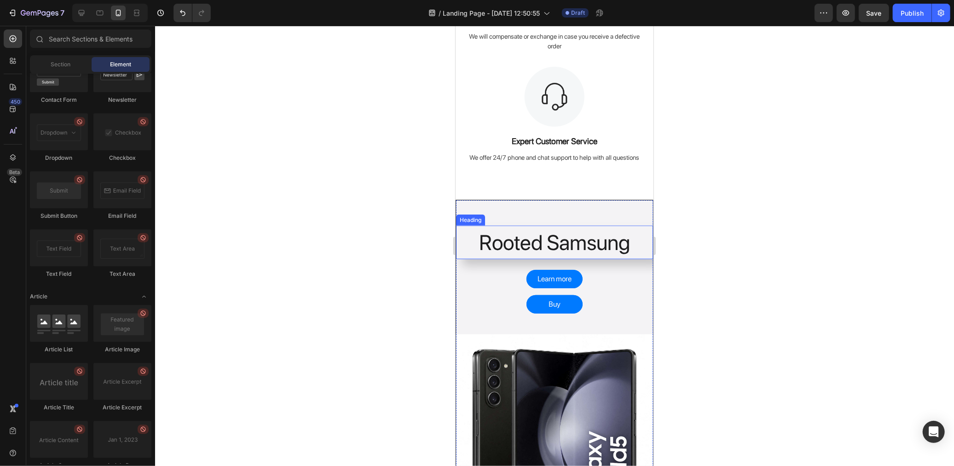
click at [527, 231] on h2 "Rooted Samsung" at bounding box center [554, 242] width 197 height 34
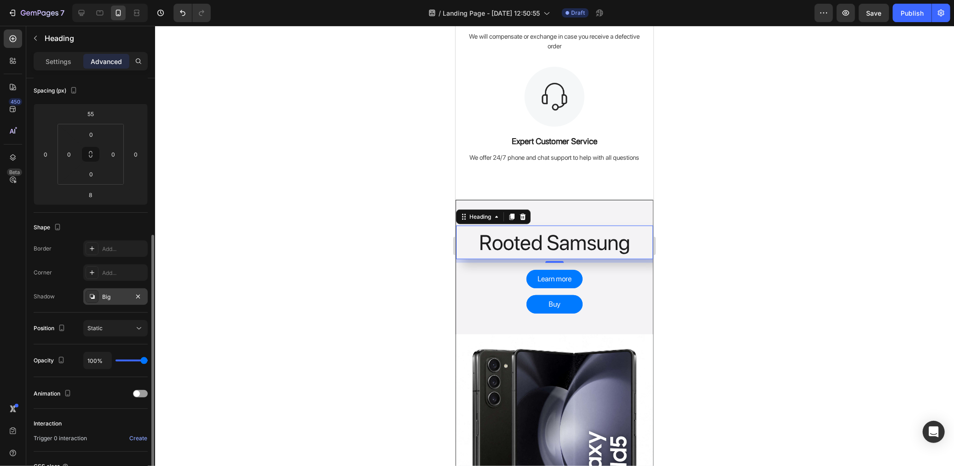
scroll to position [153, 0]
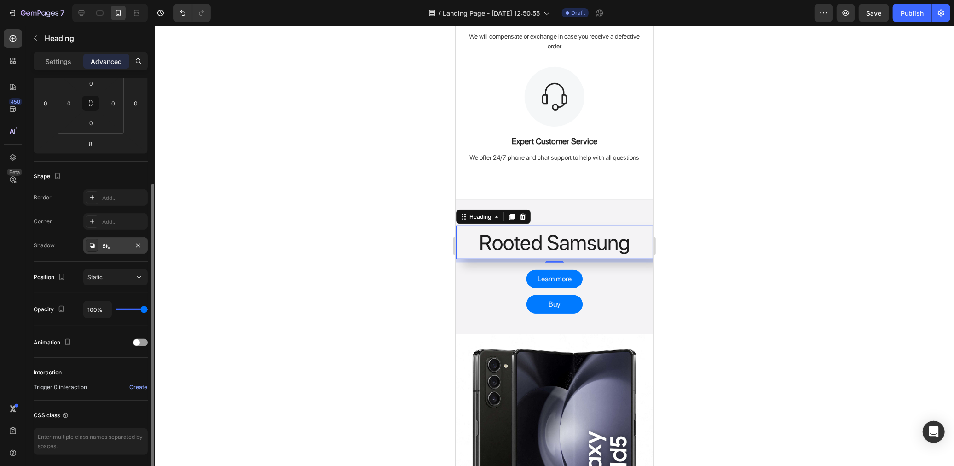
click at [105, 242] on div "Big" at bounding box center [115, 246] width 27 height 8
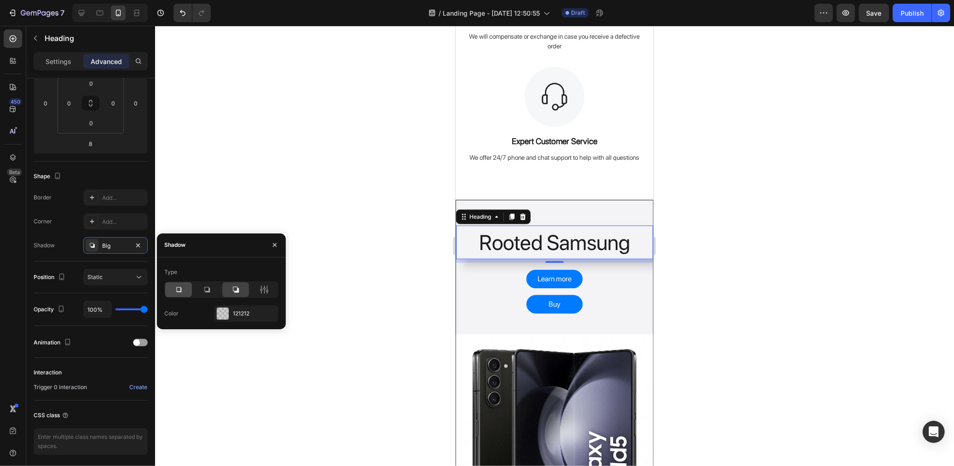
click at [182, 290] on icon at bounding box center [178, 289] width 9 height 9
click at [240, 195] on div at bounding box center [554, 246] width 799 height 440
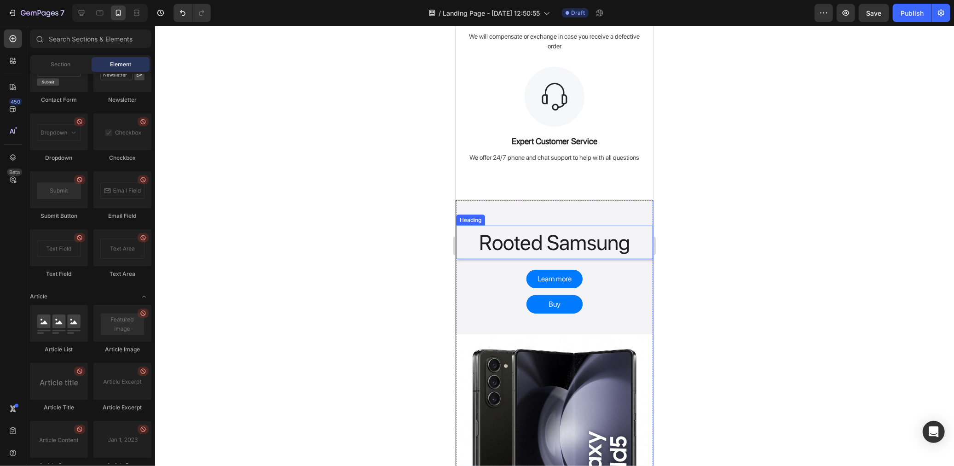
click at [540, 233] on h2 "Rooted Samsung" at bounding box center [554, 242] width 197 height 34
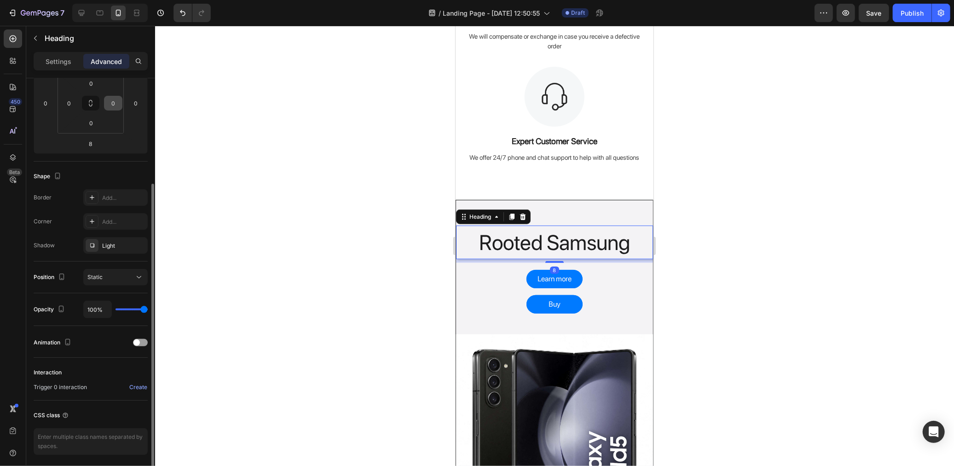
scroll to position [0, 0]
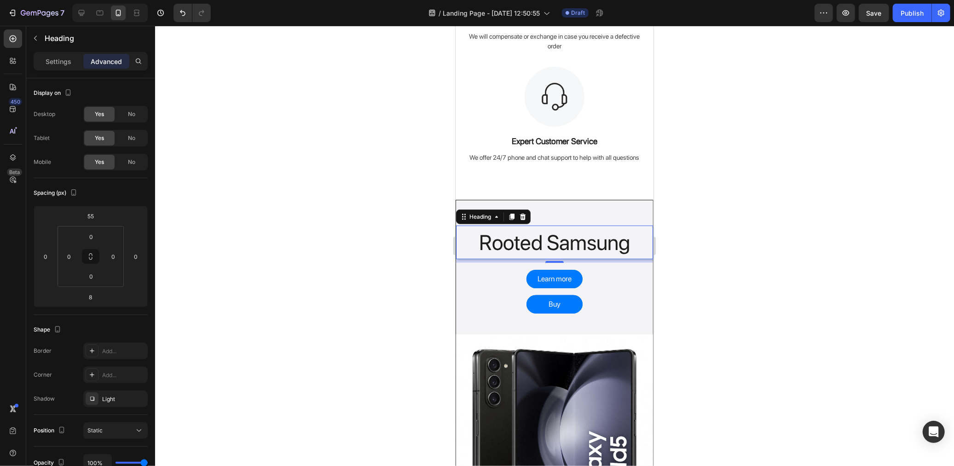
click at [71, 52] on div "Settings Advanced" at bounding box center [91, 61] width 114 height 18
click at [70, 58] on p "Settings" at bounding box center [59, 62] width 26 height 10
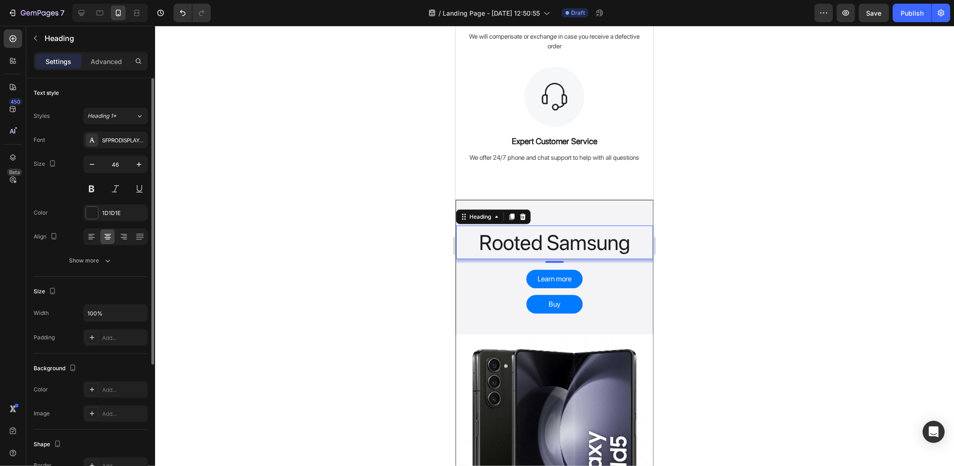
scroll to position [184, 0]
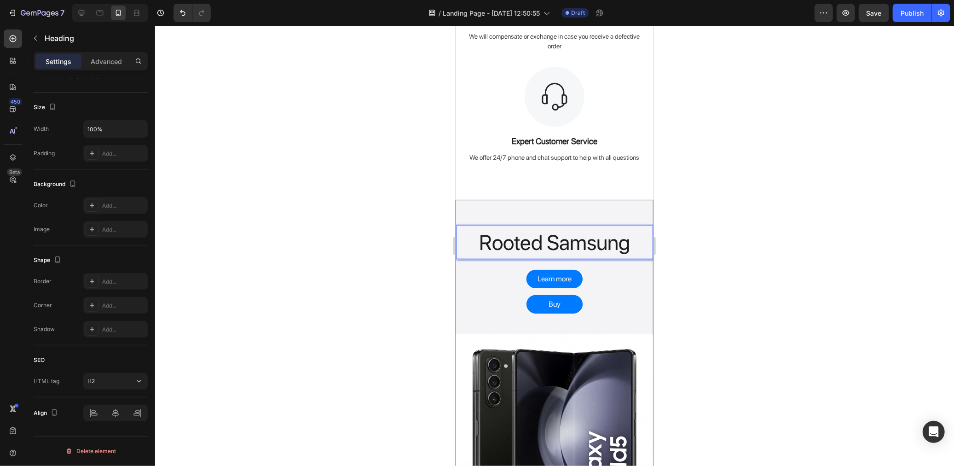
click at [565, 241] on h2 "Rooted Samsung" at bounding box center [554, 242] width 197 height 34
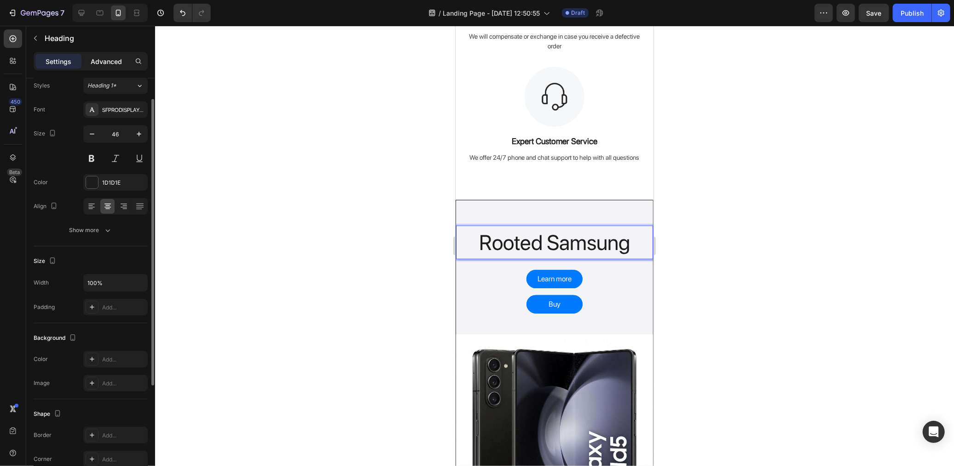
click at [112, 64] on p "Advanced" at bounding box center [106, 62] width 31 height 10
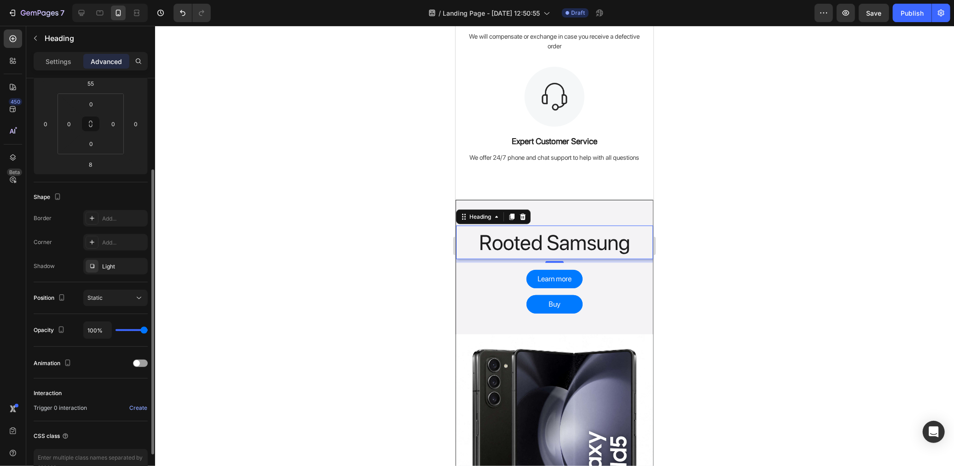
scroll to position [184, 0]
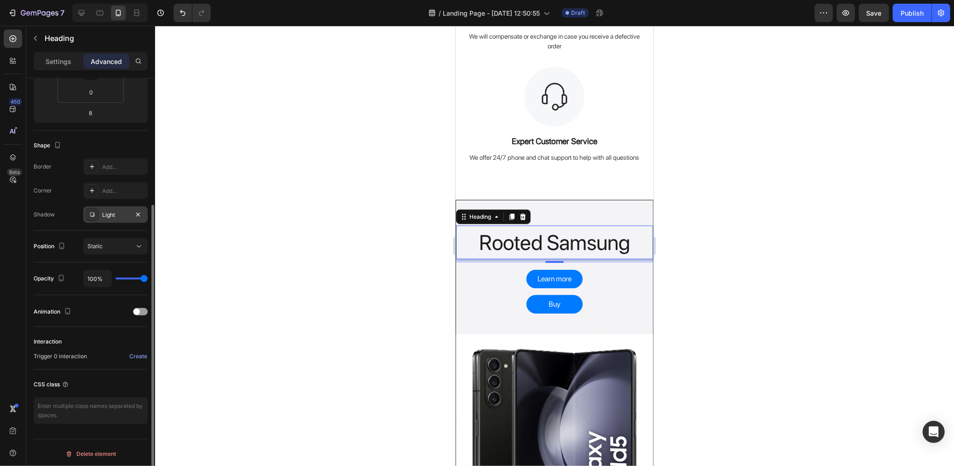
click at [128, 212] on div "Light" at bounding box center [115, 215] width 27 height 8
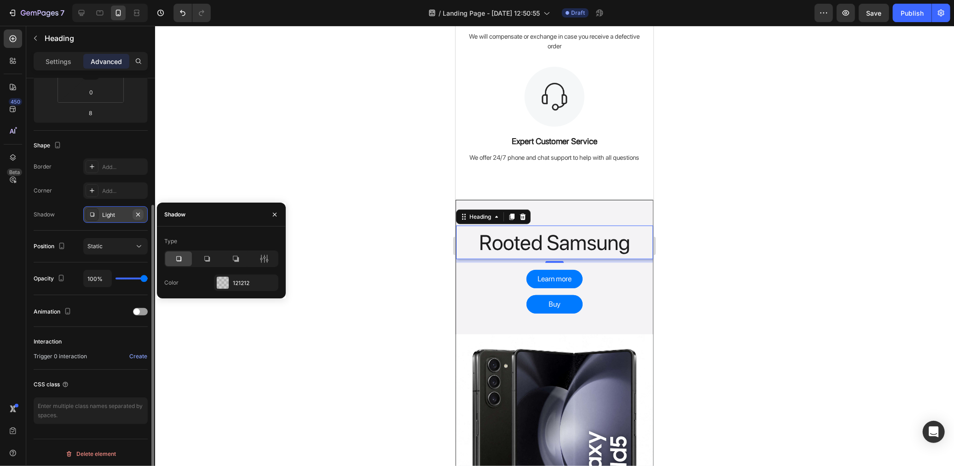
click at [139, 213] on icon "button" at bounding box center [137, 214] width 7 height 7
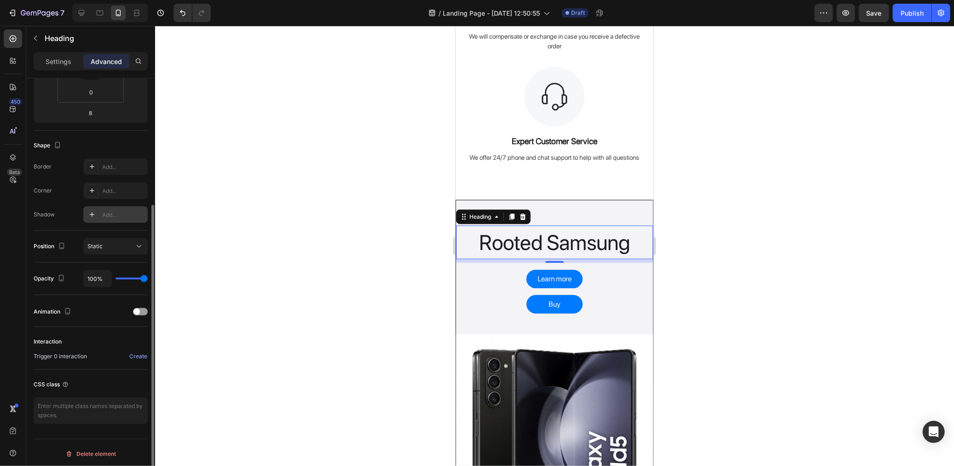
click at [365, 231] on div at bounding box center [554, 246] width 799 height 440
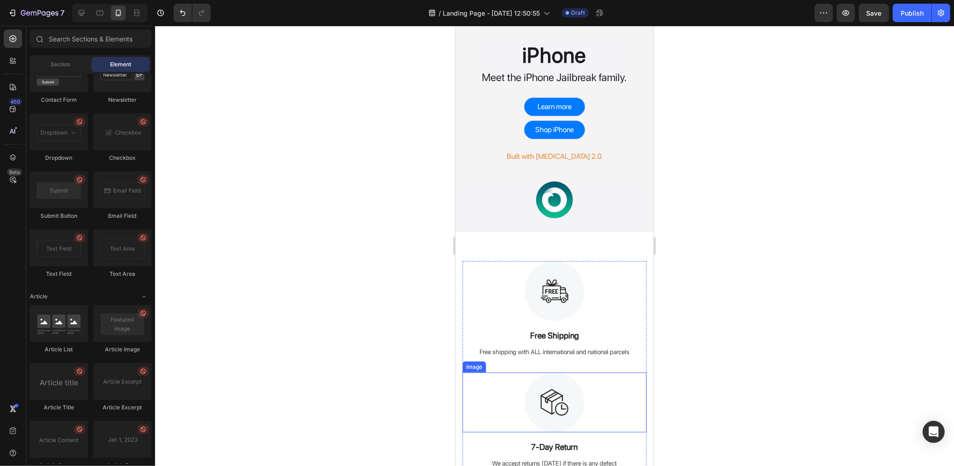
scroll to position [0, 0]
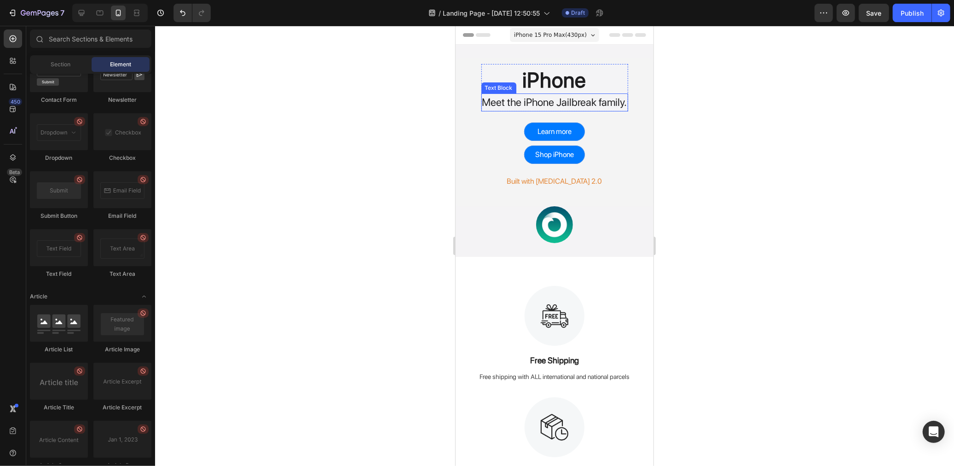
click at [540, 99] on p "Meet the iPhone Jailbreak family." at bounding box center [554, 102] width 145 height 16
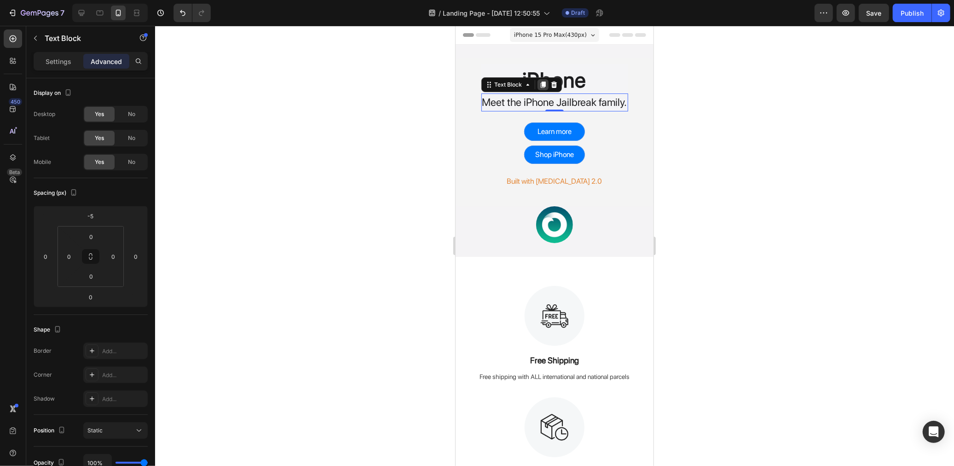
click at [540, 85] on icon at bounding box center [542, 84] width 5 height 6
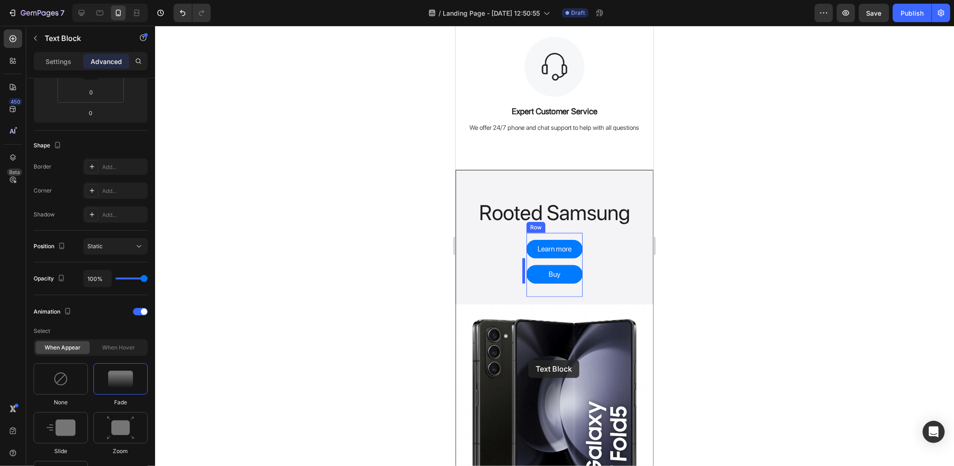
scroll to position [613, 0]
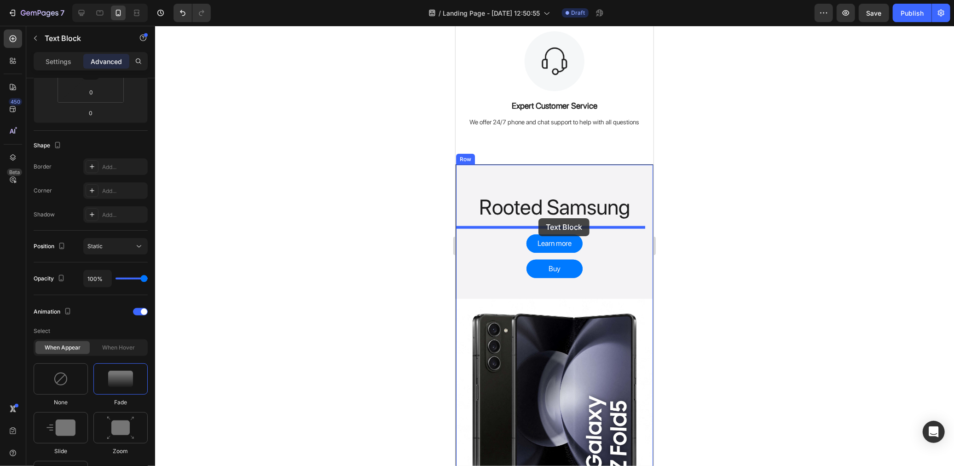
drag, startPoint x: 487, startPoint y: 103, endPoint x: 538, endPoint y: 218, distance: 125.9
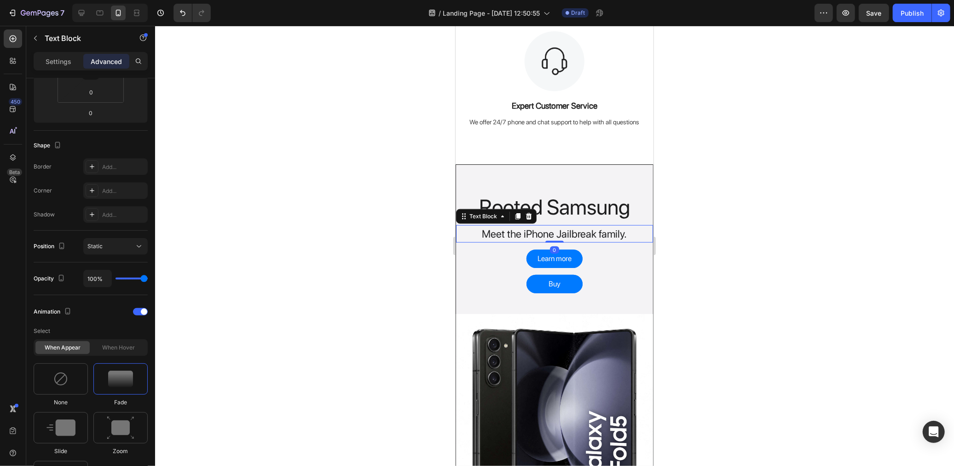
click at [512, 230] on p "Meet the iPhone Jailbreak family." at bounding box center [553, 233] width 195 height 16
click at [552, 230] on p "Meet the iPhone Jailbreak family." at bounding box center [553, 233] width 195 height 16
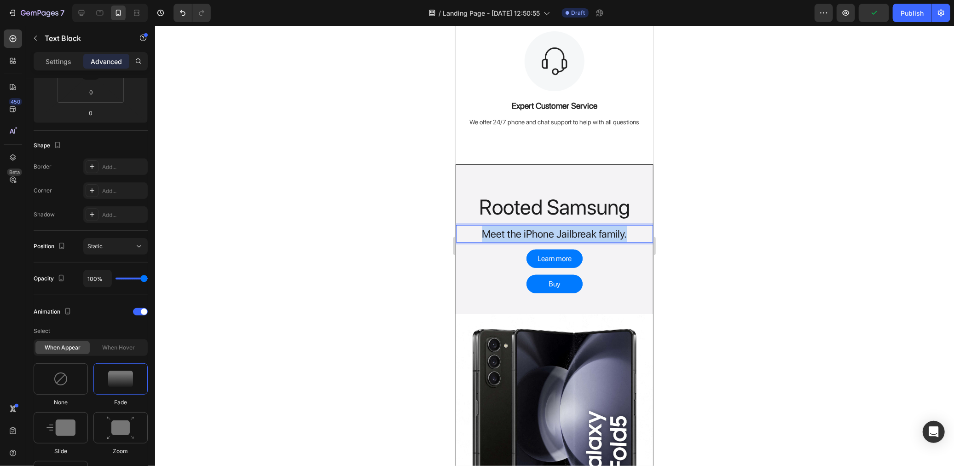
click at [552, 230] on p "Meet the iPhone Jailbreak family." at bounding box center [553, 233] width 195 height 16
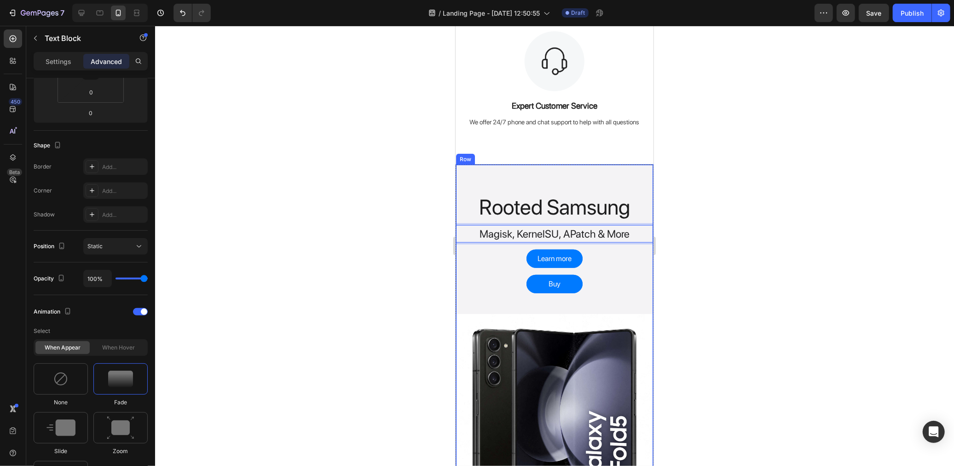
click at [635, 259] on div "Rooted Samsung Heading Magisk, KernelSU, APatch & More Text Block 0 Learn more …" at bounding box center [554, 337] width 197 height 347
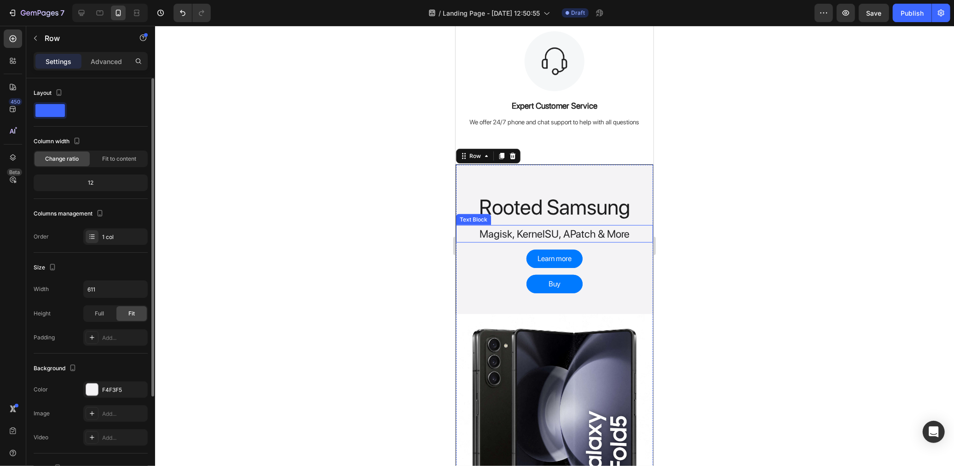
click at [586, 233] on p "Magisk, KernelSU, APatch & More" at bounding box center [553, 233] width 195 height 16
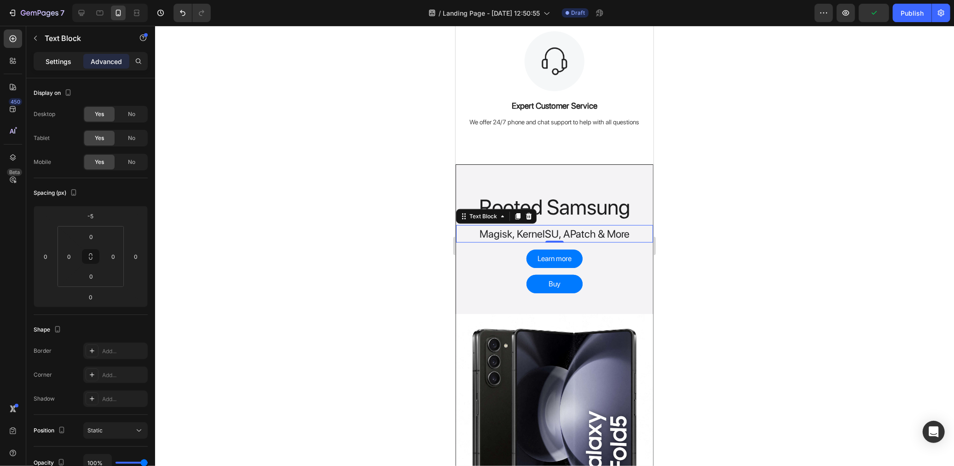
click at [62, 62] on p "Settings" at bounding box center [59, 62] width 26 height 10
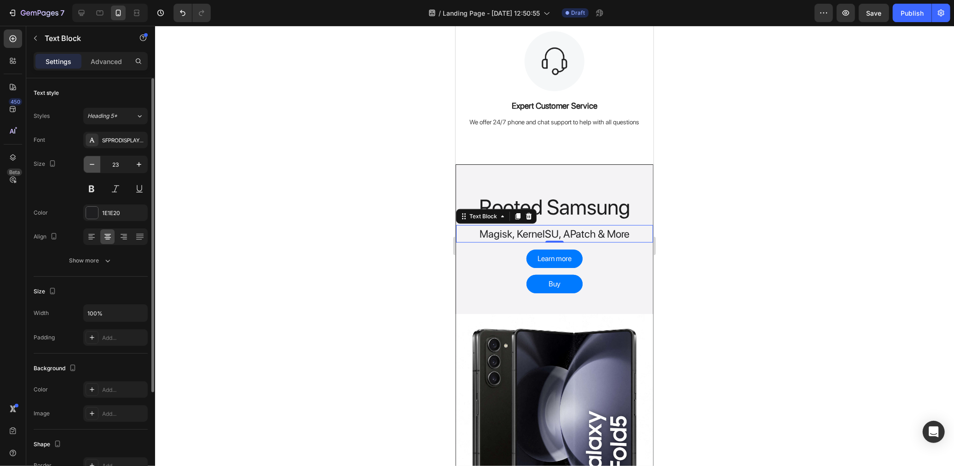
click at [93, 165] on icon "button" at bounding box center [91, 164] width 9 height 9
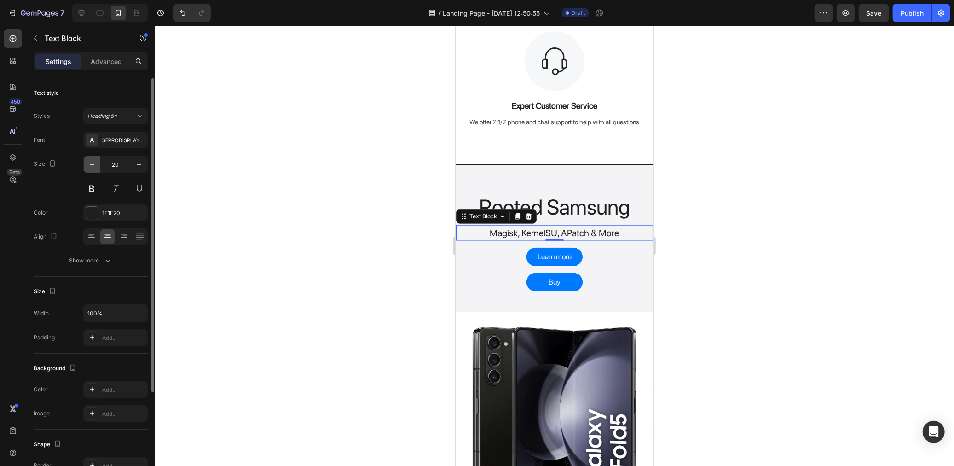
click at [93, 165] on icon "button" at bounding box center [91, 164] width 9 height 9
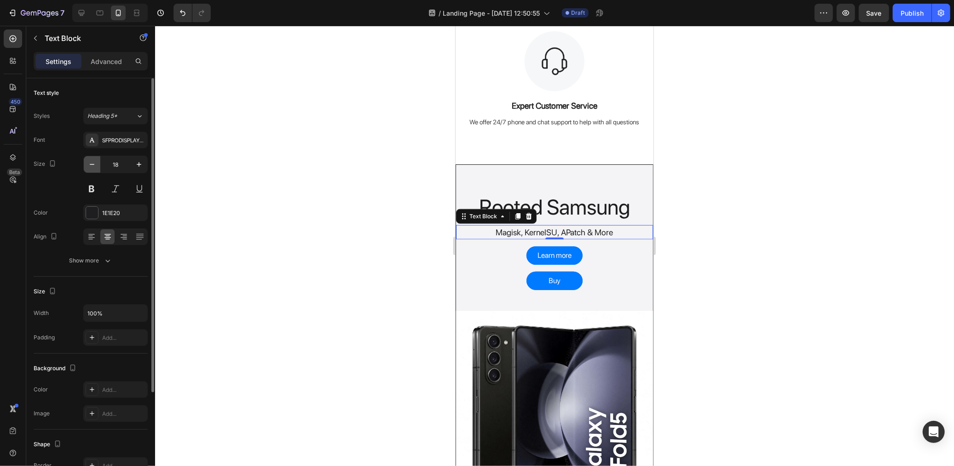
click at [93, 165] on icon "button" at bounding box center [91, 164] width 9 height 9
type input "17"
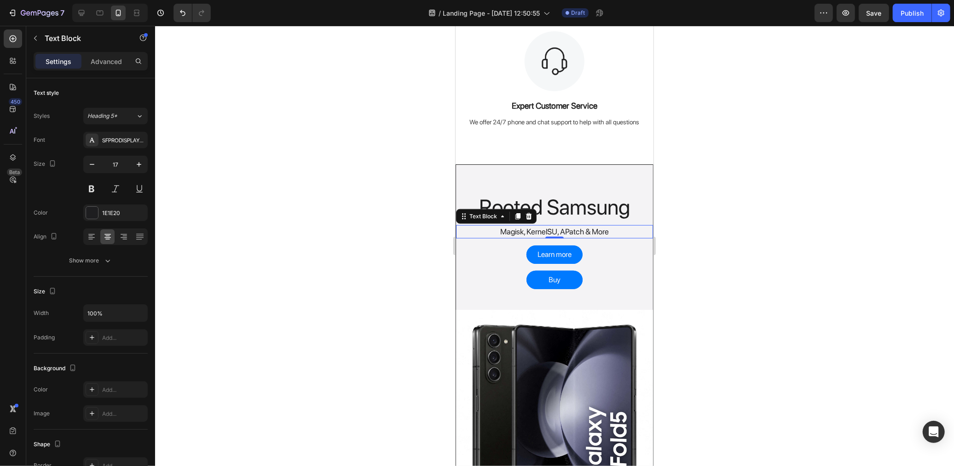
click at [776, 273] on div at bounding box center [554, 246] width 799 height 440
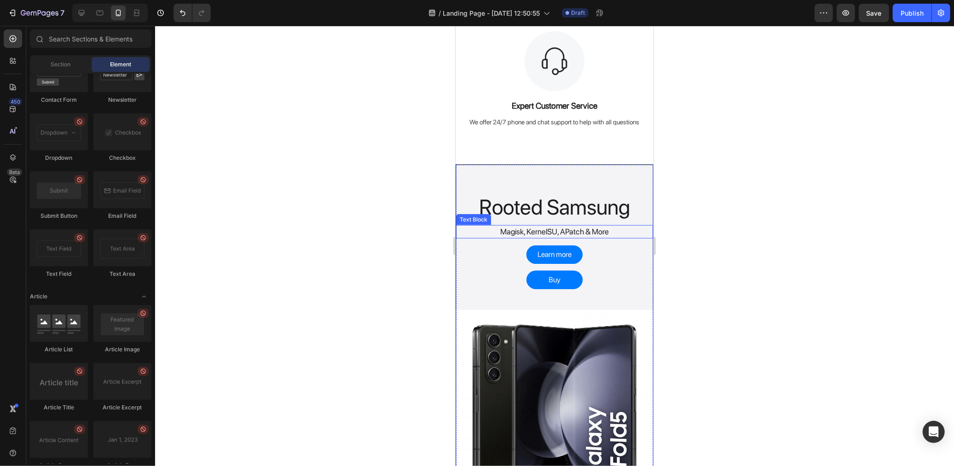
click at [568, 228] on p "Magisk, KernelSU, APatch & More" at bounding box center [553, 231] width 195 height 12
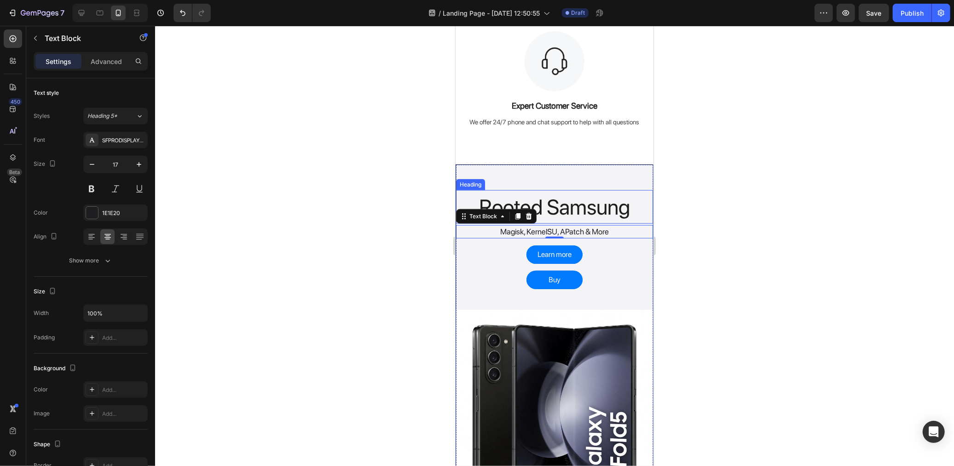
click at [555, 211] on h2 "Rooted Samsung" at bounding box center [554, 207] width 197 height 34
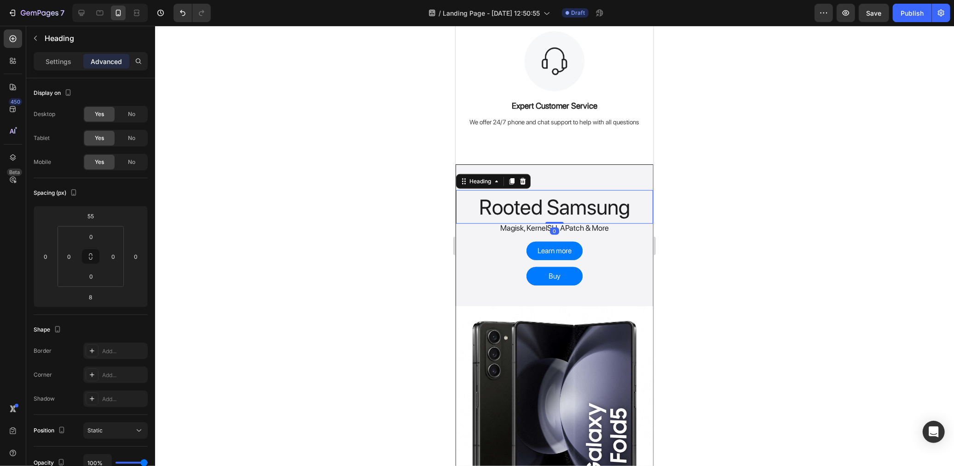
drag, startPoint x: 553, startPoint y: 225, endPoint x: 554, endPoint y: 217, distance: 8.9
click at [554, 217] on div "Rooted Samsung Heading 0" at bounding box center [554, 207] width 197 height 34
type input "0"
click at [583, 234] on div "Magisk, KernelSU, APatch & More" at bounding box center [554, 228] width 197 height 14
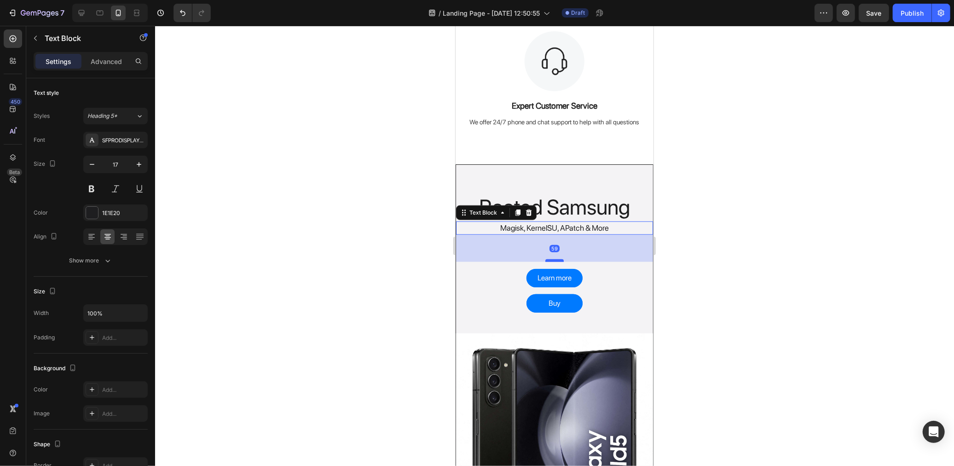
drag, startPoint x: 553, startPoint y: 233, endPoint x: 555, endPoint y: 260, distance: 27.2
click at [555, 260] on div at bounding box center [554, 260] width 18 height 3
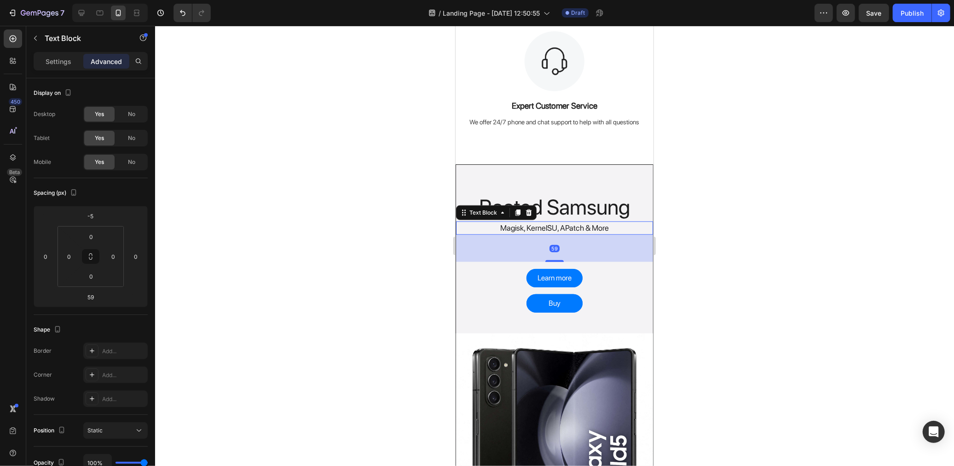
drag, startPoint x: 712, startPoint y: 281, endPoint x: 707, endPoint y: 279, distance: 5.6
click at [712, 282] on div at bounding box center [554, 246] width 799 height 440
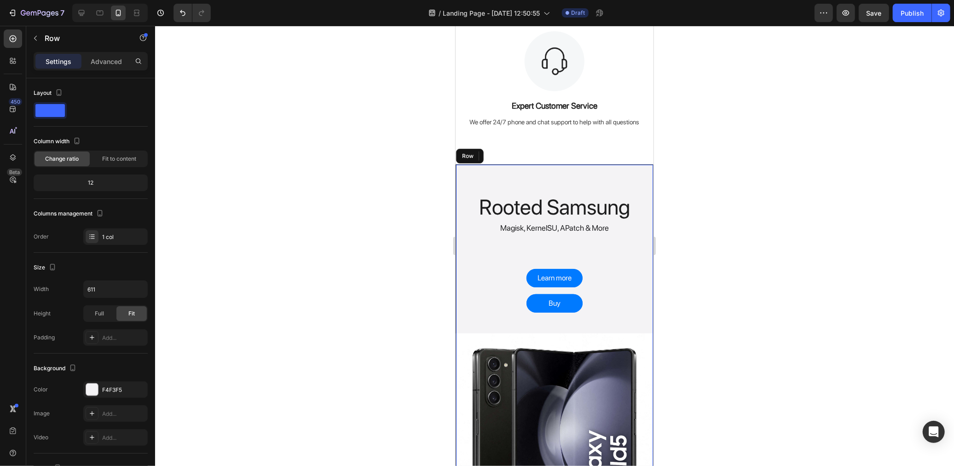
click at [554, 242] on div "Rooted Samsung Heading Magisk, KernelSU, APatch & More Text Block Learn more Bu…" at bounding box center [554, 347] width 197 height 366
click at [554, 225] on p "Magisk, KernelSU, APatch & More" at bounding box center [553, 228] width 195 height 12
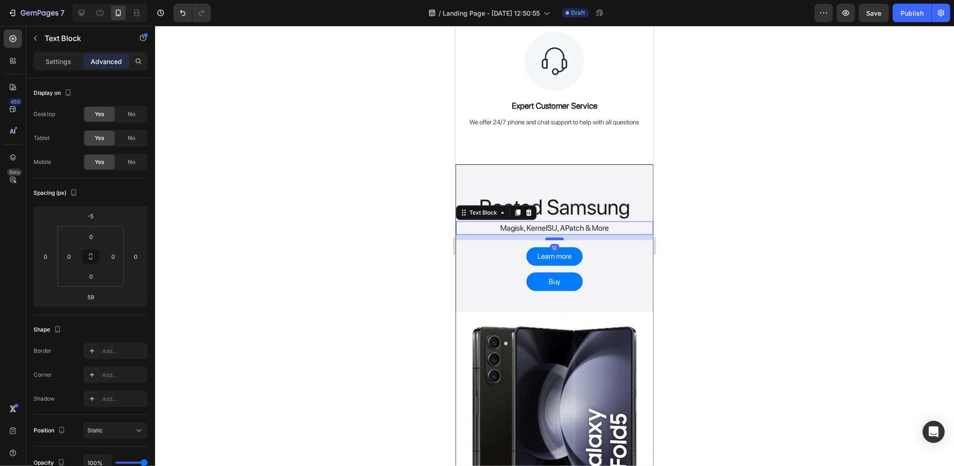
drag, startPoint x: 550, startPoint y: 259, endPoint x: 553, endPoint y: 237, distance: 21.8
click at [553, 237] on div at bounding box center [554, 238] width 18 height 3
type input "12"
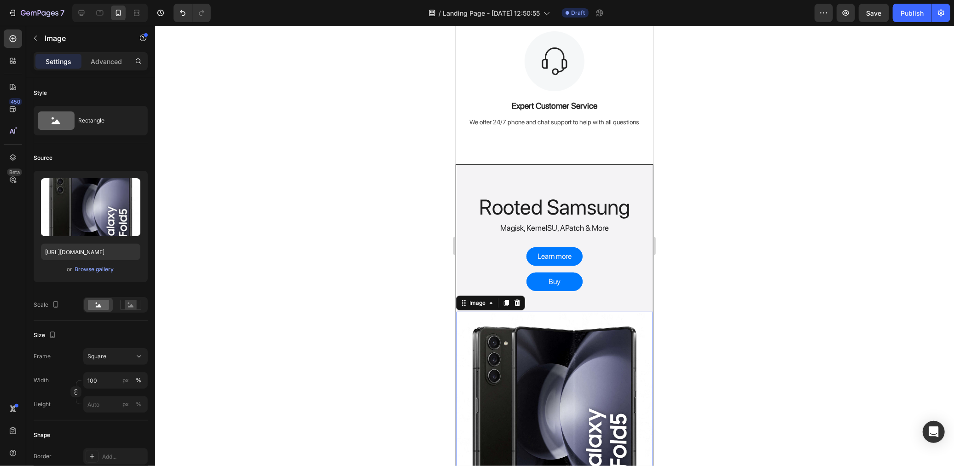
click at [563, 315] on img at bounding box center [554, 409] width 197 height 197
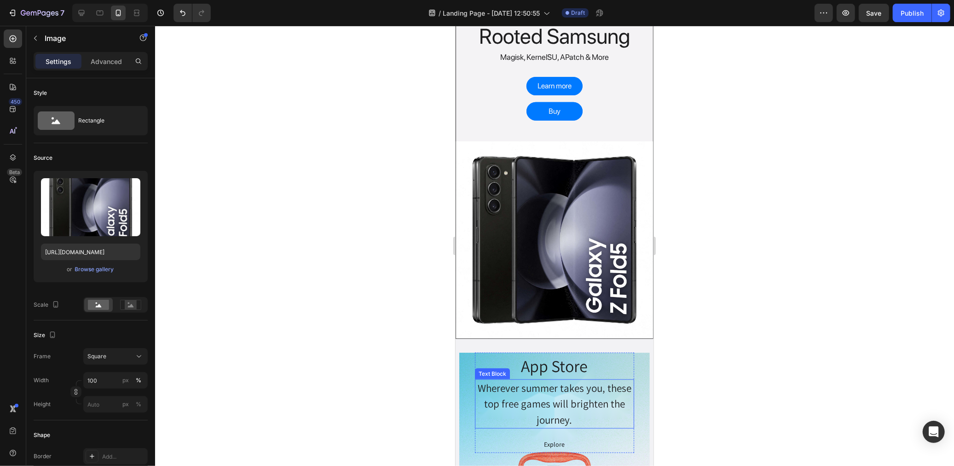
scroll to position [767, 0]
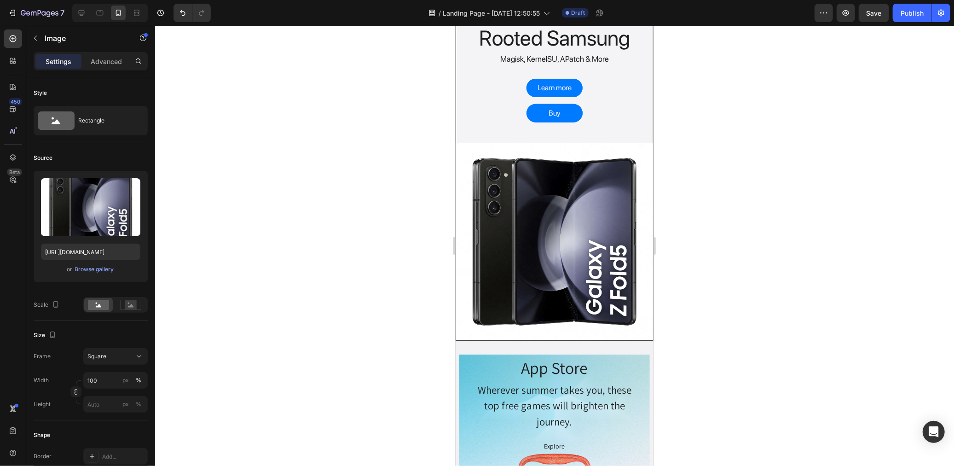
click at [505, 148] on img at bounding box center [554, 241] width 197 height 197
click at [551, 237] on img at bounding box center [554, 241] width 197 height 197
click at [133, 305] on icon at bounding box center [131, 305] width 6 height 3
click at [540, 207] on img at bounding box center [554, 241] width 197 height 197
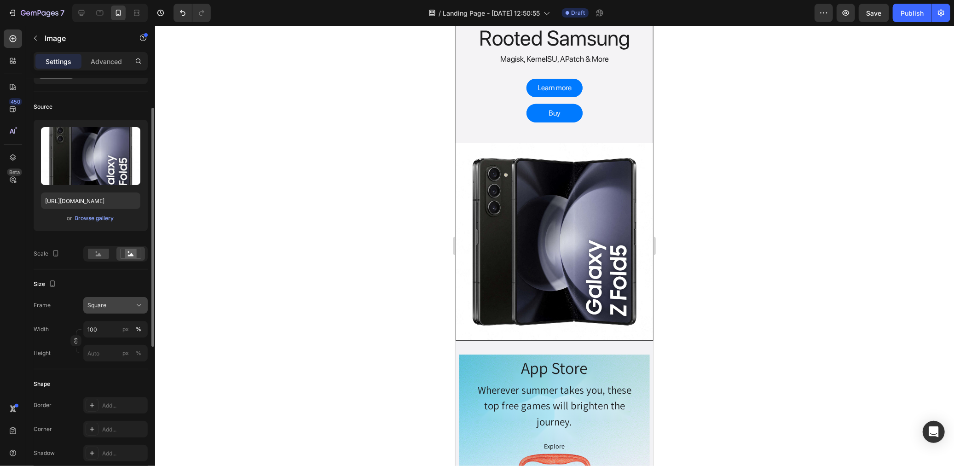
click at [116, 304] on div "Square" at bounding box center [109, 305] width 45 height 8
click at [116, 342] on div "Vertical" at bounding box center [113, 345] width 53 height 9
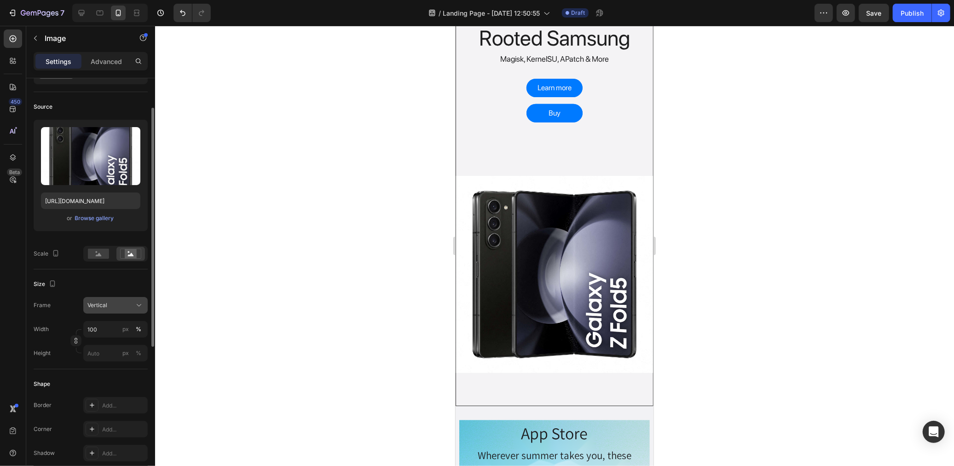
click at [110, 301] on div "Vertical" at bounding box center [109, 305] width 45 height 8
click at [117, 362] on div "Horizontal" at bounding box center [113, 362] width 53 height 9
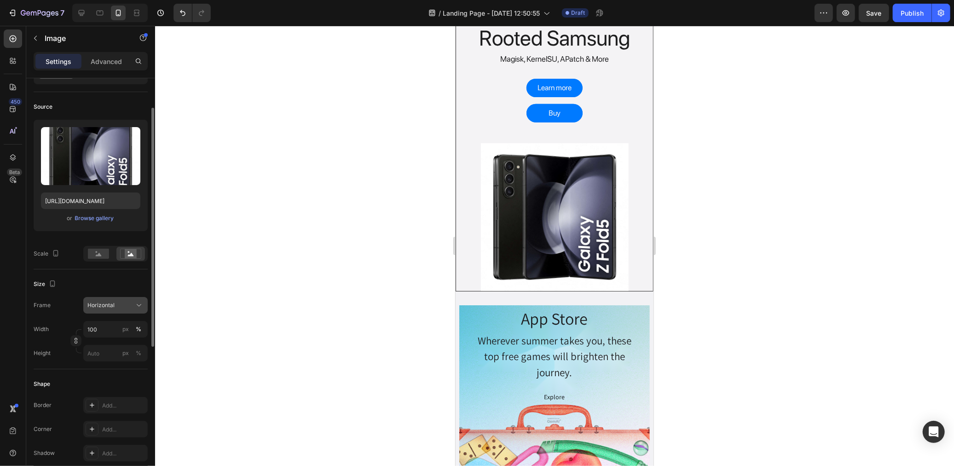
click at [113, 304] on span "Horizontal" at bounding box center [100, 305] width 27 height 8
click at [110, 397] on div "Custom" at bounding box center [113, 396] width 53 height 8
click at [116, 301] on div "Custom" at bounding box center [109, 305] width 45 height 8
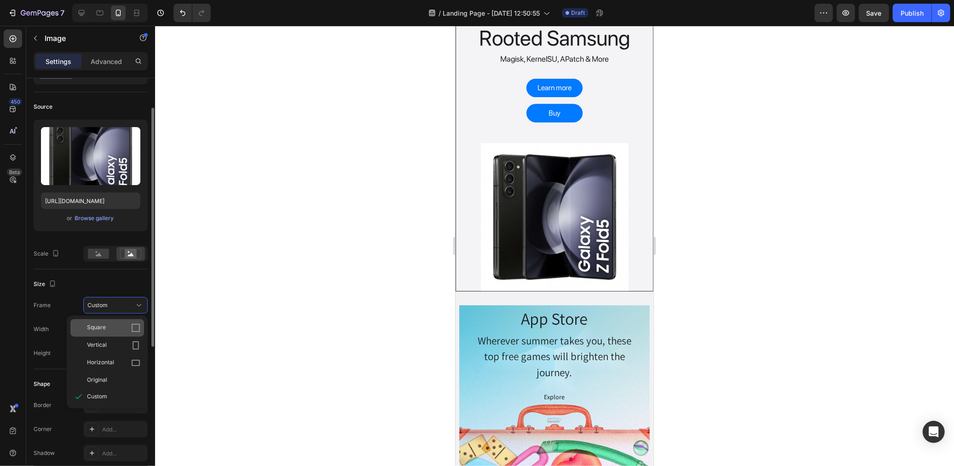
click at [116, 323] on div "Square" at bounding box center [113, 327] width 53 height 9
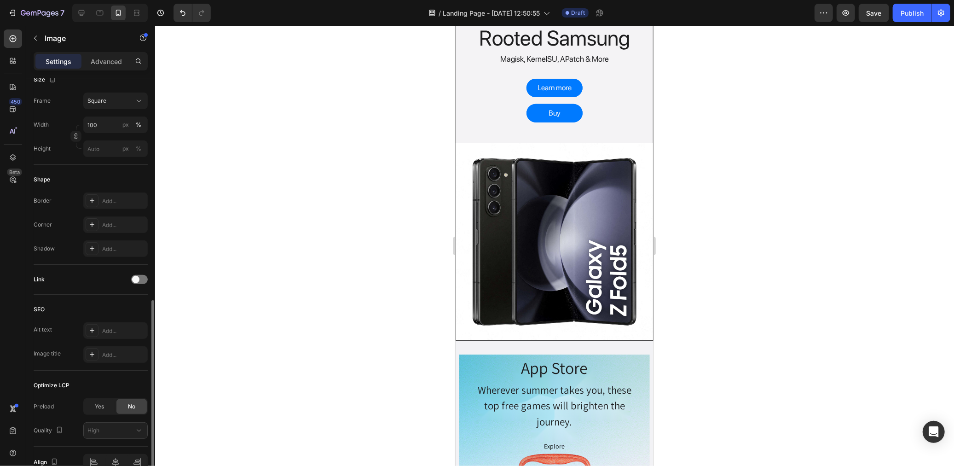
scroll to position [302, 0]
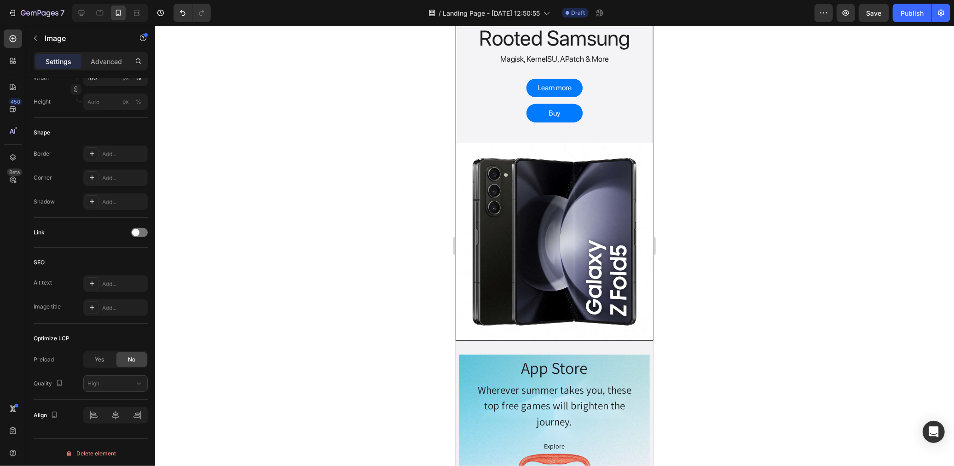
click at [462, 232] on img at bounding box center [554, 241] width 197 height 197
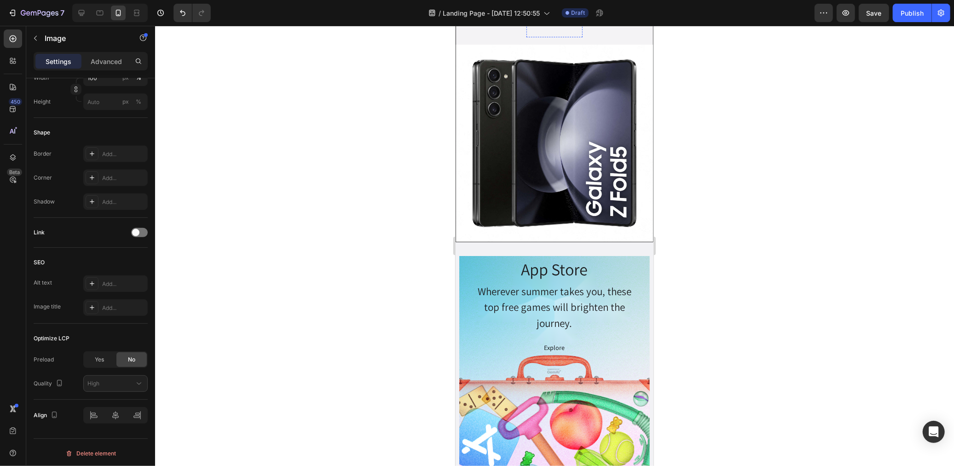
scroll to position [920, 0]
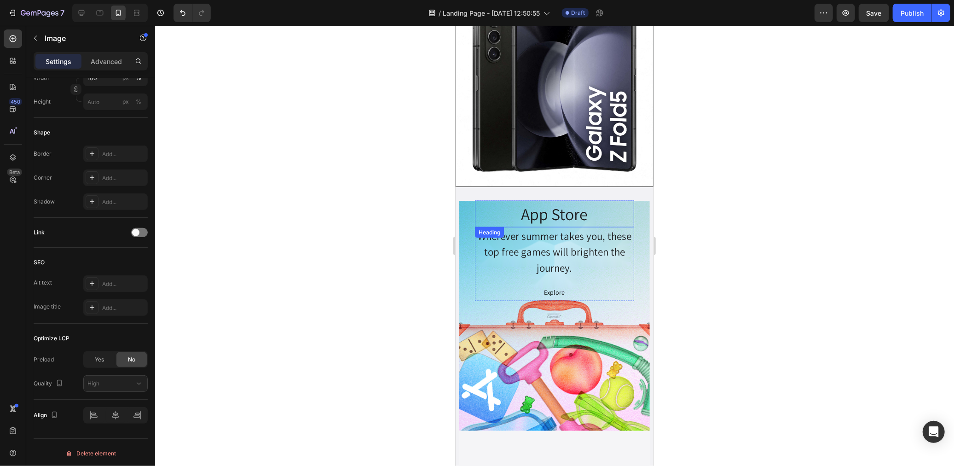
click at [551, 203] on h2 "App Store" at bounding box center [553, 213] width 159 height 27
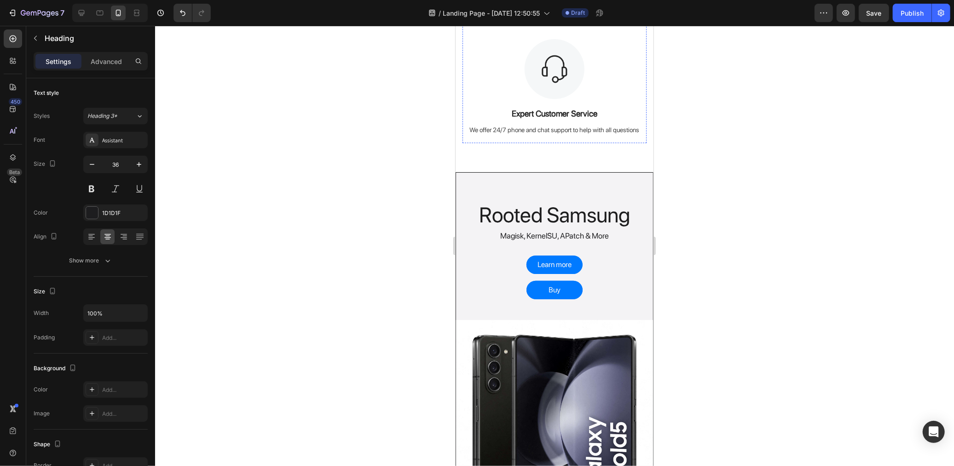
scroll to position [613, 0]
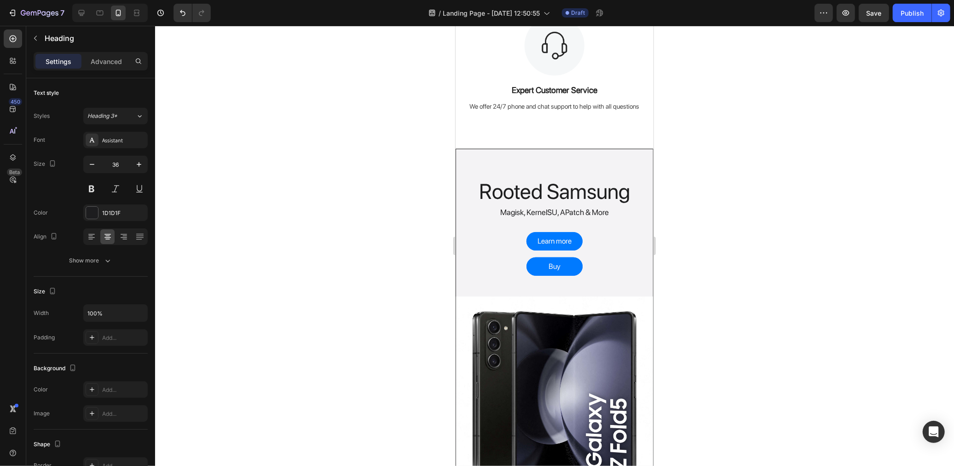
click at [424, 307] on div at bounding box center [554, 246] width 799 height 440
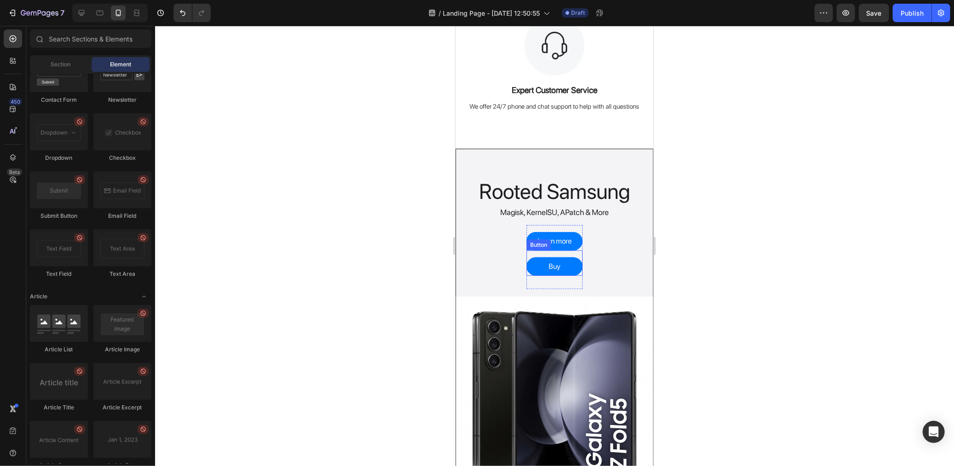
click at [564, 266] on button "Buy" at bounding box center [554, 266] width 56 height 18
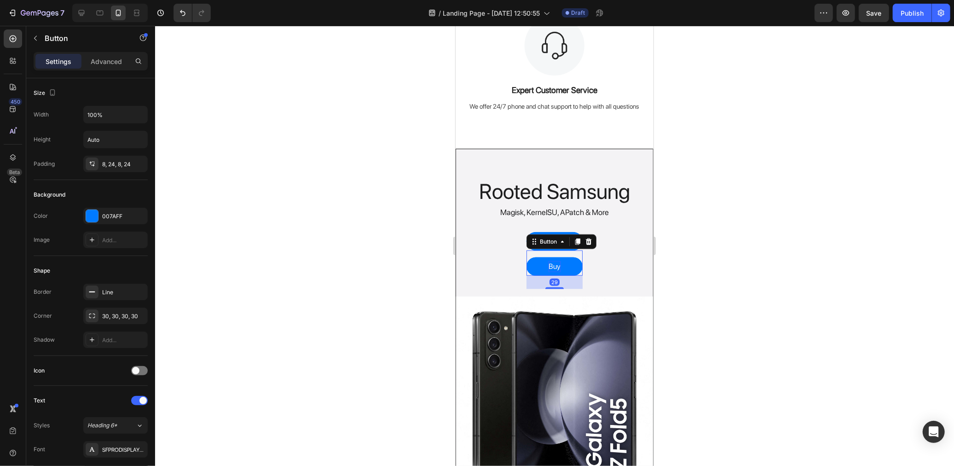
click at [554, 266] on div "Buy" at bounding box center [554, 265] width 12 height 11
click at [554, 266] on p "Buy" at bounding box center [554, 265] width 12 height 11
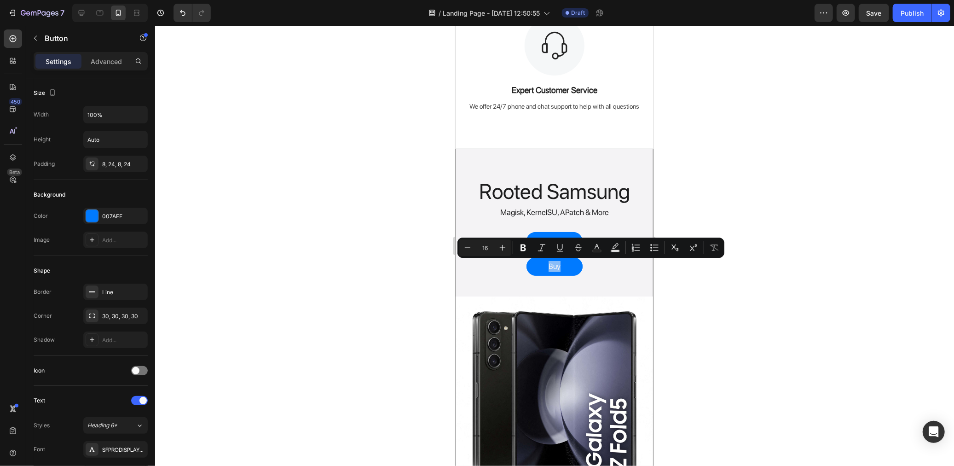
click at [560, 266] on button "Buy" at bounding box center [554, 266] width 56 height 18
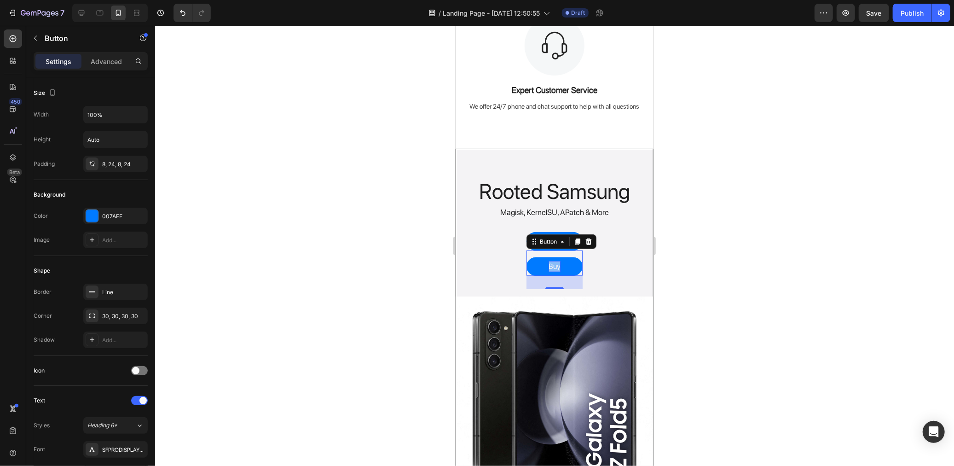
click at [554, 264] on p "Buy" at bounding box center [554, 265] width 12 height 11
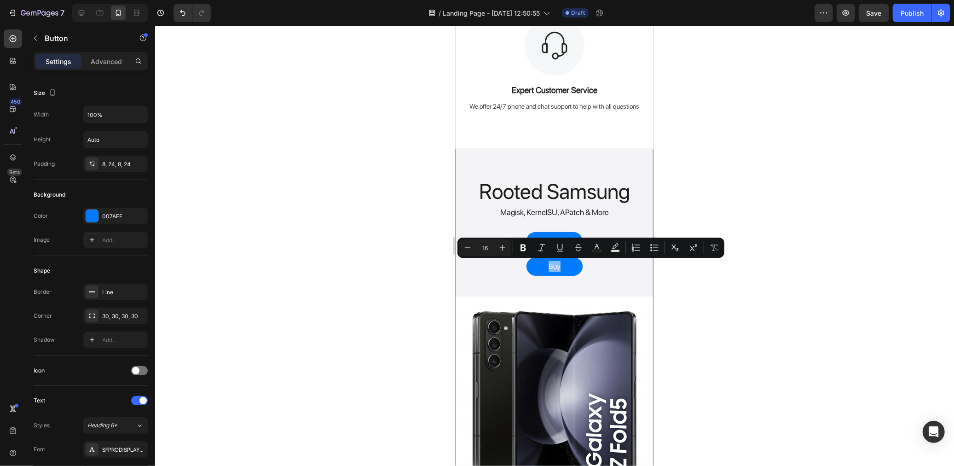
click at [556, 264] on button "Buy" at bounding box center [554, 266] width 56 height 18
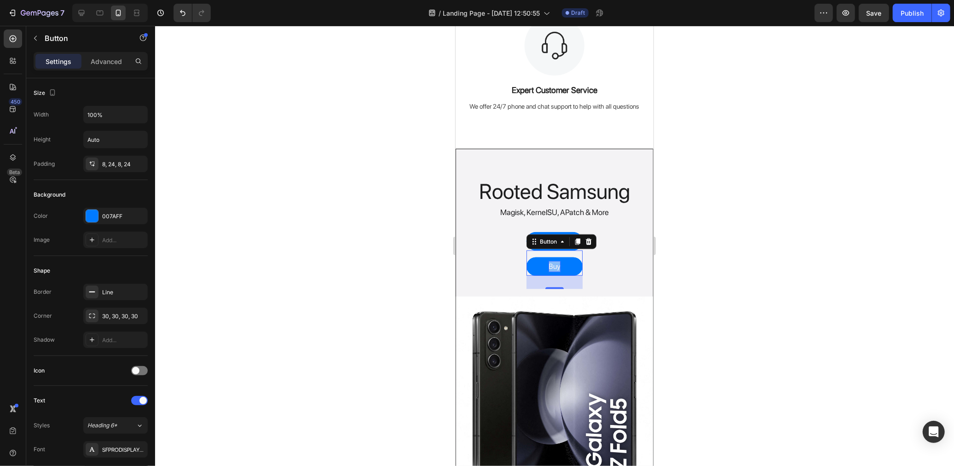
click at [555, 267] on p "Buy" at bounding box center [554, 265] width 12 height 11
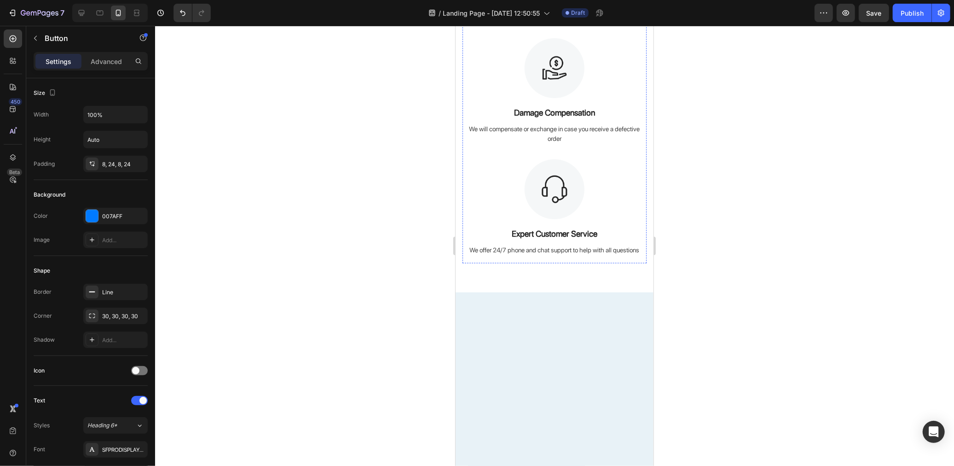
scroll to position [511, 0]
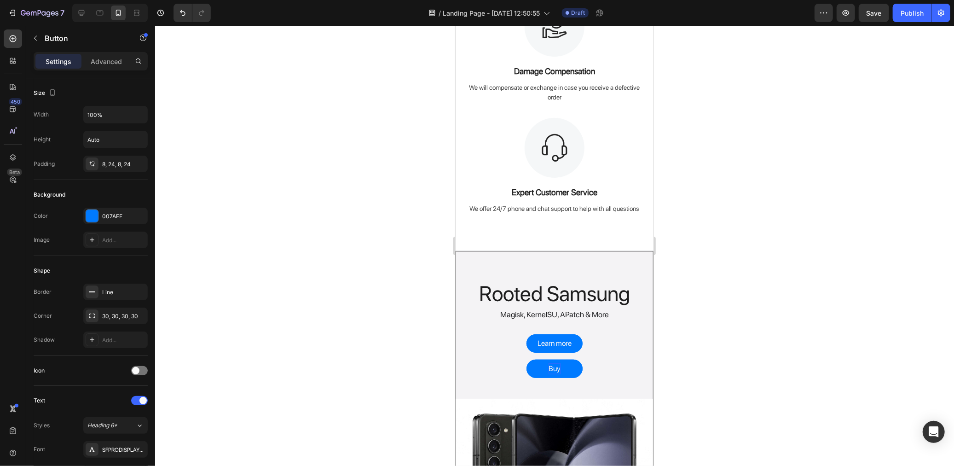
click at [550, 367] on div "Buy" at bounding box center [554, 368] width 12 height 11
click at [550, 367] on p "Buy" at bounding box center [554, 368] width 12 height 11
click at [526, 359] on button "Sho" at bounding box center [554, 368] width 56 height 18
click at [526, 359] on button "Shop" at bounding box center [554, 368] width 56 height 18
click at [520, 359] on button "Shop Samsung" at bounding box center [554, 368] width 69 height 18
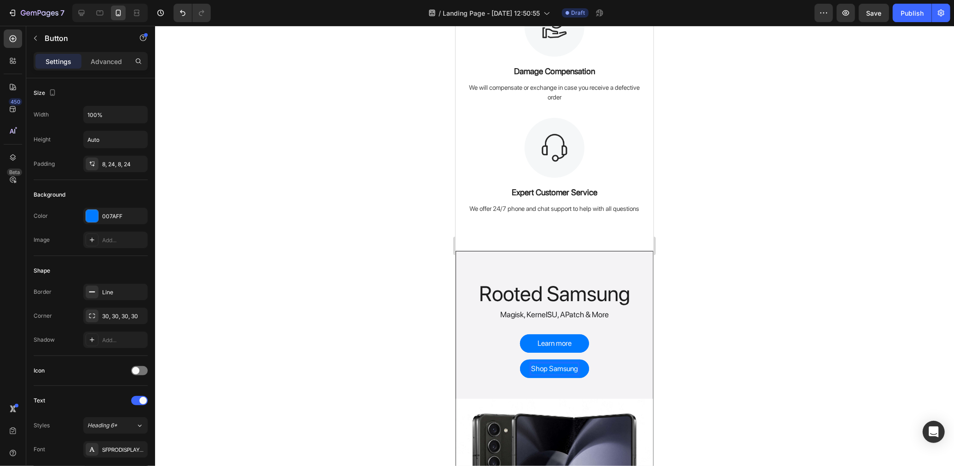
click at [402, 303] on div at bounding box center [554, 246] width 799 height 440
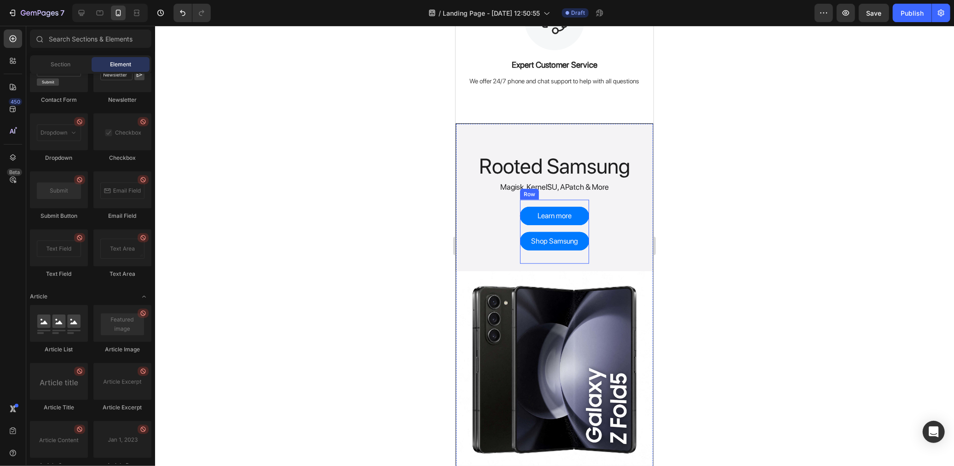
scroll to position [716, 0]
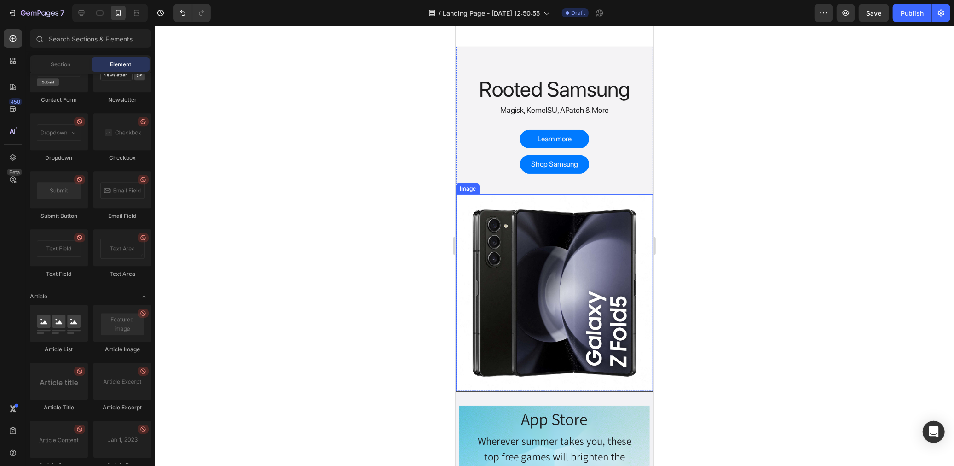
click at [541, 260] on img at bounding box center [554, 292] width 197 height 197
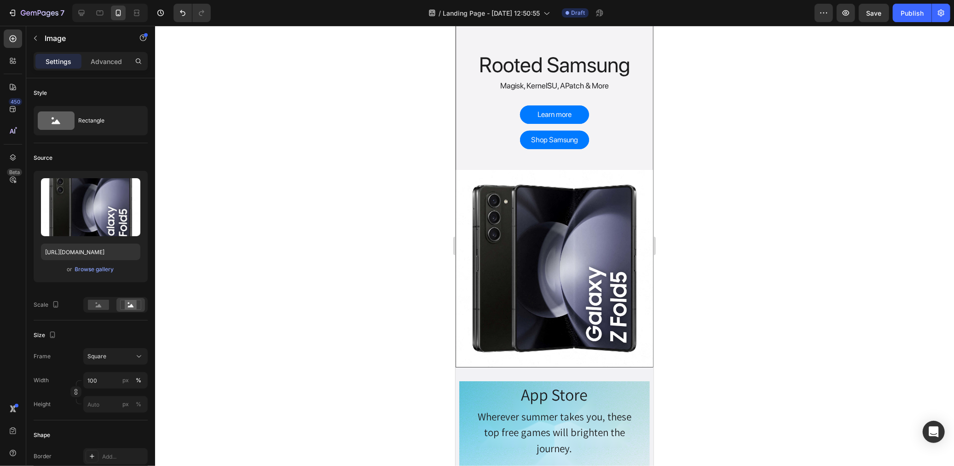
scroll to position [767, 0]
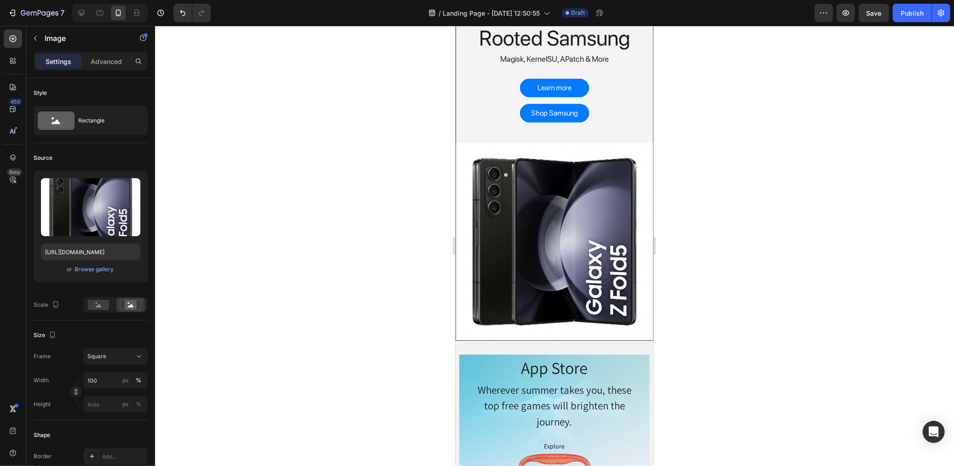
click at [591, 250] on img at bounding box center [554, 241] width 197 height 197
click at [618, 362] on h2 "App Store" at bounding box center [553, 367] width 159 height 27
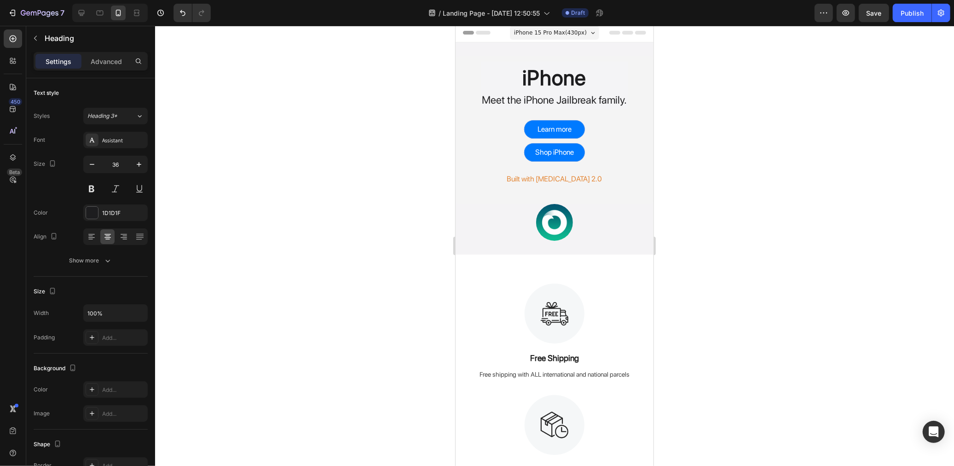
scroll to position [0, 0]
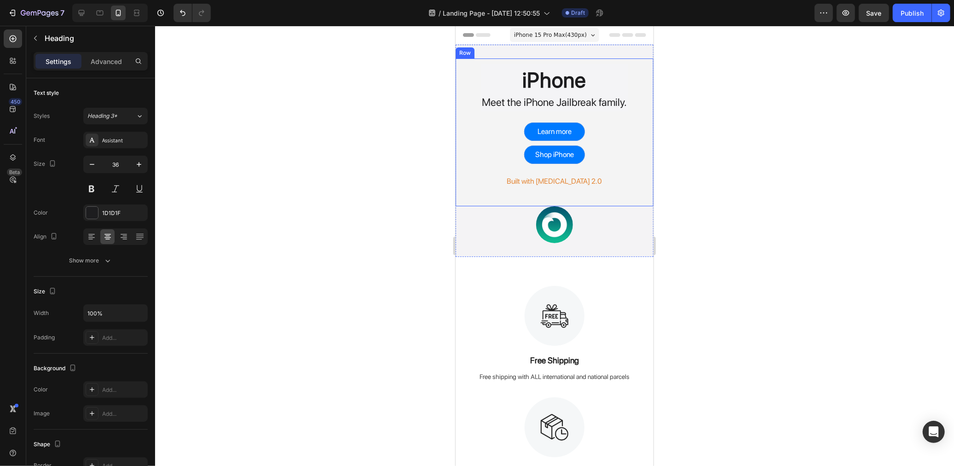
click at [343, 153] on div at bounding box center [554, 246] width 799 height 440
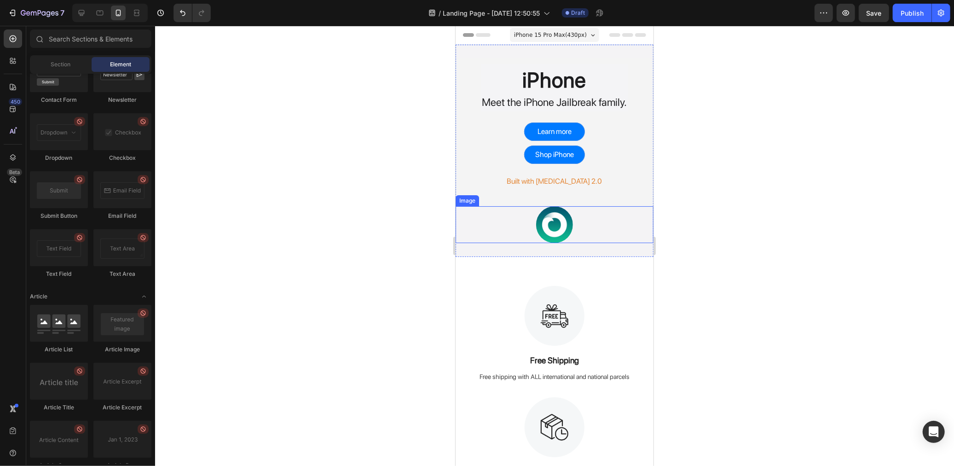
click at [587, 218] on div at bounding box center [554, 224] width 198 height 37
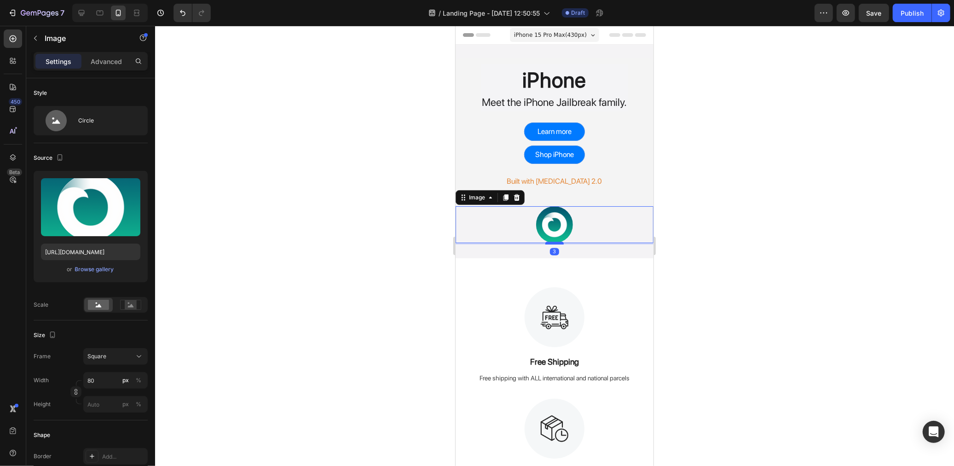
click at [551, 243] on div at bounding box center [554, 242] width 18 height 3
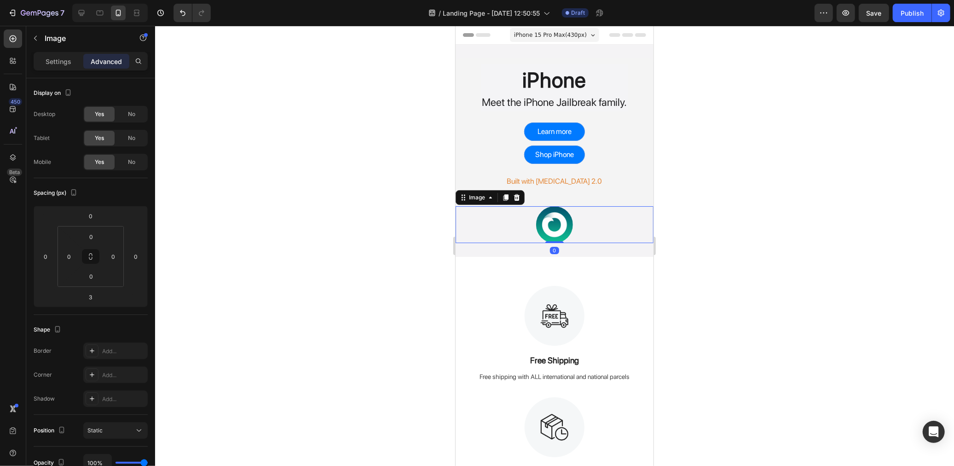
drag, startPoint x: 551, startPoint y: 243, endPoint x: 553, endPoint y: 235, distance: 7.9
click at [553, 235] on div "Image 0" at bounding box center [554, 224] width 198 height 37
type input "0"
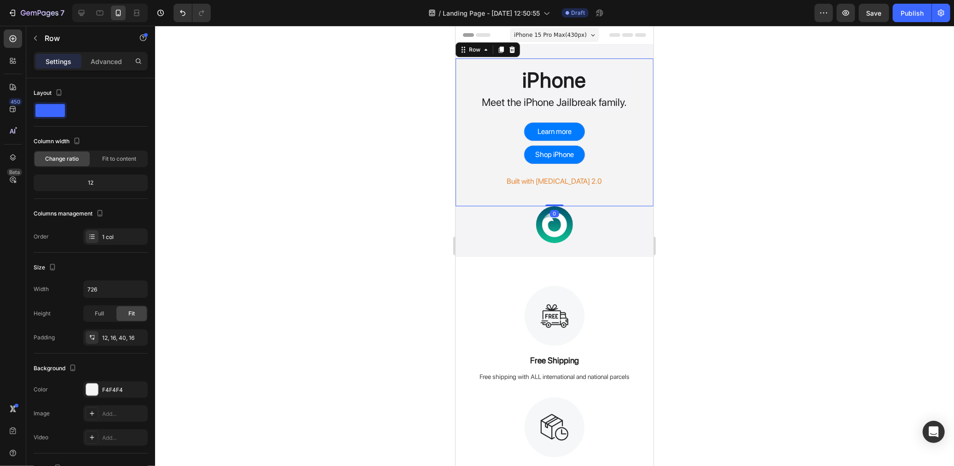
click at [561, 191] on div "iPhone Heading Meet the iPhone Jailbreak family. Text Block Row Learn more Butt…" at bounding box center [554, 132] width 198 height 148
drag, startPoint x: 554, startPoint y: 203, endPoint x: 558, endPoint y: 195, distance: 9.1
click at [558, 195] on div "iPhone Heading Meet the iPhone Jailbreak family. Text Block Row Learn more Butt…" at bounding box center [554, 132] width 198 height 148
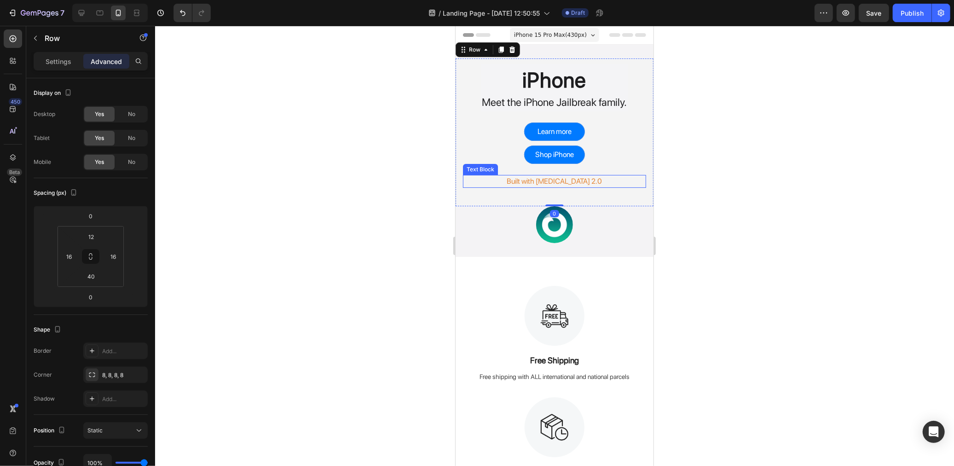
click at [560, 179] on p "Built with Dopamine 2.0" at bounding box center [553, 180] width 181 height 11
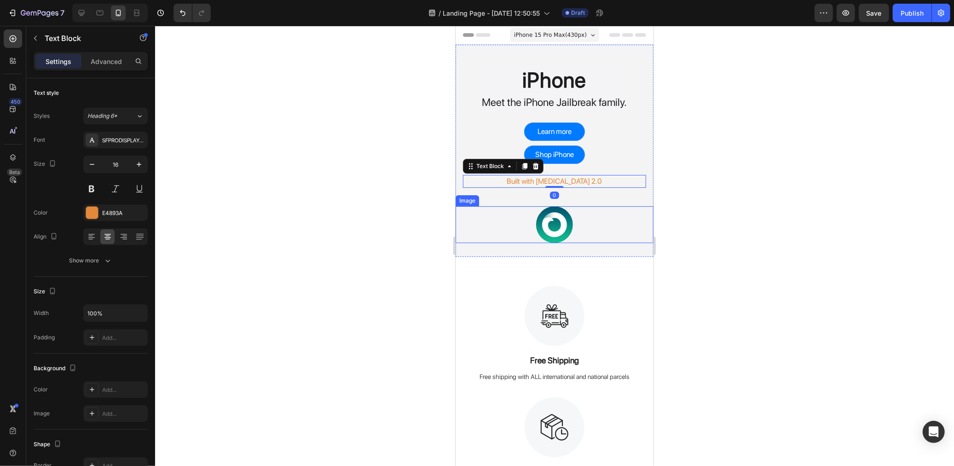
click at [552, 213] on img at bounding box center [554, 224] width 37 height 37
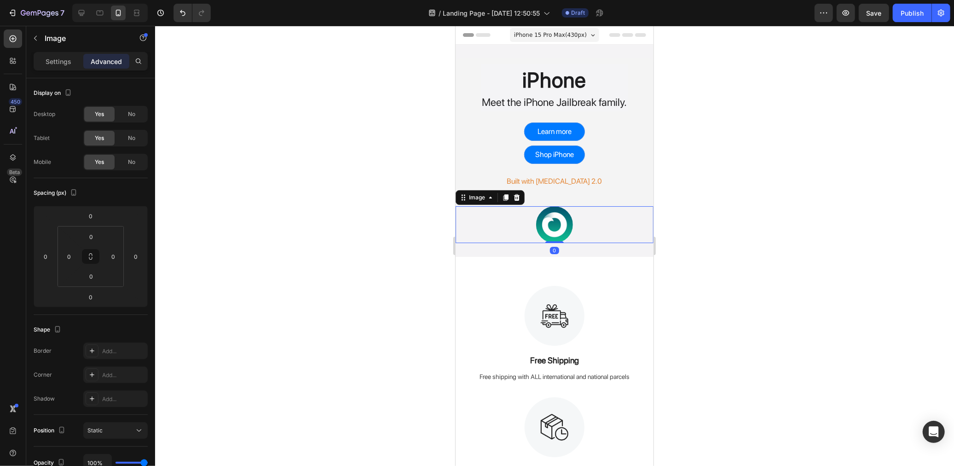
click at [406, 217] on div at bounding box center [554, 246] width 799 height 440
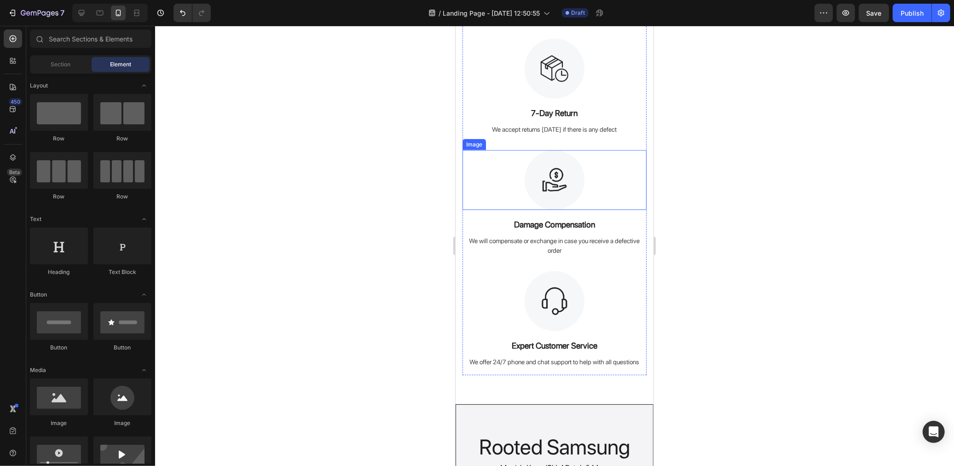
scroll to position [358, 0]
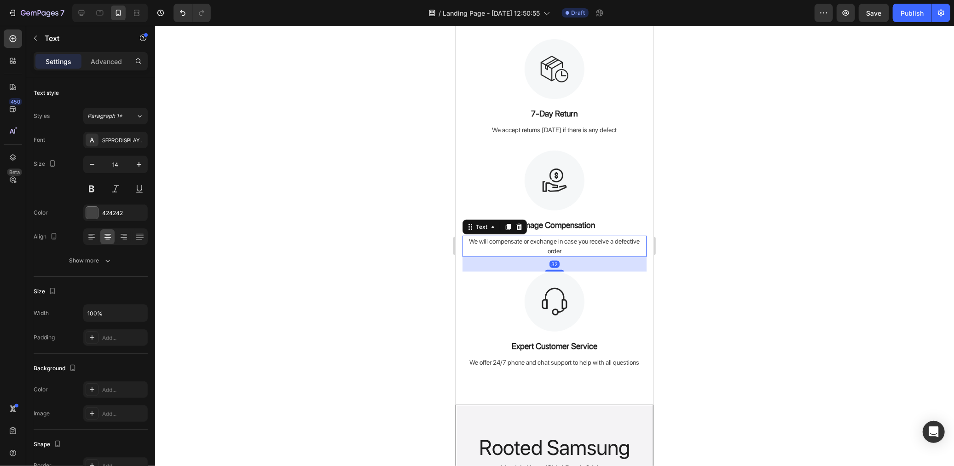
click at [565, 240] on div "We will compensate or exchange in case you receive a defective order" at bounding box center [554, 245] width 184 height 21
click at [567, 354] on div "Image Expert Customer Service Text Block We offer 24/7 phone and chat support t…" at bounding box center [554, 323] width 184 height 104
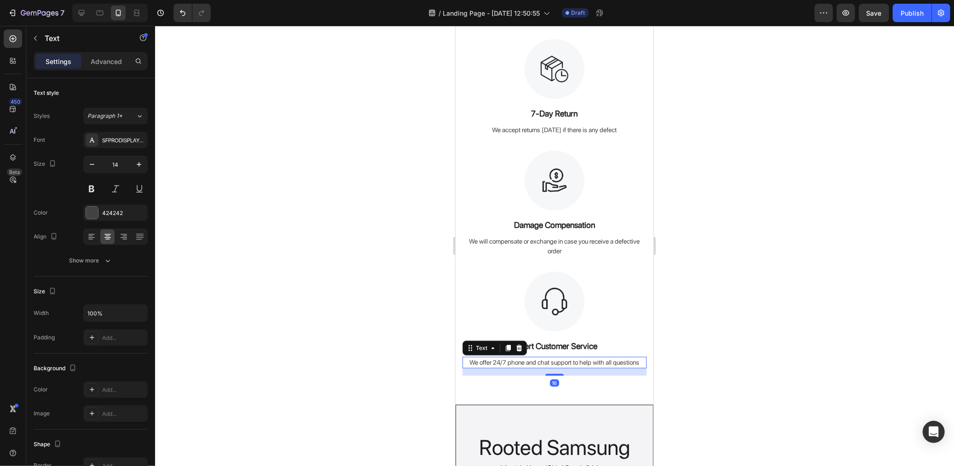
click at [569, 364] on div "We offer 24/7 phone and chat support to help with all questions" at bounding box center [554, 362] width 184 height 12
click at [569, 343] on p "Expert Customer Service" at bounding box center [554, 345] width 182 height 12
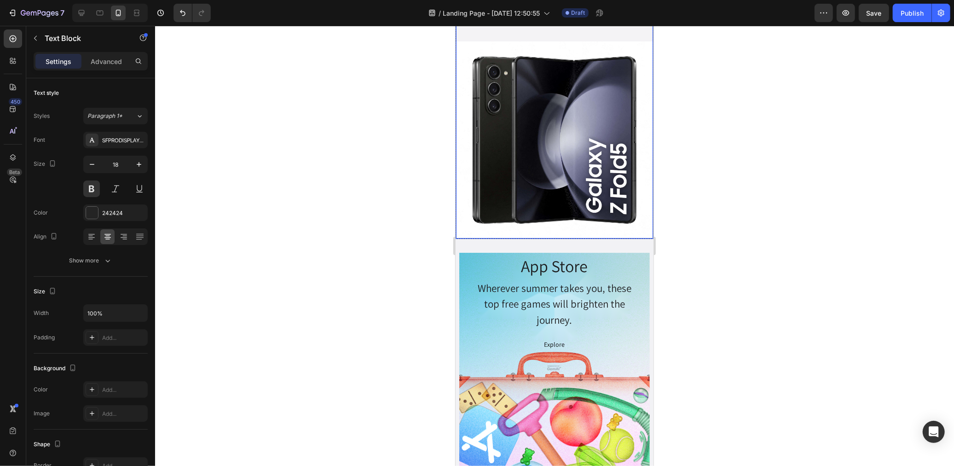
scroll to position [869, 0]
click at [559, 254] on h2 "App Store" at bounding box center [553, 265] width 159 height 27
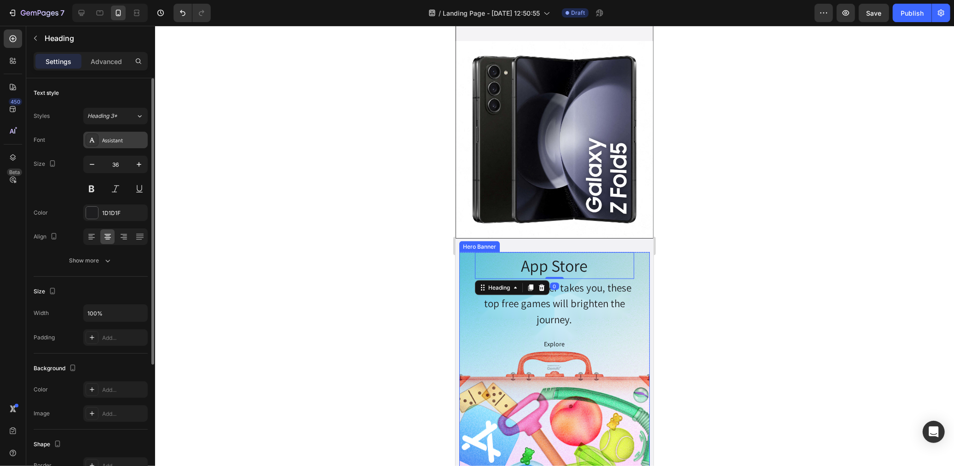
click at [106, 143] on div "Assistant" at bounding box center [123, 140] width 43 height 8
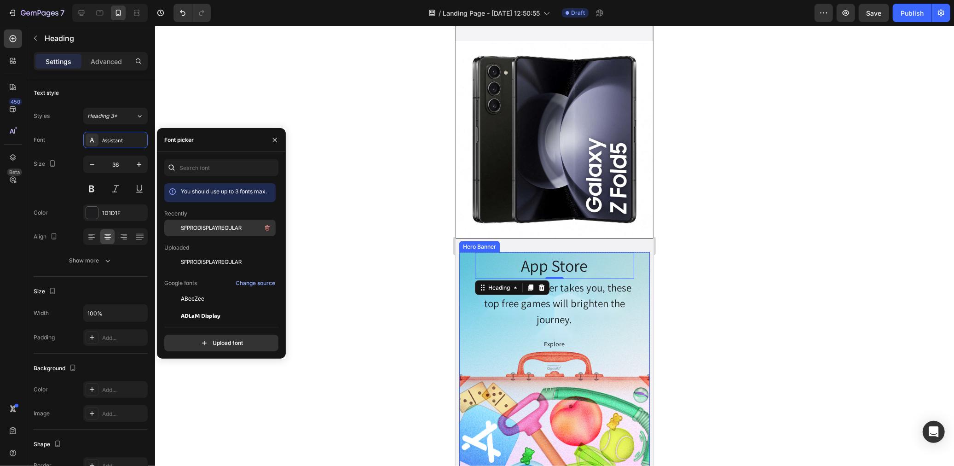
click at [210, 226] on span "SFPRODISPLAYREGULAR" at bounding box center [211, 228] width 61 height 8
click at [566, 281] on div "Wherever summer takes you, these top free games will brighten the journey." at bounding box center [553, 303] width 159 height 50
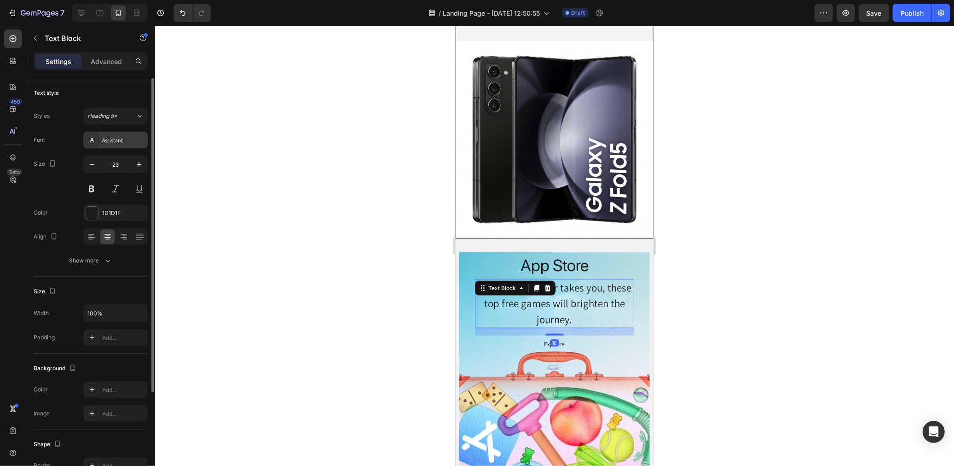
click at [118, 143] on div "Assistant" at bounding box center [123, 140] width 43 height 8
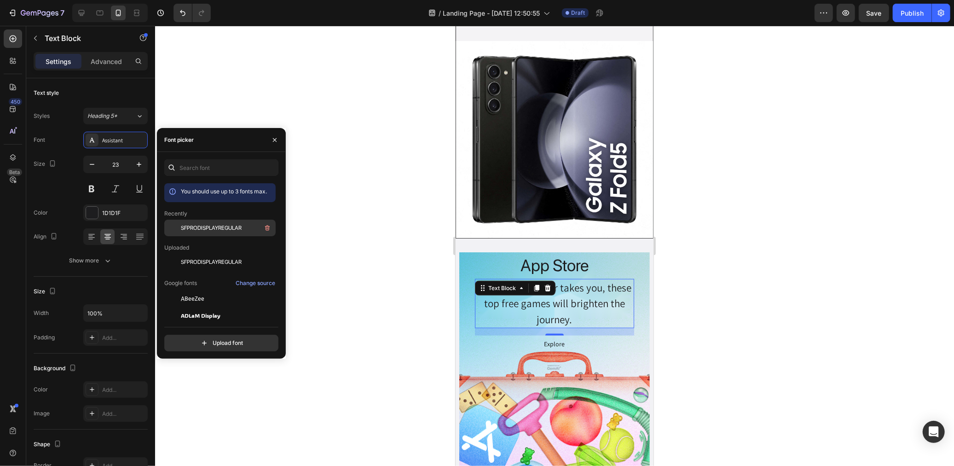
click at [229, 225] on span "SFPRODISPLAYREGULAR" at bounding box center [211, 228] width 61 height 8
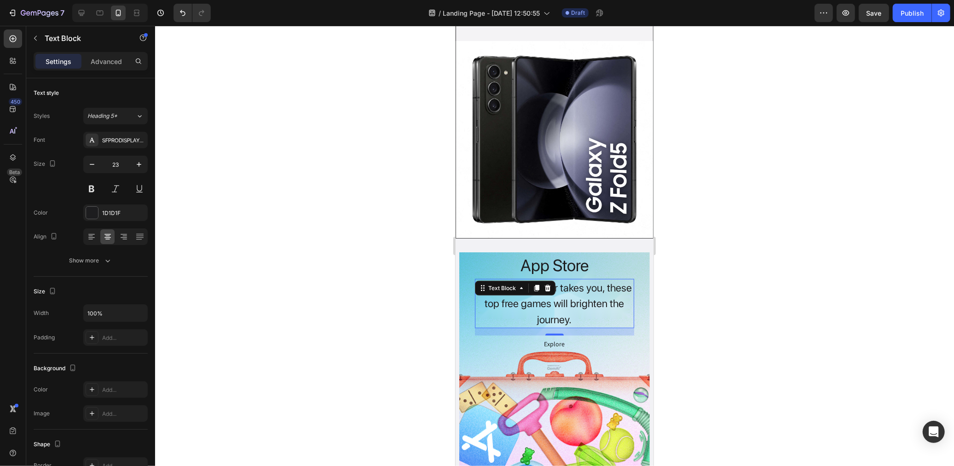
click at [757, 324] on div at bounding box center [554, 246] width 799 height 440
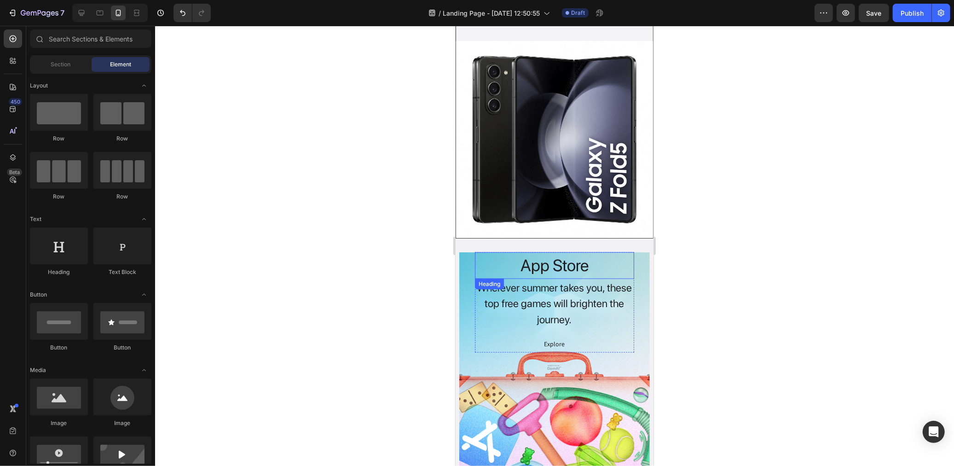
click at [562, 253] on h2 "App Store" at bounding box center [553, 265] width 159 height 27
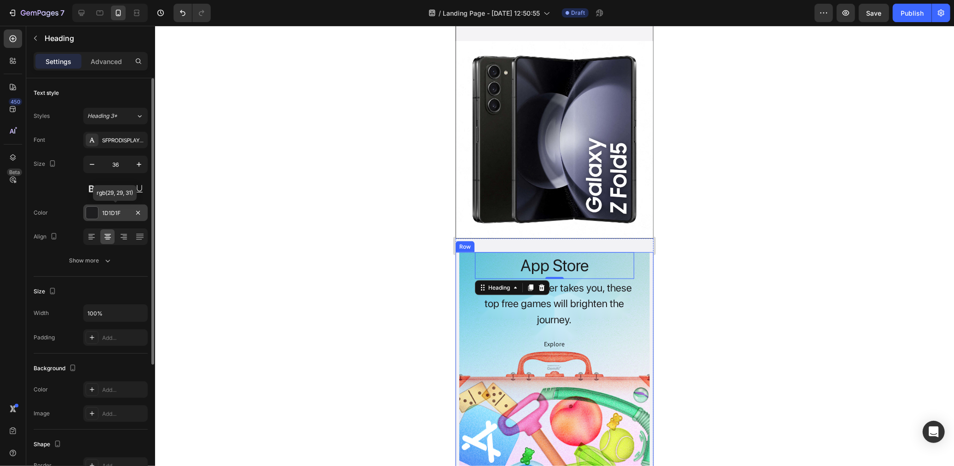
click at [107, 209] on div "1D1D1F" at bounding box center [115, 213] width 27 height 8
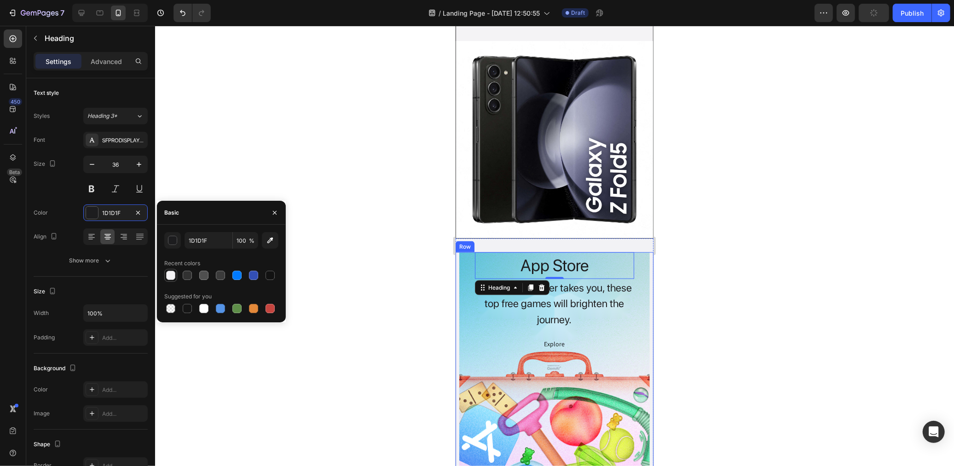
click at [174, 274] on div at bounding box center [170, 275] width 9 height 9
type input "F4F3F5"
click at [531, 290] on div "Wherever summer takes you, these top free games will brighten the journey." at bounding box center [553, 303] width 159 height 50
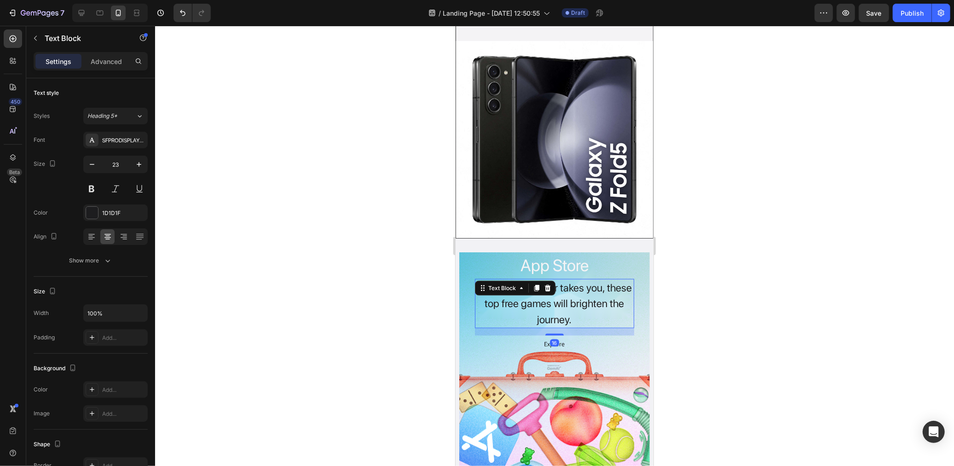
click at [384, 268] on div at bounding box center [554, 246] width 799 height 440
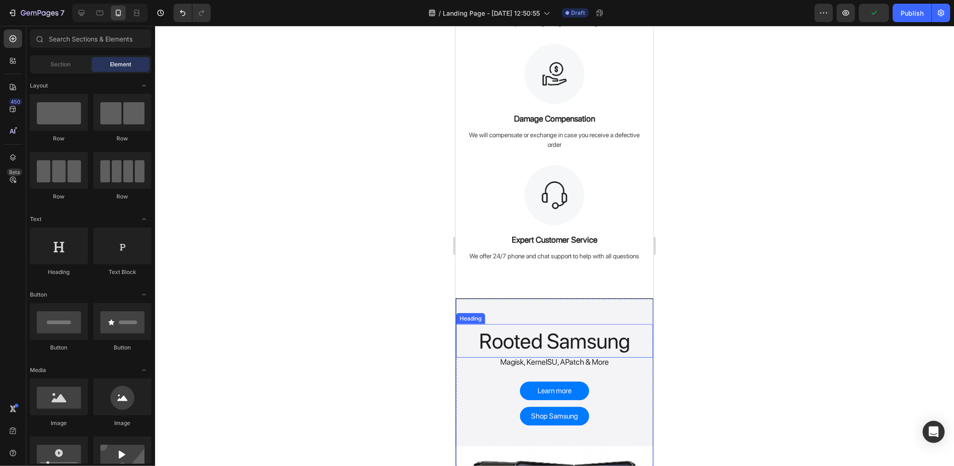
scroll to position [460, 0]
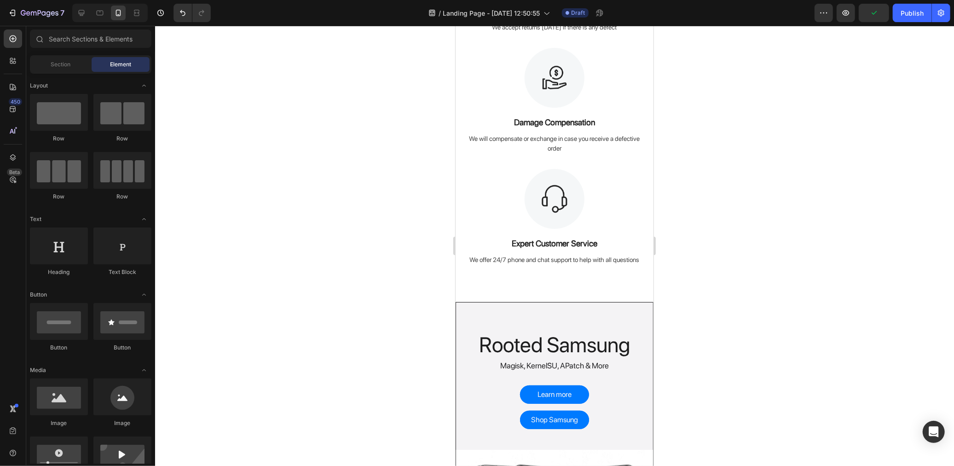
click at [359, 213] on div at bounding box center [554, 246] width 799 height 440
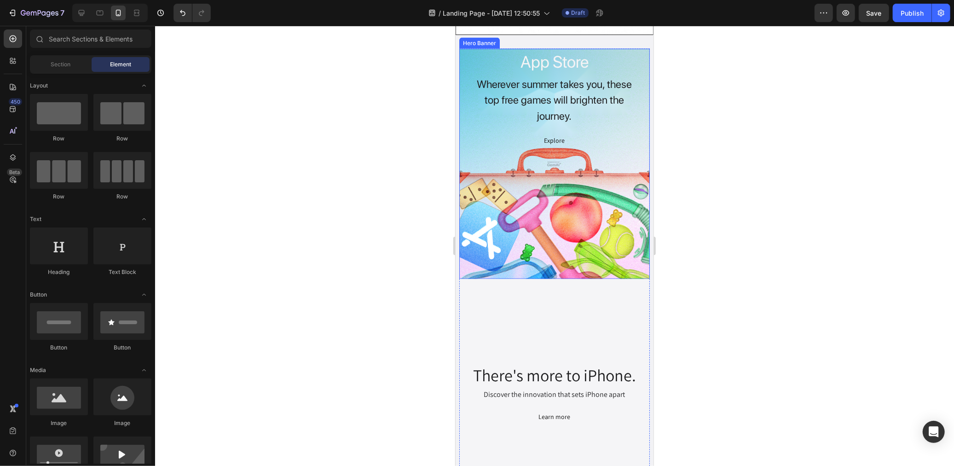
scroll to position [1074, 0]
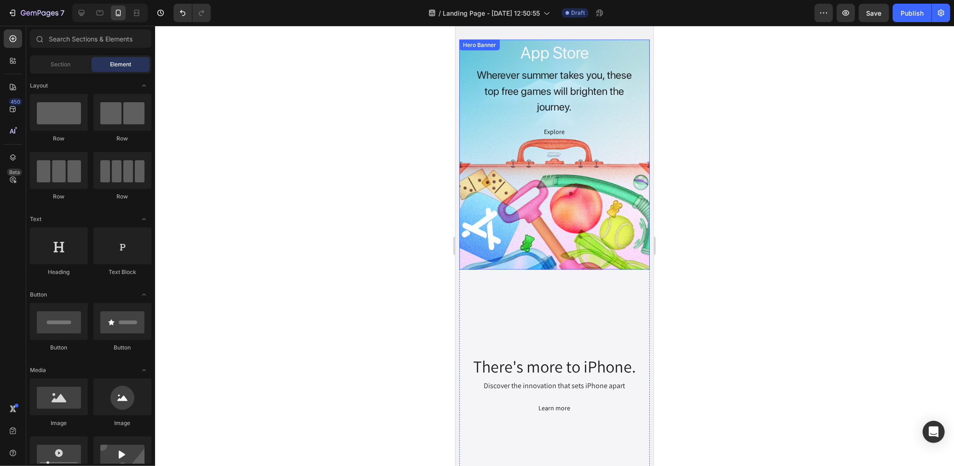
click at [556, 202] on div "Overlay" at bounding box center [554, 154] width 191 height 230
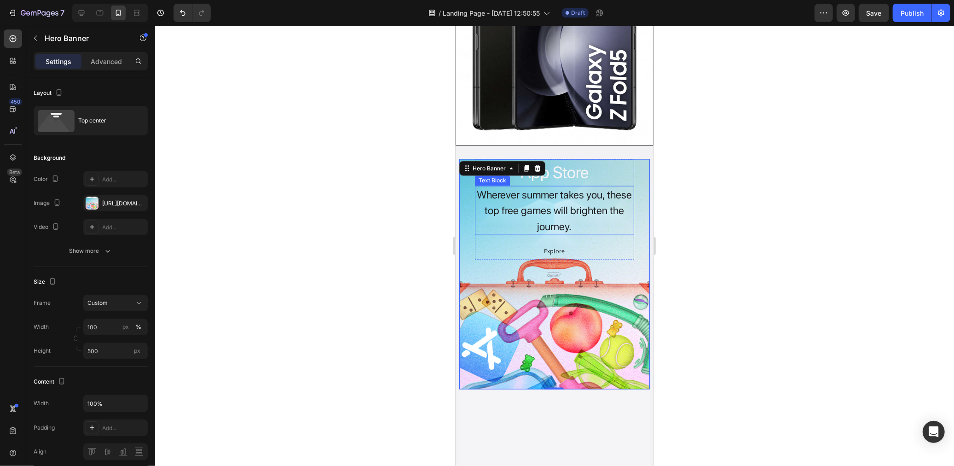
scroll to position [971, 0]
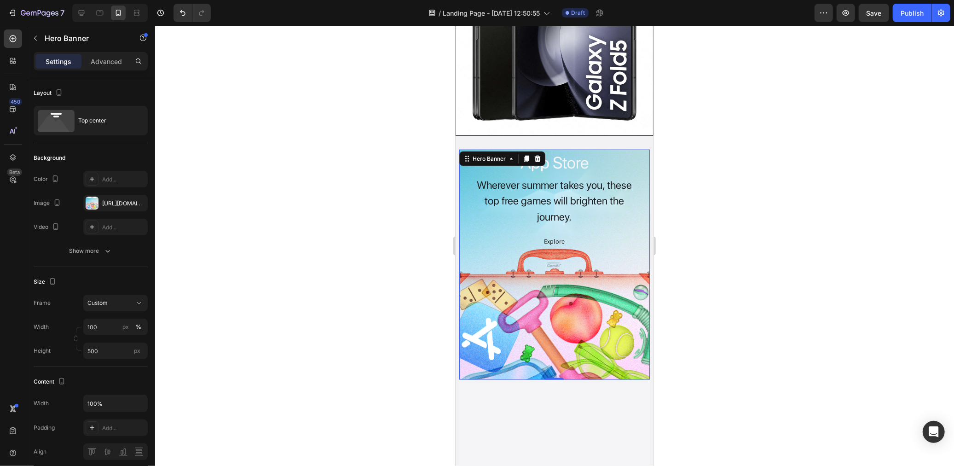
click at [547, 318] on div "Overlay" at bounding box center [554, 264] width 191 height 230
click at [113, 202] on div "[URL][DOMAIN_NAME]" at bounding box center [115, 203] width 27 height 8
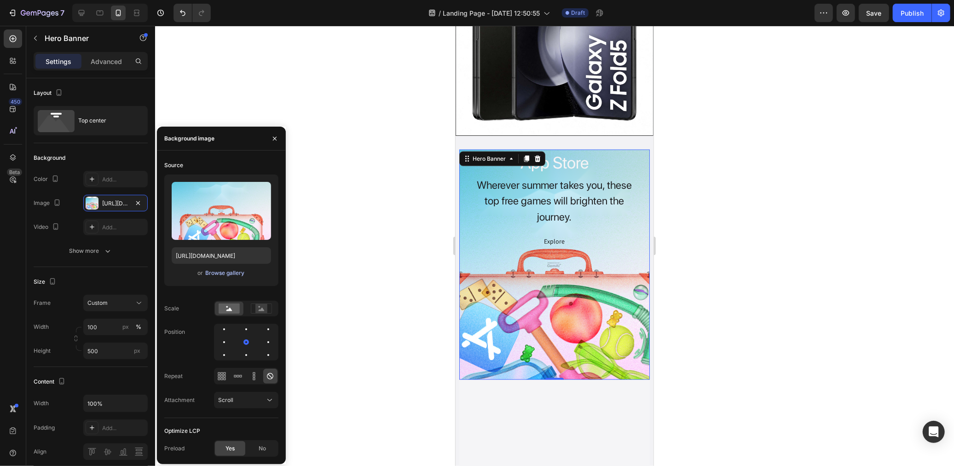
click at [231, 273] on div "Browse gallery" at bounding box center [224, 273] width 39 height 8
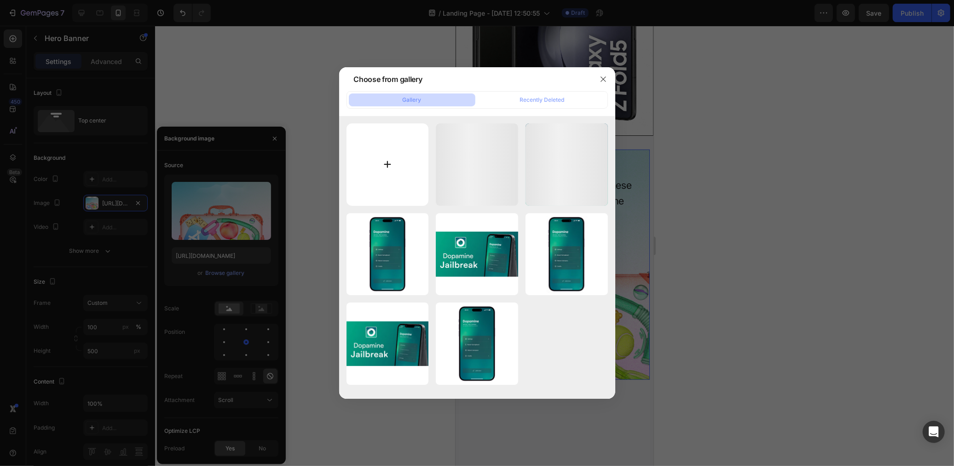
click at [375, 176] on input "file" at bounding box center [388, 164] width 82 height 82
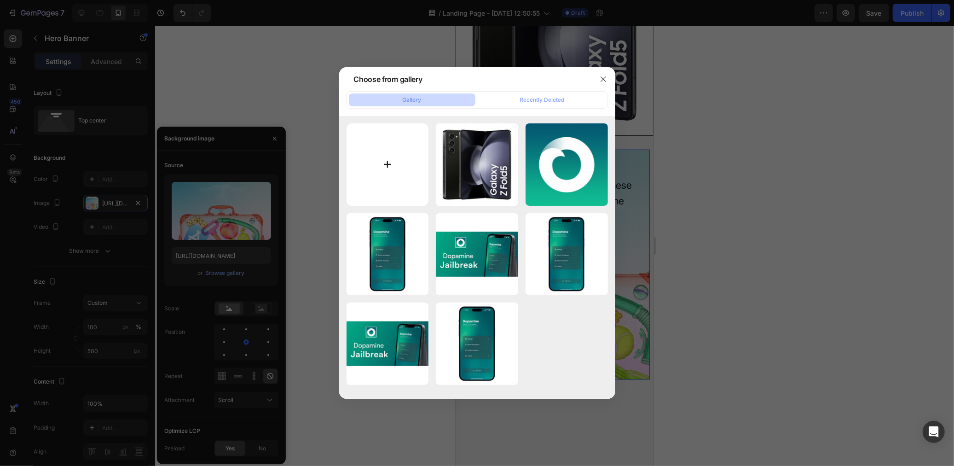
type input "C:\fakepath\icon_tbAhwq51NNd0liZcTg0cQNNvazxrWlj7bPCe_1TkCV8=.png"
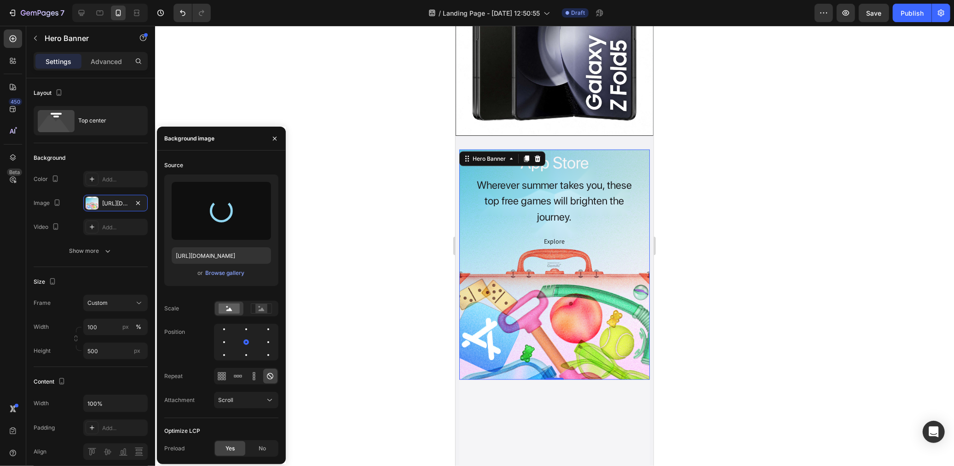
type input "[URL][DOMAIN_NAME]"
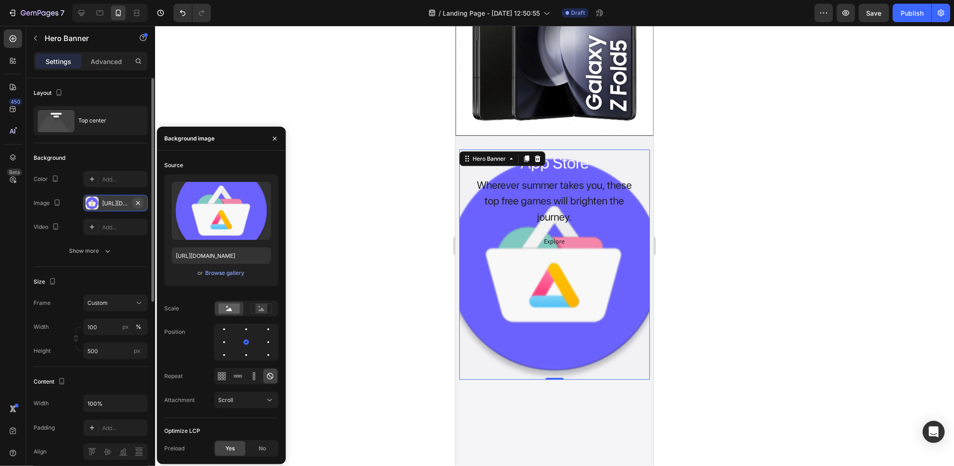
click at [138, 201] on icon "button" at bounding box center [137, 202] width 7 height 7
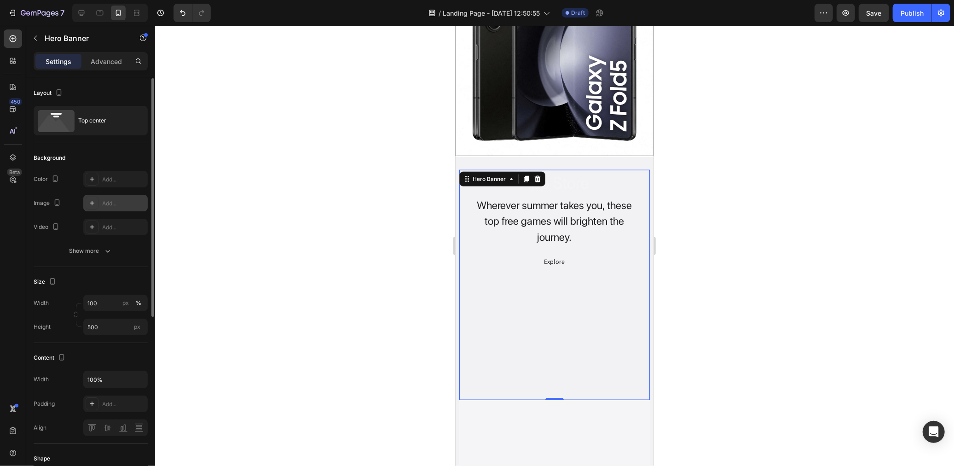
scroll to position [869, 0]
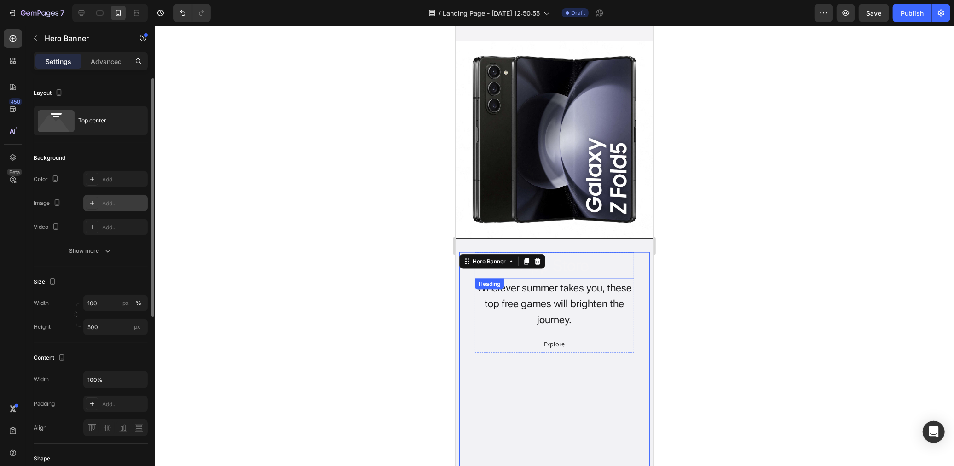
click at [569, 266] on h2 "App Store" at bounding box center [553, 265] width 159 height 27
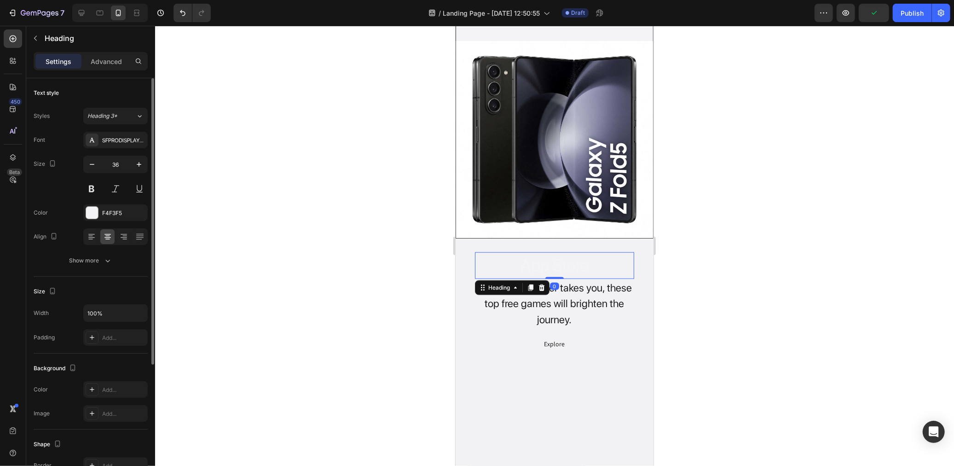
click at [568, 260] on h2 "App Store" at bounding box center [553, 265] width 159 height 27
click at [111, 208] on div "F4F3F5" at bounding box center [115, 212] width 64 height 17
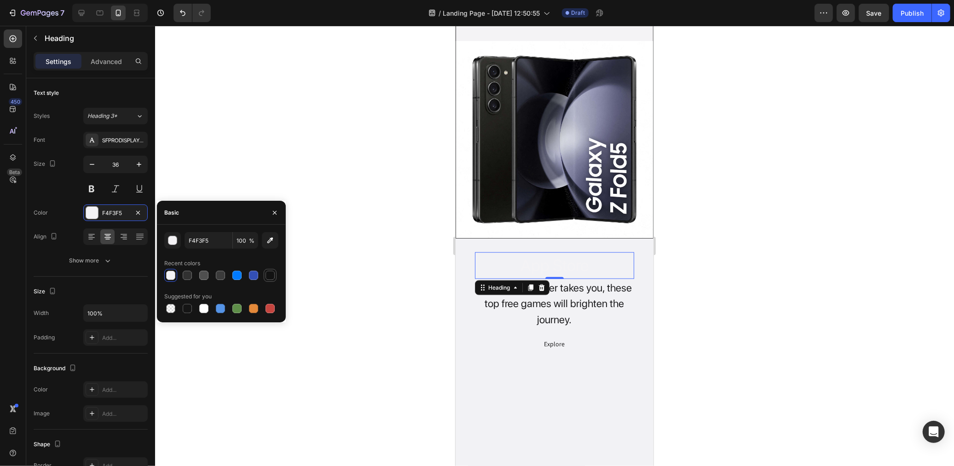
click at [271, 275] on div at bounding box center [270, 275] width 9 height 9
type input "121212"
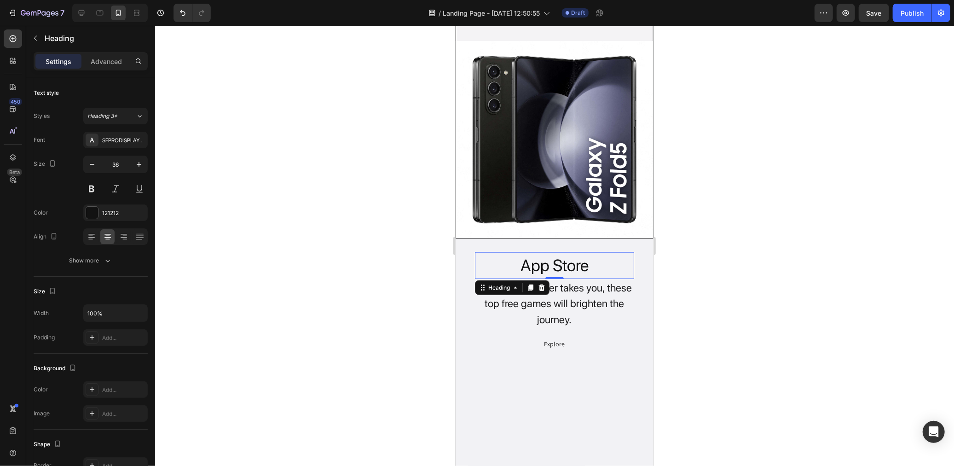
click at [380, 295] on div at bounding box center [554, 246] width 799 height 440
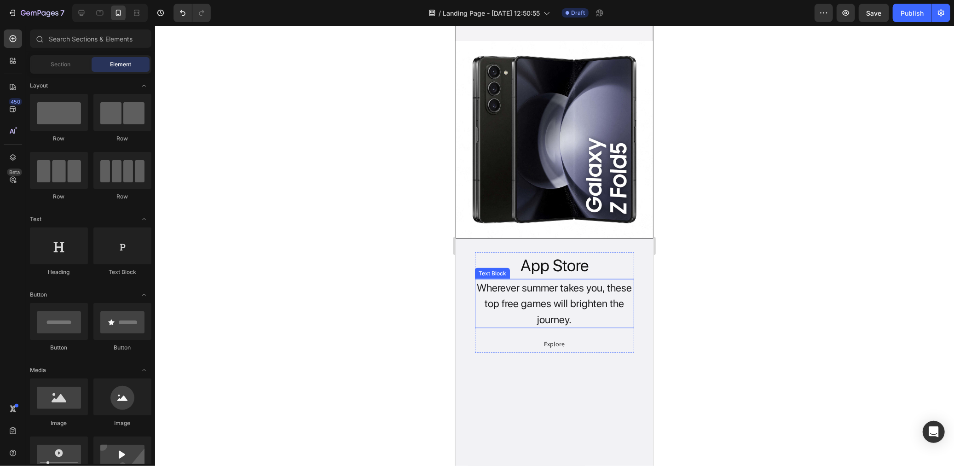
click at [589, 300] on div "Wherever summer takes you, these top free games will brighten the journey." at bounding box center [553, 303] width 159 height 50
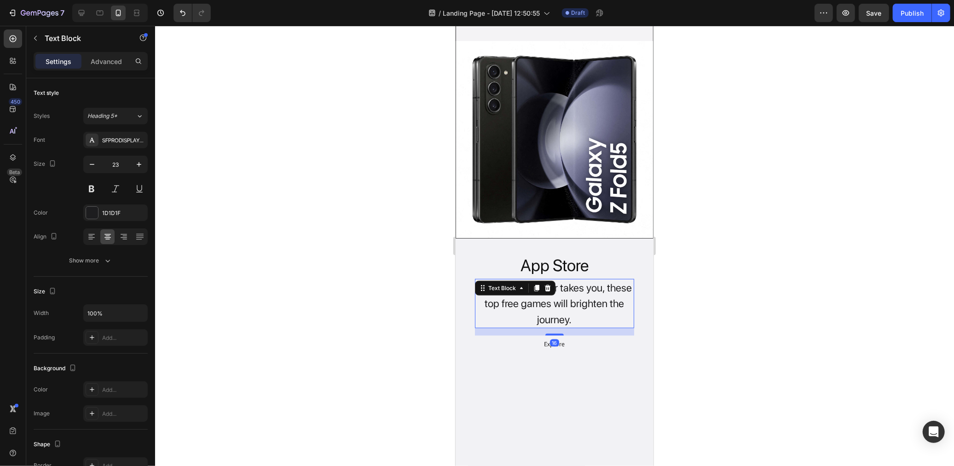
click at [390, 347] on div at bounding box center [554, 246] width 799 height 440
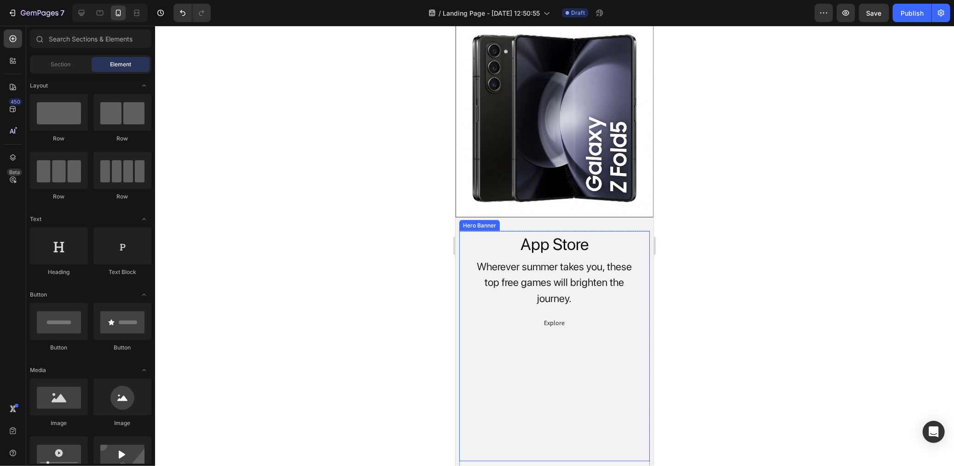
scroll to position [1022, 0]
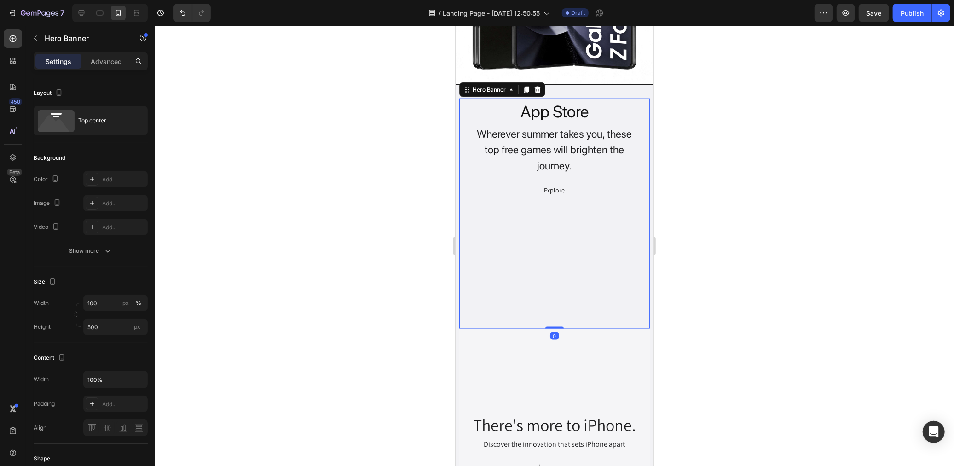
click at [551, 235] on div "Overlay" at bounding box center [554, 213] width 191 height 230
click at [552, 233] on div "Overlay" at bounding box center [554, 213] width 191 height 230
drag, startPoint x: 551, startPoint y: 318, endPoint x: 558, endPoint y: 260, distance: 59.4
click at [558, 260] on div "App Store Heading Wherever summer takes you, these top free games will brighten…" at bounding box center [554, 213] width 191 height 230
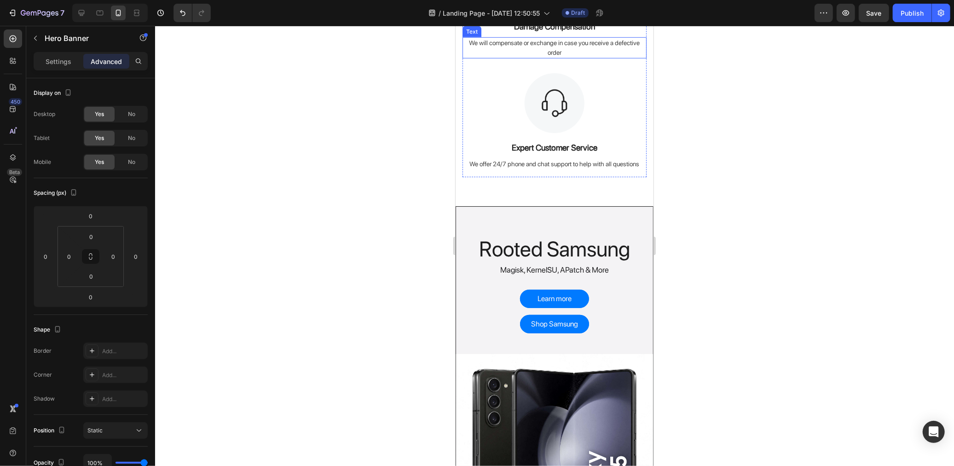
scroll to position [591, 0]
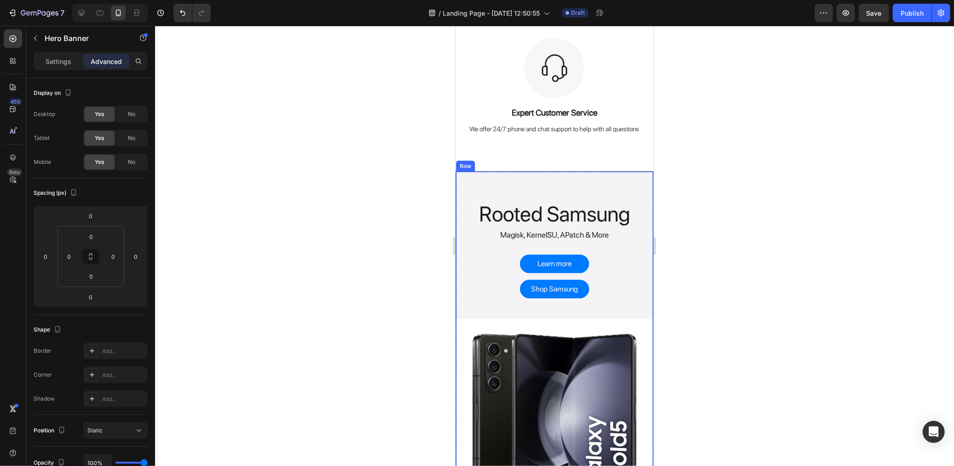
click at [507, 182] on div "Rooted Samsung Heading Magisk, KernelSU, APatch & More Text Block Learn more Bu…" at bounding box center [554, 343] width 197 height 344
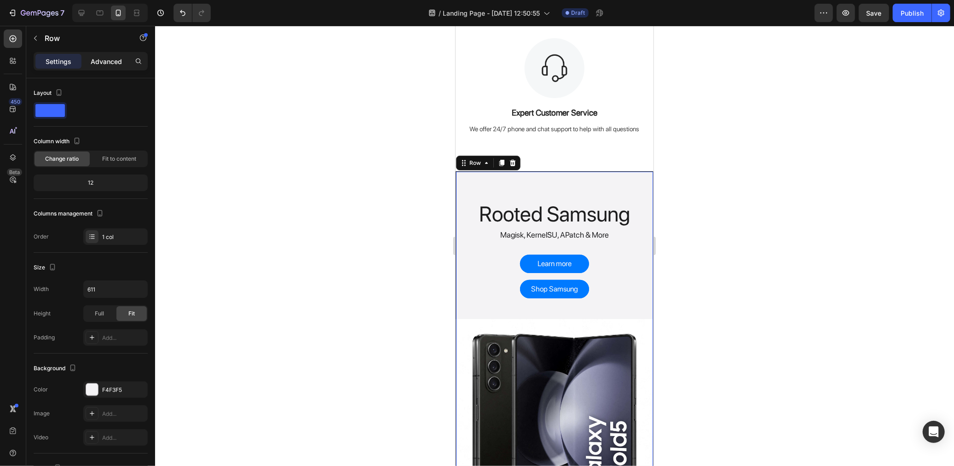
click at [105, 60] on p "Advanced" at bounding box center [106, 62] width 31 height 10
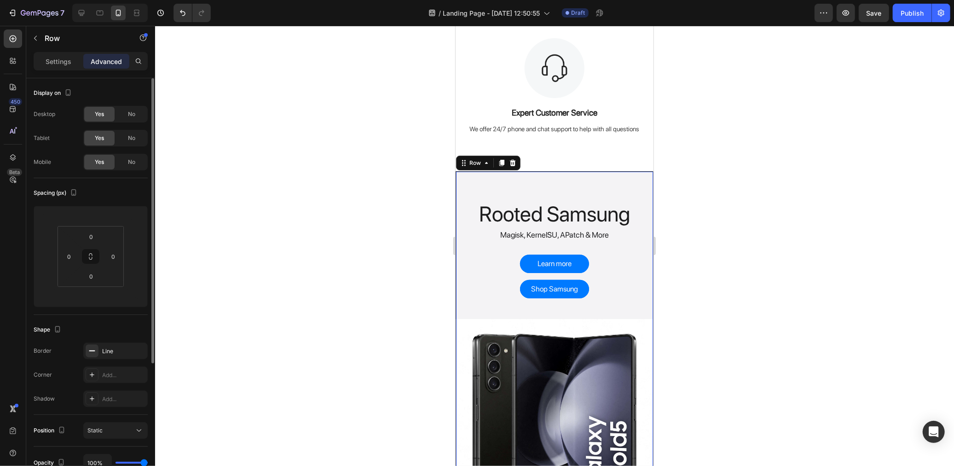
scroll to position [51, 0]
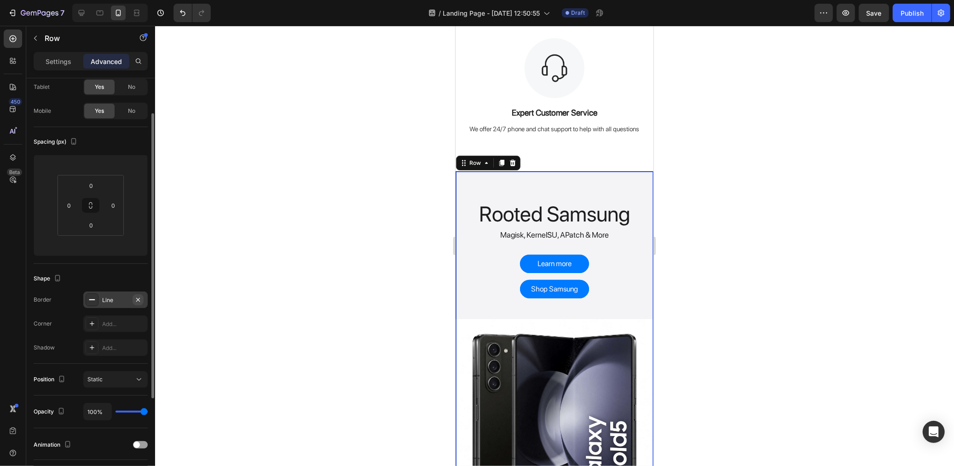
click at [140, 300] on icon "button" at bounding box center [137, 299] width 7 height 7
click at [334, 241] on div at bounding box center [554, 246] width 799 height 440
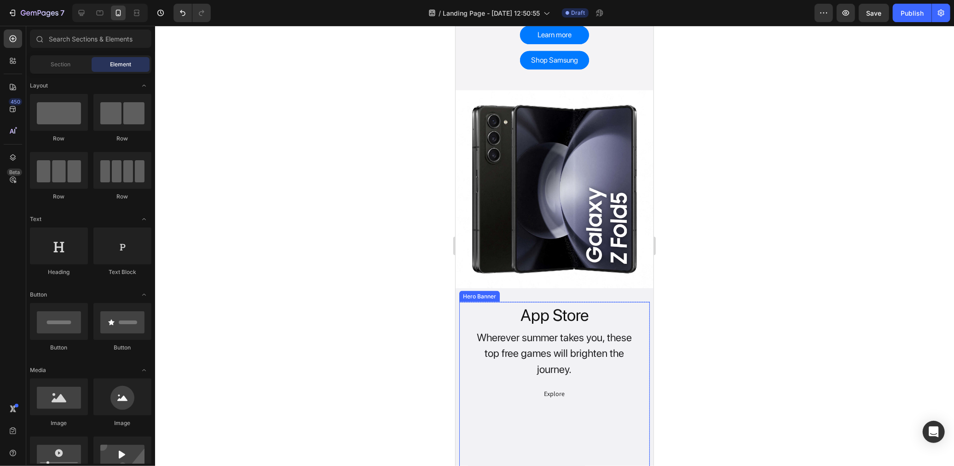
scroll to position [744, 0]
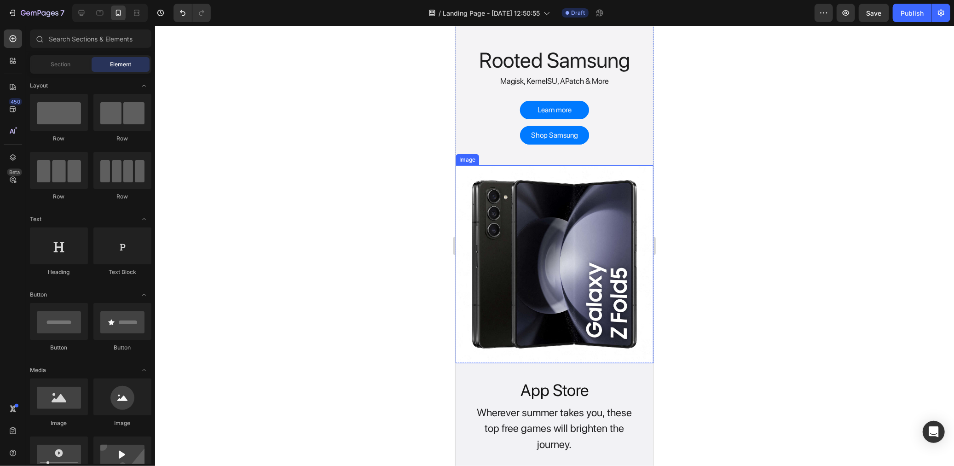
click at [572, 248] on img at bounding box center [554, 264] width 198 height 198
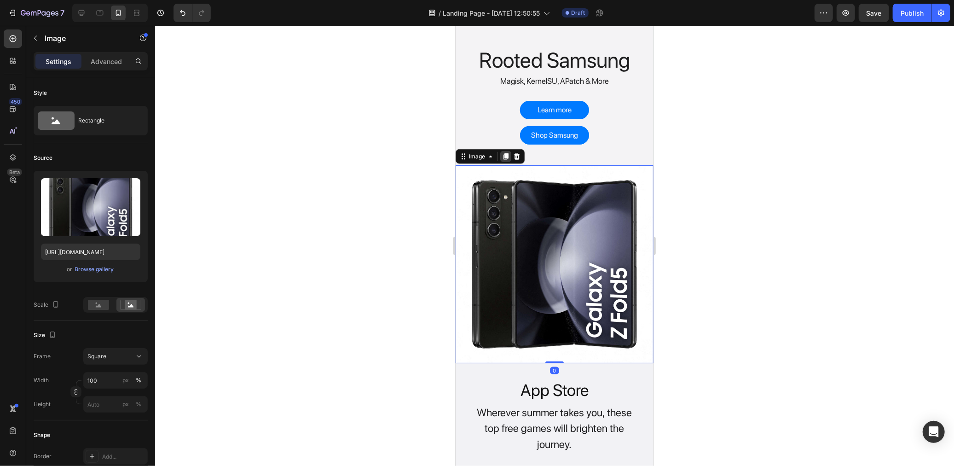
click at [507, 153] on icon at bounding box center [505, 156] width 5 height 6
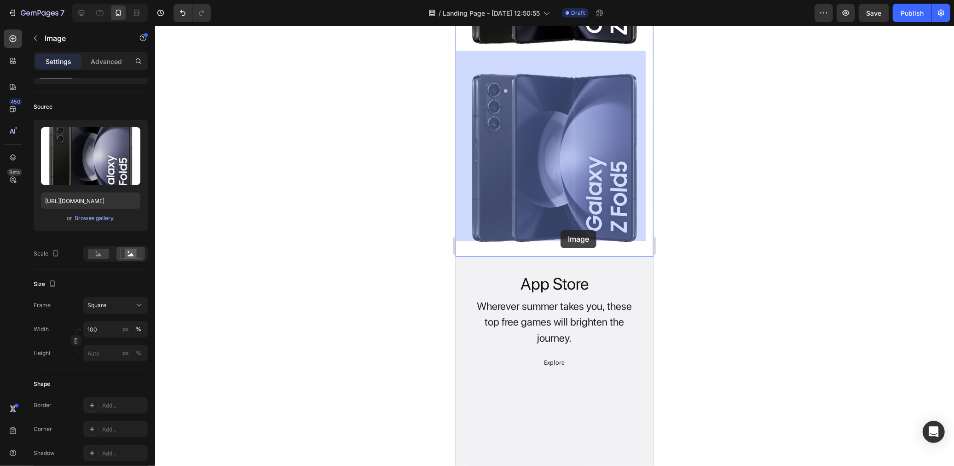
scroll to position [1167, 0]
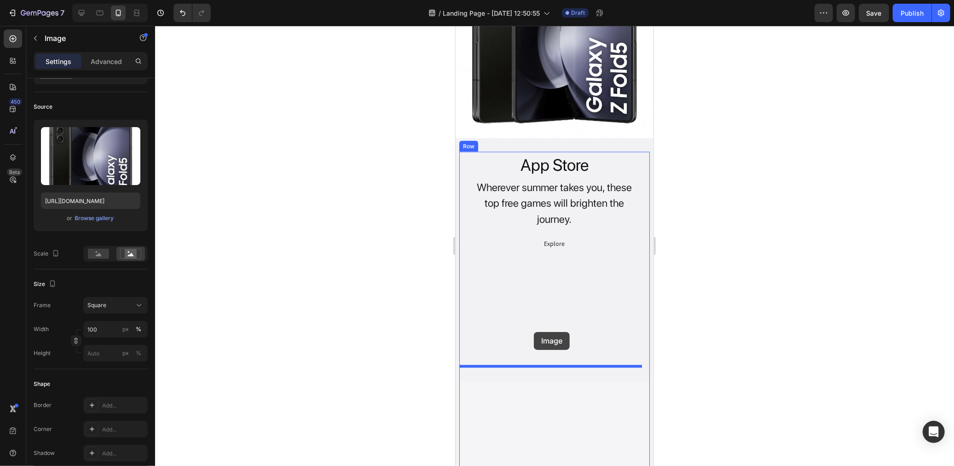
drag, startPoint x: 462, startPoint y: 104, endPoint x: 533, endPoint y: 331, distance: 238.6
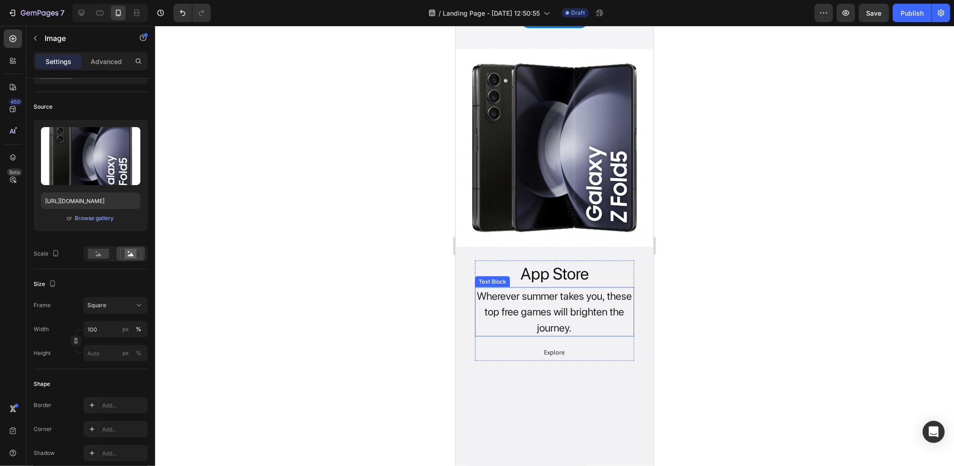
scroll to position [1065, 0]
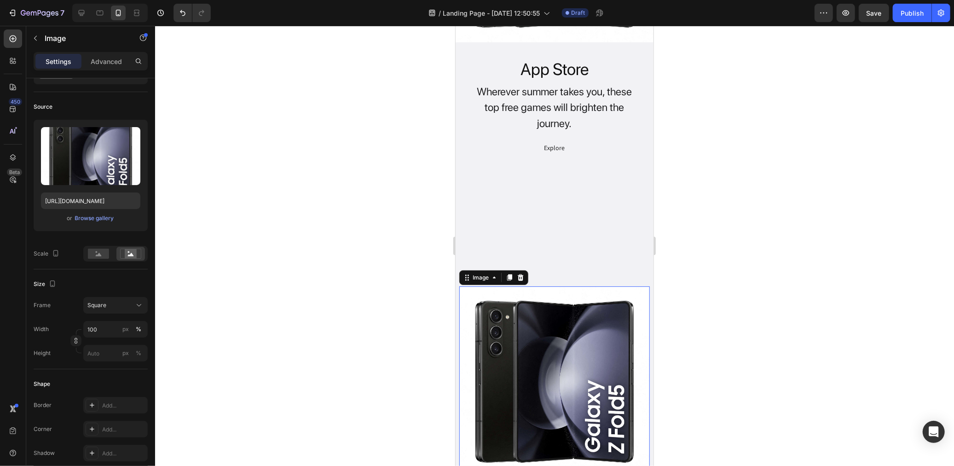
click at [551, 315] on img at bounding box center [554, 381] width 191 height 191
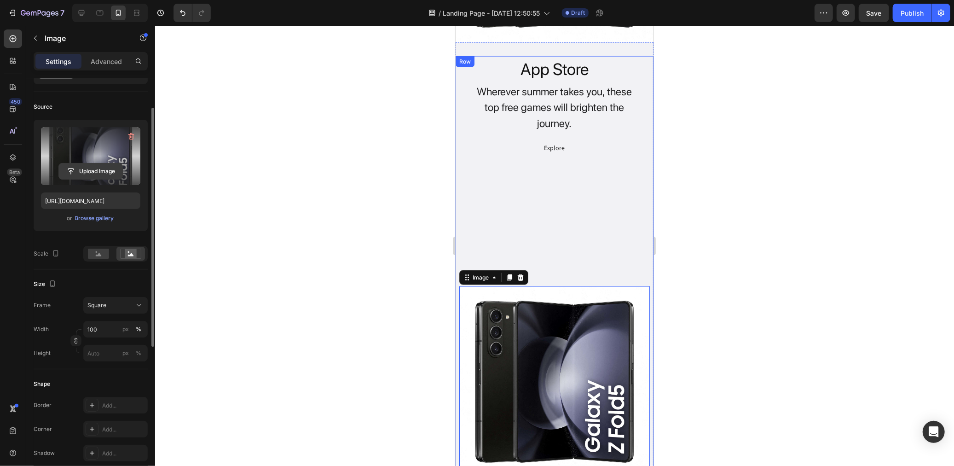
click at [89, 167] on input "file" at bounding box center [91, 171] width 64 height 16
type input "[URL][DOMAIN_NAME]"
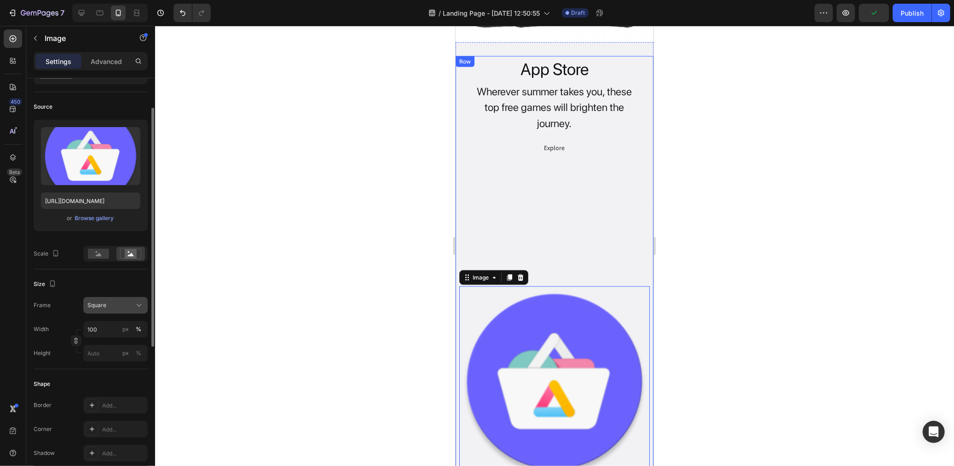
click at [109, 304] on div "Square" at bounding box center [109, 305] width 45 height 8
click at [112, 375] on div "Original" at bounding box center [113, 379] width 53 height 8
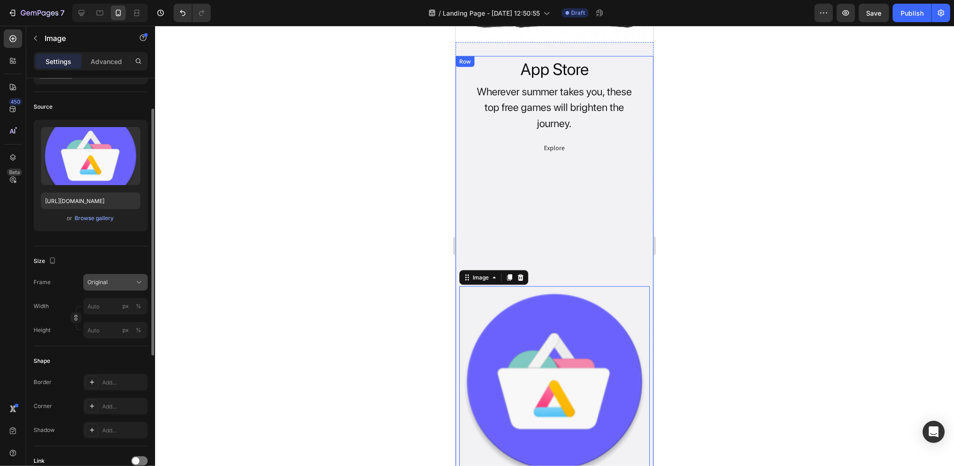
click at [109, 287] on button "Original" at bounding box center [115, 282] width 64 height 17
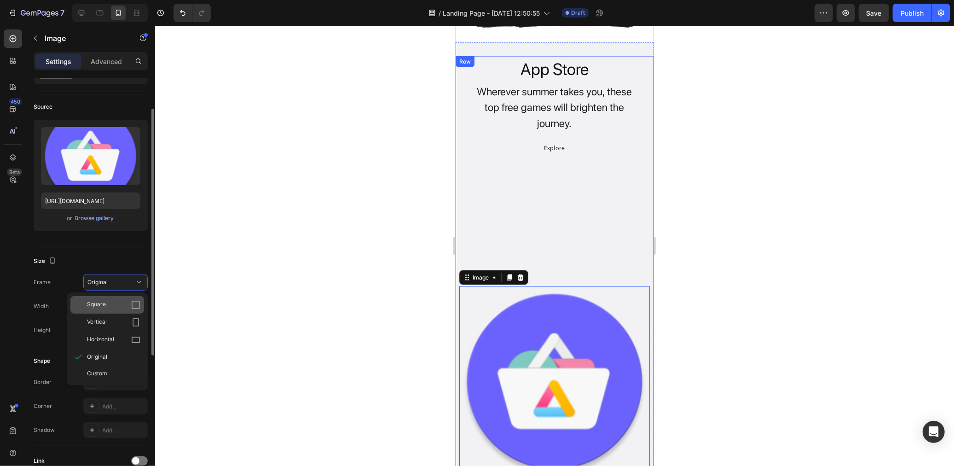
click at [109, 302] on div "Square" at bounding box center [113, 304] width 53 height 9
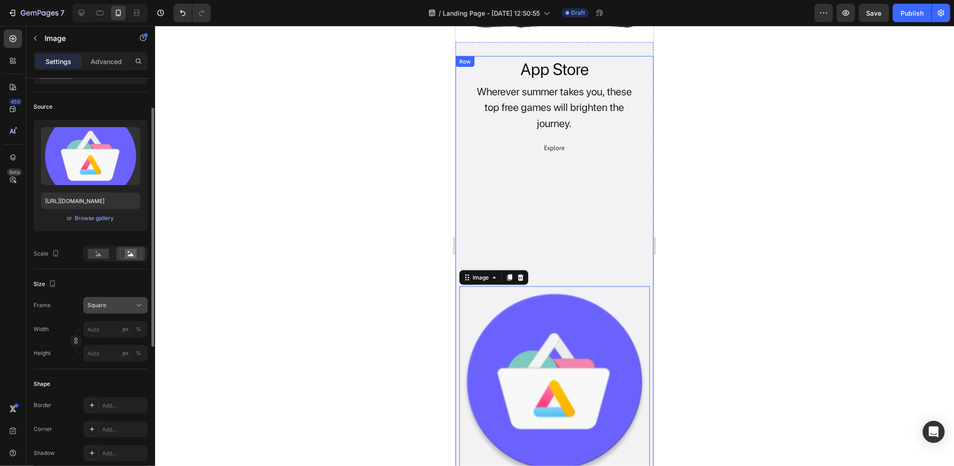
click at [116, 303] on div "Square" at bounding box center [109, 305] width 45 height 8
click at [110, 389] on div "Custom" at bounding box center [107, 396] width 74 height 17
click at [112, 330] on input "px %" at bounding box center [115, 329] width 64 height 17
click at [108, 351] on p "Full 100%" at bounding box center [113, 349] width 53 height 8
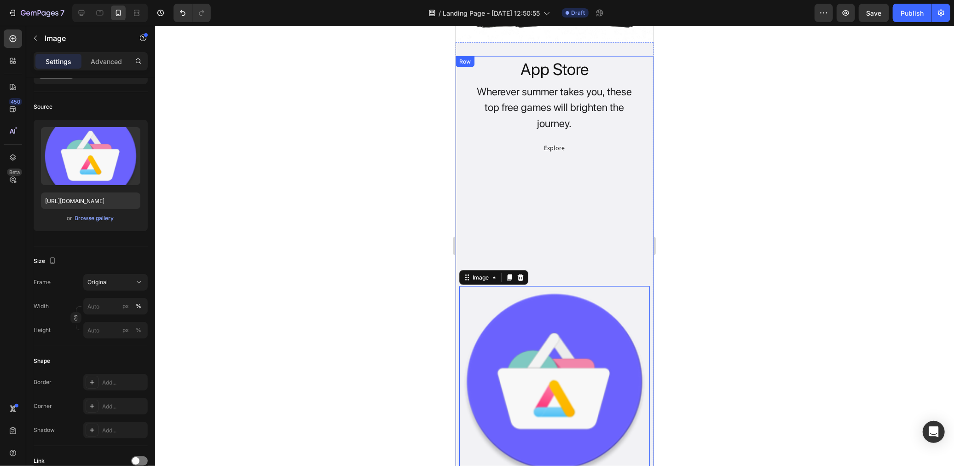
type input "100"
click at [100, 327] on input "px %" at bounding box center [115, 330] width 64 height 17
click at [116, 351] on p "Full 100%" at bounding box center [113, 350] width 53 height 8
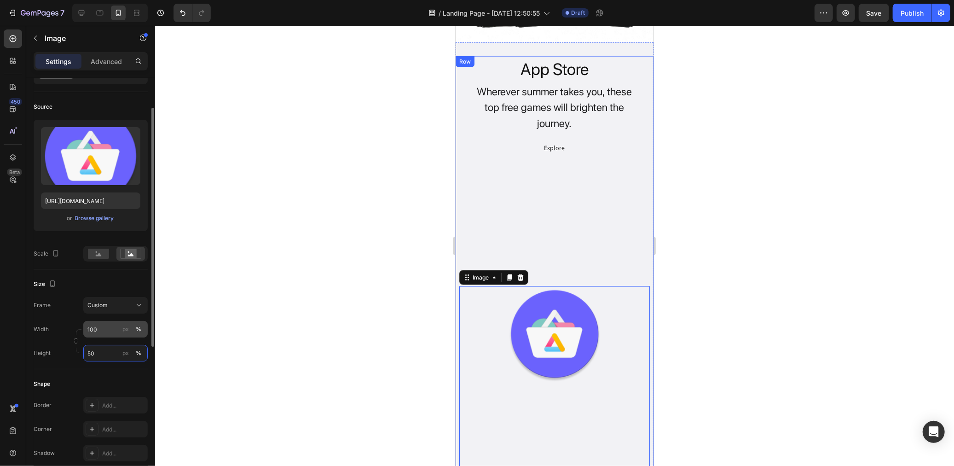
type input "50"
click at [105, 330] on input "100" at bounding box center [115, 329] width 64 height 17
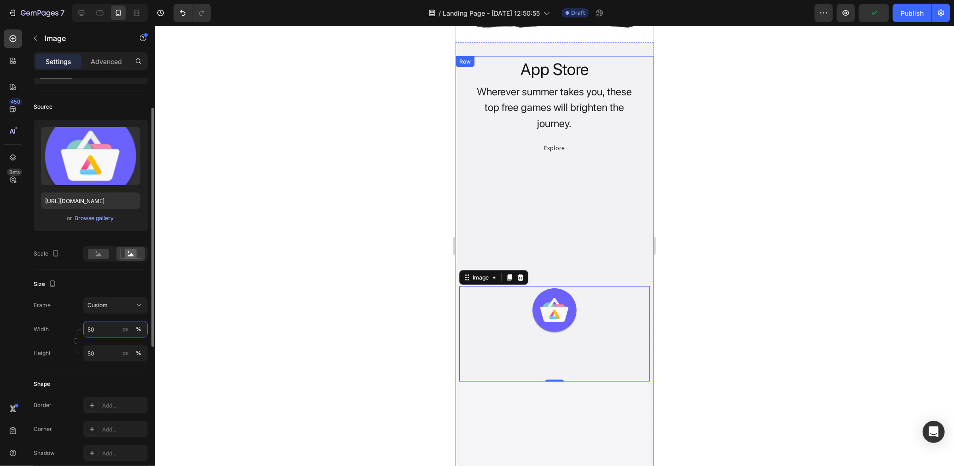
type input "5"
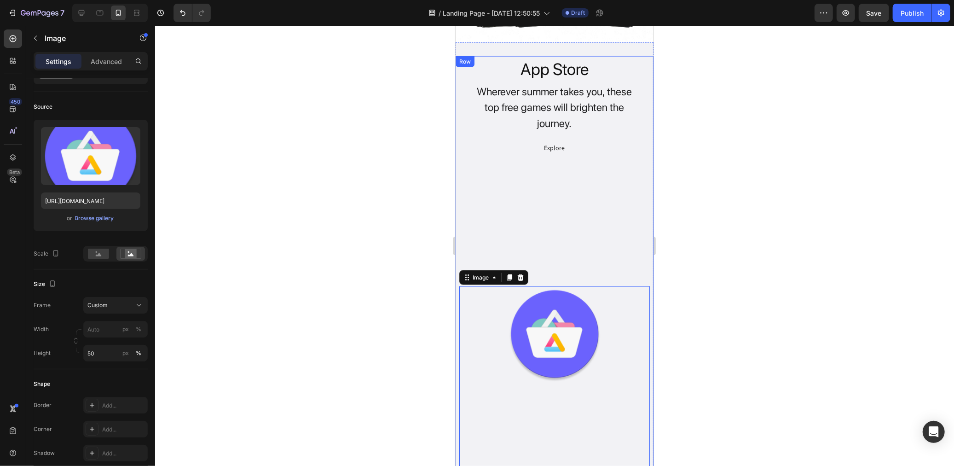
click at [185, 292] on div at bounding box center [554, 246] width 799 height 440
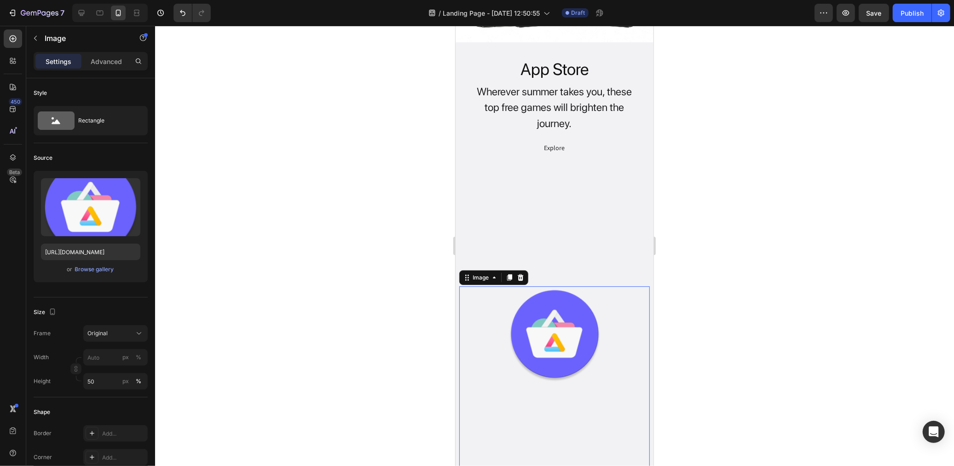
click at [590, 314] on img at bounding box center [554, 333] width 191 height 95
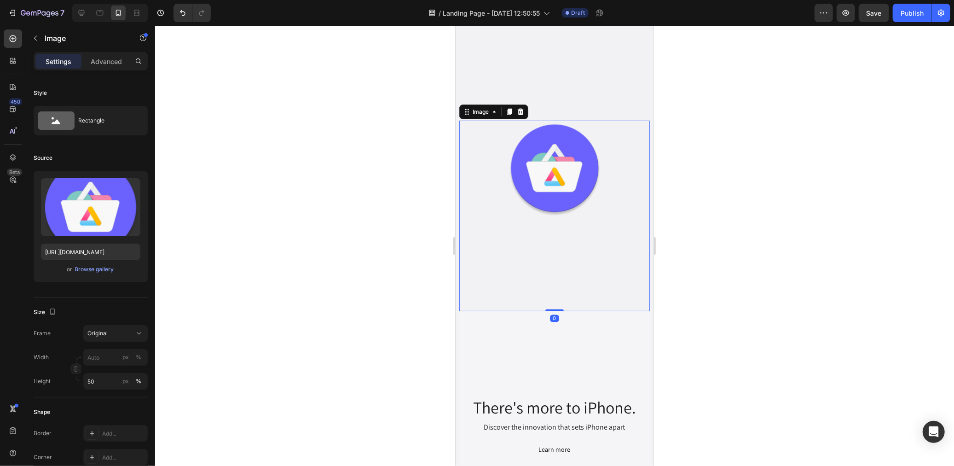
scroll to position [1218, 0]
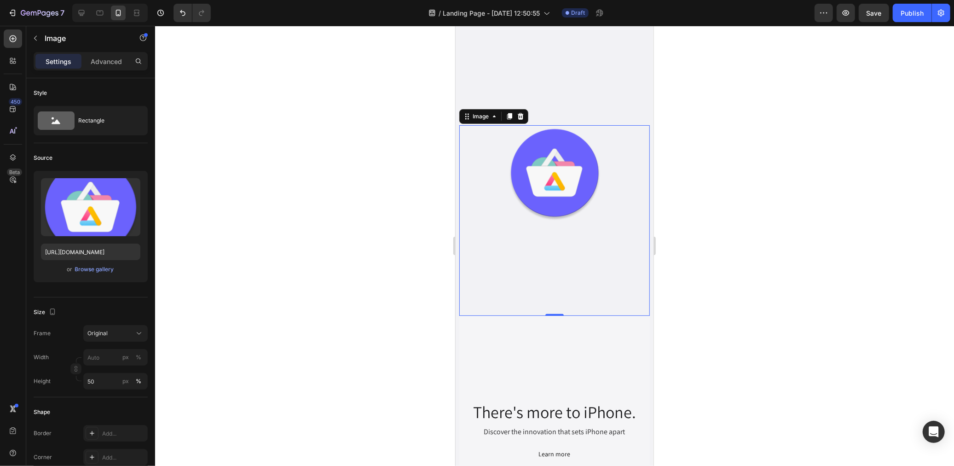
click at [520, 263] on div at bounding box center [554, 220] width 191 height 191
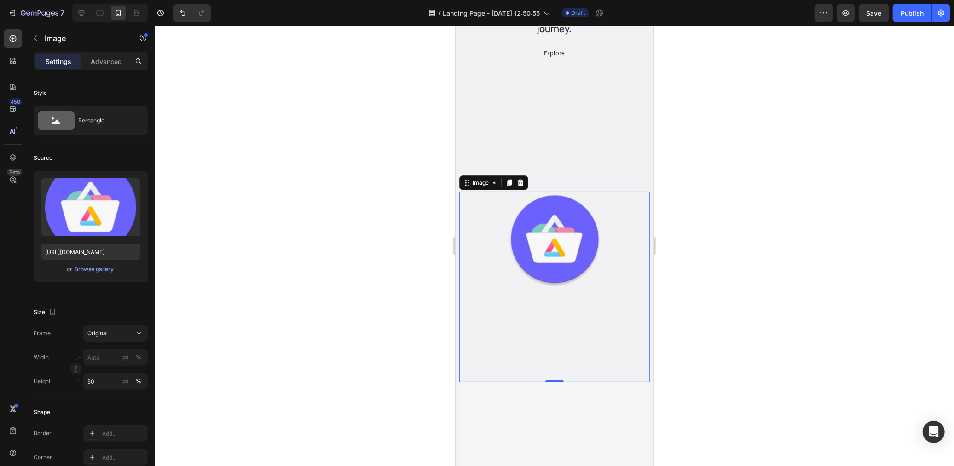
scroll to position [1014, 0]
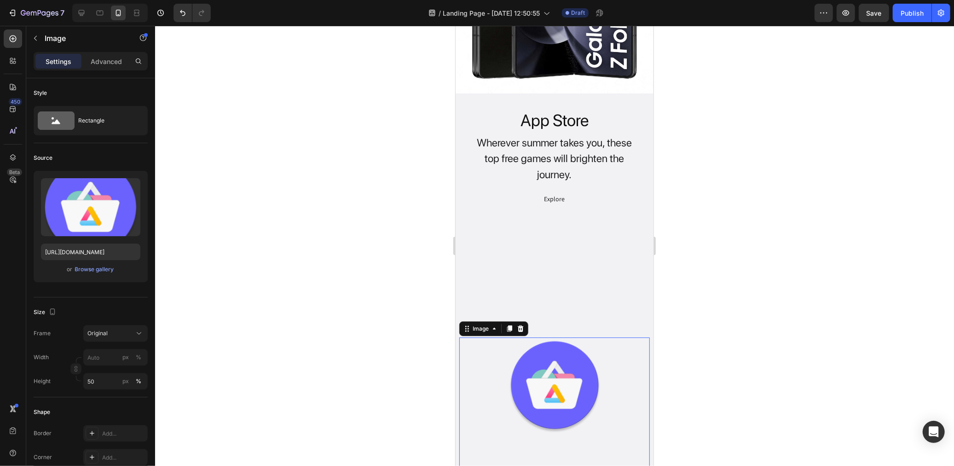
click at [600, 345] on img at bounding box center [554, 384] width 191 height 95
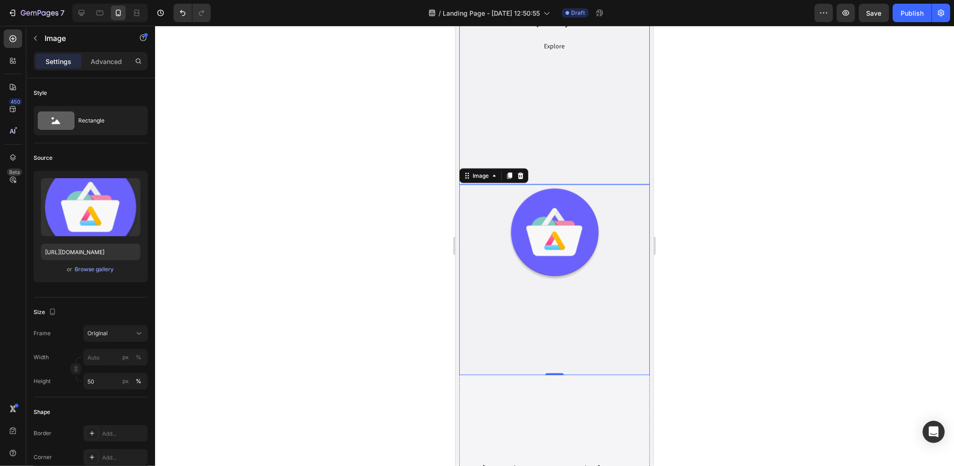
scroll to position [1167, 0]
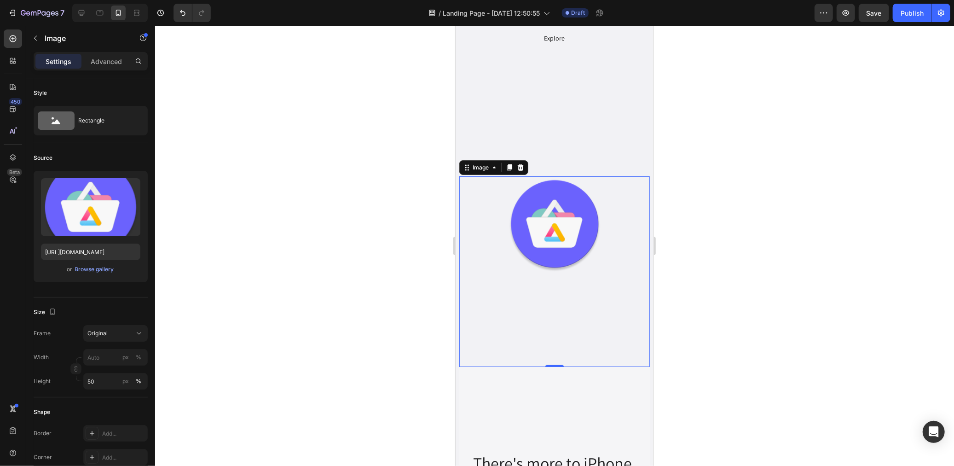
click at [586, 281] on div at bounding box center [554, 271] width 191 height 191
click at [107, 58] on p "Advanced" at bounding box center [106, 62] width 31 height 10
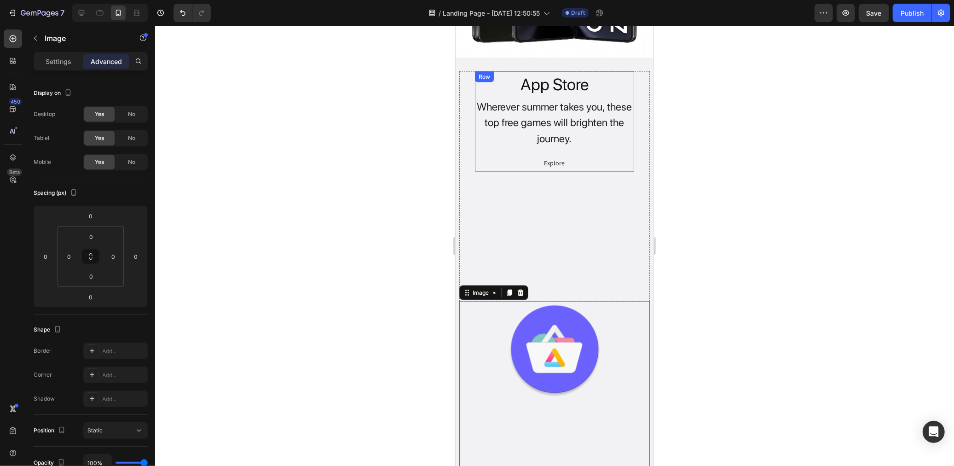
scroll to position [1065, 0]
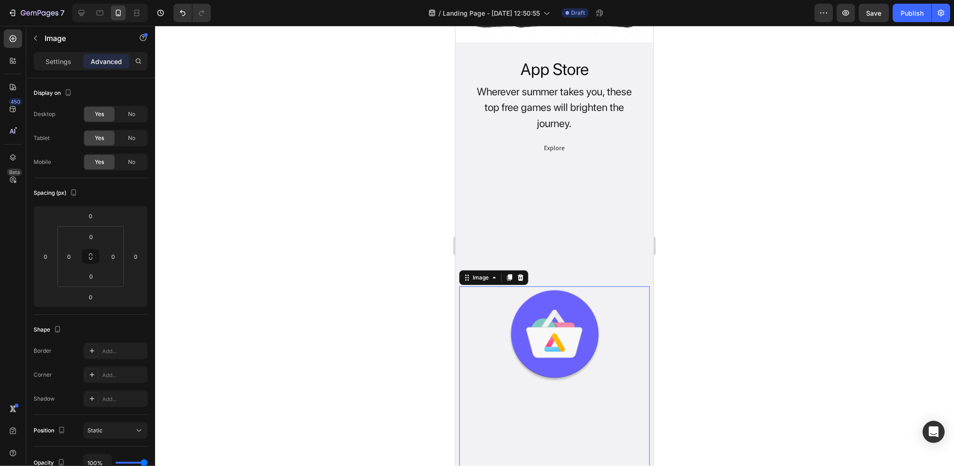
click at [521, 300] on img at bounding box center [554, 333] width 191 height 95
click at [98, 214] on input "0" at bounding box center [90, 216] width 18 height 14
click at [560, 350] on img at bounding box center [554, 333] width 191 height 95
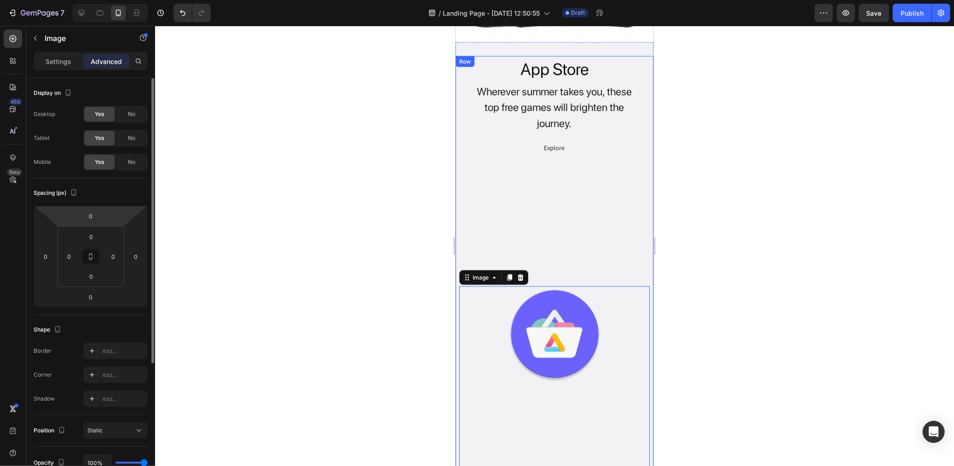
click at [105, 0] on html "7 Version history / Landing Page - [DATE] 12:50:55 Draft Preview Save Publish 4…" at bounding box center [477, 0] width 954 height 0
click at [98, 218] on input "0" at bounding box center [90, 216] width 18 height 14
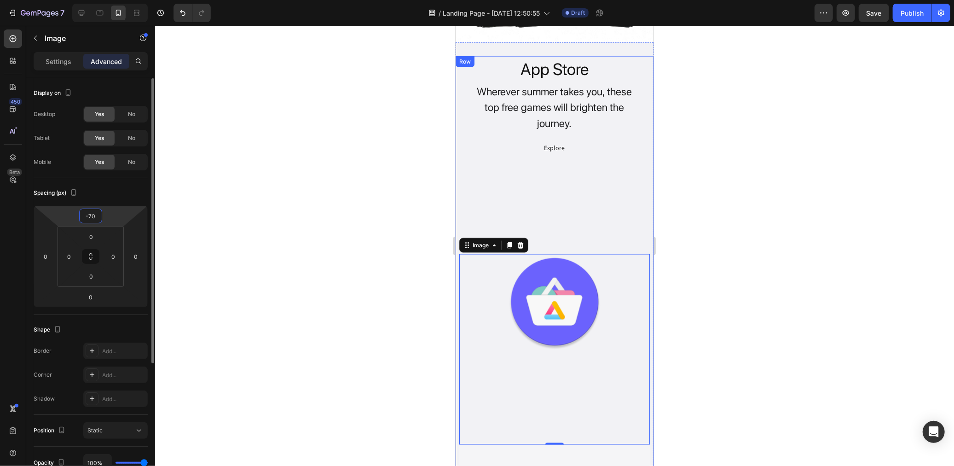
type input "-7"
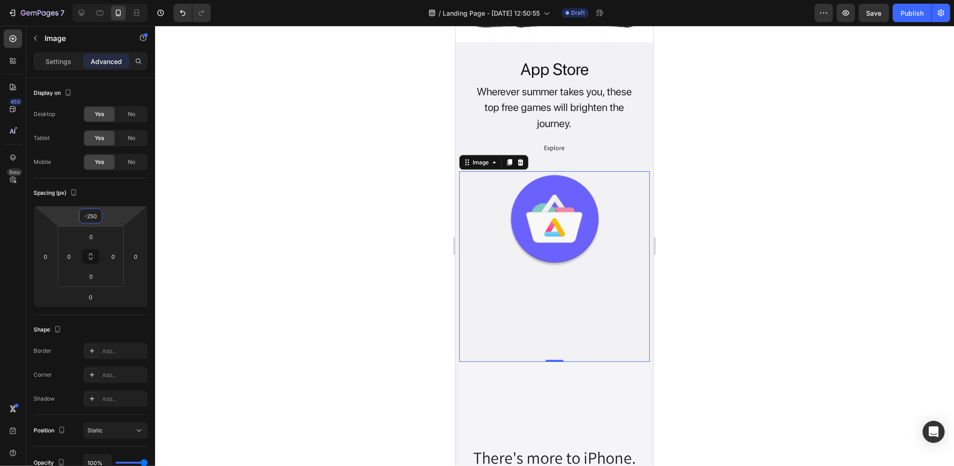
type input "-250"
drag, startPoint x: 541, startPoint y: 304, endPoint x: 874, endPoint y: 317, distance: 333.9
click at [541, 304] on div at bounding box center [554, 266] width 191 height 191
click at [95, 295] on input "0" at bounding box center [90, 297] width 18 height 14
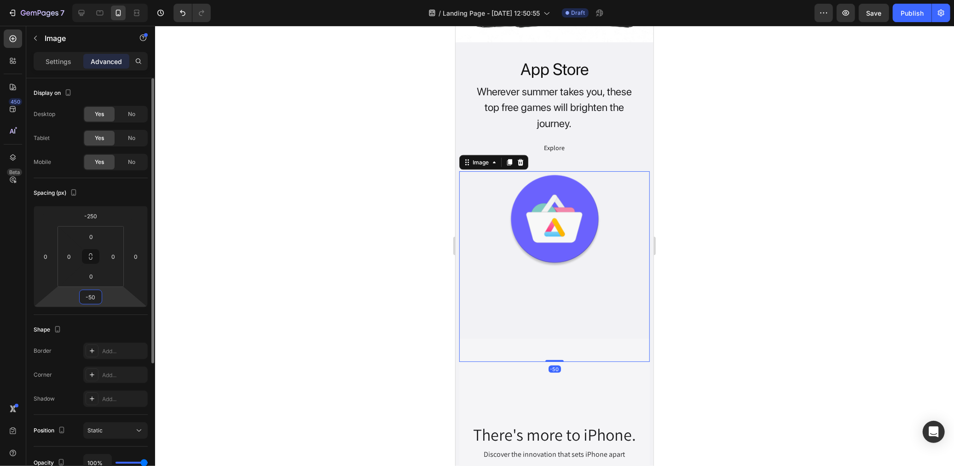
type input "-5"
type input "0"
click at [98, 277] on input "0" at bounding box center [91, 276] width 18 height 14
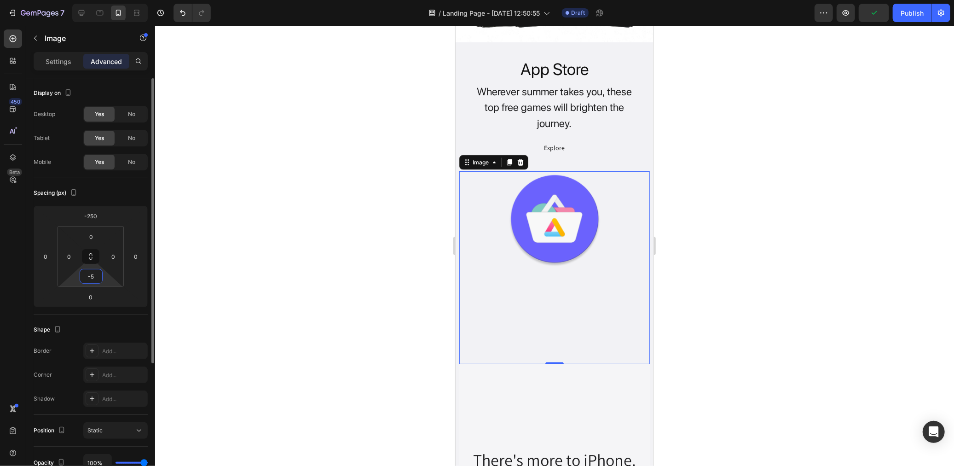
type input "-"
type input "5"
click at [281, 249] on div at bounding box center [554, 246] width 799 height 440
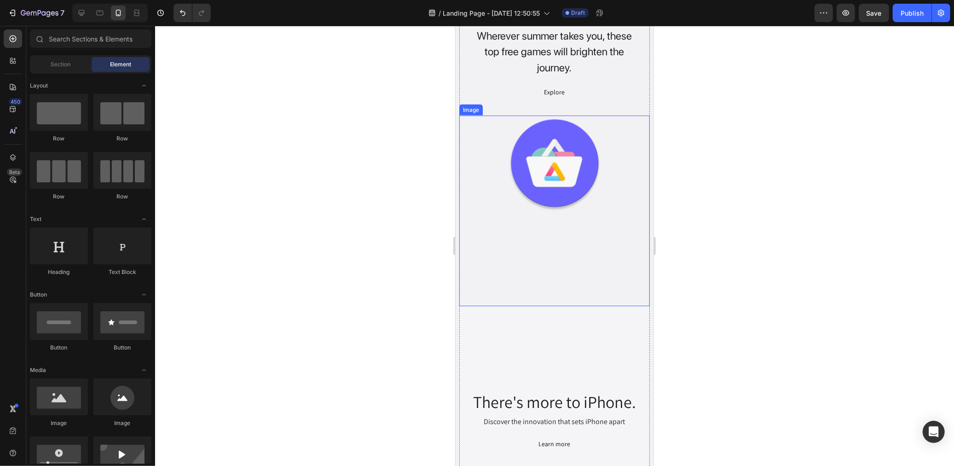
scroll to position [1167, 0]
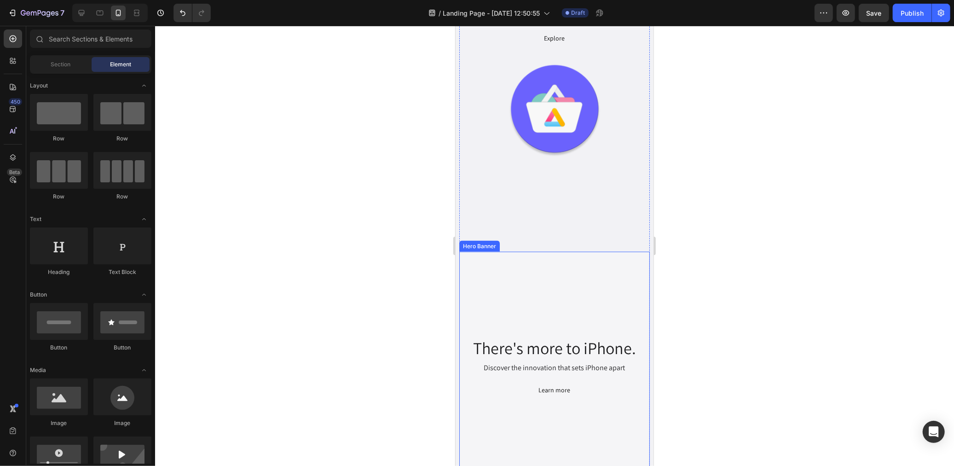
click at [544, 283] on div "Overlay" at bounding box center [554, 366] width 191 height 230
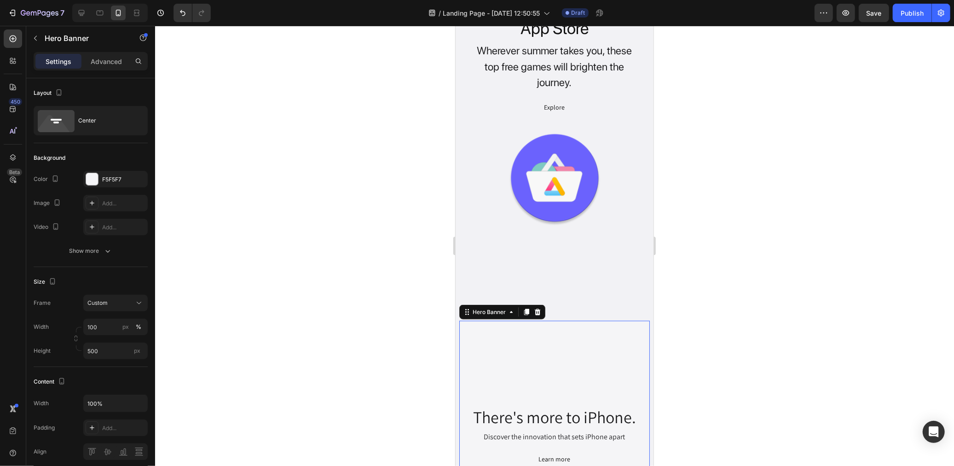
scroll to position [1065, 0]
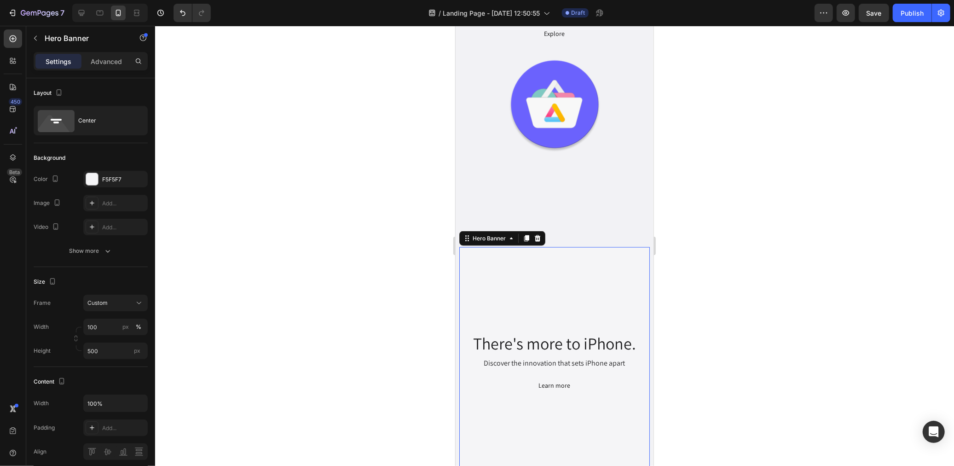
scroll to position [1218, 0]
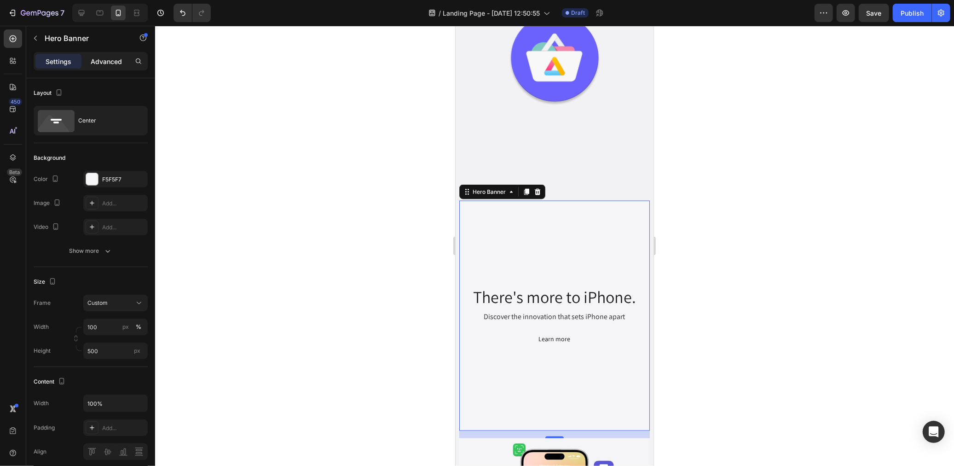
click at [107, 66] on p "Advanced" at bounding box center [106, 62] width 31 height 10
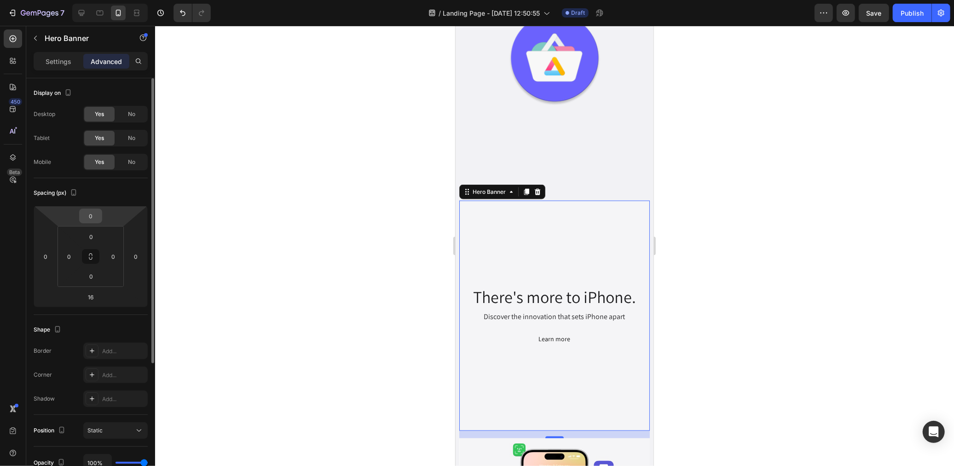
click at [95, 217] on input "0" at bounding box center [90, 216] width 18 height 14
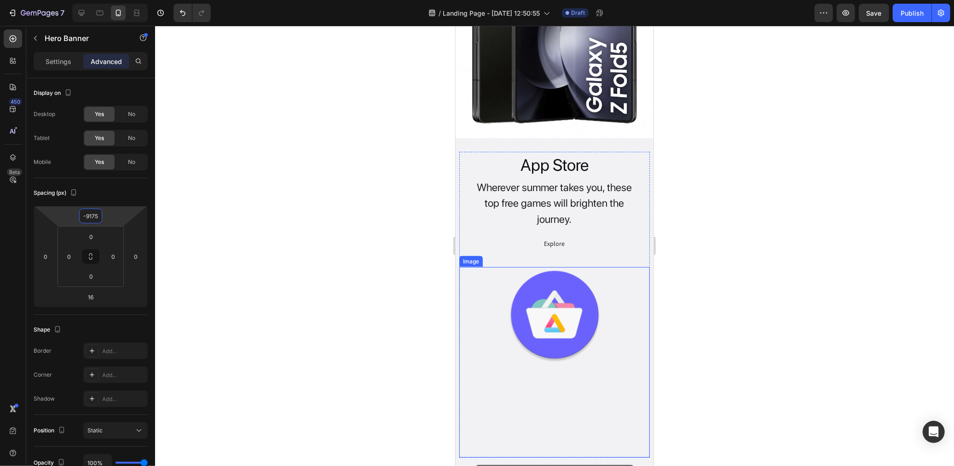
scroll to position [1014, 0]
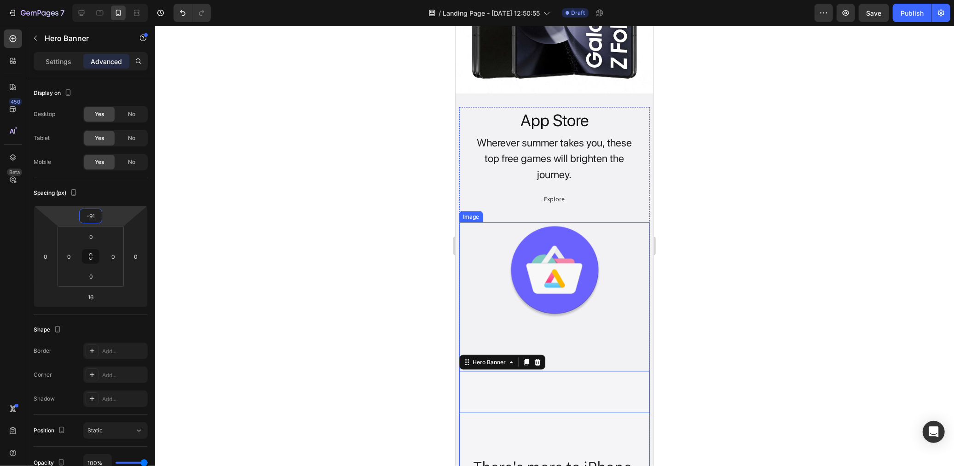
type input "-9"
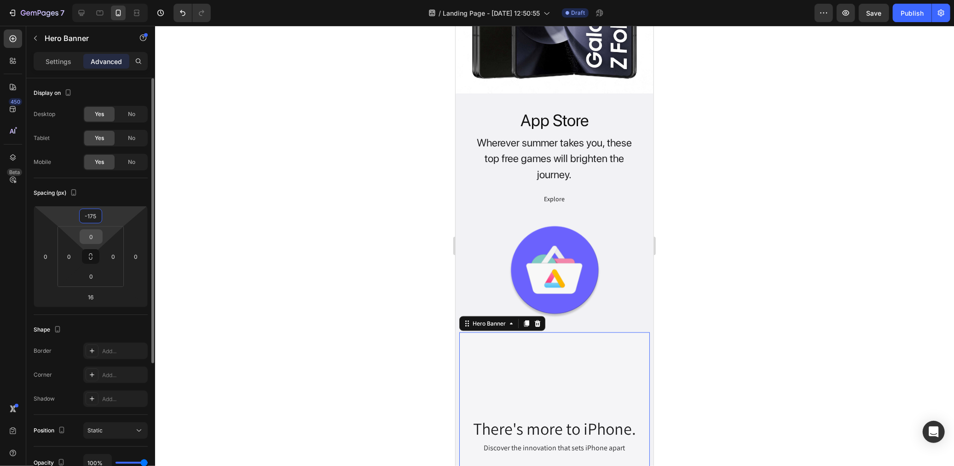
type input "-175"
click at [99, 235] on input "0" at bounding box center [91, 237] width 18 height 14
type input "-"
type input "0"
click at [97, 273] on input "0" at bounding box center [91, 276] width 18 height 14
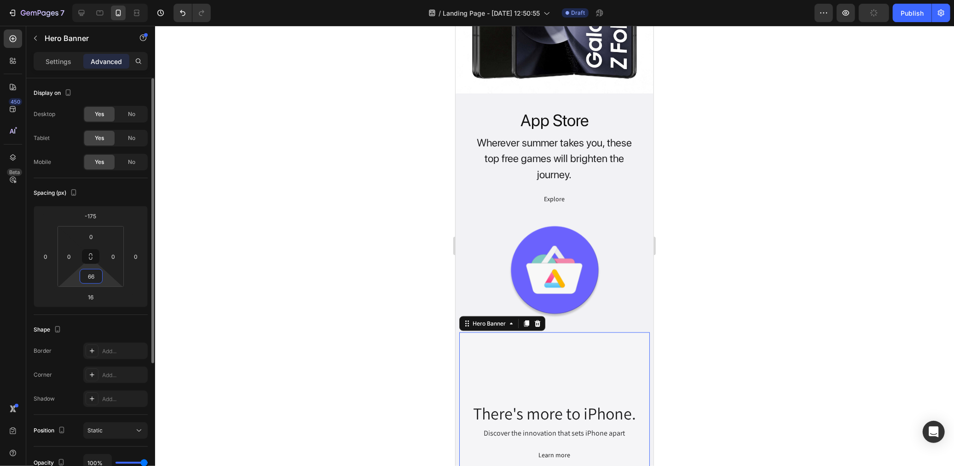
type input "6"
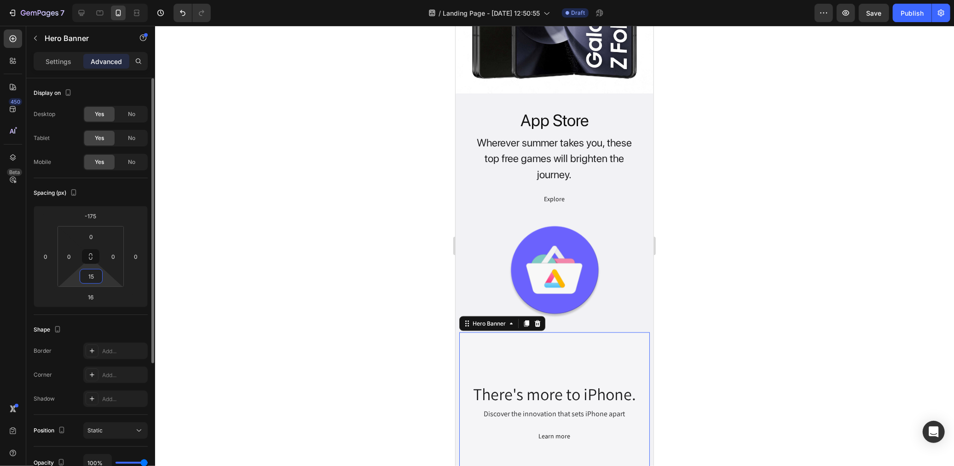
type input "1"
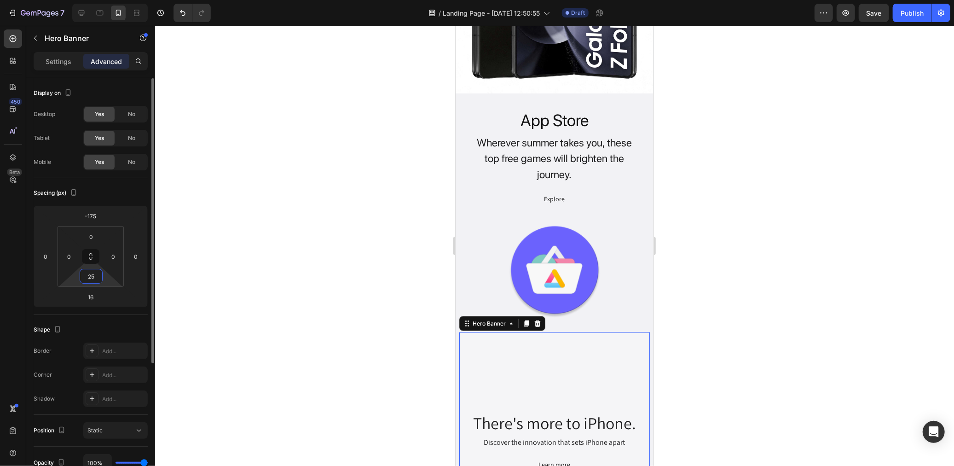
type input "250"
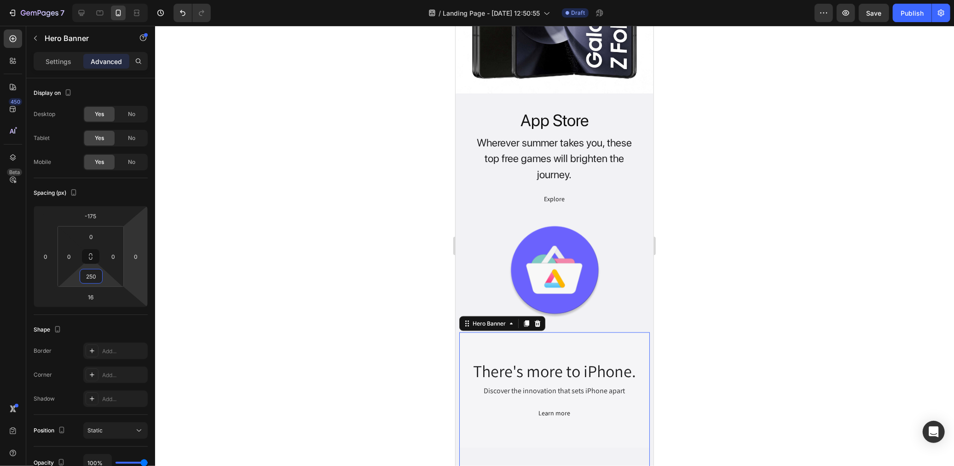
scroll to position [1065, 0]
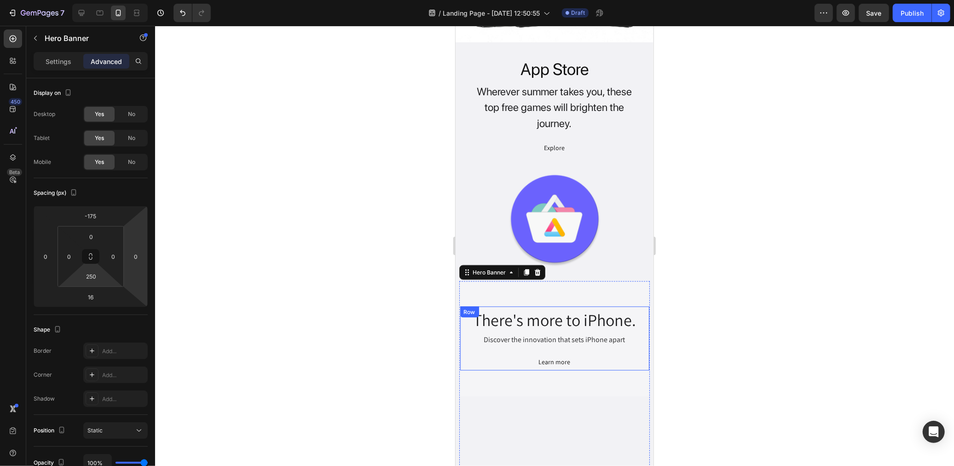
click at [743, 344] on div at bounding box center [554, 246] width 799 height 440
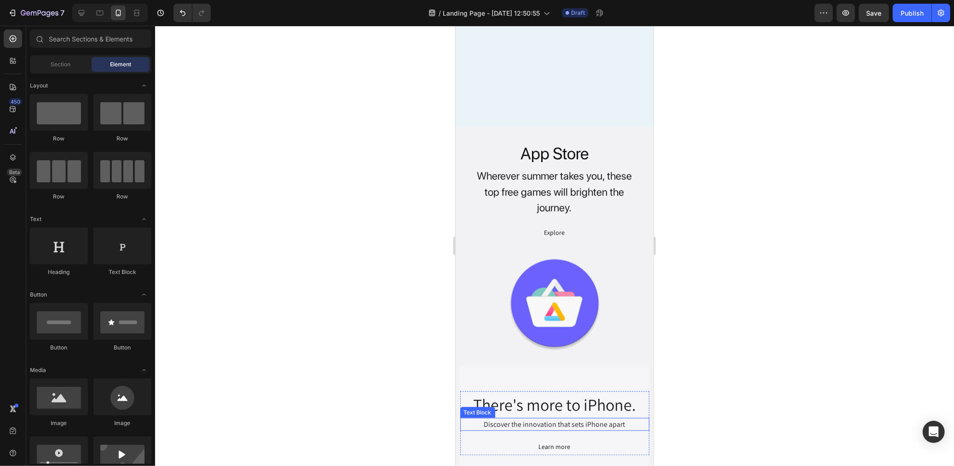
scroll to position [963, 0]
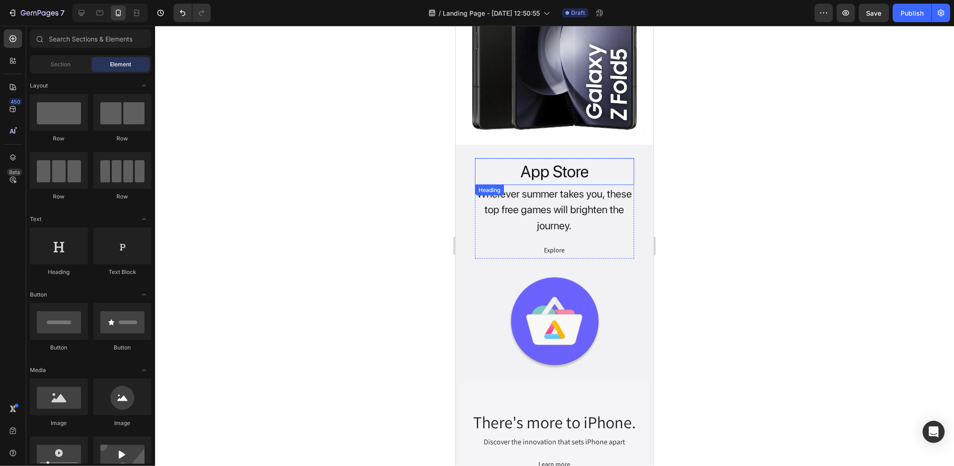
click at [554, 164] on h2 "App Store" at bounding box center [553, 171] width 159 height 27
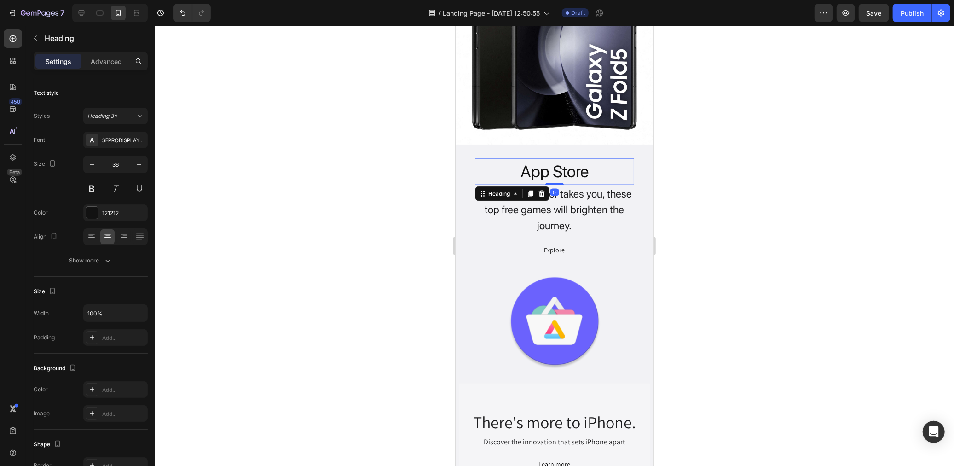
click at [566, 172] on h2 "App Store" at bounding box center [553, 171] width 159 height 27
click at [566, 172] on p "App Store" at bounding box center [553, 171] width 157 height 25
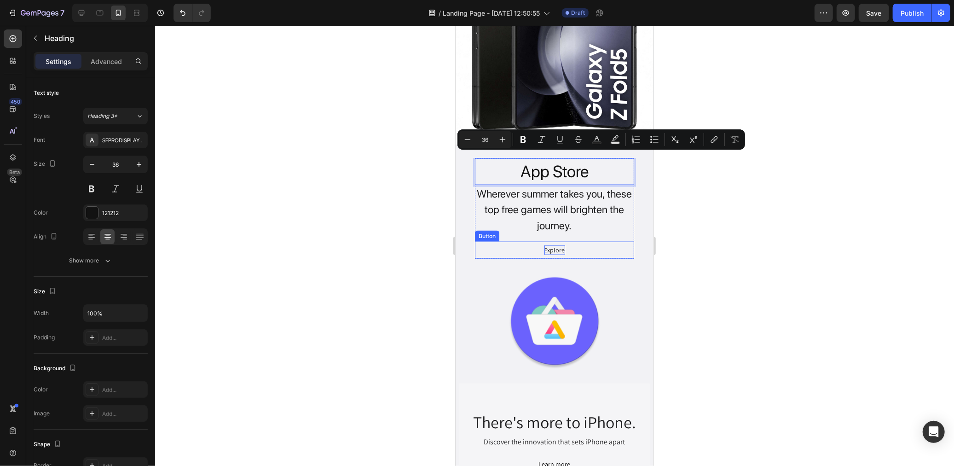
click at [552, 245] on div "Explore" at bounding box center [554, 250] width 21 height 10
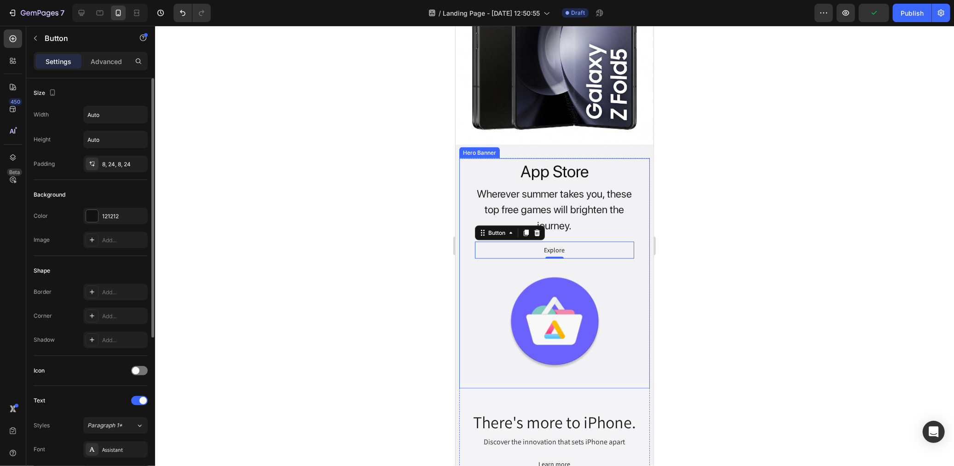
scroll to position [153, 0]
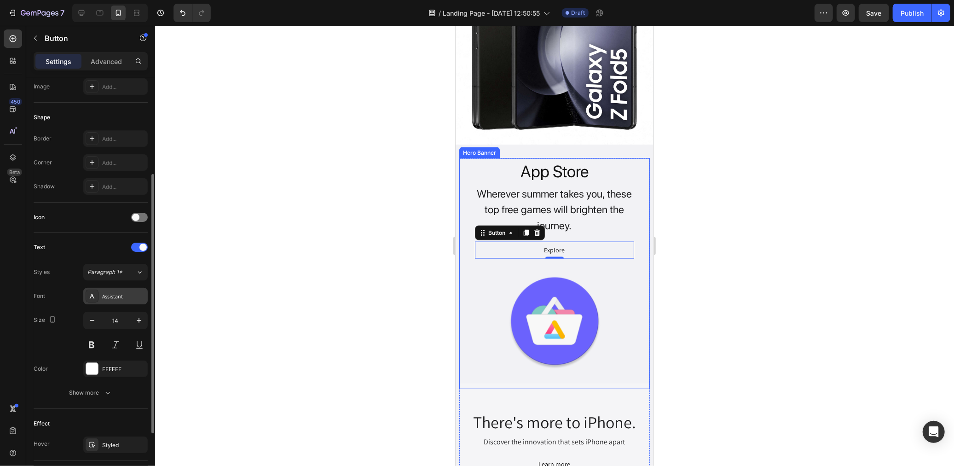
click at [116, 292] on div "Assistant" at bounding box center [123, 296] width 43 height 8
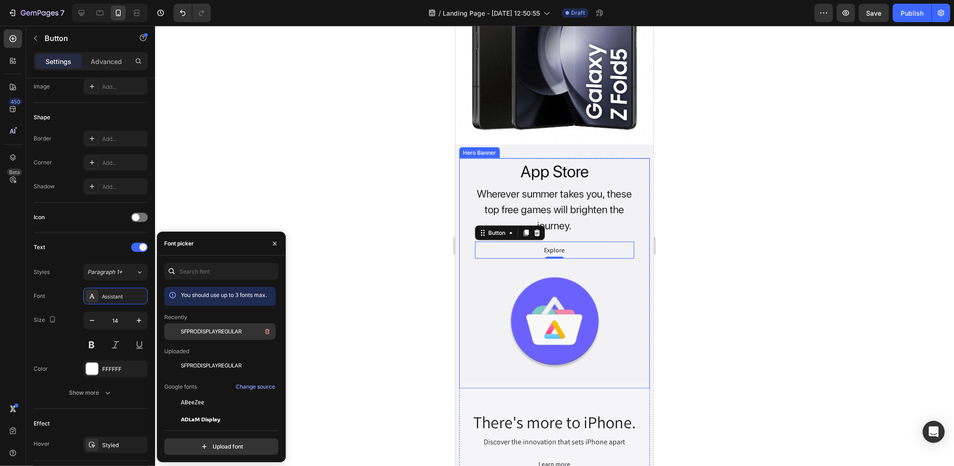
click at [241, 329] on span "SFPRODISPLAYREGULAR" at bounding box center [211, 331] width 61 height 8
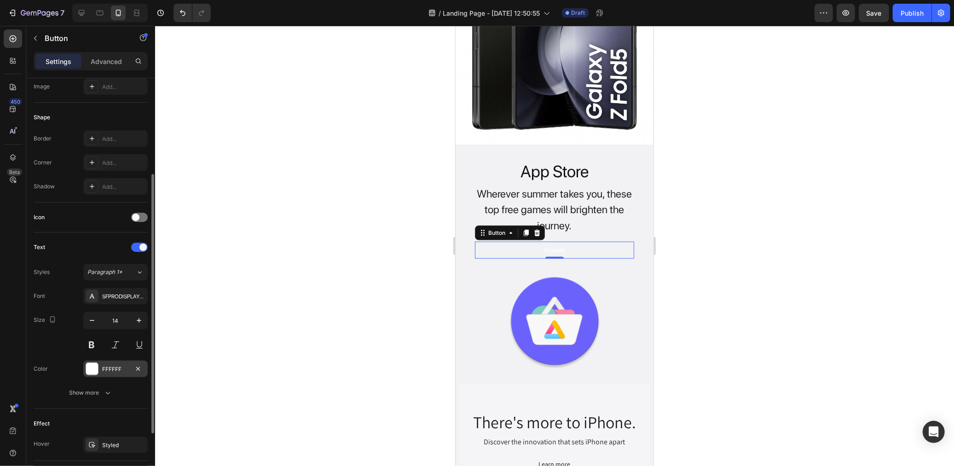
click at [106, 374] on div "FFFFFF" at bounding box center [115, 368] width 64 height 17
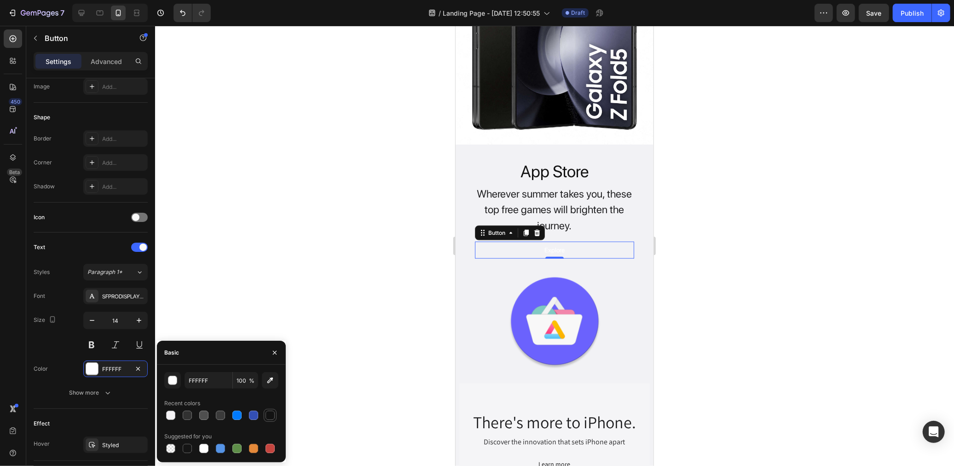
click at [266, 414] on div at bounding box center [270, 414] width 9 height 9
type input "121212"
click at [350, 295] on div at bounding box center [554, 246] width 799 height 440
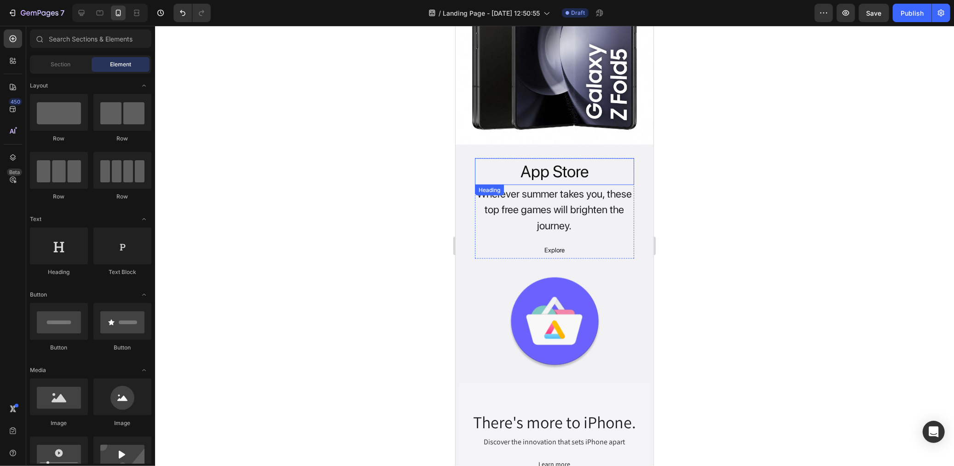
click at [562, 161] on p "App Store" at bounding box center [553, 171] width 157 height 25
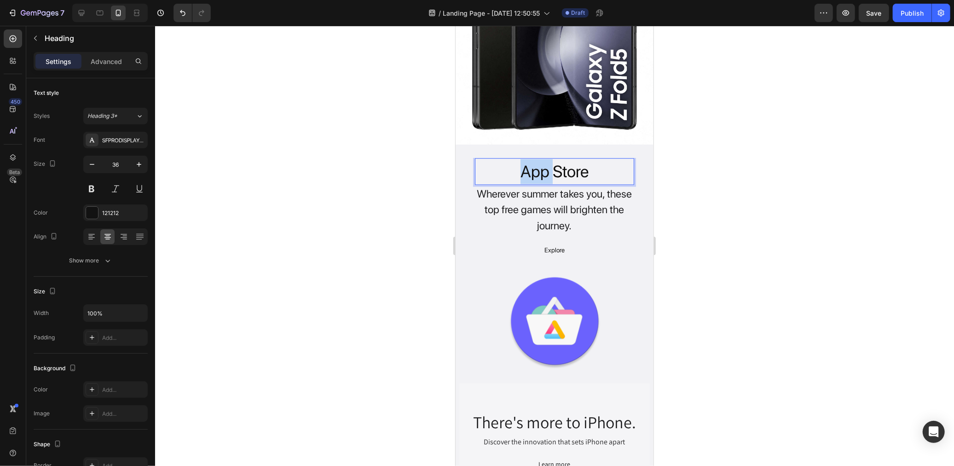
click at [524, 164] on p "App Store" at bounding box center [553, 171] width 157 height 25
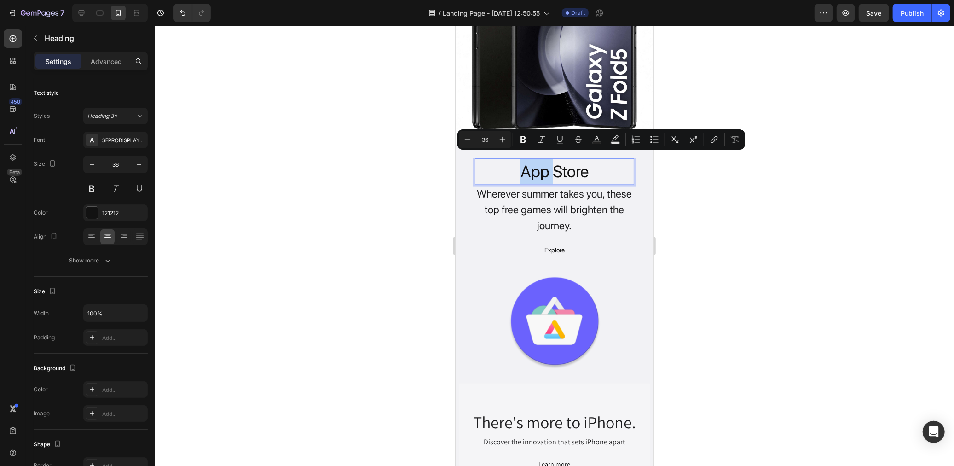
click at [523, 163] on p "App Store" at bounding box center [553, 171] width 157 height 25
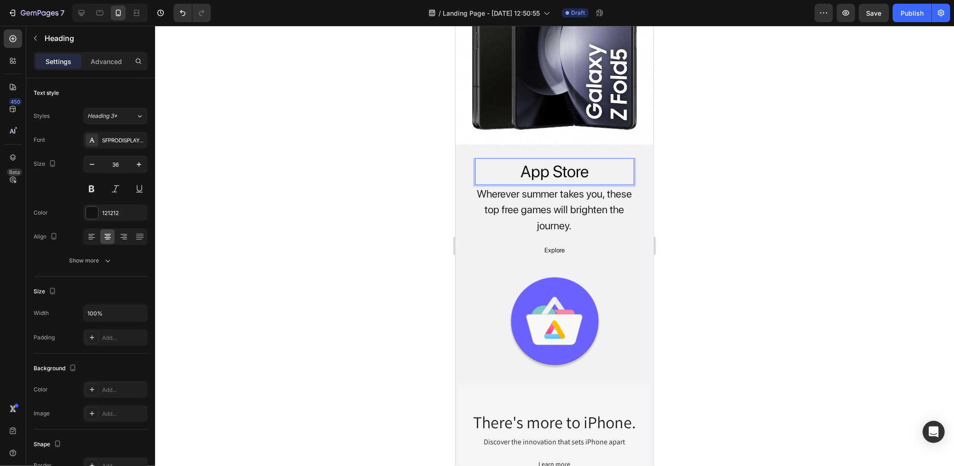
click at [520, 163] on p "App Store" at bounding box center [553, 171] width 157 height 25
click at [540, 187] on div "Wherever summer takes you, these top free games will brighten the journey." at bounding box center [553, 210] width 159 height 50
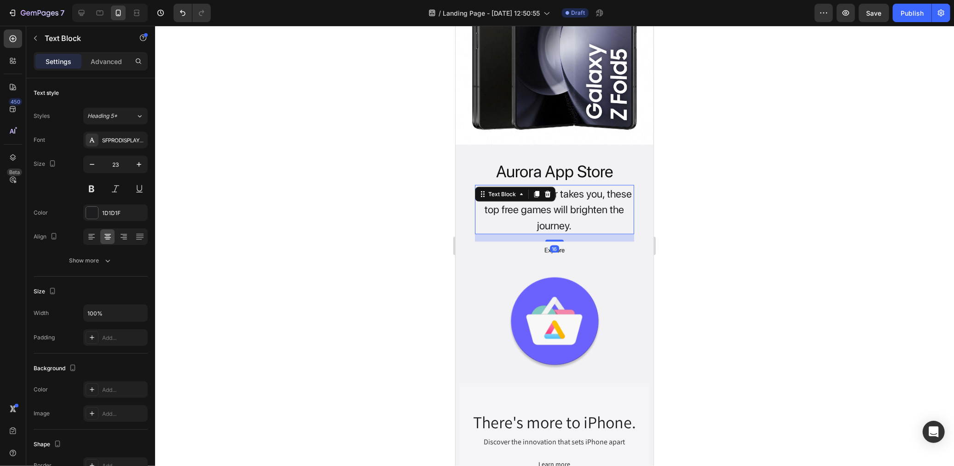
click at [592, 205] on div "Wherever summer takes you, these top free games will brighten the journey." at bounding box center [553, 210] width 159 height 50
click at [560, 212] on p "Wherever summer takes you, these top free games will brighten the journey." at bounding box center [553, 209] width 157 height 48
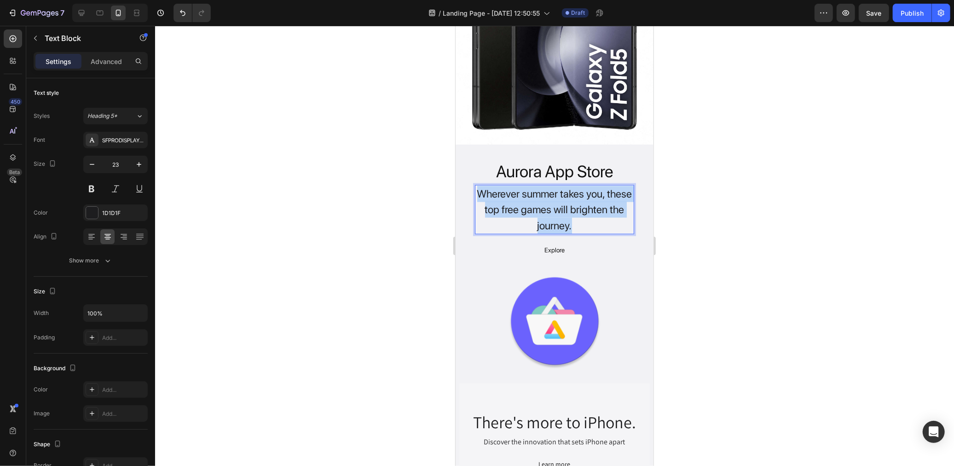
drag, startPoint x: 568, startPoint y: 217, endPoint x: 471, endPoint y: 186, distance: 102.2
click at [474, 186] on div "Wherever summer takes you, these top free games will brighten the journey." at bounding box center [553, 210] width 159 height 50
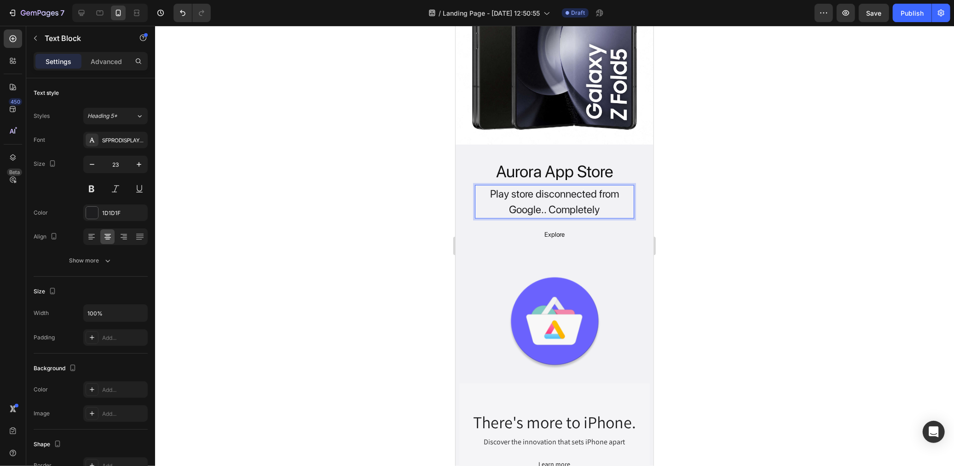
click at [491, 186] on p "Play store disconnected from Google.. Completely" at bounding box center [553, 201] width 157 height 32
click at [485, 186] on p "Play store disconnected from Google.. Completely" at bounding box center [553, 201] width 157 height 32
click at [486, 185] on p "Play store disconnected from Google.. Completely" at bounding box center [553, 201] width 157 height 32
click at [582, 217] on p "A free anonymous Play Store disconnected from Google.. Completely" at bounding box center [553, 209] width 157 height 48
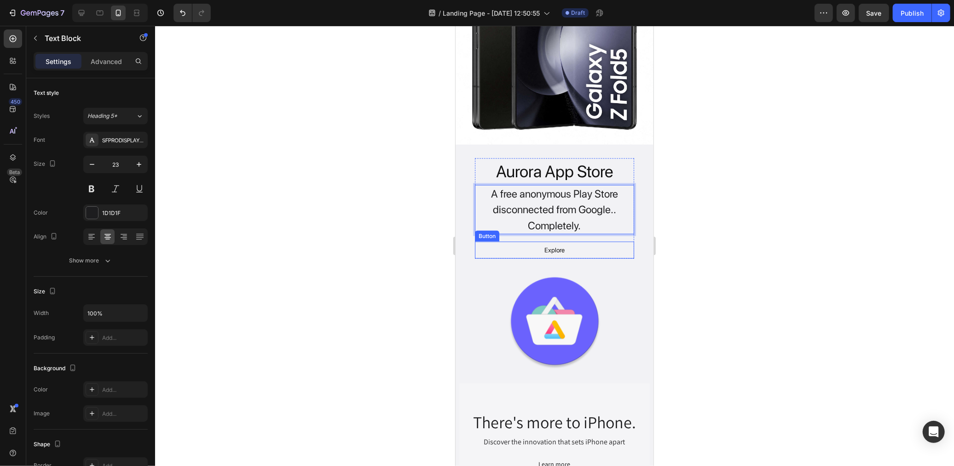
click at [562, 243] on button "Explore" at bounding box center [554, 249] width 42 height 17
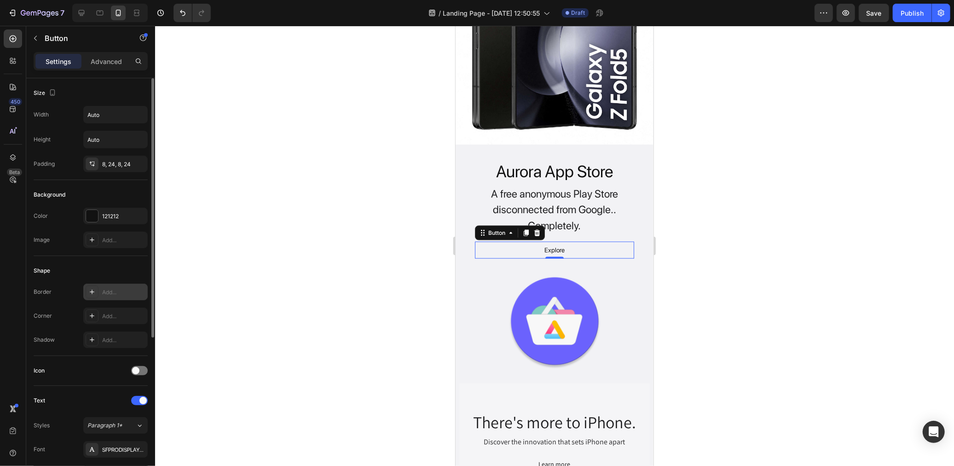
click at [90, 291] on icon at bounding box center [91, 291] width 7 height 7
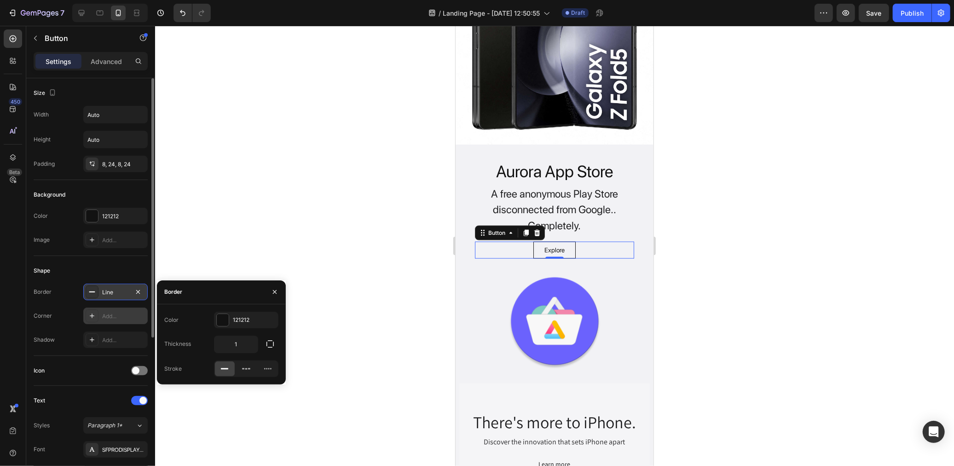
click at [115, 312] on div "Add..." at bounding box center [123, 316] width 43 height 8
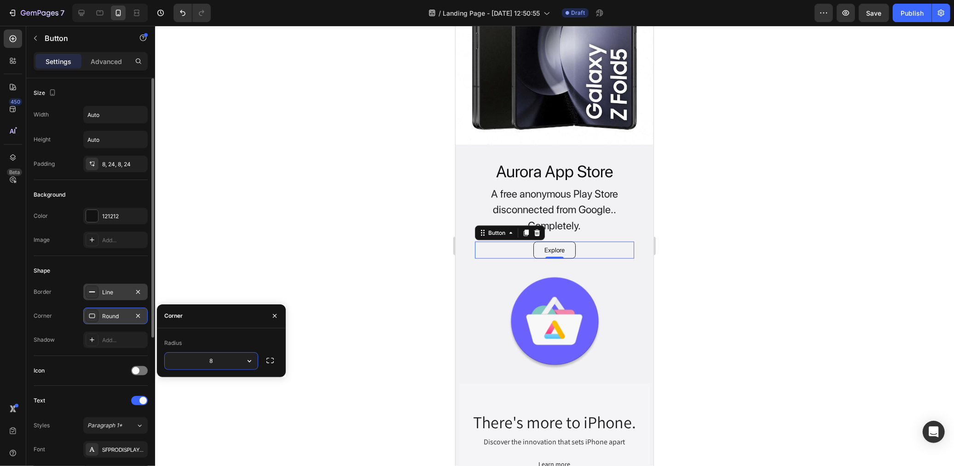
click at [223, 363] on input "8" at bounding box center [211, 360] width 93 height 17
type input "30"
click at [112, 292] on div "Line" at bounding box center [115, 292] width 27 height 8
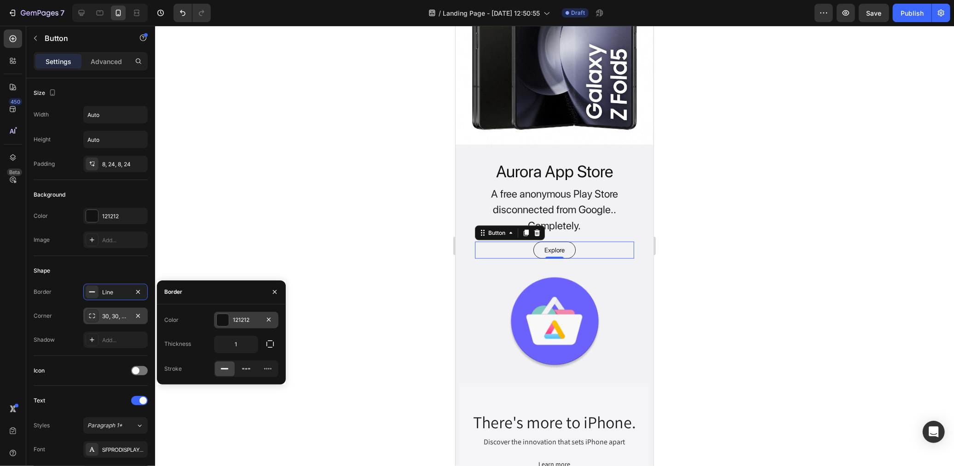
click at [235, 321] on div "121212" at bounding box center [246, 320] width 27 height 8
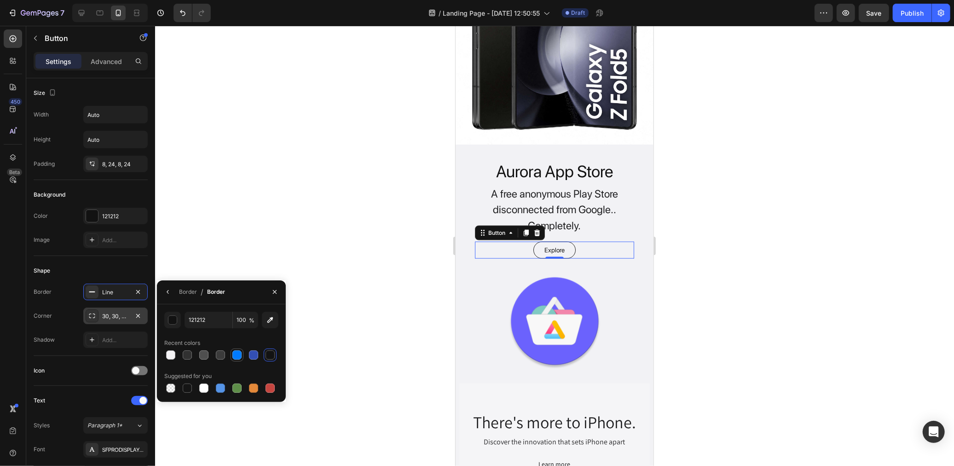
click at [236, 352] on div at bounding box center [236, 354] width 9 height 9
type input "007AFF"
click at [110, 214] on div "121212" at bounding box center [115, 216] width 27 height 8
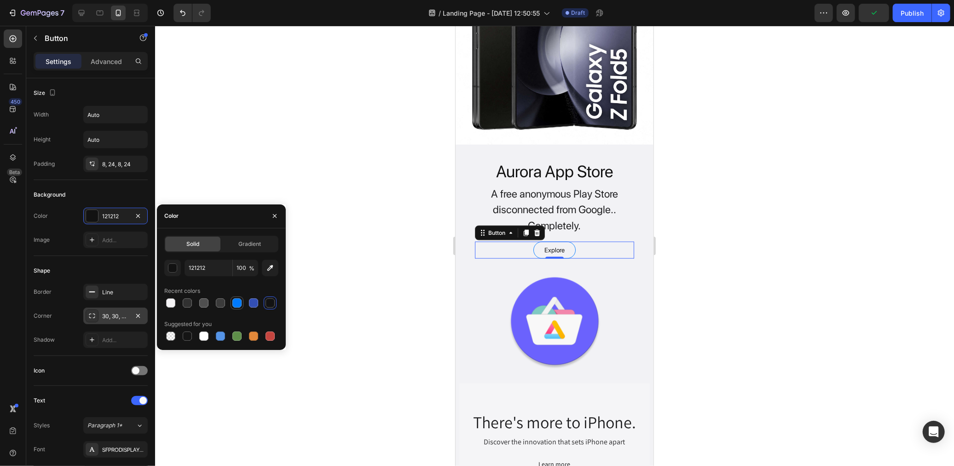
click at [235, 301] on div at bounding box center [236, 302] width 9 height 9
type input "007AFF"
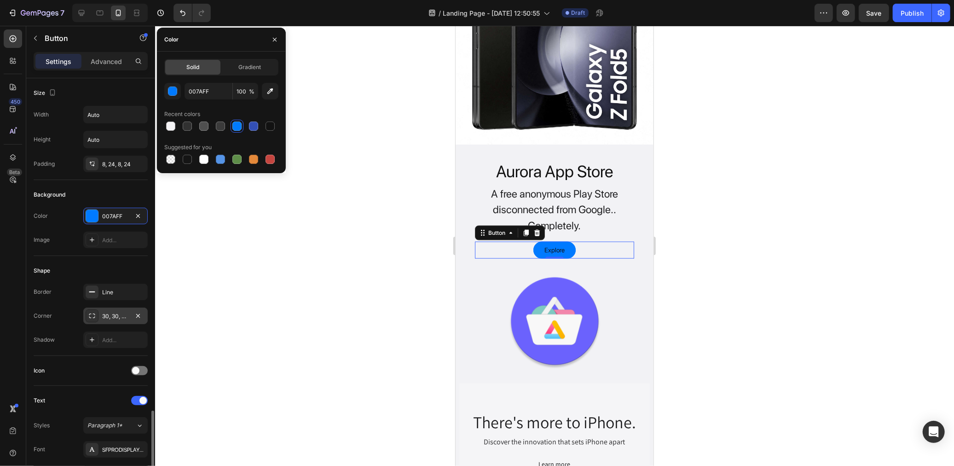
scroll to position [246, 0]
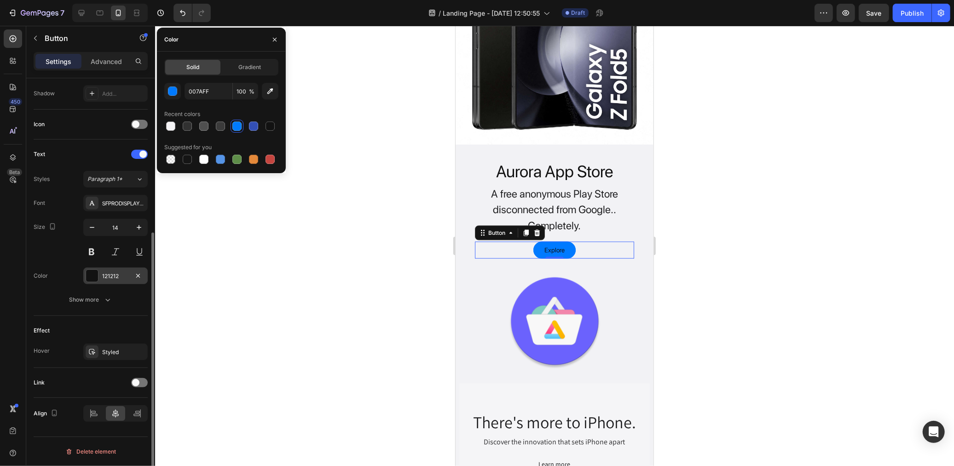
click at [114, 272] on div "121212" at bounding box center [115, 276] width 27 height 8
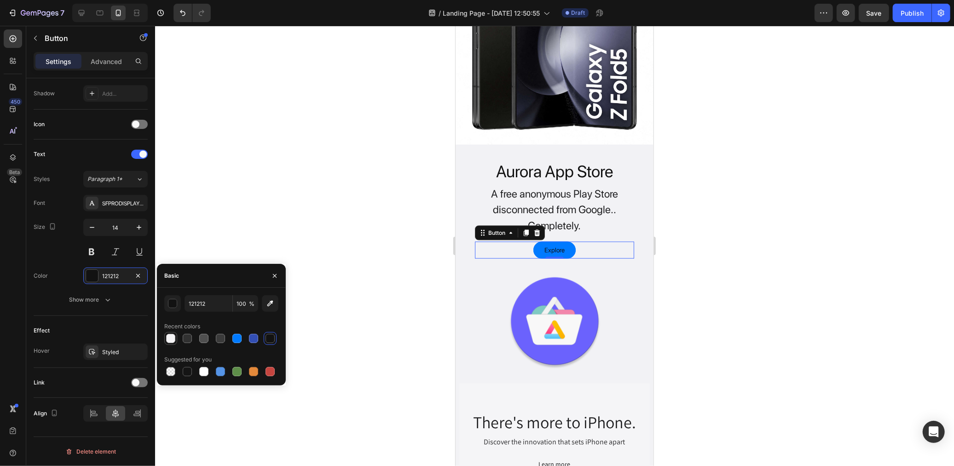
click at [175, 336] on div at bounding box center [170, 338] width 11 height 11
type input "F4F3F5"
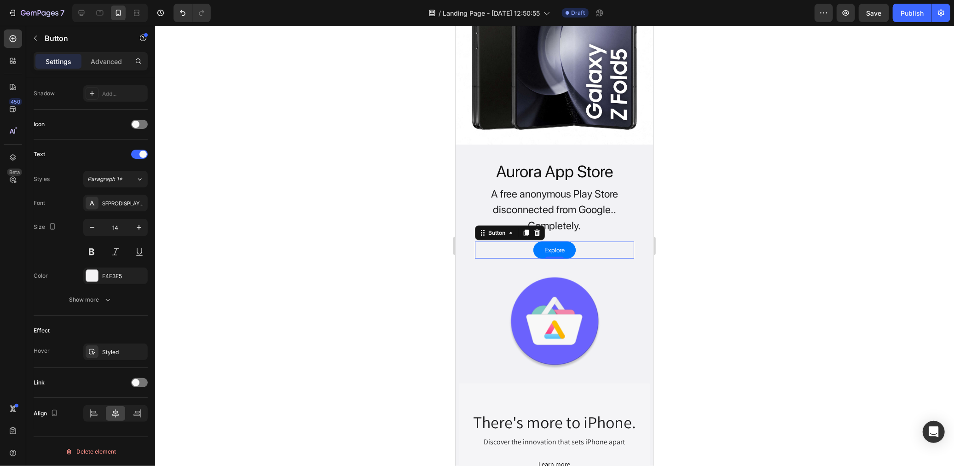
click at [370, 330] on div at bounding box center [554, 246] width 799 height 440
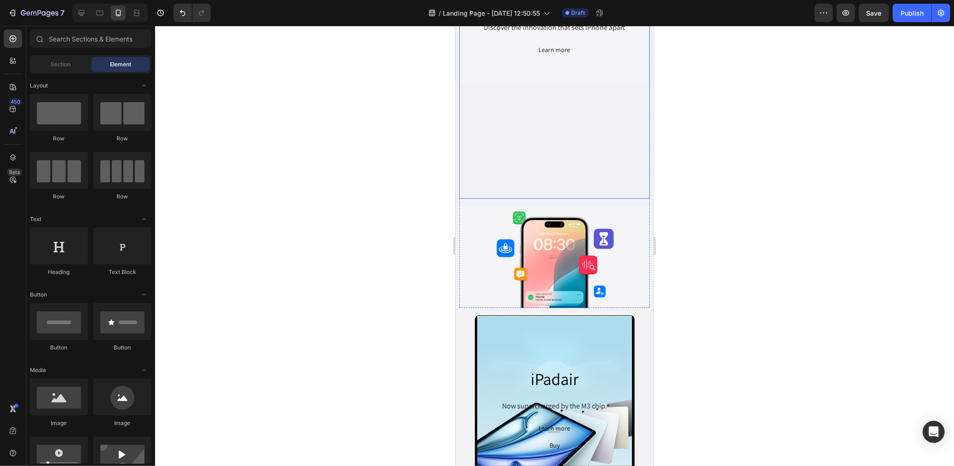
scroll to position [1372, 0]
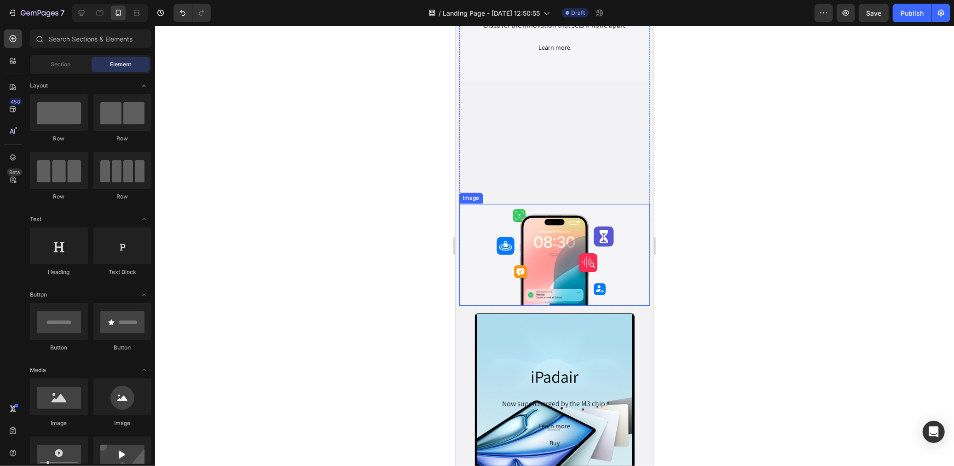
click at [523, 238] on img at bounding box center [554, 254] width 191 height 102
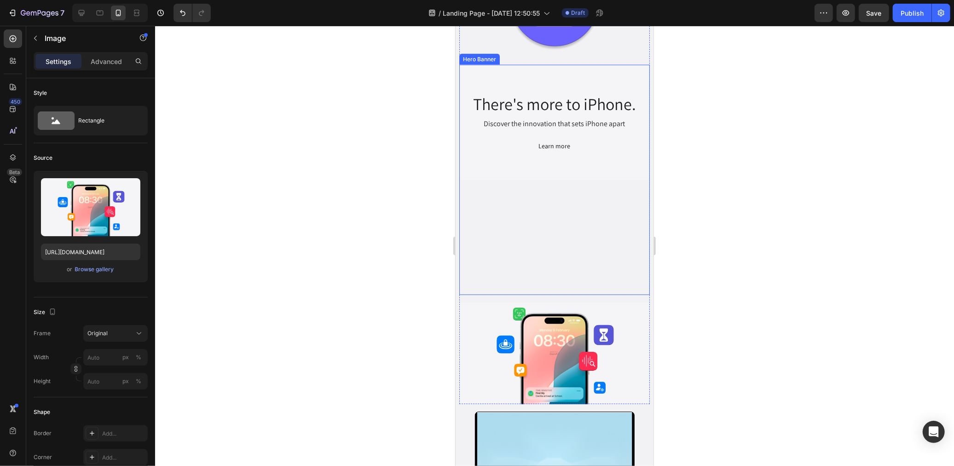
scroll to position [1278, 0]
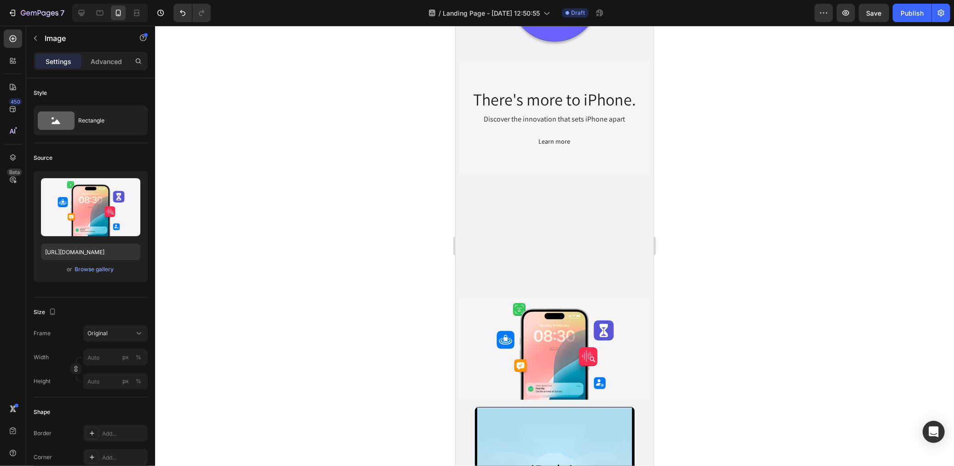
click at [544, 334] on img at bounding box center [554, 348] width 191 height 102
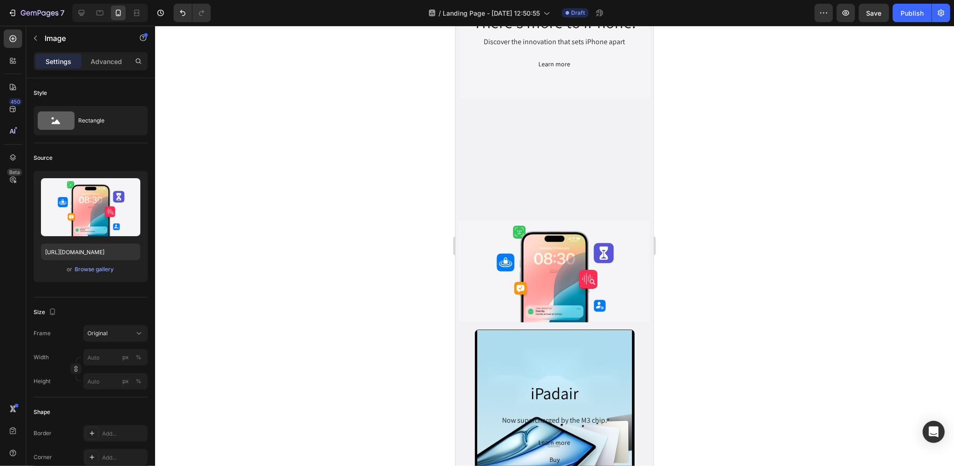
scroll to position [1380, 0]
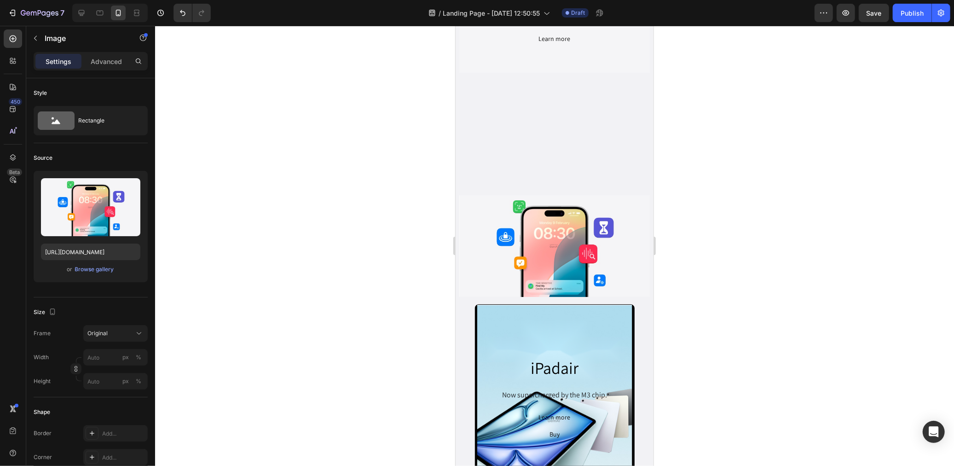
click at [538, 239] on img at bounding box center [554, 246] width 191 height 102
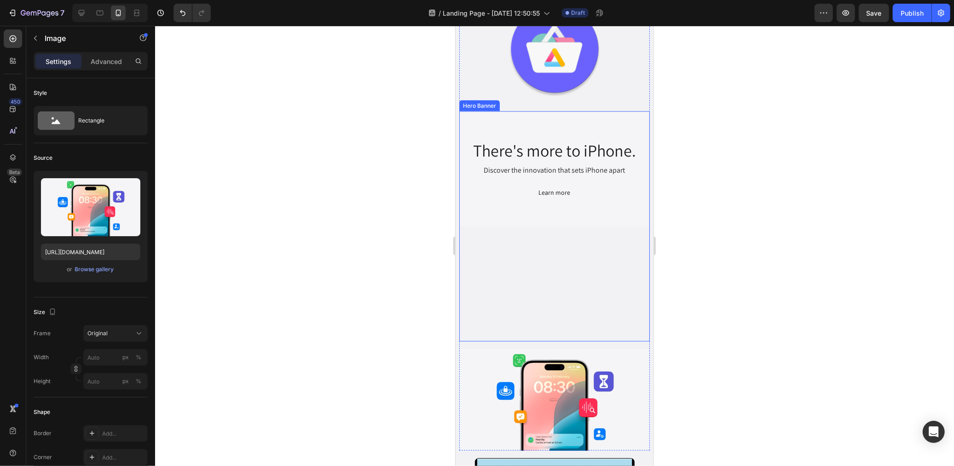
scroll to position [1176, 0]
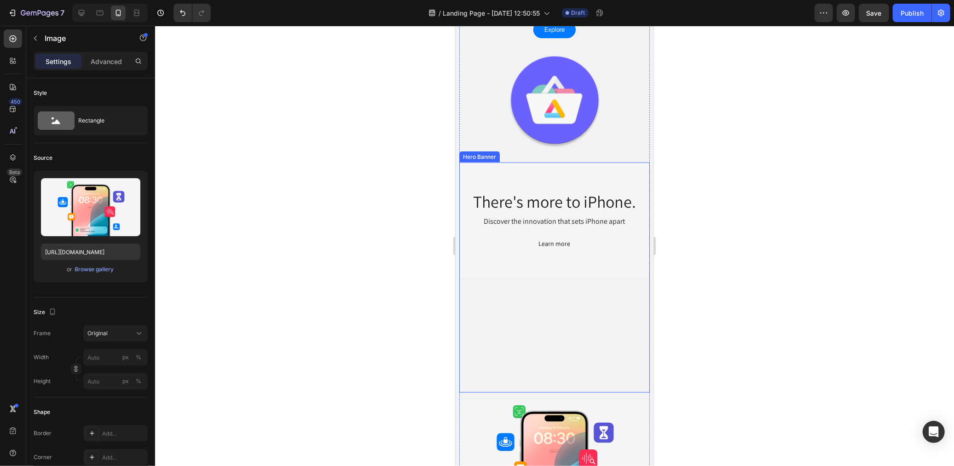
click at [549, 282] on div "There's more to iPhone. Heading Discover the innovation that sets iPhone apart …" at bounding box center [554, 277] width 191 height 230
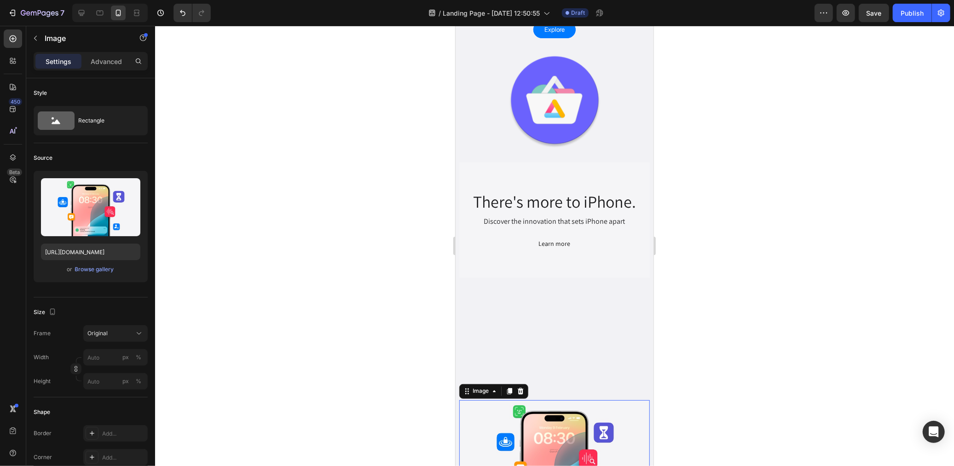
click at [541, 417] on img at bounding box center [554, 450] width 191 height 102
click at [549, 411] on img at bounding box center [554, 450] width 191 height 102
click at [594, 196] on h2 "There's more to iPhone." at bounding box center [554, 201] width 189 height 27
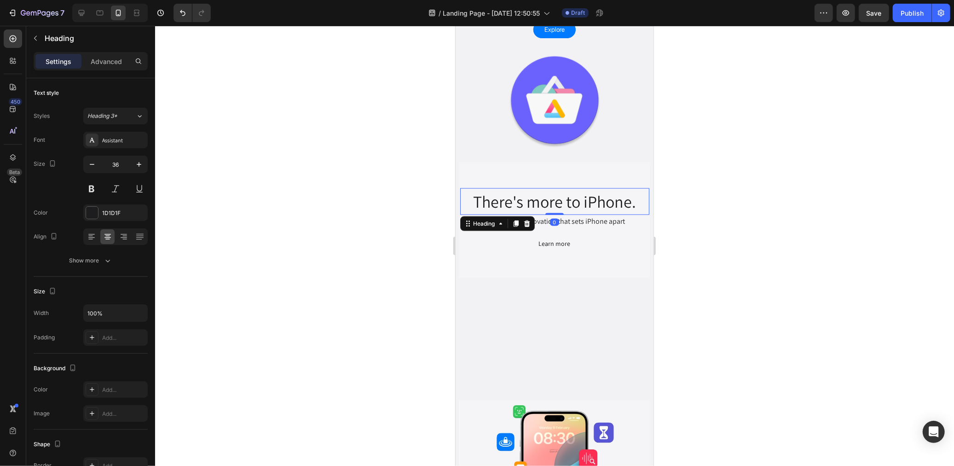
click at [568, 193] on h2 "There's more to iPhone." at bounding box center [554, 201] width 189 height 27
click at [568, 193] on p "There's more to iPhone." at bounding box center [554, 201] width 187 height 25
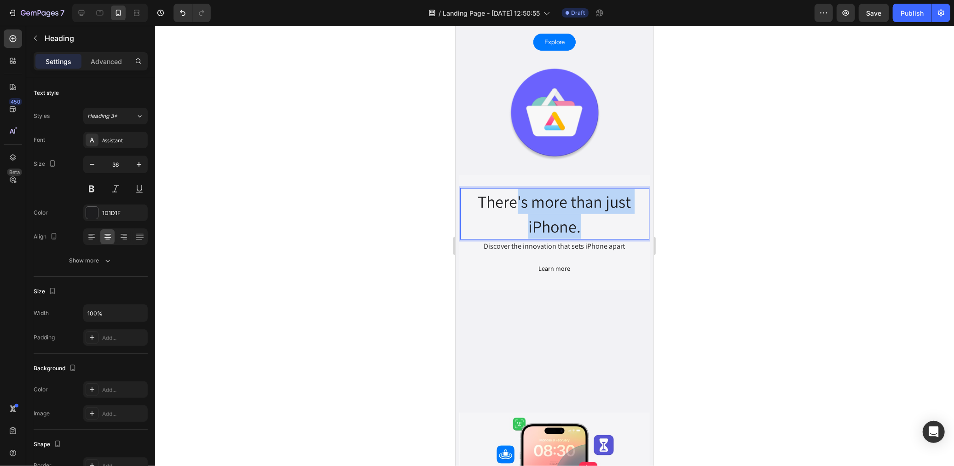
drag, startPoint x: 575, startPoint y: 216, endPoint x: 510, endPoint y: 203, distance: 66.2
click at [510, 203] on p "There's more than just iPhone." at bounding box center [554, 214] width 187 height 50
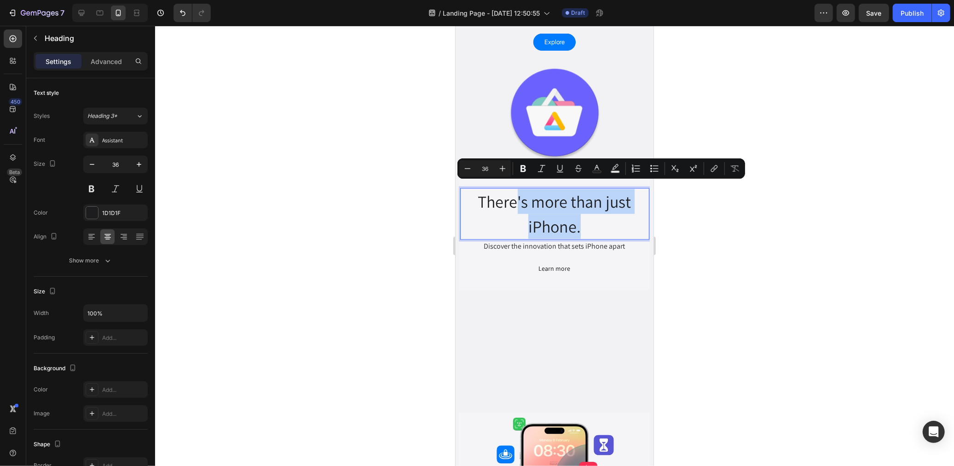
click at [530, 205] on p "There's more than just iPhone." at bounding box center [554, 214] width 187 height 50
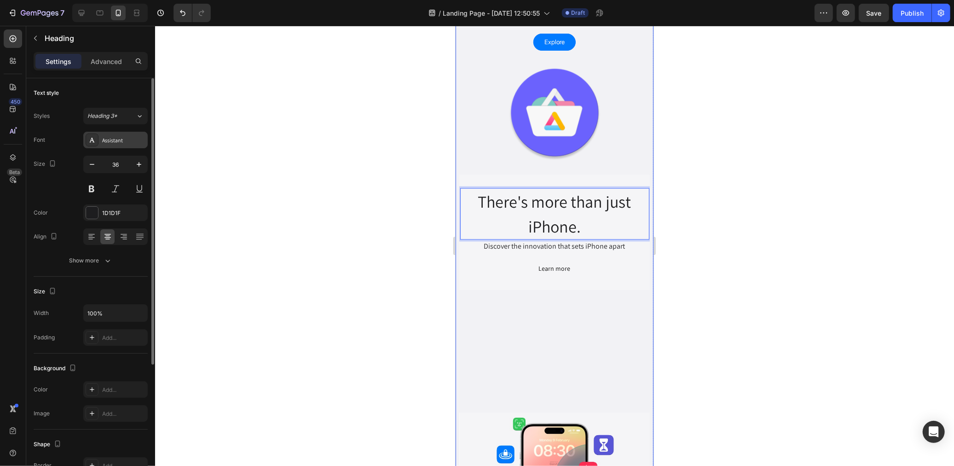
click at [116, 143] on div "Assistant" at bounding box center [123, 140] width 43 height 8
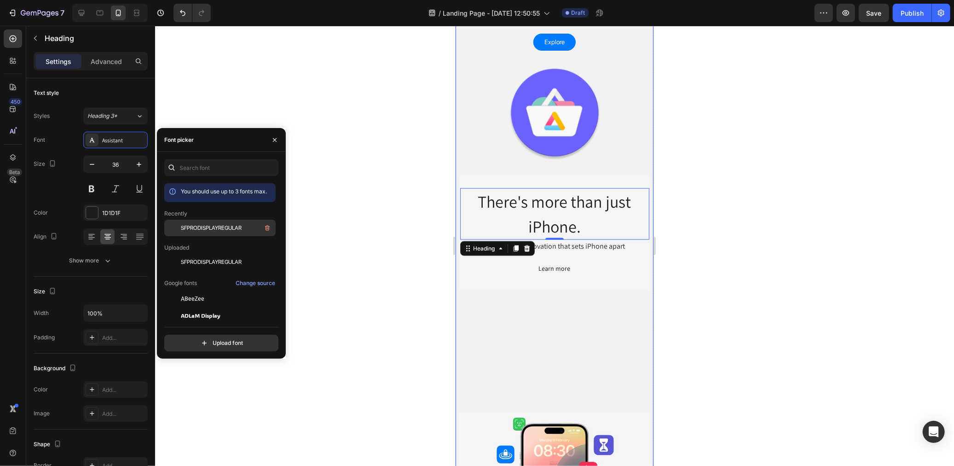
click at [201, 223] on div "SFPRODISPLAYREGULAR" at bounding box center [227, 227] width 93 height 11
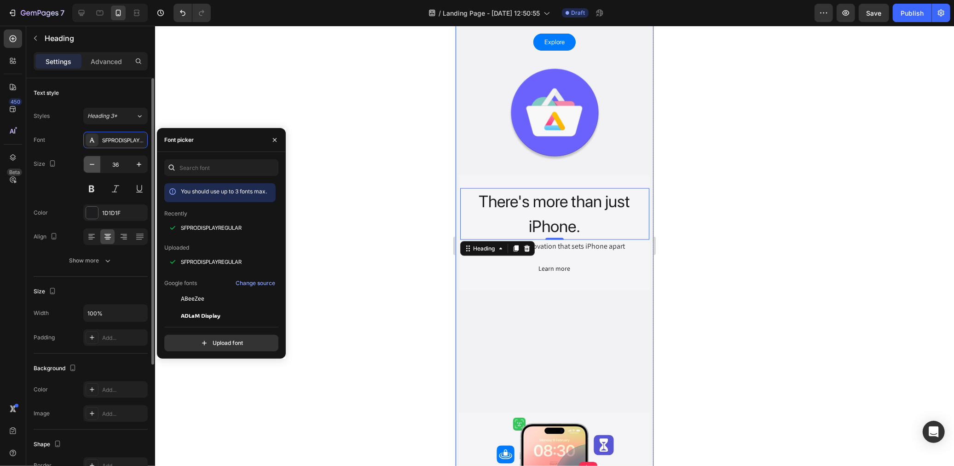
click at [95, 166] on icon "button" at bounding box center [91, 164] width 9 height 9
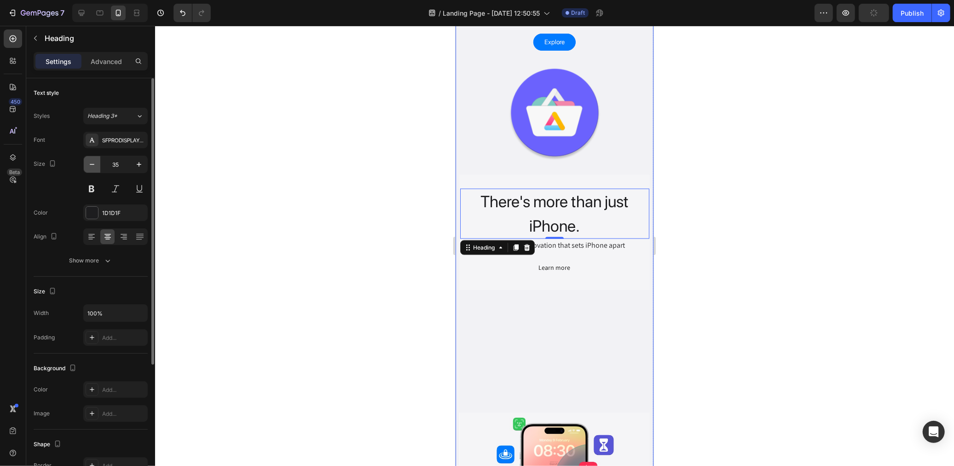
click at [95, 166] on icon "button" at bounding box center [91, 164] width 9 height 9
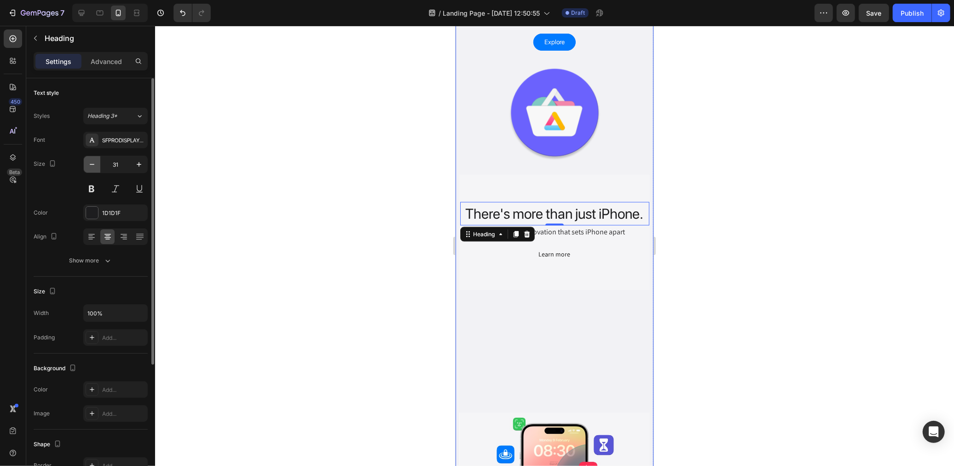
click at [95, 166] on icon "button" at bounding box center [91, 164] width 9 height 9
type input "30"
click at [570, 351] on div "There's more than just iPhone. Heading 0 Discover the innovation that sets iPho…" at bounding box center [554, 289] width 191 height 230
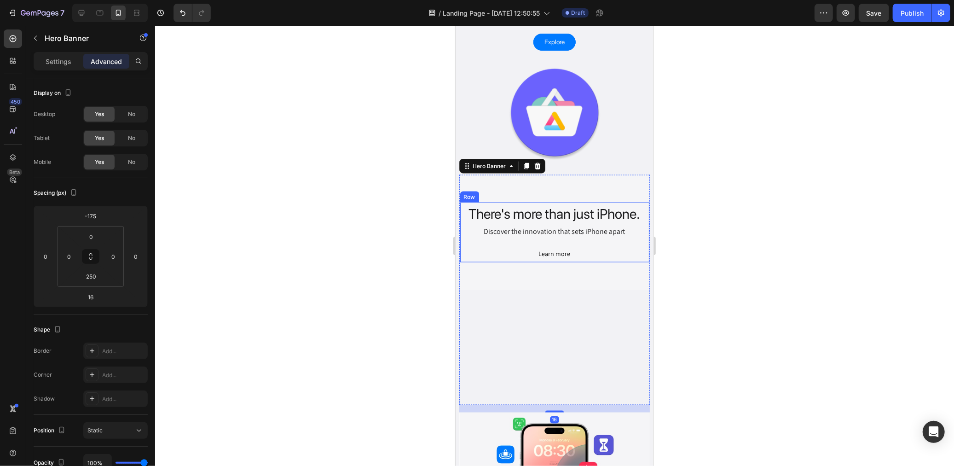
click at [510, 225] on div "Discover the innovation that sets iPhone apart" at bounding box center [554, 231] width 189 height 13
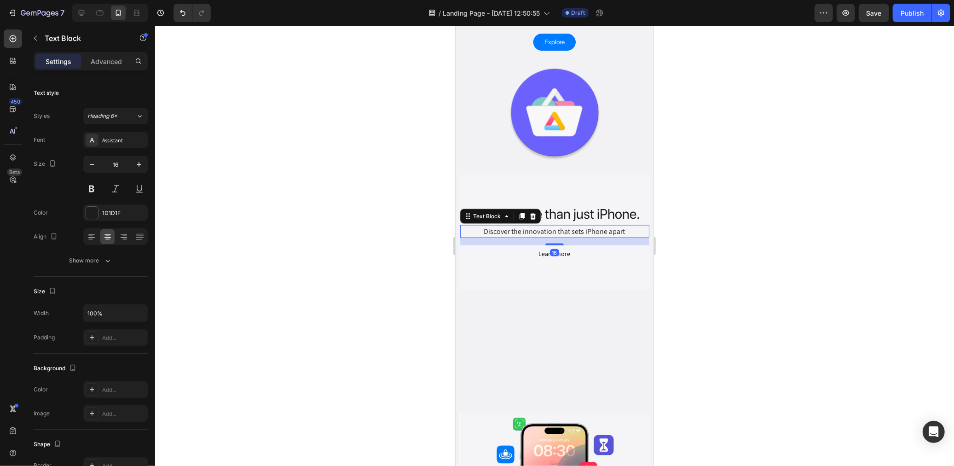
click at [521, 225] on div "Discover the innovation that sets iPhone apart" at bounding box center [554, 231] width 189 height 13
click at [521, 225] on p "Discover the innovation that sets iPhone apart" at bounding box center [554, 230] width 187 height 11
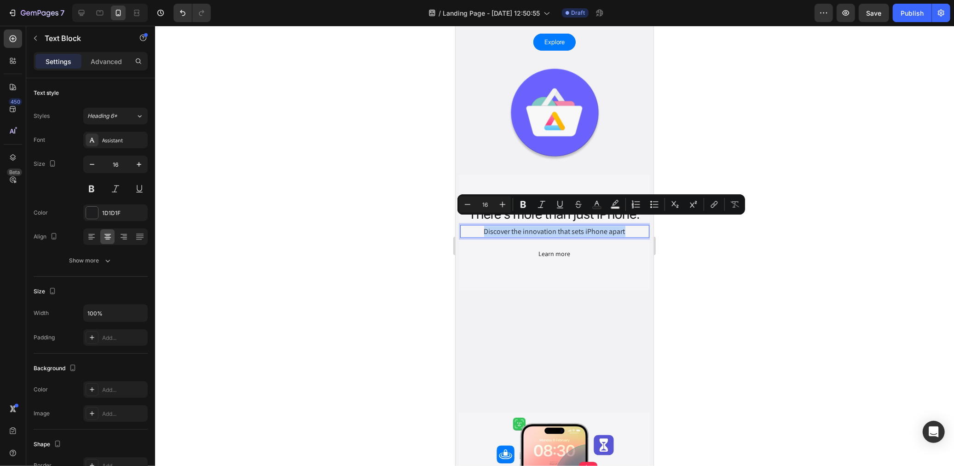
click at [521, 225] on p "Discover the innovation that sets iPhone apart" at bounding box center [554, 230] width 187 height 11
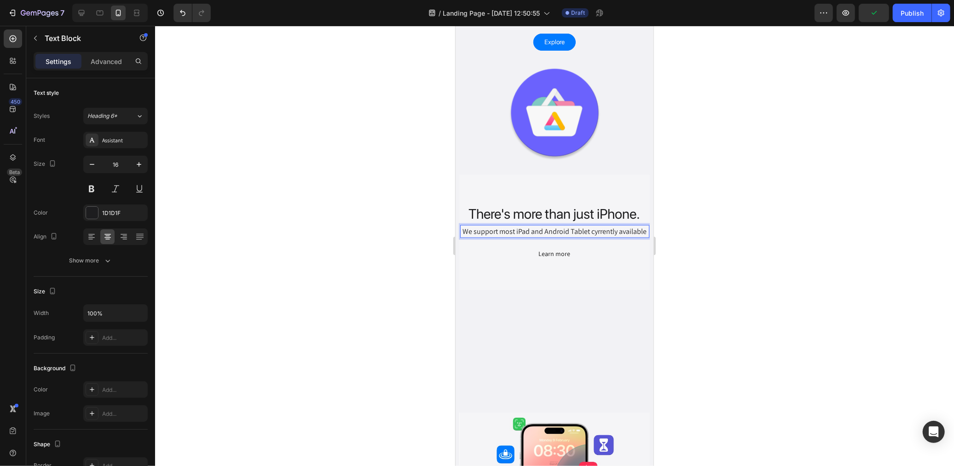
scroll to position [1158, 0]
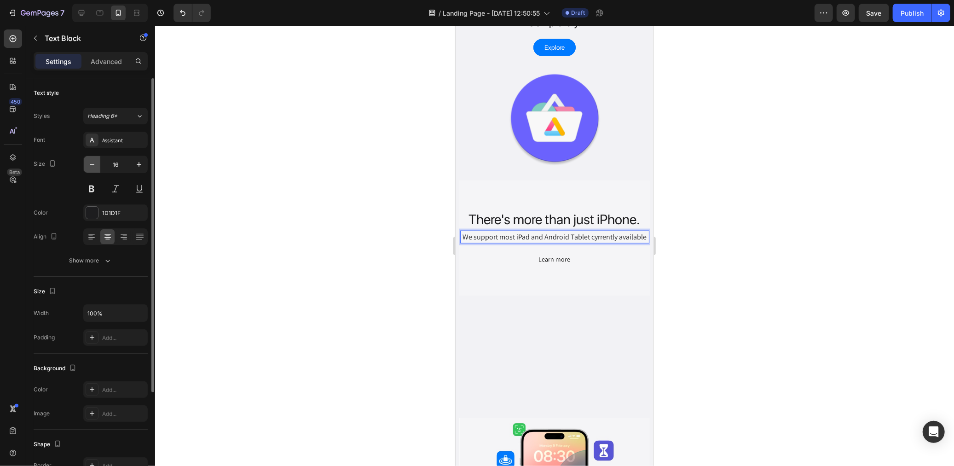
click at [93, 163] on icon "button" at bounding box center [91, 164] width 9 height 9
type input "15"
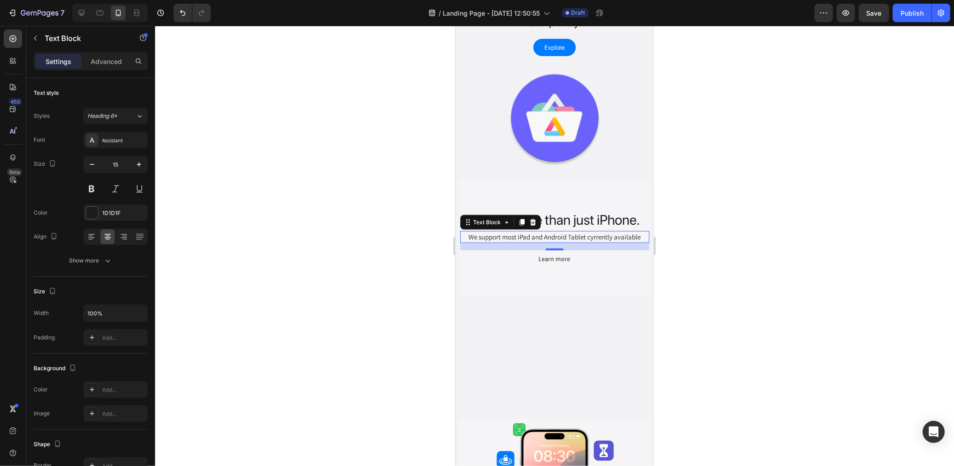
click at [448, 293] on div at bounding box center [554, 246] width 799 height 440
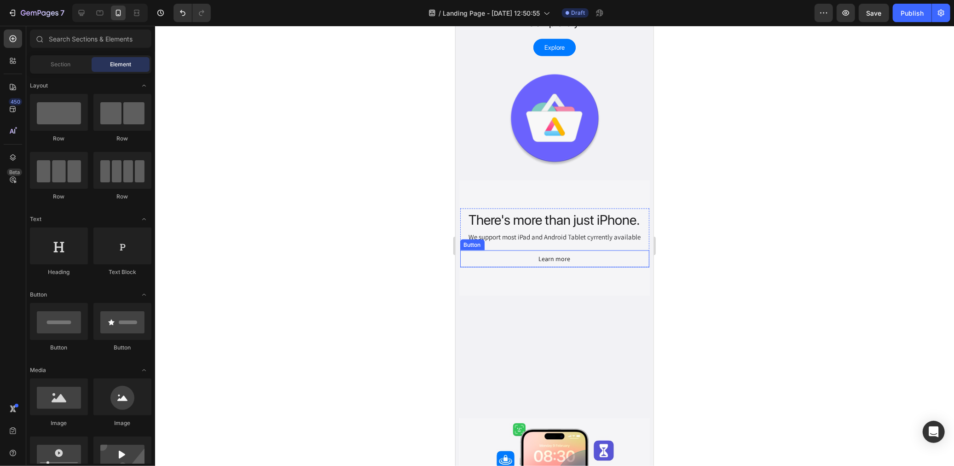
click at [586, 250] on div "Learn more Button" at bounding box center [554, 258] width 189 height 17
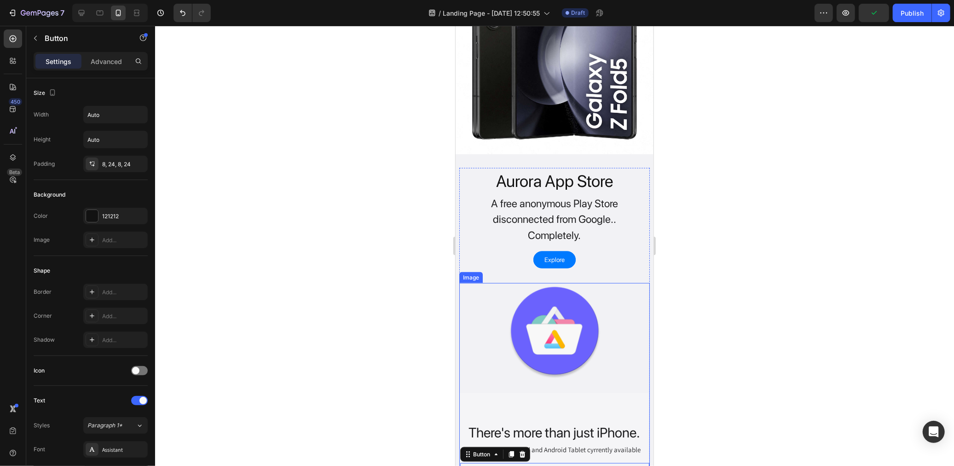
scroll to position [953, 0]
click at [576, 250] on div "Explore Button" at bounding box center [553, 258] width 159 height 17
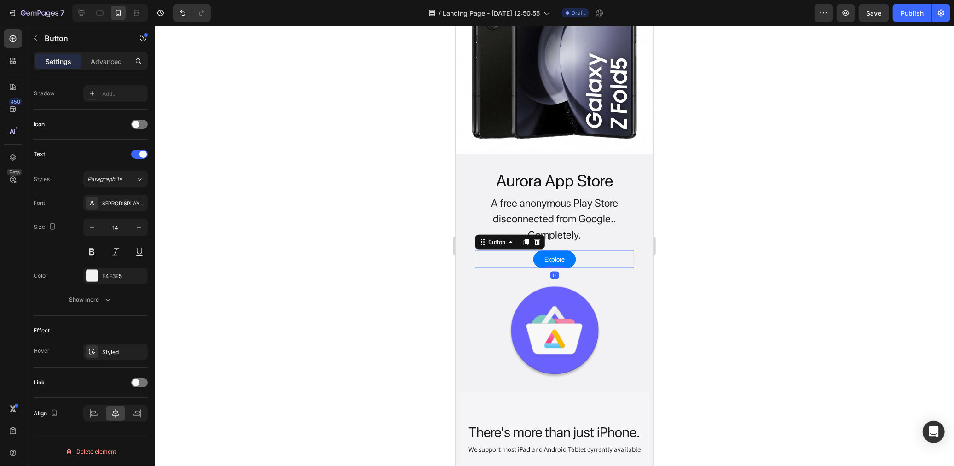
drag, startPoint x: 550, startPoint y: 259, endPoint x: 552, endPoint y: 265, distance: 6.1
click at [554, 255] on div "Explore Button 0" at bounding box center [553, 258] width 159 height 17
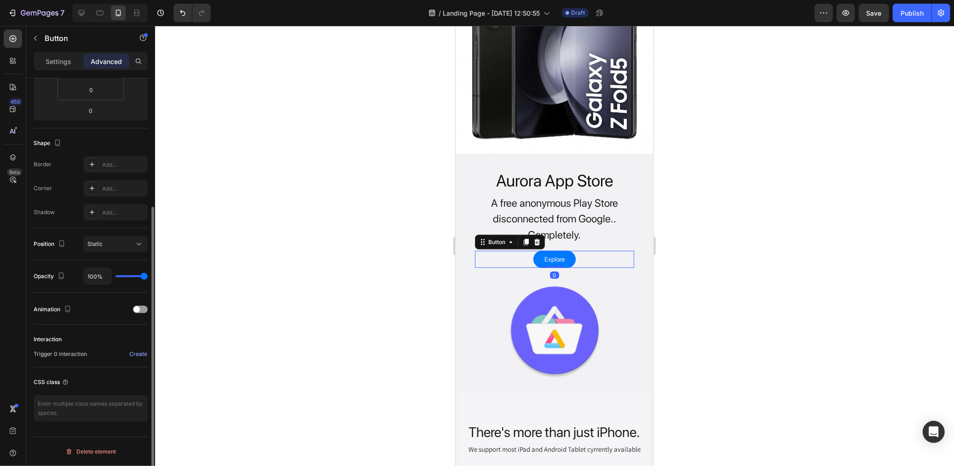
scroll to position [186, 0]
click at [566, 235] on div "A free anonymous Play Store disconnected from Google.. Completely." at bounding box center [553, 219] width 159 height 50
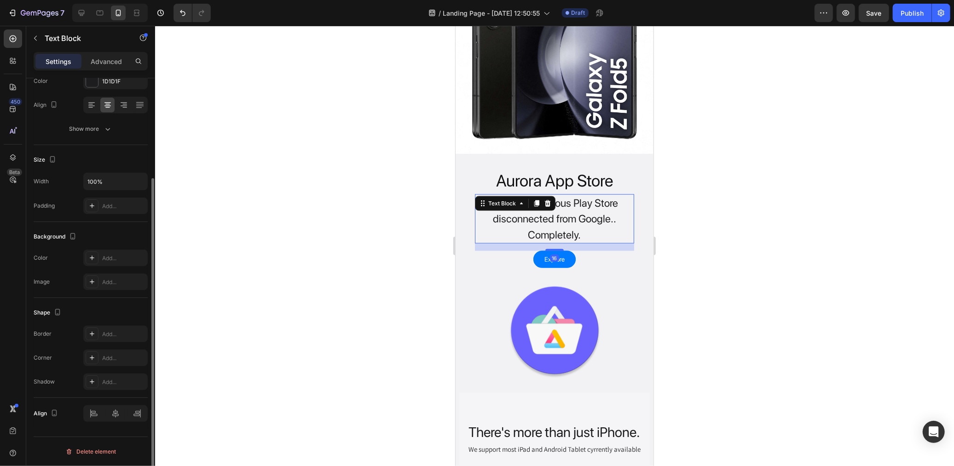
scroll to position [0, 0]
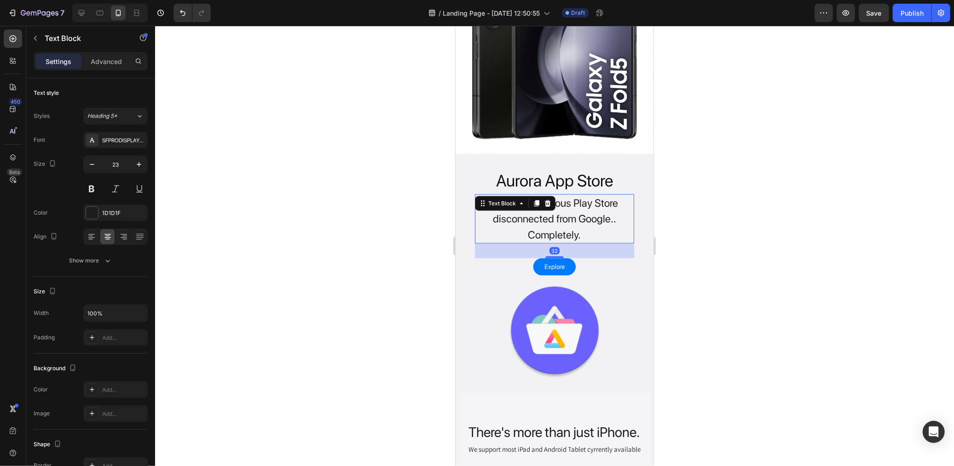
drag, startPoint x: 551, startPoint y: 242, endPoint x: 556, endPoint y: 271, distance: 30.3
click at [554, 256] on div at bounding box center [554, 257] width 18 height 2
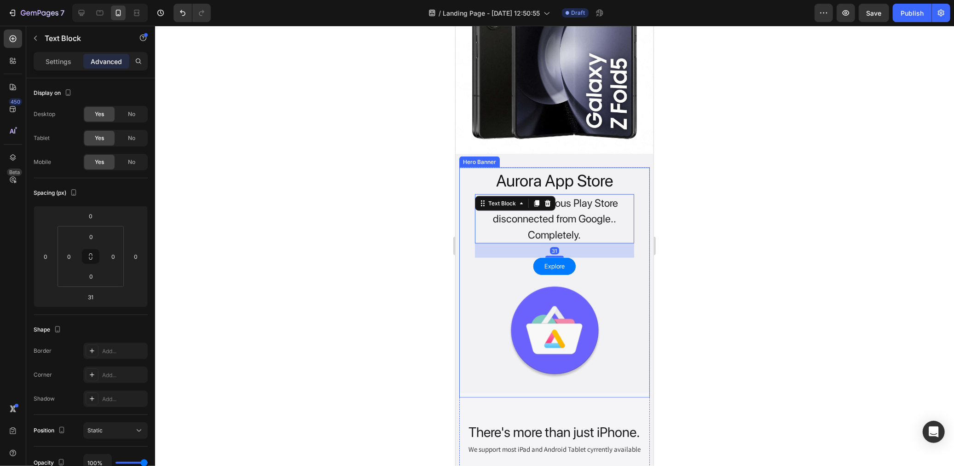
click at [558, 273] on div "Overlay" at bounding box center [554, 282] width 191 height 230
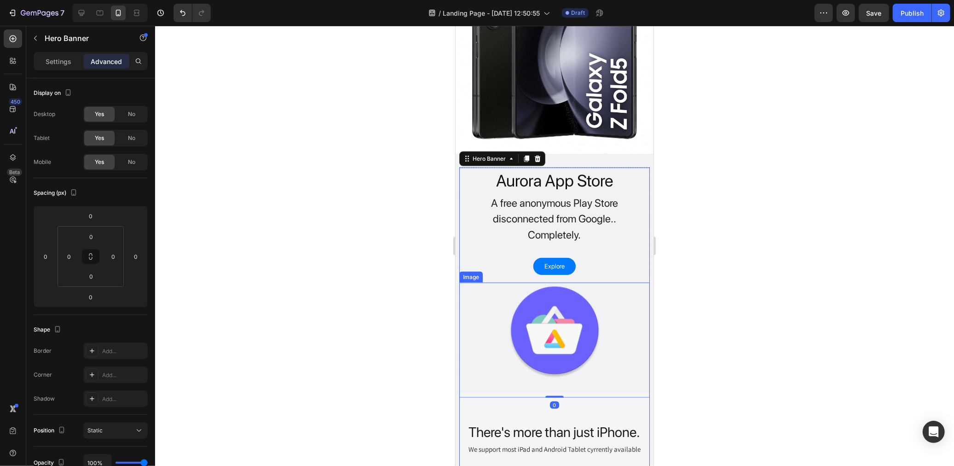
click at [566, 282] on img at bounding box center [554, 329] width 191 height 95
click at [586, 295] on img at bounding box center [554, 329] width 191 height 95
click at [662, 283] on div at bounding box center [554, 246] width 799 height 440
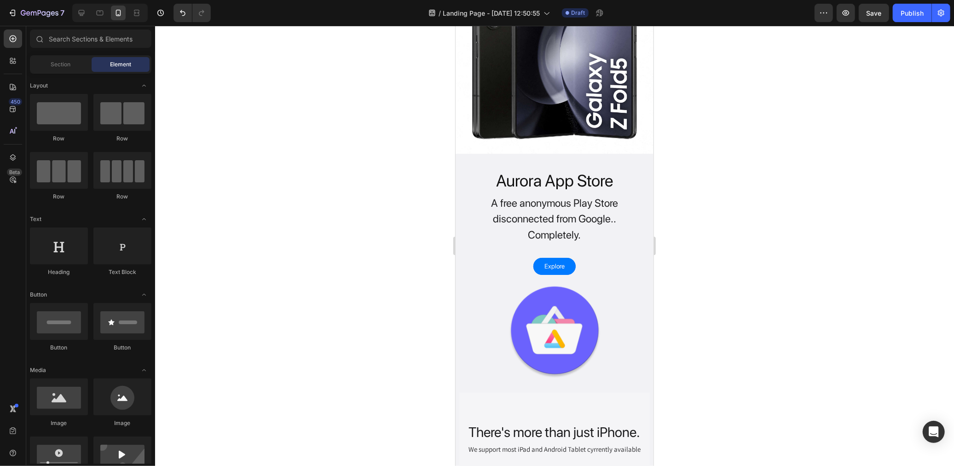
click at [591, 320] on img at bounding box center [554, 329] width 191 height 95
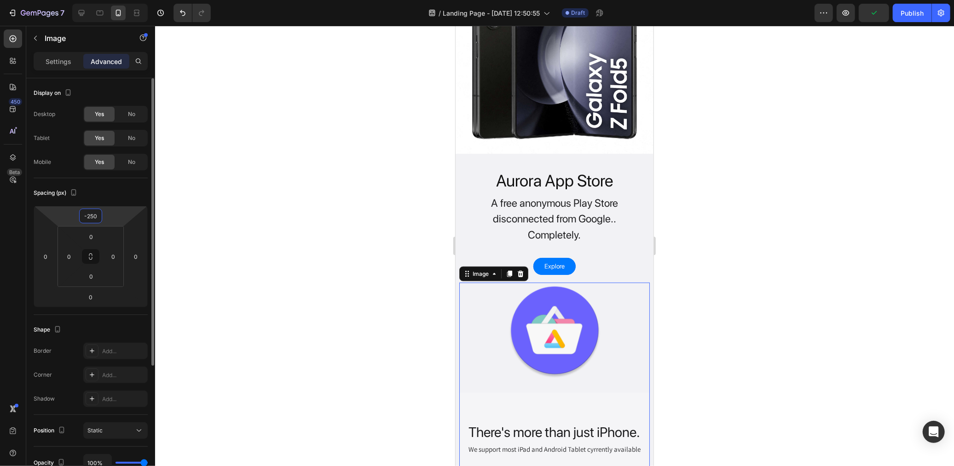
click at [94, 215] on input "-250" at bounding box center [90, 216] width 18 height 14
click at [92, 217] on input "-250" at bounding box center [90, 216] width 18 height 14
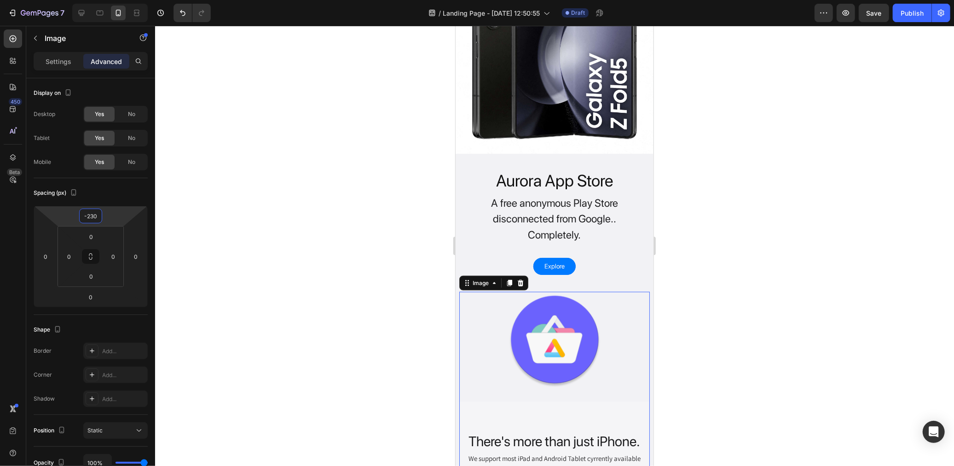
type input "-230"
click at [241, 235] on div at bounding box center [554, 246] width 799 height 440
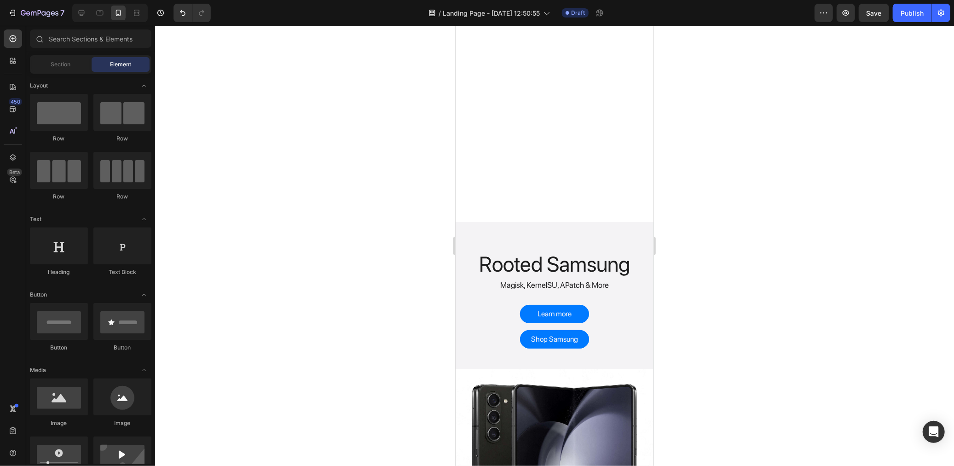
scroll to position [902, 0]
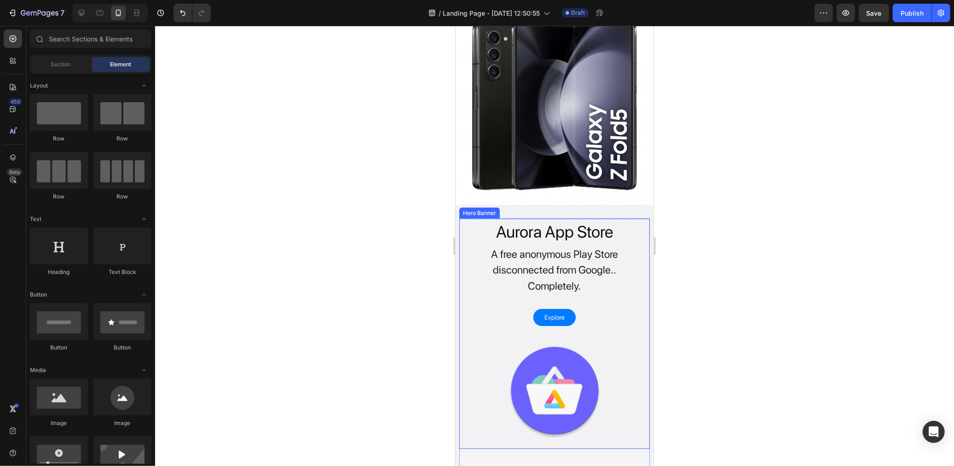
click at [336, 283] on div at bounding box center [554, 246] width 799 height 440
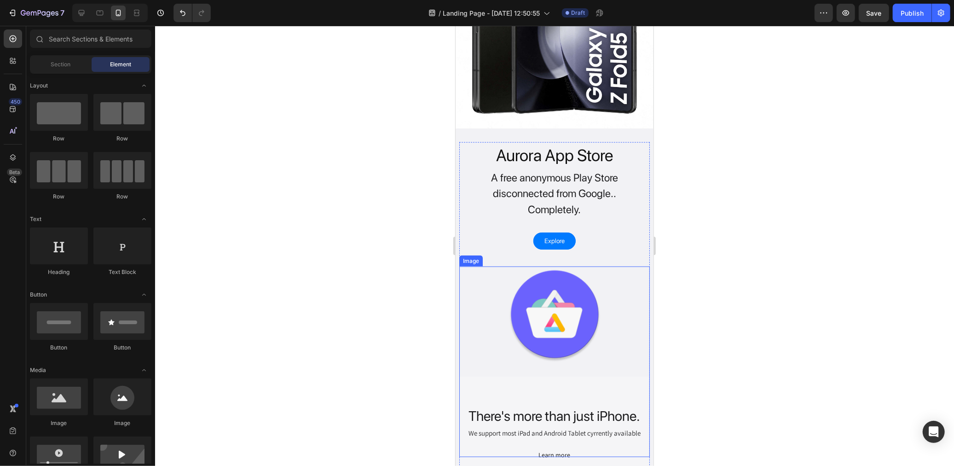
scroll to position [1107, 0]
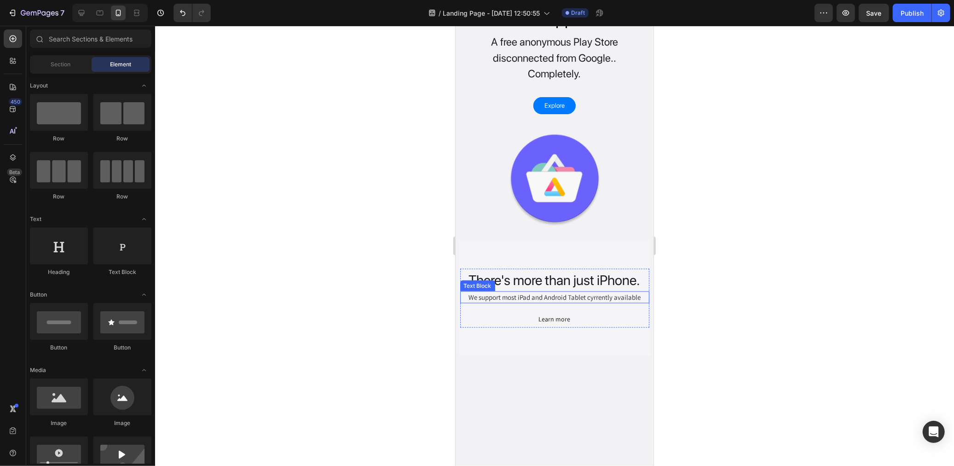
click at [528, 292] on p "We support most iPad and Android Tablet cyrrently available" at bounding box center [554, 297] width 187 height 11
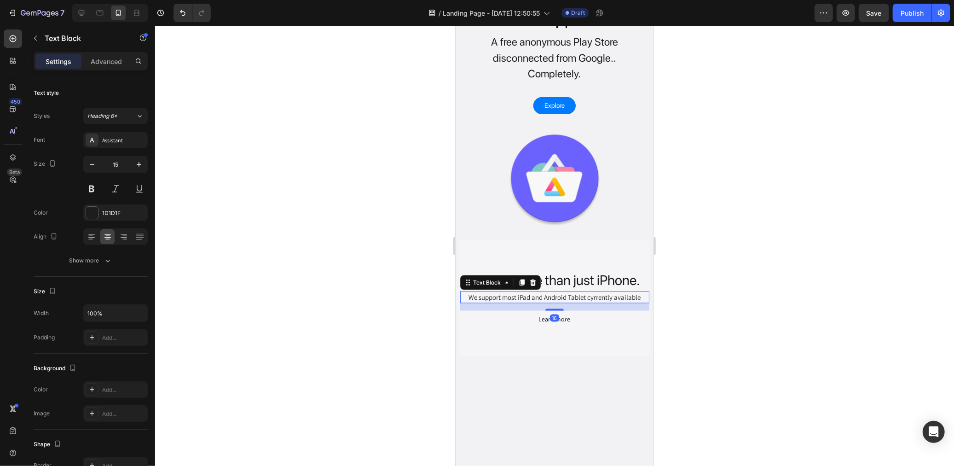
click at [532, 275] on div "Text Block" at bounding box center [500, 282] width 81 height 15
click at [574, 250] on div "Overlay" at bounding box center [554, 297] width 191 height 115
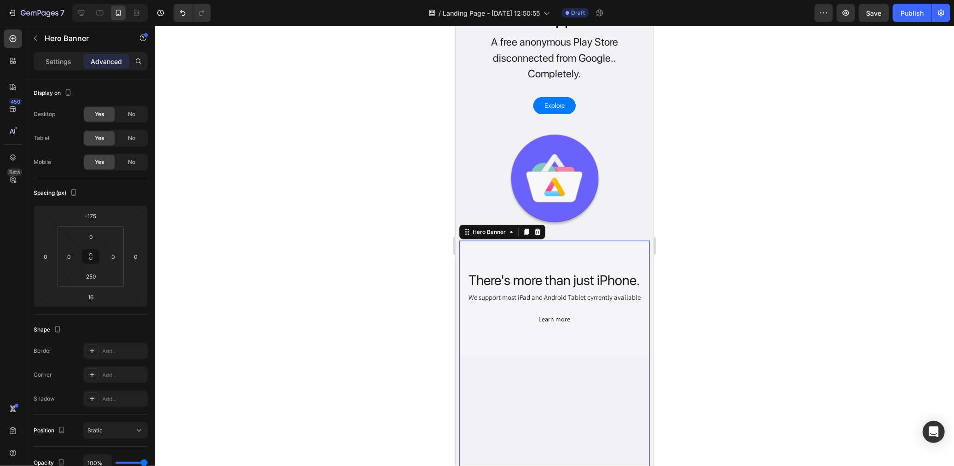
click at [555, 257] on div "Overlay" at bounding box center [554, 297] width 191 height 115
click at [93, 215] on input "-175" at bounding box center [90, 216] width 18 height 14
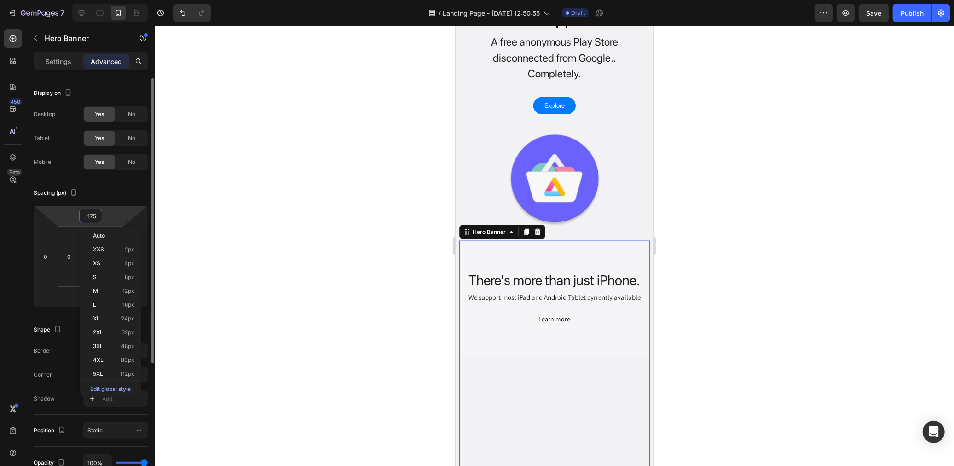
click at [91, 214] on input "-175" at bounding box center [90, 216] width 18 height 14
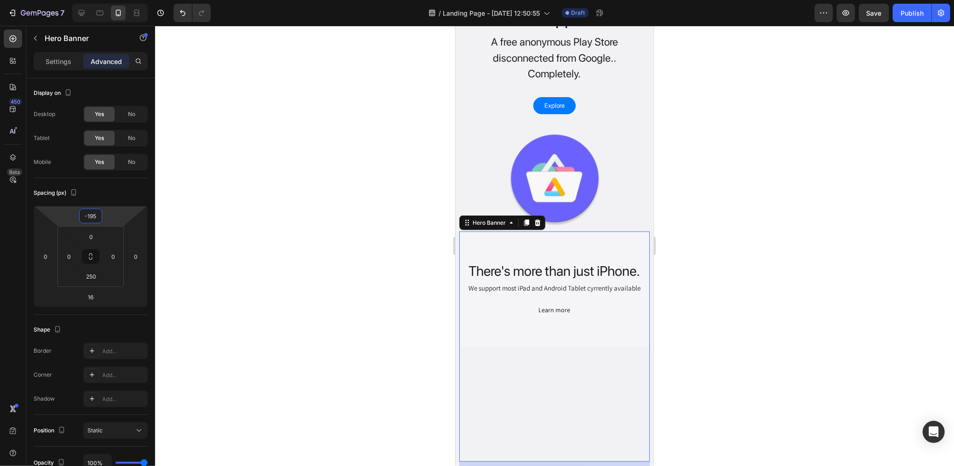
type input "-195"
drag, startPoint x: 289, startPoint y: 244, endPoint x: 295, endPoint y: 245, distance: 5.6
click at [290, 244] on div at bounding box center [554, 246] width 799 height 440
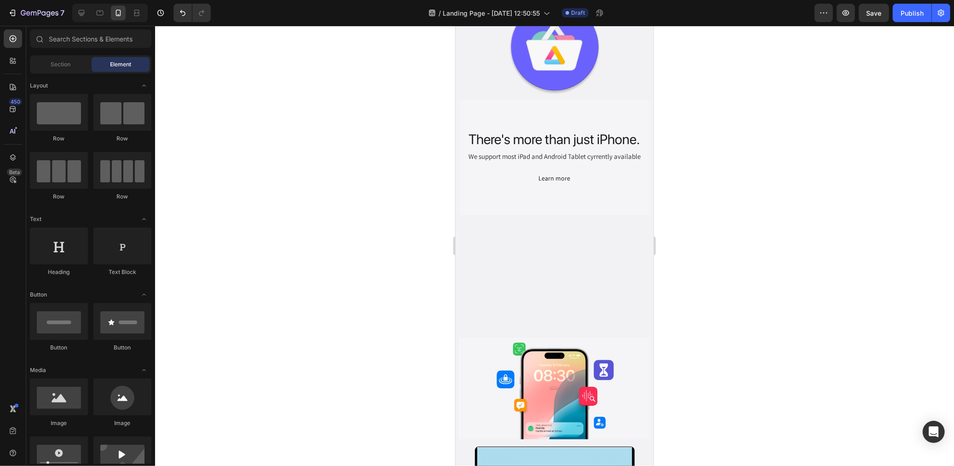
scroll to position [1260, 0]
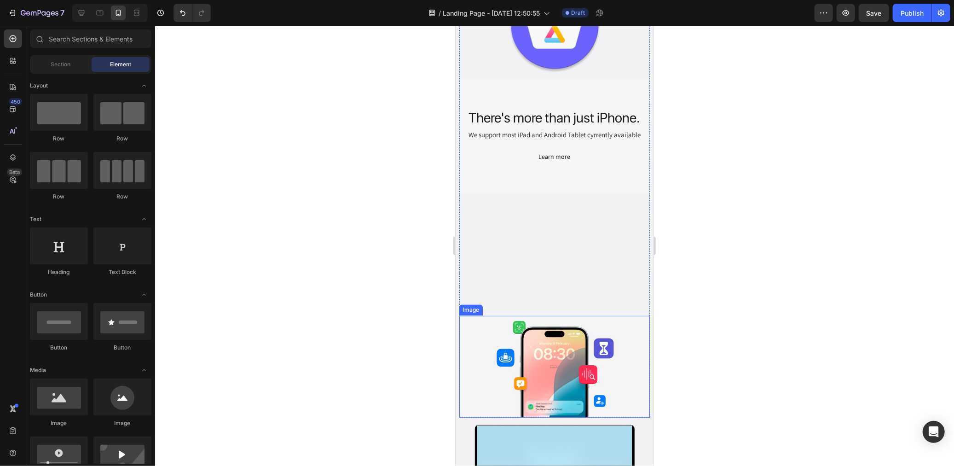
click at [577, 334] on img at bounding box center [554, 366] width 191 height 102
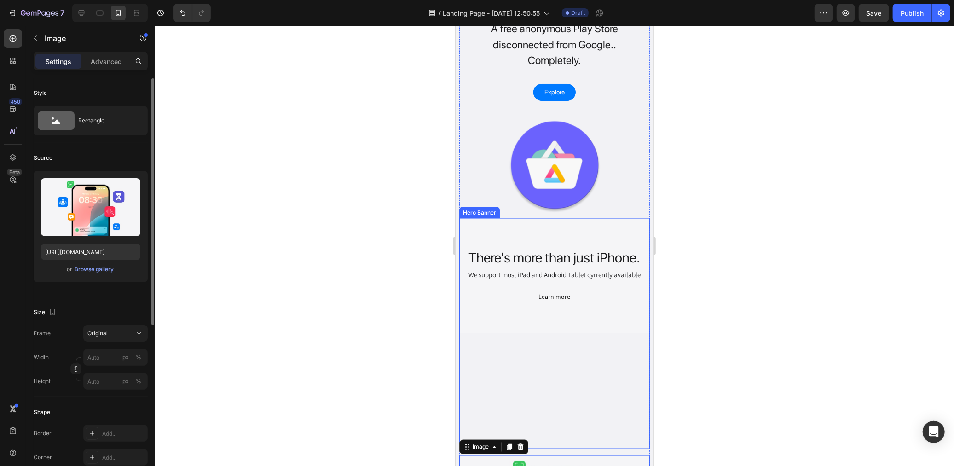
scroll to position [1107, 0]
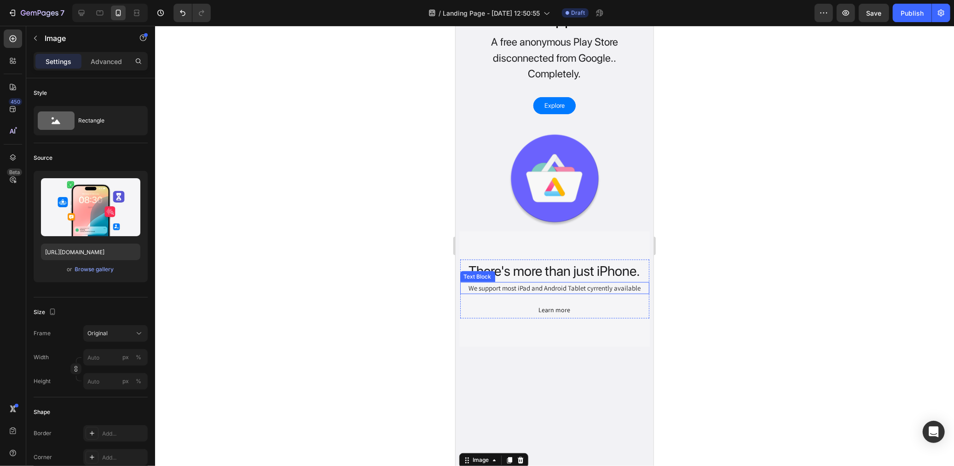
click at [625, 283] on p "We support most iPad and Android Tablet cyrrently available" at bounding box center [554, 288] width 187 height 11
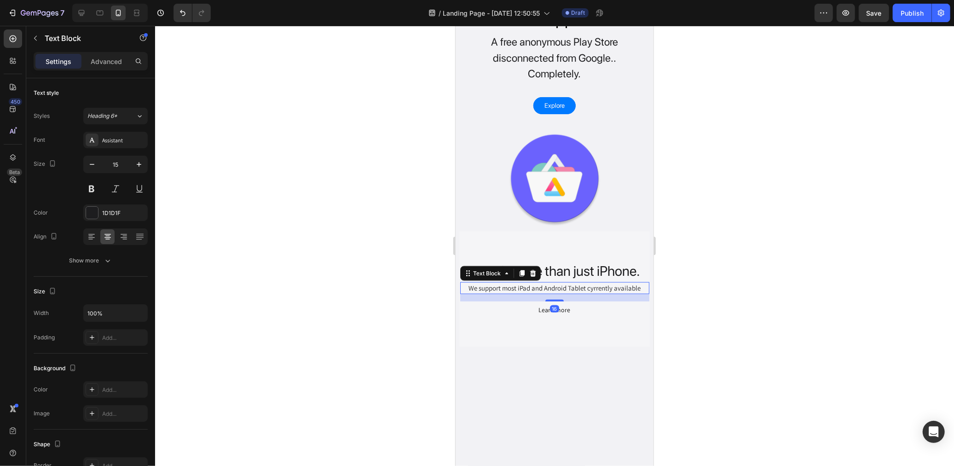
click at [604, 283] on p "We support most iPad and Android Tablet cyrrently available" at bounding box center [554, 288] width 187 height 11
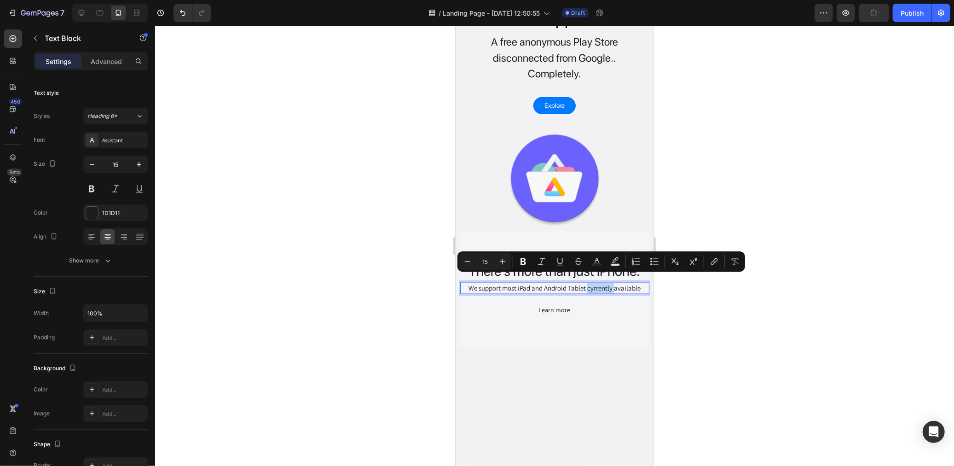
click at [593, 283] on p "We support most iPad and Android Tablet cyrrently available" at bounding box center [554, 288] width 187 height 11
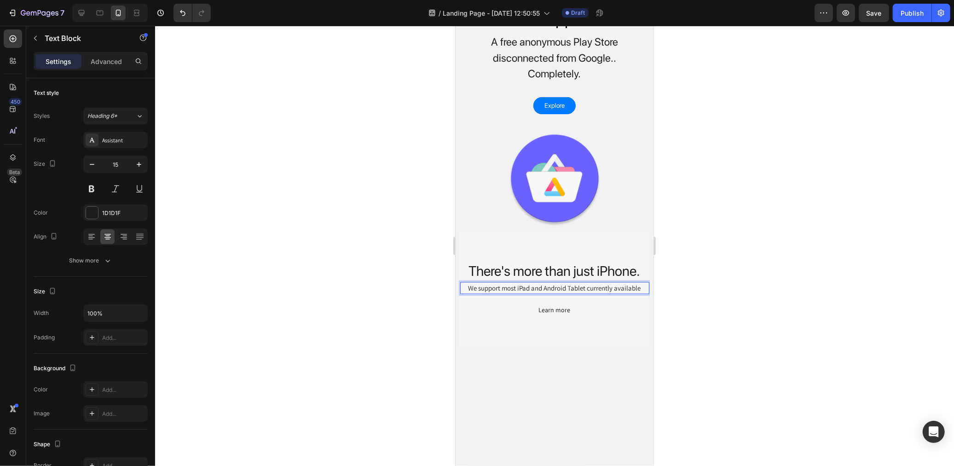
click at [348, 258] on div at bounding box center [554, 246] width 799 height 440
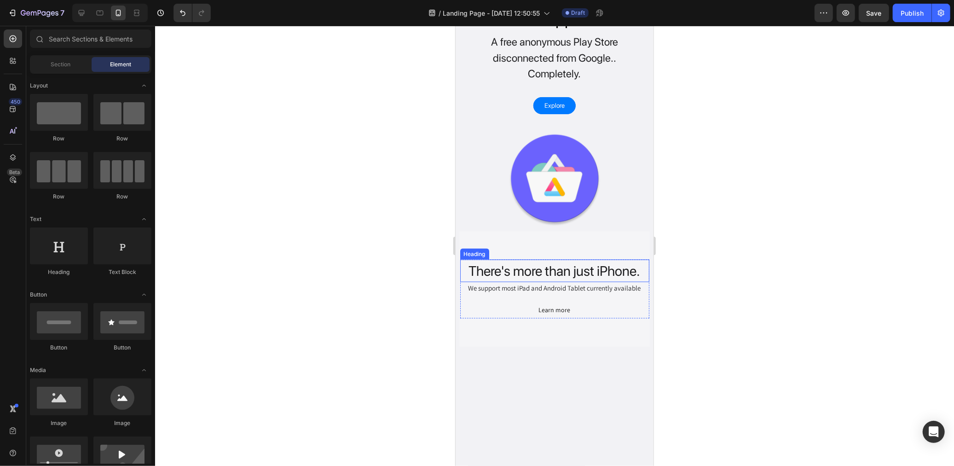
click at [542, 266] on h2 "There's more than just iPhone." at bounding box center [554, 270] width 189 height 23
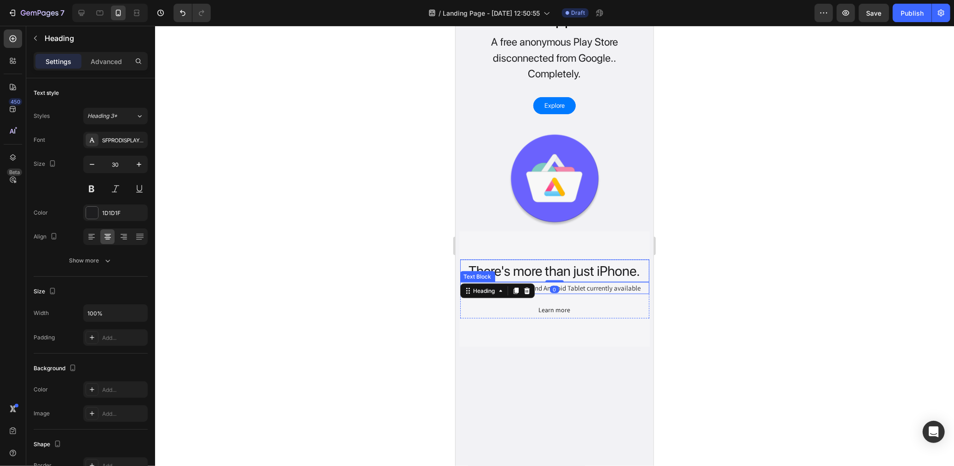
click at [567, 283] on p "We support most iPad and Android Tablet currently available" at bounding box center [554, 288] width 187 height 11
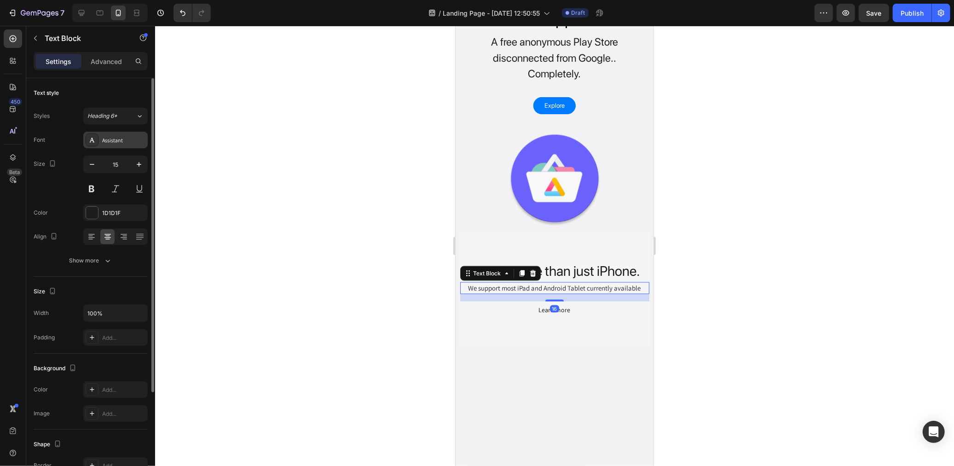
click at [116, 141] on div "Assistant" at bounding box center [123, 140] width 43 height 8
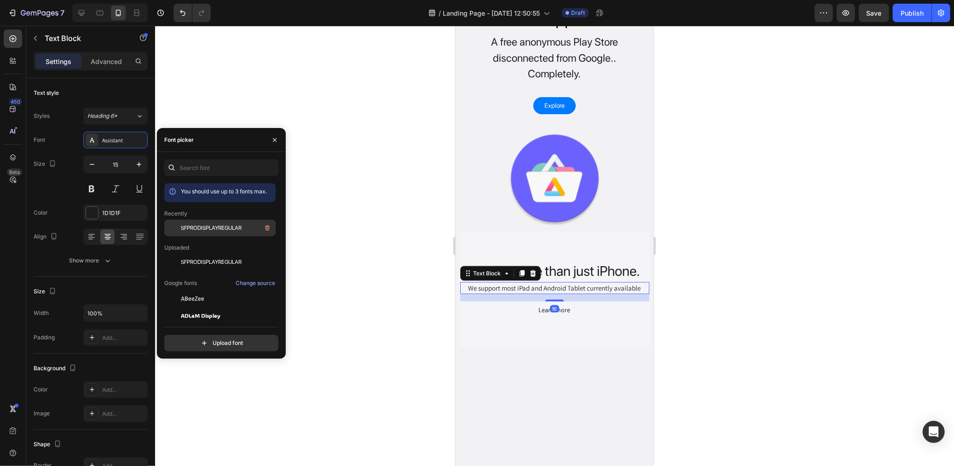
click at [205, 231] on span "SFPRODISPLAYREGULAR" at bounding box center [211, 228] width 61 height 8
click at [557, 305] on div "Learn more" at bounding box center [554, 310] width 32 height 10
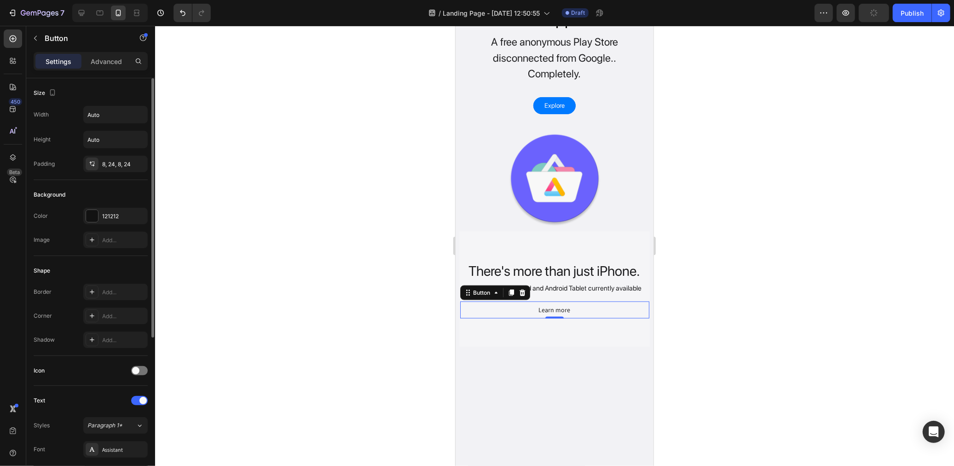
scroll to position [102, 0]
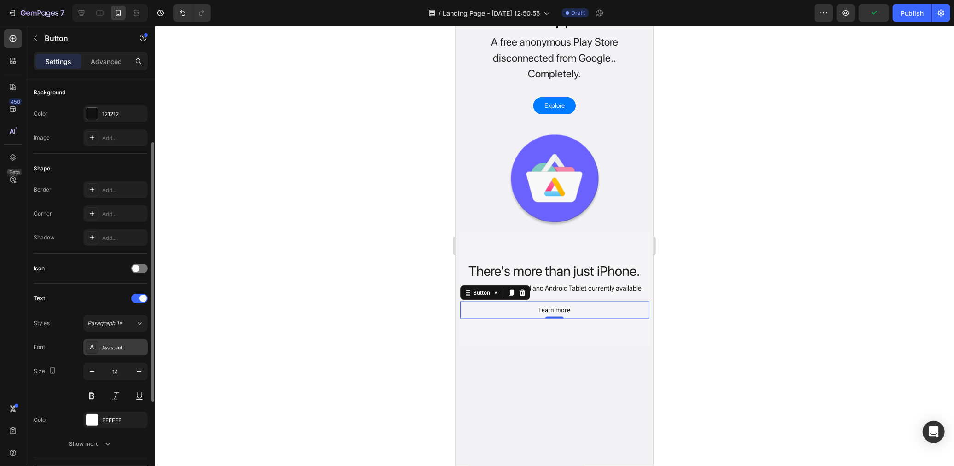
click at [121, 347] on div "Assistant" at bounding box center [123, 347] width 43 height 8
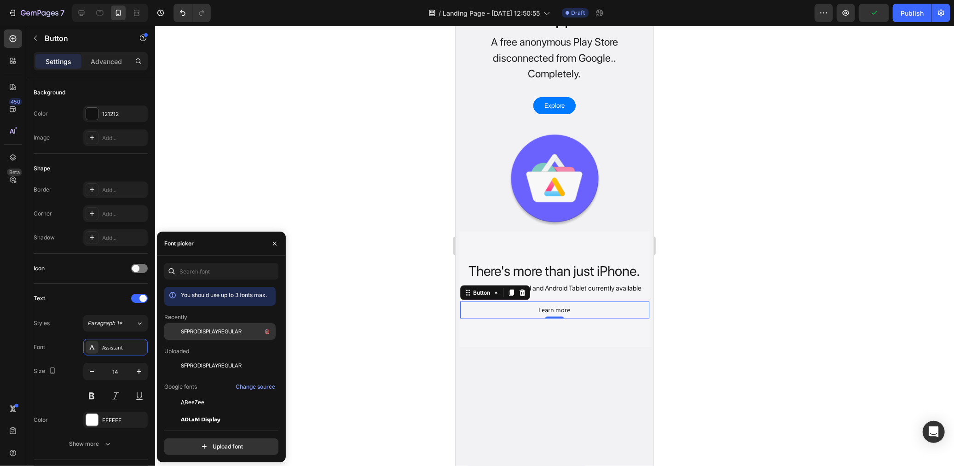
click at [215, 334] on span "SFPRODISPLAYREGULAR" at bounding box center [211, 331] width 61 height 8
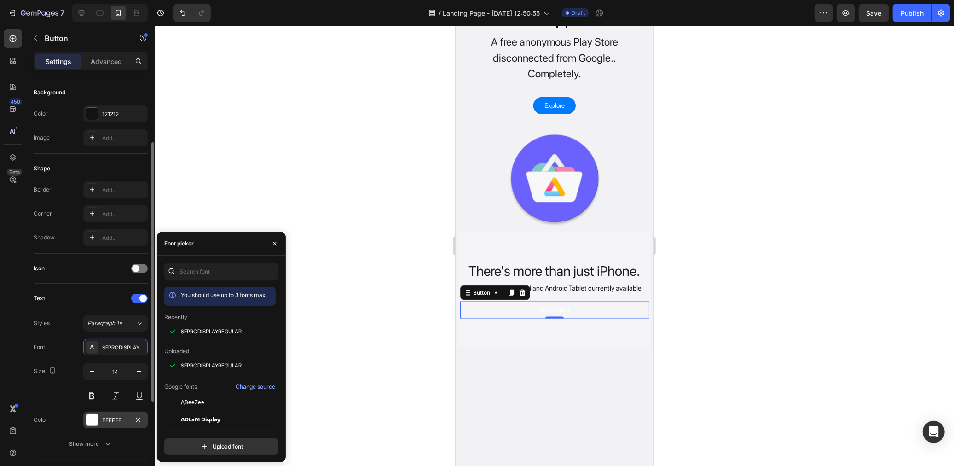
click at [107, 416] on div "FFFFFF" at bounding box center [115, 420] width 27 height 8
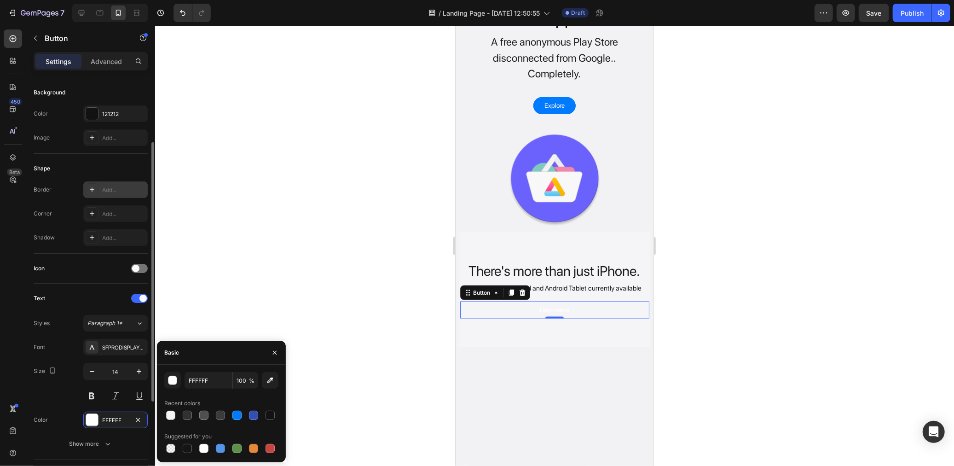
click at [116, 191] on div "Add..." at bounding box center [123, 190] width 43 height 8
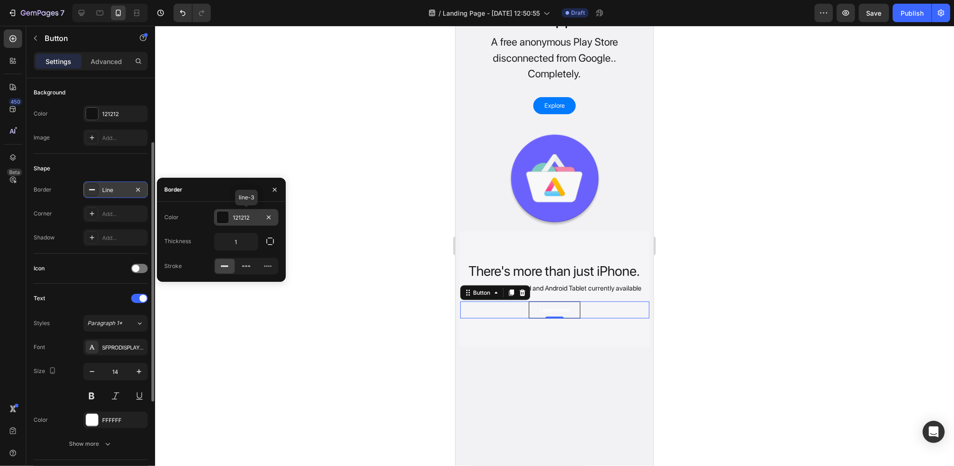
click at [237, 218] on div "121212" at bounding box center [246, 218] width 27 height 8
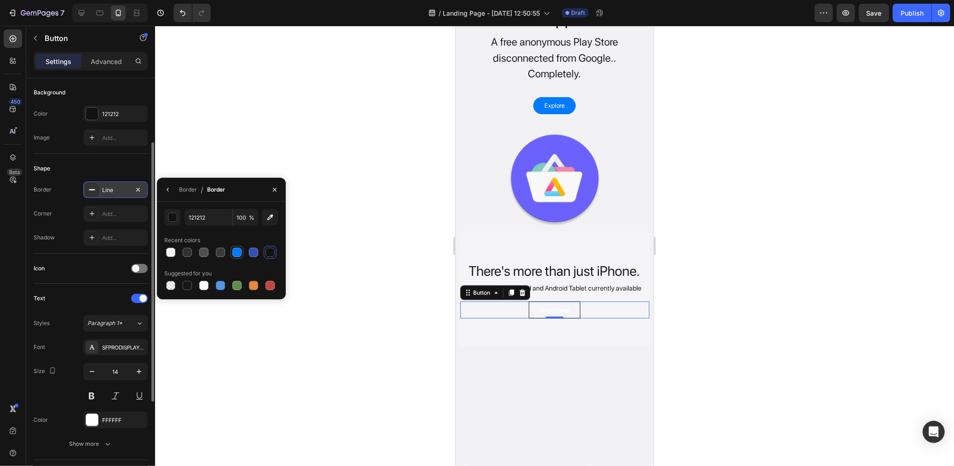
click at [240, 253] on div at bounding box center [236, 252] width 9 height 9
type input "007AFF"
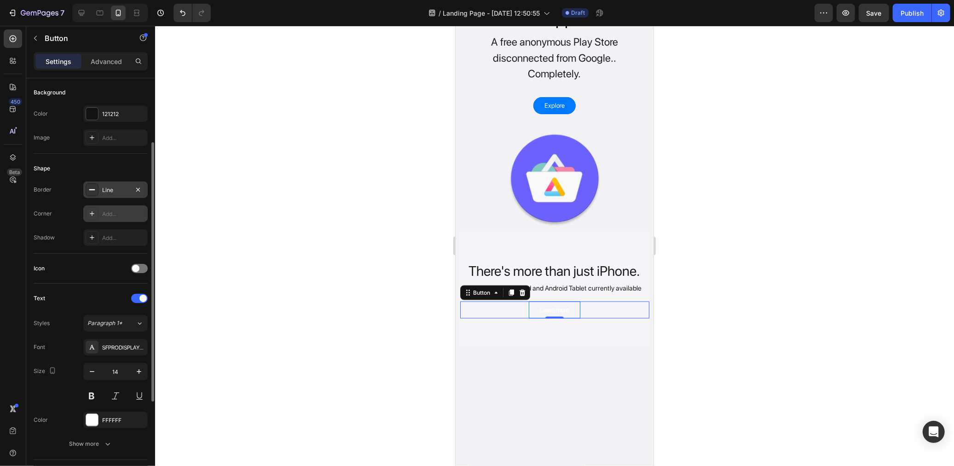
click at [107, 213] on div "Add..." at bounding box center [123, 214] width 43 height 8
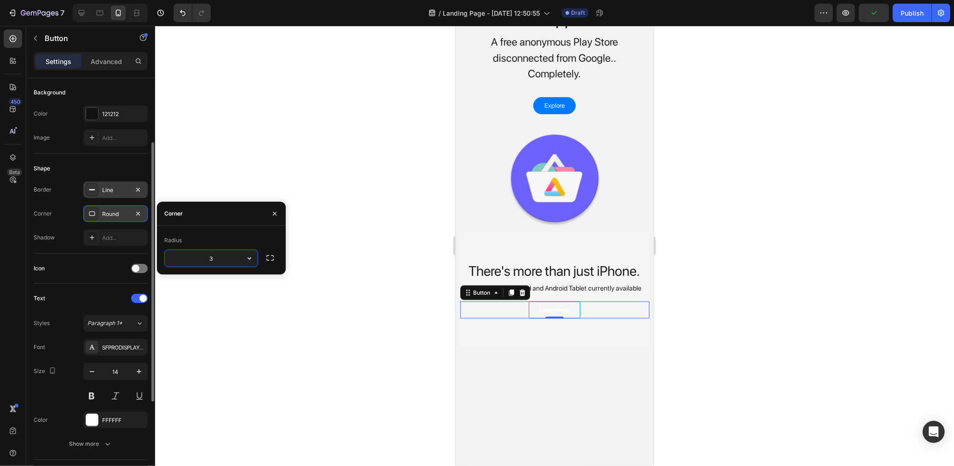
type input "30"
click at [113, 117] on div "121212" at bounding box center [115, 114] width 27 height 8
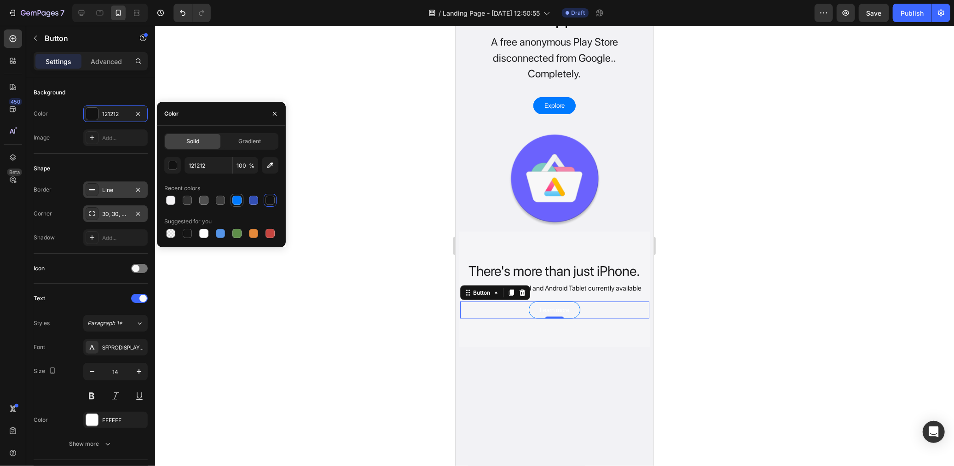
click at [239, 201] on div at bounding box center [236, 200] width 9 height 9
type input "007AFF"
click at [392, 324] on div at bounding box center [554, 246] width 799 height 440
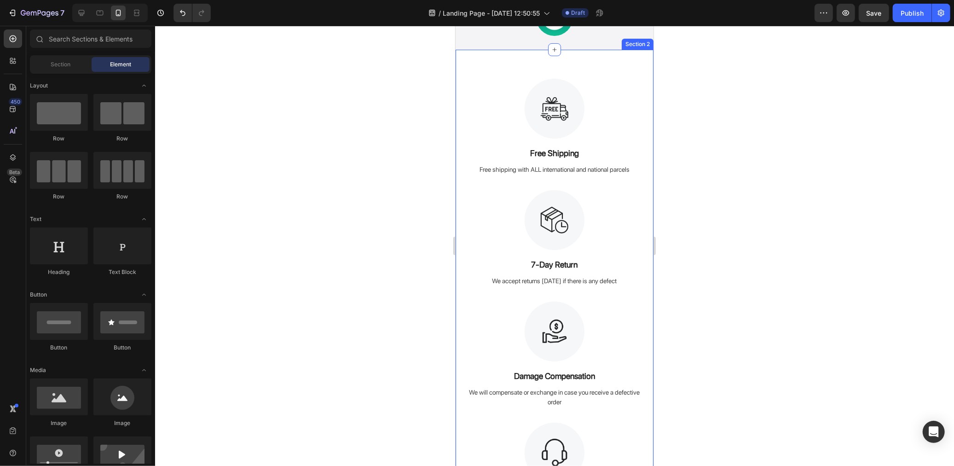
scroll to position [0, 0]
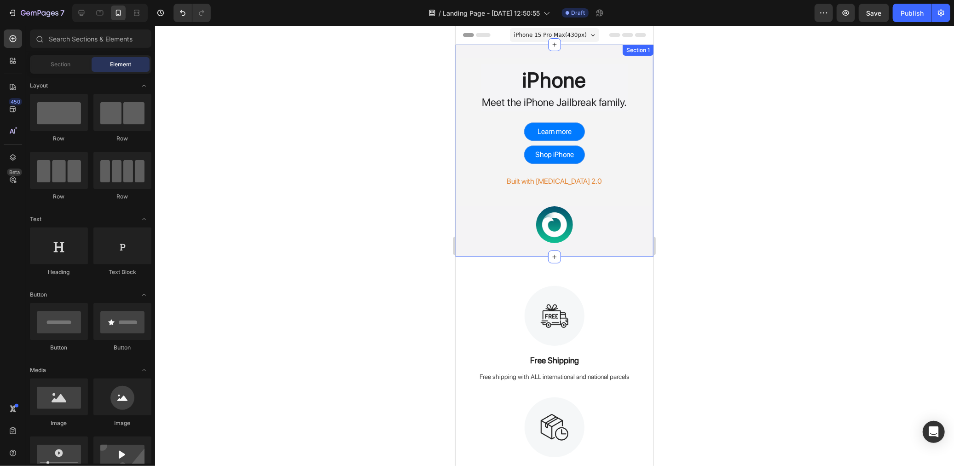
click at [589, 232] on div at bounding box center [554, 224] width 198 height 37
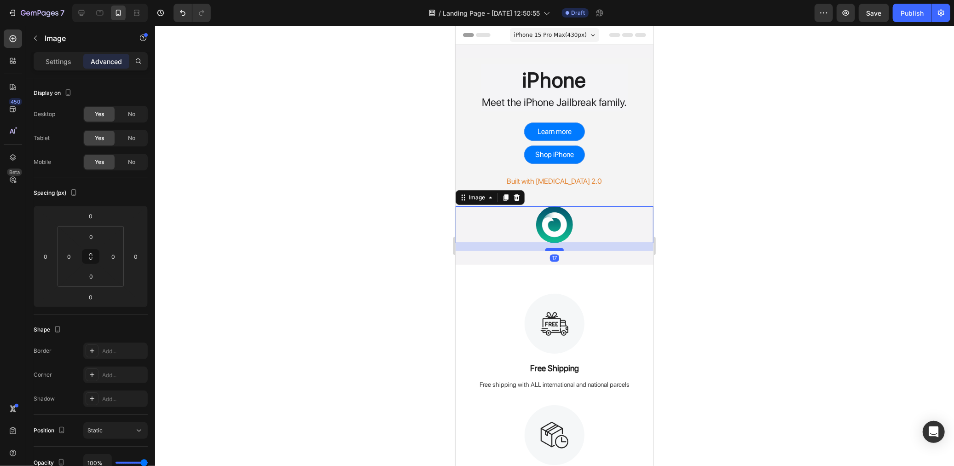
drag, startPoint x: 546, startPoint y: 241, endPoint x: 548, endPoint y: 248, distance: 8.2
click at [548, 248] on div at bounding box center [554, 249] width 18 height 3
type input "17"
click at [753, 251] on div at bounding box center [554, 246] width 799 height 440
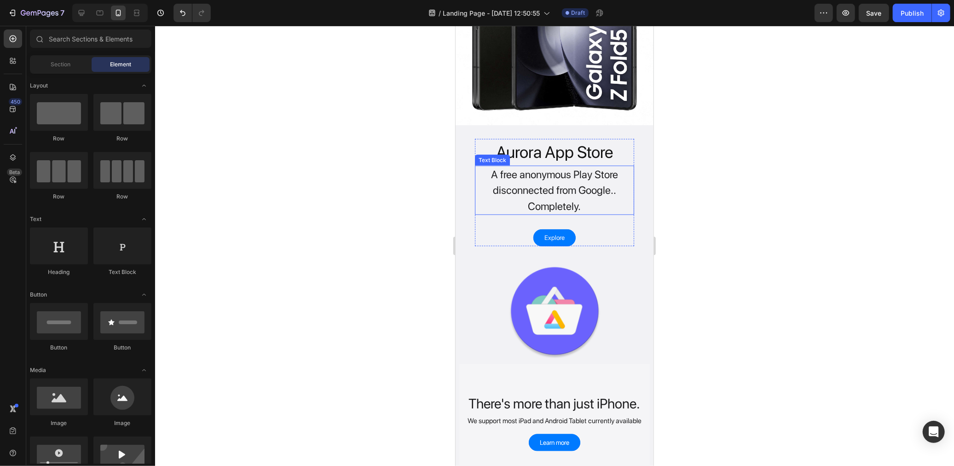
scroll to position [1074, 0]
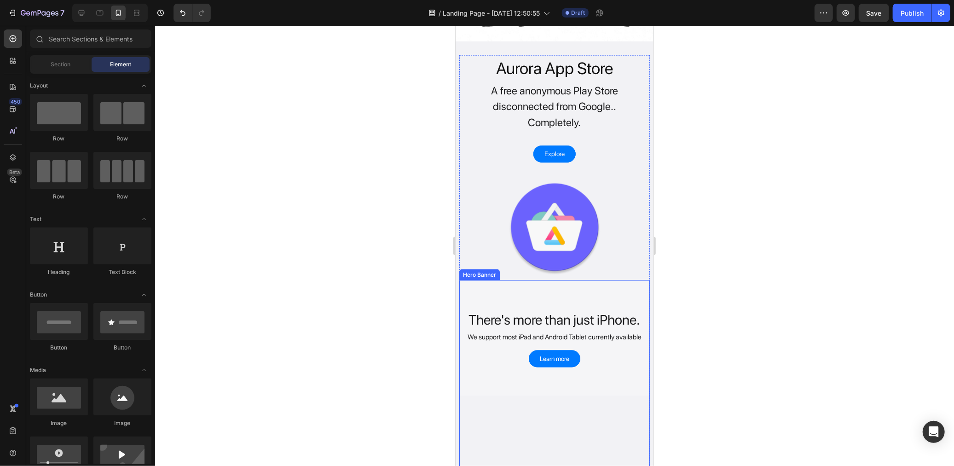
click at [522, 288] on div "Overlay" at bounding box center [554, 337] width 191 height 115
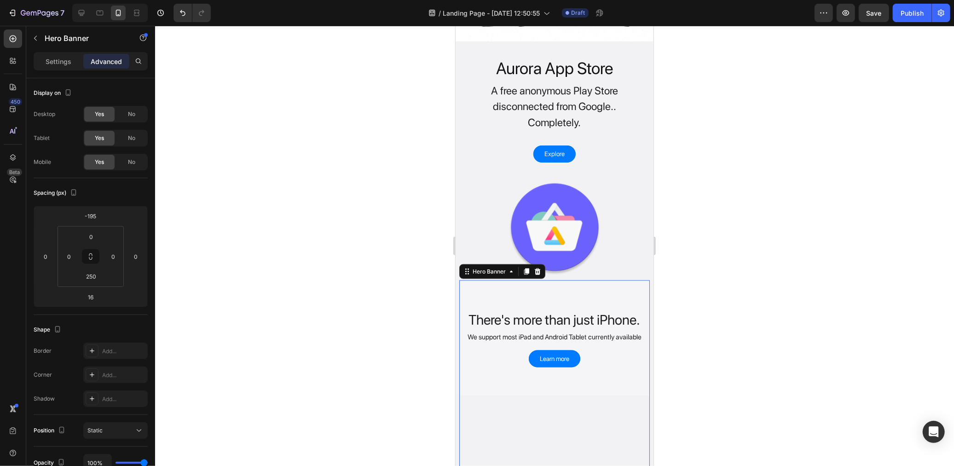
click at [529, 286] on div "Overlay" at bounding box center [554, 337] width 191 height 115
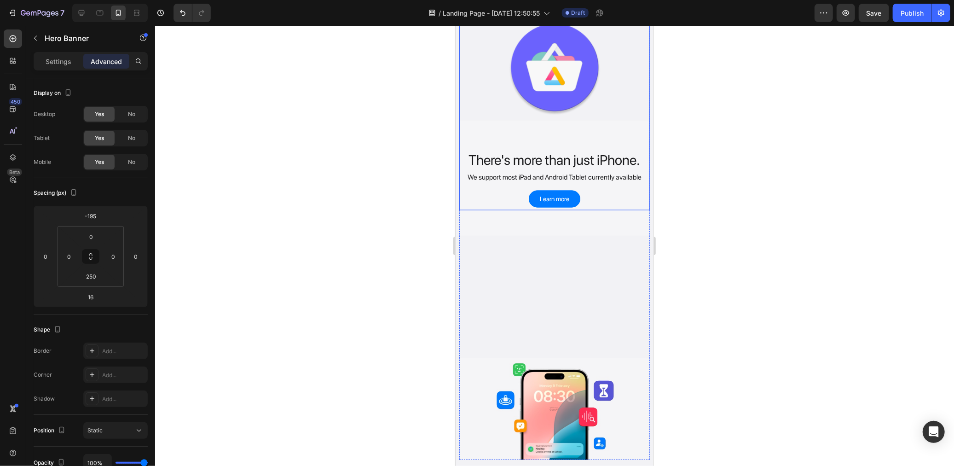
scroll to position [1227, 0]
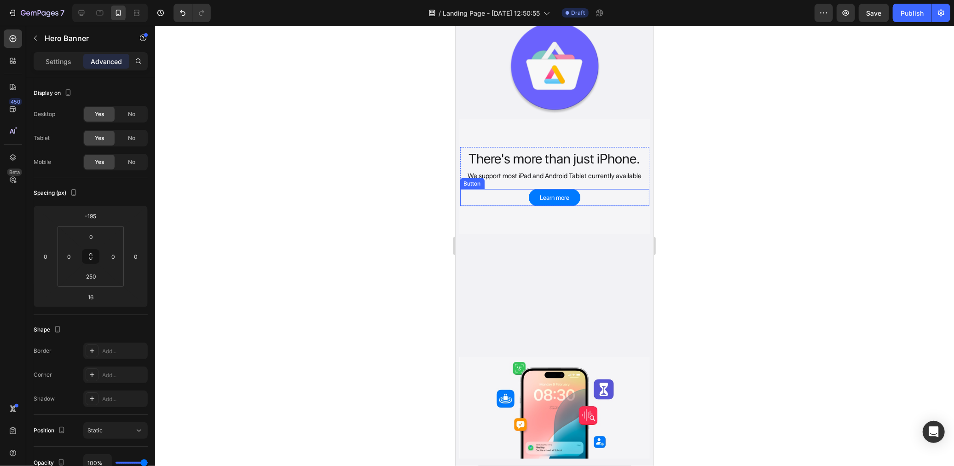
click at [596, 189] on div "Learn more Button" at bounding box center [554, 197] width 189 height 17
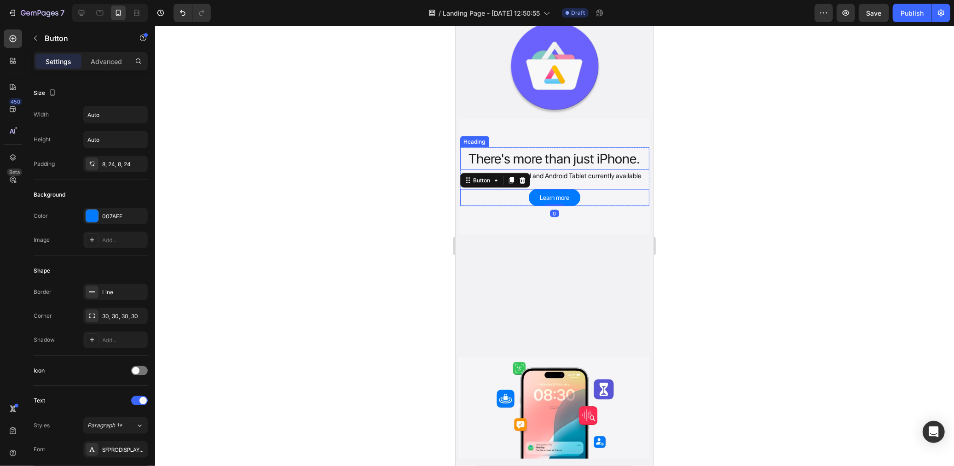
click at [581, 147] on h2 "There's more than just iPhone." at bounding box center [554, 158] width 189 height 23
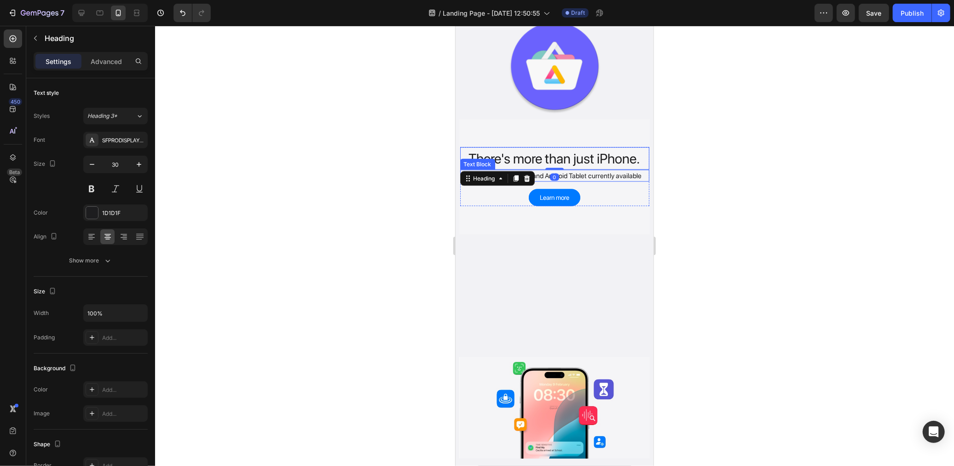
click at [601, 189] on div "Learn more Button" at bounding box center [554, 197] width 189 height 17
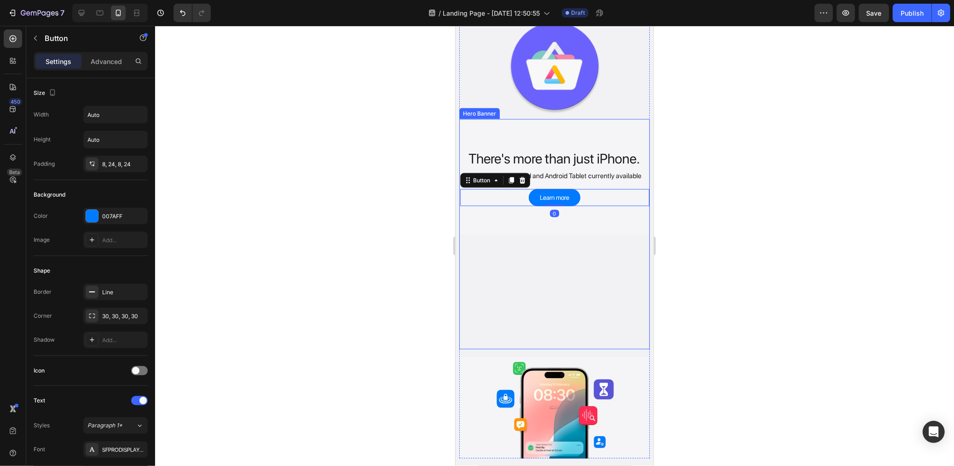
click at [560, 403] on img at bounding box center [554, 407] width 191 height 102
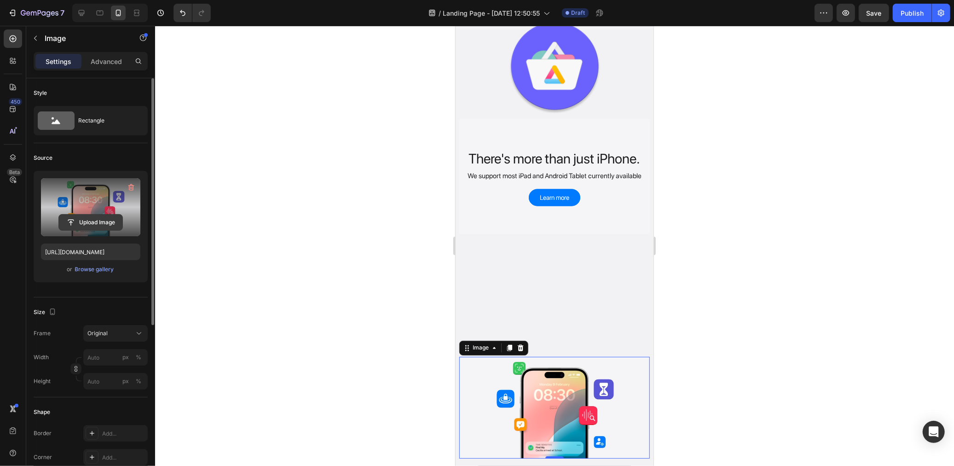
click at [98, 217] on input "file" at bounding box center [91, 222] width 64 height 16
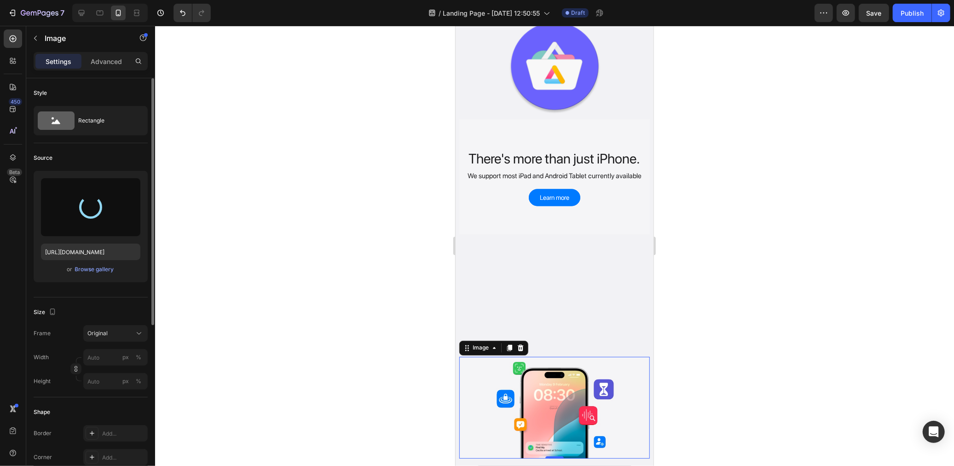
type input "https://cdn.shopify.com/s/files/1/0768/2372/4345/files/gempages_505455385826559…"
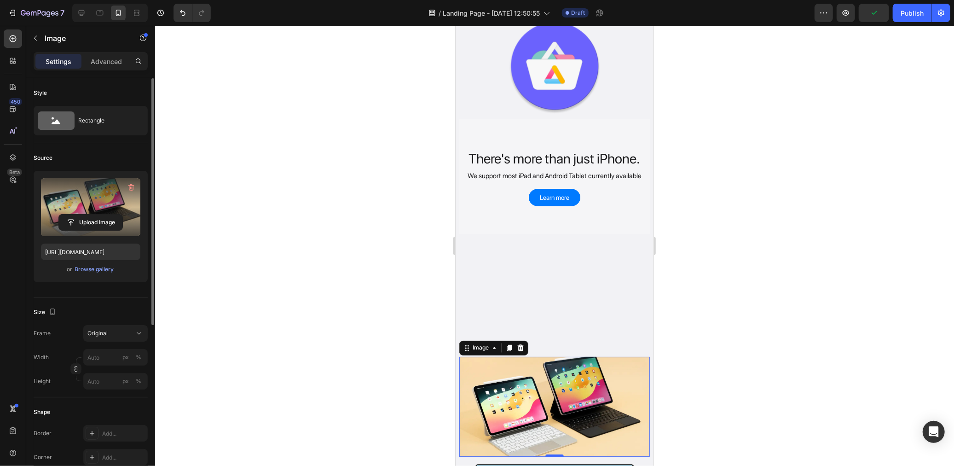
click at [544, 375] on img at bounding box center [554, 406] width 191 height 100
click at [556, 385] on img at bounding box center [554, 406] width 191 height 100
click at [99, 59] on p "Advanced" at bounding box center [106, 62] width 31 height 10
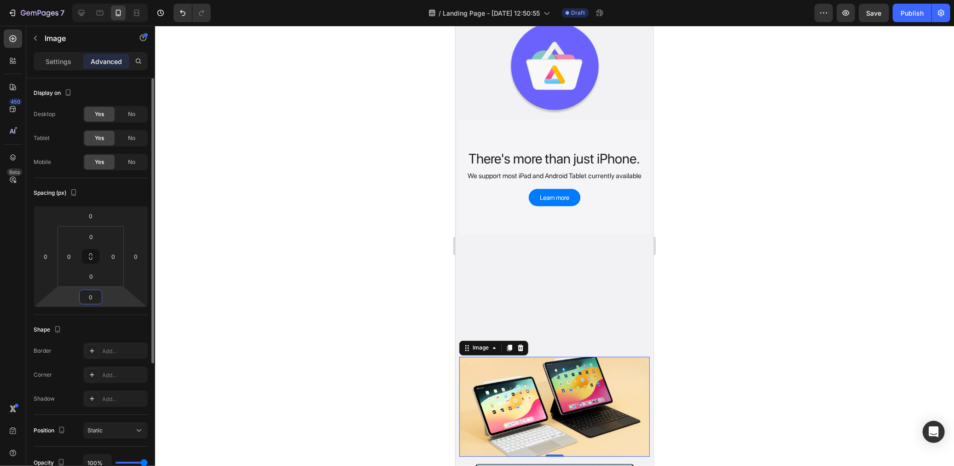
click at [94, 295] on input "0" at bounding box center [90, 297] width 18 height 14
type input "7"
type input "0"
click at [90, 278] on input "0" at bounding box center [91, 276] width 18 height 14
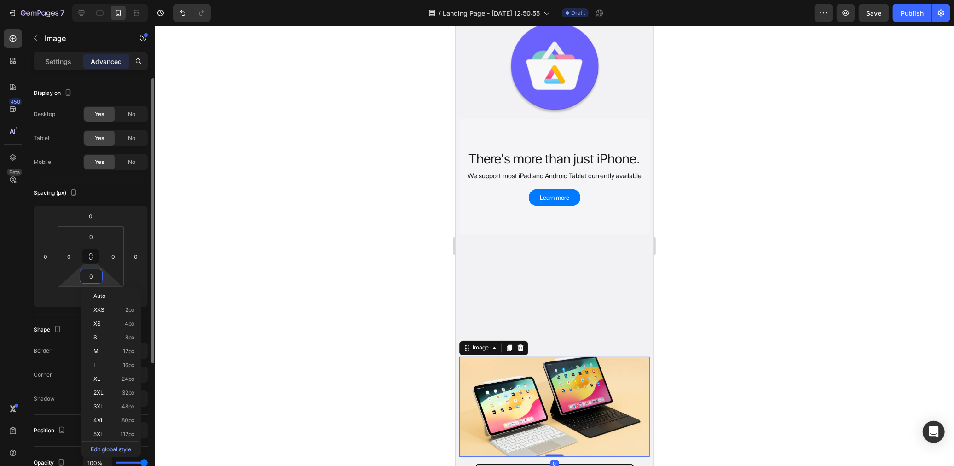
type input "6"
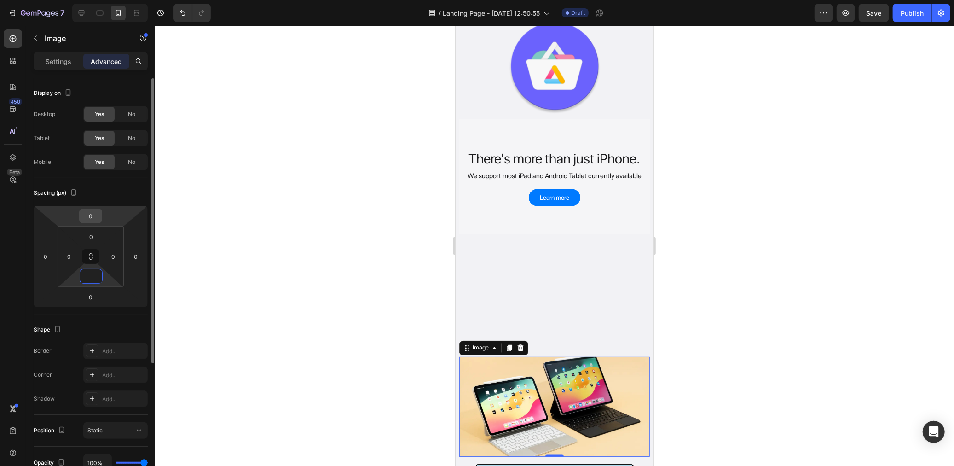
type input "0"
click at [95, 218] on input "0" at bounding box center [90, 216] width 18 height 14
type input "4"
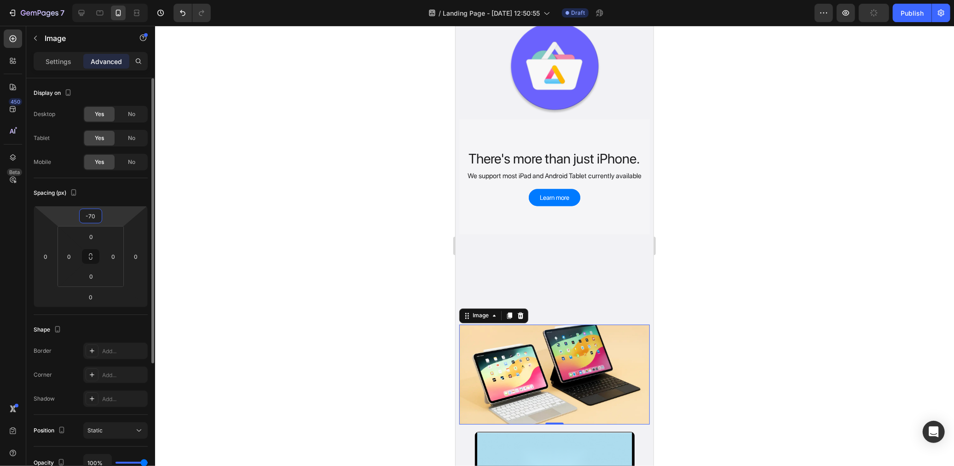
type input "-7"
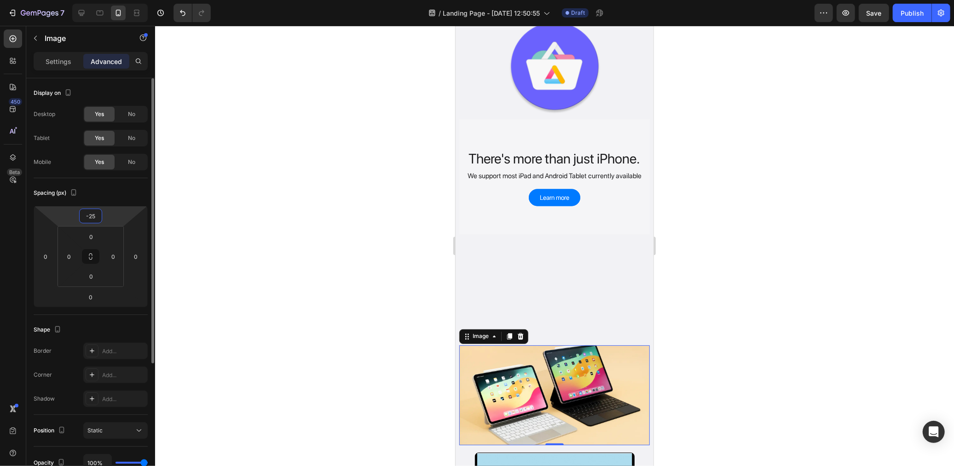
type input "-250"
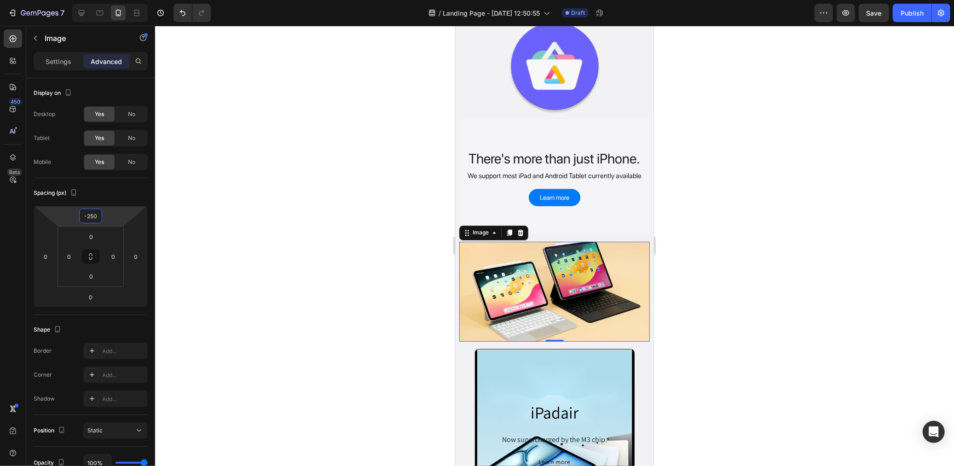
click at [384, 106] on div at bounding box center [554, 246] width 799 height 440
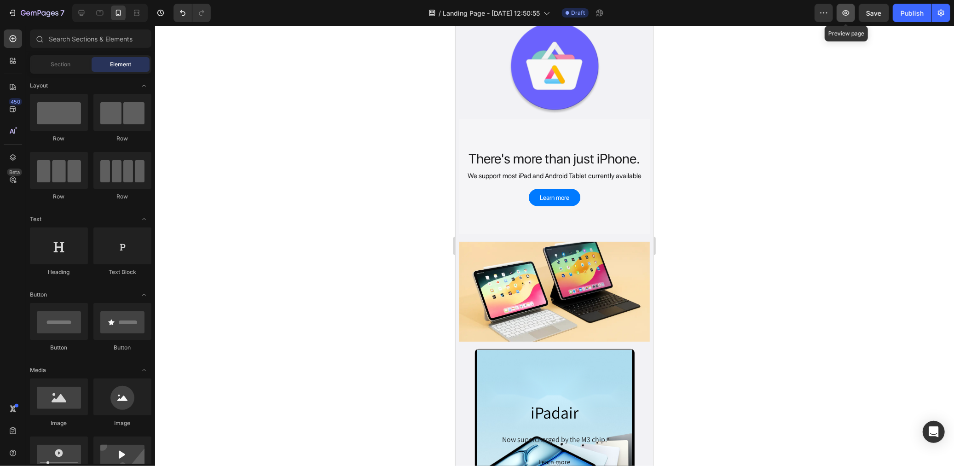
click at [842, 17] on icon "button" at bounding box center [845, 12] width 9 height 9
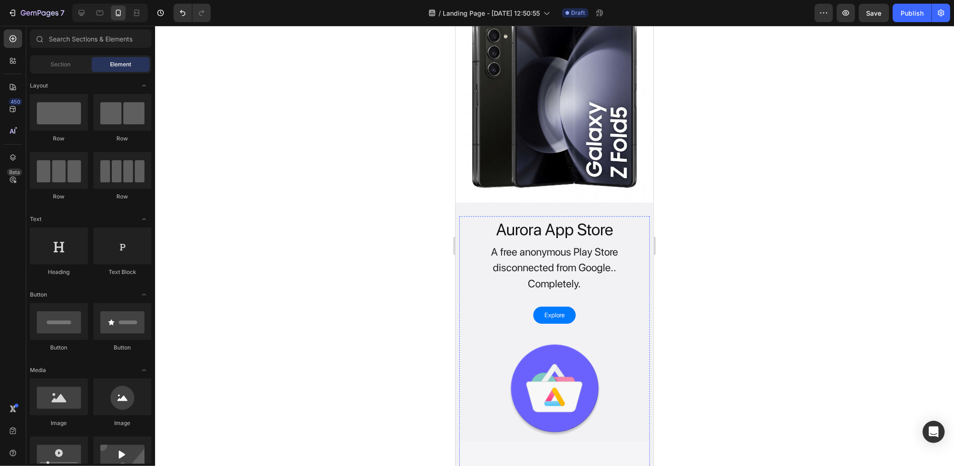
scroll to position [920, 0]
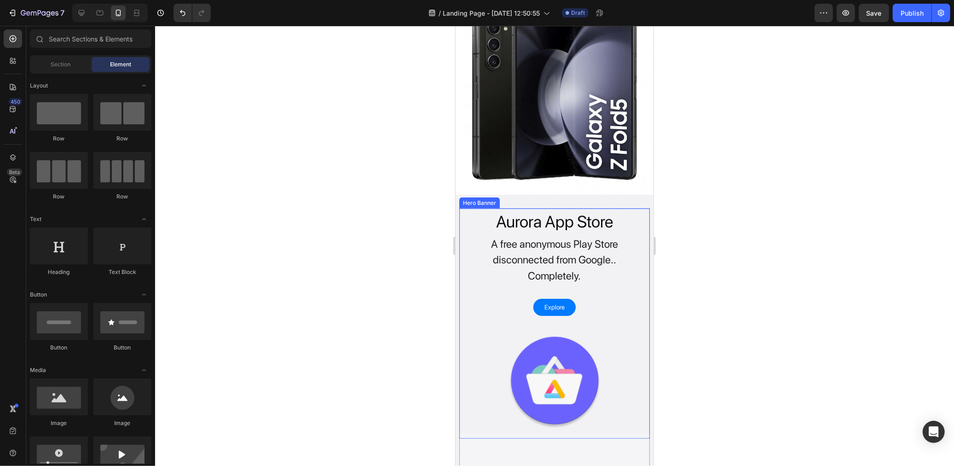
click at [473, 310] on div "Overlay" at bounding box center [554, 323] width 191 height 230
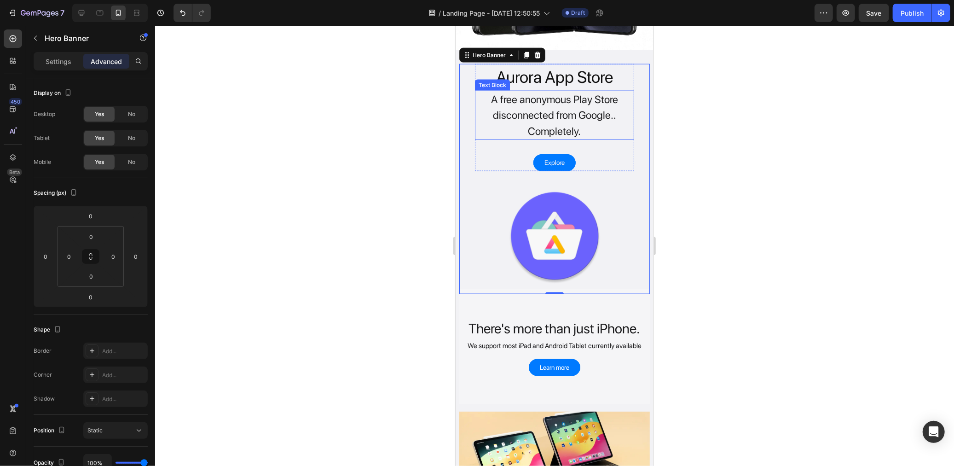
scroll to position [1074, 0]
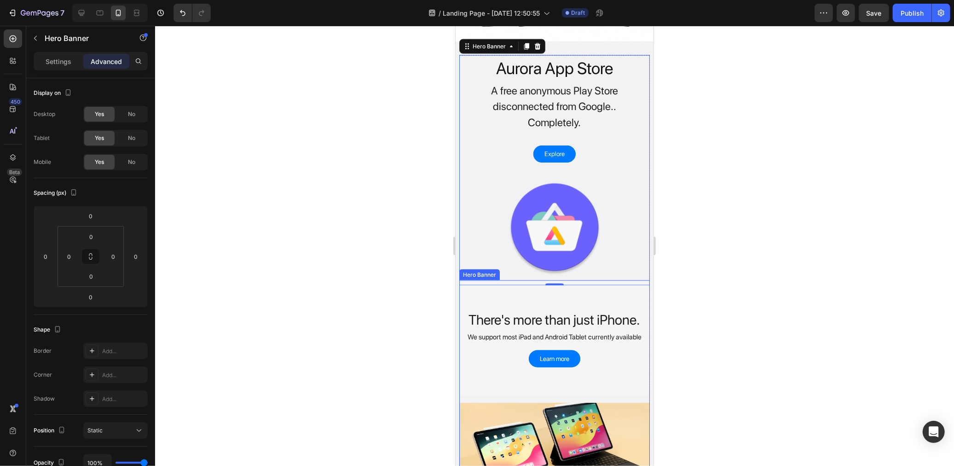
click at [568, 369] on div "Overlay" at bounding box center [554, 337] width 191 height 115
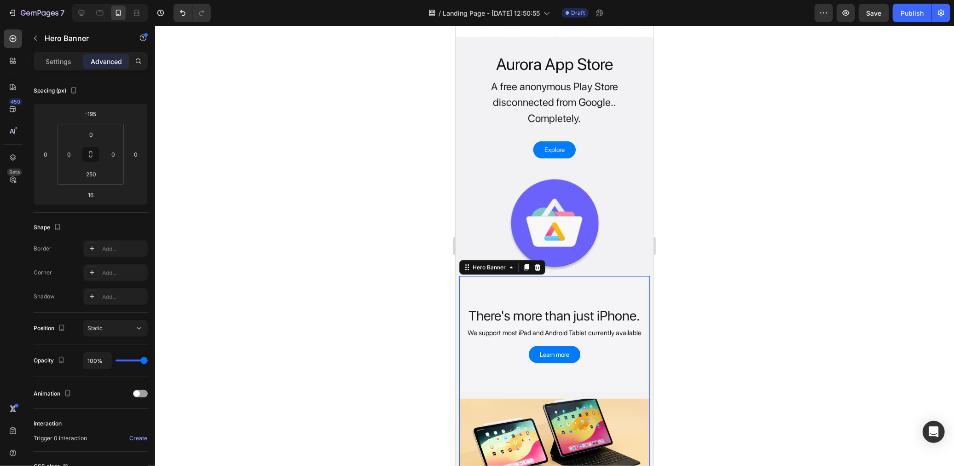
scroll to position [1022, 0]
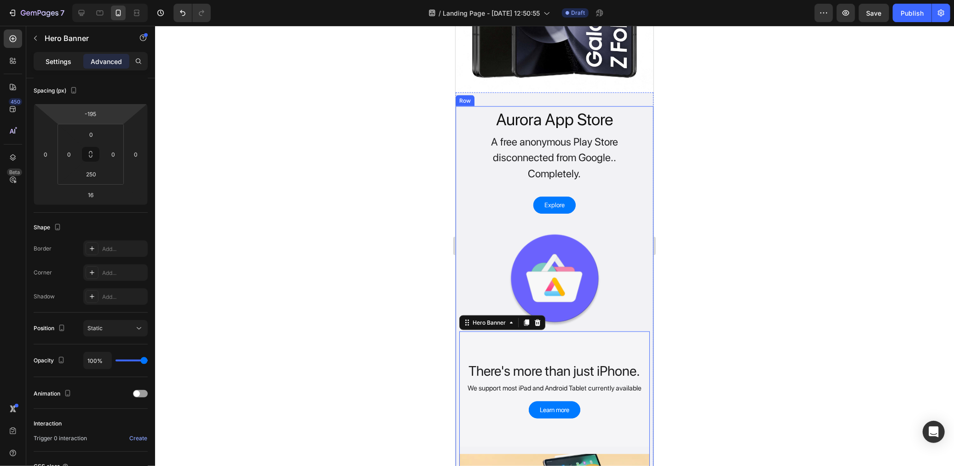
click at [63, 55] on div "Settings" at bounding box center [58, 61] width 46 height 15
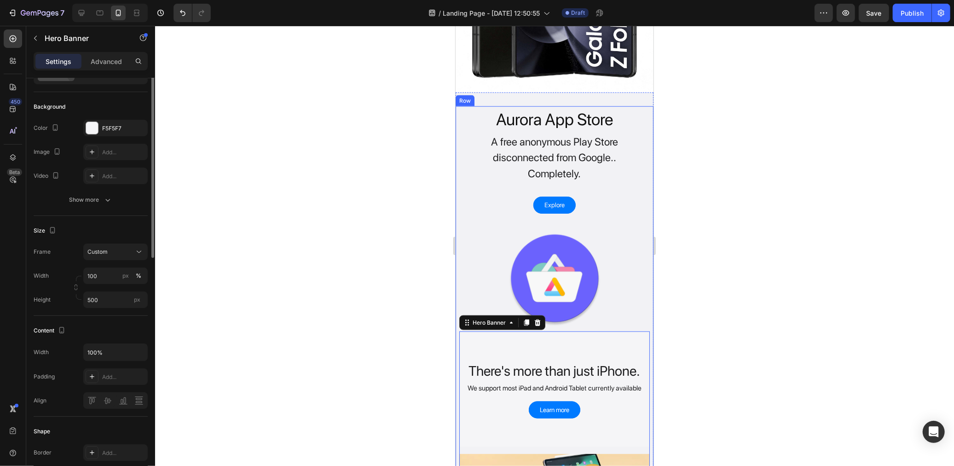
scroll to position [0, 0]
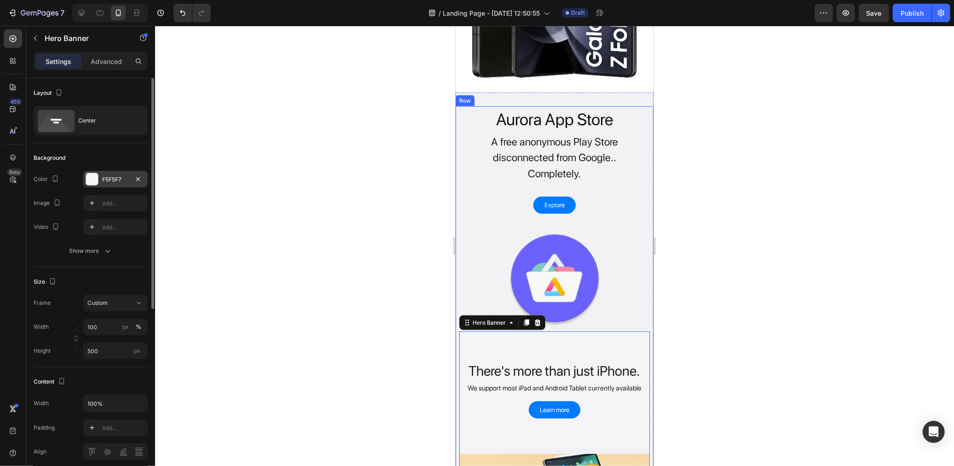
click at [110, 183] on div "F5F5F7" at bounding box center [115, 179] width 64 height 17
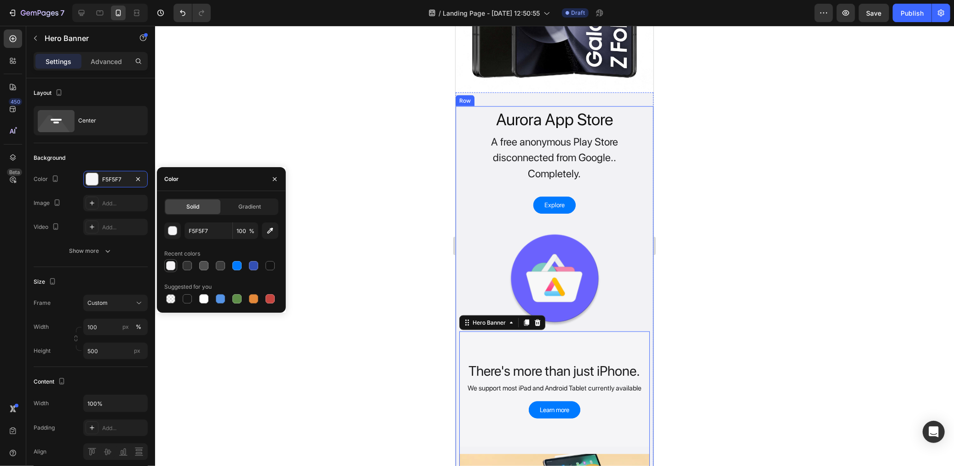
click at [176, 265] on div at bounding box center [170, 265] width 13 height 13
type input "F4F3F5"
click at [509, 333] on div "Overlay" at bounding box center [554, 388] width 191 height 115
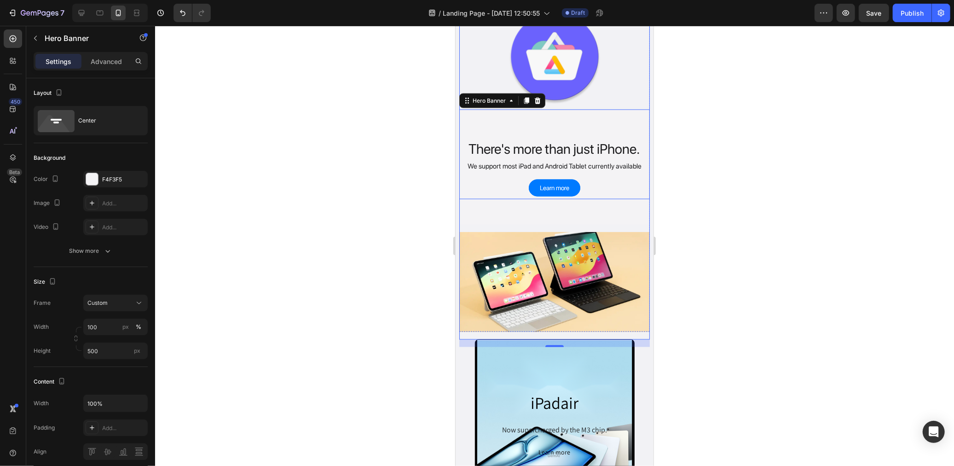
scroll to position [1227, 0]
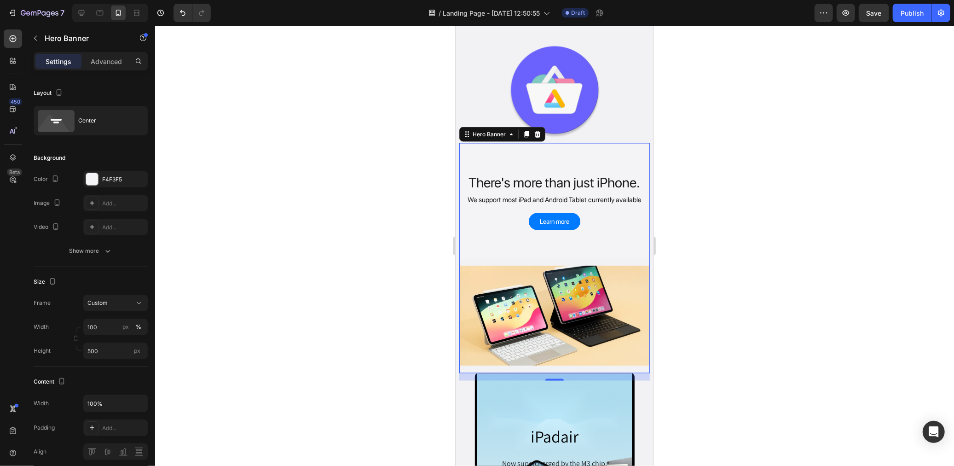
click at [513, 207] on div "There's more than just iPhone. Heading We support most iPad and Android Tablet …" at bounding box center [554, 200] width 191 height 115
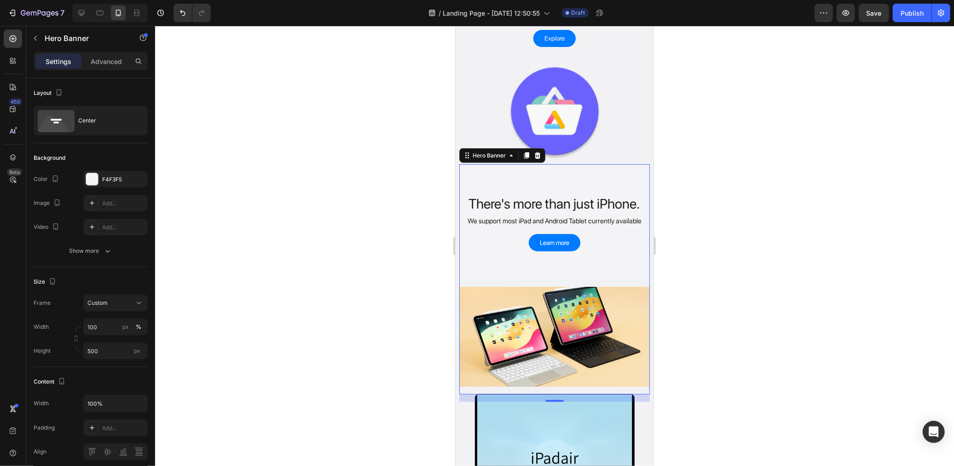
scroll to position [1176, 0]
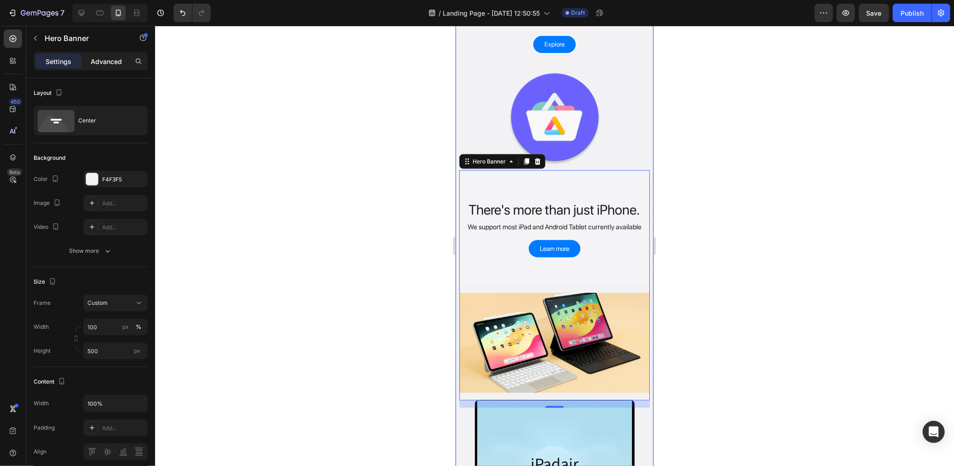
click at [93, 67] on div "Advanced" at bounding box center [106, 61] width 46 height 15
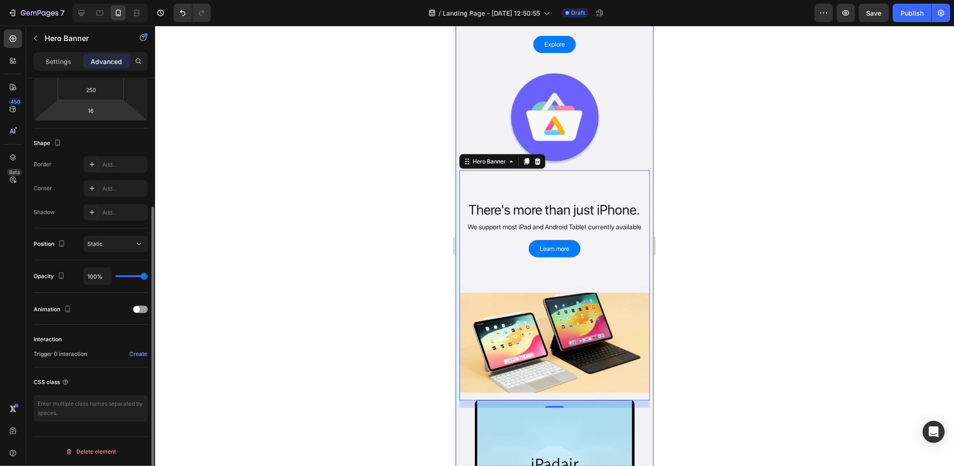
scroll to position [33, 0]
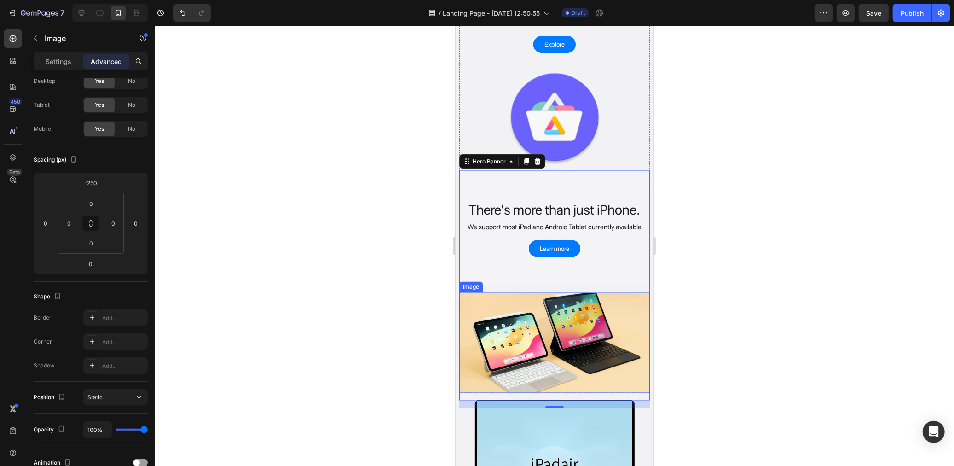
click at [595, 299] on img at bounding box center [554, 342] width 191 height 100
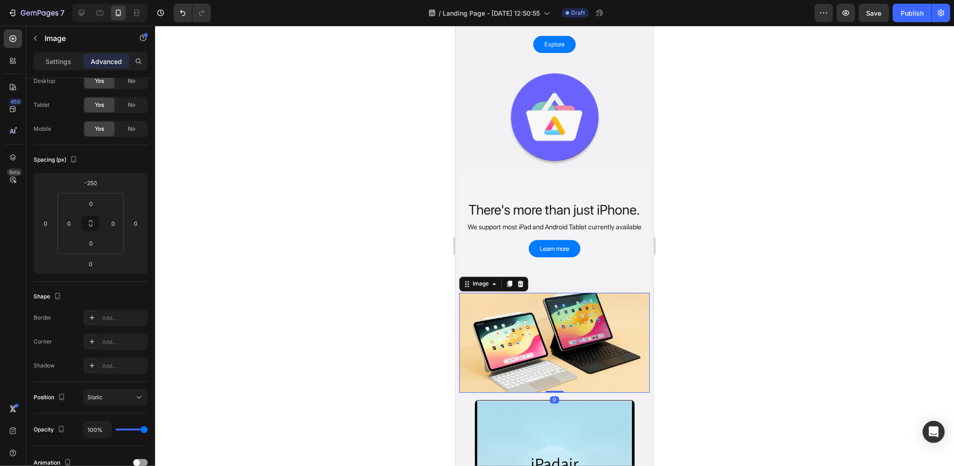
scroll to position [0, 0]
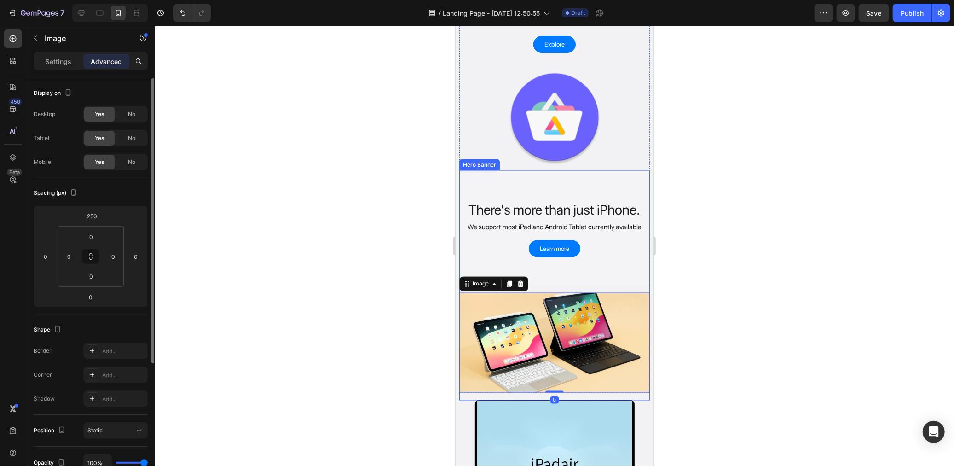
click at [600, 283] on div "There's more than just iPhone. Heading We support most iPad and Android Tablet …" at bounding box center [554, 285] width 191 height 230
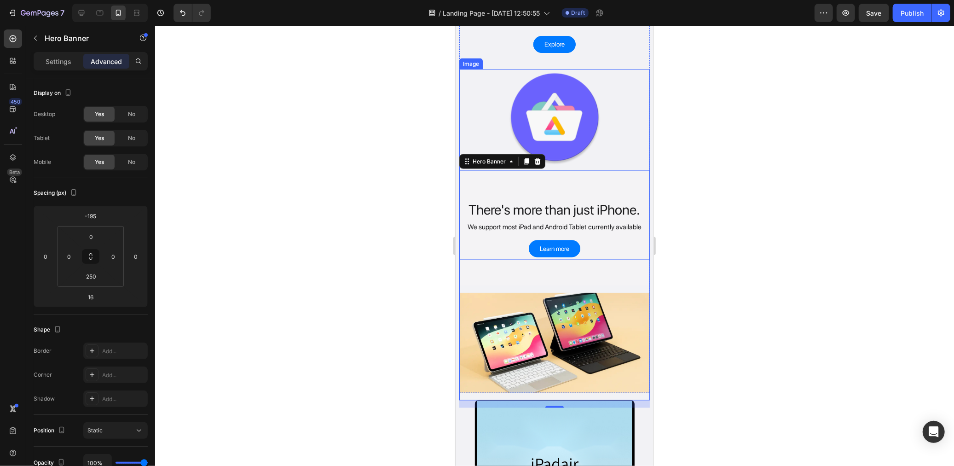
click at [495, 110] on img at bounding box center [554, 116] width 191 height 95
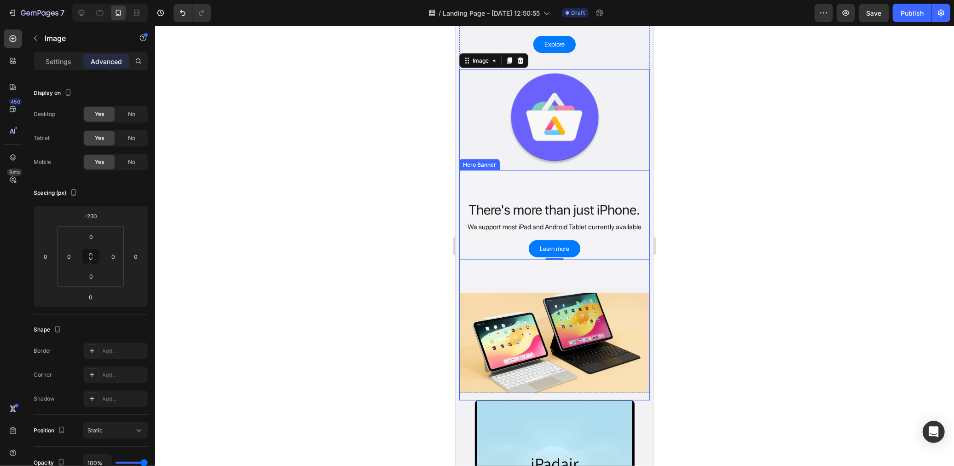
click at [508, 281] on div "There's more than just iPhone. Heading We support most iPad and Android Tablet …" at bounding box center [554, 285] width 191 height 230
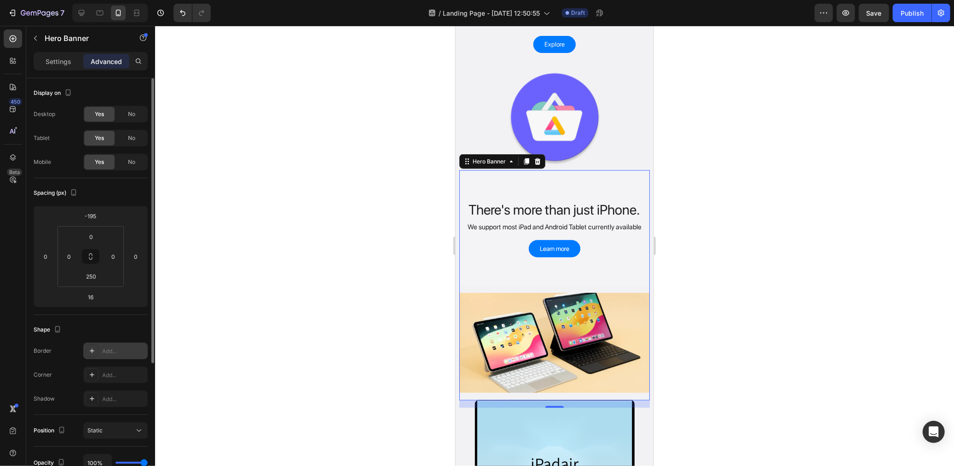
click at [91, 348] on icon at bounding box center [91, 350] width 7 height 7
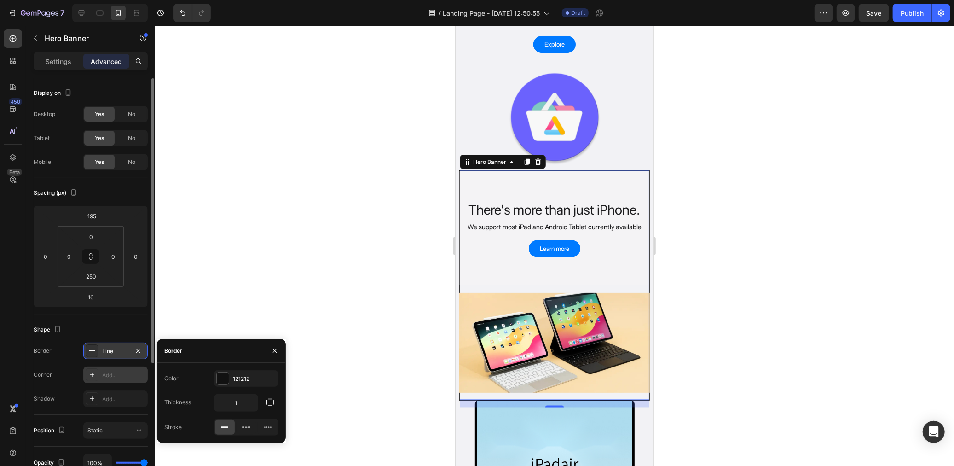
click at [109, 369] on div "Add..." at bounding box center [115, 374] width 64 height 17
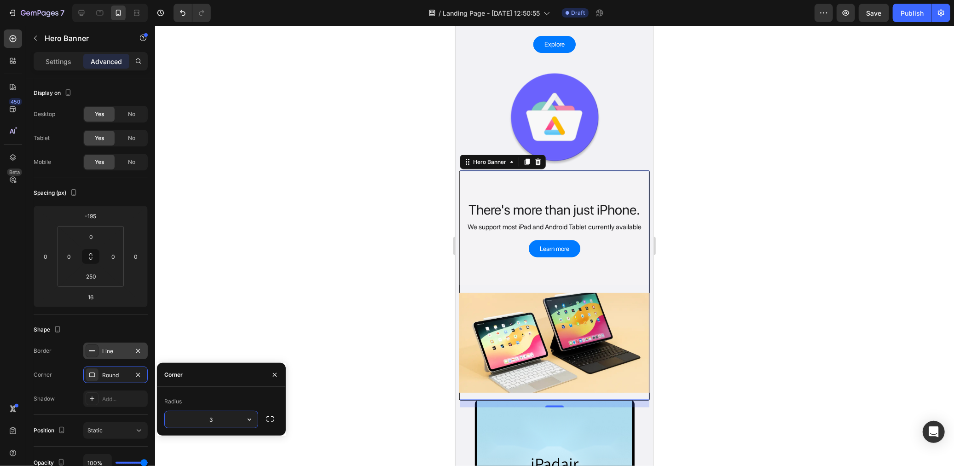
type input "30"
click at [272, 371] on icon "button" at bounding box center [274, 374] width 7 height 7
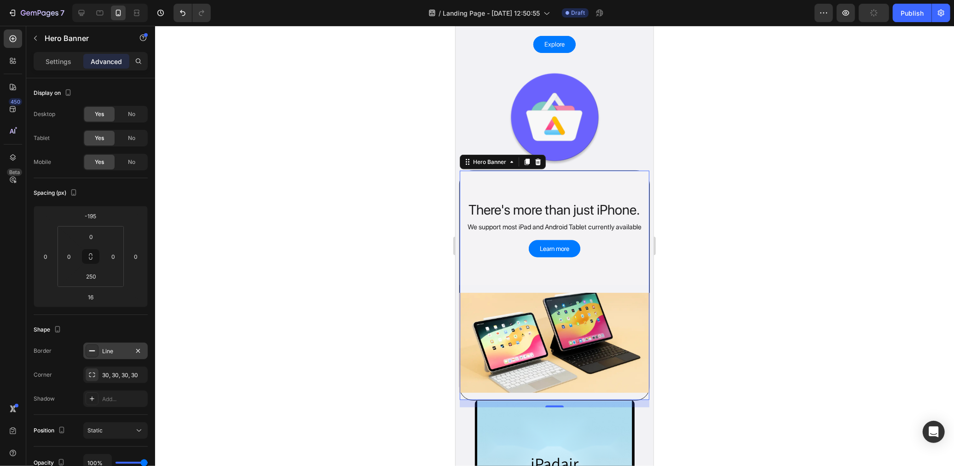
click at [308, 315] on div at bounding box center [554, 246] width 799 height 440
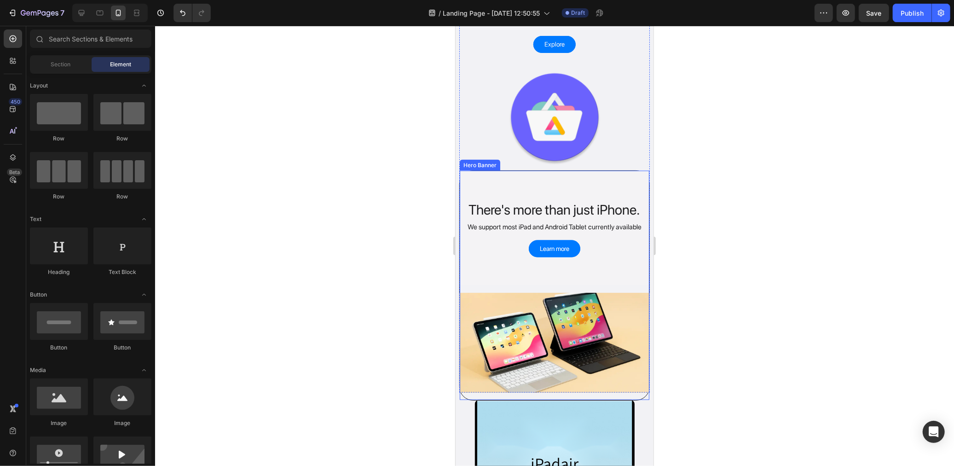
click at [560, 173] on div "Overlay" at bounding box center [554, 227] width 190 height 114
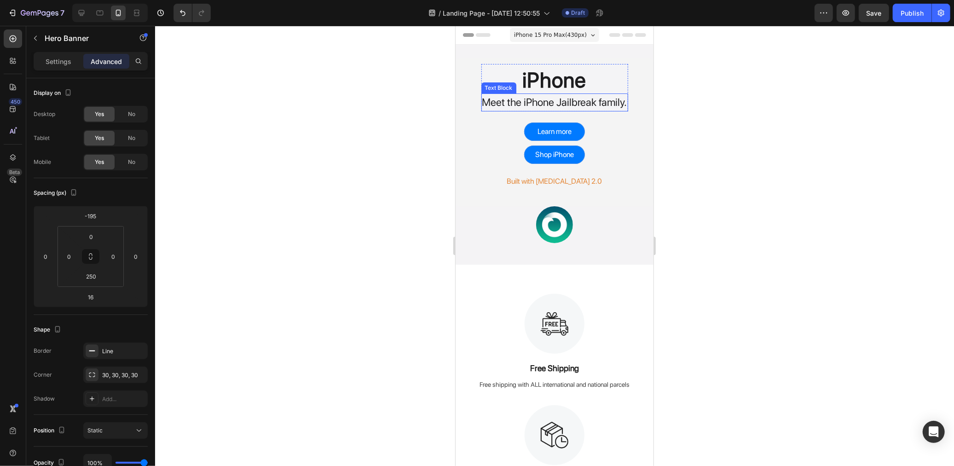
click at [585, 99] on p "Meet the iPhone Jailbreak family." at bounding box center [554, 102] width 145 height 16
click at [568, 95] on p "Meet the iPhone Jailbreak family." at bounding box center [554, 102] width 145 height 16
click at [410, 200] on div at bounding box center [554, 246] width 799 height 440
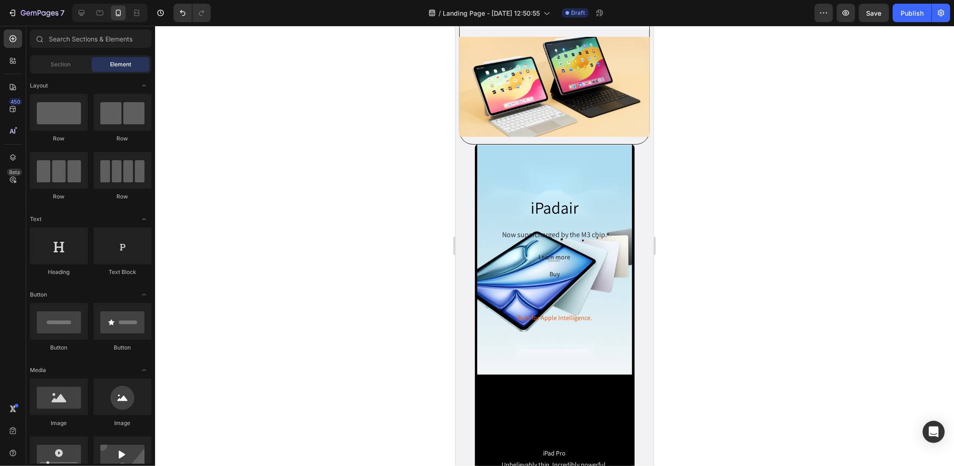
scroll to position [1483, 0]
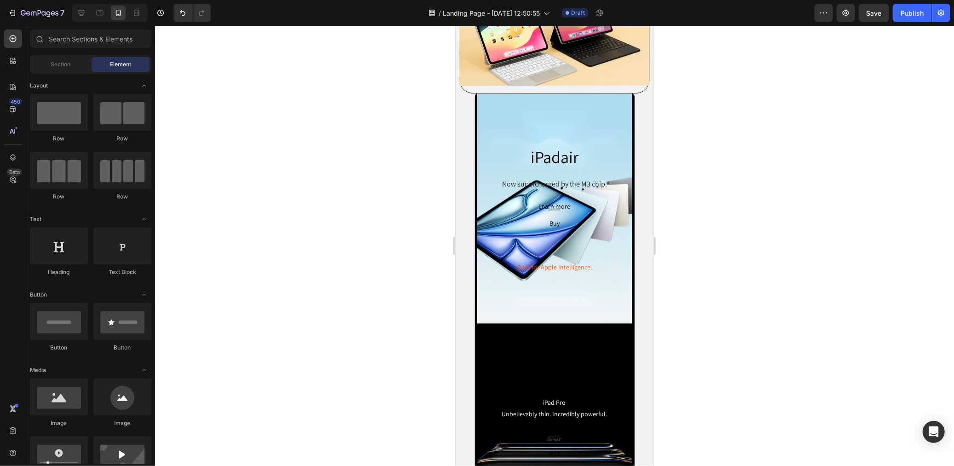
click at [504, 144] on h2 "iPadair" at bounding box center [554, 156] width 143 height 27
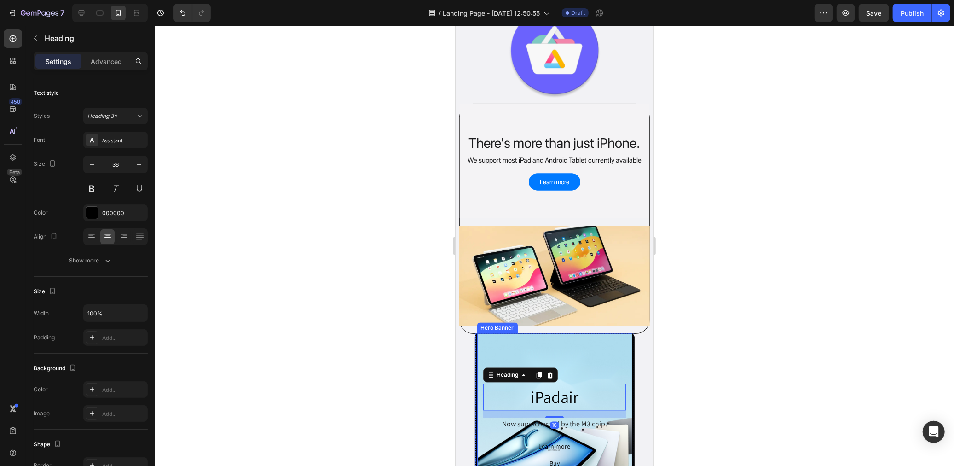
scroll to position [1176, 0]
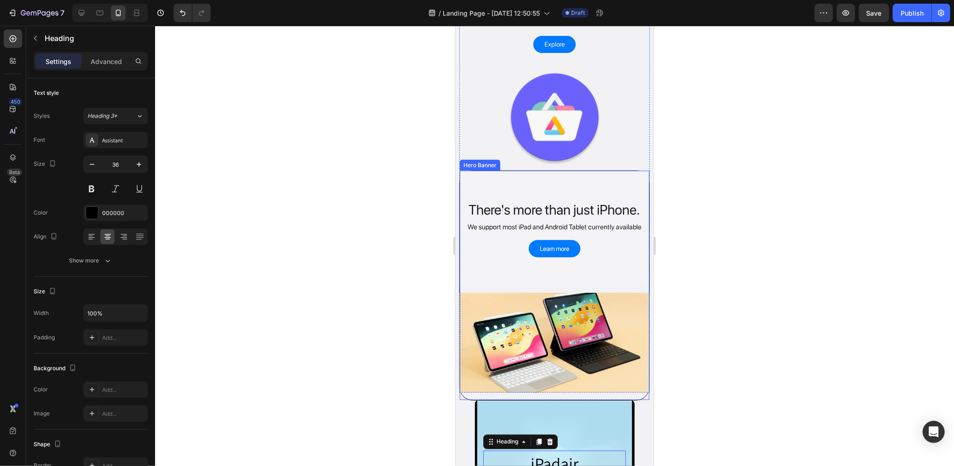
click at [530, 175] on div "Overlay" at bounding box center [554, 227] width 190 height 114
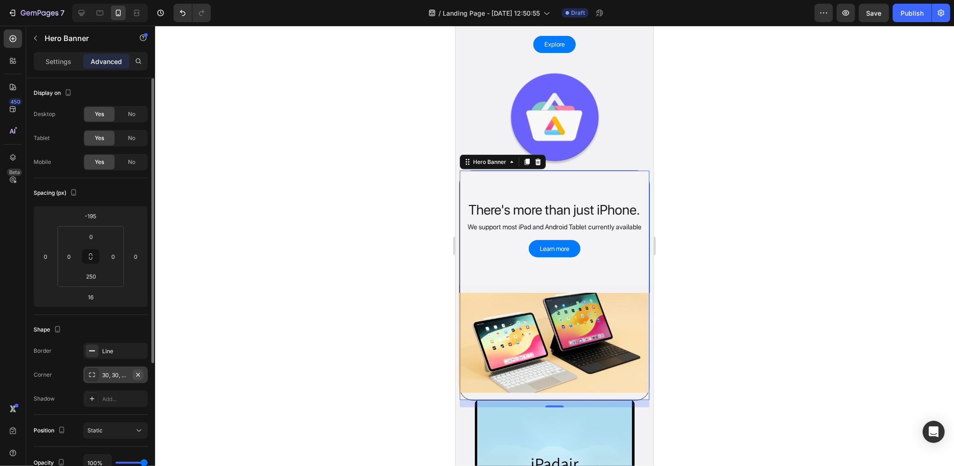
click at [140, 374] on icon "button" at bounding box center [137, 374] width 7 height 7
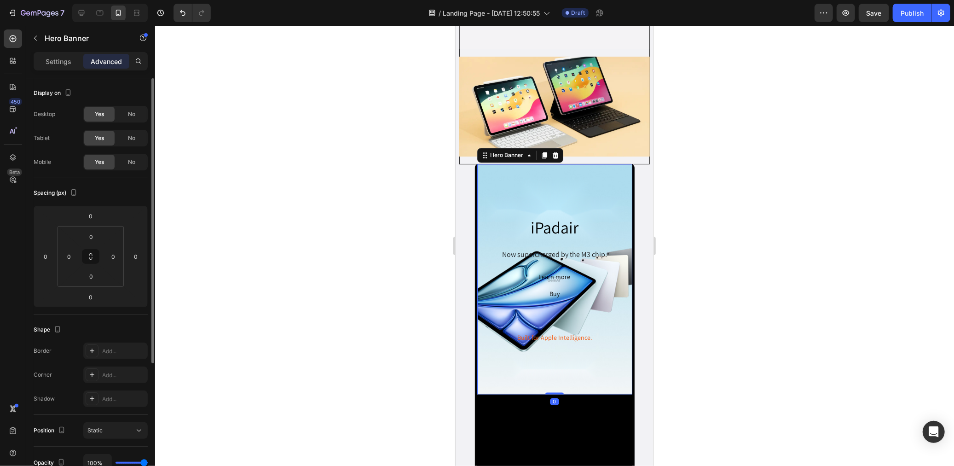
scroll to position [1432, 0]
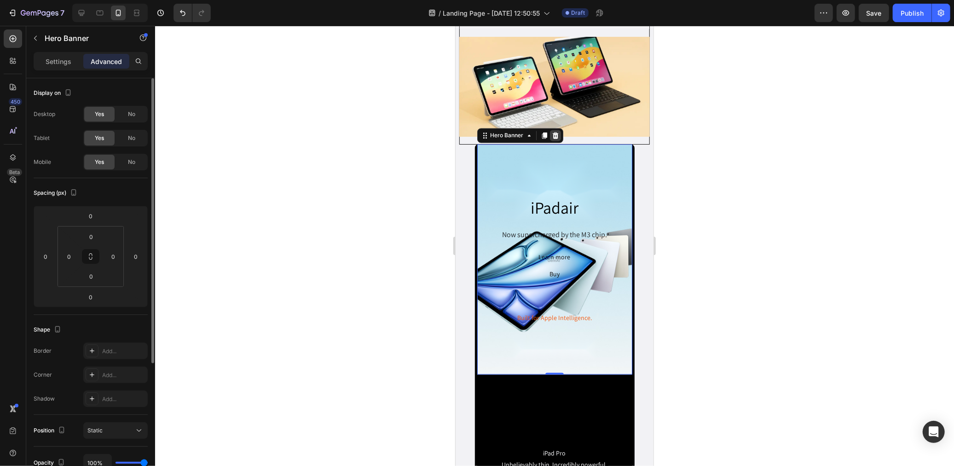
click at [549, 130] on div at bounding box center [554, 135] width 11 height 11
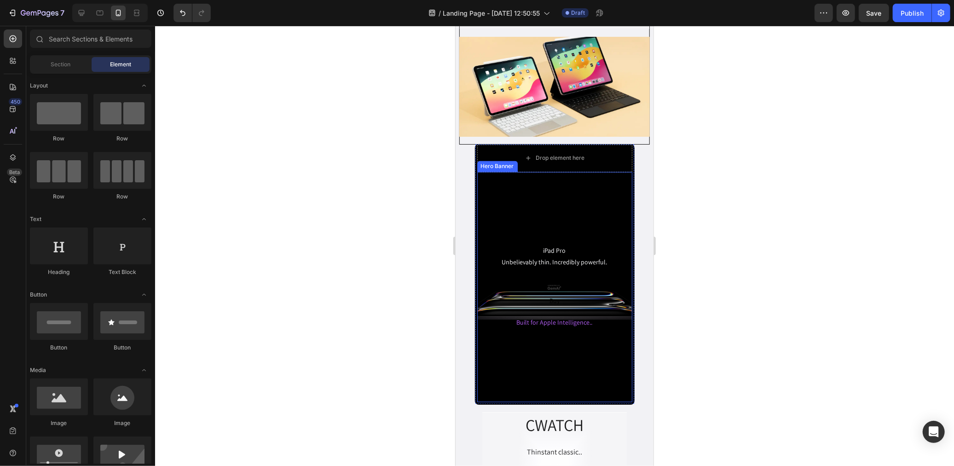
click at [585, 194] on div "Overlay" at bounding box center [554, 287] width 155 height 230
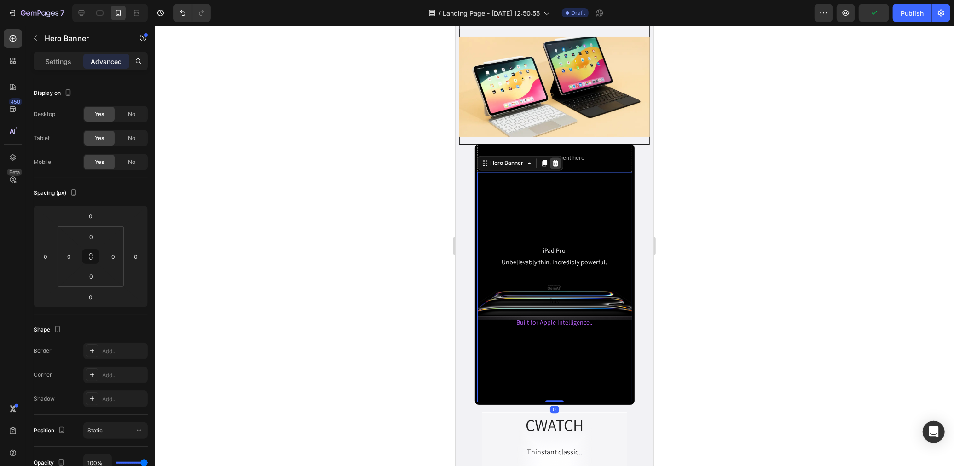
click at [553, 159] on icon at bounding box center [554, 162] width 7 height 7
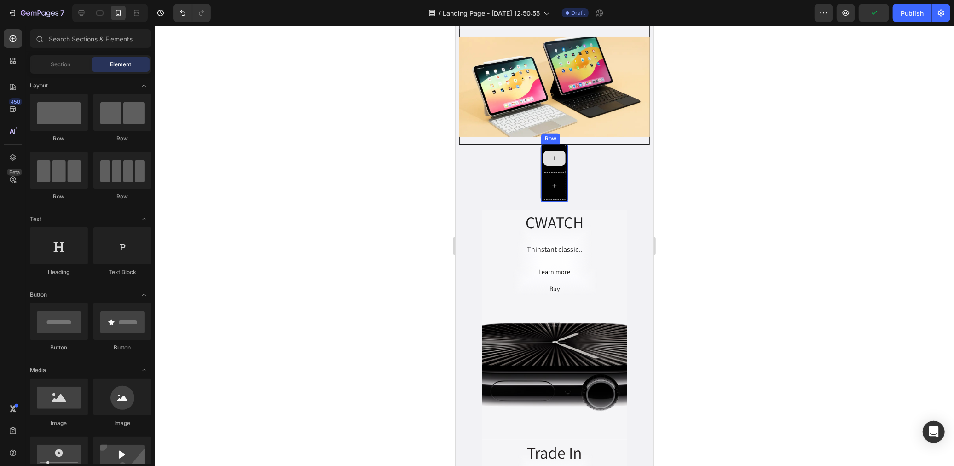
click at [553, 152] on div at bounding box center [554, 158] width 23 height 28
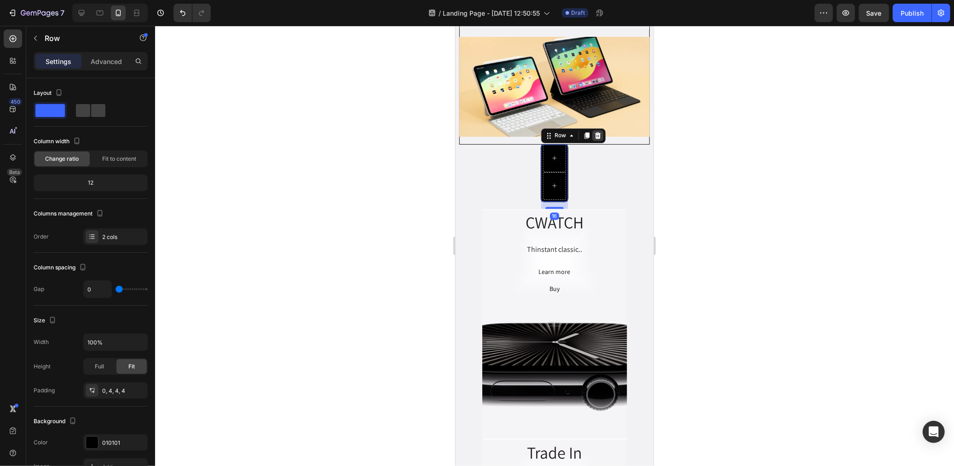
click at [597, 132] on icon at bounding box center [597, 135] width 7 height 7
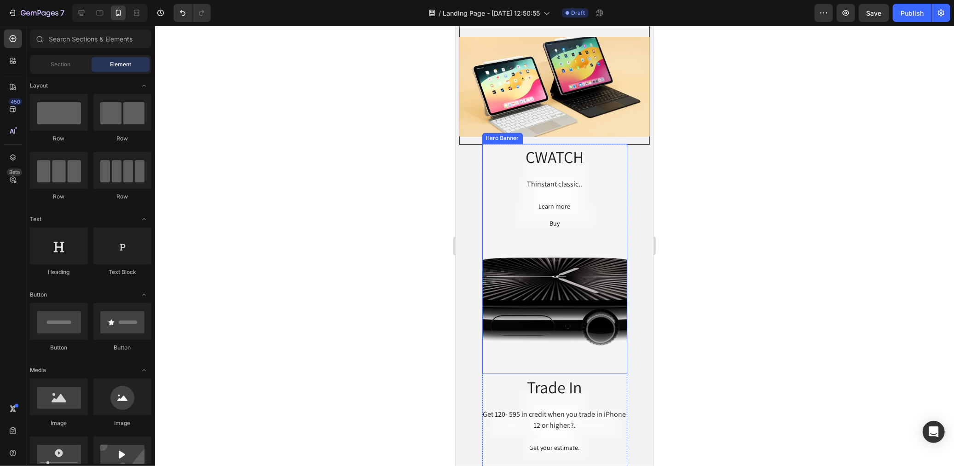
click at [600, 163] on div "CWATCH Heading Thinstant classic.. Text Block Learn more Button Buy Button Row …" at bounding box center [554, 188] width 145 height 88
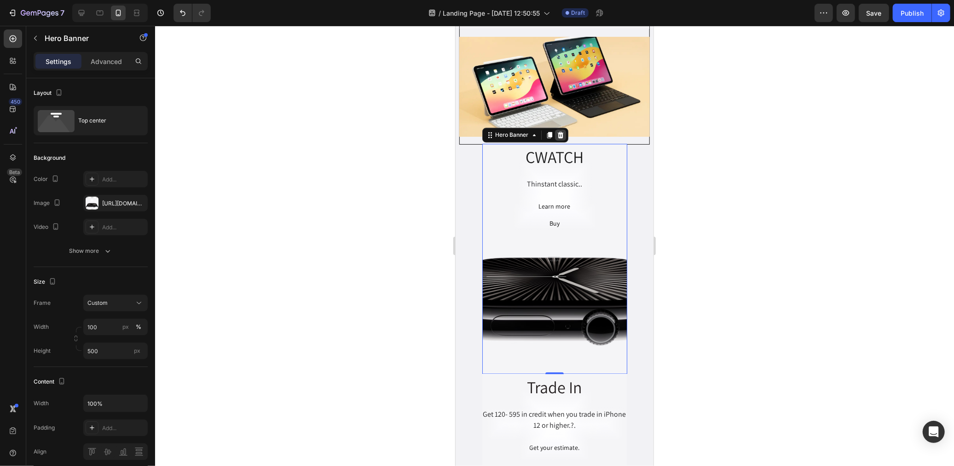
click at [556, 131] on icon at bounding box center [559, 134] width 7 height 7
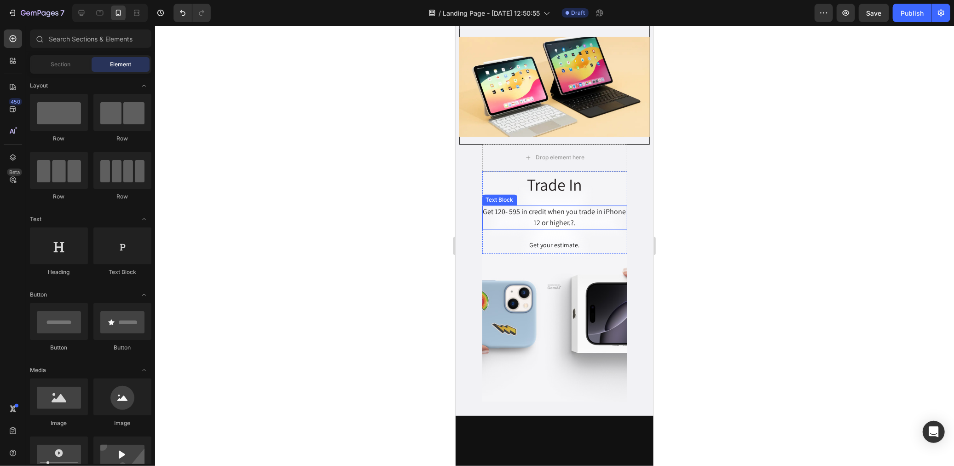
click at [563, 205] on div "Get 120- 595 in credit when you trade in iPhone 12 or higher.?." at bounding box center [554, 217] width 145 height 24
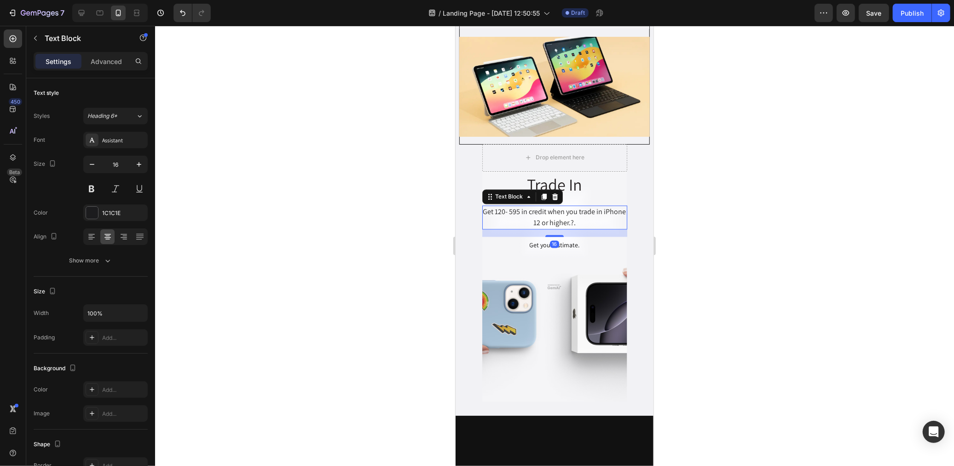
click at [500, 205] on div "Get 120- 595 in credit when you trade in iPhone 12 or higher.?." at bounding box center [554, 217] width 145 height 24
click at [601, 210] on p "Get $100 - $595 in credit when you trade in iPhone 12 or higher.?." at bounding box center [554, 217] width 143 height 22
click at [593, 189] on div "Trade In Heading Get $100 - $595 in credit when you trade in iPhone 12 or highe…" at bounding box center [554, 212] width 145 height 82
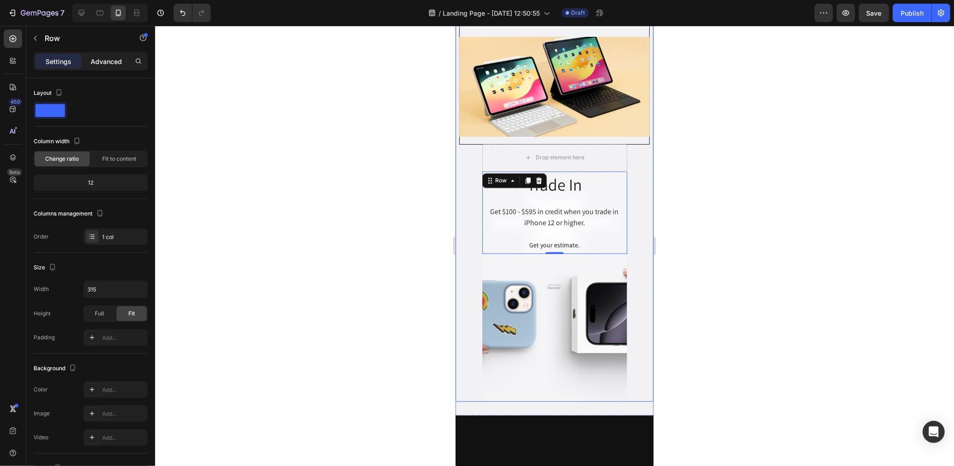
click at [107, 55] on div "Advanced" at bounding box center [106, 61] width 46 height 15
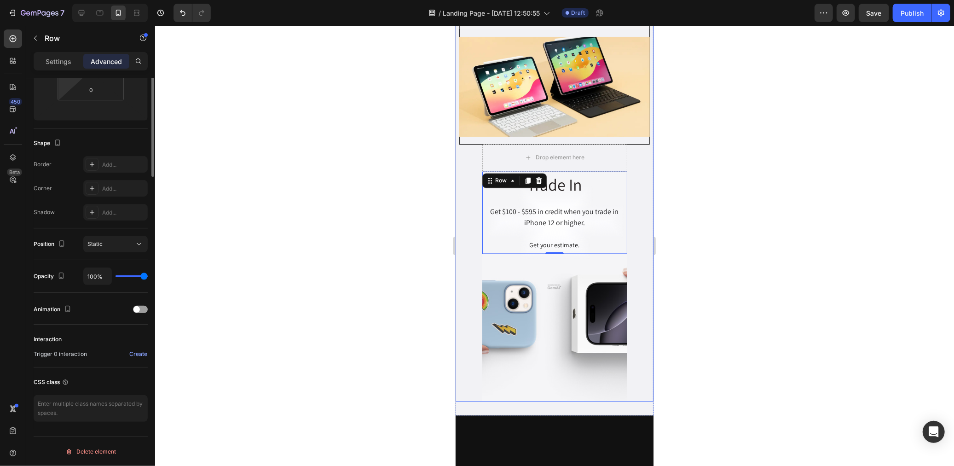
scroll to position [0, 0]
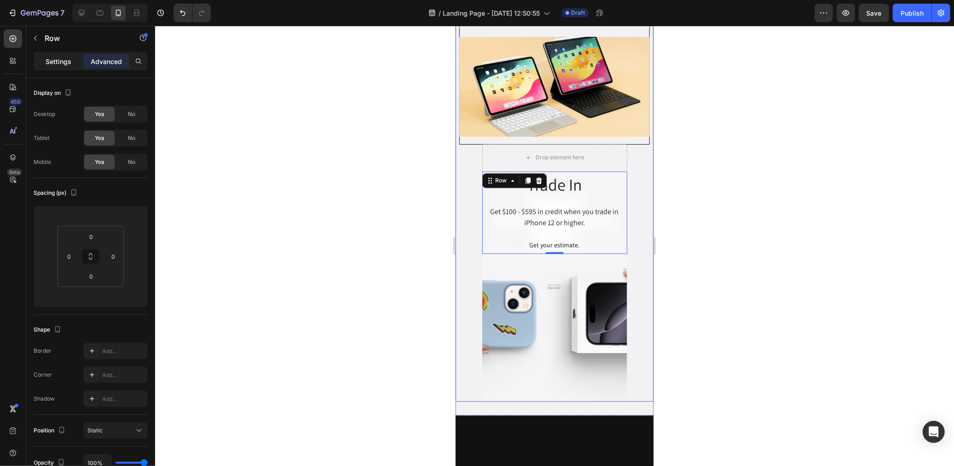
click at [69, 65] on p "Settings" at bounding box center [59, 62] width 26 height 10
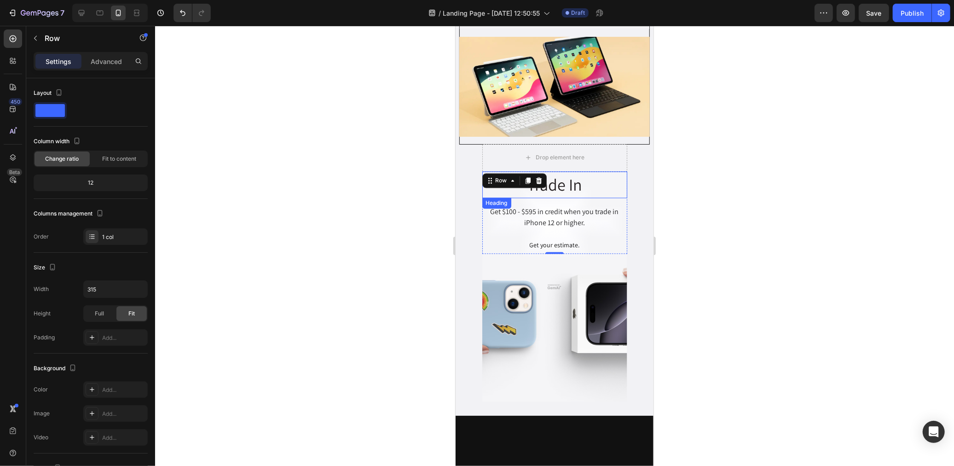
click at [588, 173] on h2 "Trade In" at bounding box center [554, 184] width 145 height 27
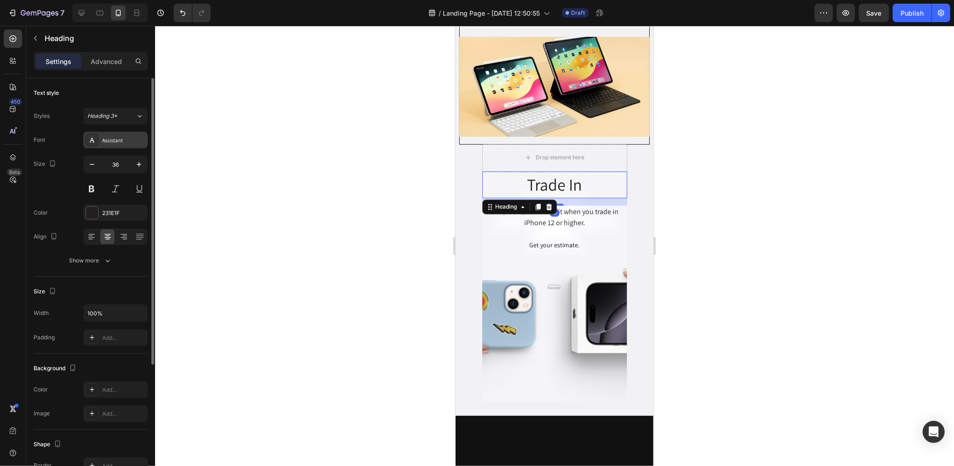
click at [109, 137] on div "Assistant" at bounding box center [123, 140] width 43 height 8
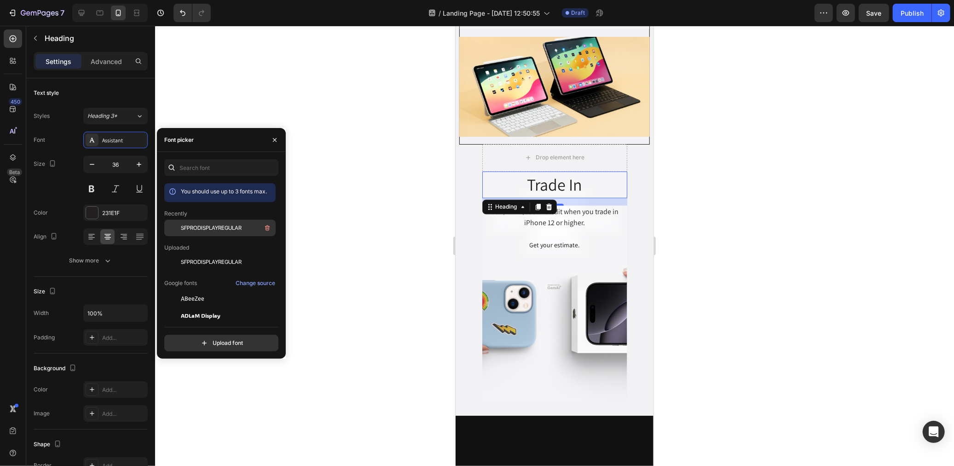
click at [220, 228] on span "SFPRODISPLAYREGULAR" at bounding box center [211, 228] width 61 height 8
click at [91, 185] on button at bounding box center [91, 188] width 17 height 17
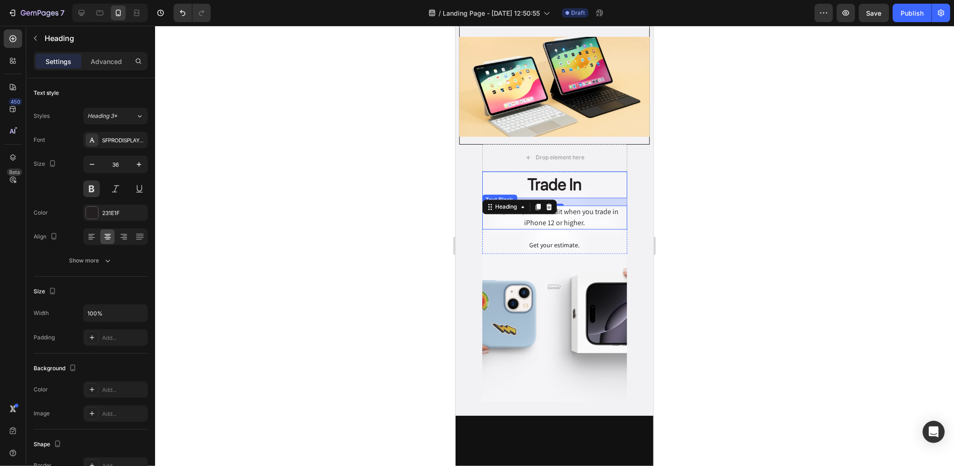
click at [572, 214] on p "Get $100 - $595 in credit when you trade in iPhone 12 or higher." at bounding box center [554, 217] width 143 height 22
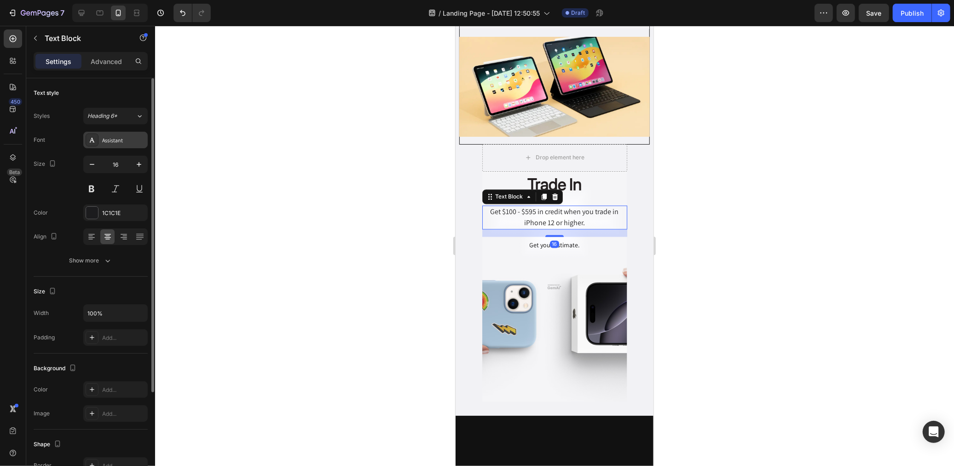
click at [130, 140] on div "Assistant" at bounding box center [123, 140] width 43 height 8
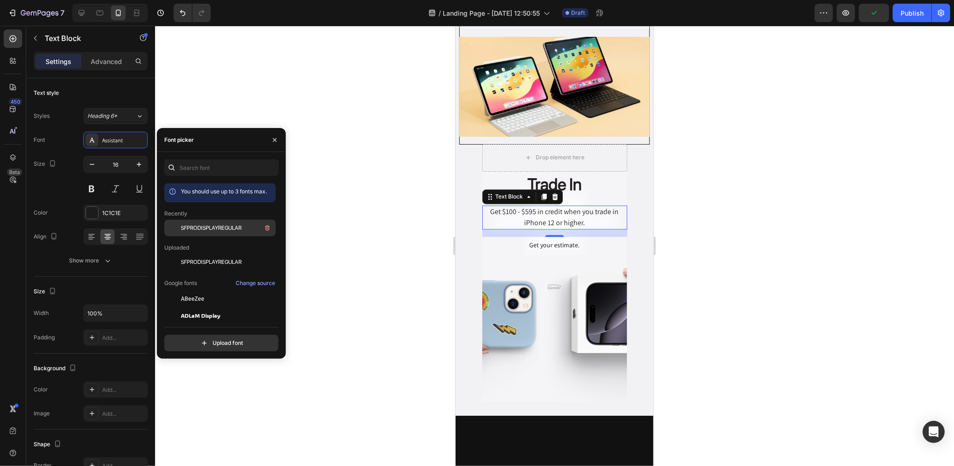
click at [178, 226] on div at bounding box center [172, 227] width 17 height 17
click at [567, 240] on div "Get your estimate." at bounding box center [554, 245] width 50 height 10
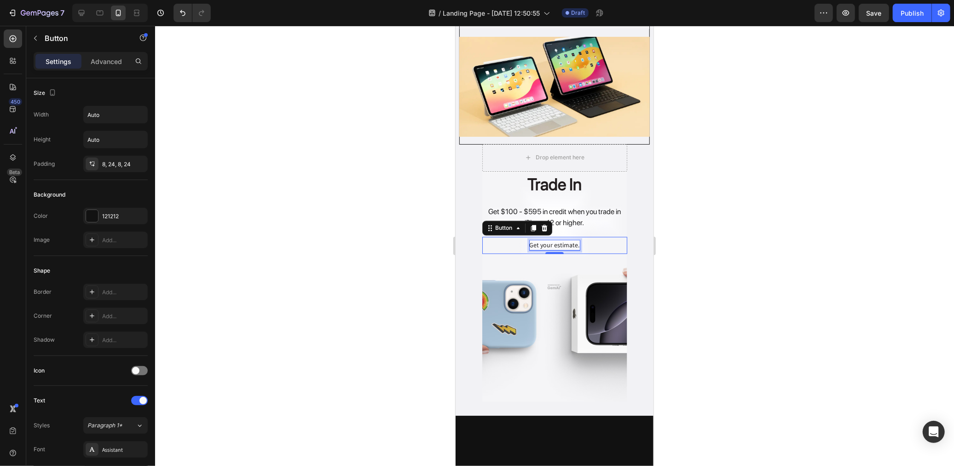
click at [546, 240] on div "Get your estimate." at bounding box center [554, 245] width 50 height 10
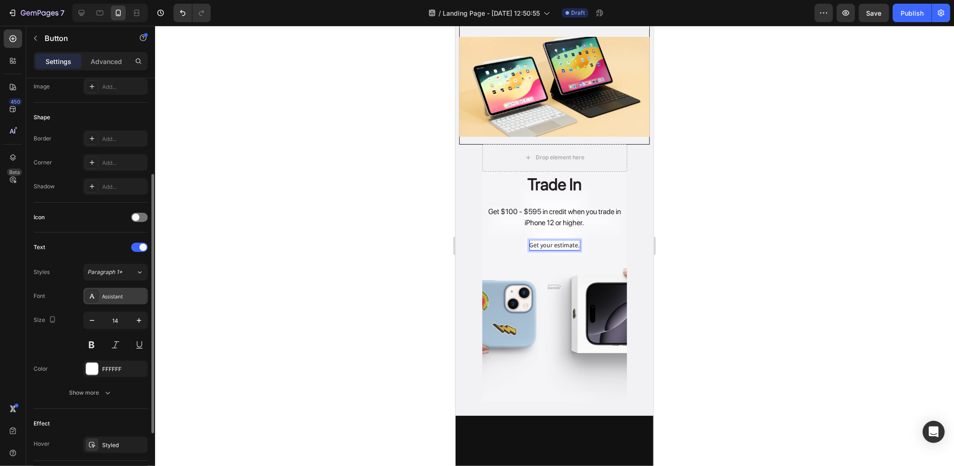
click at [104, 300] on div "Assistant" at bounding box center [123, 296] width 43 height 8
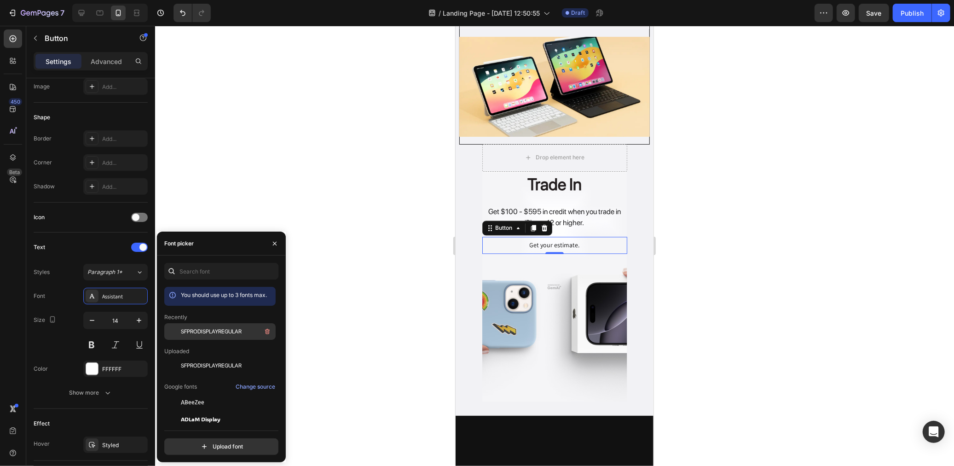
click at [244, 394] on div "SFPRODISPLAYREGULAR" at bounding box center [219, 402] width 111 height 17
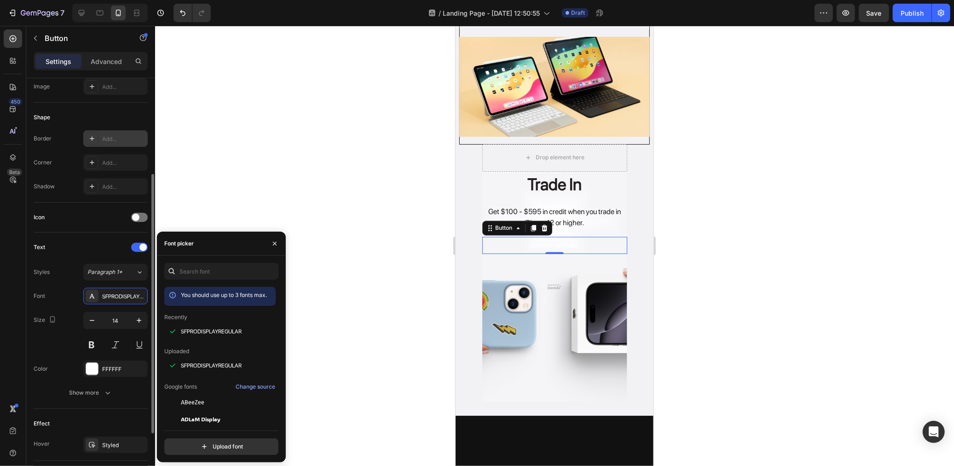
click at [84, 138] on div "Add..." at bounding box center [115, 138] width 64 height 17
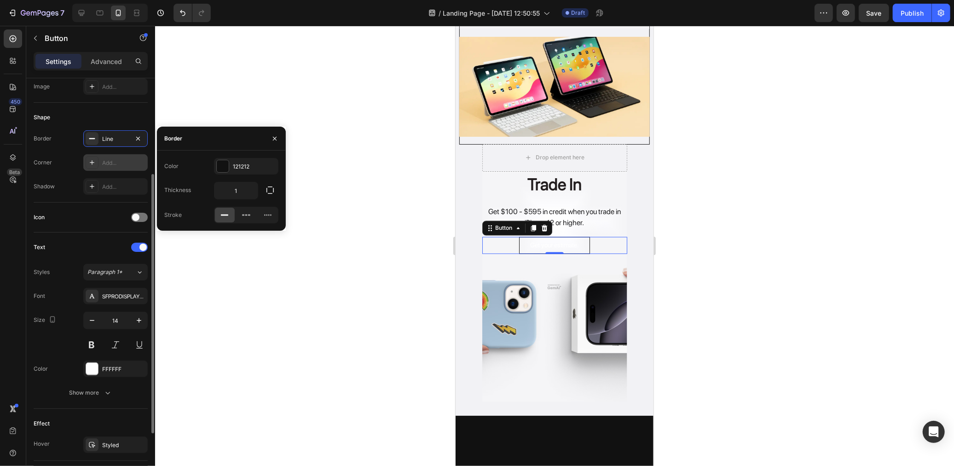
click at [89, 160] on icon at bounding box center [91, 162] width 7 height 7
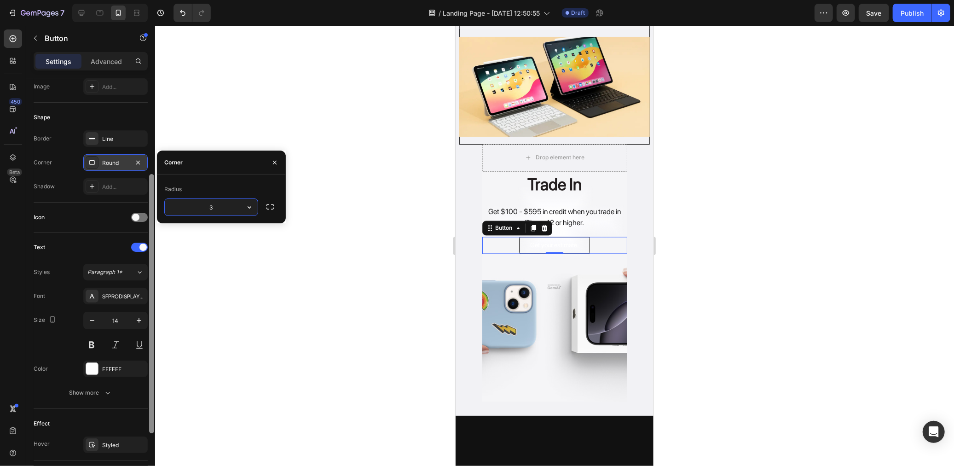
type input "30"
click at [110, 135] on div "Line" at bounding box center [115, 139] width 27 height 8
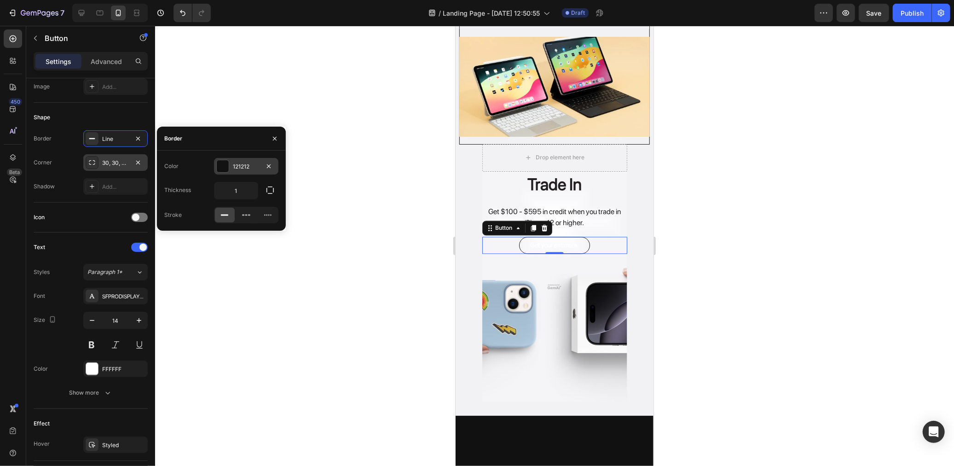
click at [231, 169] on div "121212" at bounding box center [246, 166] width 64 height 17
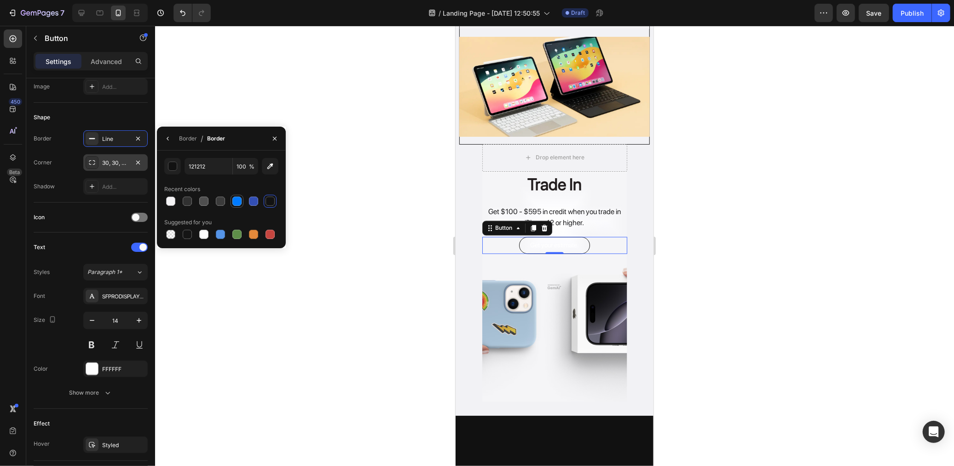
click at [231, 205] on div at bounding box center [237, 201] width 13 height 13
type input "007AFF"
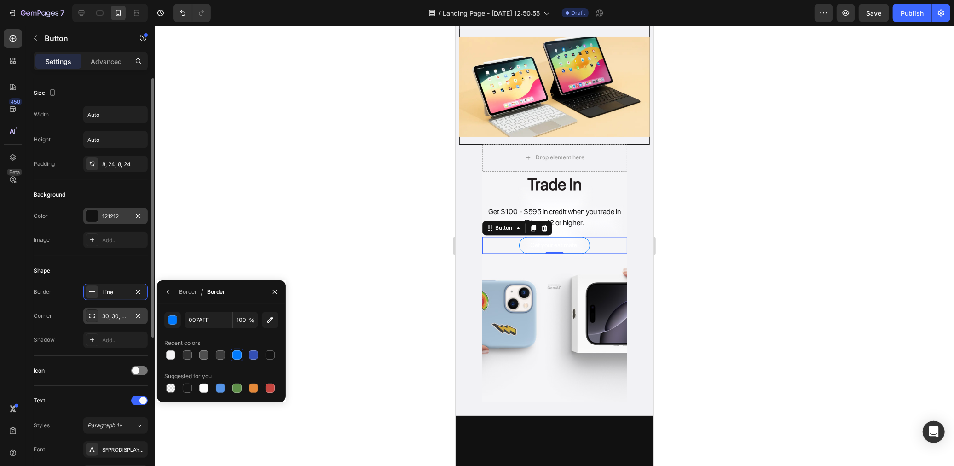
click at [97, 208] on div "121212" at bounding box center [115, 216] width 64 height 17
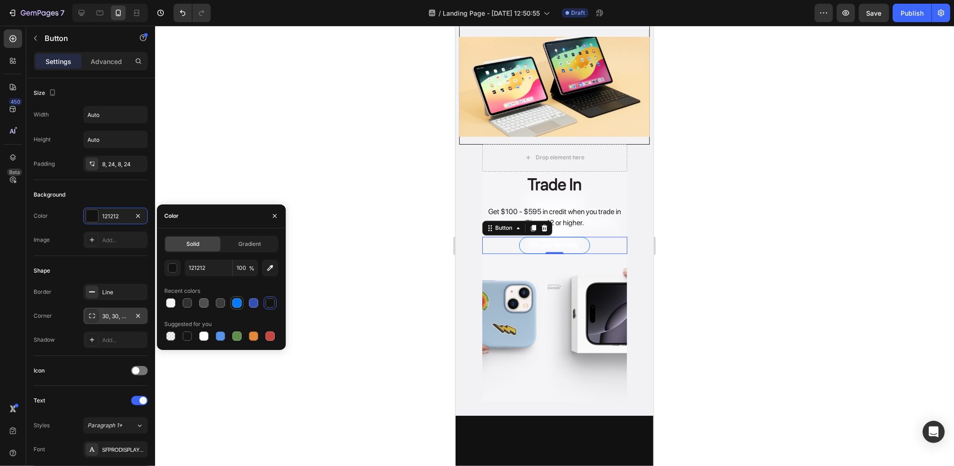
click at [237, 304] on div at bounding box center [236, 302] width 9 height 9
type input "007AFF"
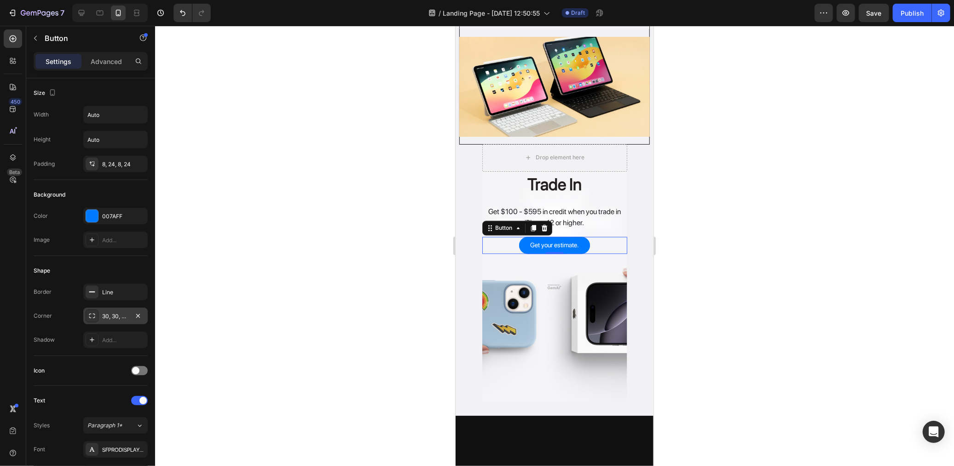
click at [304, 278] on div at bounding box center [554, 246] width 799 height 440
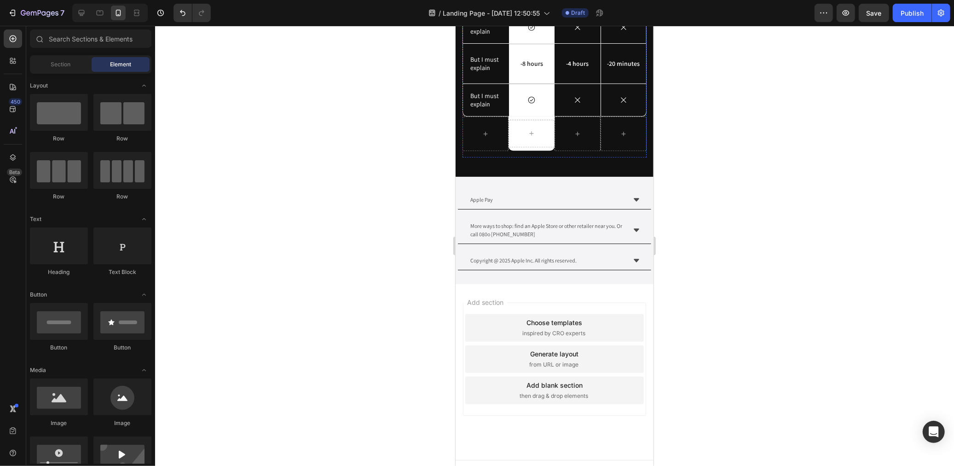
scroll to position [2046, 0]
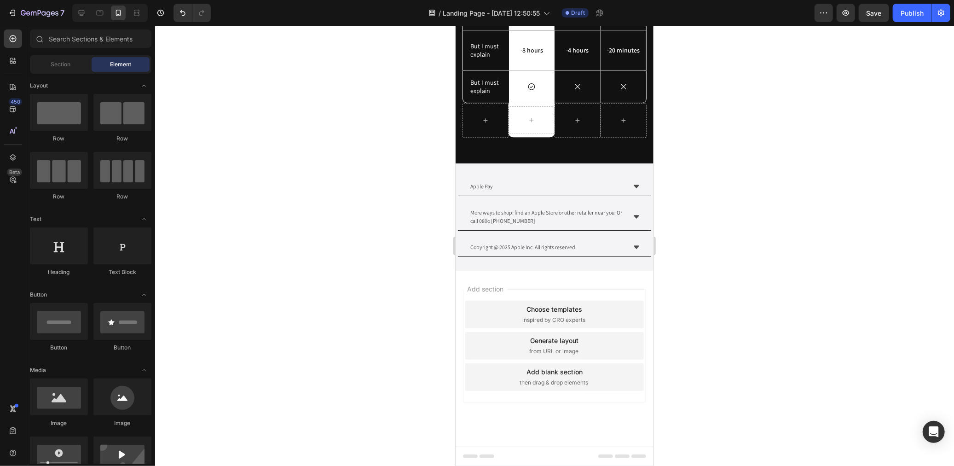
click at [567, 291] on div "Add section Choose templates inspired by CRO experts Generate layout from URL o…" at bounding box center [553, 345] width 183 height 113
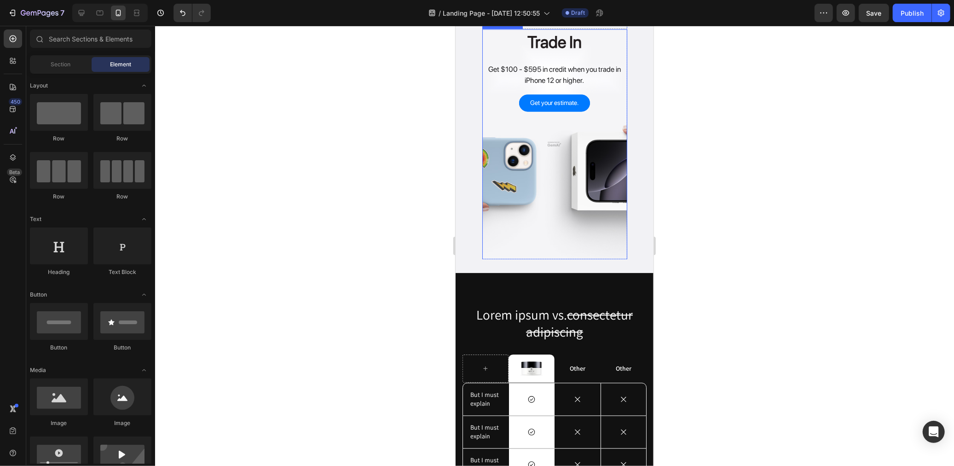
scroll to position [1586, 0]
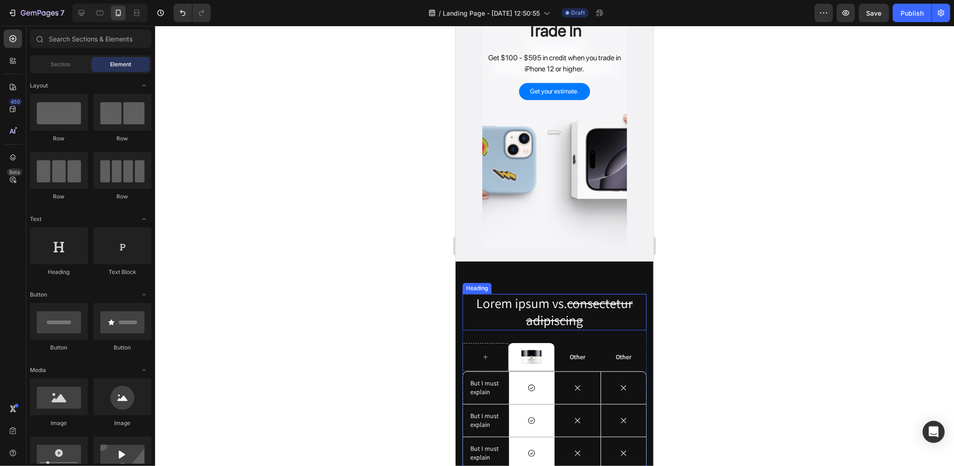
click at [559, 293] on h2 "Lorem ipsum vs. consectetur adipiscing" at bounding box center [554, 311] width 184 height 36
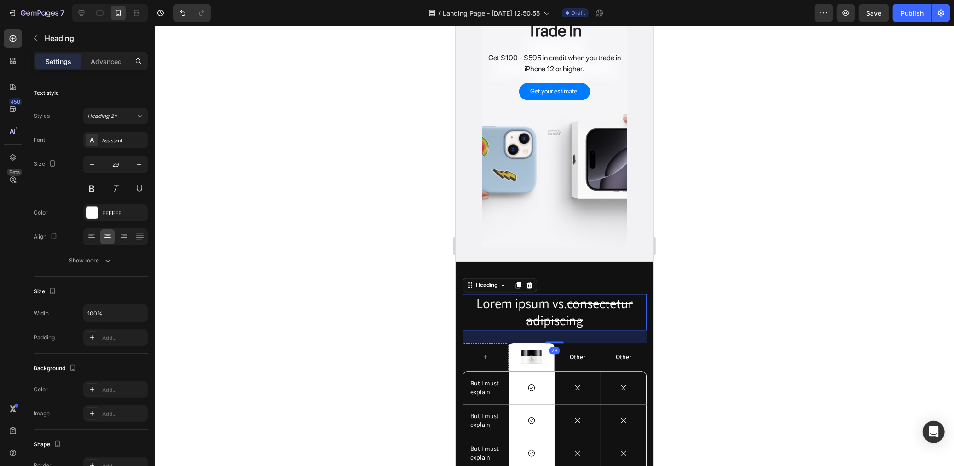
click at [560, 294] on p "Lorem ipsum vs. consectetur adipiscing" at bounding box center [554, 311] width 182 height 35
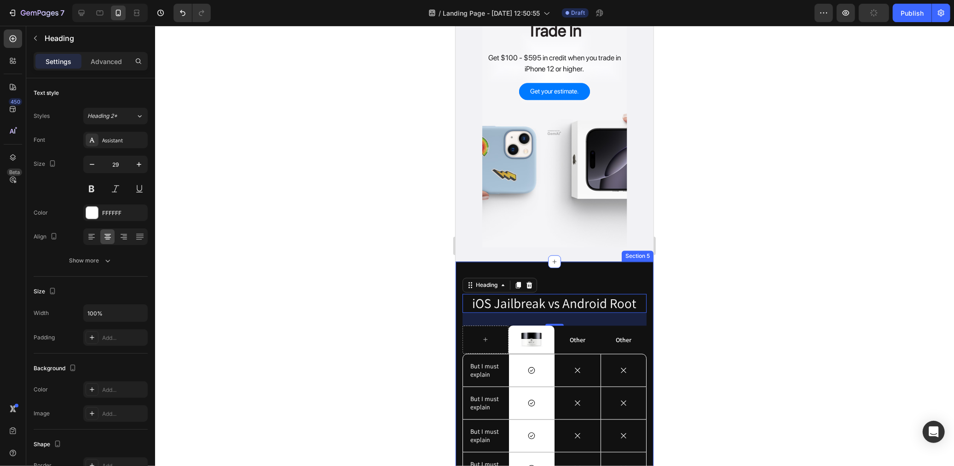
click at [741, 288] on div at bounding box center [554, 246] width 799 height 440
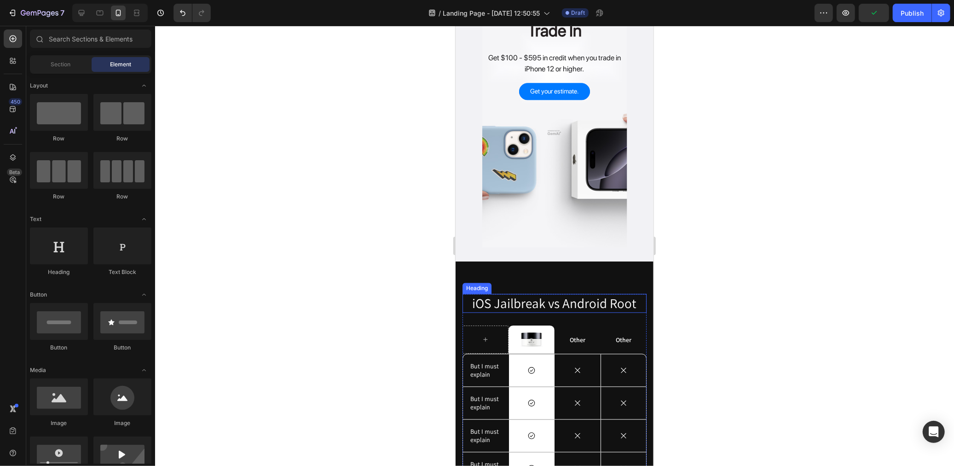
click at [592, 294] on p "iOS Jailbreak vs Android Root" at bounding box center [554, 302] width 182 height 17
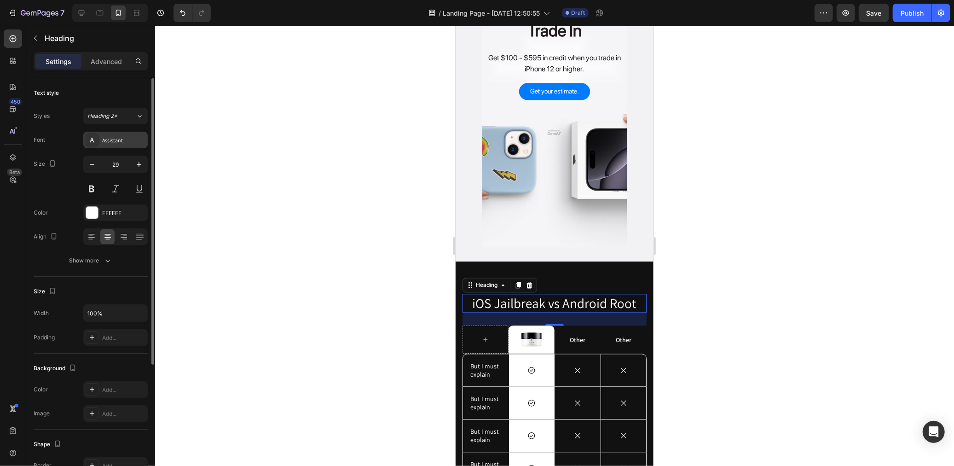
click at [112, 148] on div "Assistant" at bounding box center [115, 140] width 64 height 17
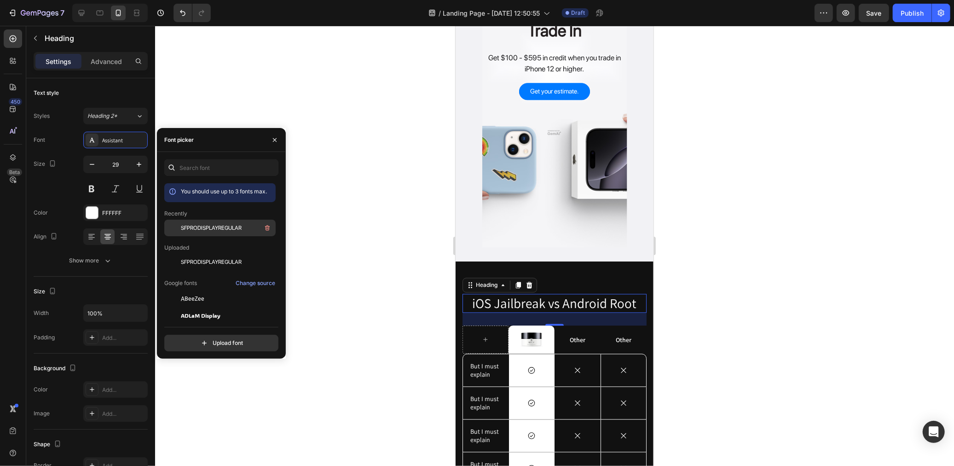
click at [216, 290] on div "SFPRODISPLAYREGULAR" at bounding box center [219, 298] width 111 height 17
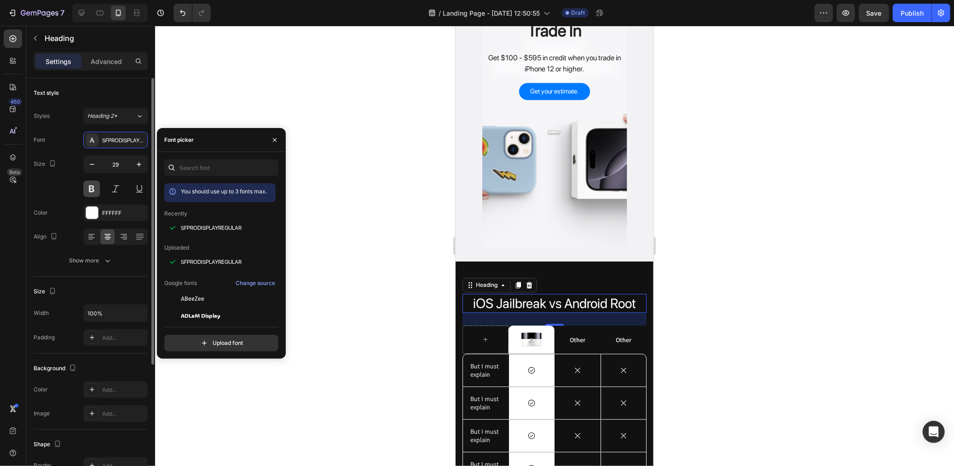
click at [98, 196] on button at bounding box center [91, 188] width 17 height 17
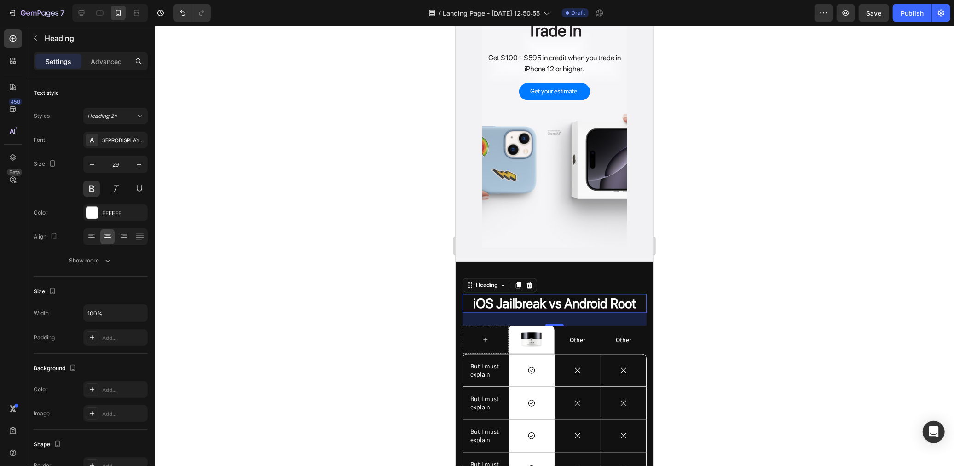
click at [313, 215] on div at bounding box center [554, 246] width 799 height 440
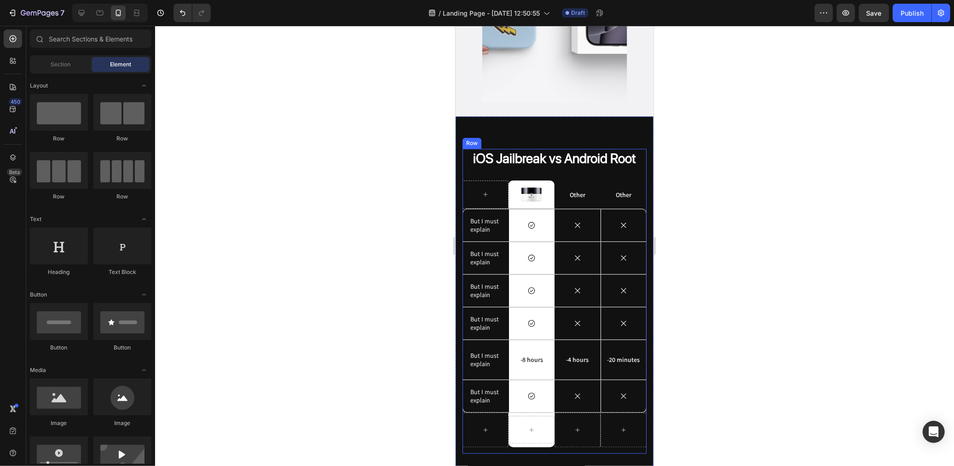
scroll to position [1739, 0]
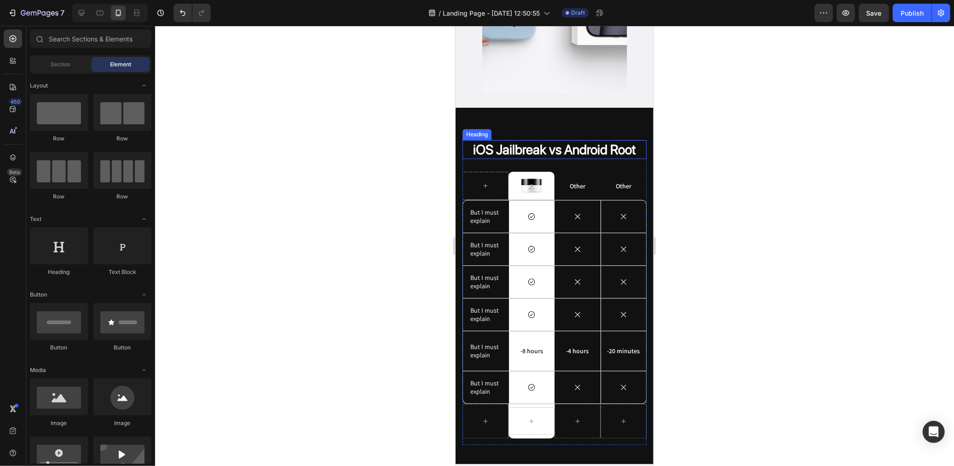
click at [570, 140] on p "iOS Jailbreak vs Android Root" at bounding box center [554, 148] width 182 height 17
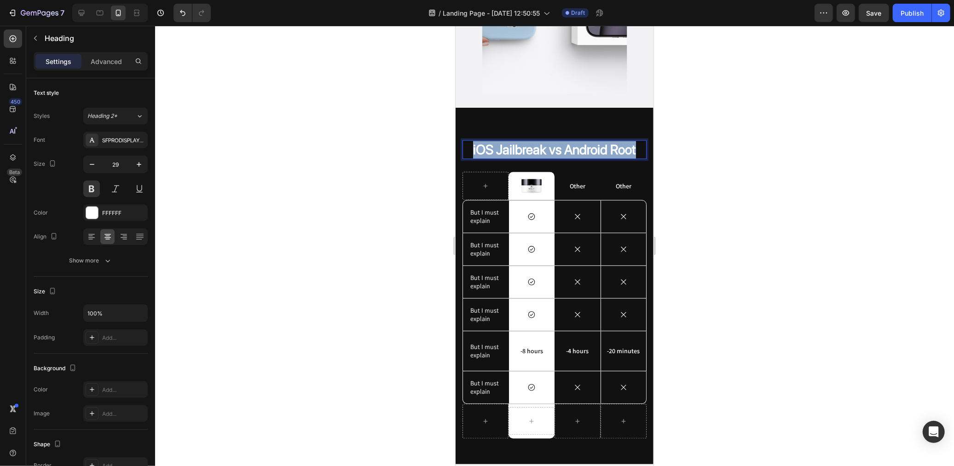
click at [570, 140] on p "iOS Jailbreak vs Android Root" at bounding box center [554, 148] width 182 height 17
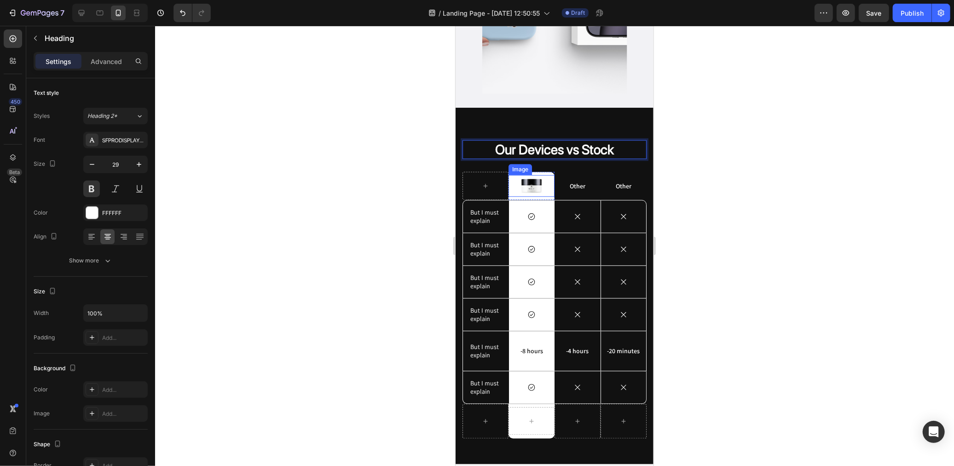
click at [537, 174] on img at bounding box center [531, 185] width 23 height 22
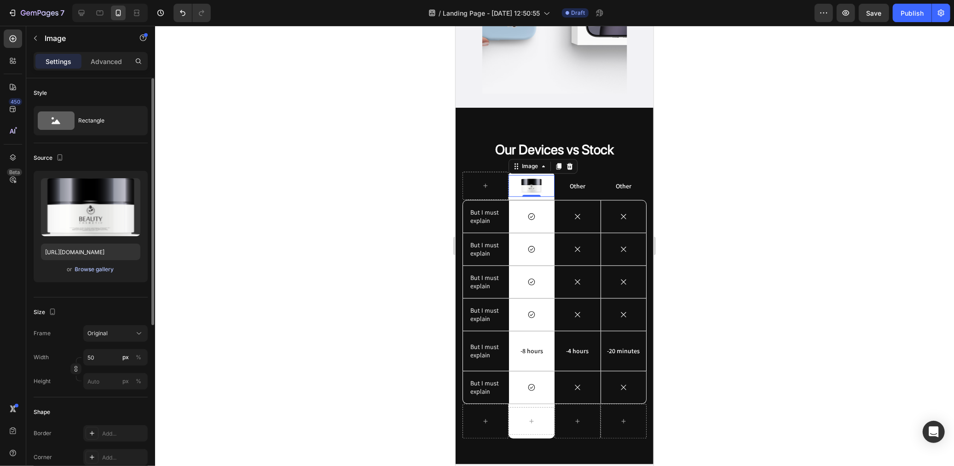
click at [104, 267] on div "Browse gallery" at bounding box center [94, 269] width 39 height 8
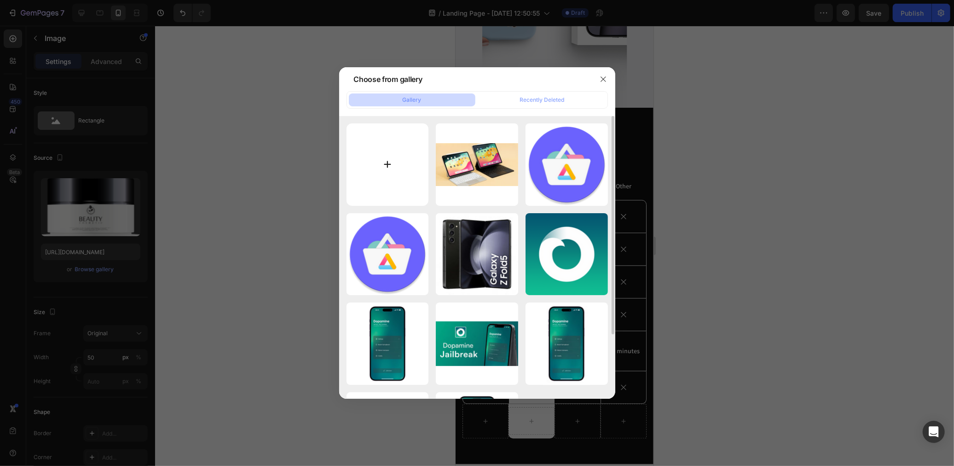
click at [367, 177] on input "file" at bounding box center [388, 164] width 82 height 82
type input "C:\fakepath\1.png"
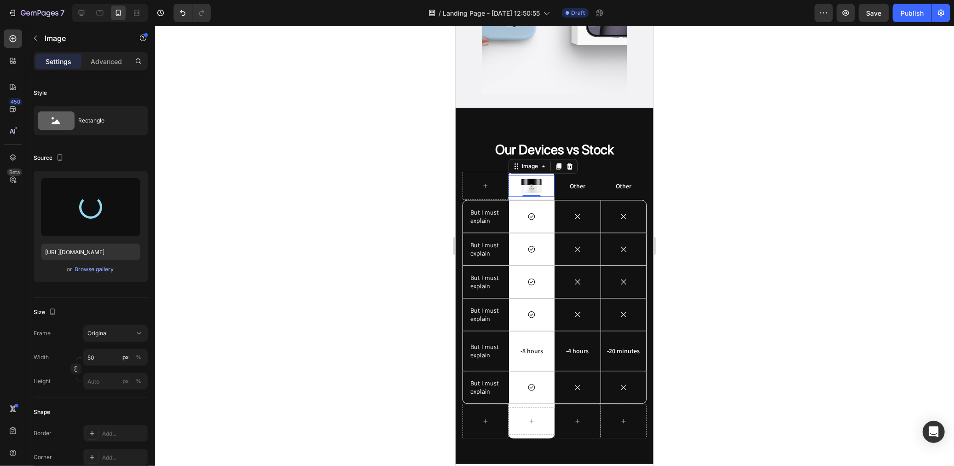
type input "[URL][DOMAIN_NAME]"
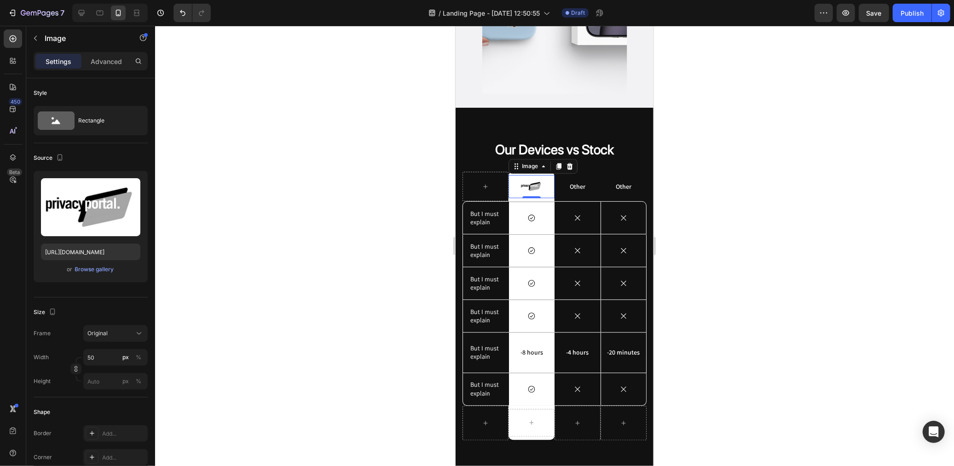
click at [335, 254] on div at bounding box center [554, 246] width 799 height 440
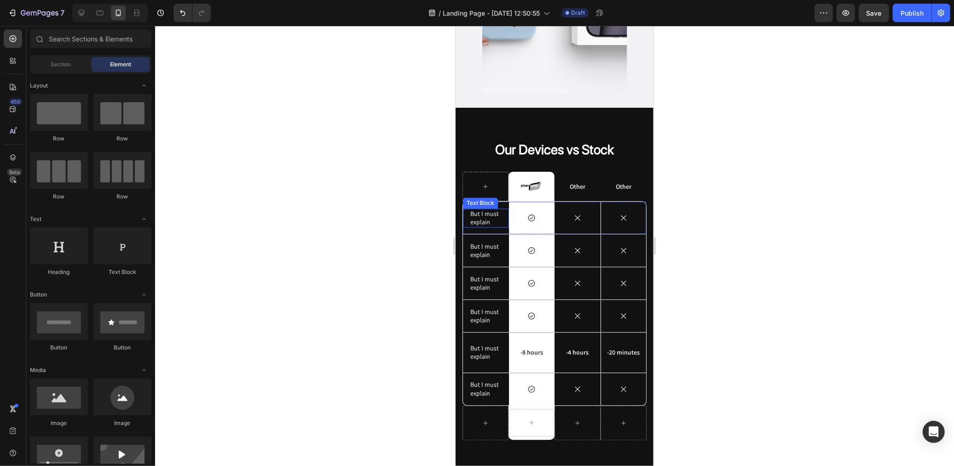
click at [481, 209] on p "But I must explain" at bounding box center [485, 217] width 31 height 17
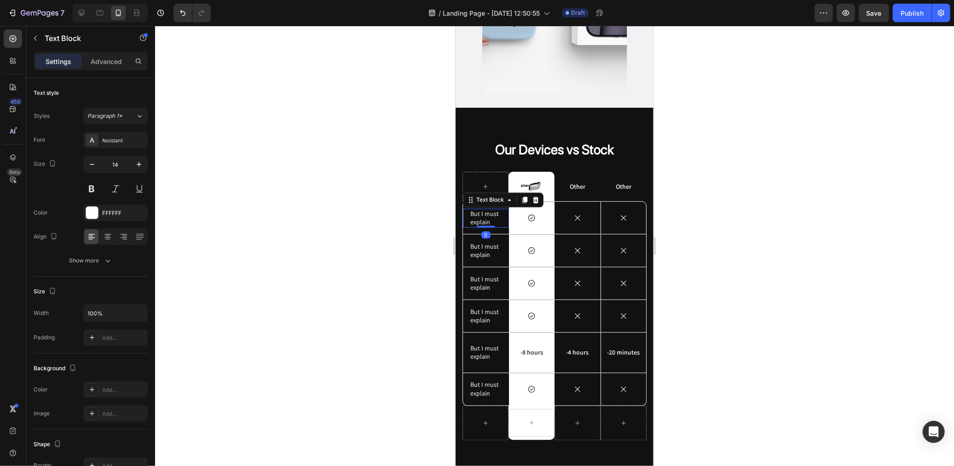
click at [482, 209] on p "But I must explain" at bounding box center [485, 217] width 31 height 17
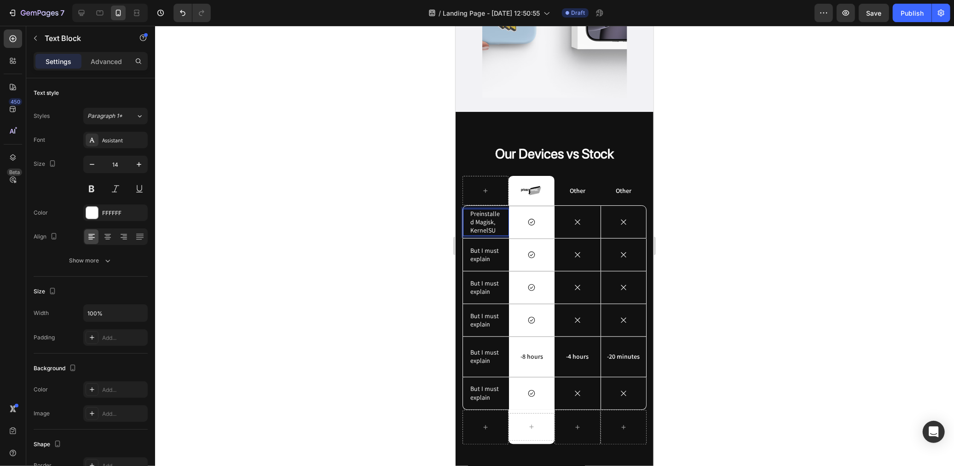
scroll to position [1732, 0]
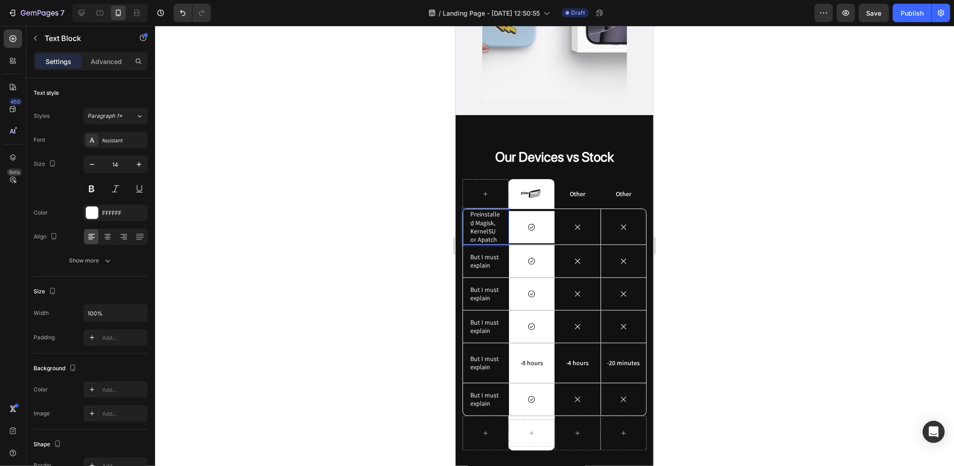
click at [428, 248] on div at bounding box center [554, 246] width 799 height 440
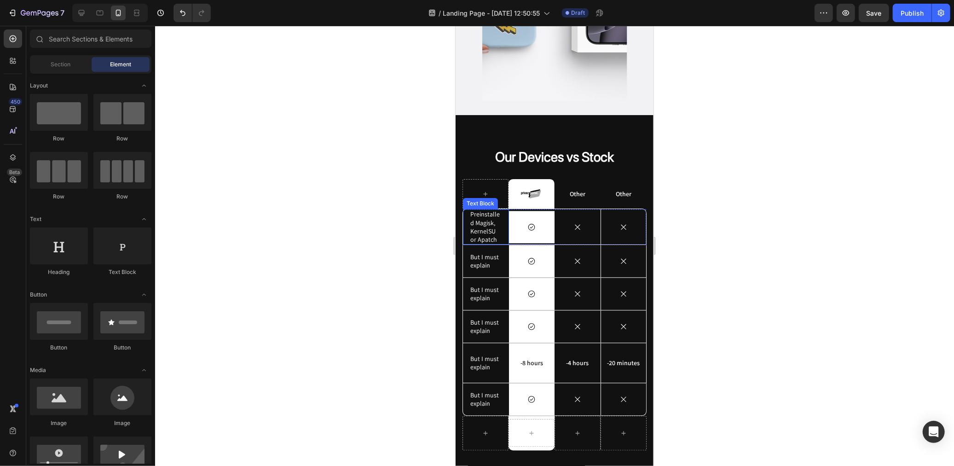
click at [484, 216] on p "Preinstalled Magisk, KernelSU or Apatch" at bounding box center [485, 226] width 31 height 34
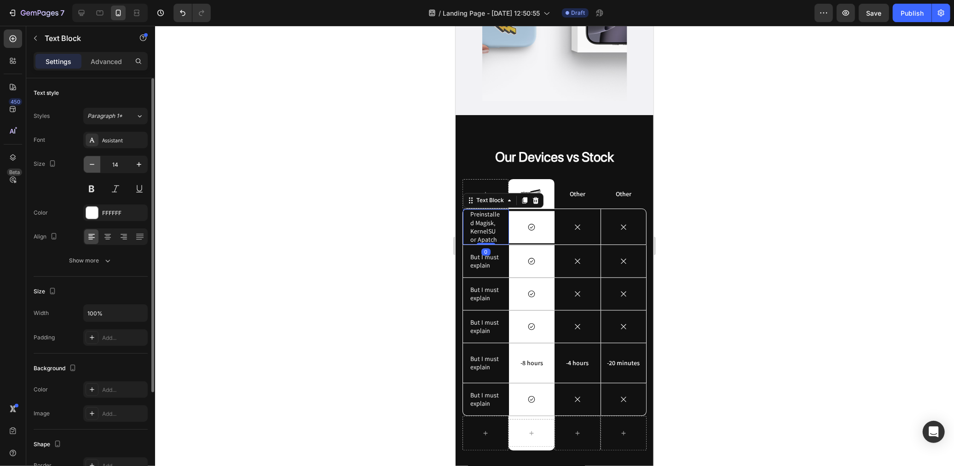
click at [95, 169] on button "button" at bounding box center [92, 164] width 17 height 17
type input "12"
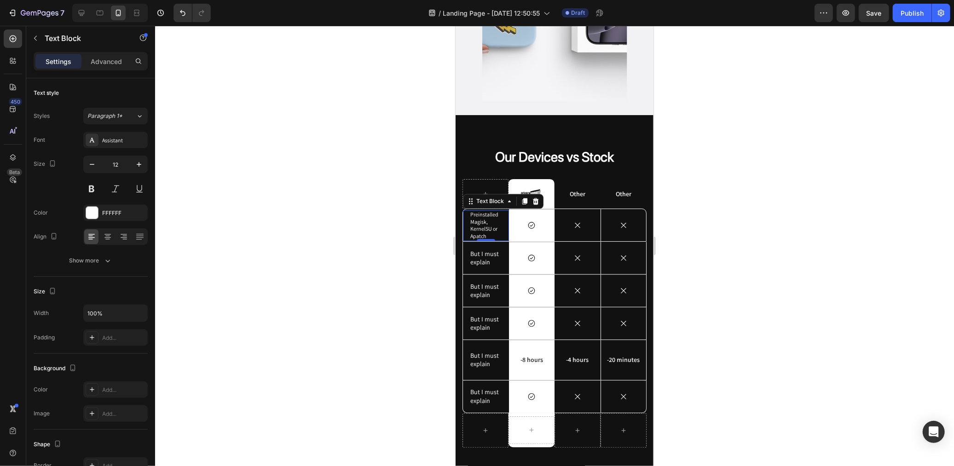
click at [244, 235] on div at bounding box center [554, 246] width 799 height 440
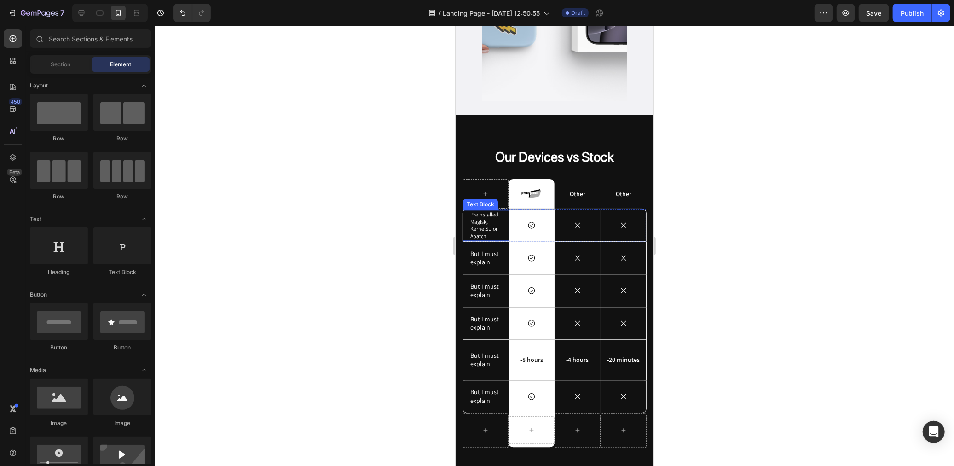
click at [494, 222] on p "Preinstalled Magisk, KernelSU or Apatch" at bounding box center [485, 224] width 31 height 29
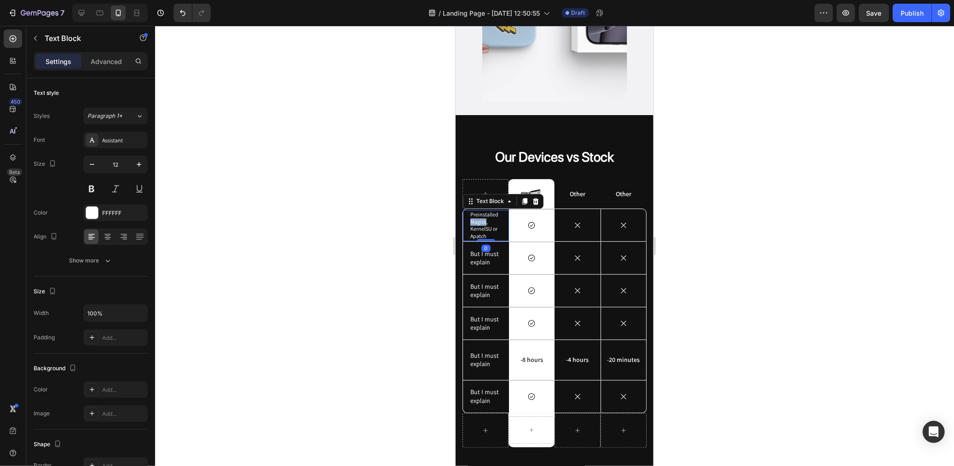
click at [482, 212] on p "Preinstalled Magisk, KernelSU or Apatch" at bounding box center [485, 224] width 31 height 29
click at [484, 217] on p "Preinstalled Magisk, KernelSU or Apatch" at bounding box center [485, 224] width 31 height 29
click at [587, 189] on p "Other" at bounding box center [577, 193] width 44 height 8
click at [492, 222] on p "Preinstalled Magisk, KernelSU or Apatch" at bounding box center [485, 224] width 31 height 29
click at [490, 223] on p "Preinstalled Magisk, KernelSU or Apatch" at bounding box center [485, 224] width 31 height 29
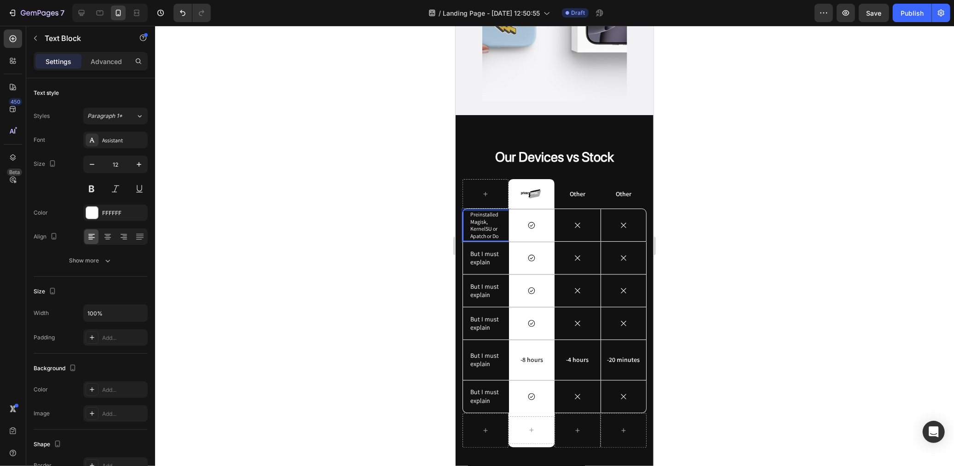
scroll to position [1731, 0]
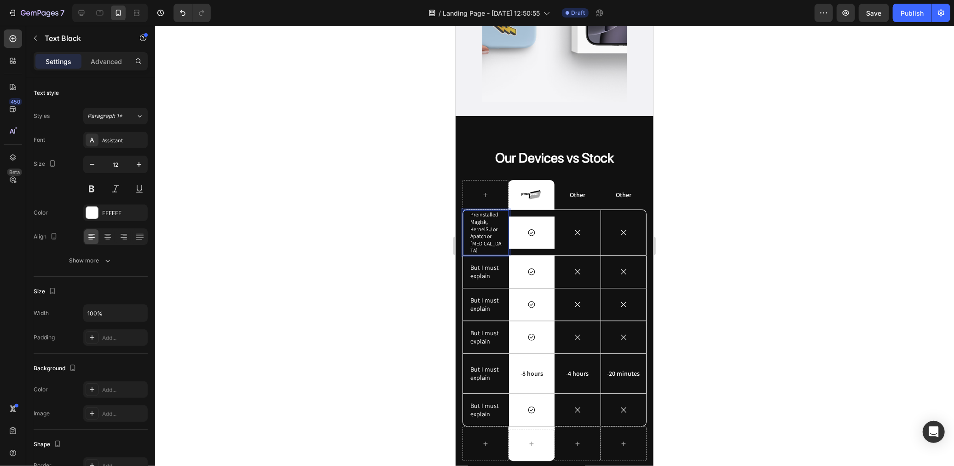
click at [490, 223] on p "Preinstalled Magisk, KernelSU or Apatch or [MEDICAL_DATA]" at bounding box center [485, 231] width 31 height 43
click at [493, 218] on p "Preinstalled Magisk, KernelSU or Apatch [MEDICAL_DATA]" at bounding box center [485, 231] width 31 height 43
click at [491, 223] on p "Preinstalled Magisk, KernelSU, Apatch [MEDICAL_DATA]" at bounding box center [485, 231] width 31 height 43
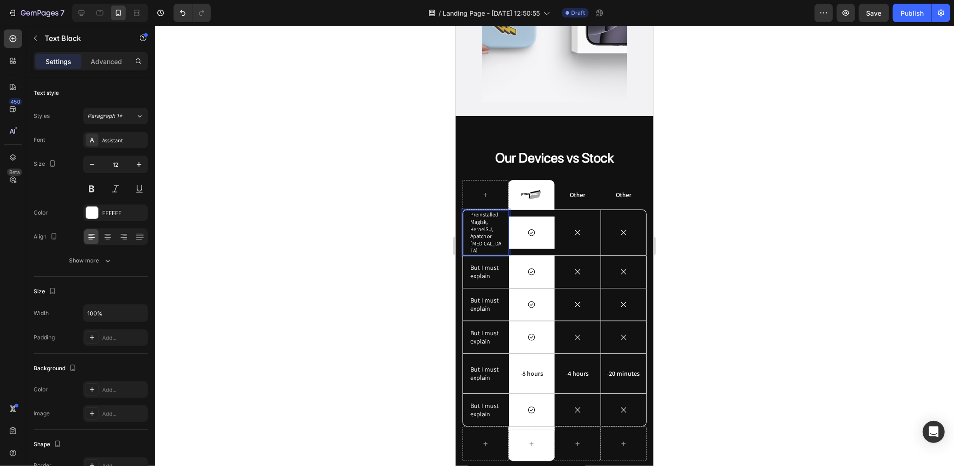
click at [397, 227] on div at bounding box center [554, 246] width 799 height 440
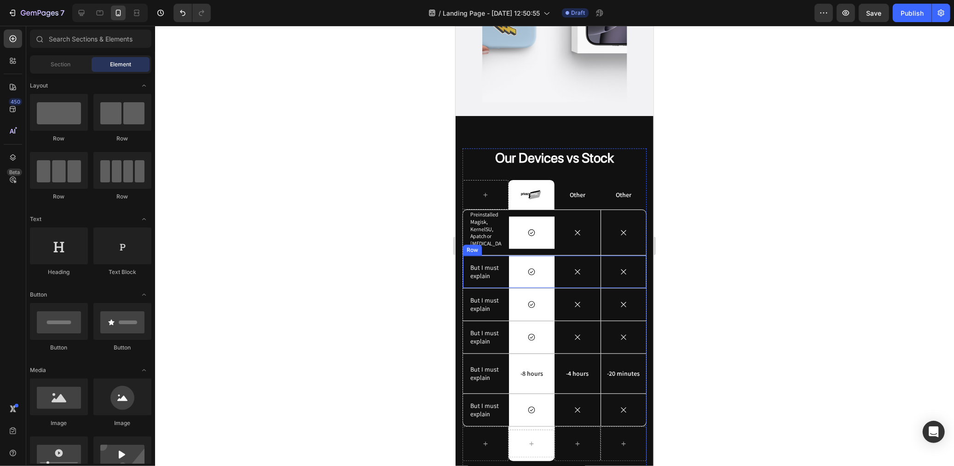
click at [485, 217] on p "Preinstalled Magisk, KernelSU, Apatch or [MEDICAL_DATA]" at bounding box center [485, 231] width 31 height 43
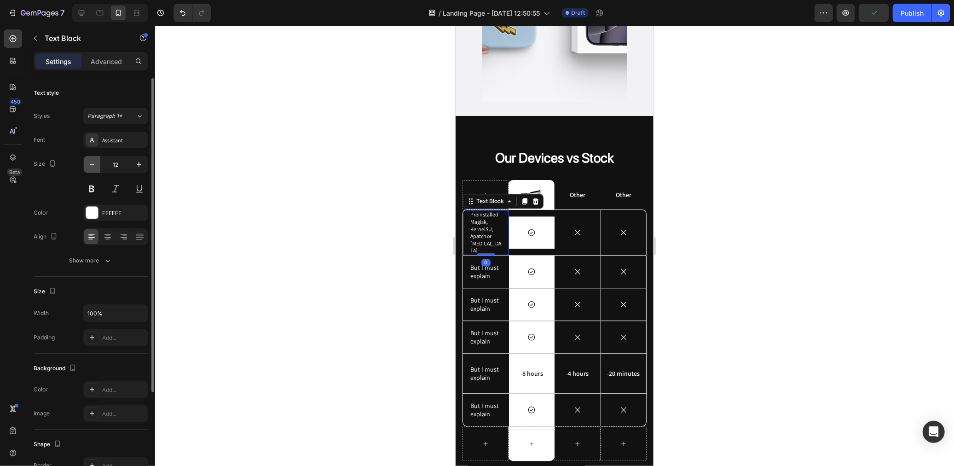
click at [91, 166] on icon "button" at bounding box center [91, 164] width 9 height 9
type input "10"
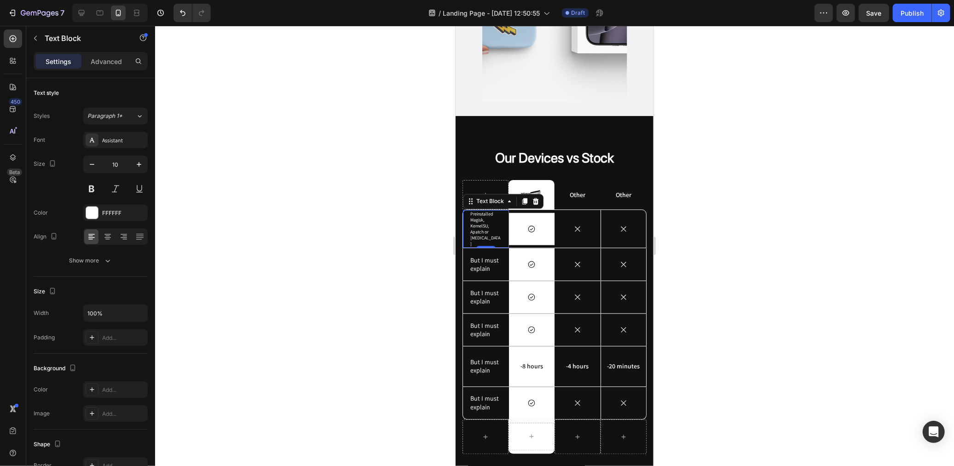
click at [248, 211] on div at bounding box center [554, 246] width 799 height 440
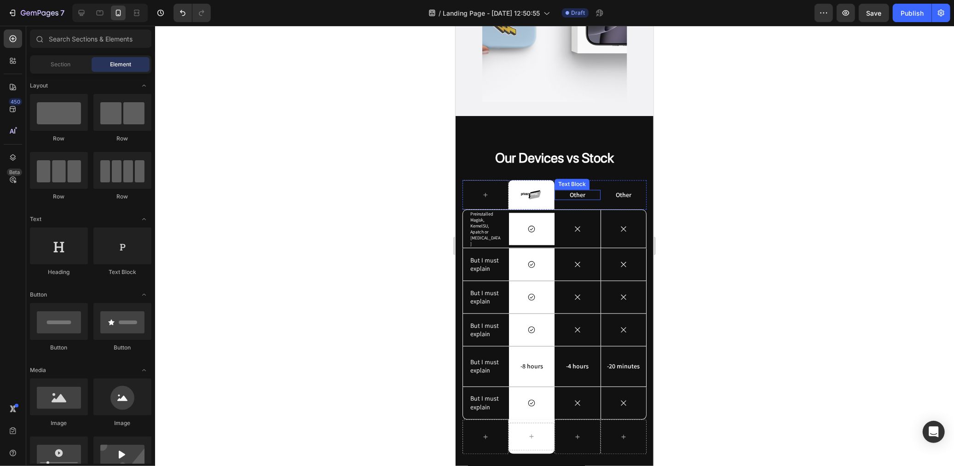
click at [572, 190] on p "Other" at bounding box center [577, 194] width 44 height 8
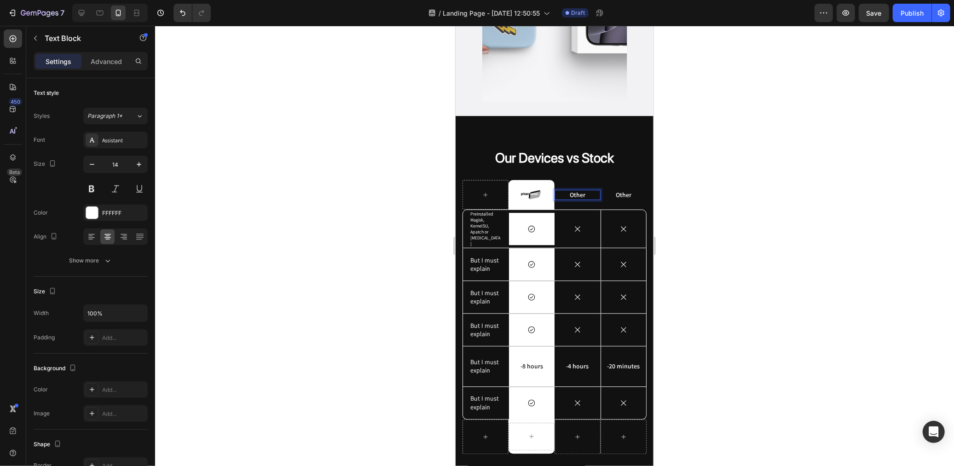
click at [572, 190] on p "Other" at bounding box center [577, 194] width 44 height 8
click at [622, 190] on p "Other" at bounding box center [623, 194] width 44 height 8
click at [485, 255] on p "But I must explain" at bounding box center [485, 263] width 31 height 17
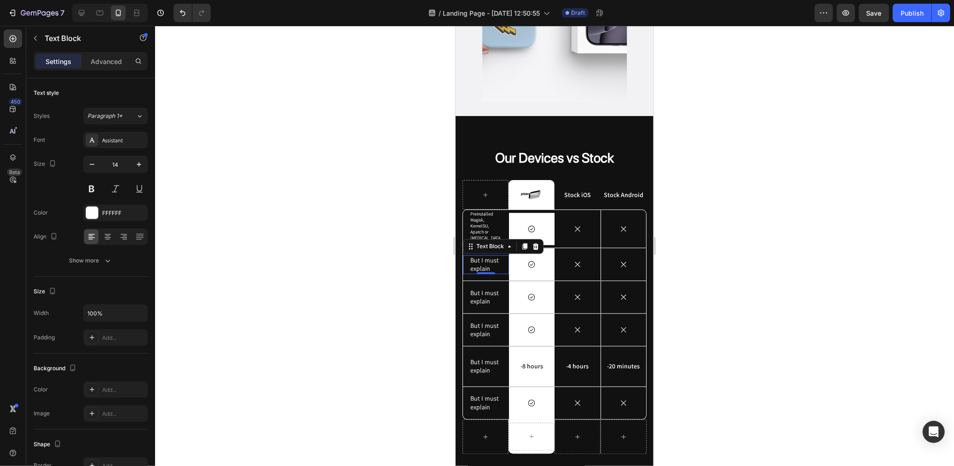
click at [485, 255] on p "But I must explain" at bounding box center [485, 263] width 31 height 17
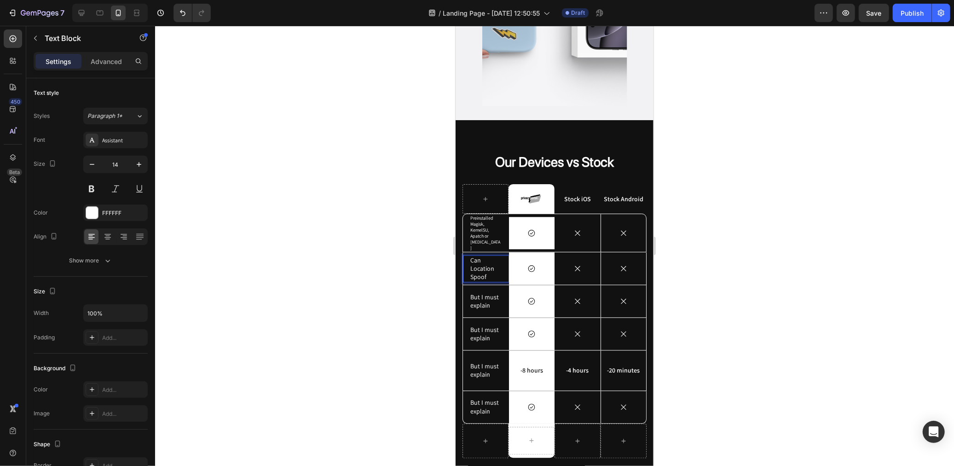
click at [431, 402] on div at bounding box center [554, 246] width 799 height 440
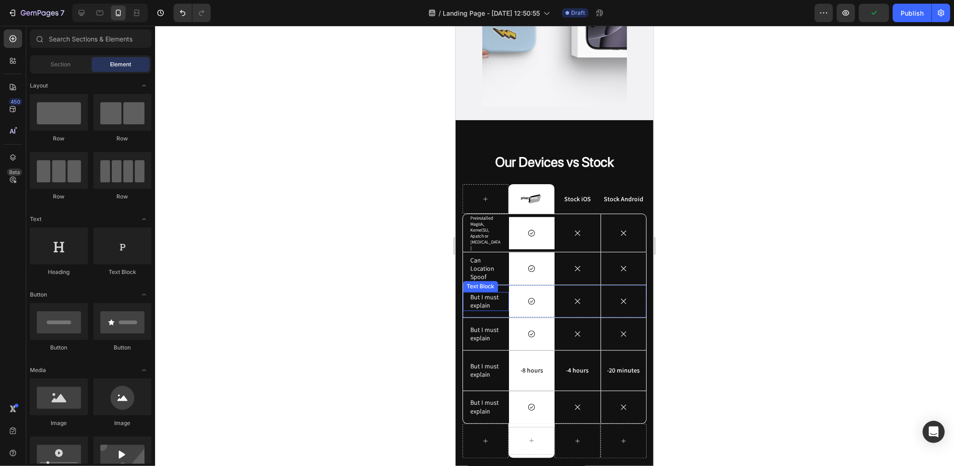
click at [485, 292] on p "But I must explain" at bounding box center [485, 300] width 31 height 17
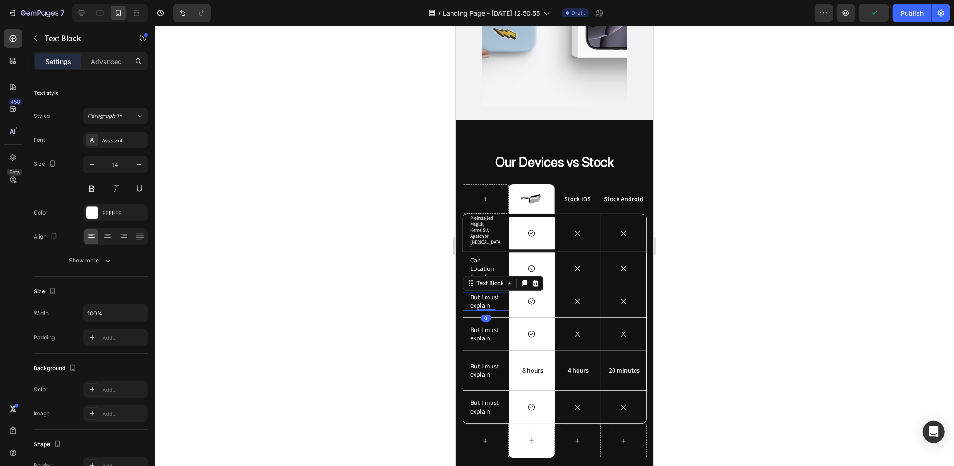
click at [485, 292] on p "But I must explain" at bounding box center [485, 300] width 31 height 17
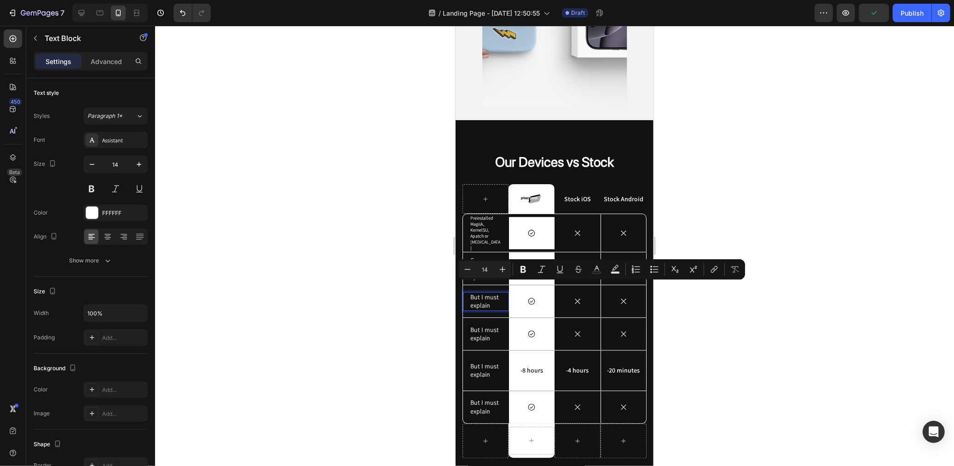
click at [485, 292] on p "But I must explain" at bounding box center [485, 300] width 31 height 17
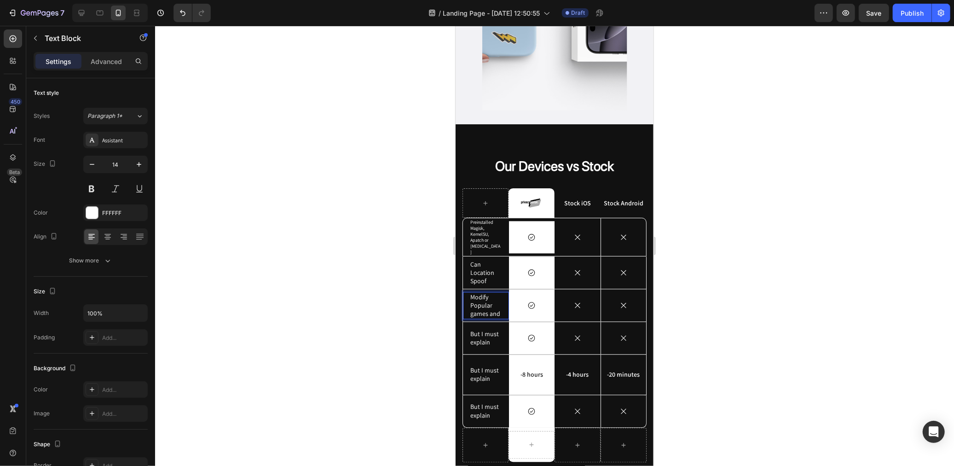
scroll to position [1720, 0]
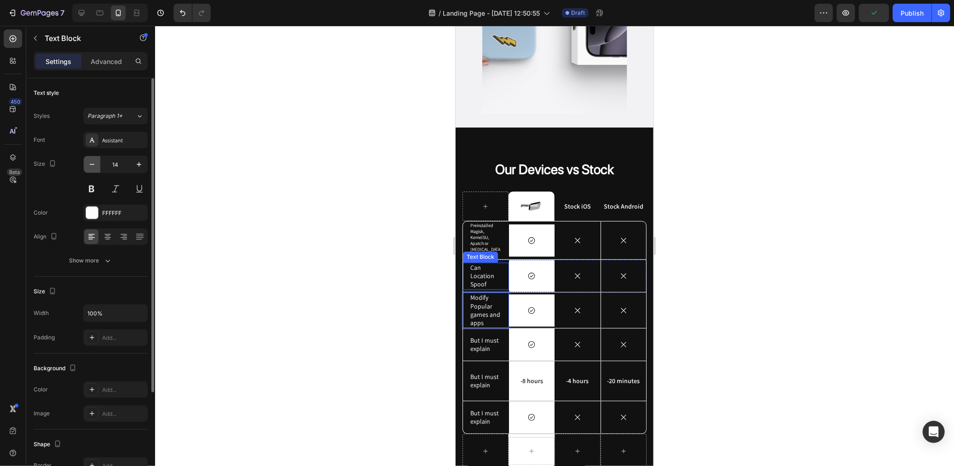
click at [94, 164] on icon "button" at bounding box center [92, 164] width 5 height 1
type input "12"
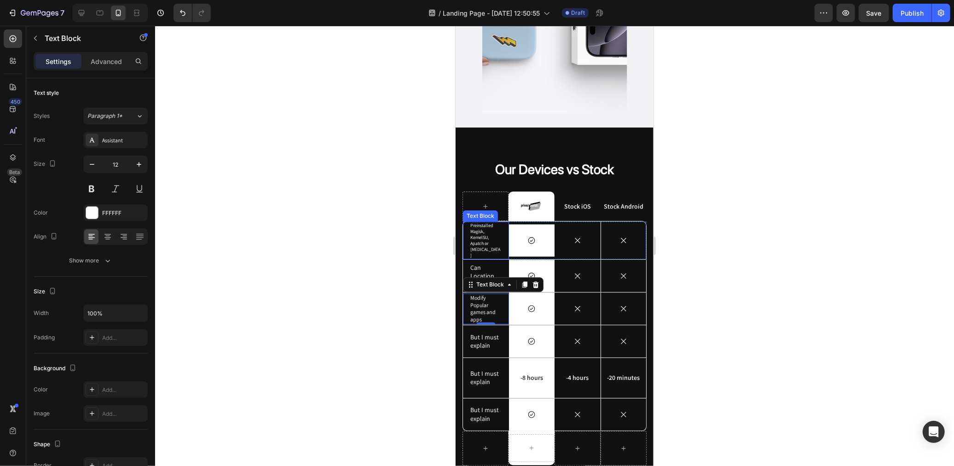
click at [479, 234] on p "Preinstalled Magisk, KernelSU, Apatch or [MEDICAL_DATA]" at bounding box center [485, 240] width 31 height 36
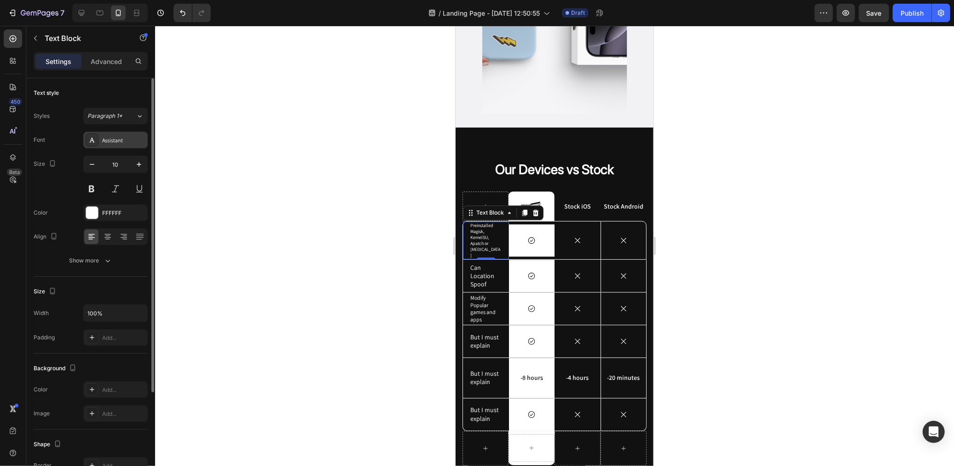
click at [106, 146] on div "Assistant" at bounding box center [115, 140] width 64 height 17
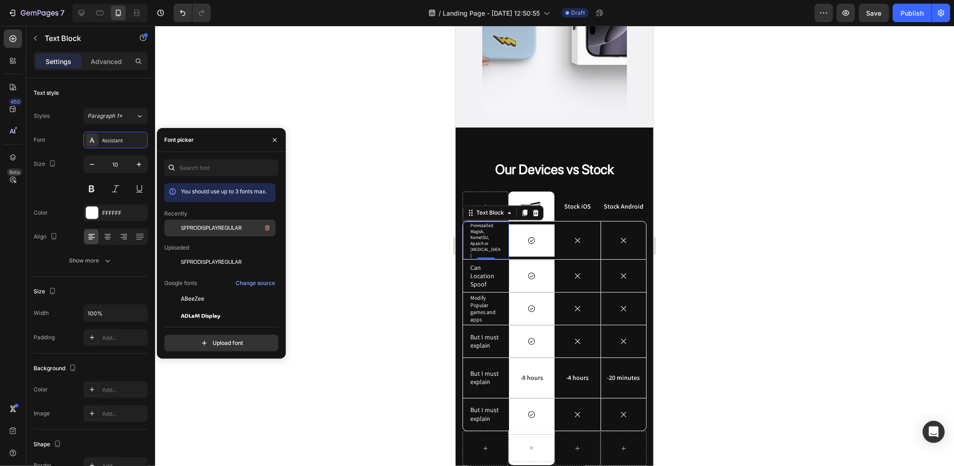
click at [192, 229] on span "SFPRODISPLAYREGULAR" at bounding box center [211, 228] width 61 height 8
click at [474, 263] on p "Can Location Spoof" at bounding box center [485, 275] width 31 height 25
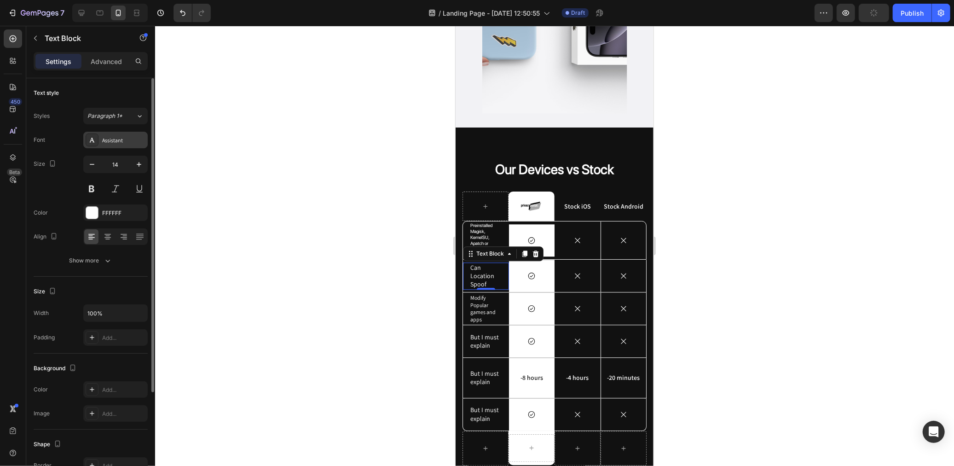
click at [107, 148] on div "Assistant" at bounding box center [115, 140] width 64 height 17
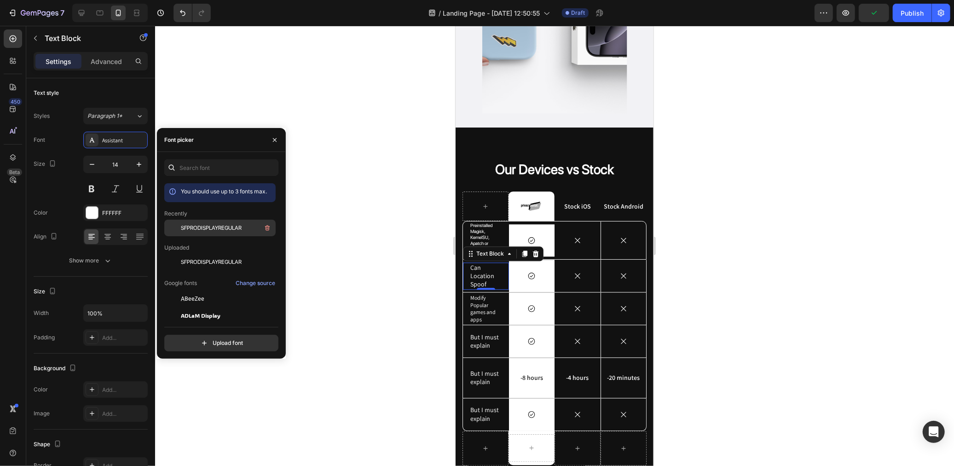
click at [224, 229] on span "SFPRODISPLAYREGULAR" at bounding box center [211, 228] width 61 height 8
click at [480, 299] on p "Modify Popular games and apps" at bounding box center [485, 308] width 31 height 29
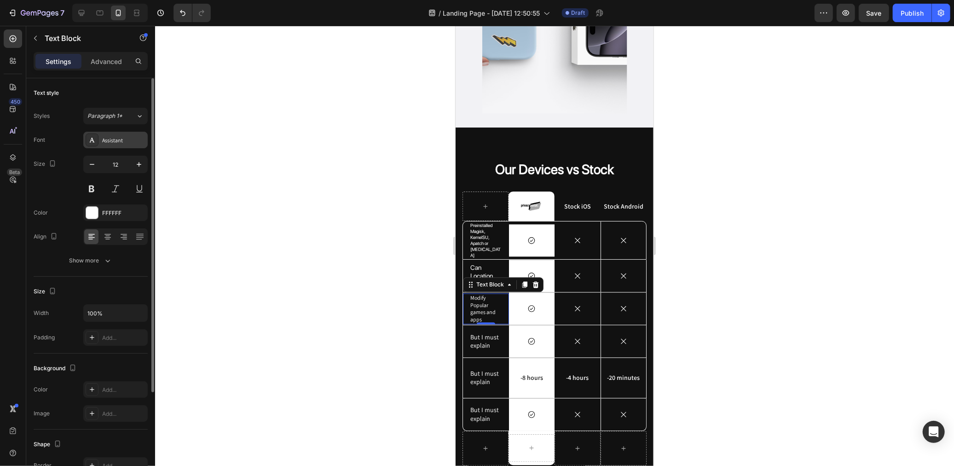
click at [118, 141] on div "Assistant" at bounding box center [123, 140] width 43 height 8
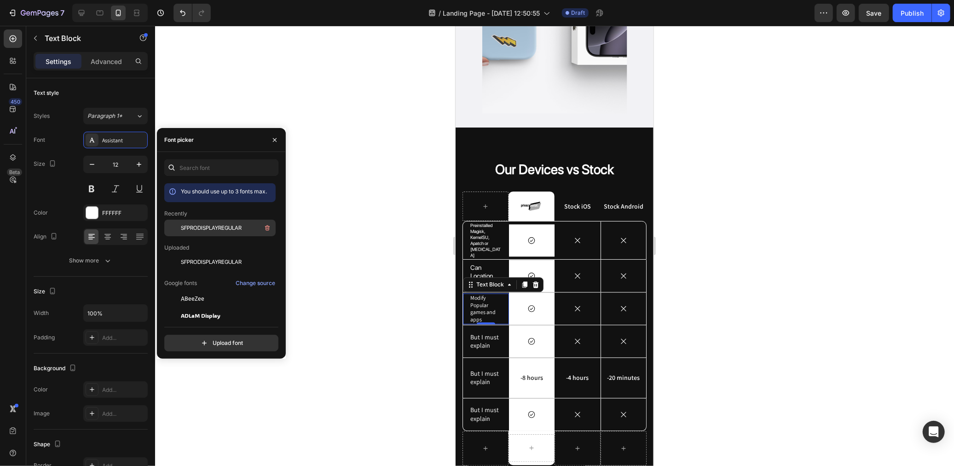
click at [235, 233] on div "SFPRODISPLAYREGULAR" at bounding box center [227, 227] width 93 height 11
click at [489, 335] on div "But I must explain Text Block" at bounding box center [485, 340] width 46 height 32
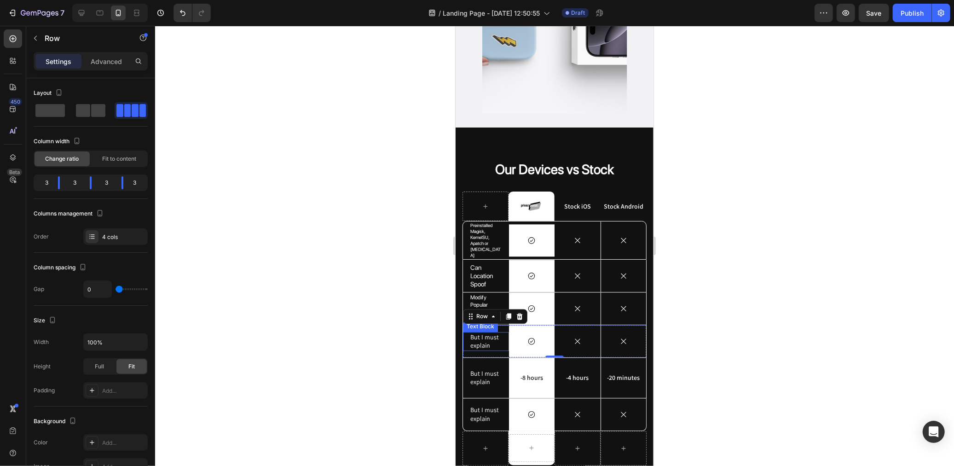
click at [484, 332] on p "But I must explain" at bounding box center [485, 340] width 31 height 17
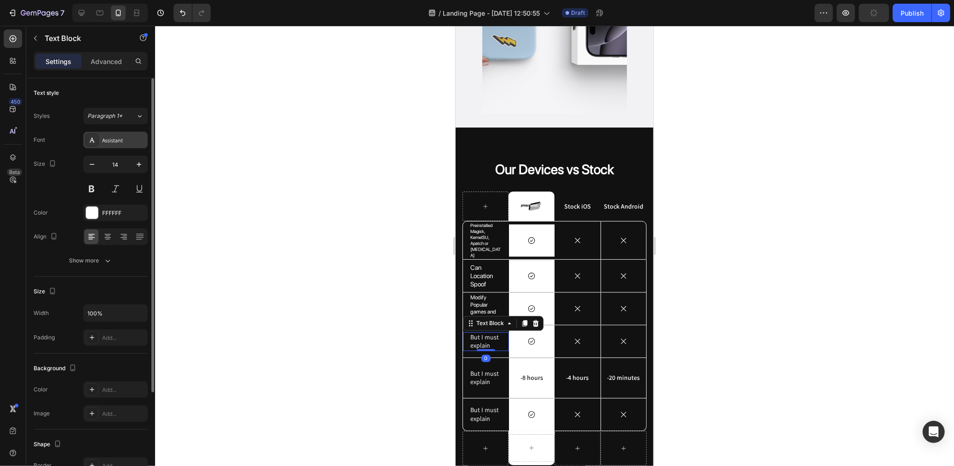
click at [122, 143] on div "Assistant" at bounding box center [123, 140] width 43 height 8
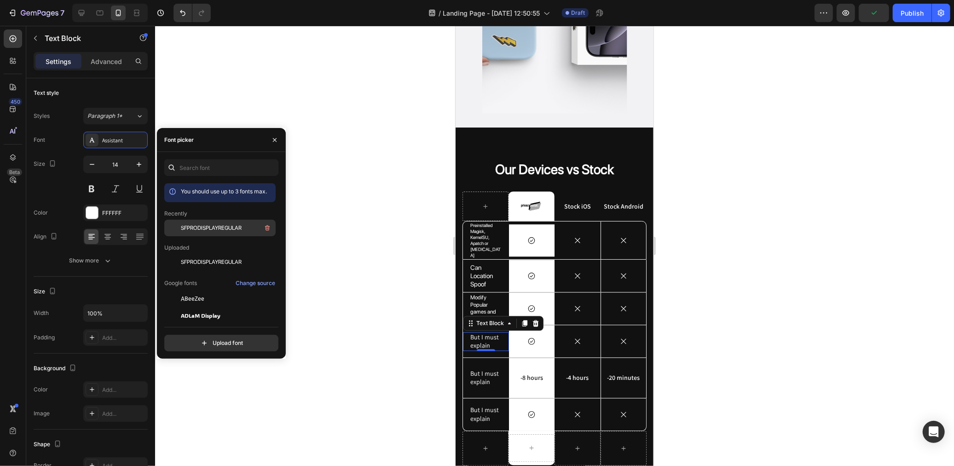
click at [185, 233] on div "SFPRODISPLAYREGULAR" at bounding box center [227, 227] width 93 height 11
click at [485, 368] on div "But I must explain" at bounding box center [485, 377] width 33 height 18
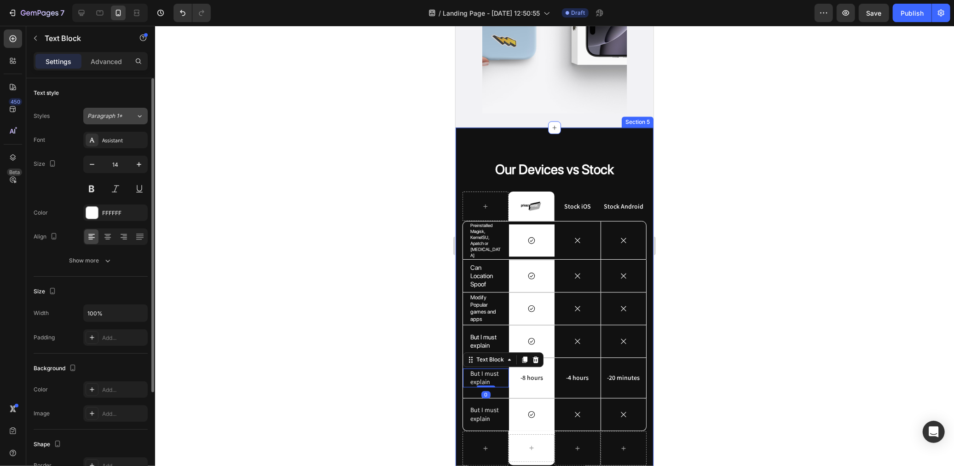
click at [97, 109] on button "Paragraph 1*" at bounding box center [115, 116] width 64 height 17
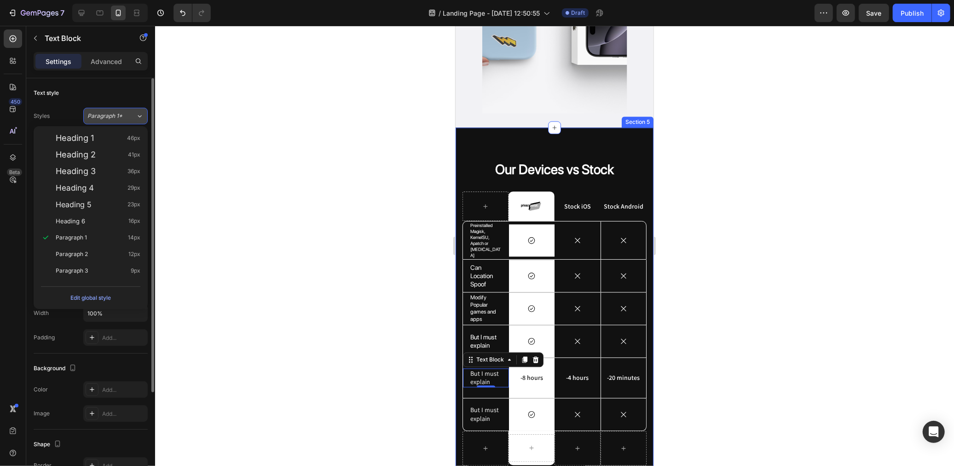
click at [119, 112] on span "Paragraph 1*" at bounding box center [104, 116] width 35 height 8
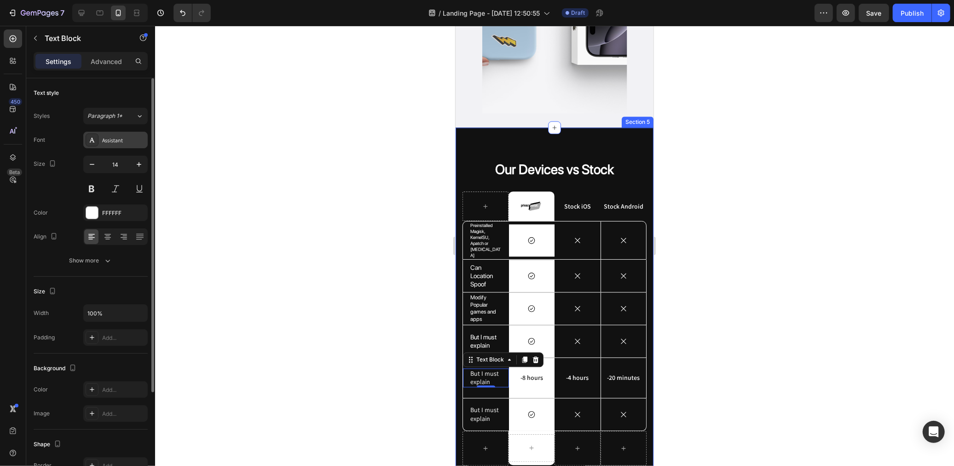
click at [104, 141] on div "Assistant" at bounding box center [123, 140] width 43 height 8
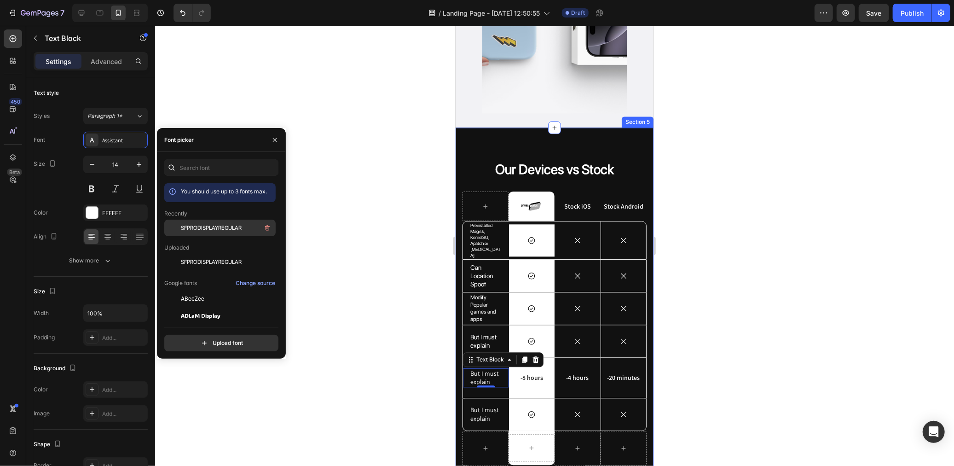
click at [205, 290] on div "SFPRODISPLAYREGULAR" at bounding box center [219, 298] width 111 height 17
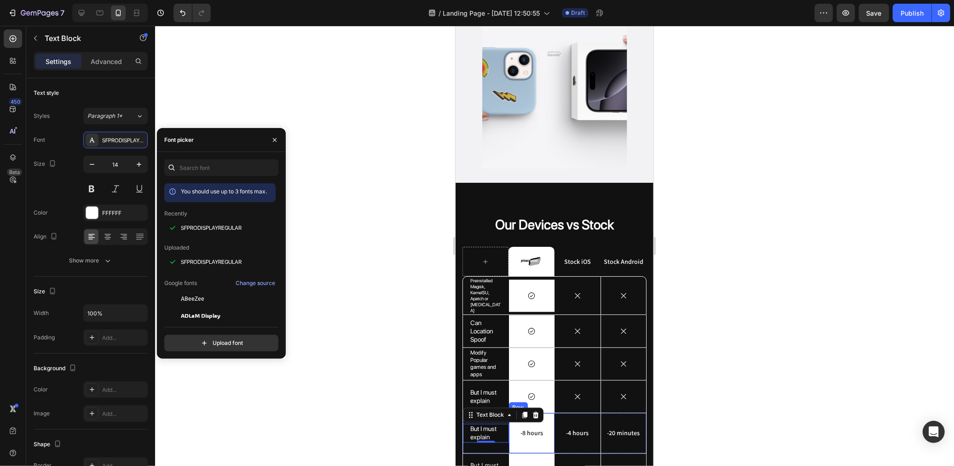
scroll to position [1669, 0]
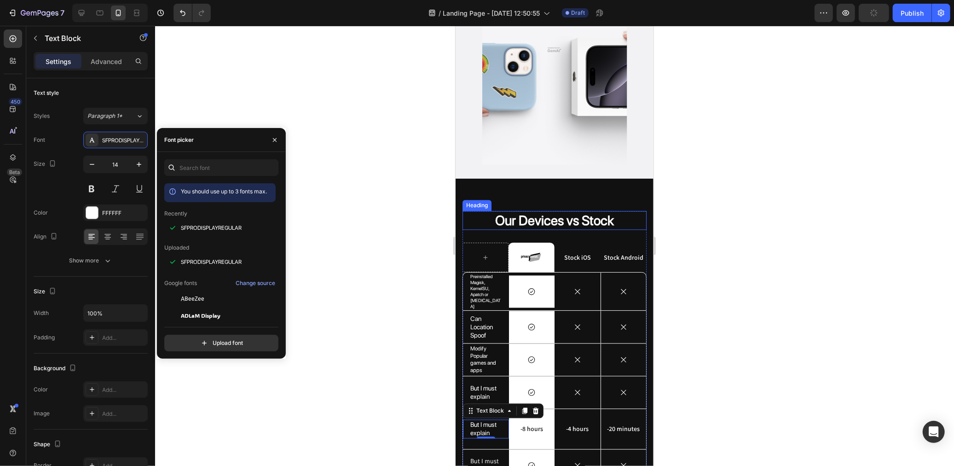
click at [571, 211] on p "Our Devices vs Stock" at bounding box center [554, 219] width 182 height 17
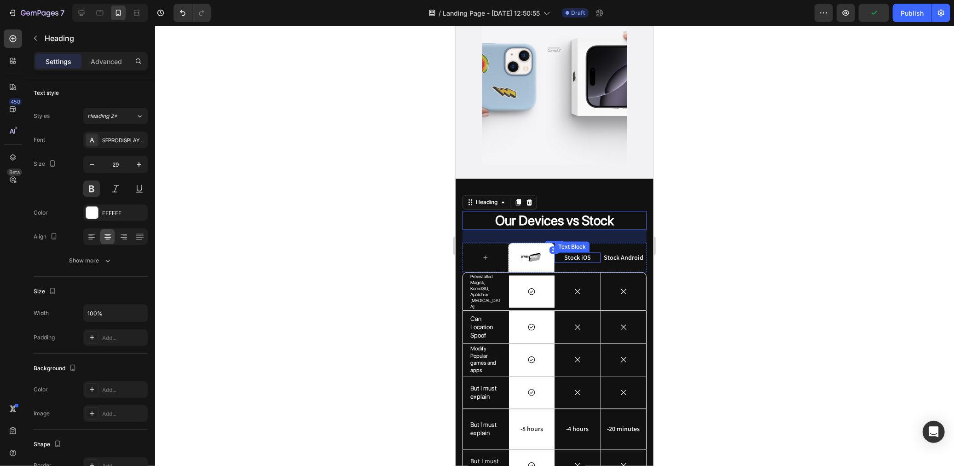
click at [586, 253] on p "Stock iOS" at bounding box center [577, 257] width 44 height 8
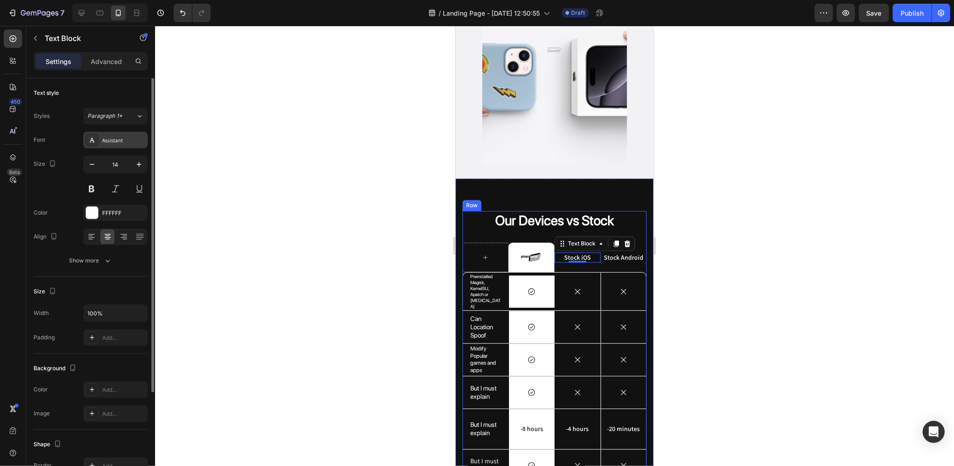
click at [107, 144] on div "Assistant" at bounding box center [123, 140] width 43 height 8
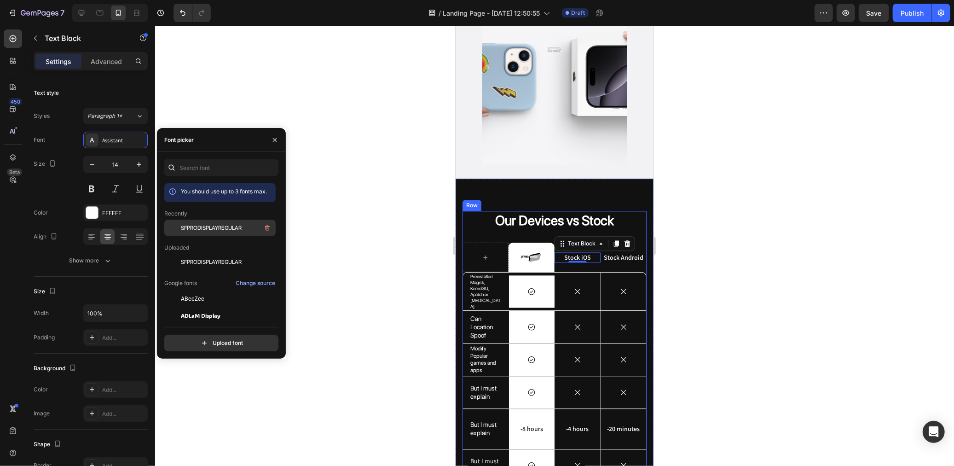
click at [177, 233] on div at bounding box center [172, 227] width 17 height 17
click at [623, 253] on p "Stock Android" at bounding box center [623, 257] width 44 height 8
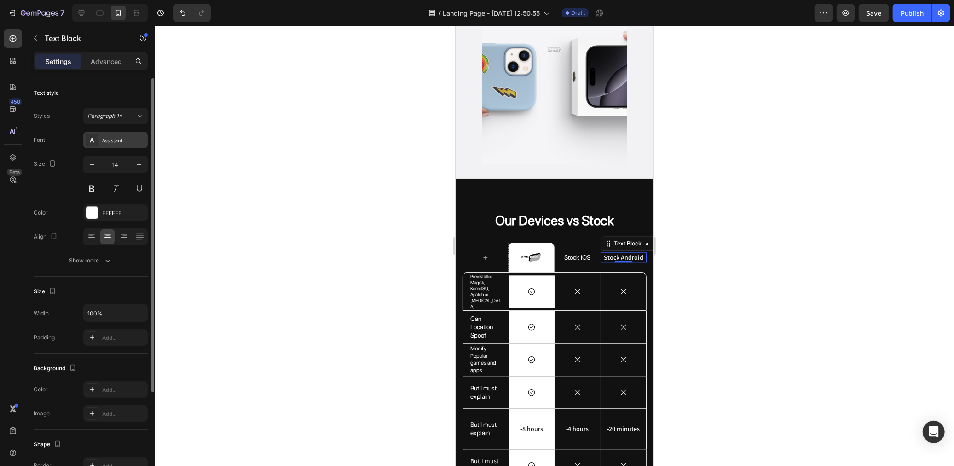
click at [108, 144] on div "Assistant" at bounding box center [123, 140] width 43 height 8
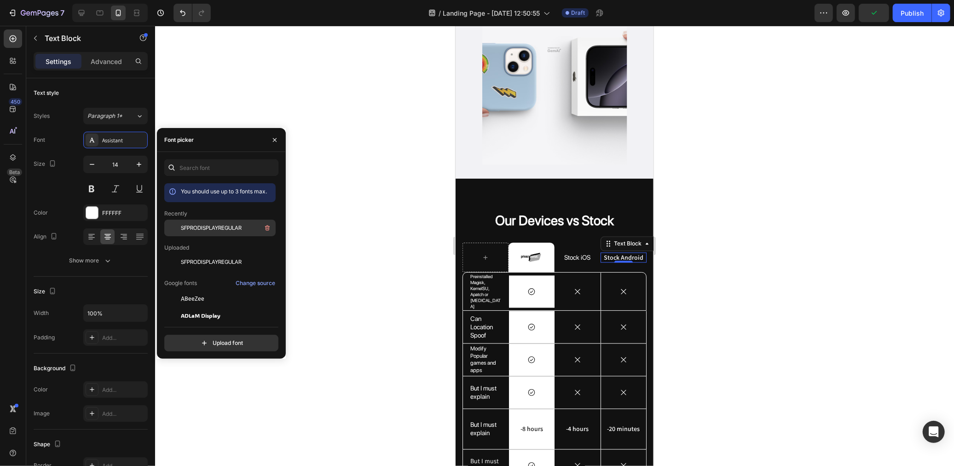
click at [196, 290] on div "SFPRODISPLAYREGULAR" at bounding box center [219, 298] width 111 height 17
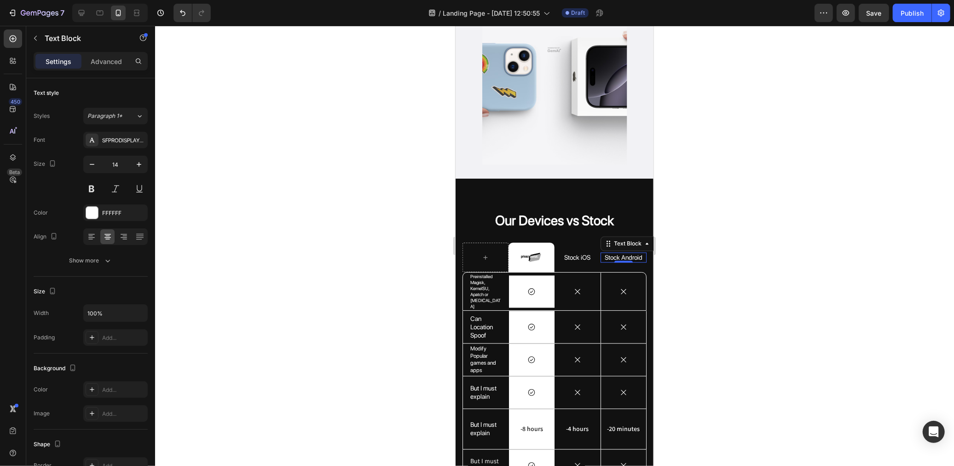
click at [379, 125] on div at bounding box center [554, 246] width 799 height 440
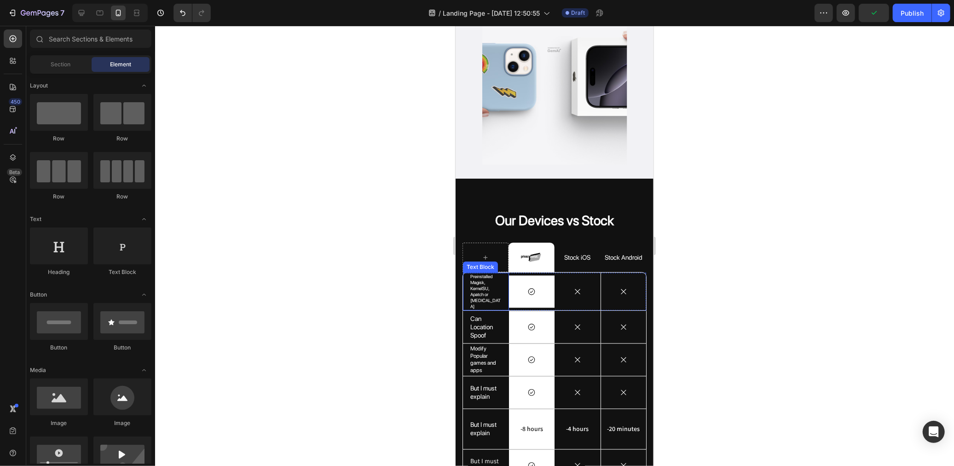
click at [483, 275] on p "Preinstalled Magisk, KernelSU, Apatch or [MEDICAL_DATA]" at bounding box center [485, 291] width 31 height 36
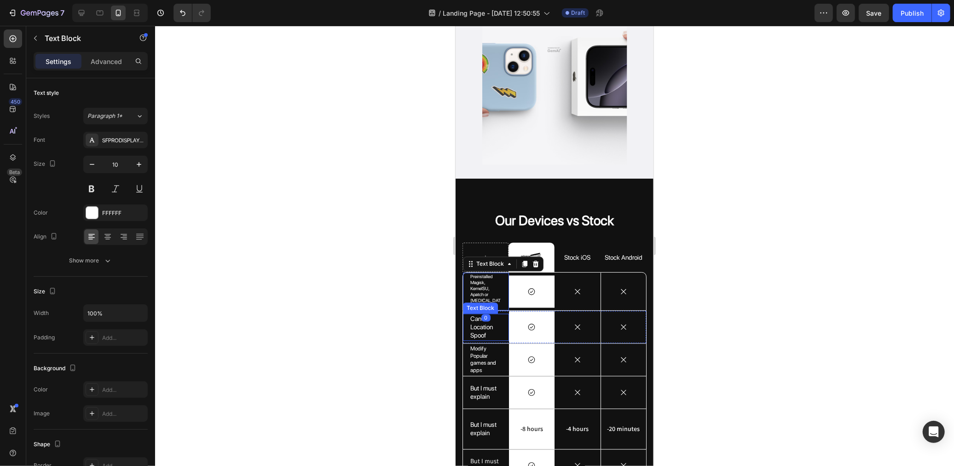
click at [480, 314] on p "Can Location Spoof" at bounding box center [485, 326] width 31 height 25
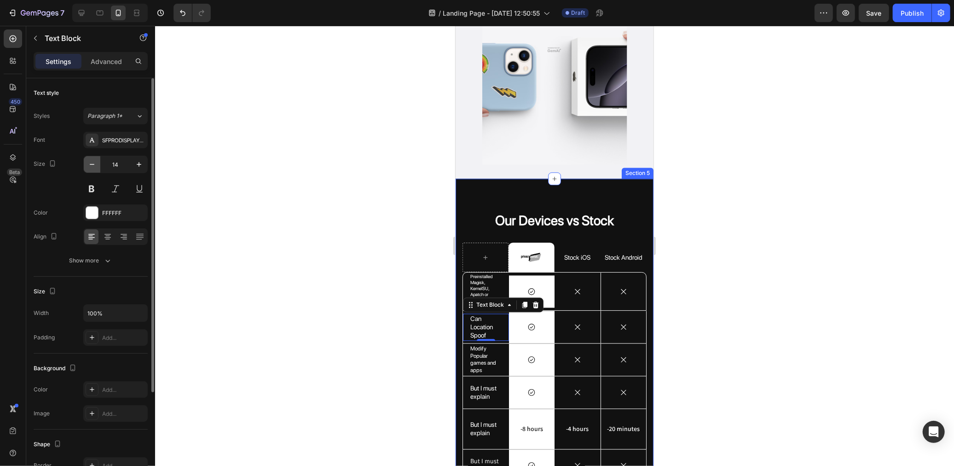
click at [95, 164] on icon "button" at bounding box center [91, 164] width 9 height 9
type input "10"
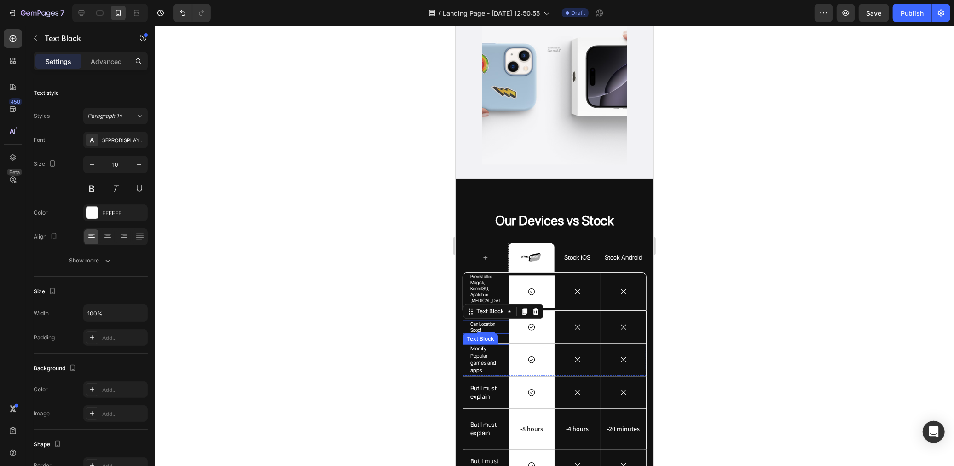
click at [493, 345] on p "Modify Popular games and apps" at bounding box center [485, 359] width 31 height 29
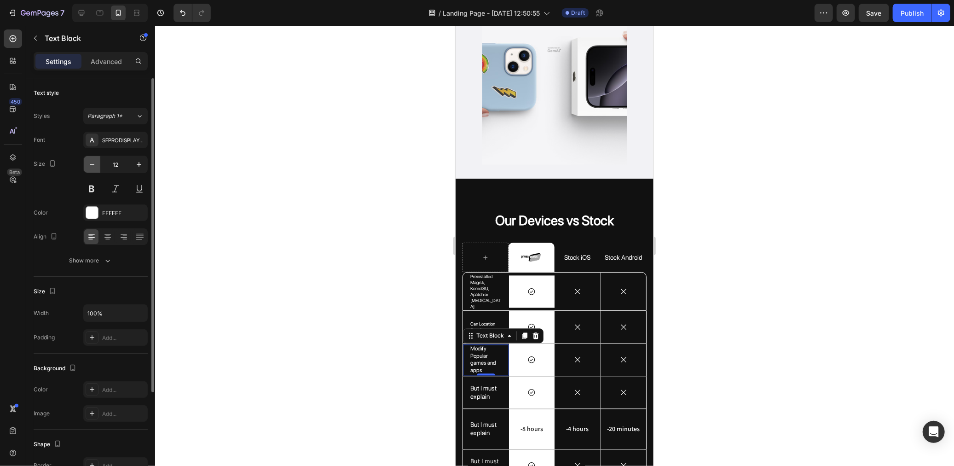
click at [84, 166] on button "button" at bounding box center [92, 164] width 17 height 17
type input "10"
click at [316, 361] on div at bounding box center [554, 246] width 799 height 440
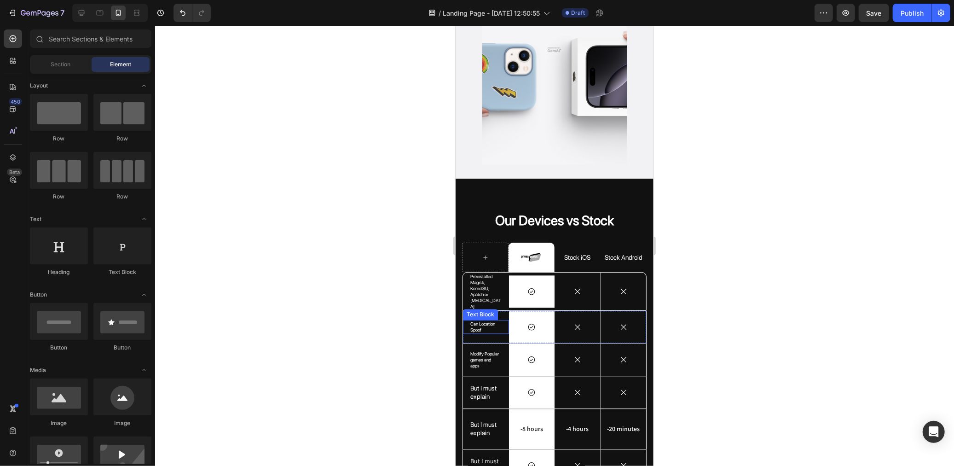
click at [482, 320] on p "Can Location Spoof" at bounding box center [485, 326] width 31 height 12
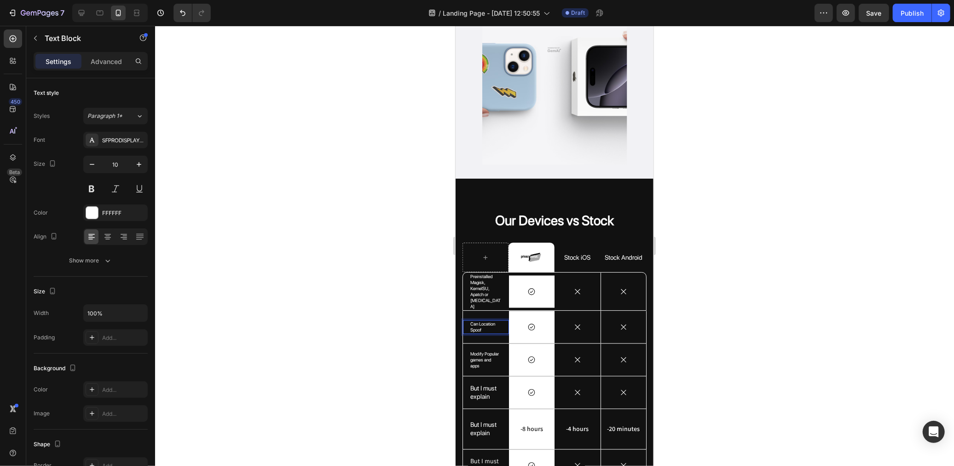
click at [482, 320] on p "Can Location Spoof" at bounding box center [485, 326] width 31 height 12
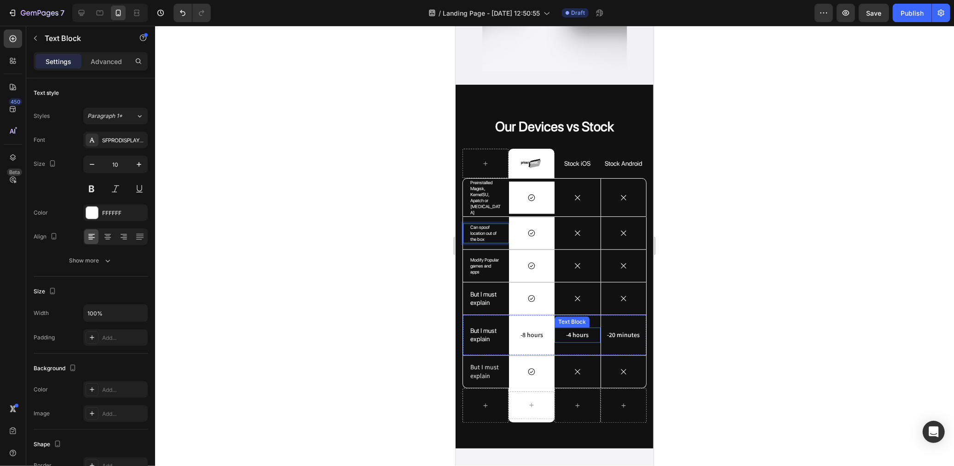
scroll to position [1768, 0]
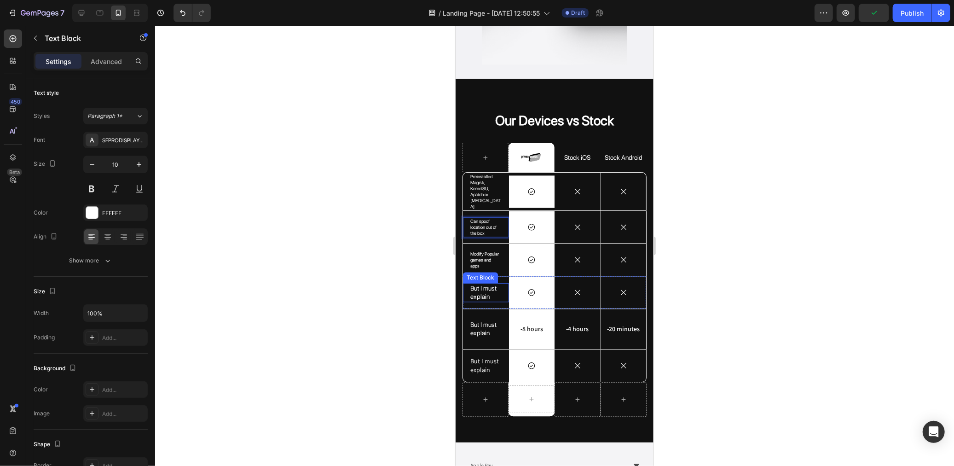
click at [493, 283] on p "But I must explain" at bounding box center [485, 291] width 31 height 17
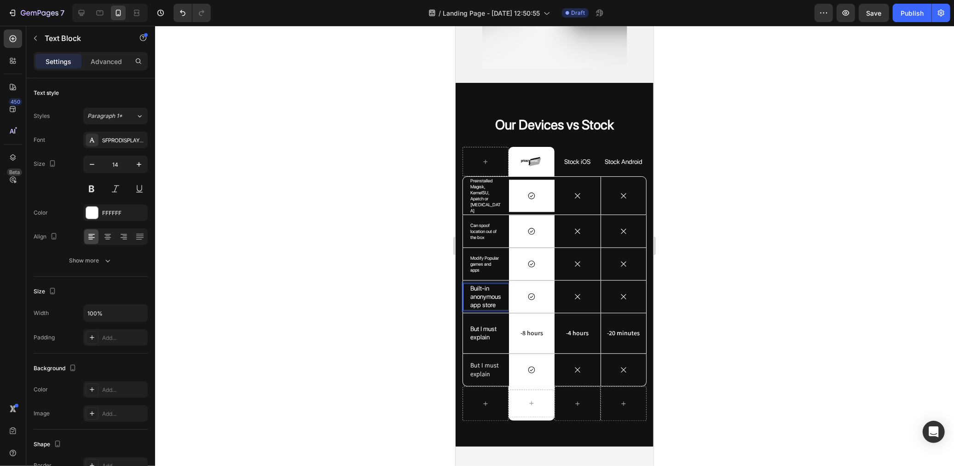
scroll to position [1761, 0]
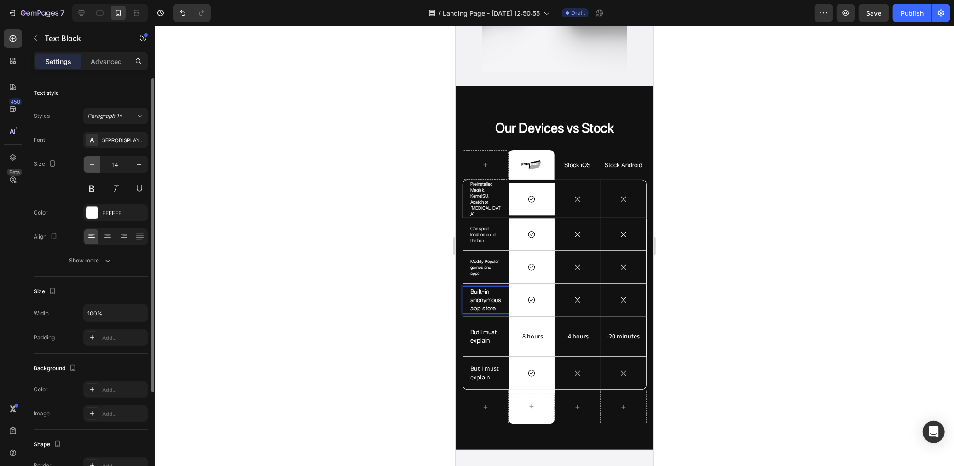
click at [95, 167] on icon "button" at bounding box center [91, 164] width 9 height 9
type input "10"
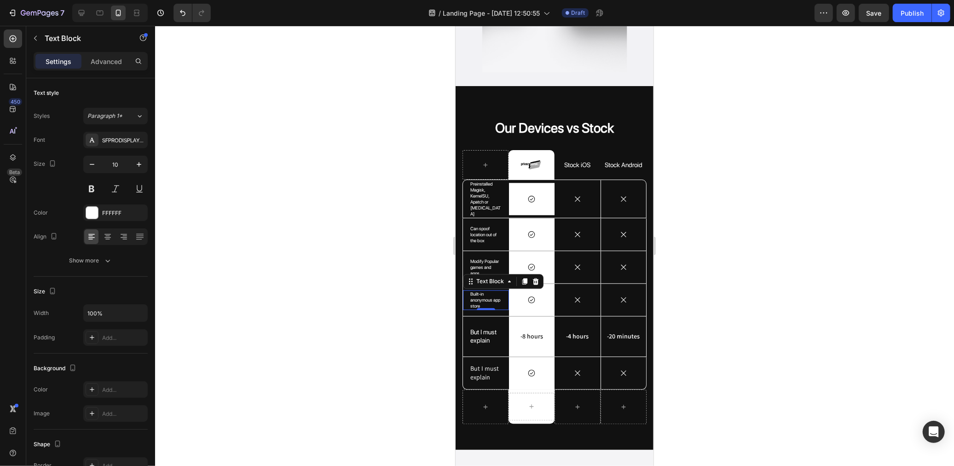
click at [257, 287] on div at bounding box center [554, 246] width 799 height 440
